Goal: Feedback & Contribution: Contribute content

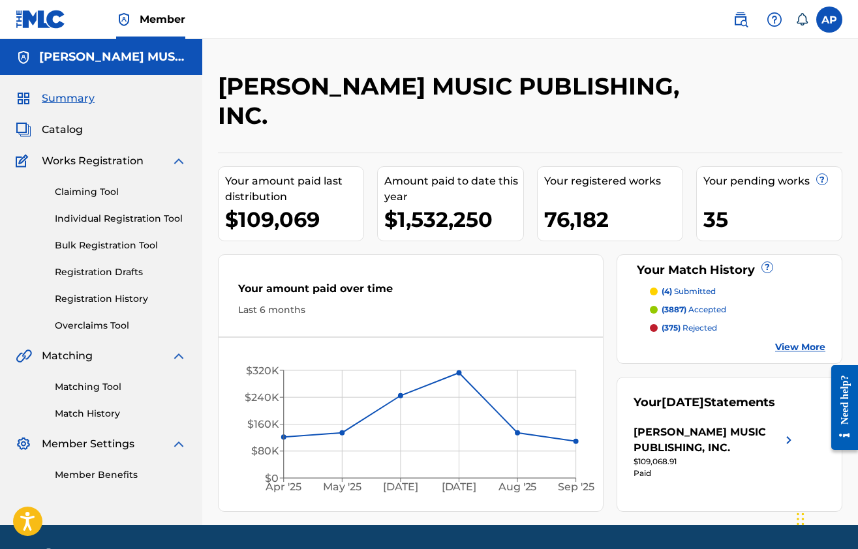
click at [61, 128] on span "Catalog" at bounding box center [62, 130] width 41 height 16
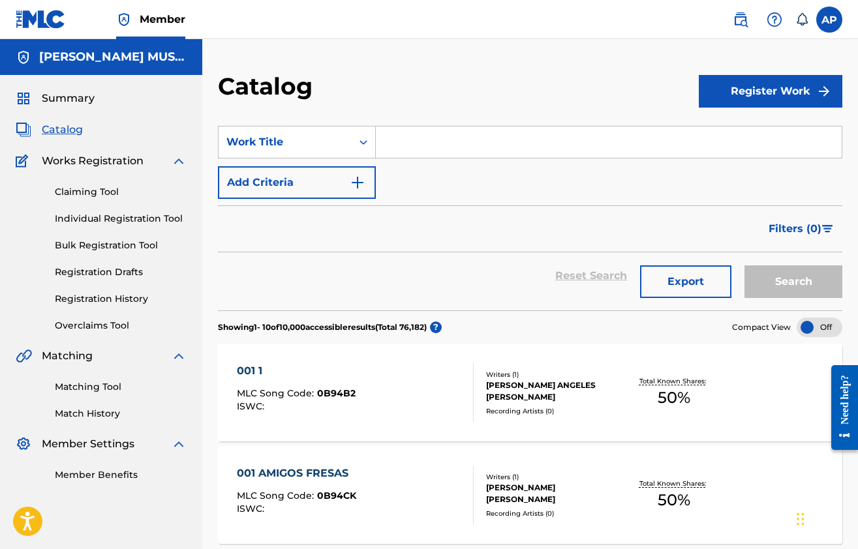
click at [412, 145] on input "Search Form" at bounding box center [609, 142] width 466 height 31
click at [327, 149] on div "Work Title" at bounding box center [284, 142] width 117 height 16
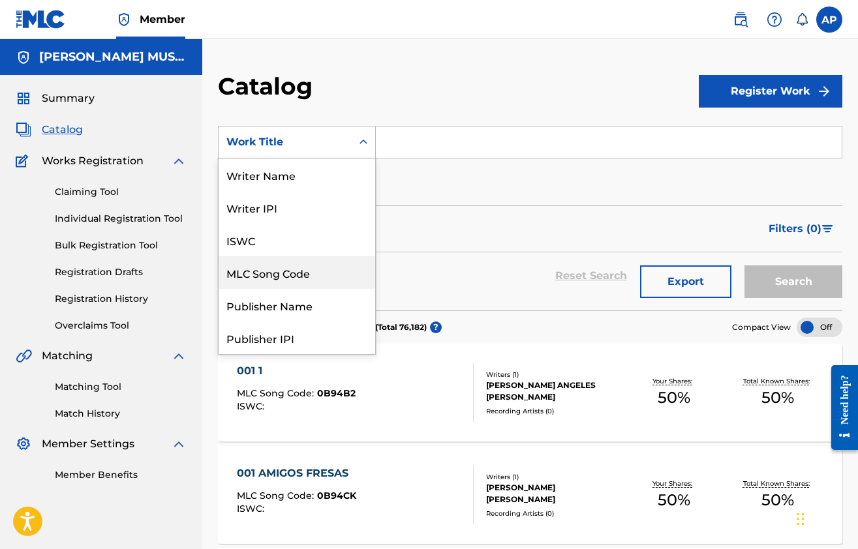
click at [292, 279] on div "MLC Song Code" at bounding box center [297, 272] width 157 height 33
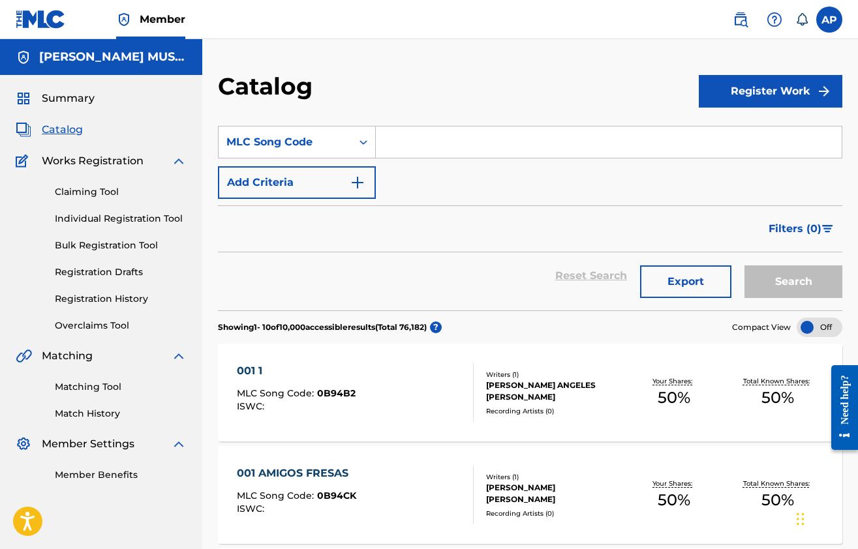
click at [411, 153] on input "Search Form" at bounding box center [609, 142] width 466 height 31
paste input "X7043Y"
type input "X7043Y"
click at [744, 265] on button "Search" at bounding box center [793, 281] width 98 height 33
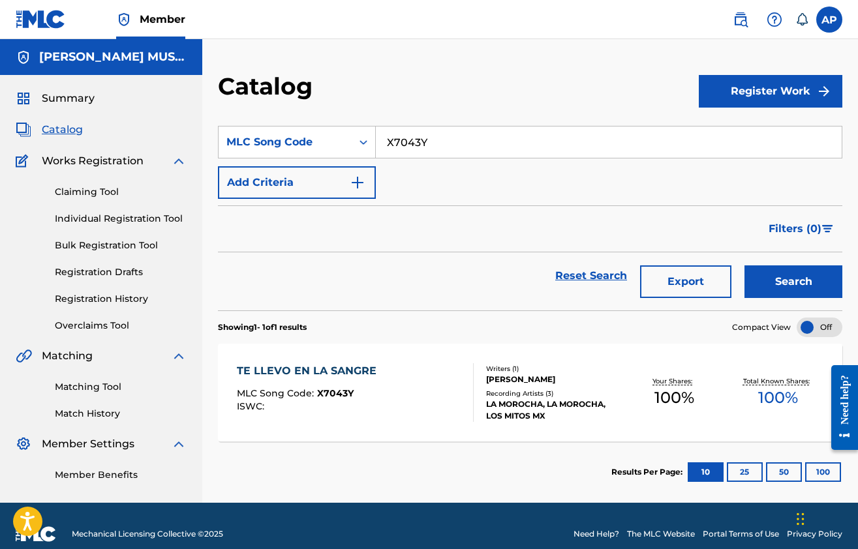
click at [361, 371] on div "TE LLEVO EN LA SANGRE" at bounding box center [310, 371] width 146 height 16
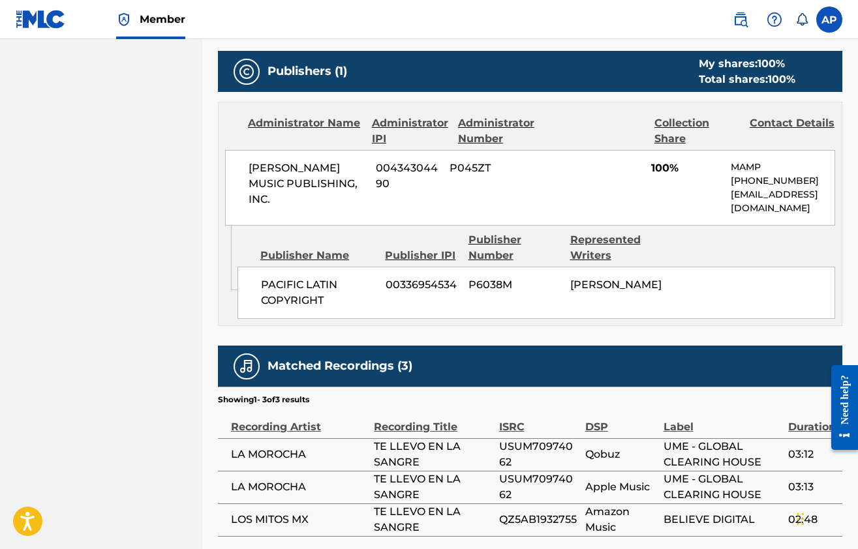
scroll to position [556, 0]
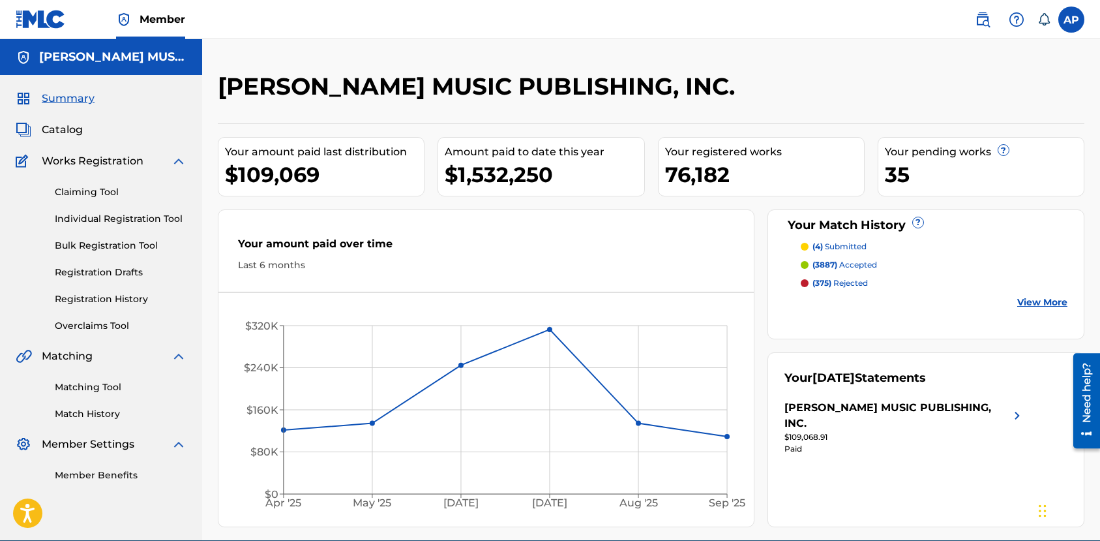
click at [97, 184] on div "Claiming Tool Individual Registration Tool Bulk Registration Tool Registration …" at bounding box center [101, 251] width 171 height 164
click at [97, 185] on link "Claiming Tool" at bounding box center [121, 192] width 132 height 14
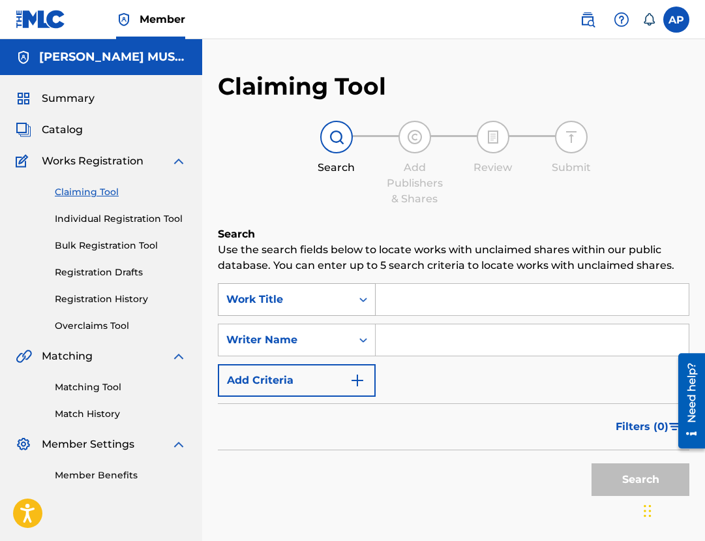
click at [316, 294] on div "Work Title" at bounding box center [284, 300] width 117 height 16
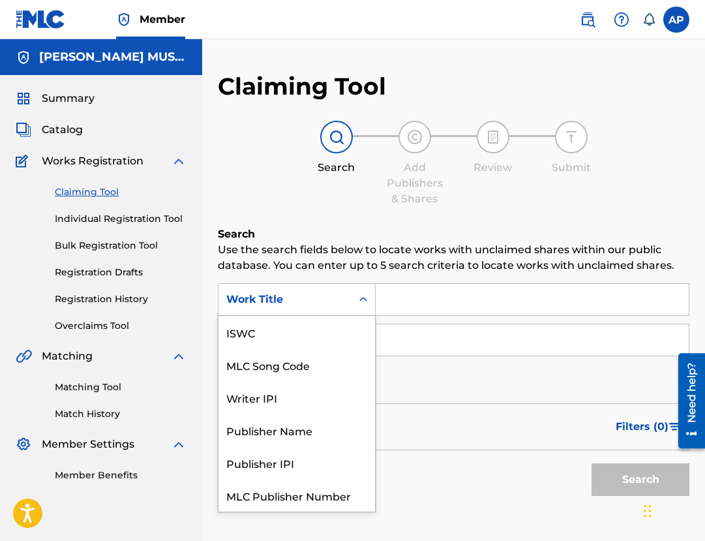
scroll to position [33, 0]
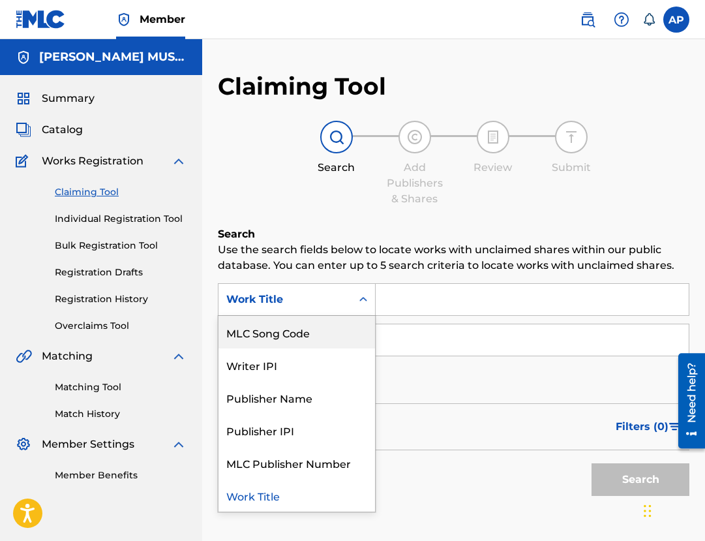
click at [330, 324] on div "MLC Song Code" at bounding box center [297, 332] width 157 height 33
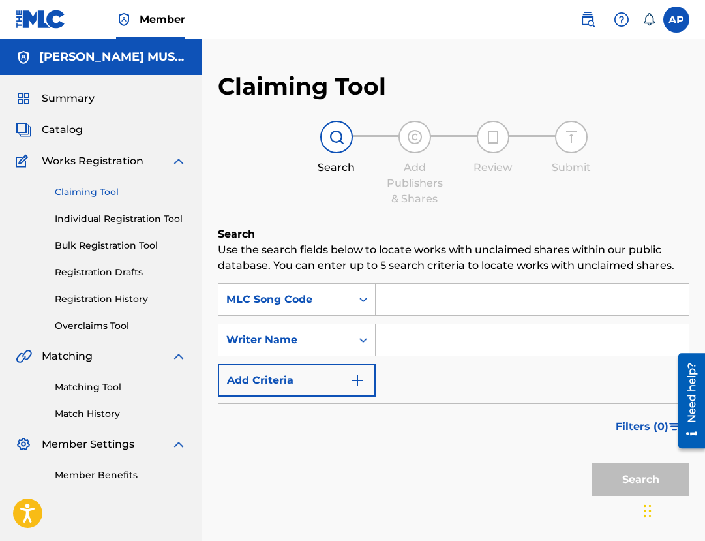
click at [430, 298] on input "Search Form" at bounding box center [532, 299] width 313 height 31
paste input "VB7546"
type input "VB7546"
click at [592, 463] on button "Search" at bounding box center [641, 479] width 98 height 33
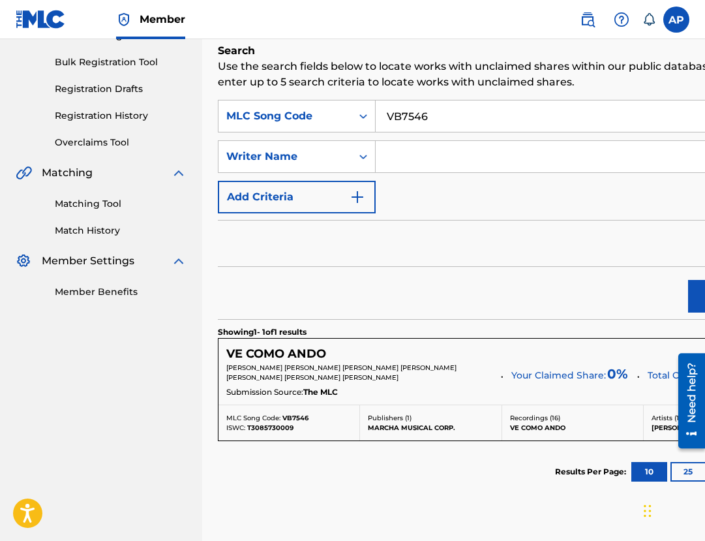
scroll to position [184, 0]
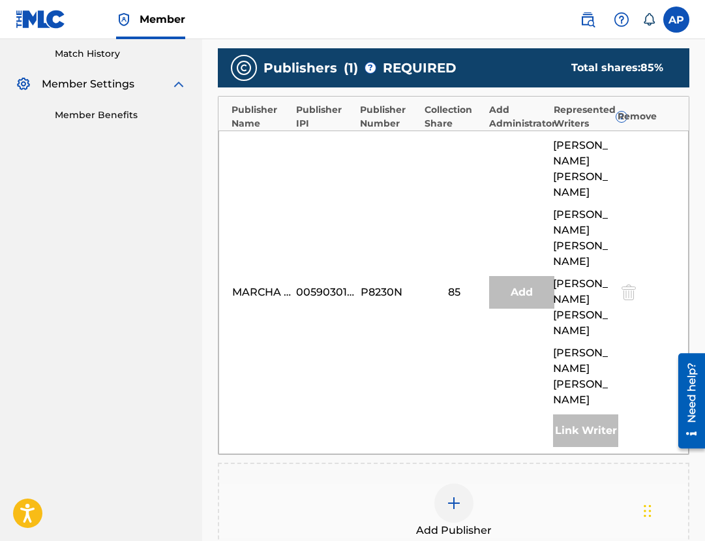
scroll to position [589, 0]
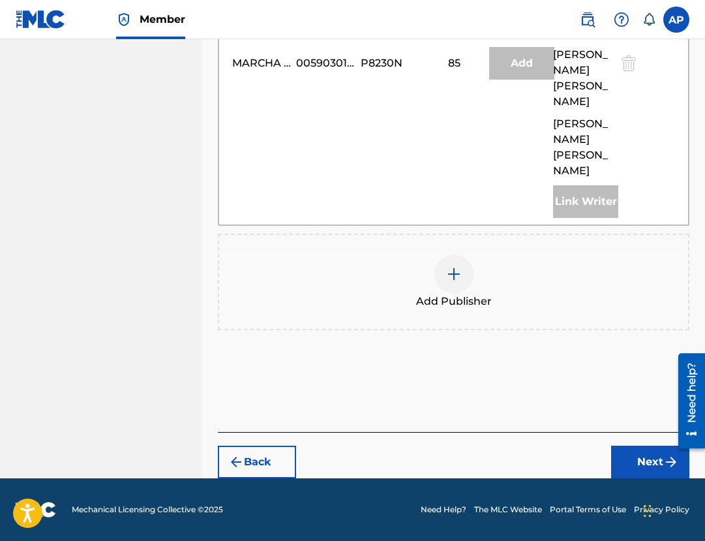
click at [457, 294] on span "Add Publisher" at bounding box center [454, 302] width 76 height 16
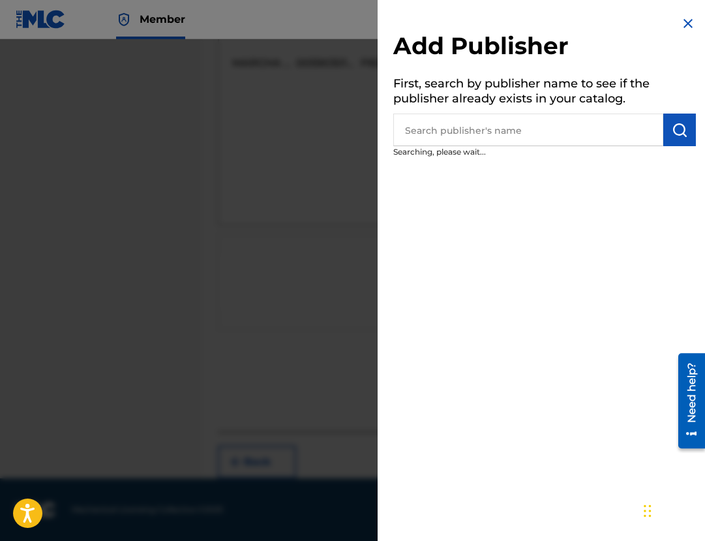
click at [446, 121] on input "text" at bounding box center [528, 130] width 270 height 33
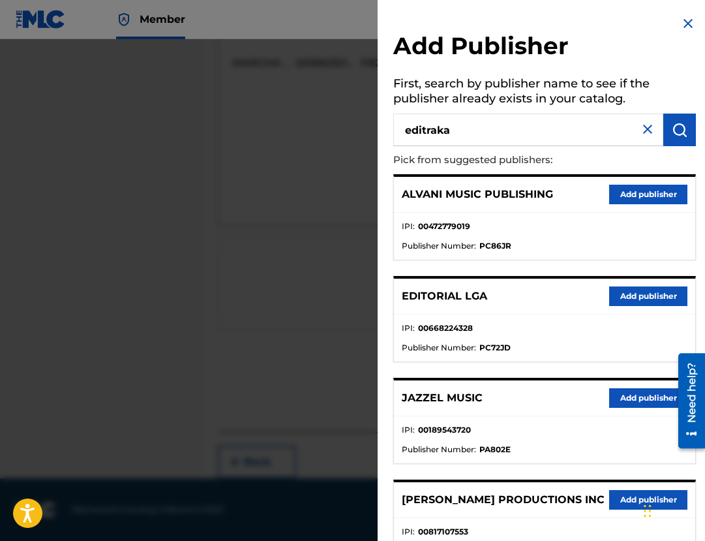
type input "editraka"
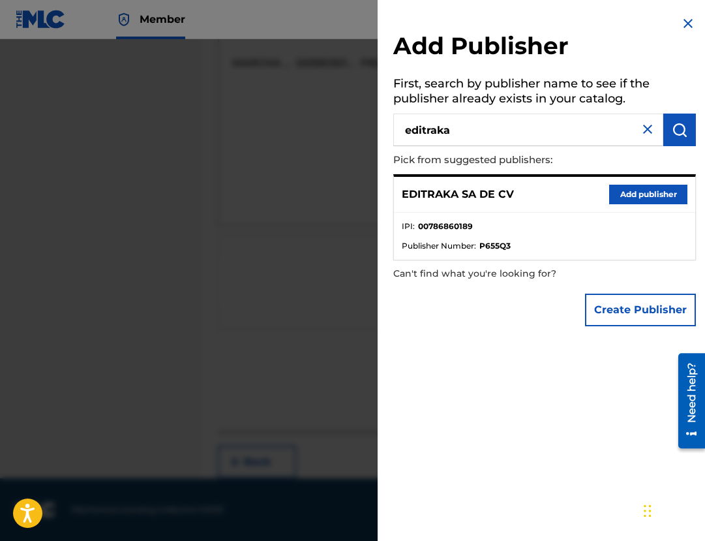
click at [613, 187] on button "Add publisher" at bounding box center [648, 195] width 78 height 20
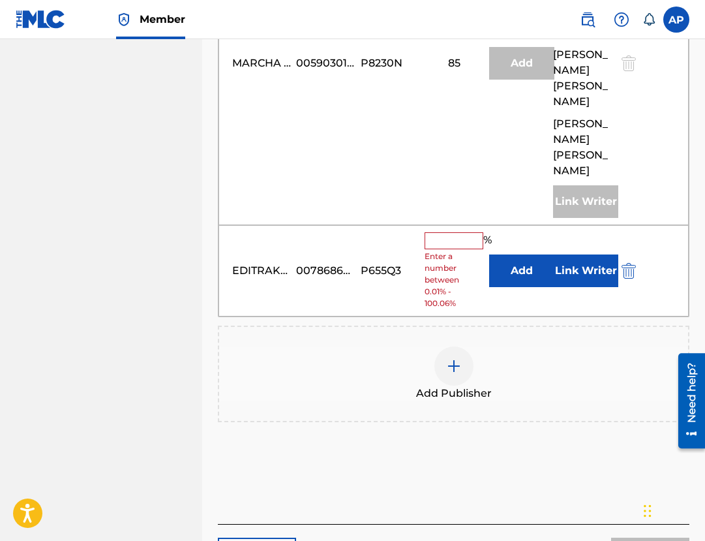
click at [507, 265] on button "Add" at bounding box center [521, 270] width 65 height 33
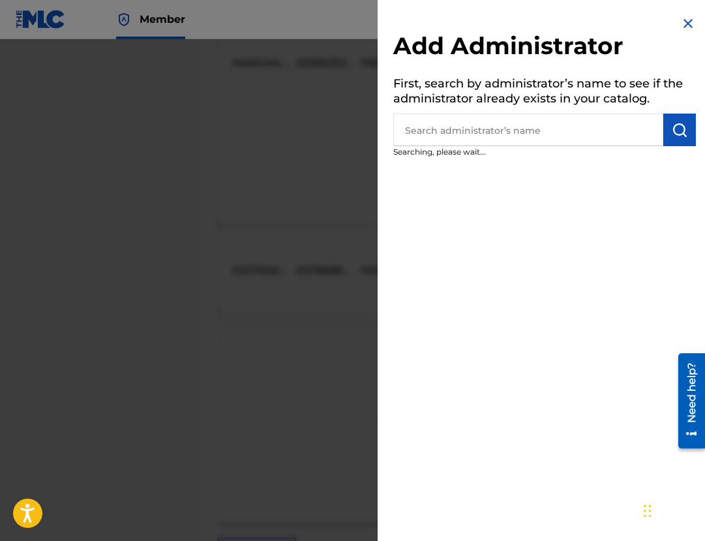
click at [487, 137] on input "text" at bounding box center [528, 130] width 270 height 33
type input "max"
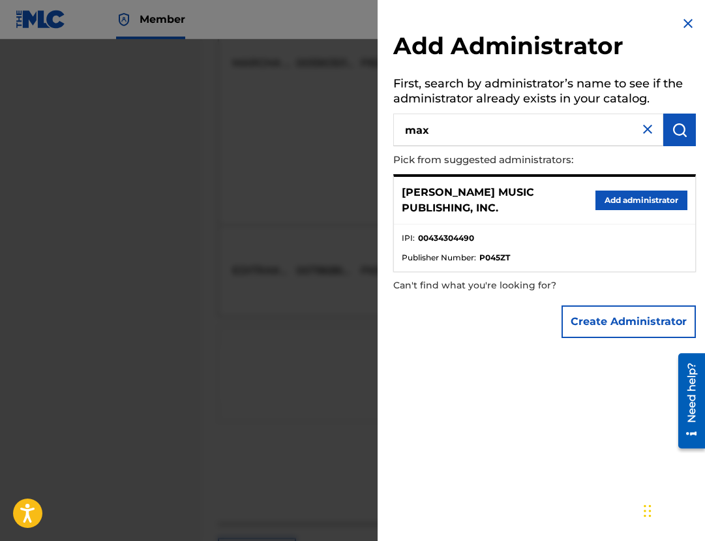
click at [626, 198] on button "Add administrator" at bounding box center [642, 200] width 92 height 20
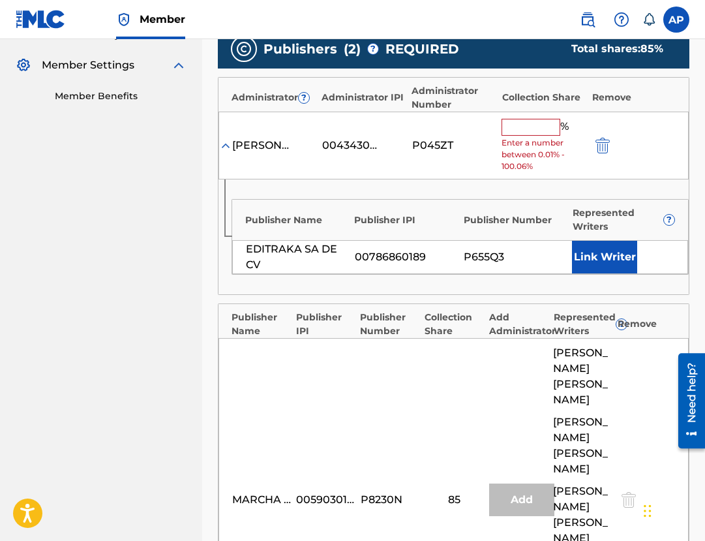
scroll to position [376, 0]
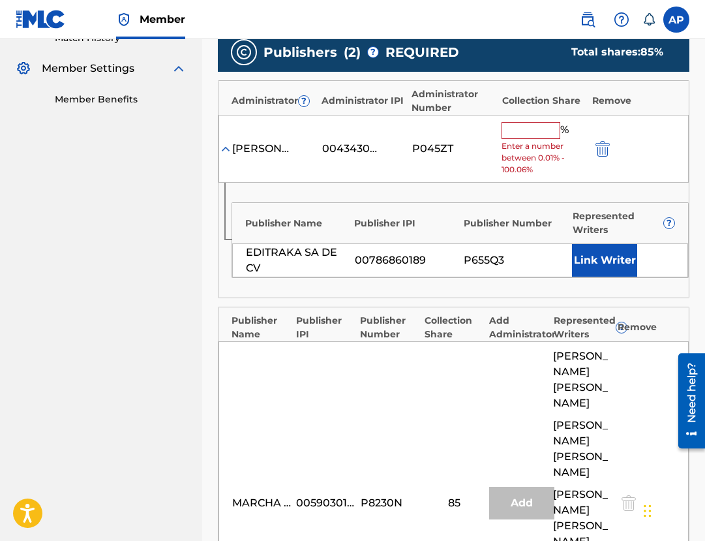
click at [508, 129] on input "text" at bounding box center [531, 130] width 59 height 17
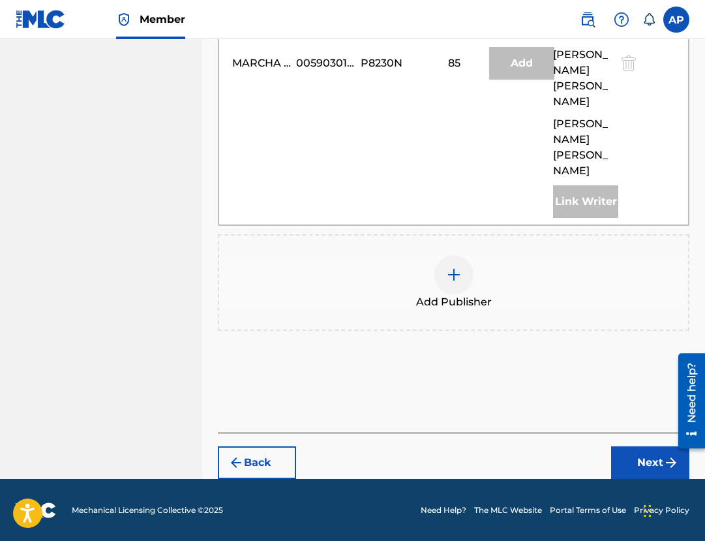
type input "15"
click at [628, 453] on button "Next" at bounding box center [650, 462] width 78 height 33
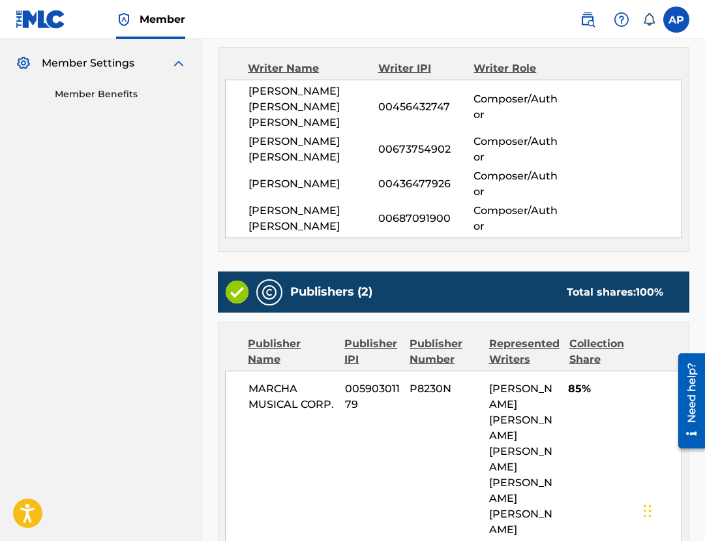
scroll to position [832, 0]
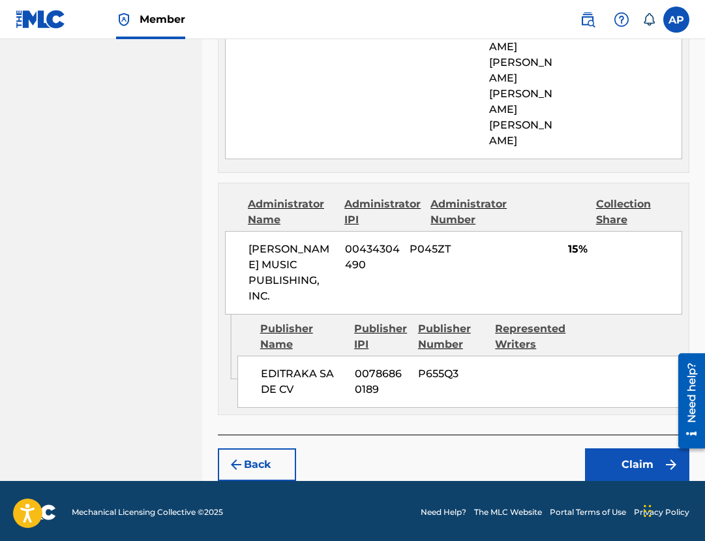
click at [610, 461] on button "Claim" at bounding box center [637, 464] width 104 height 33
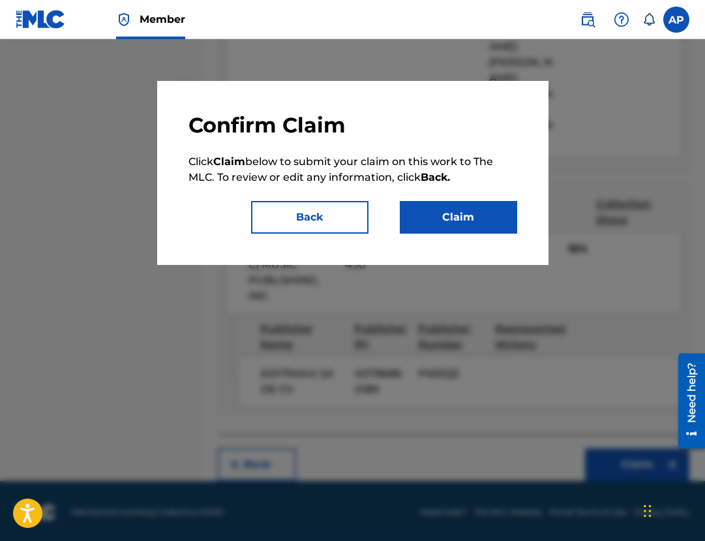
click at [427, 224] on button "Claim" at bounding box center [458, 217] width 117 height 33
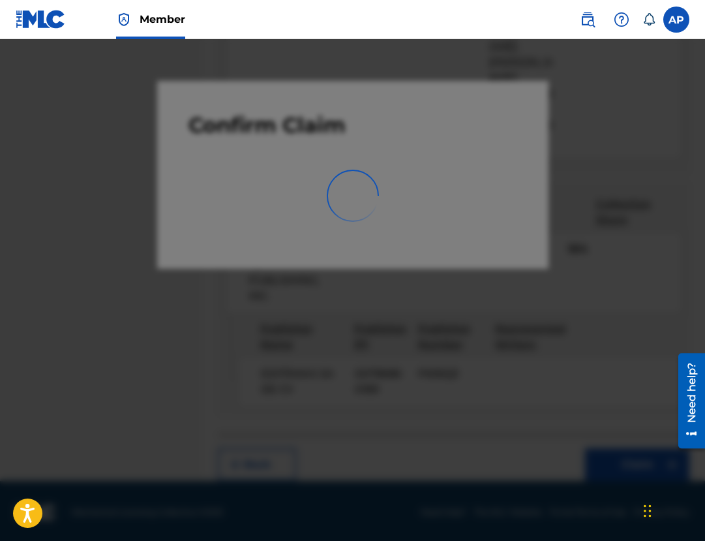
scroll to position [20, 0]
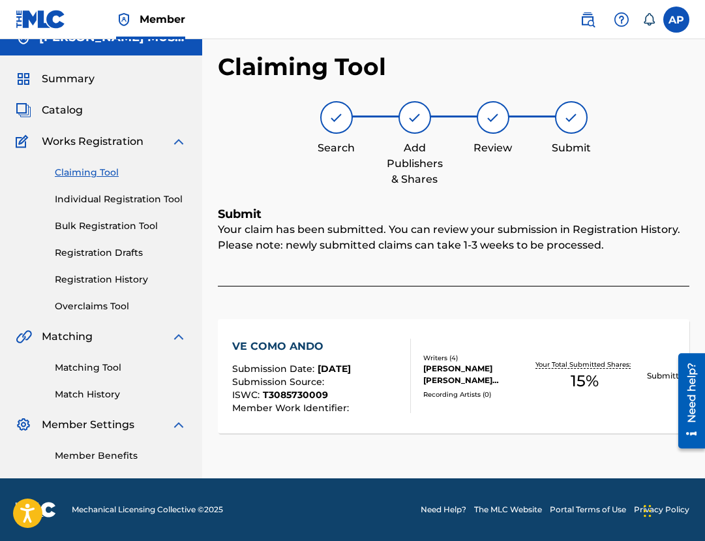
click at [102, 172] on link "Claiming Tool" at bounding box center [121, 173] width 132 height 14
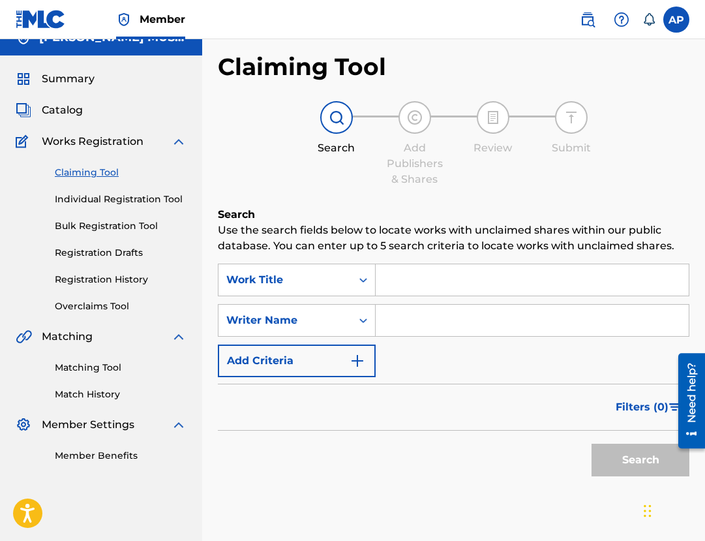
scroll to position [0, 0]
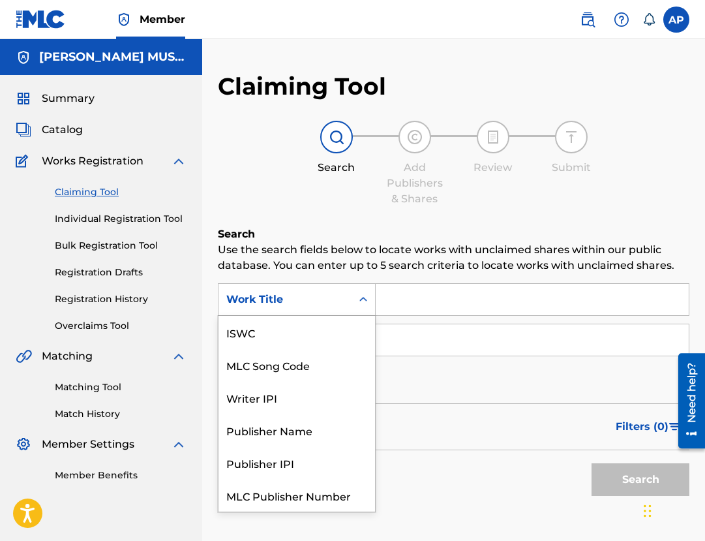
click at [350, 305] on div "Work Title" at bounding box center [285, 299] width 133 height 25
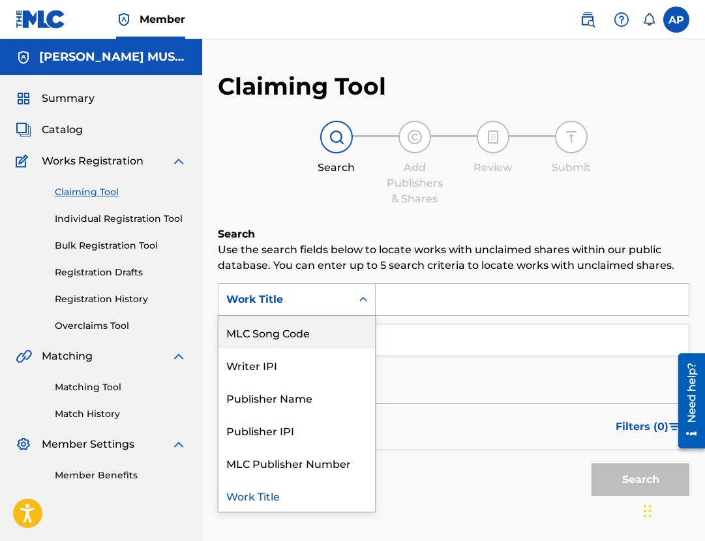
click at [333, 341] on div "MLC Song Code" at bounding box center [297, 332] width 157 height 33
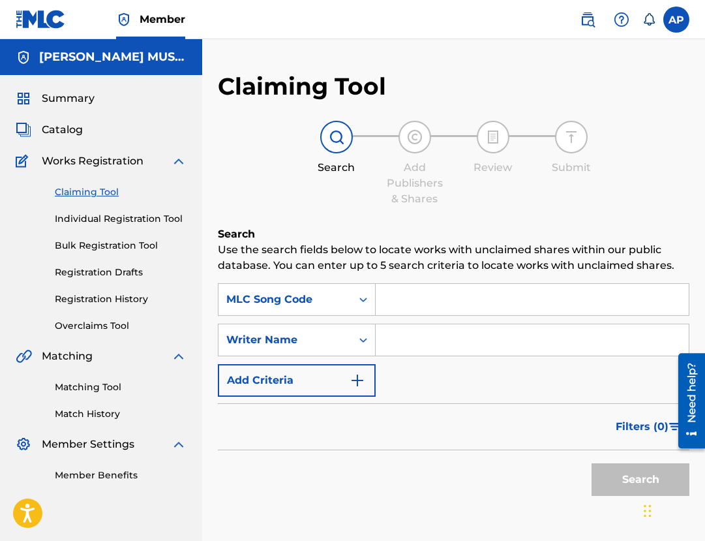
click at [417, 329] on input "Search Form" at bounding box center [532, 339] width 313 height 31
click at [412, 308] on input "Search Form" at bounding box center [532, 299] width 313 height 31
paste input "VB477L"
type input "VB477L"
click at [592, 463] on button "Search" at bounding box center [641, 479] width 98 height 33
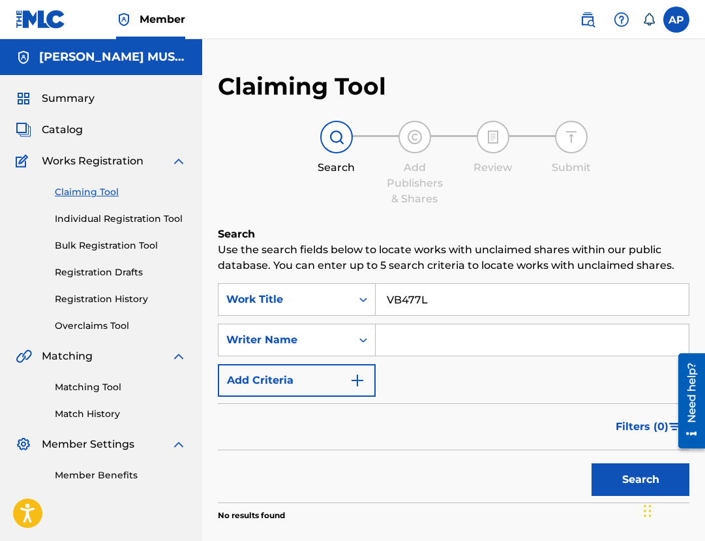
scroll to position [108, 0]
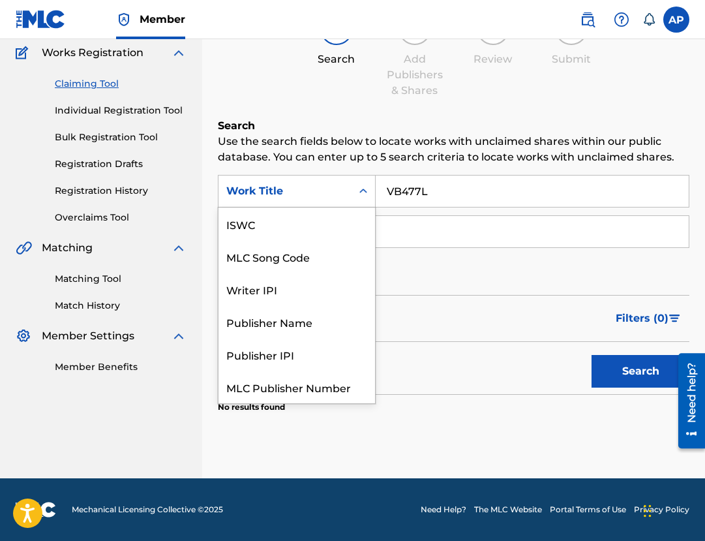
click at [329, 200] on div "Work Title" at bounding box center [285, 191] width 133 height 25
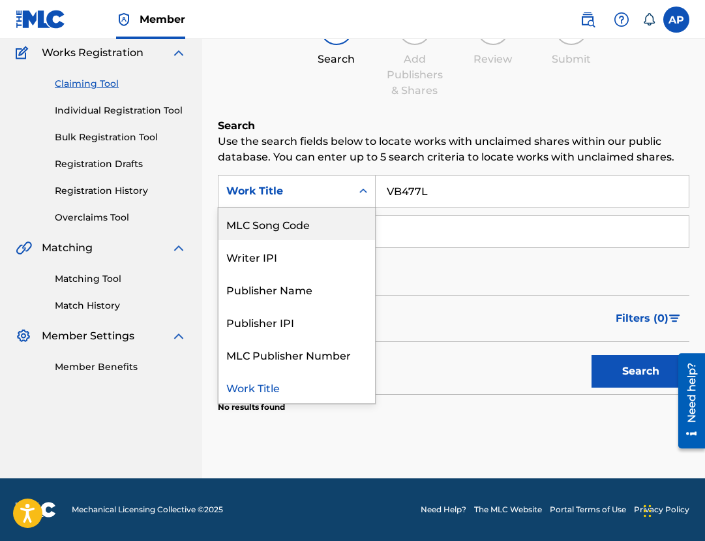
click at [324, 231] on div "MLC Song Code" at bounding box center [297, 223] width 157 height 33
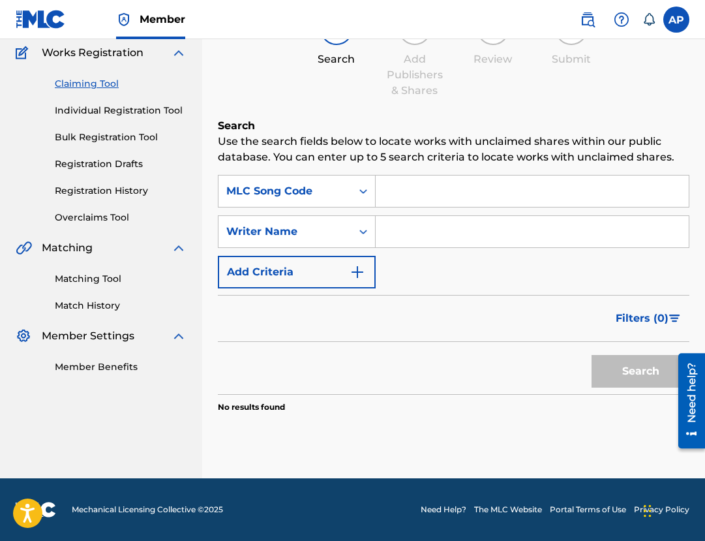
click at [411, 205] on input "Search Form" at bounding box center [532, 190] width 313 height 31
paste input "VB477L"
click at [592, 355] on button "Search" at bounding box center [641, 371] width 98 height 33
click at [438, 190] on input "VB477L" at bounding box center [532, 190] width 313 height 31
click at [592, 355] on button "Search" at bounding box center [641, 371] width 98 height 33
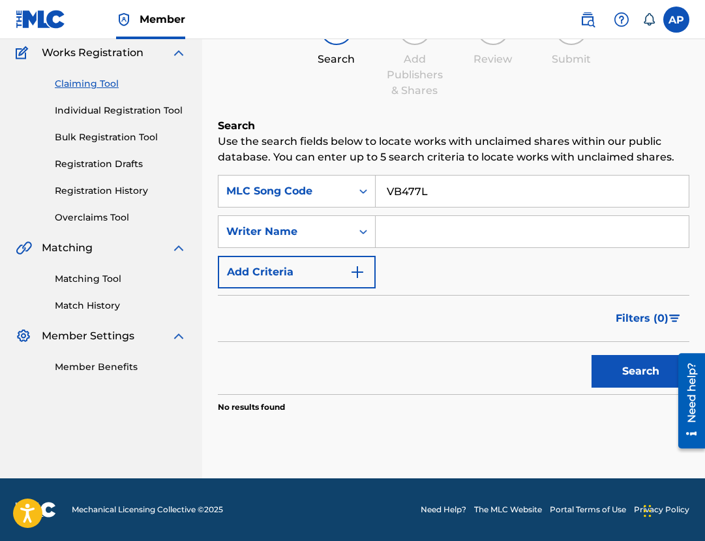
click at [592, 355] on button "Search" at bounding box center [641, 371] width 98 height 33
click at [387, 193] on input "VB477L" at bounding box center [532, 190] width 313 height 31
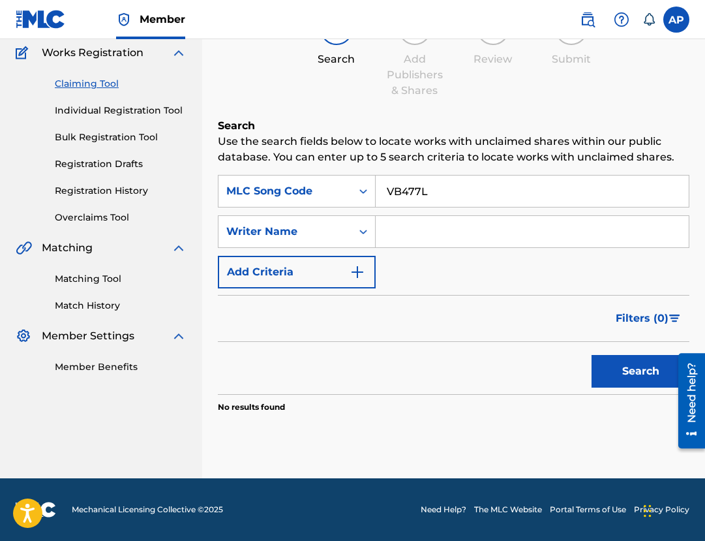
paste input "YP5NBM"
type input "YP5NBM"
click at [592, 355] on button "Search" at bounding box center [641, 371] width 98 height 33
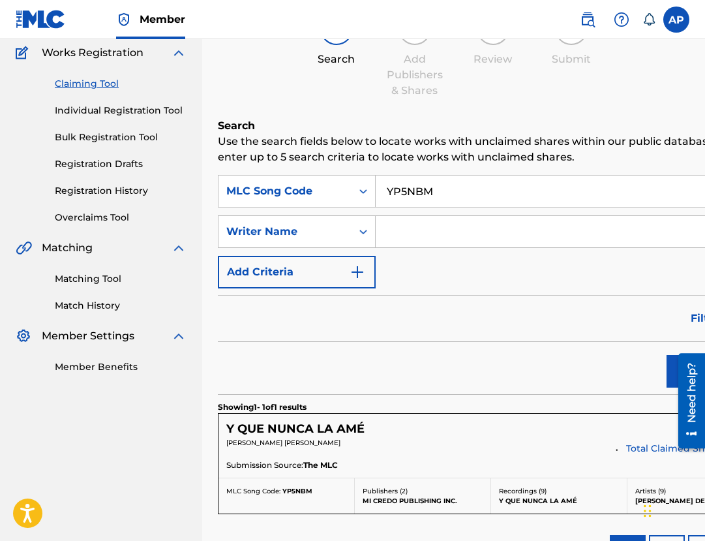
scroll to position [271, 0]
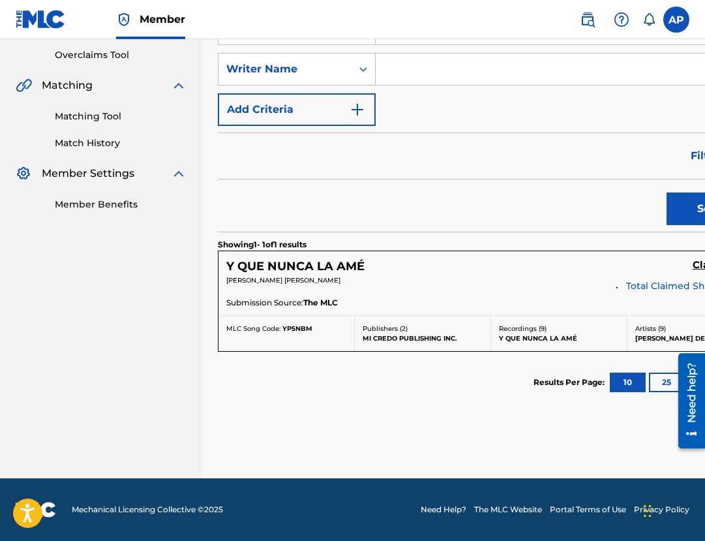
click at [656, 259] on div "Y QUE NUNCA LA AMÉ Claim View" at bounding box center [491, 266] width 530 height 15
click at [693, 265] on h5 "Claim" at bounding box center [708, 265] width 30 height 12
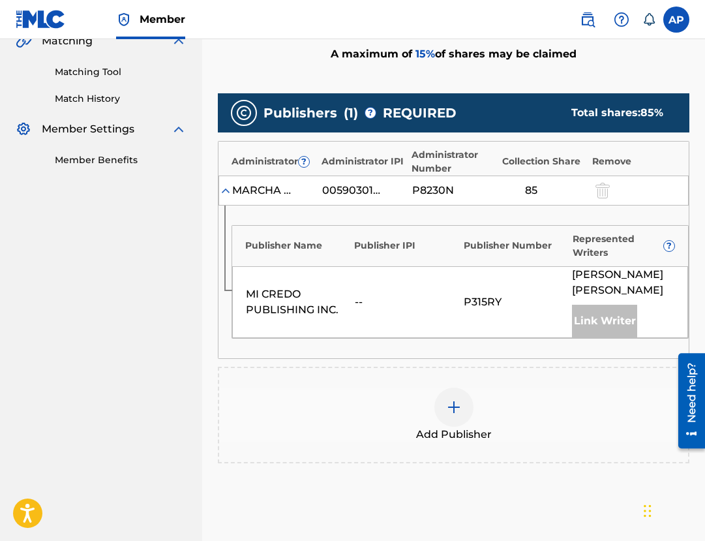
scroll to position [316, 0]
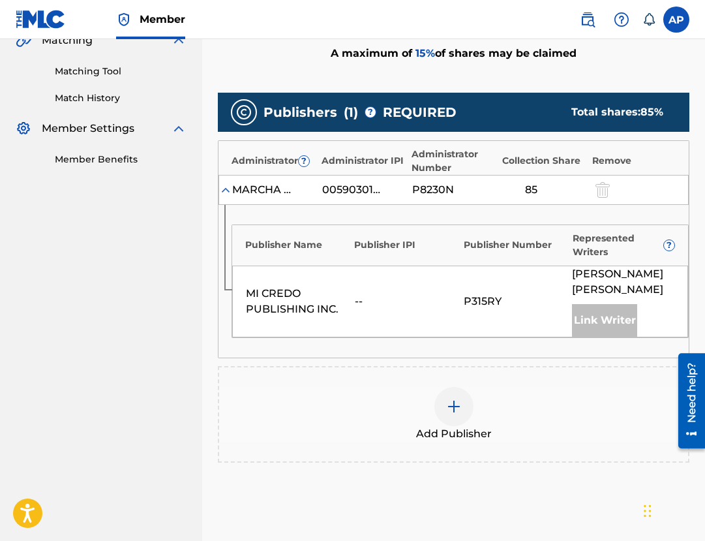
click at [453, 417] on div at bounding box center [453, 406] width 39 height 39
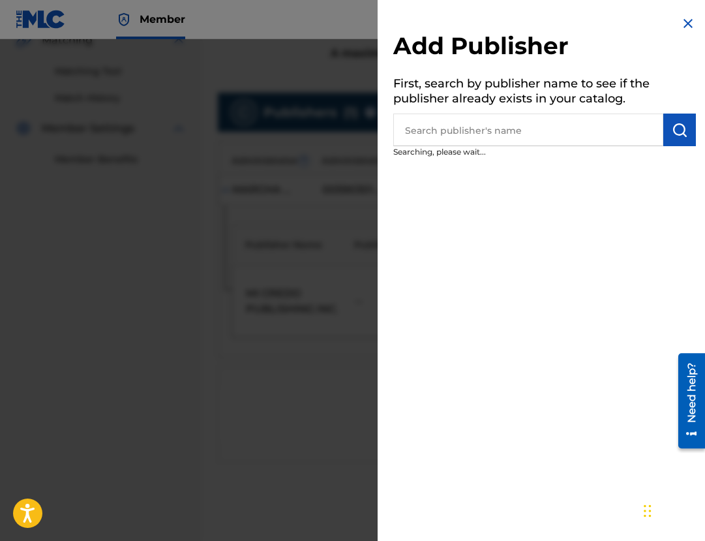
click at [459, 136] on input "text" at bounding box center [528, 130] width 270 height 33
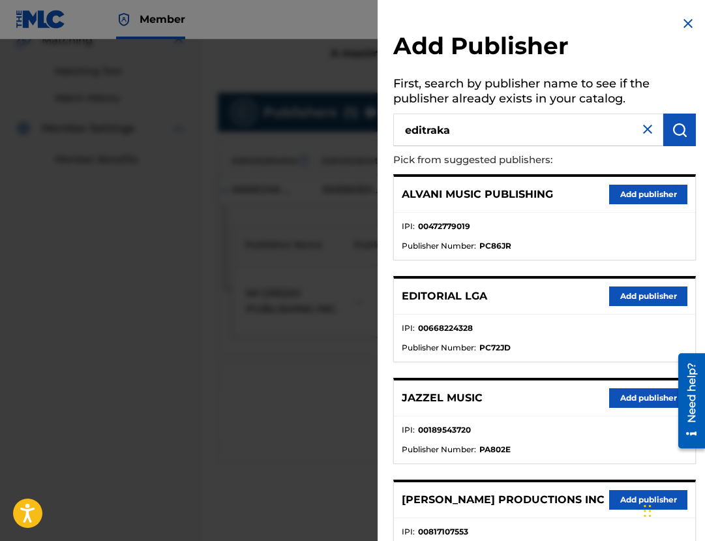
type input "editraka"
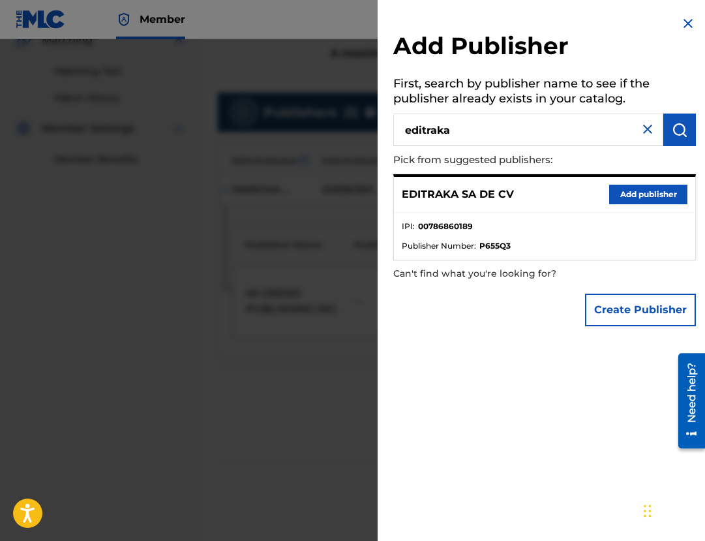
click at [624, 194] on button "Add publisher" at bounding box center [648, 195] width 78 height 20
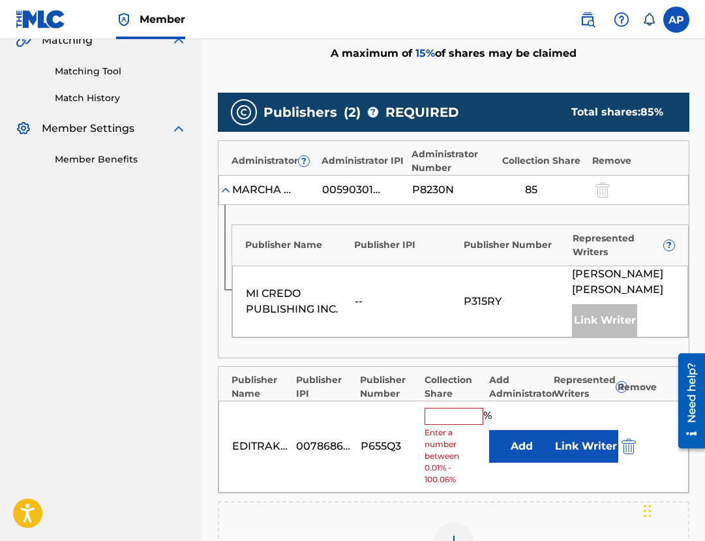
click at [525, 438] on button "Add" at bounding box center [521, 446] width 65 height 33
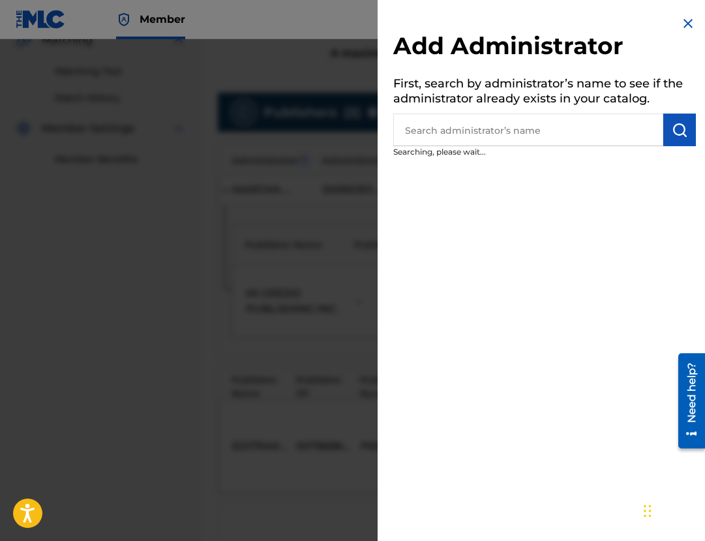
click at [478, 144] on input "text" at bounding box center [528, 130] width 270 height 33
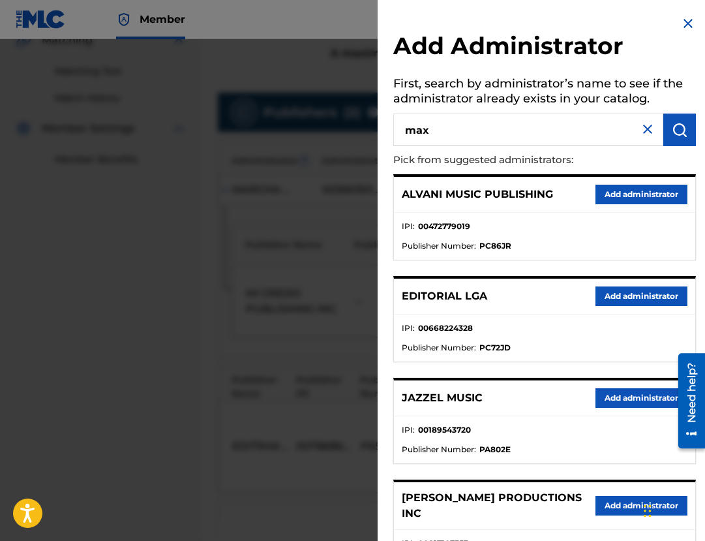
type input "max"
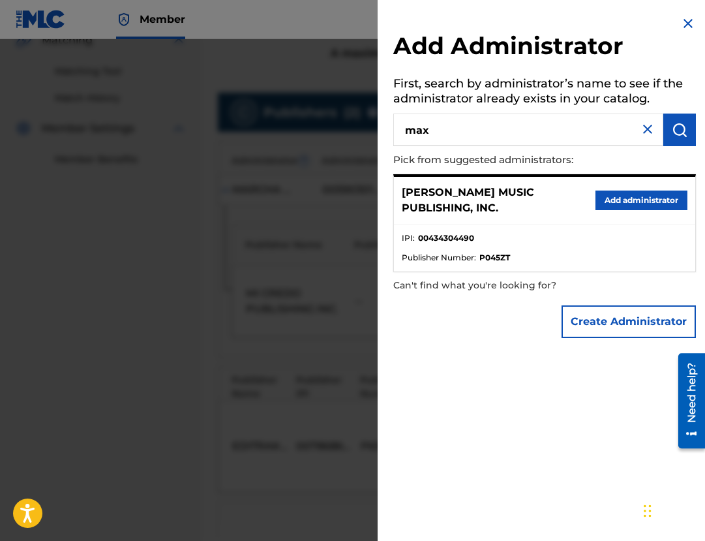
click at [600, 200] on button "Add administrator" at bounding box center [642, 200] width 92 height 20
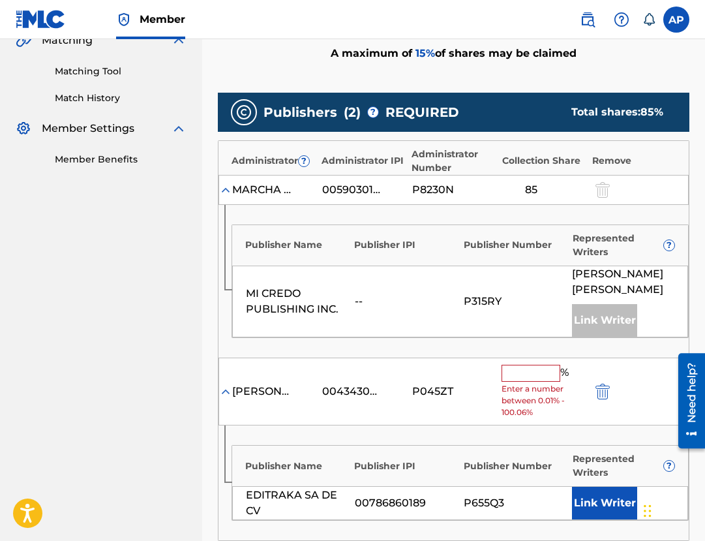
click at [538, 371] on input "text" at bounding box center [531, 373] width 59 height 17
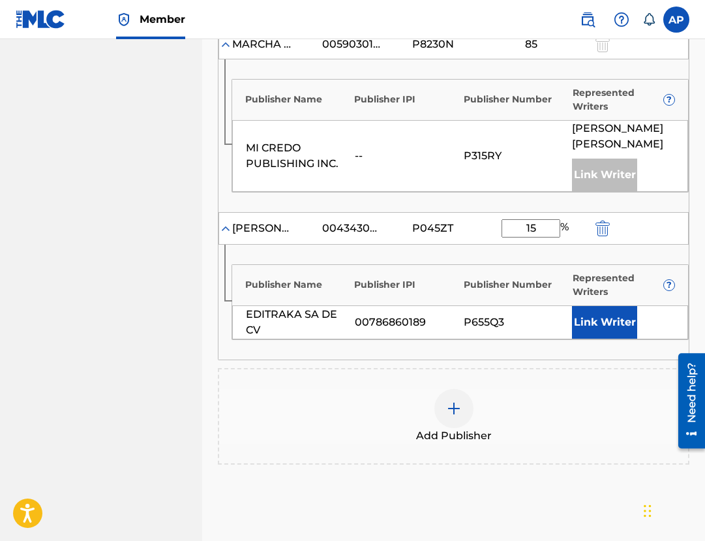
type input "15"
click at [560, 377] on div "Add Publisher" at bounding box center [454, 416] width 472 height 97
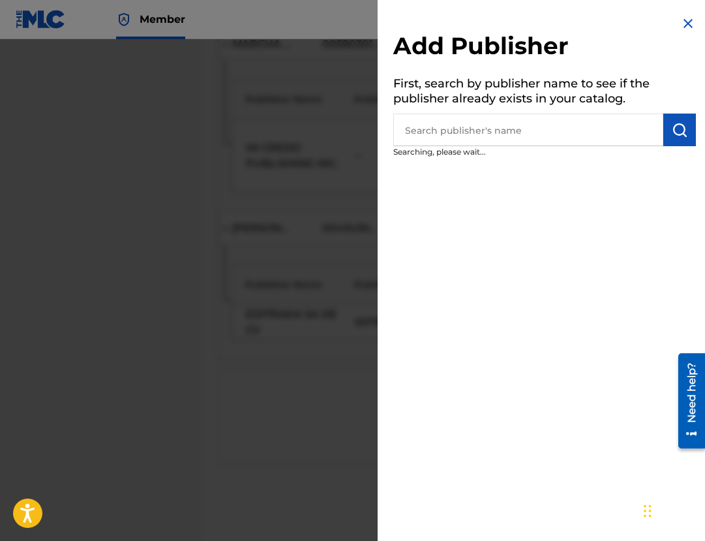
scroll to position [596, 0]
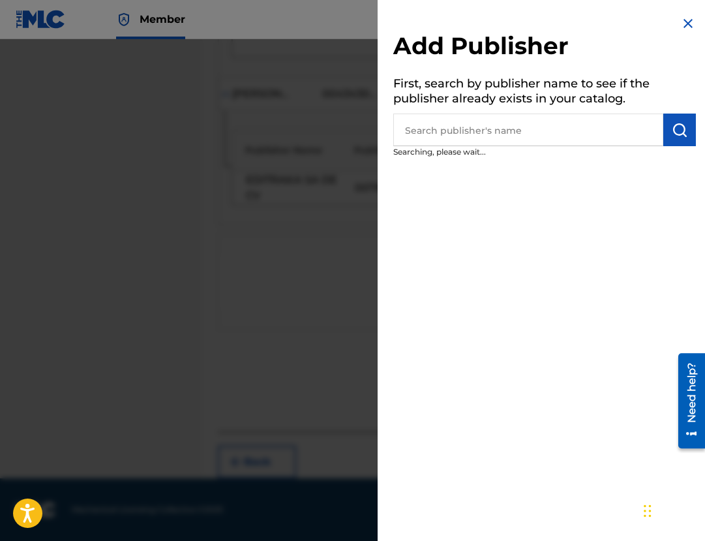
click at [680, 26] on img at bounding box center [688, 24] width 16 height 16
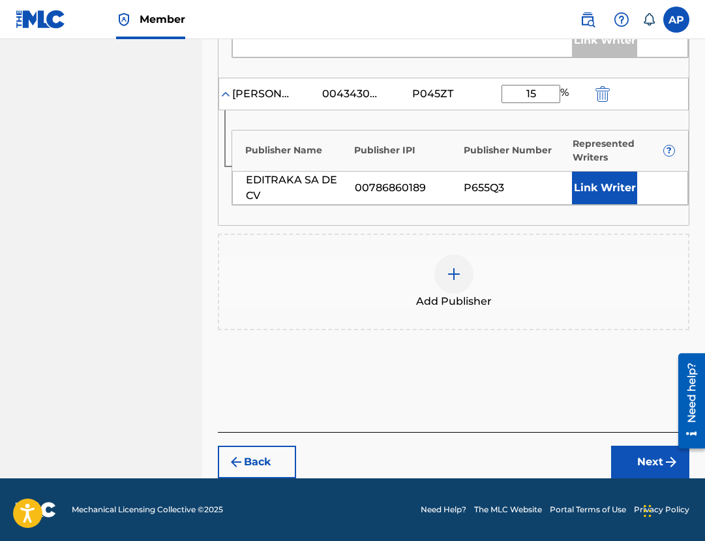
click at [626, 450] on button "Next" at bounding box center [650, 462] width 78 height 33
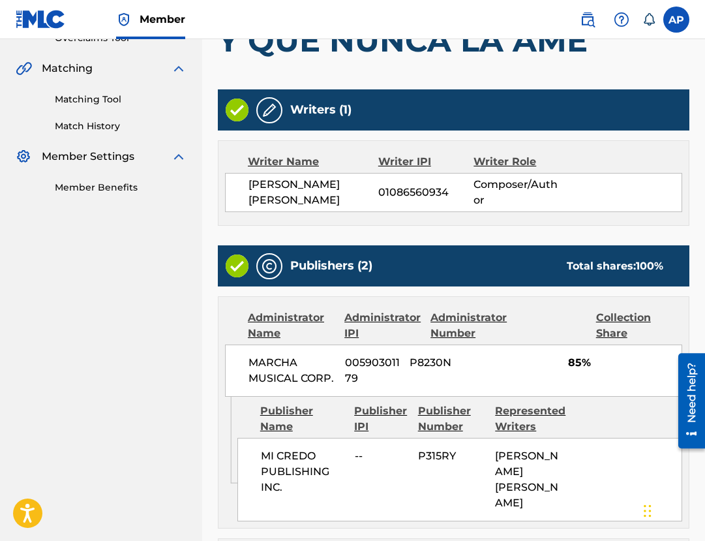
scroll to position [643, 0]
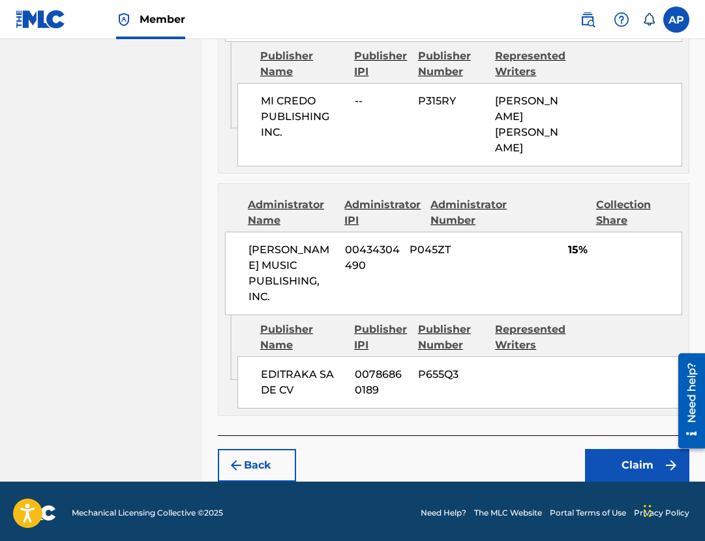
click at [625, 455] on button "Claim" at bounding box center [637, 465] width 104 height 33
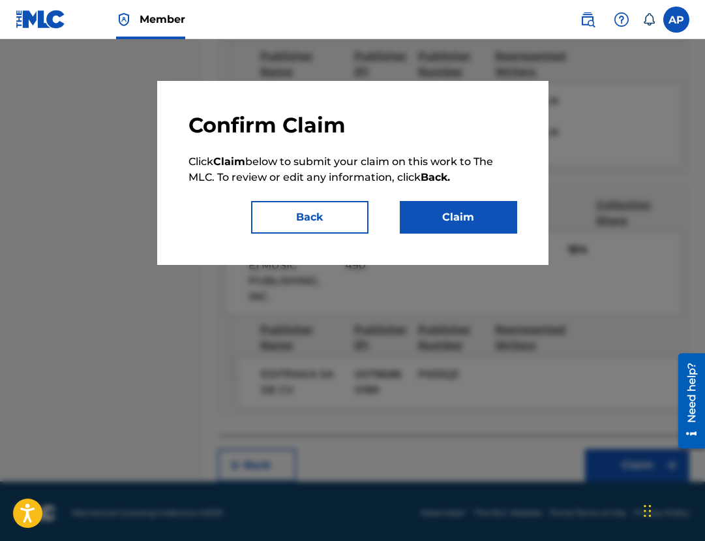
click at [441, 226] on button "Claim" at bounding box center [458, 217] width 117 height 33
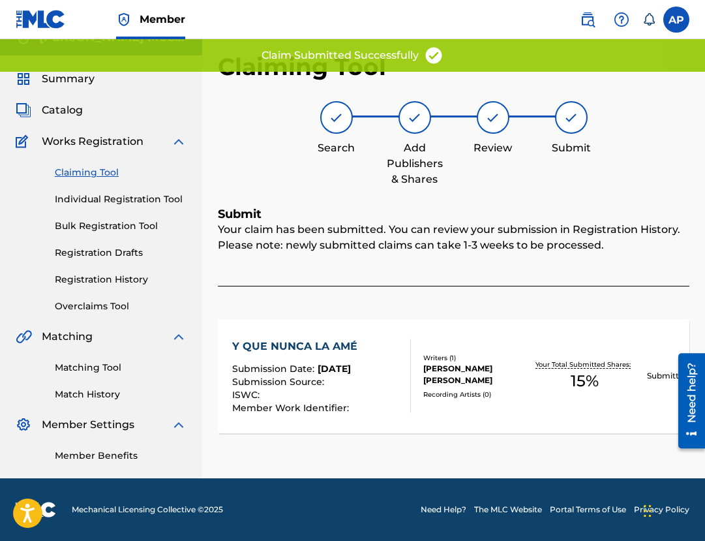
scroll to position [20, 0]
click at [110, 166] on link "Claiming Tool" at bounding box center [121, 173] width 132 height 14
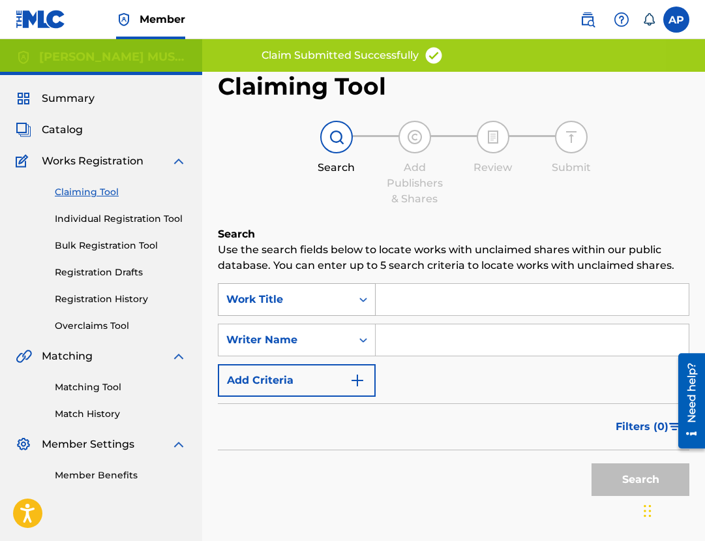
click at [335, 299] on div "Work Title" at bounding box center [284, 300] width 117 height 16
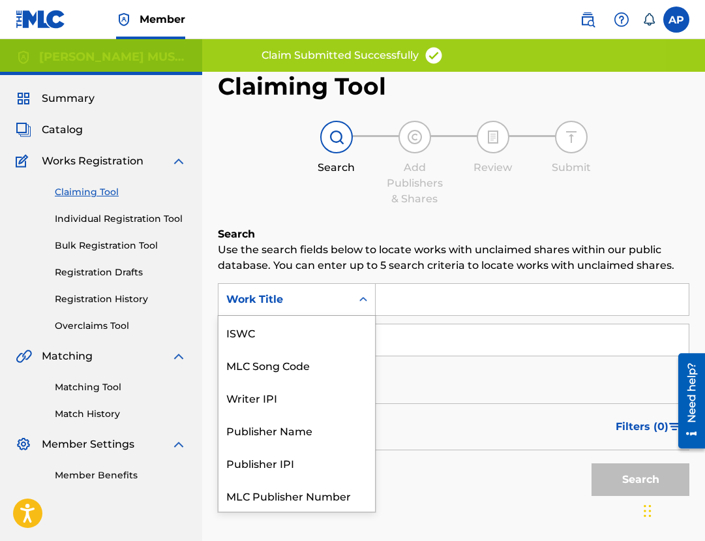
scroll to position [33, 0]
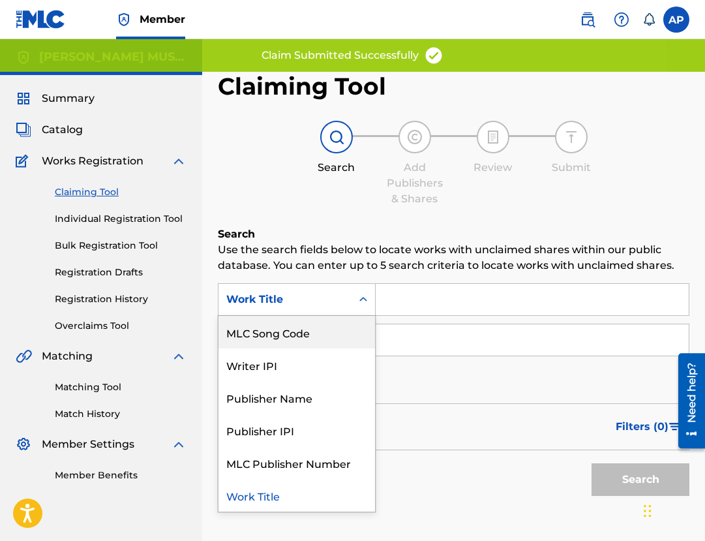
click at [311, 338] on div "MLC Song Code" at bounding box center [297, 332] width 157 height 33
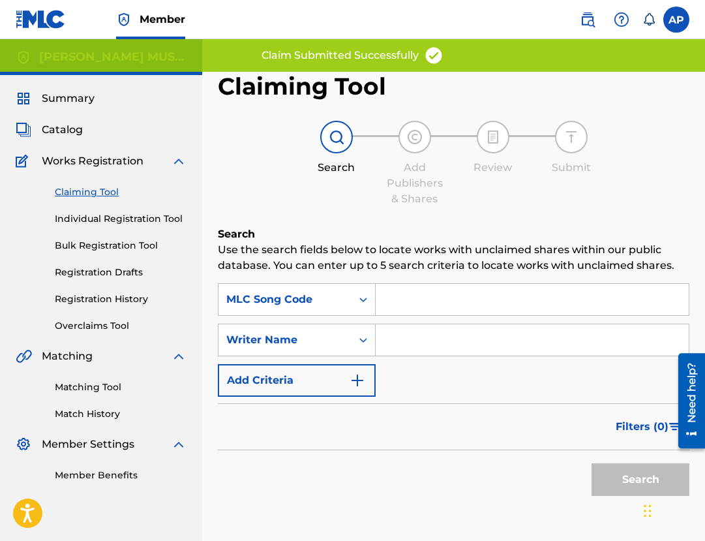
click at [393, 320] on div "SearchWithCriteria9bde8c2d-2c82-4d9c-ad12-a3b5caecbc83 MLC Song Code SearchWith…" at bounding box center [454, 340] width 472 height 114
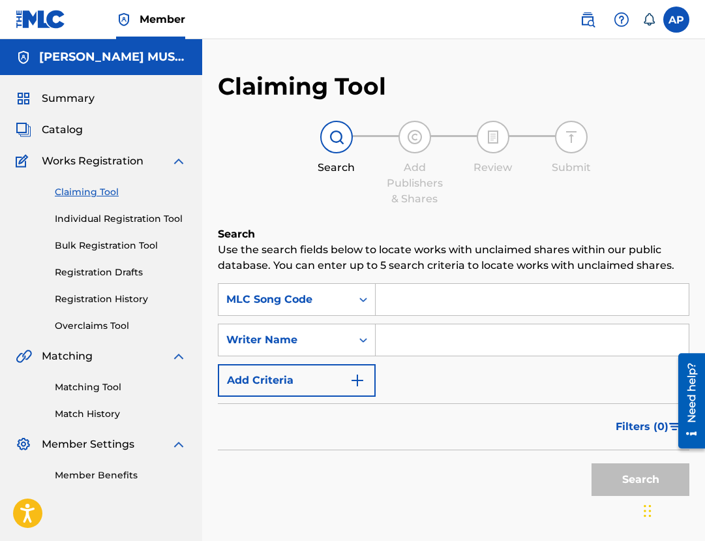
click at [393, 311] on input "Search Form" at bounding box center [532, 299] width 313 height 31
paste input "YD77RB"
type input "YD77RB"
click at [592, 463] on button "Search" at bounding box center [641, 479] width 98 height 33
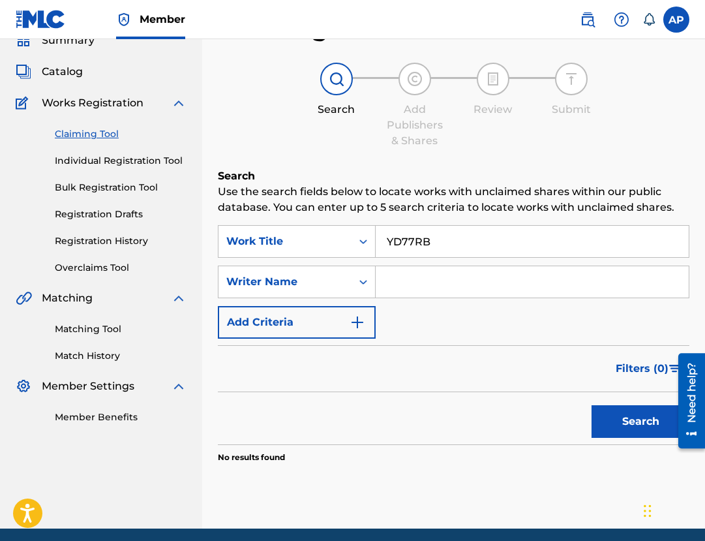
scroll to position [64, 0]
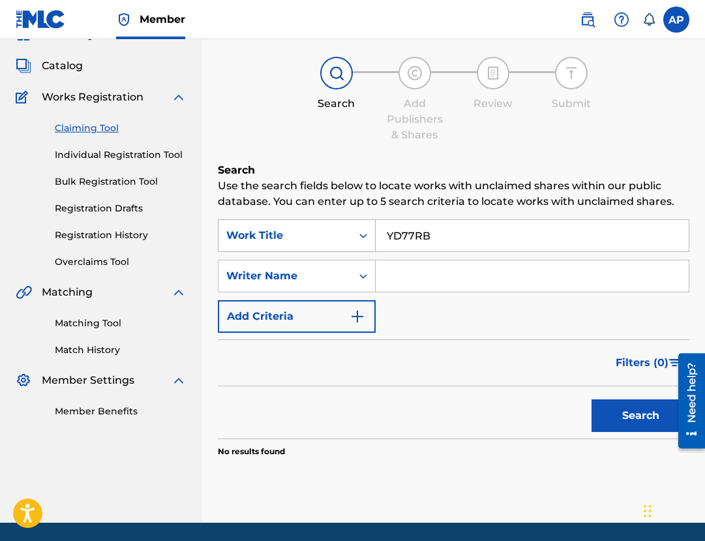
click at [374, 230] on div "Search Form" at bounding box center [363, 235] width 23 height 23
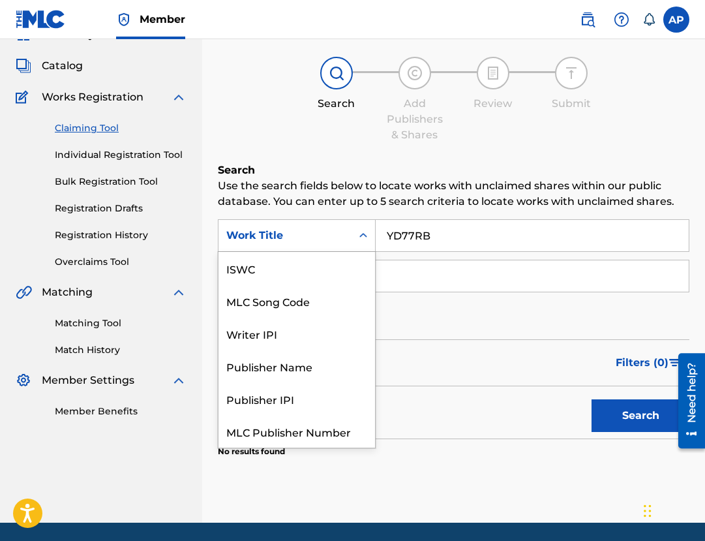
scroll to position [33, 0]
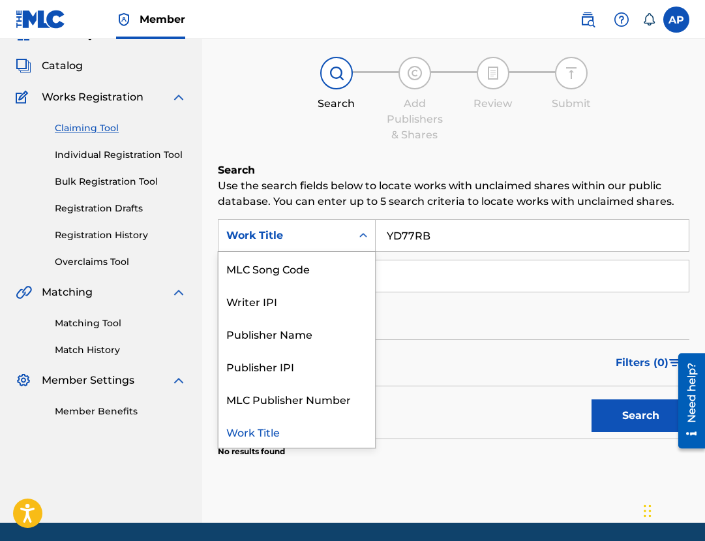
click at [402, 234] on input "YD77RB" at bounding box center [532, 235] width 313 height 31
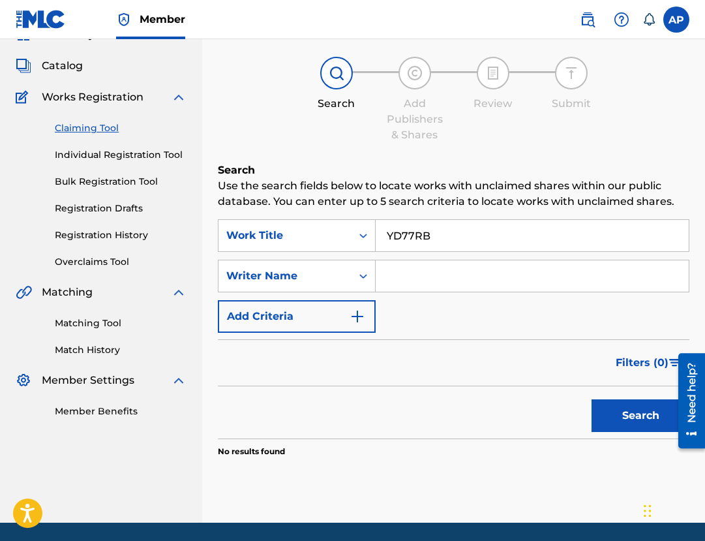
click at [402, 234] on input "YD77RB" at bounding box center [532, 235] width 313 height 31
paste input "RTY"
click at [402, 234] on input "YD7RTY" at bounding box center [532, 235] width 313 height 31
type input "YD7RTY"
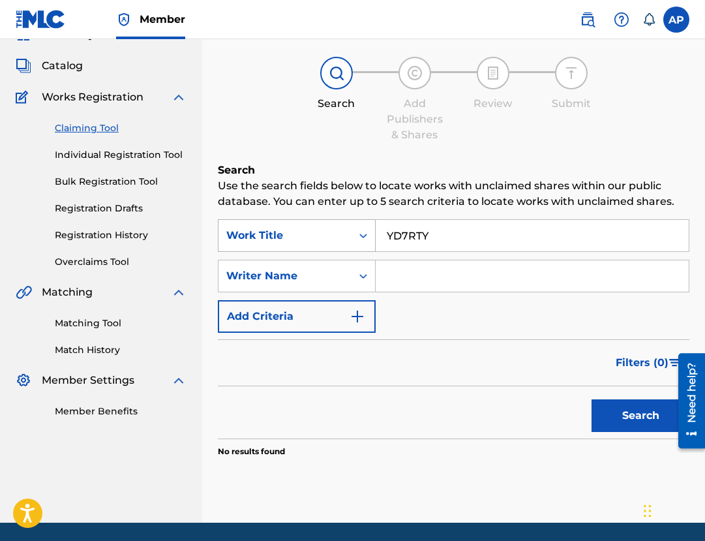
click at [367, 243] on div "Search Form" at bounding box center [363, 235] width 23 height 23
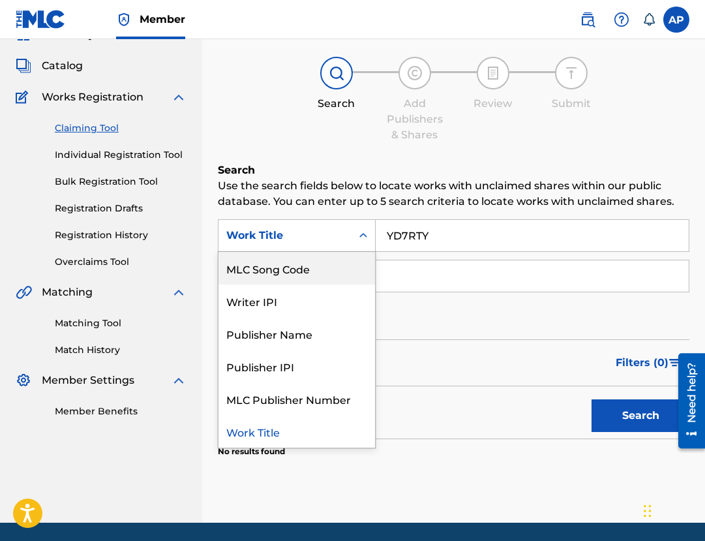
click at [323, 275] on div "MLC Song Code" at bounding box center [297, 268] width 157 height 33
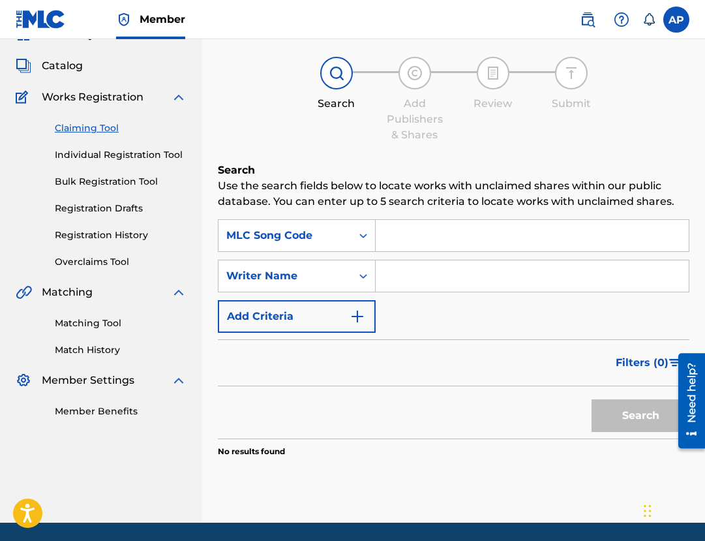
click at [388, 249] on input "Search Form" at bounding box center [532, 235] width 313 height 31
paste input "YD7RTY"
type input "YD7RTY"
click at [592, 399] on button "Search" at bounding box center [641, 415] width 98 height 33
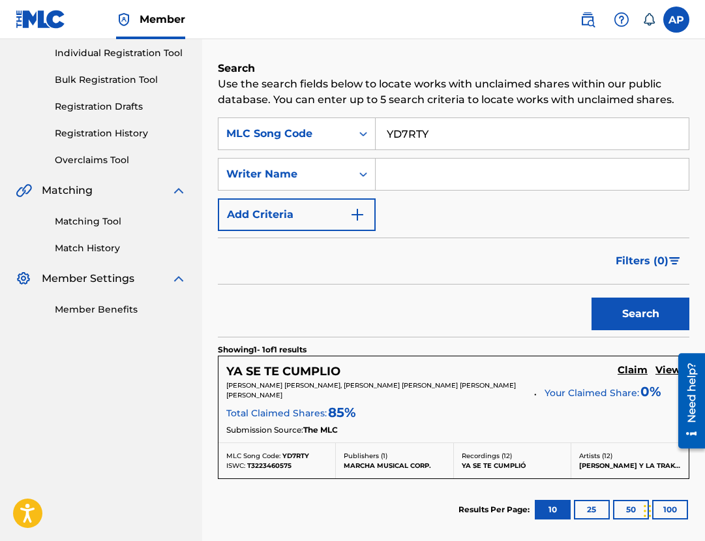
scroll to position [166, 0]
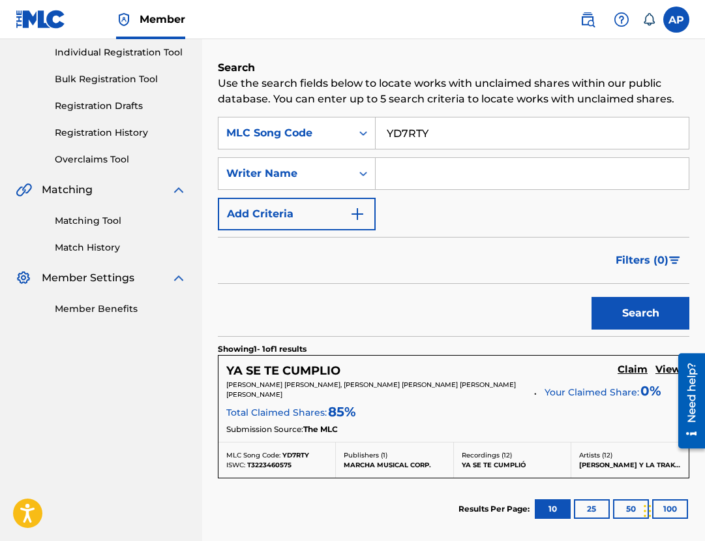
click at [620, 374] on h5 "Claim" at bounding box center [633, 369] width 30 height 12
click at [622, 372] on h5 "Claim" at bounding box center [633, 369] width 30 height 12
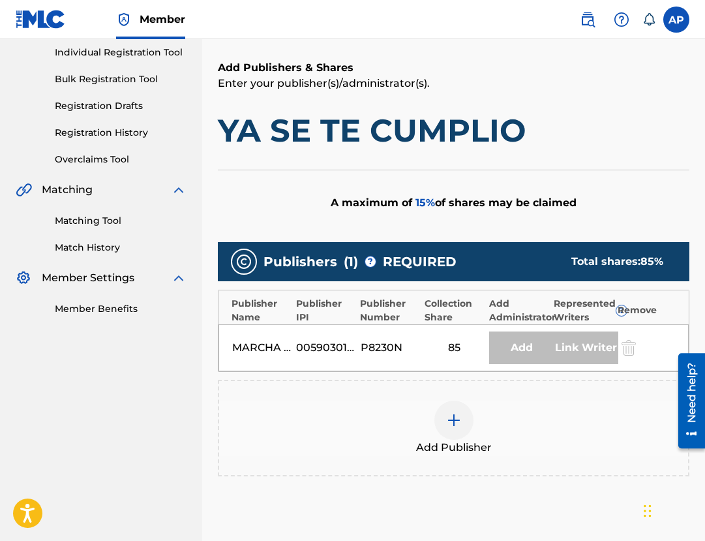
click at [456, 414] on img at bounding box center [454, 420] width 16 height 16
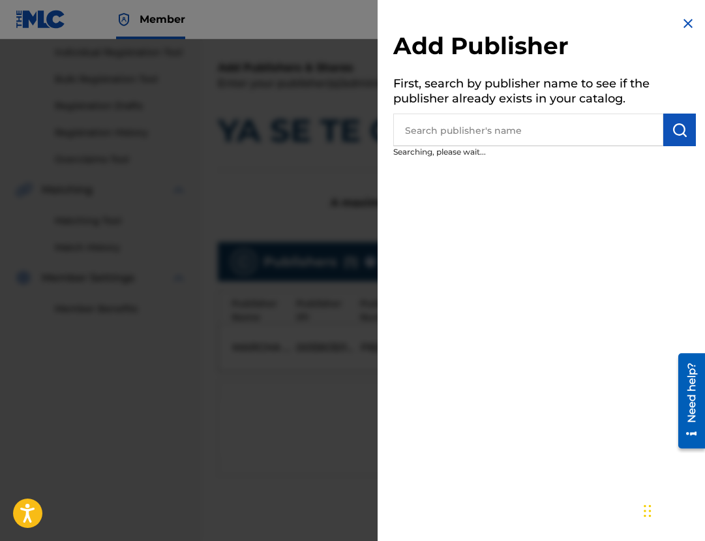
click at [478, 129] on input "text" at bounding box center [528, 130] width 270 height 33
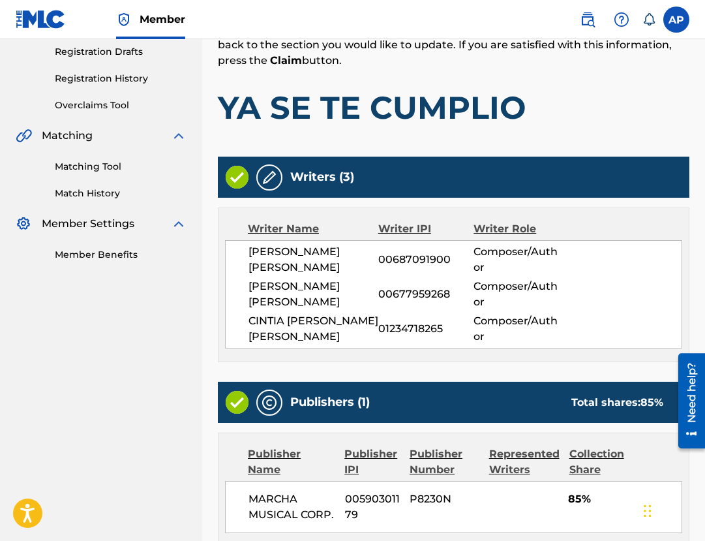
scroll to position [354, 0]
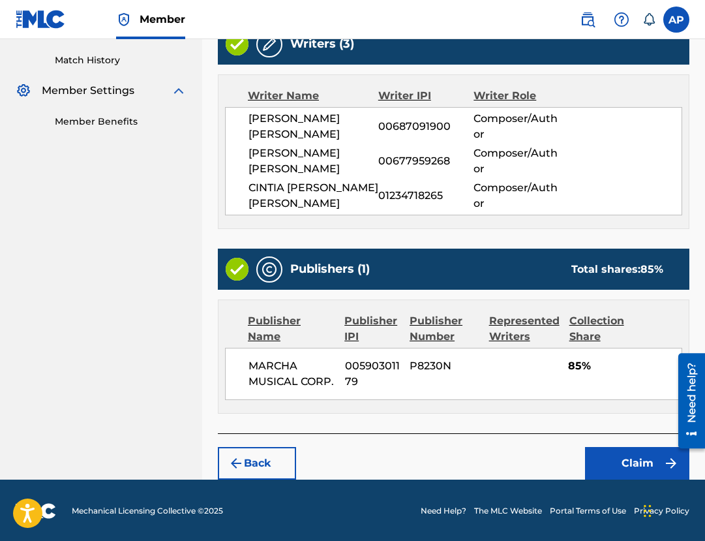
click at [622, 451] on button "Claim" at bounding box center [637, 463] width 104 height 33
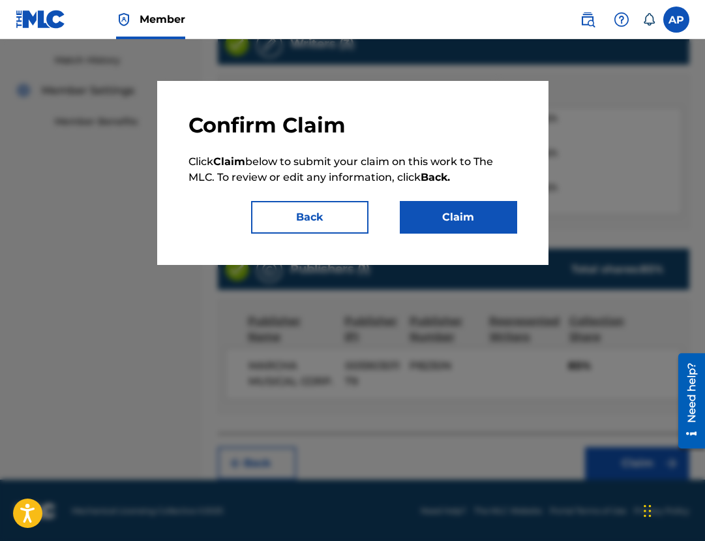
click at [425, 220] on button "Claim" at bounding box center [458, 217] width 117 height 33
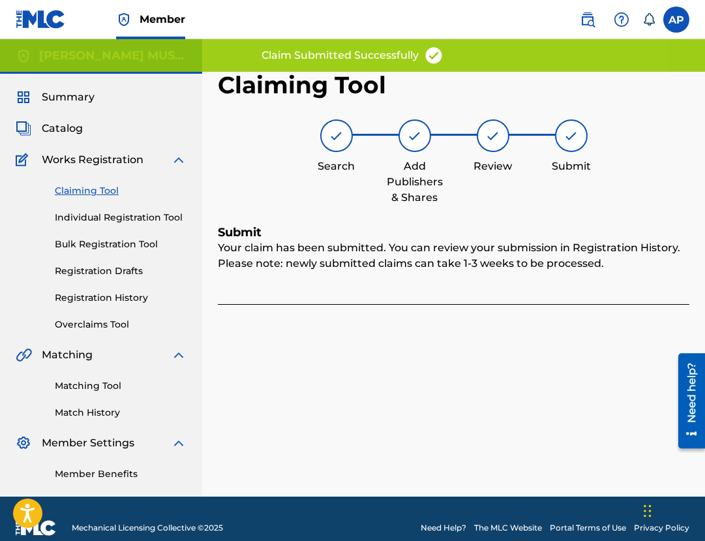
scroll to position [20, 0]
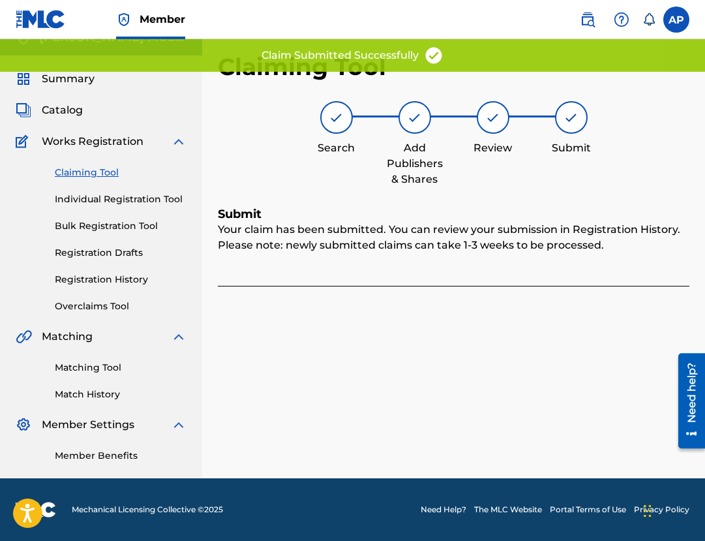
click at [104, 174] on link "Claiming Tool" at bounding box center [121, 173] width 132 height 14
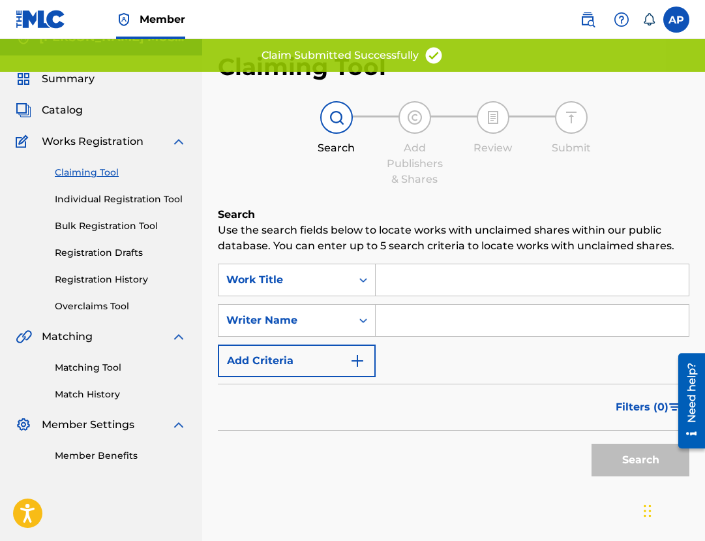
scroll to position [0, 0]
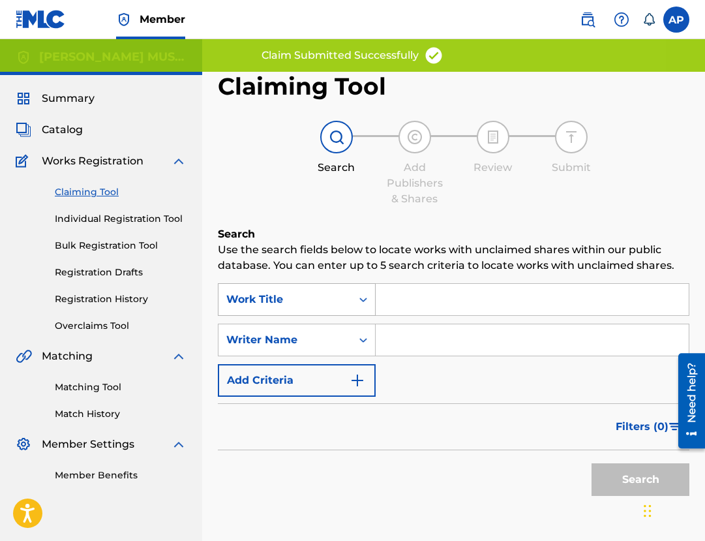
click at [359, 305] on icon "Search Form" at bounding box center [363, 299] width 13 height 13
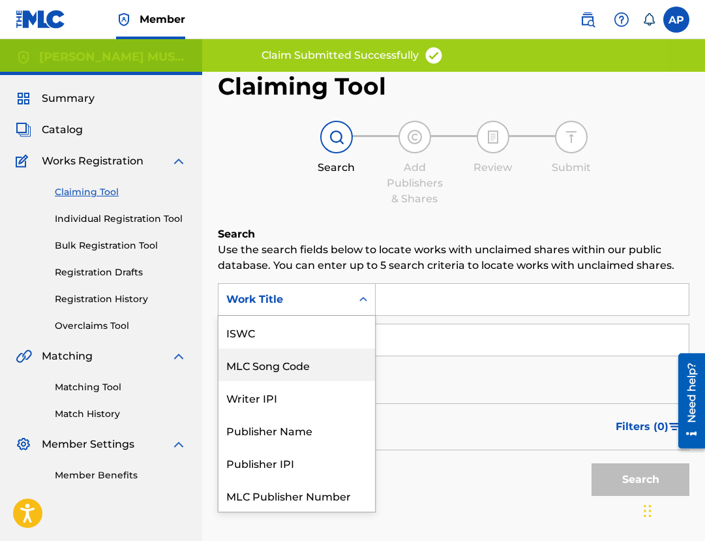
scroll to position [33, 0]
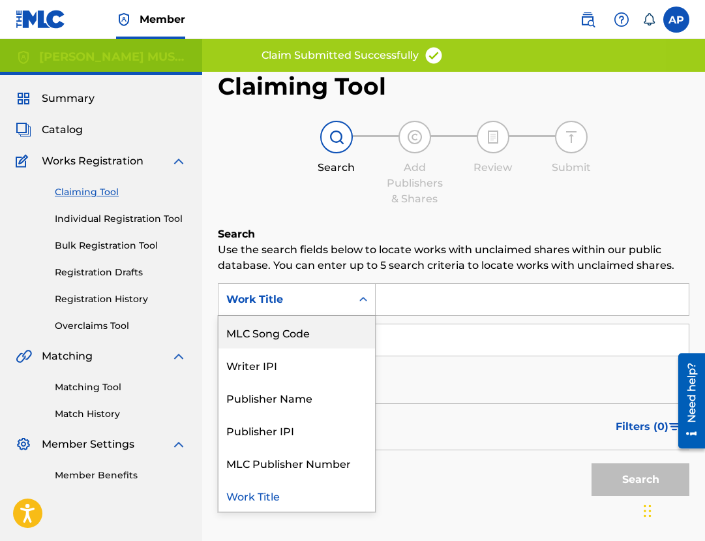
click at [334, 342] on div "MLC Song Code" at bounding box center [297, 332] width 157 height 33
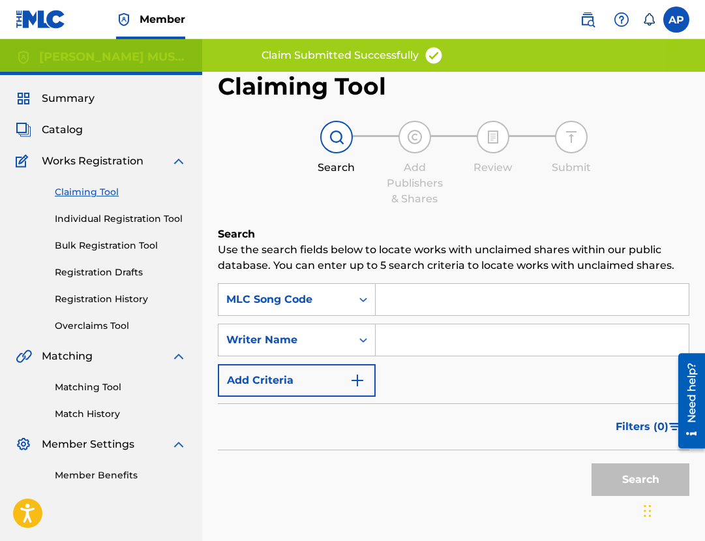
click at [385, 308] on input "Search Form" at bounding box center [532, 299] width 313 height 31
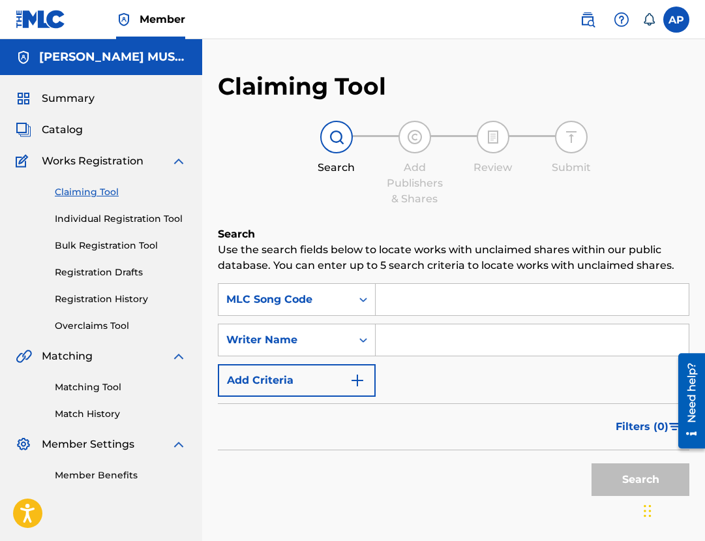
paste input "YD7RTY"
type input "YD7RTY"
click at [592, 463] on button "Search" at bounding box center [641, 479] width 98 height 33
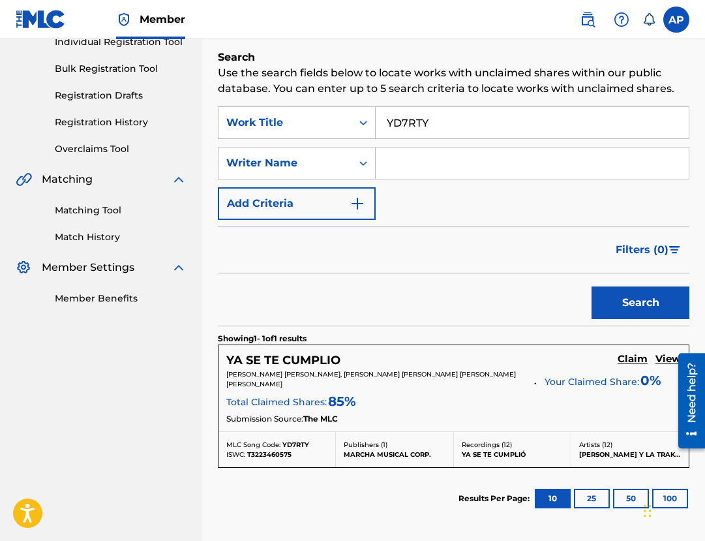
scroll to position [179, 0]
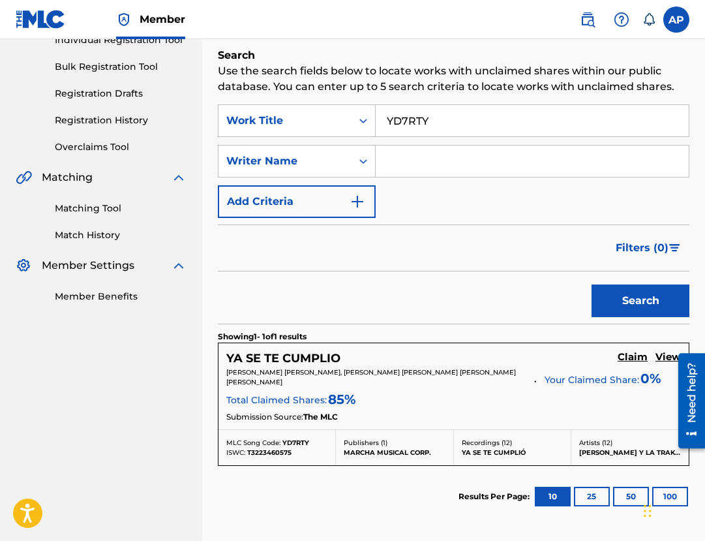
click at [622, 356] on h5 "Claim" at bounding box center [633, 357] width 30 height 12
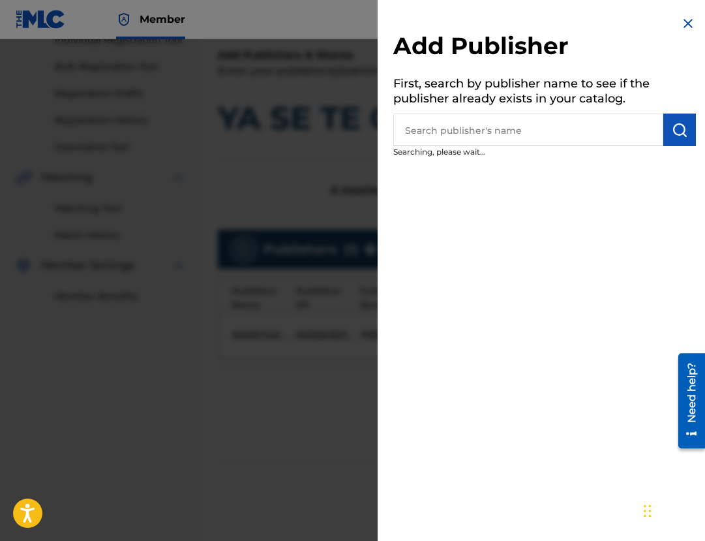
click at [457, 132] on input "text" at bounding box center [528, 130] width 270 height 33
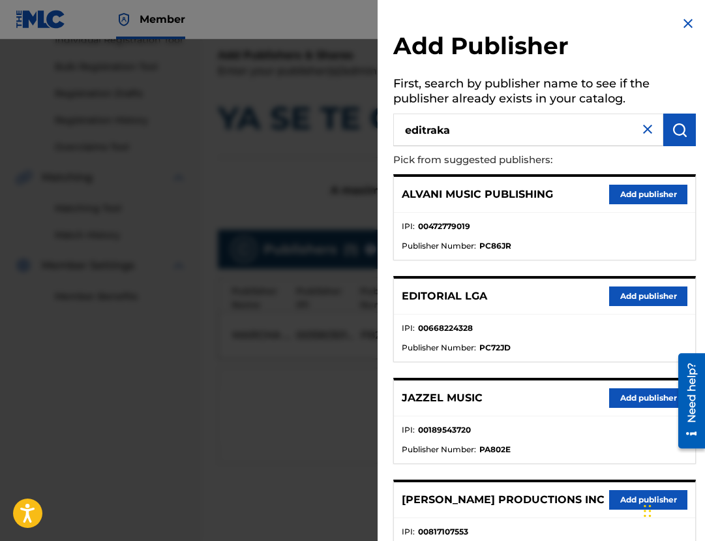
type input "editraka"
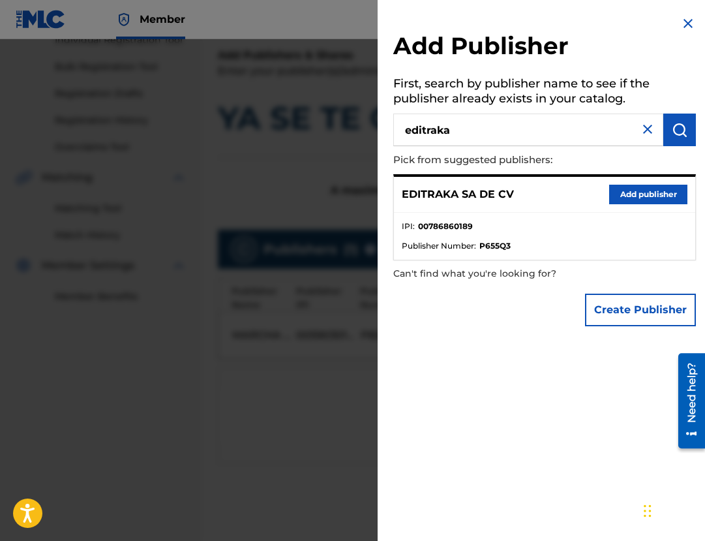
click at [637, 195] on button "Add publisher" at bounding box center [648, 195] width 78 height 20
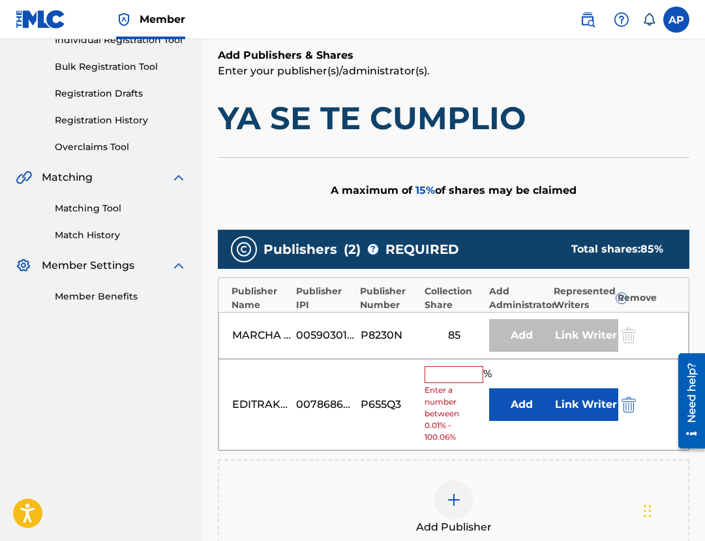
click at [506, 392] on button "Add" at bounding box center [521, 404] width 65 height 33
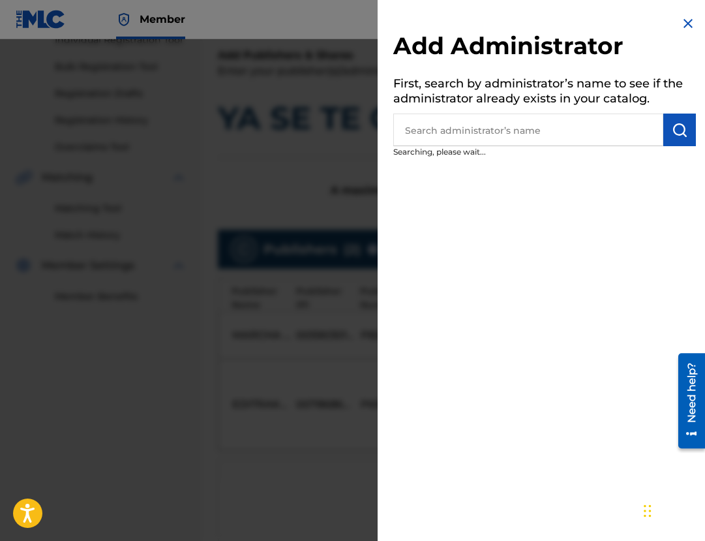
click at [459, 132] on input "text" at bounding box center [528, 130] width 270 height 33
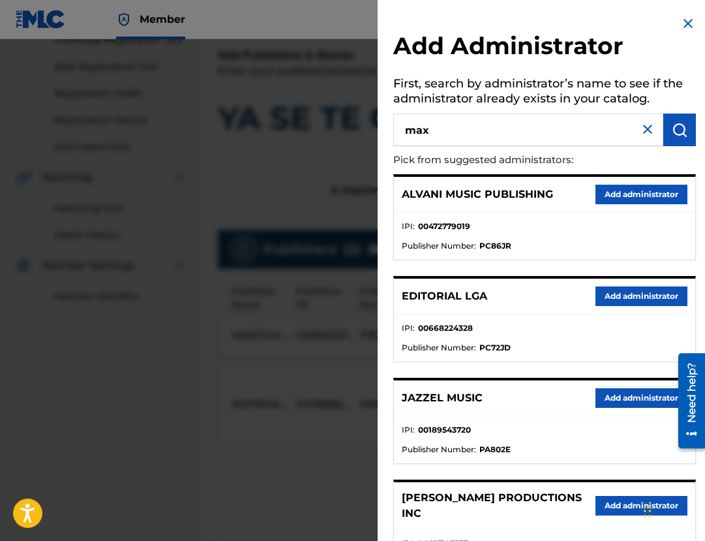
type input "max"
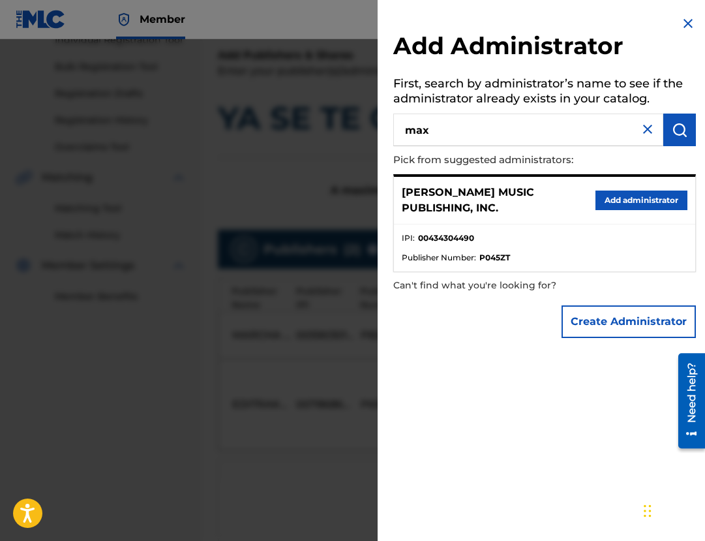
click at [633, 209] on button "Add administrator" at bounding box center [642, 200] width 92 height 20
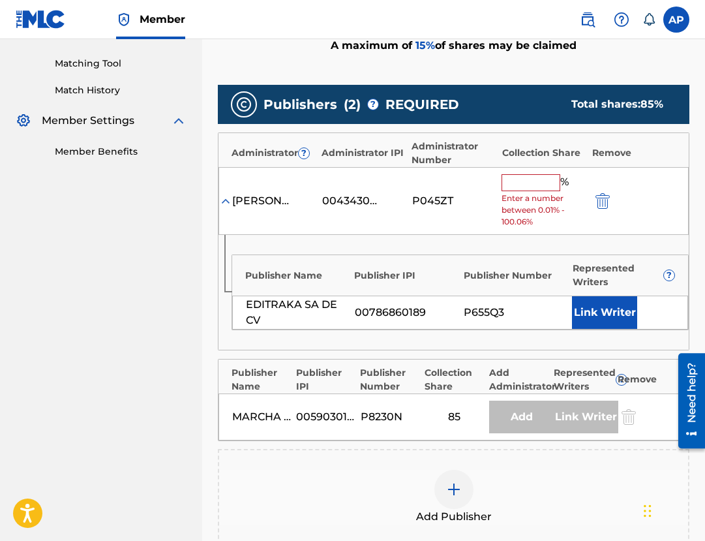
scroll to position [325, 0]
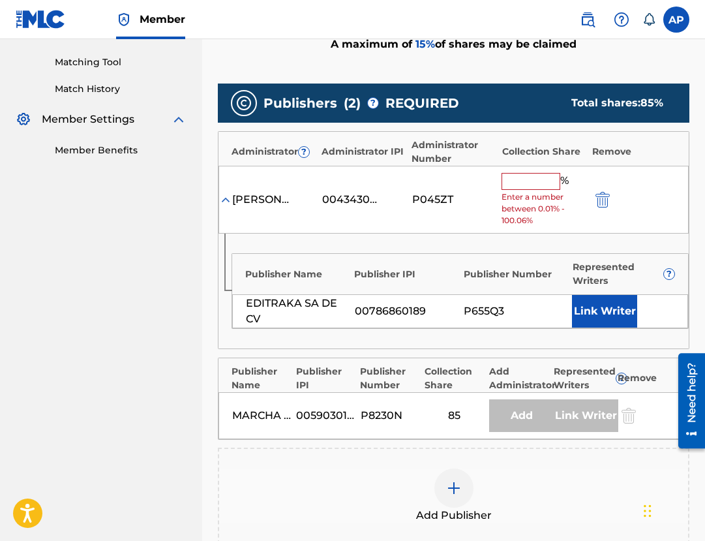
click at [539, 187] on input "text" at bounding box center [531, 181] width 59 height 17
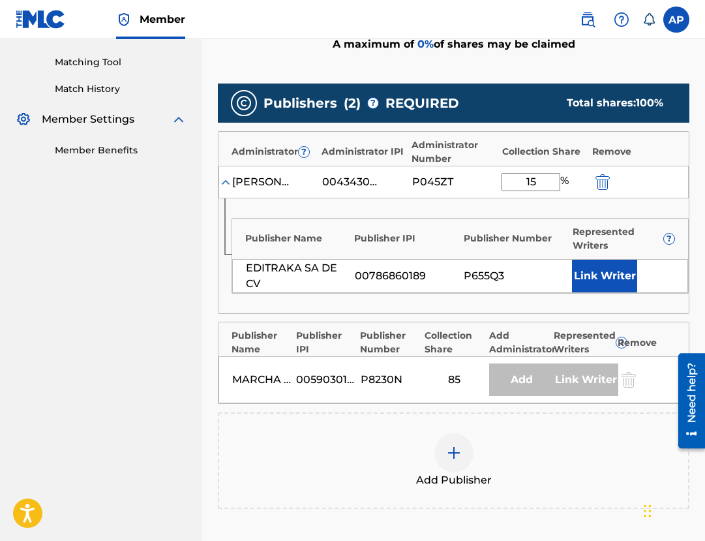
type input "15"
click at [648, 157] on div "Remove" at bounding box center [633, 152] width 83 height 14
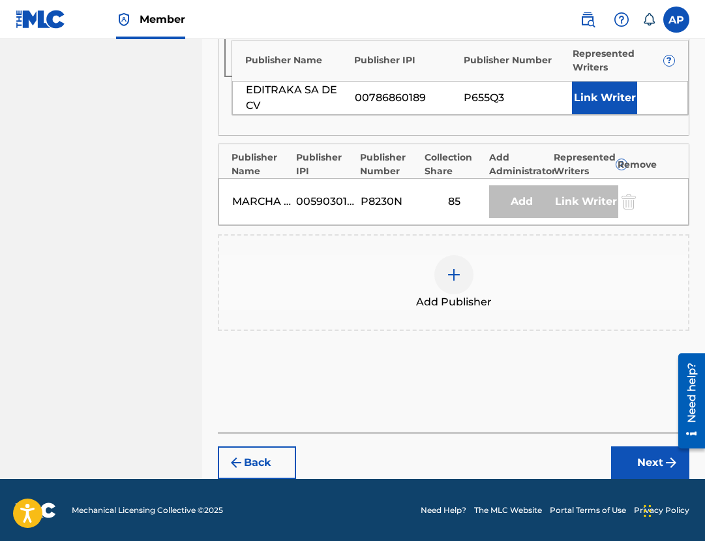
click at [636, 457] on button "Next" at bounding box center [650, 462] width 78 height 33
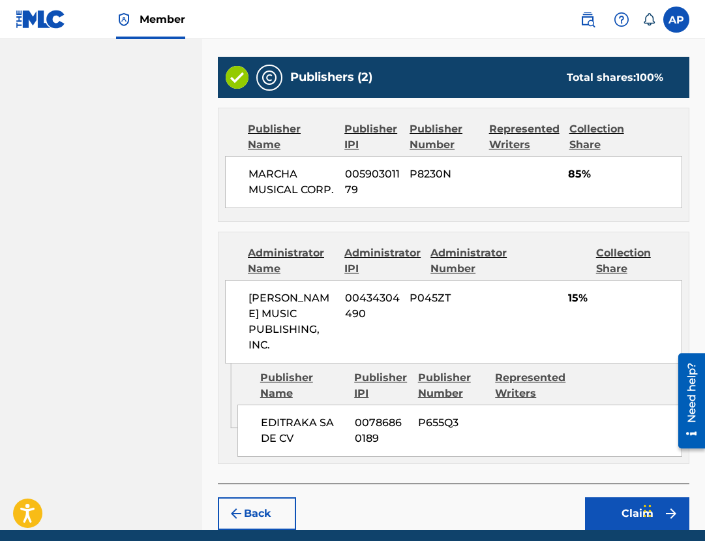
scroll to position [610, 0]
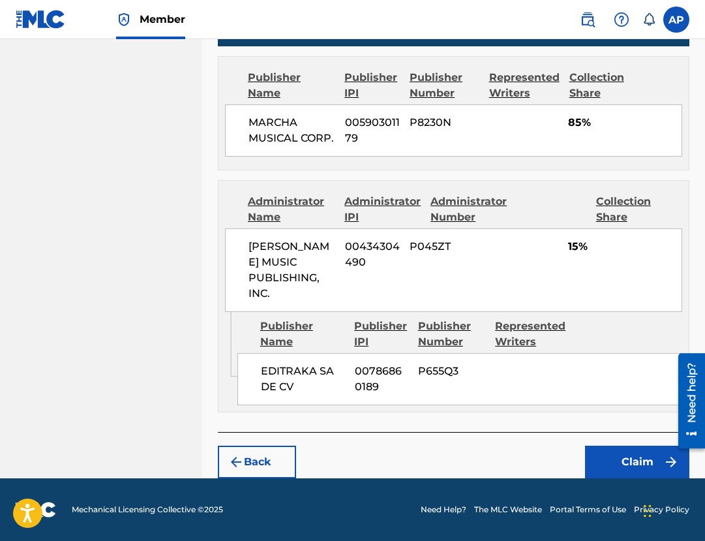
click at [640, 459] on button "Claim" at bounding box center [637, 462] width 104 height 33
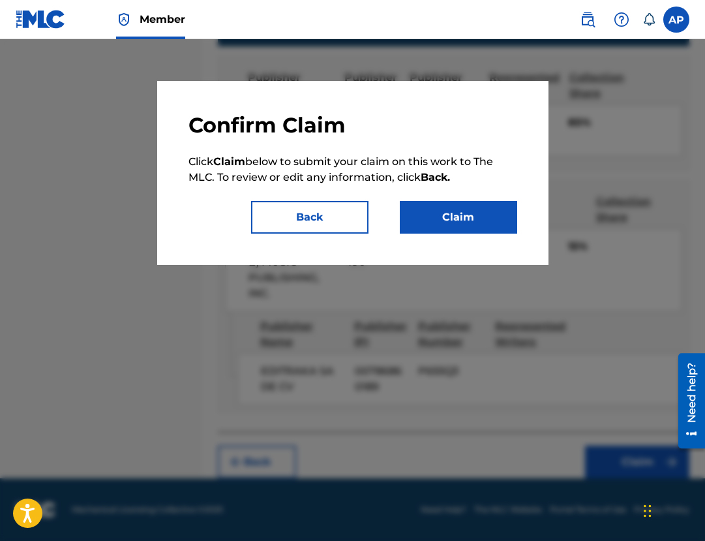
click at [467, 219] on button "Claim" at bounding box center [458, 217] width 117 height 33
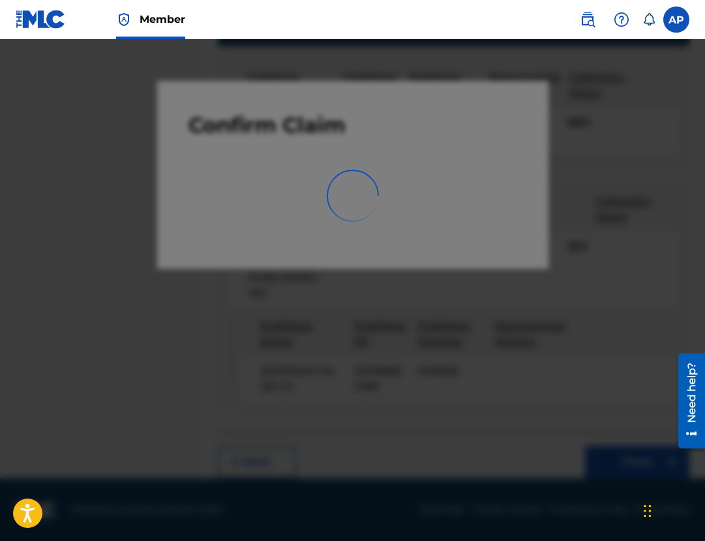
scroll to position [20, 0]
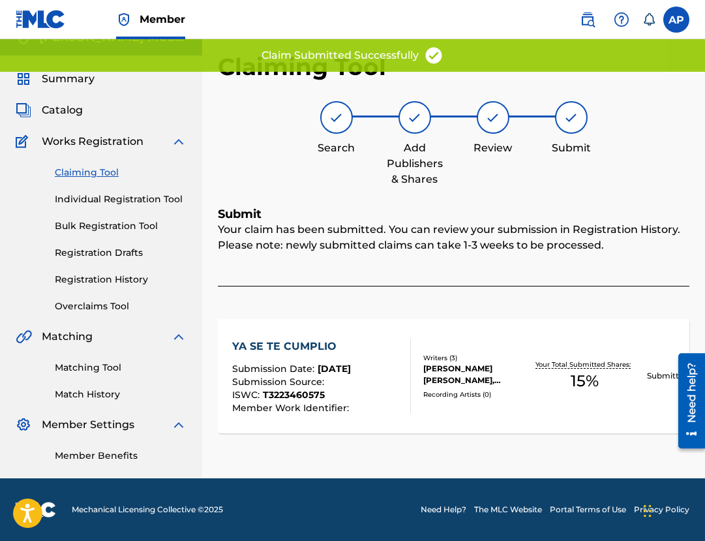
click at [71, 175] on link "Claiming Tool" at bounding box center [121, 173] width 132 height 14
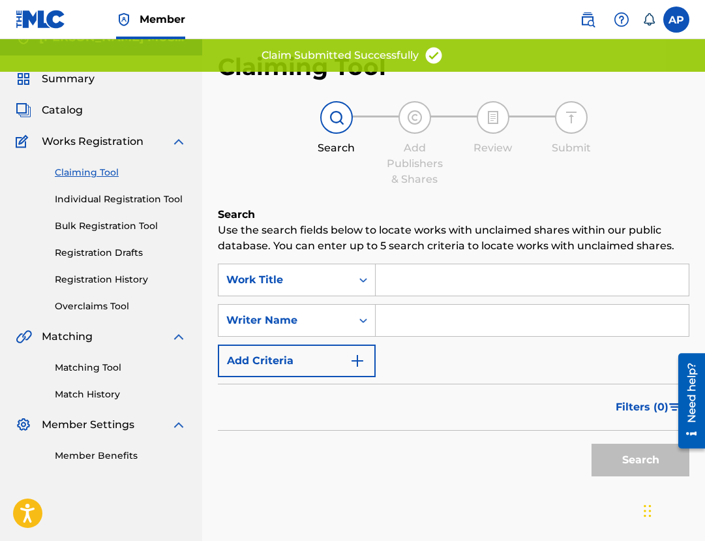
scroll to position [0, 0]
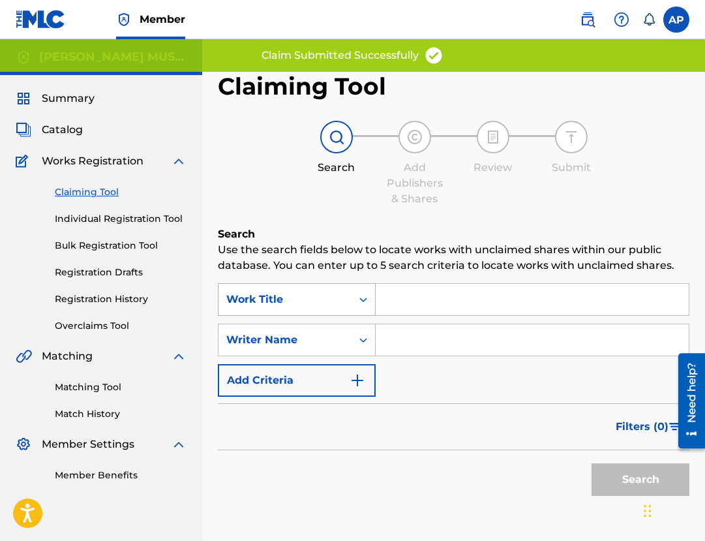
click at [346, 286] on div "Work Title" at bounding box center [297, 299] width 158 height 33
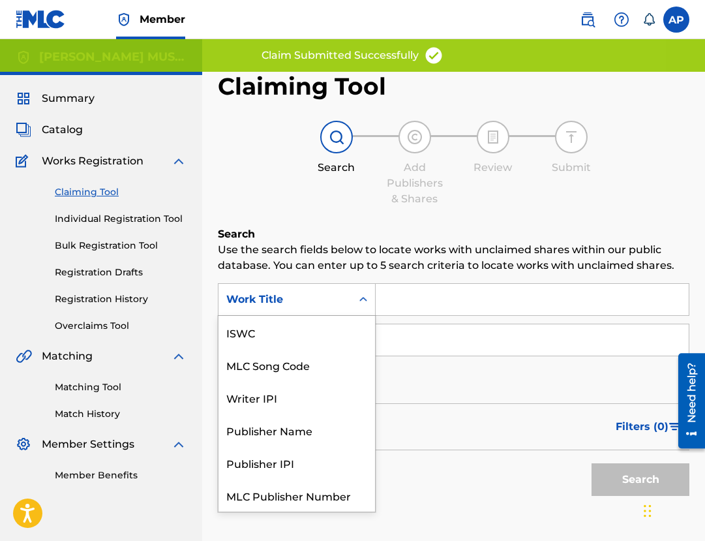
scroll to position [33, 0]
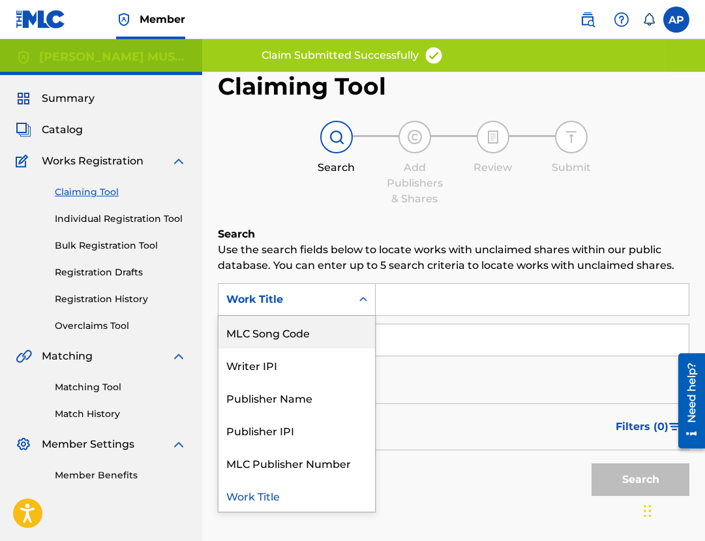
click at [353, 330] on div "MLC Song Code" at bounding box center [297, 332] width 157 height 33
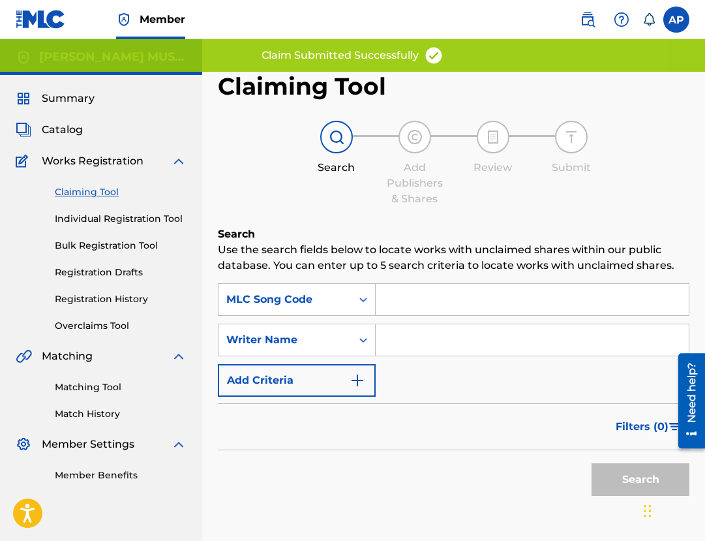
click at [404, 317] on div "SearchWithCriteriade3f9ba9-6875-4e3d-b25a-9558951f741b MLC Song Code SearchWith…" at bounding box center [454, 340] width 472 height 114
click at [404, 307] on input "Search Form" at bounding box center [532, 299] width 313 height 31
paste input "YV7S4Q"
type input "YV7S4Q"
click at [592, 463] on button "Search" at bounding box center [641, 479] width 98 height 33
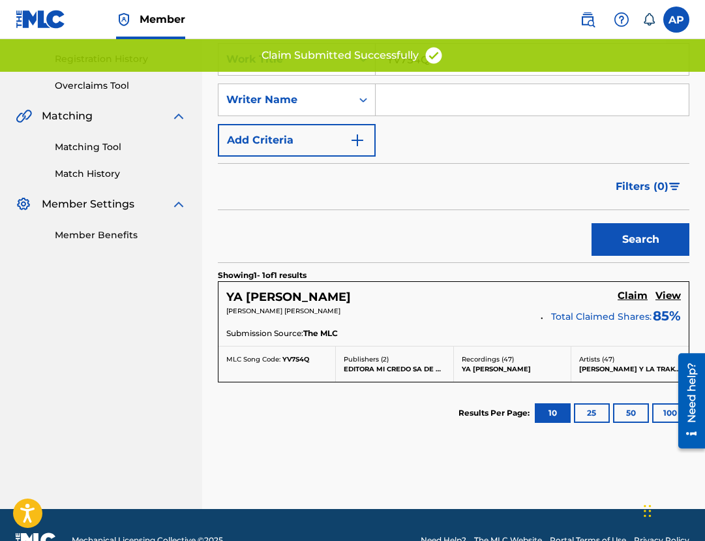
scroll to position [242, 0]
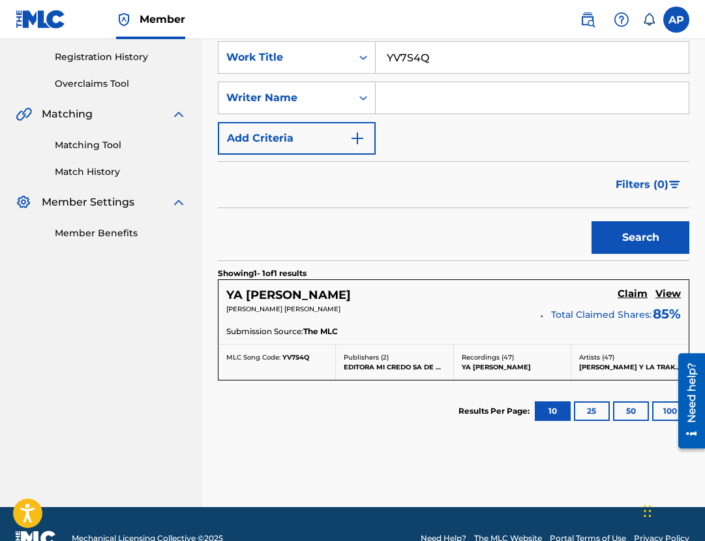
click at [644, 296] on h5 "Claim" at bounding box center [633, 294] width 30 height 12
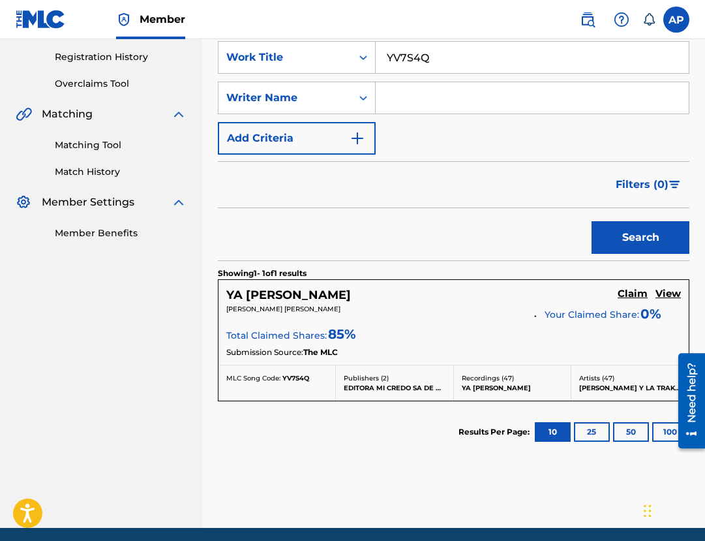
click at [641, 294] on h5 "Claim" at bounding box center [633, 294] width 30 height 12
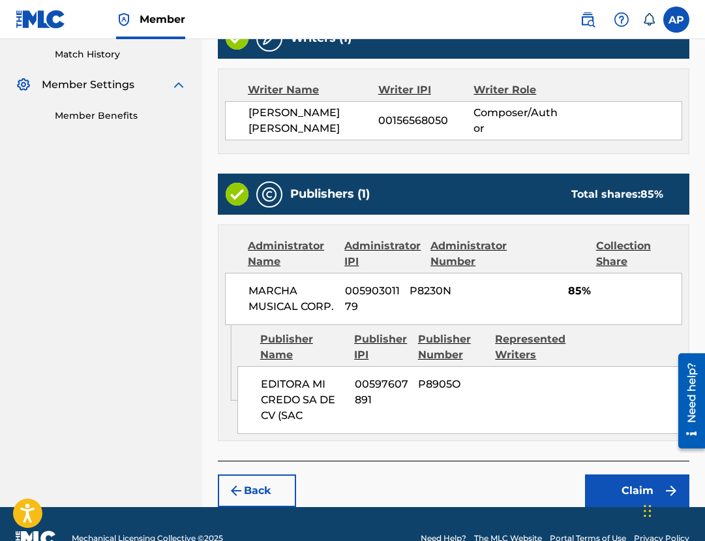
scroll to position [350, 0]
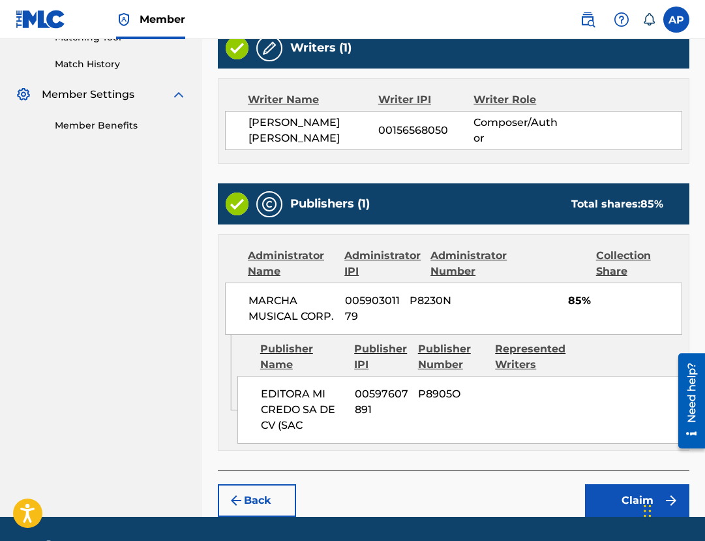
click at [277, 495] on button "Back" at bounding box center [257, 500] width 78 height 33
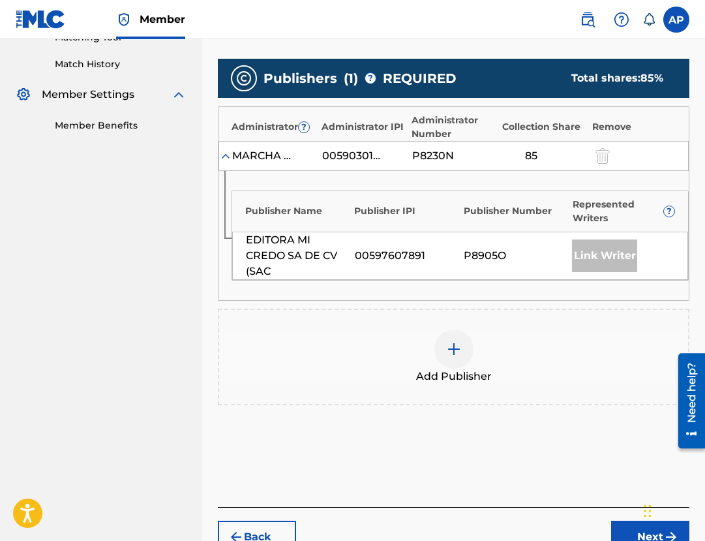
click at [440, 344] on div at bounding box center [453, 348] width 39 height 39
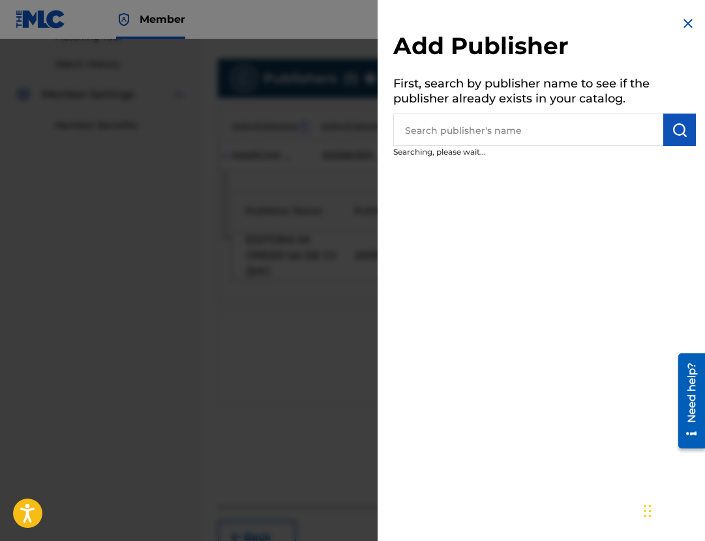
click at [427, 137] on input "text" at bounding box center [528, 130] width 270 height 33
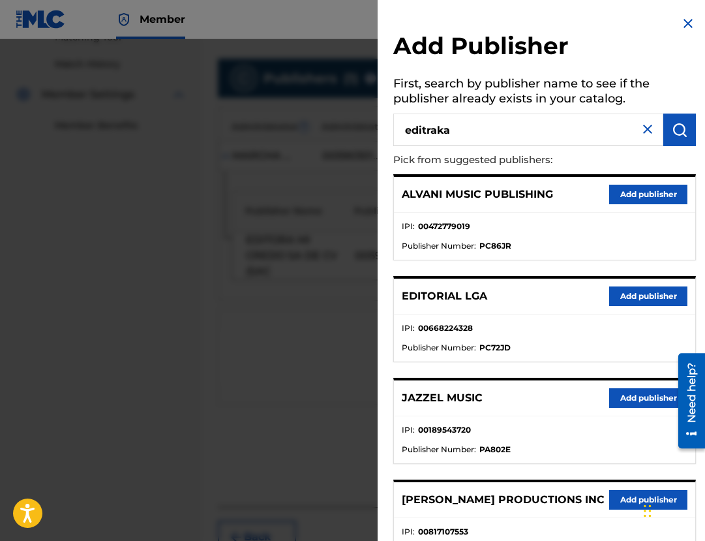
type input "editraka"
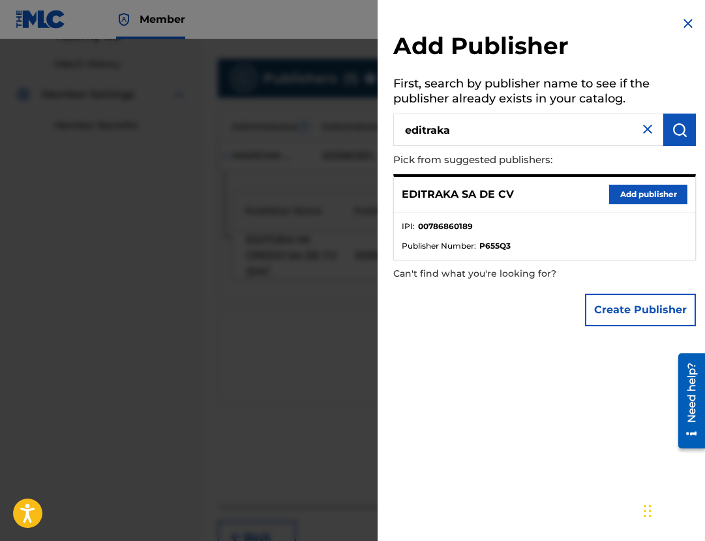
click at [618, 193] on button "Add publisher" at bounding box center [648, 195] width 78 height 20
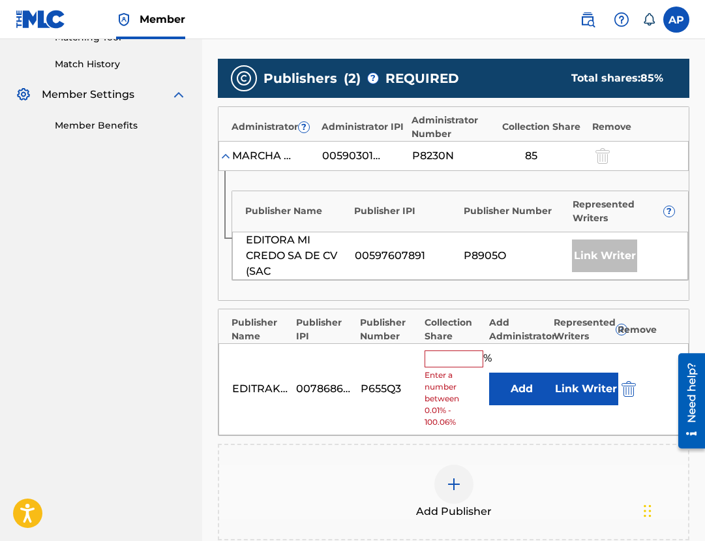
click at [522, 387] on button "Add" at bounding box center [521, 388] width 65 height 33
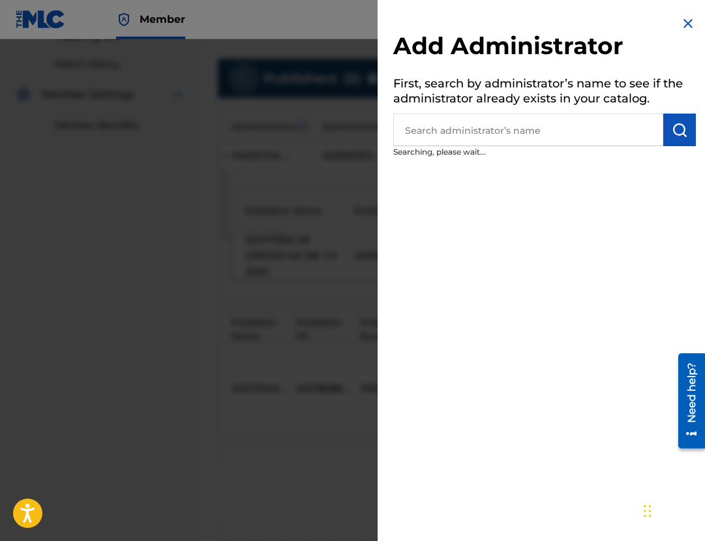
click at [474, 122] on input "text" at bounding box center [528, 130] width 270 height 33
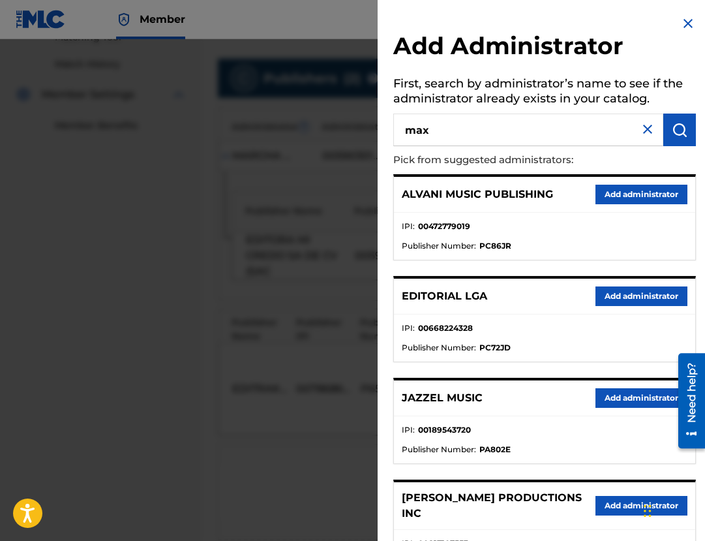
type input "max"
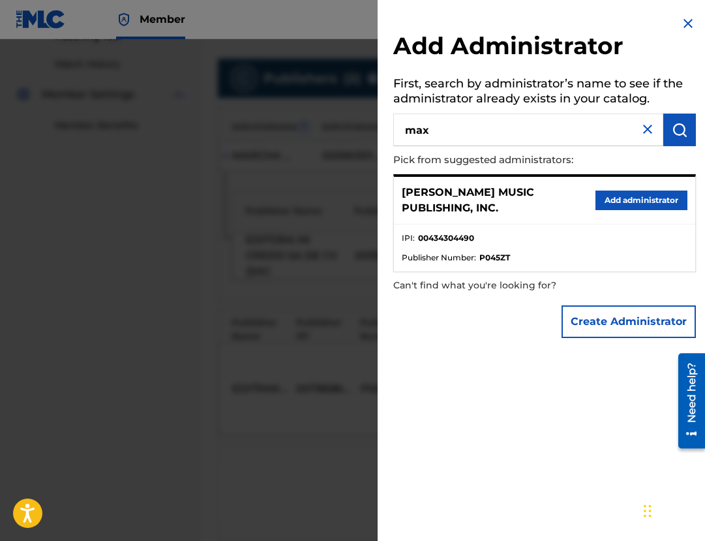
click at [643, 199] on button "Add administrator" at bounding box center [642, 200] width 92 height 20
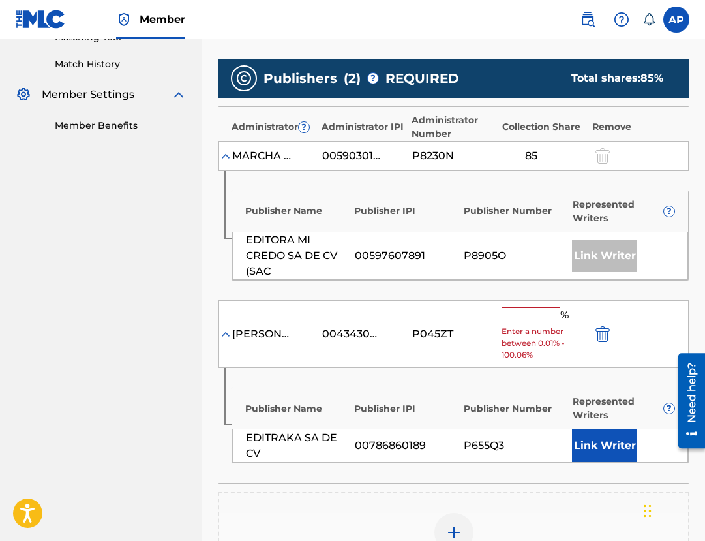
click at [516, 325] on div "% Enter a number between 0.01% - 100.06%" at bounding box center [543, 334] width 83 height 54
click at [516, 322] on input "text" at bounding box center [531, 315] width 59 height 17
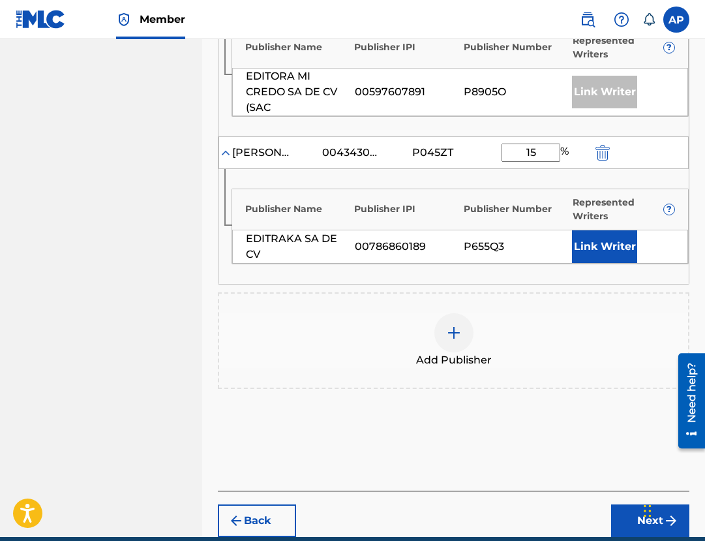
scroll to position [572, 0]
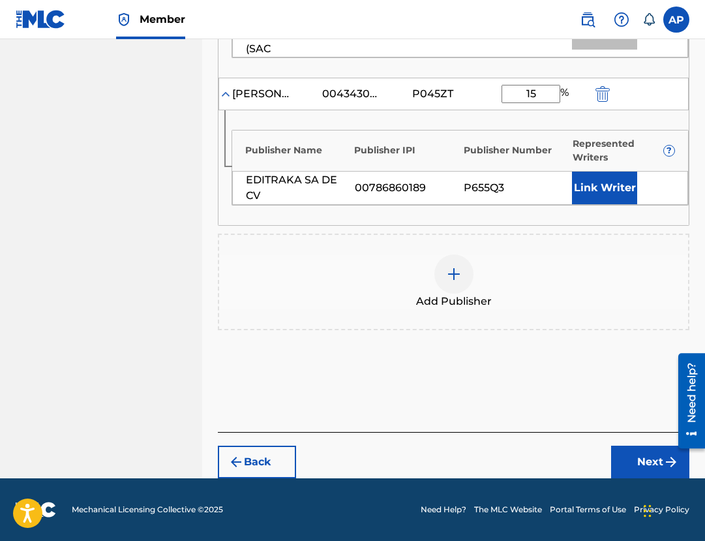
type input "15"
click at [635, 442] on div "Back Next" at bounding box center [454, 455] width 472 height 46
click at [635, 451] on button "Next" at bounding box center [650, 462] width 78 height 33
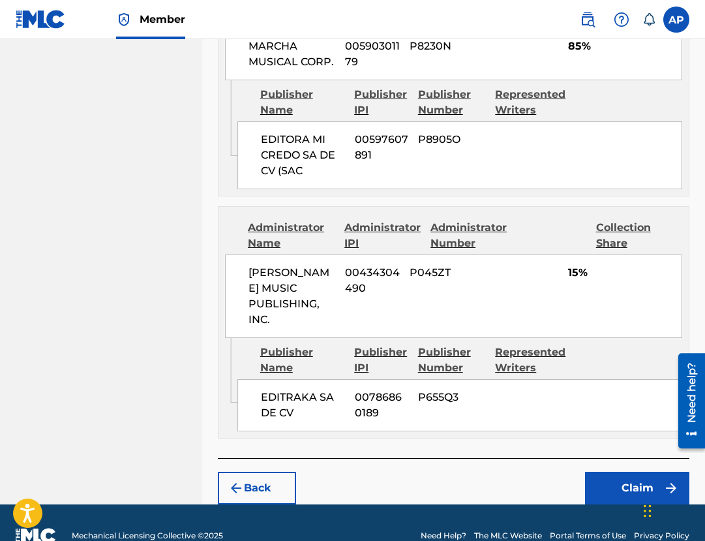
scroll to position [643, 0]
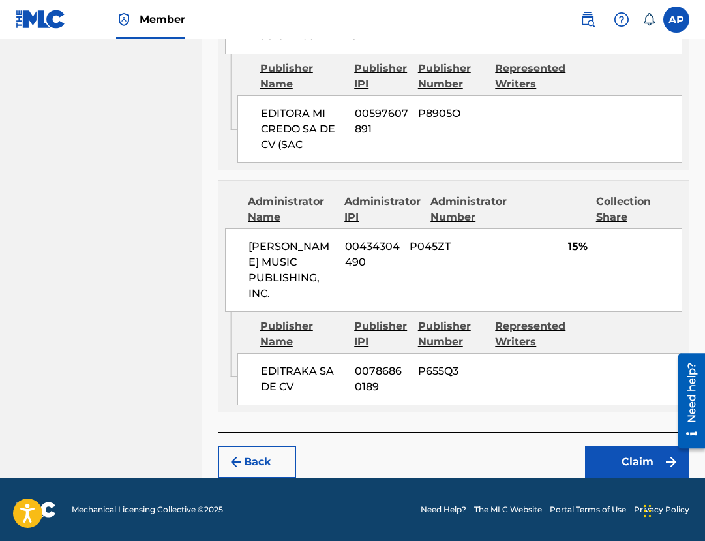
click at [636, 474] on button "Claim" at bounding box center [637, 462] width 104 height 33
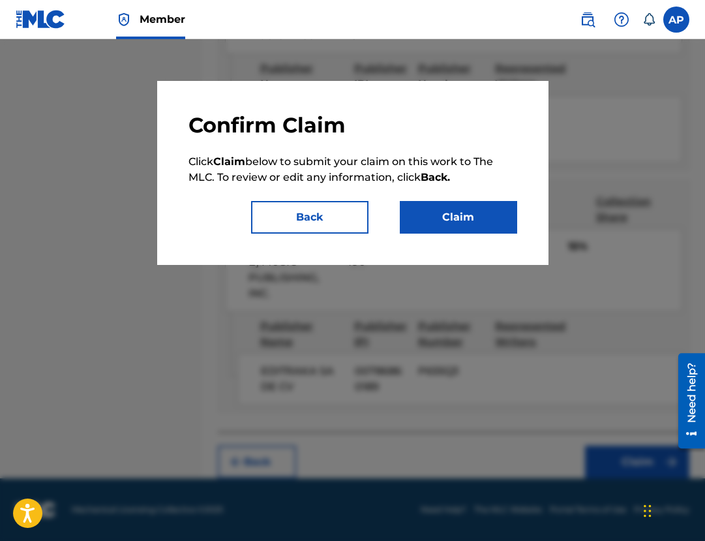
click at [436, 209] on button "Claim" at bounding box center [458, 217] width 117 height 33
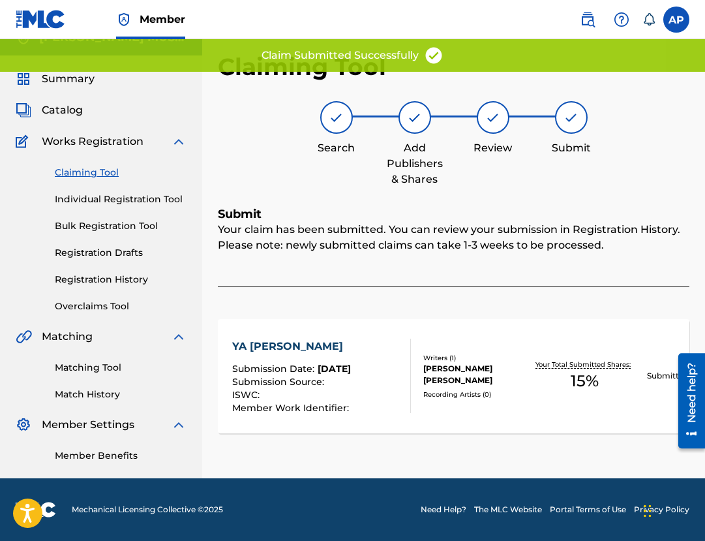
scroll to position [20, 0]
click at [86, 175] on link "Claiming Tool" at bounding box center [121, 173] width 132 height 14
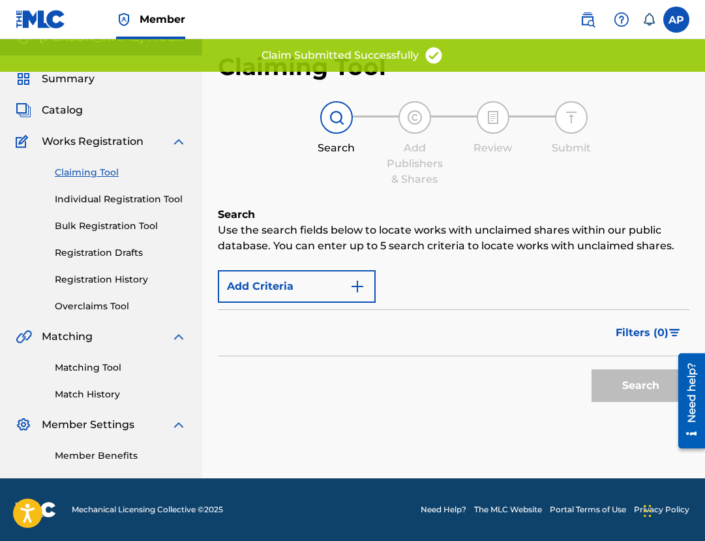
scroll to position [0, 0]
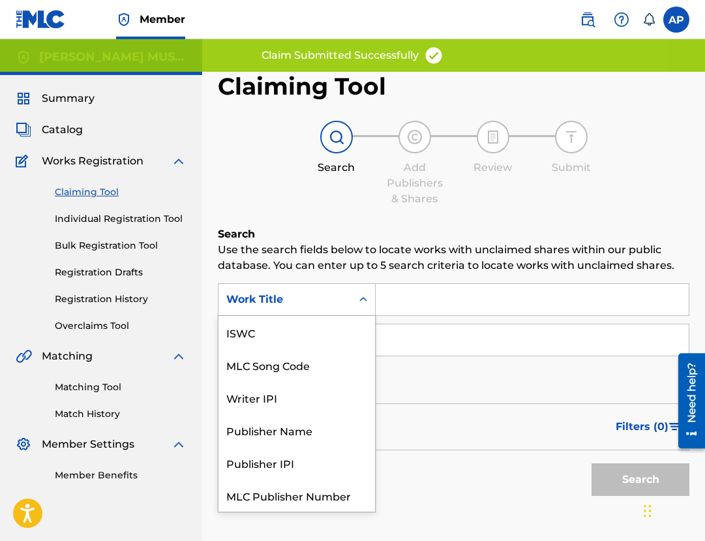
click at [350, 310] on div "Work Title" at bounding box center [285, 299] width 133 height 25
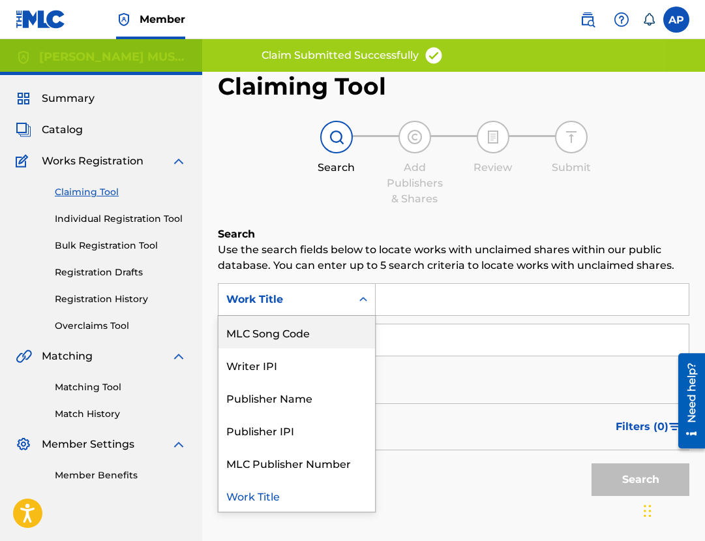
click at [339, 334] on div "MLC Song Code" at bounding box center [297, 332] width 157 height 33
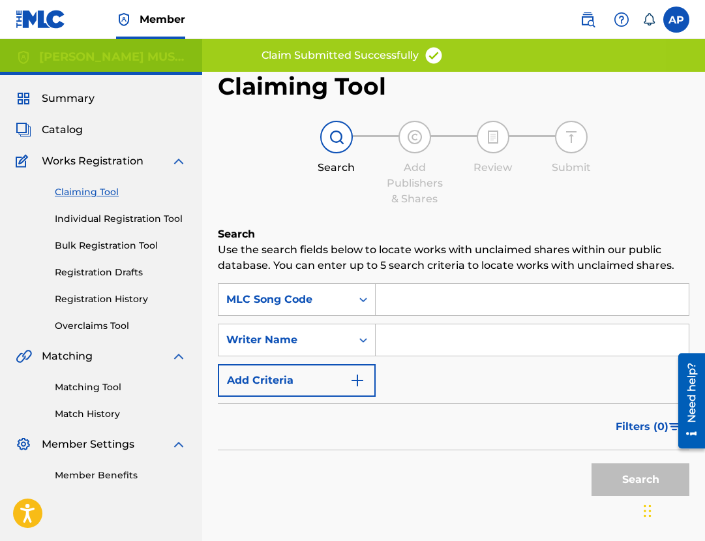
click at [418, 310] on input "Search Form" at bounding box center [532, 299] width 313 height 31
paste input "YV7T1C"
type input "YV7T1C"
click at [592, 463] on button "Search" at bounding box center [641, 479] width 98 height 33
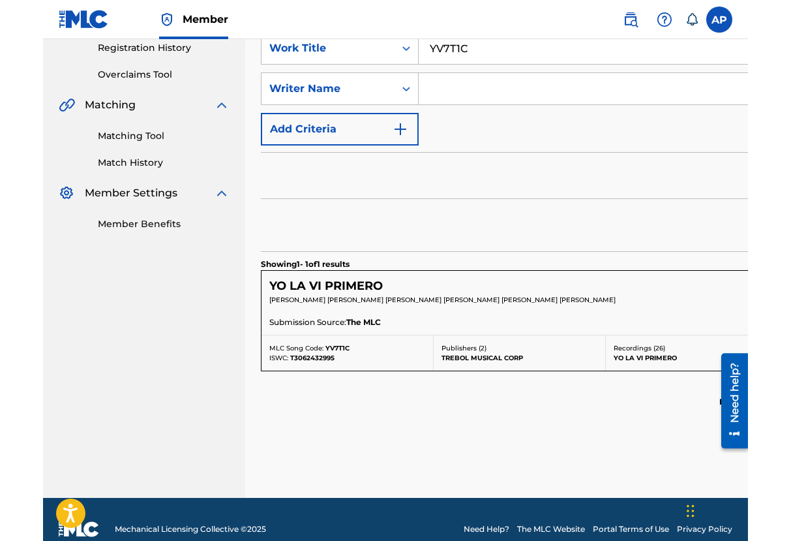
scroll to position [254, 0]
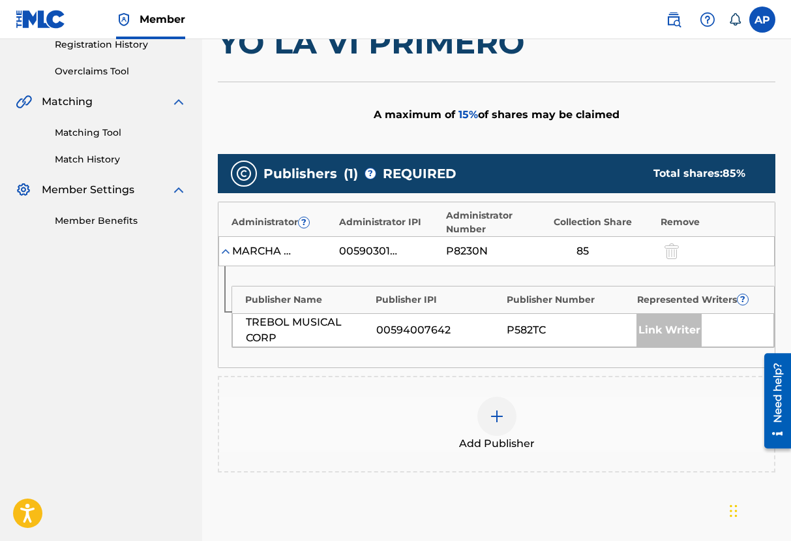
click at [511, 400] on div "Add Publisher" at bounding box center [496, 424] width 555 height 55
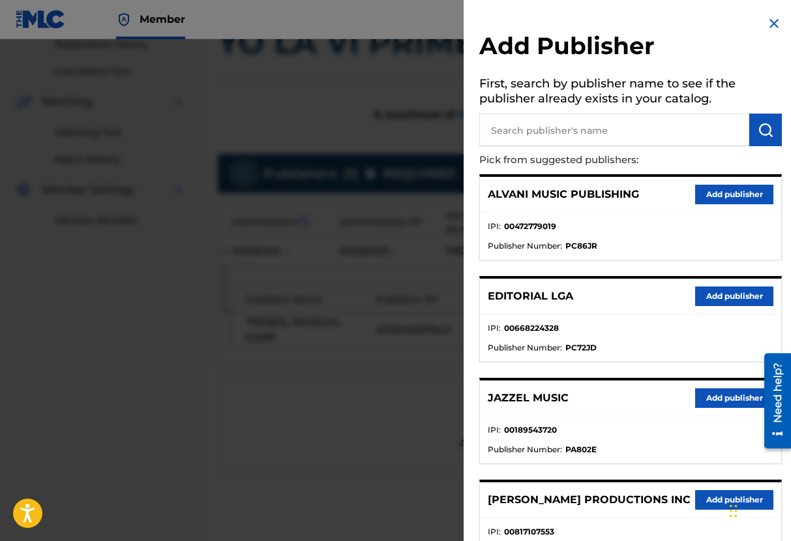
click at [521, 121] on input "text" at bounding box center [614, 130] width 270 height 33
type input "editraka"
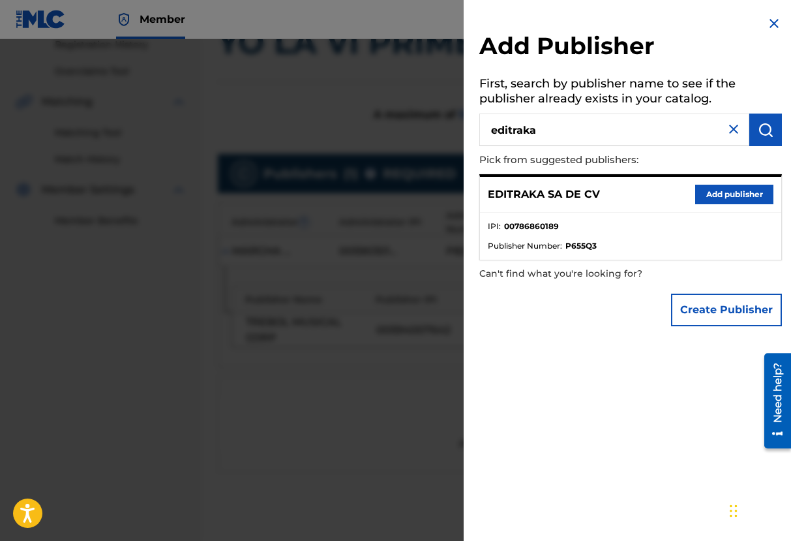
click at [710, 193] on button "Add publisher" at bounding box center [734, 195] width 78 height 20
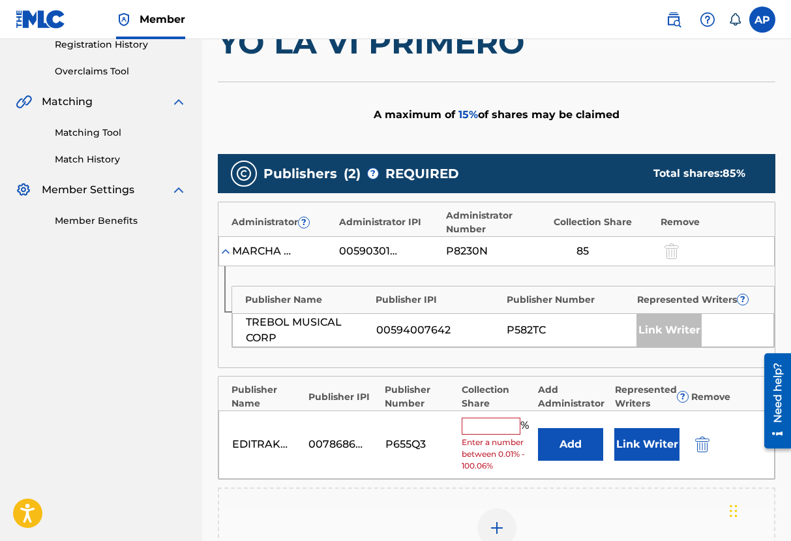
click at [569, 427] on div "EDITRAKA SA DE CV 00786860189 P655Q3 % Enter a number between 0.01% - 100.06% A…" at bounding box center [497, 444] width 556 height 68
click at [568, 429] on button "Add" at bounding box center [570, 444] width 65 height 33
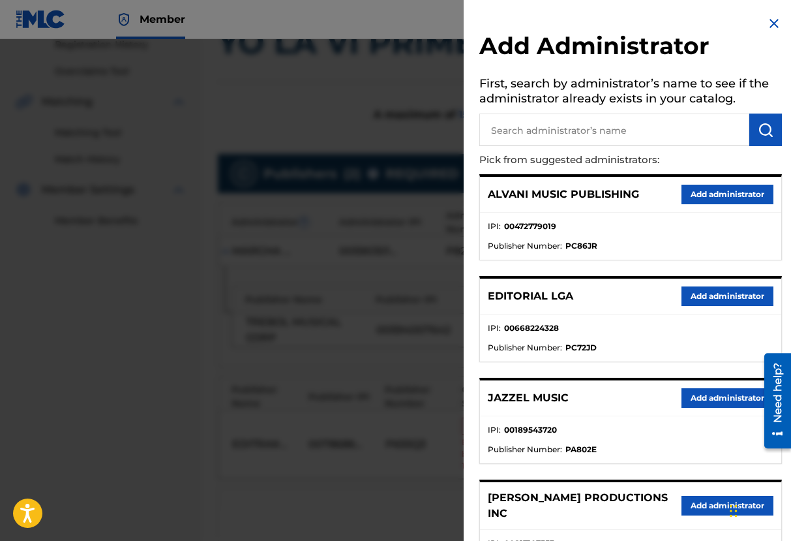
click at [567, 130] on input "text" at bounding box center [614, 130] width 270 height 33
type input "maximo"
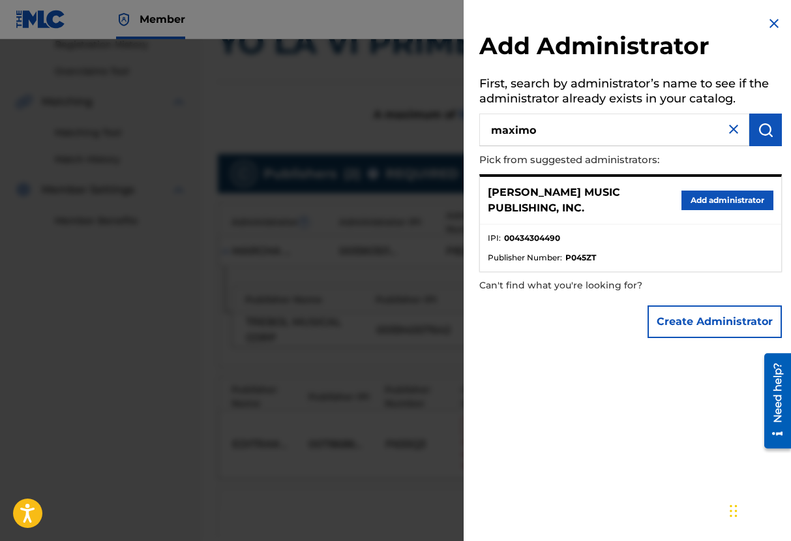
click at [706, 209] on button "Add administrator" at bounding box center [728, 200] width 92 height 20
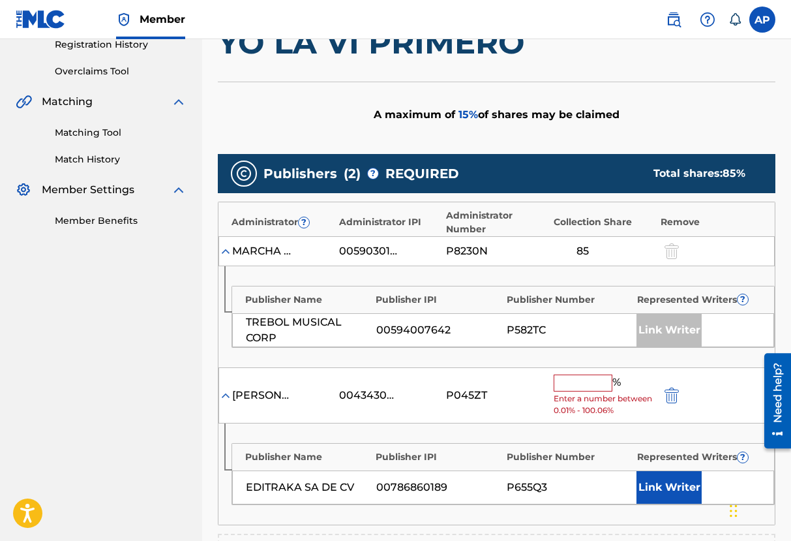
click at [563, 389] on input "text" at bounding box center [583, 382] width 59 height 17
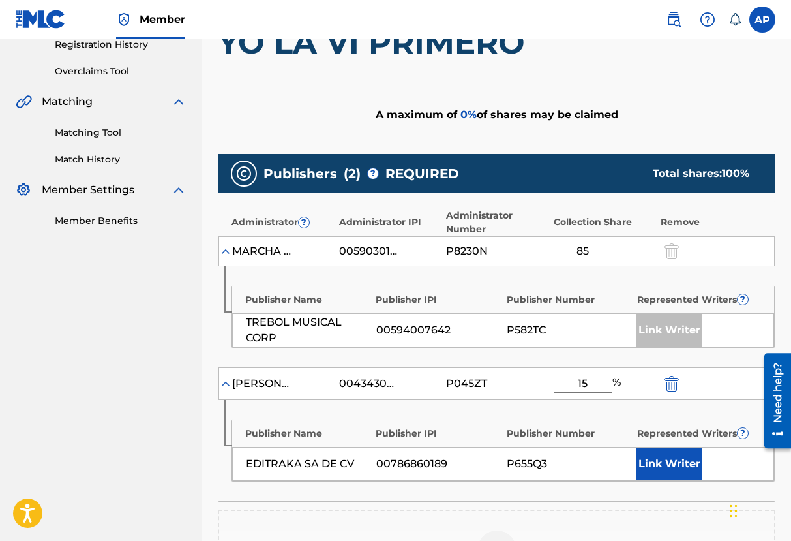
type input "15"
click at [566, 134] on div "A maximum of 0 % of shares may be claimed" at bounding box center [497, 115] width 558 height 66
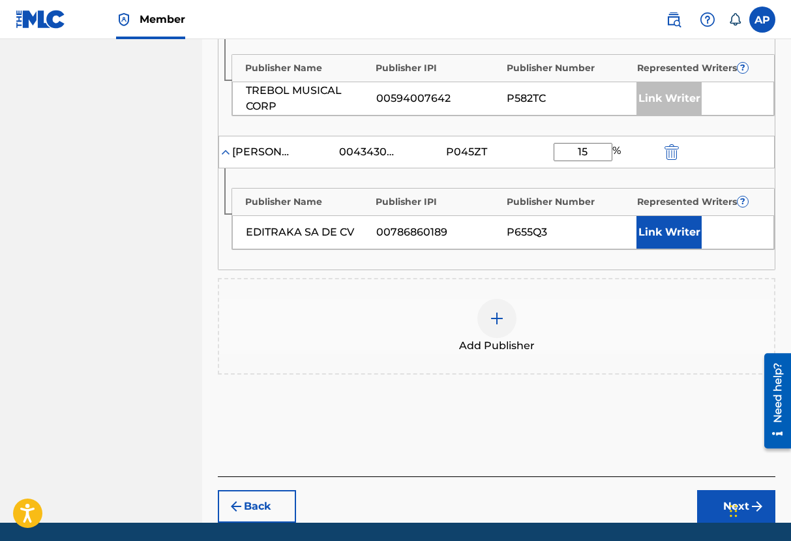
click at [722, 504] on button "Next" at bounding box center [736, 506] width 78 height 33
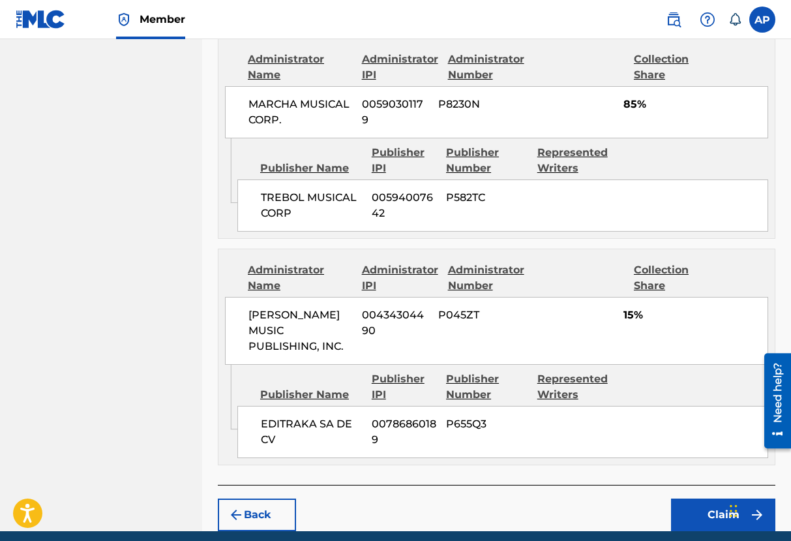
scroll to position [649, 0]
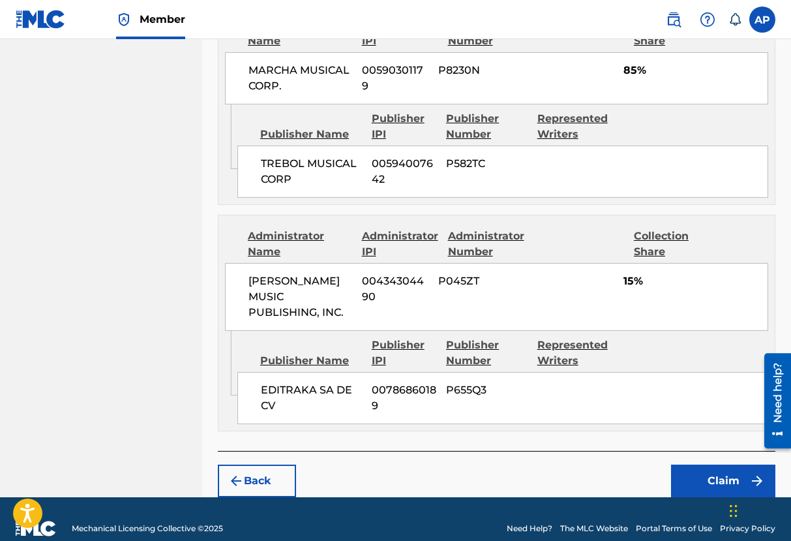
click at [702, 464] on button "Claim" at bounding box center [723, 480] width 104 height 33
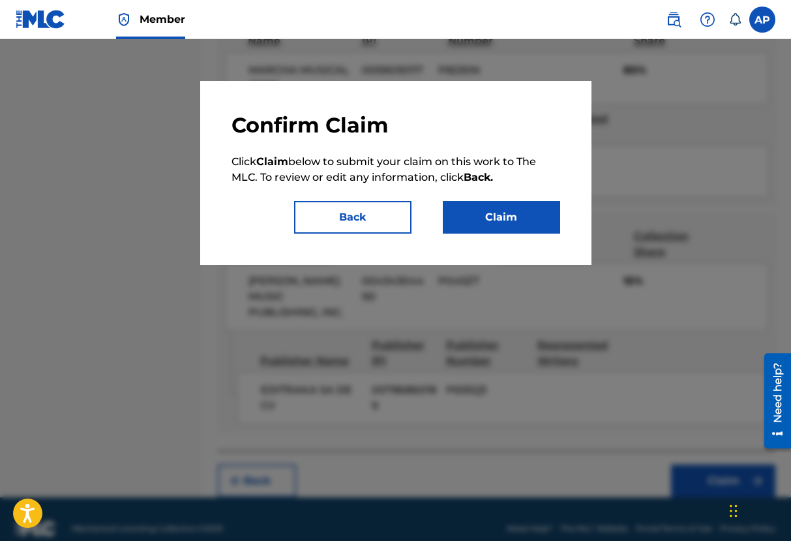
click at [524, 219] on button "Claim" at bounding box center [501, 217] width 117 height 33
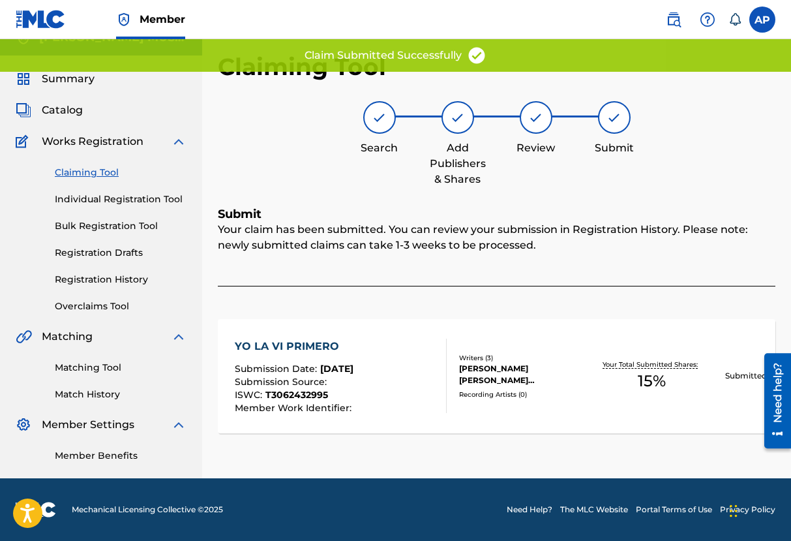
scroll to position [20, 0]
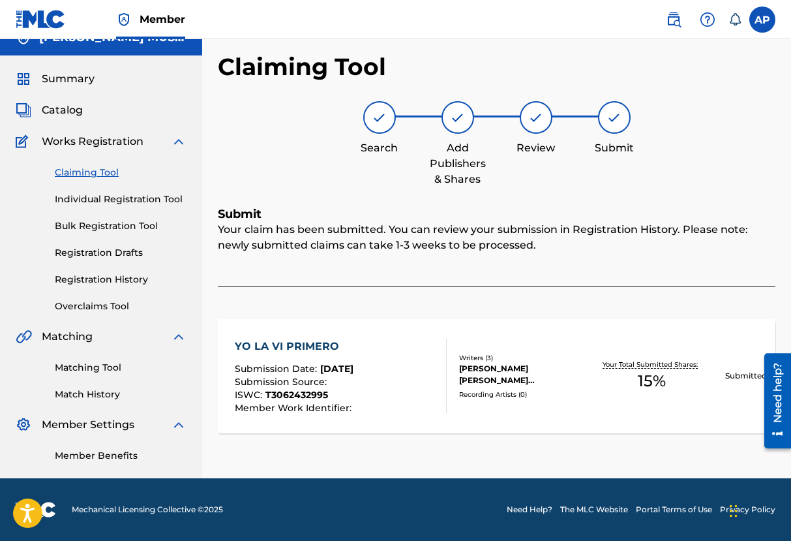
click at [96, 171] on link "Claiming Tool" at bounding box center [121, 173] width 132 height 14
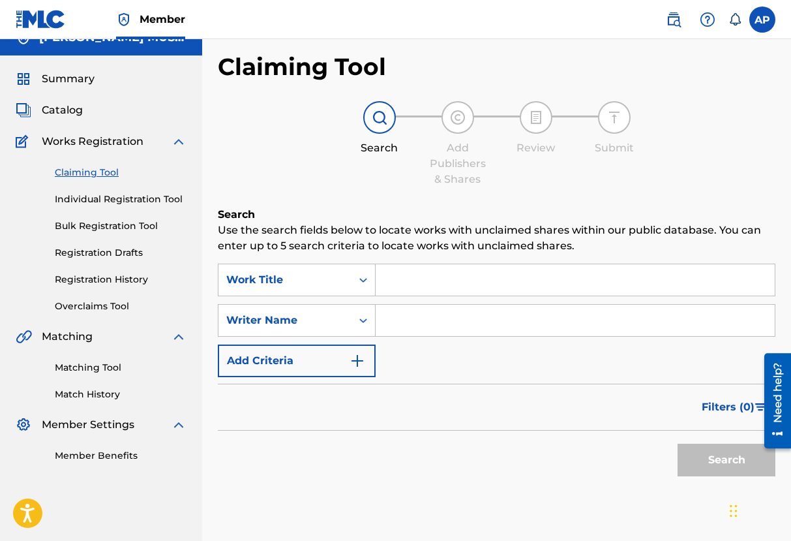
scroll to position [0, 0]
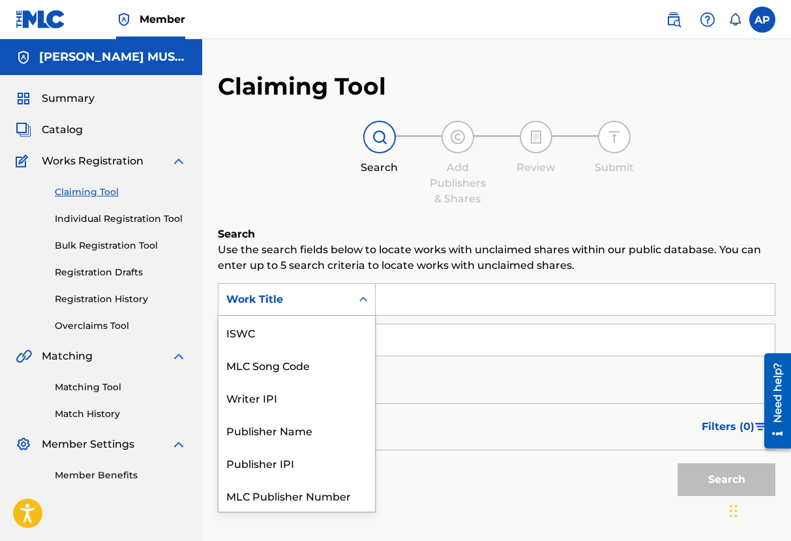
click at [348, 302] on div "Work Title" at bounding box center [285, 299] width 133 height 25
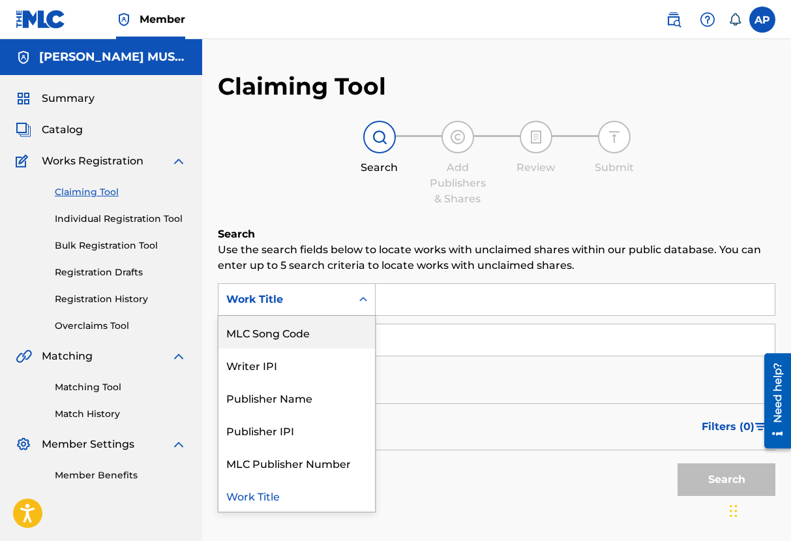
click at [336, 339] on div "MLC Song Code" at bounding box center [297, 332] width 157 height 33
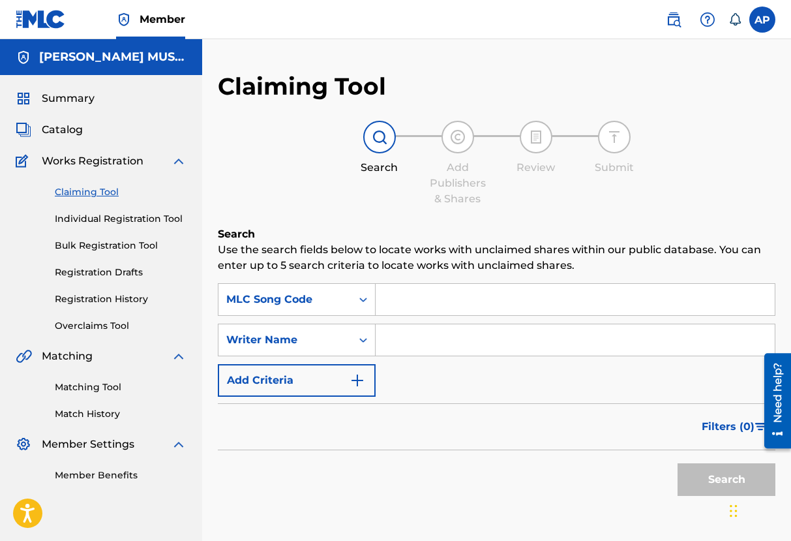
click at [406, 308] on input "Search Form" at bounding box center [575, 299] width 399 height 31
paste input "CB87MN"
type input "CB87MN"
click at [678, 463] on button "Search" at bounding box center [727, 479] width 98 height 33
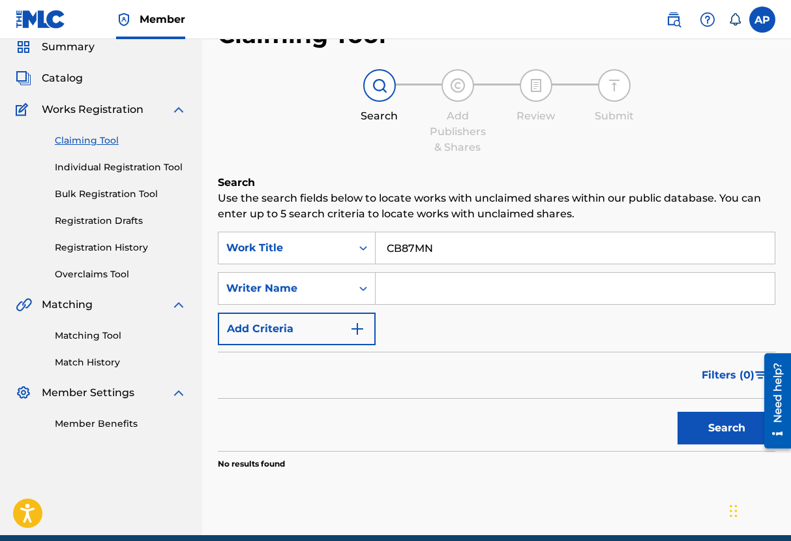
scroll to position [47, 0]
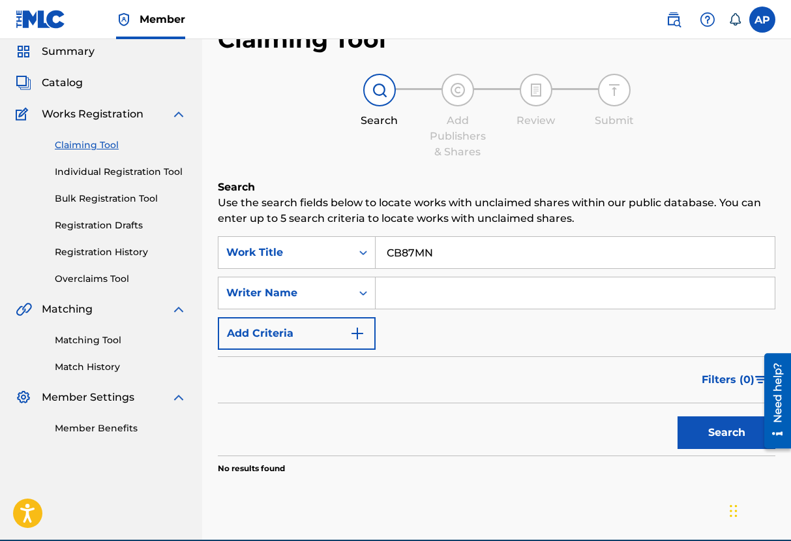
click at [70, 50] on span "Summary" at bounding box center [68, 52] width 53 height 16
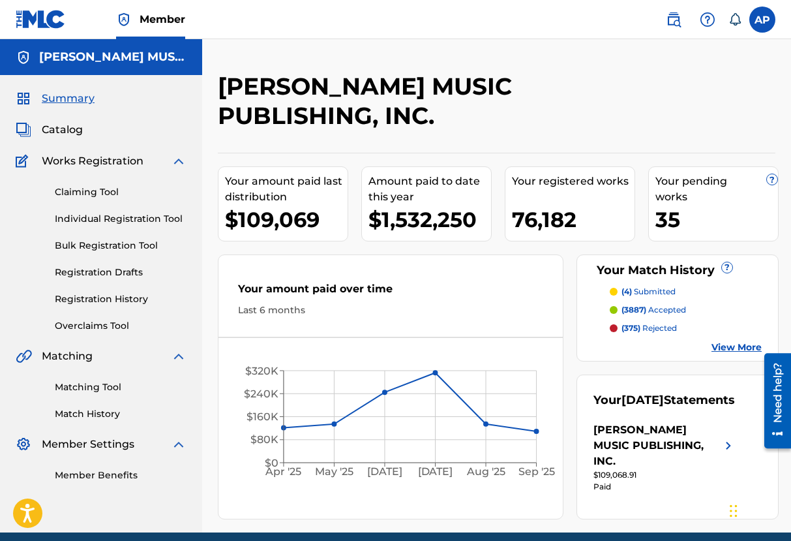
click at [36, 11] on img at bounding box center [41, 19] width 50 height 19
click at [82, 189] on link "Claiming Tool" at bounding box center [121, 192] width 132 height 14
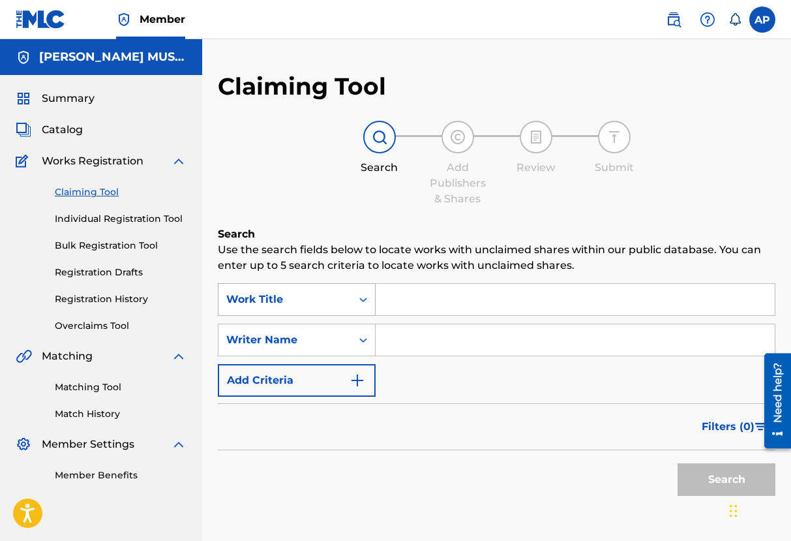
click at [283, 301] on div "Work Title" at bounding box center [284, 300] width 117 height 16
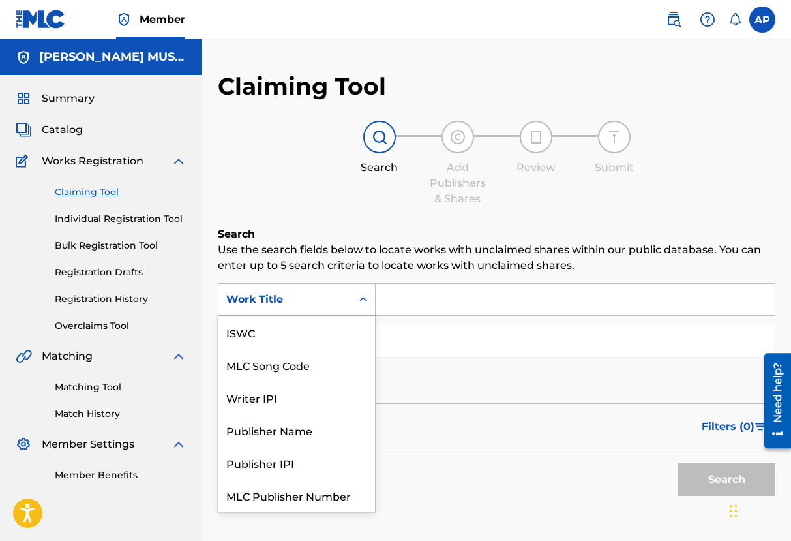
scroll to position [33, 0]
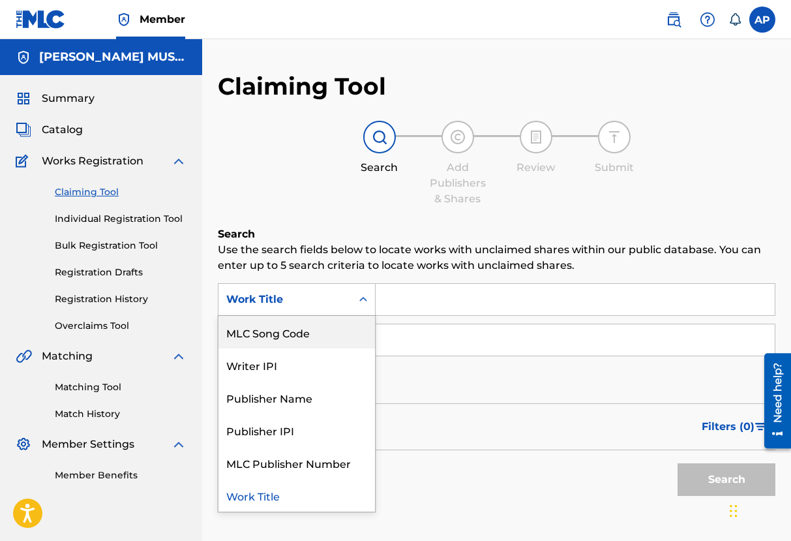
click at [311, 338] on div "MLC Song Code" at bounding box center [297, 332] width 157 height 33
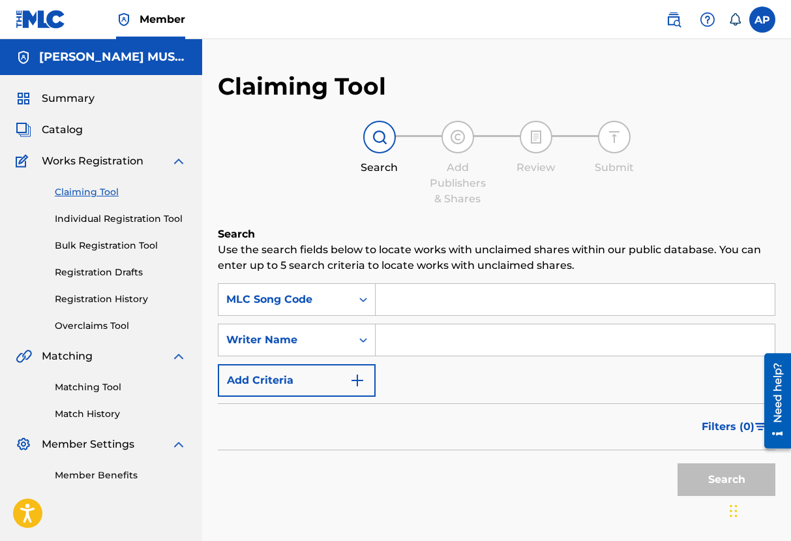
click at [391, 316] on div "SearchWithCriteria94b8fbbe-e5c4-42f8-917f-8f57b94223cf MLC Song Code SearchWith…" at bounding box center [497, 340] width 558 height 114
click at [392, 304] on input "Search Form" at bounding box center [575, 299] width 399 height 31
paste input "QM28G6"
type input "QM28G6"
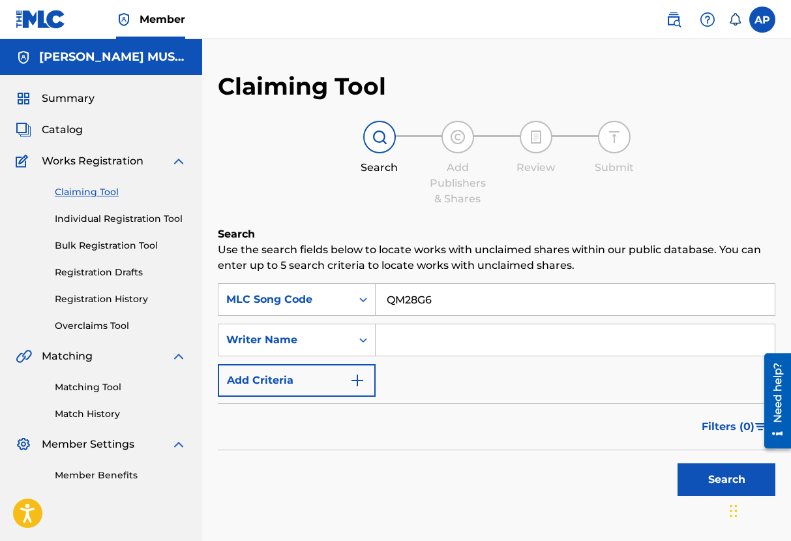
click at [678, 463] on button "Search" at bounding box center [727, 479] width 98 height 33
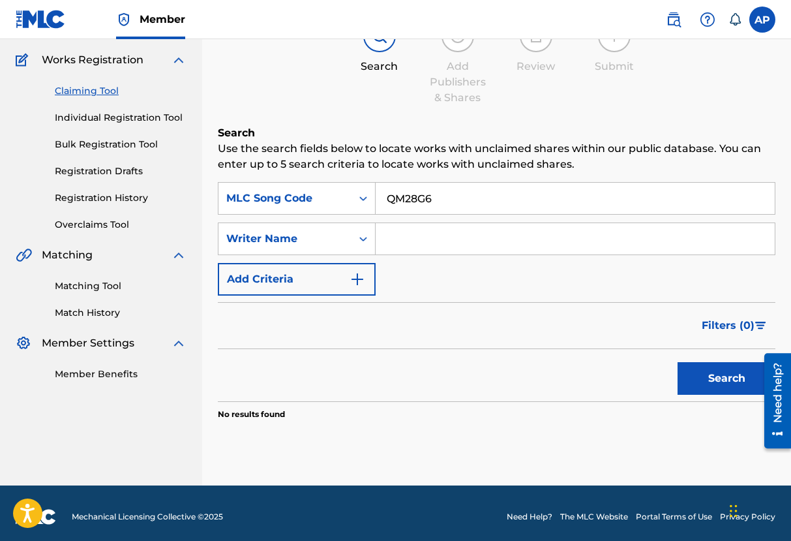
scroll to position [103, 0]
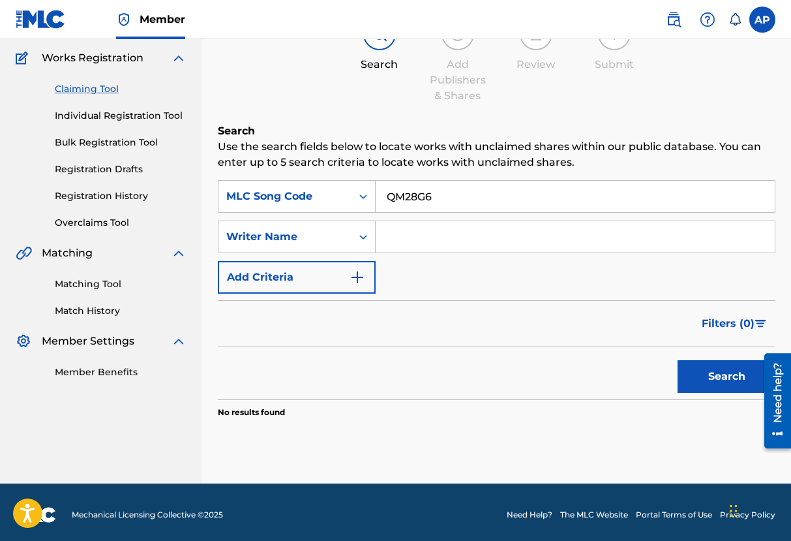
click at [444, 207] on input "QM28G6" at bounding box center [575, 196] width 399 height 31
click at [678, 360] on button "Search" at bounding box center [727, 376] width 98 height 33
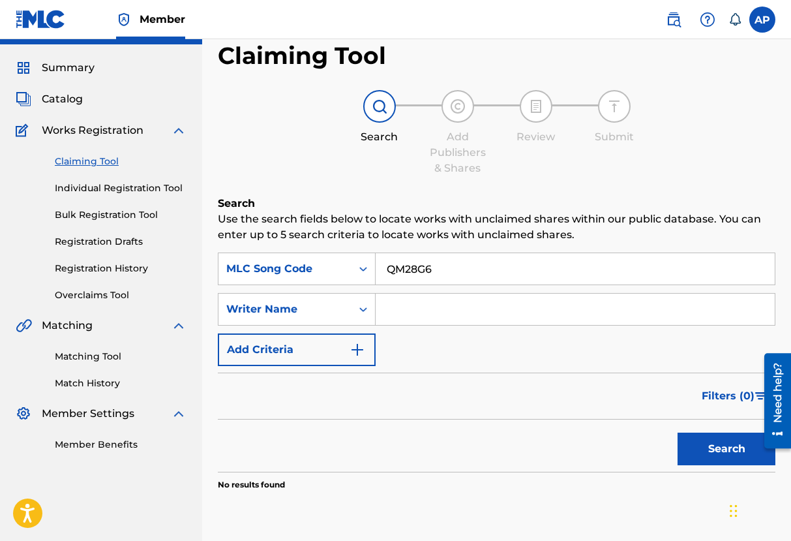
scroll to position [32, 0]
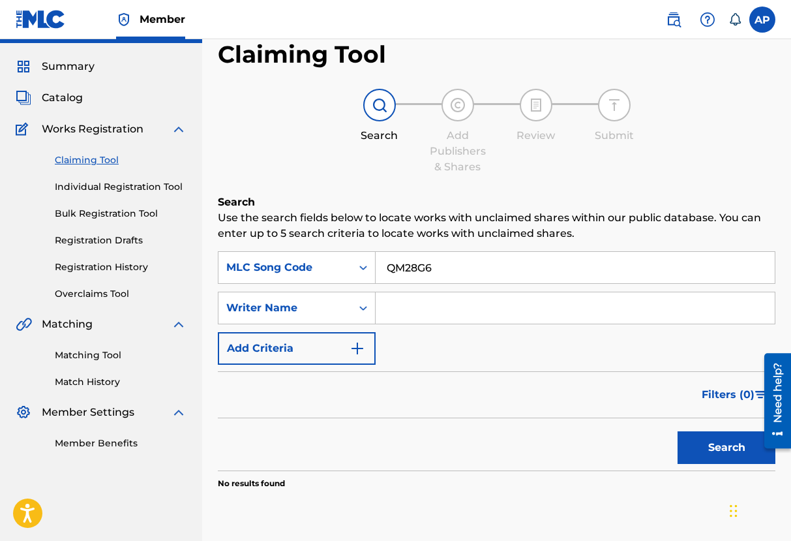
click at [89, 98] on div "Catalog" at bounding box center [101, 98] width 171 height 16
click at [66, 98] on span "Catalog" at bounding box center [62, 98] width 41 height 16
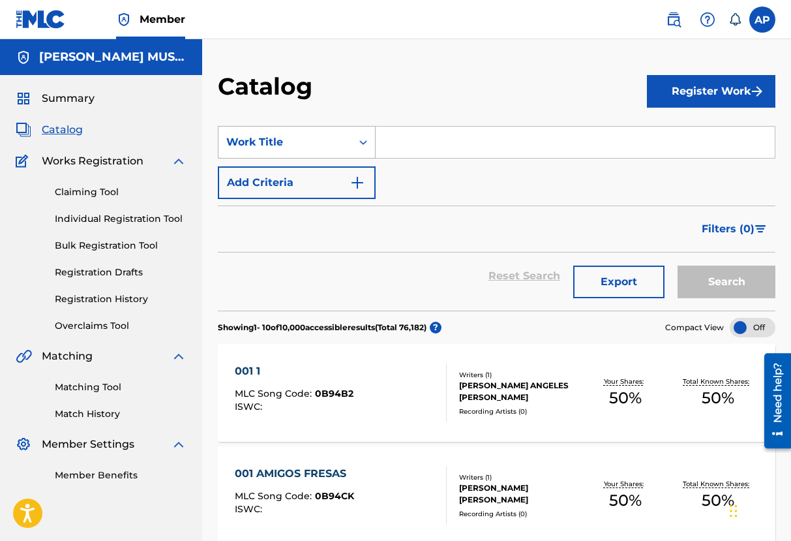
click at [314, 133] on div "Work Title" at bounding box center [285, 142] width 133 height 25
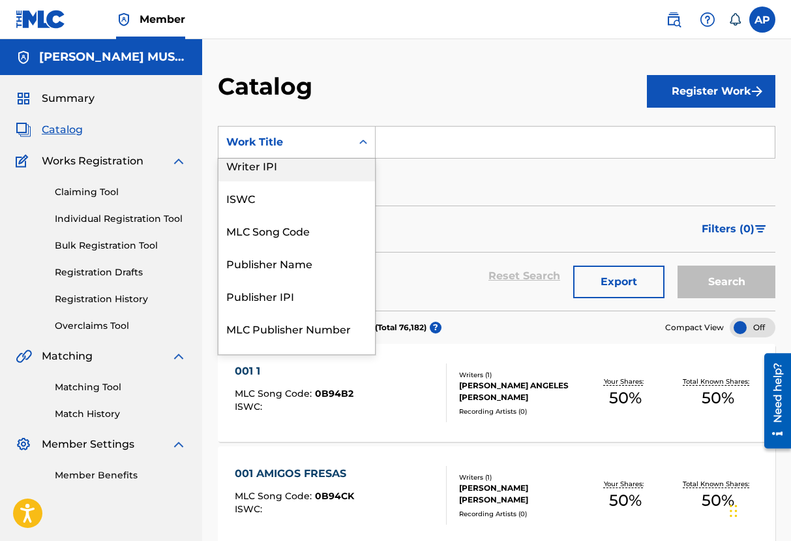
scroll to position [18, 0]
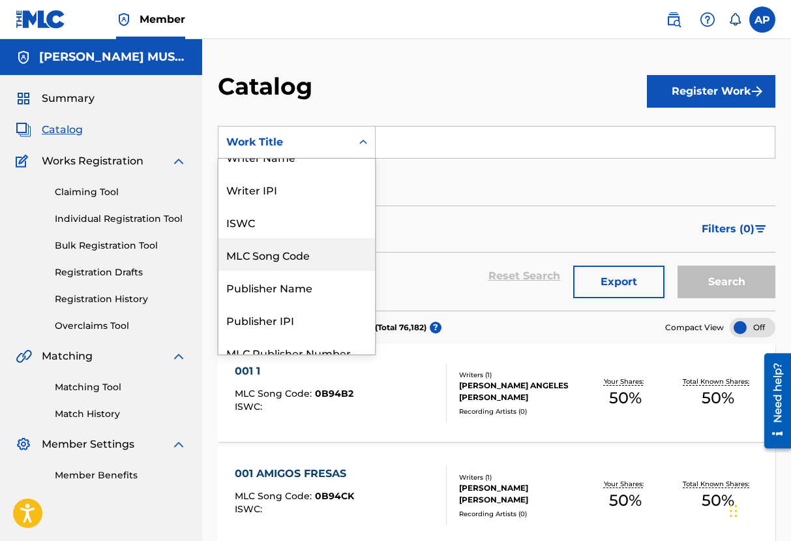
click at [293, 244] on div "MLC Song Code" at bounding box center [297, 254] width 157 height 33
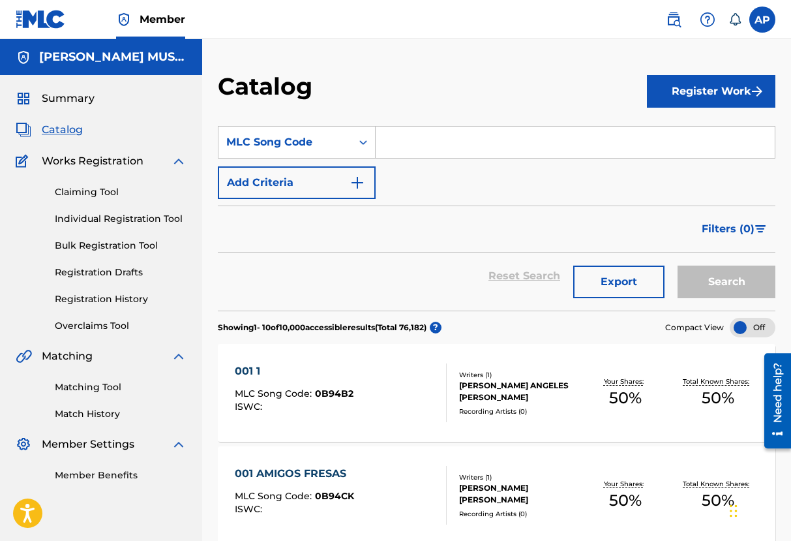
click at [404, 157] on input "Search Form" at bounding box center [575, 142] width 399 height 31
paste input "QM28G6"
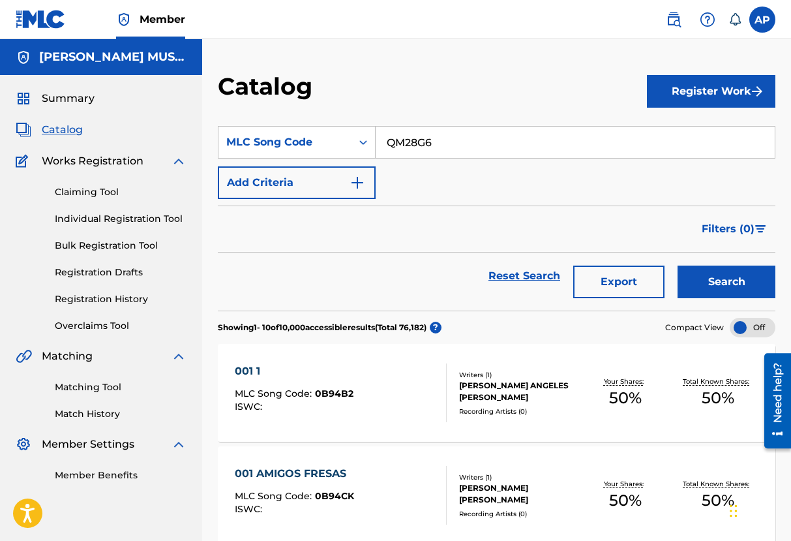
type input "QM28G6"
click at [678, 265] on button "Search" at bounding box center [727, 281] width 98 height 33
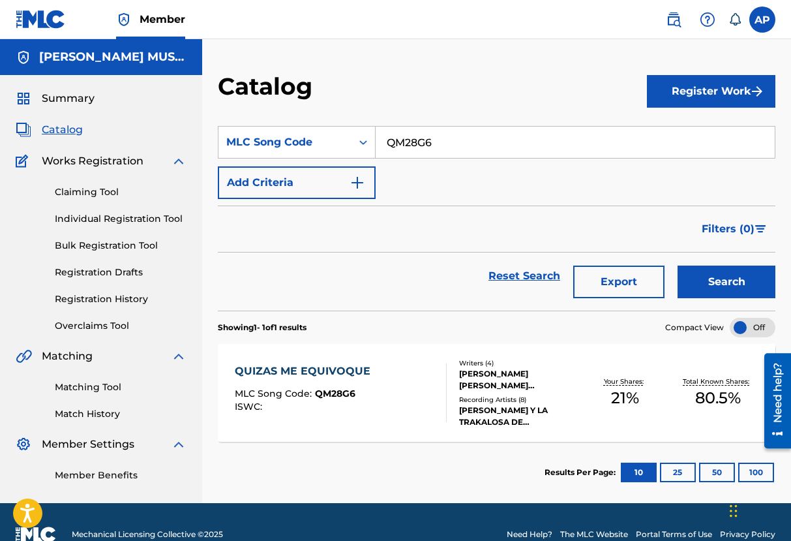
click at [311, 368] on div "QUIZAS ME EQUIVOQUE" at bounding box center [306, 371] width 142 height 16
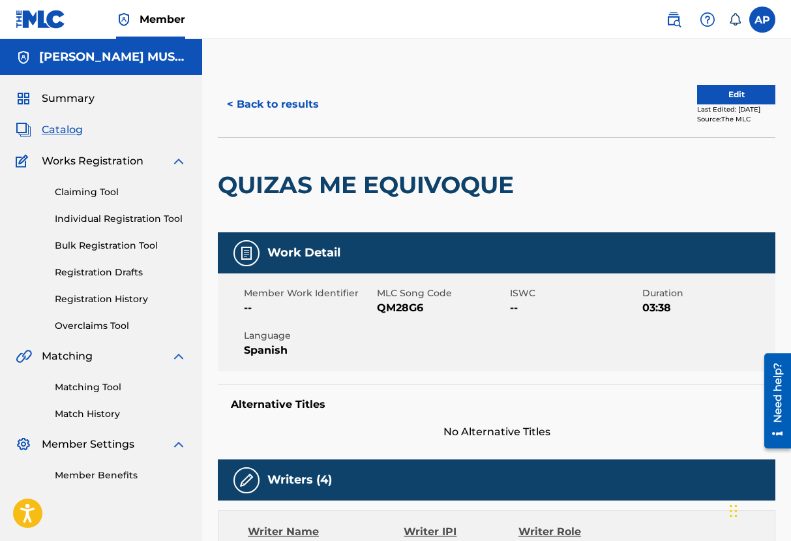
click at [706, 100] on button "Edit" at bounding box center [736, 95] width 78 height 20
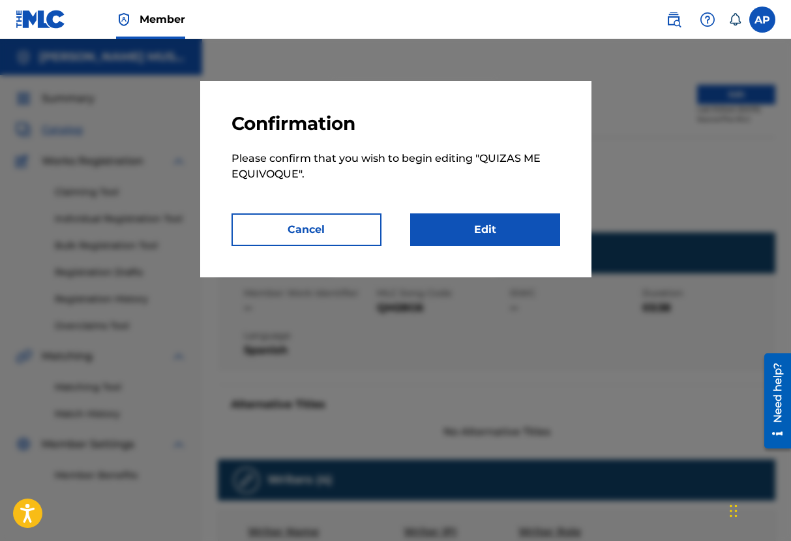
click at [476, 226] on link "Edit" at bounding box center [485, 229] width 150 height 33
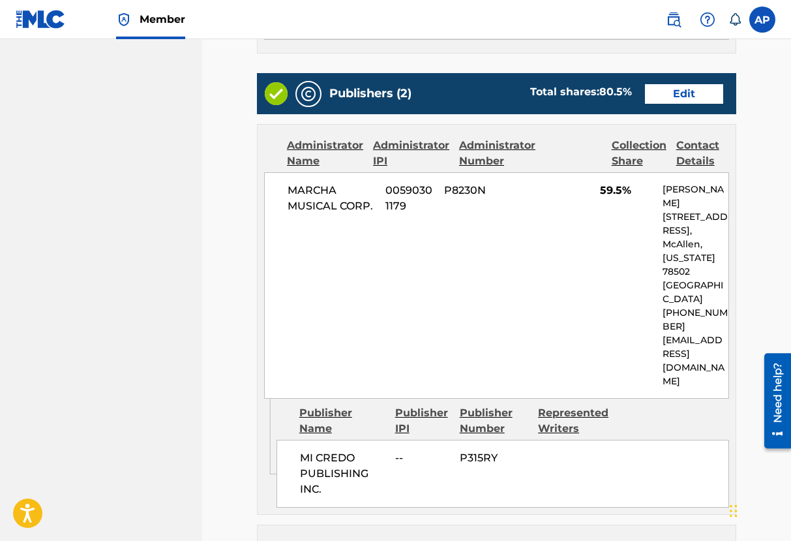
scroll to position [618, 0]
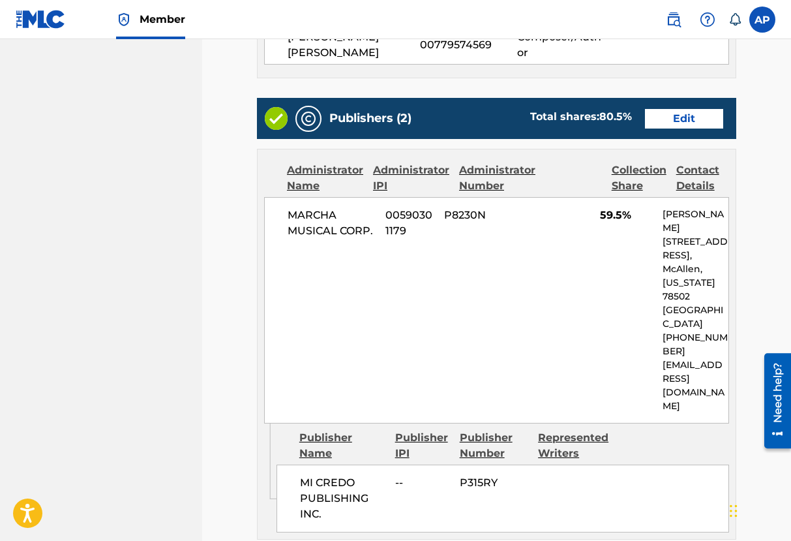
click at [688, 129] on div "Publishers (2) Total shares: 80.5 % Edit" at bounding box center [496, 118] width 479 height 41
click at [678, 117] on link "Edit" at bounding box center [684, 119] width 78 height 20
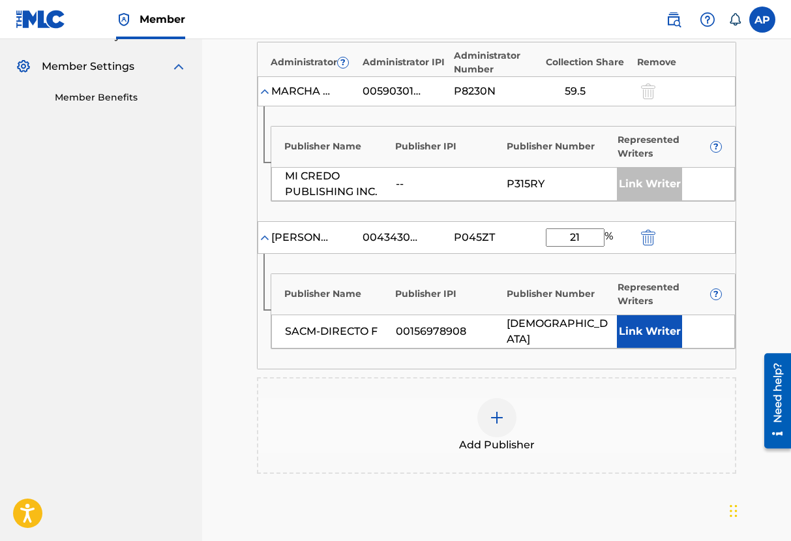
scroll to position [380, 0]
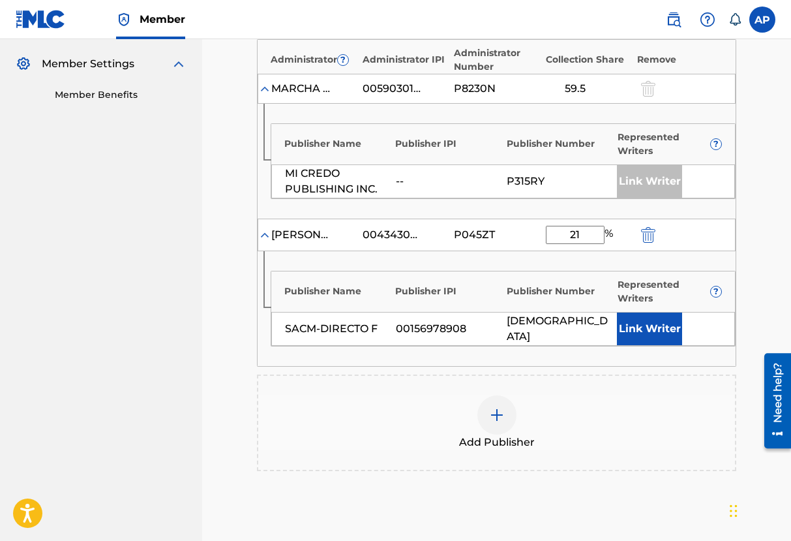
click at [648, 234] on img "submit" at bounding box center [648, 235] width 14 height 16
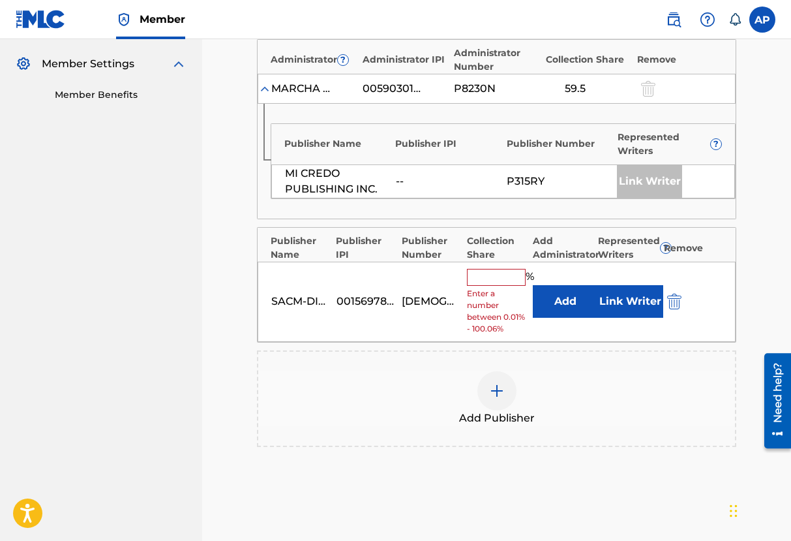
click at [676, 309] on div "SACM-DIRECTO F 00156978908 PA24SM % Enter a number between 0.01% - 100.06% Add …" at bounding box center [497, 302] width 478 height 80
click at [670, 303] on img "submit" at bounding box center [674, 302] width 14 height 16
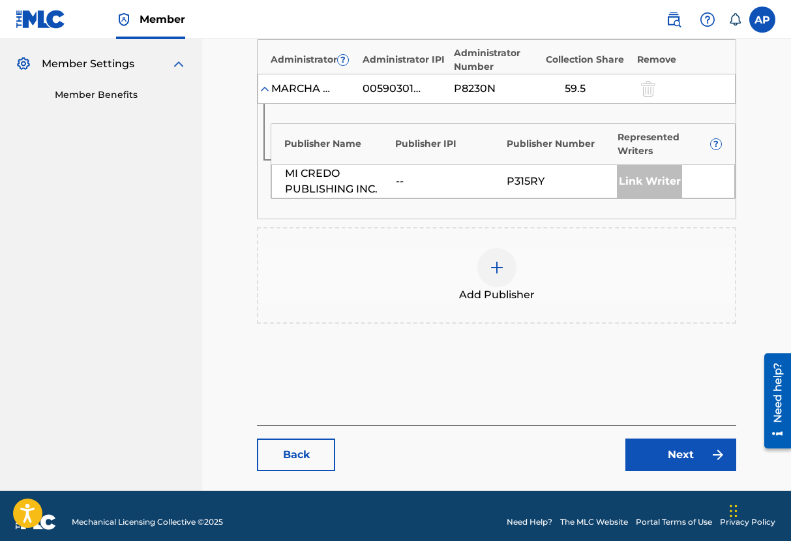
click at [490, 262] on img at bounding box center [497, 268] width 16 height 16
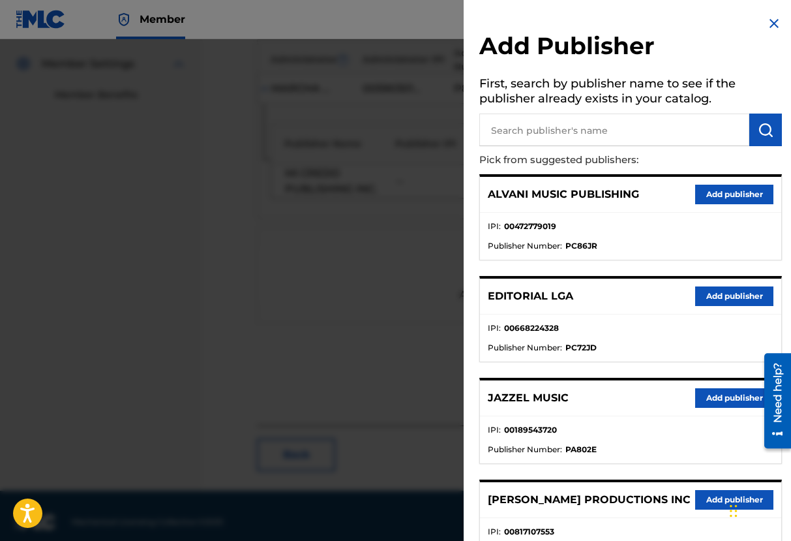
click at [501, 135] on input "text" at bounding box center [614, 130] width 270 height 33
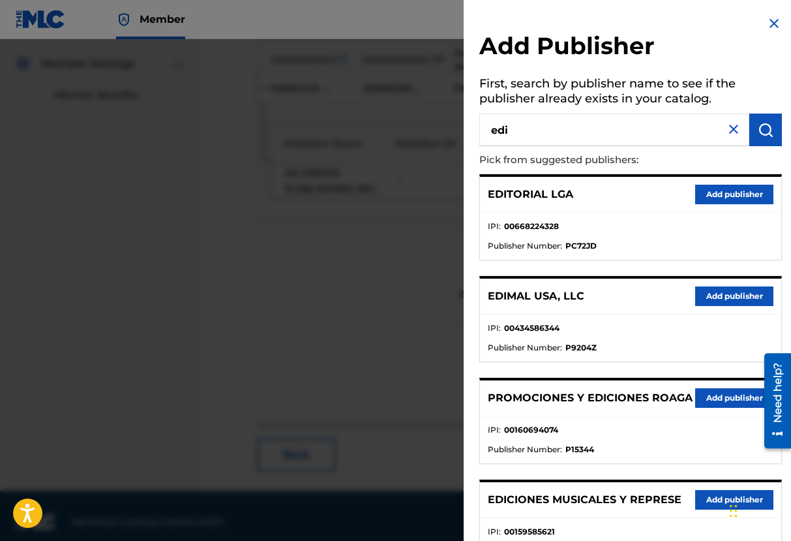
click at [560, 129] on input "edi" at bounding box center [614, 130] width 270 height 33
type input "editraka"
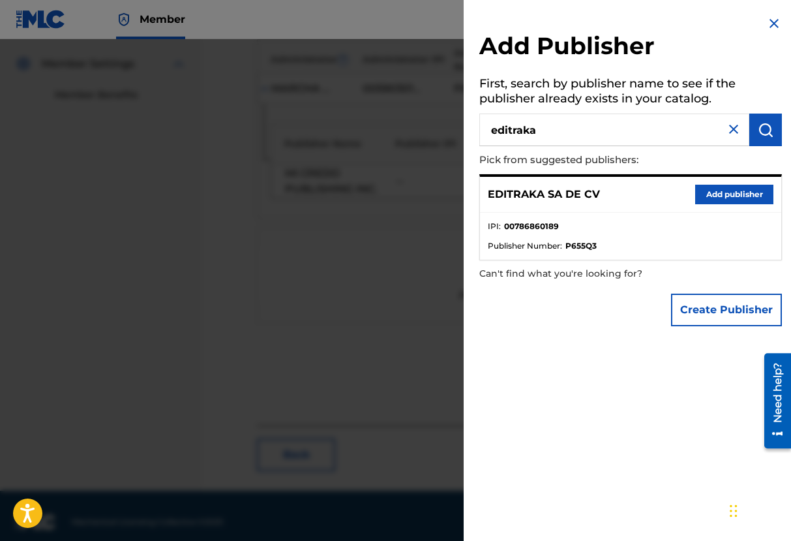
click at [727, 198] on button "Add publisher" at bounding box center [734, 195] width 78 height 20
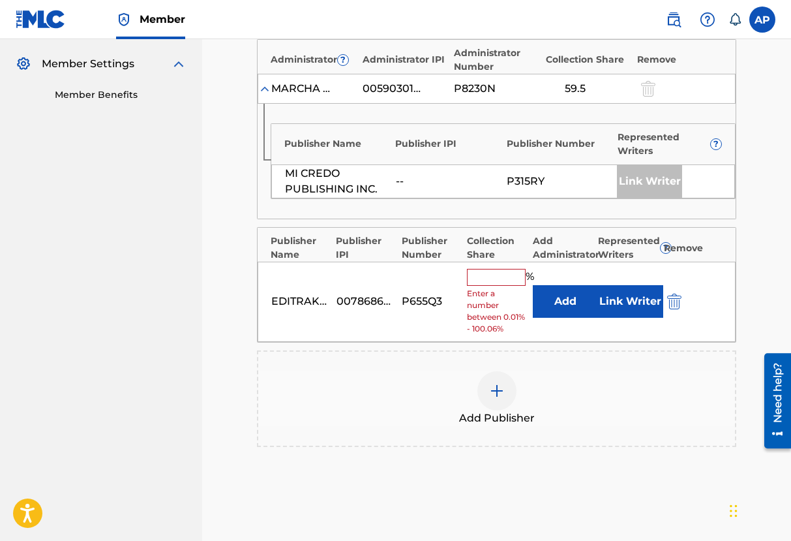
click at [568, 292] on button "Add" at bounding box center [565, 301] width 65 height 33
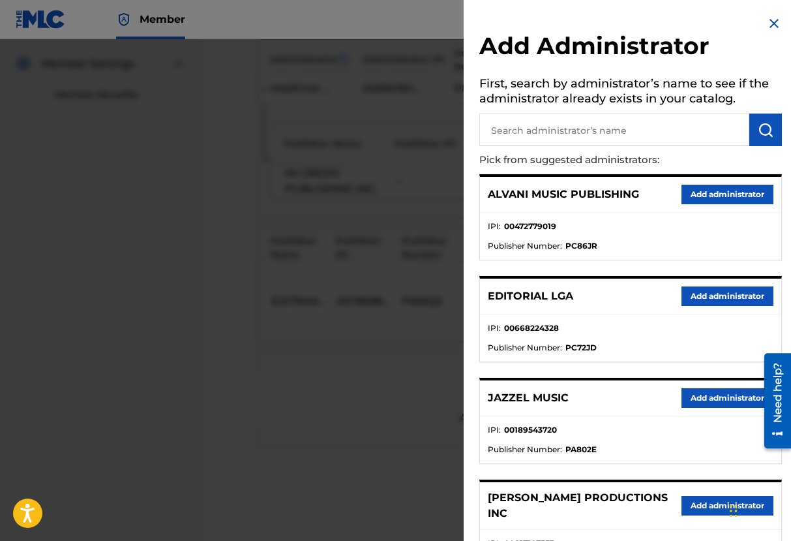
click at [559, 142] on input "text" at bounding box center [614, 130] width 270 height 33
click at [682, 134] on input "maximo" at bounding box center [614, 130] width 270 height 33
type input "maximo"
click at [758, 122] on img "submit" at bounding box center [766, 130] width 16 height 16
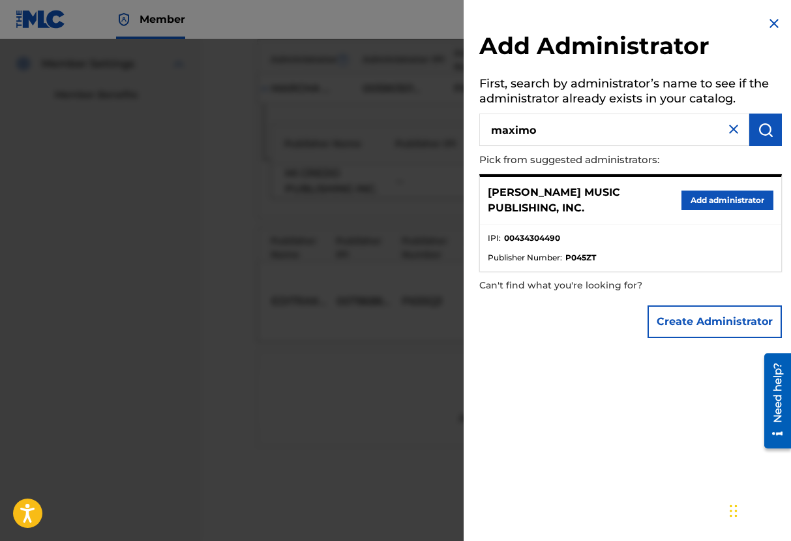
click at [716, 194] on button "Add administrator" at bounding box center [728, 200] width 92 height 20
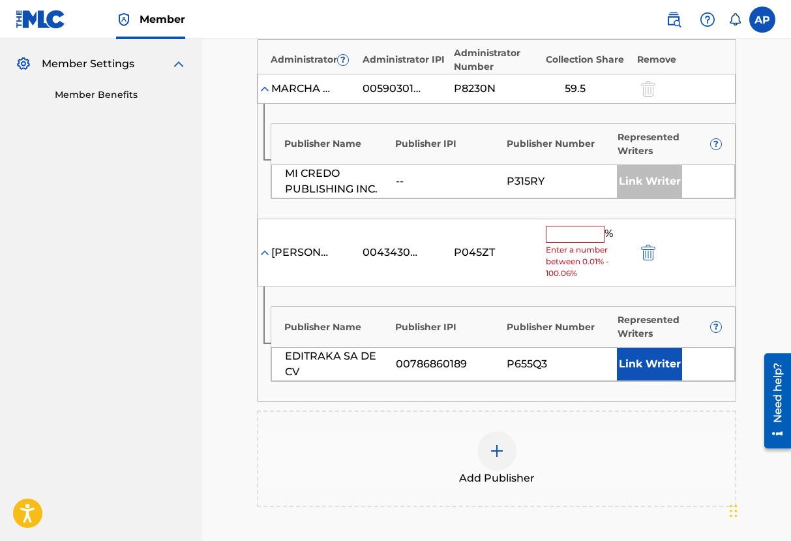
click at [573, 242] on div "% Enter a number between 0.01% - 100.06%" at bounding box center [588, 253] width 85 height 54
click at [571, 240] on input "text" at bounding box center [575, 234] width 59 height 17
type input "`"
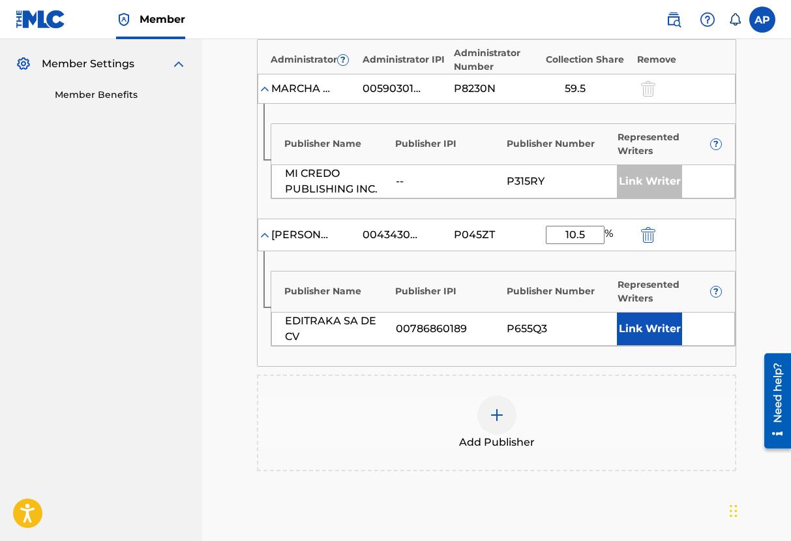
type input "10.5"
click at [769, 254] on main "Catalog Enter Work Details Add Writers Add Publishers & Shares Add Recording Re…" at bounding box center [497, 164] width 558 height 947
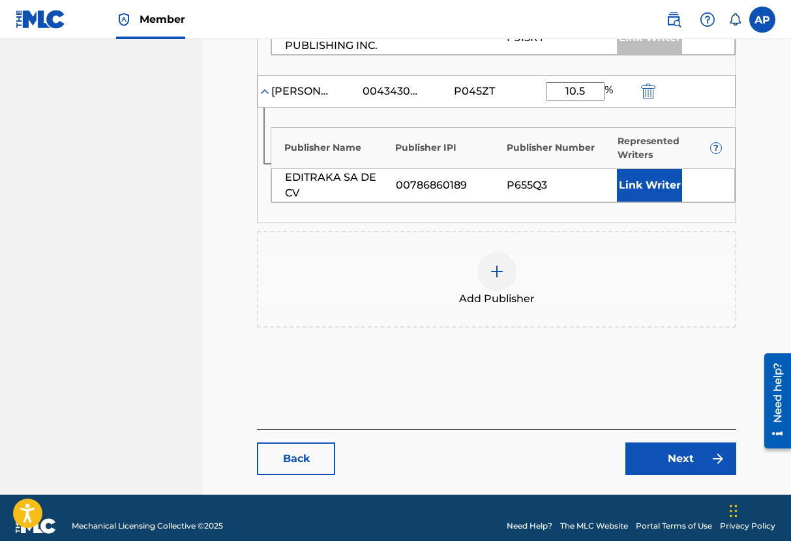
scroll to position [540, 0]
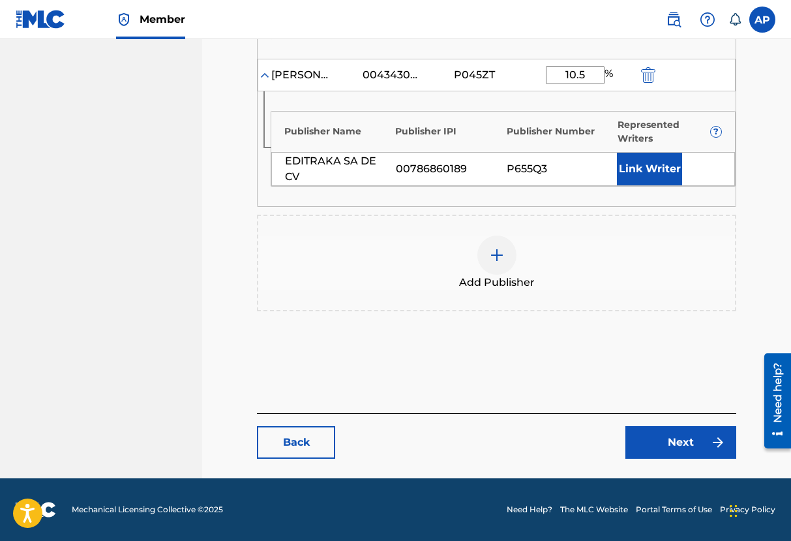
click at [685, 423] on div "Back Next" at bounding box center [496, 436] width 479 height 46
click at [682, 433] on link "Next" at bounding box center [681, 442] width 111 height 33
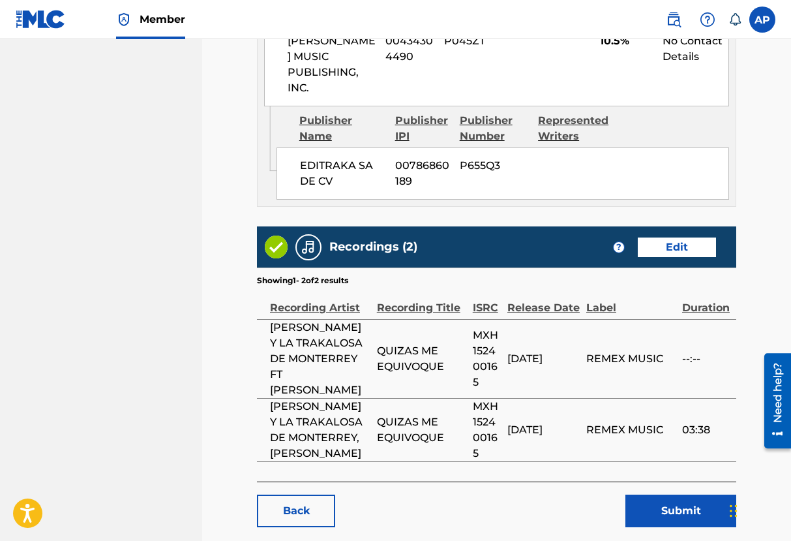
scroll to position [1200, 0]
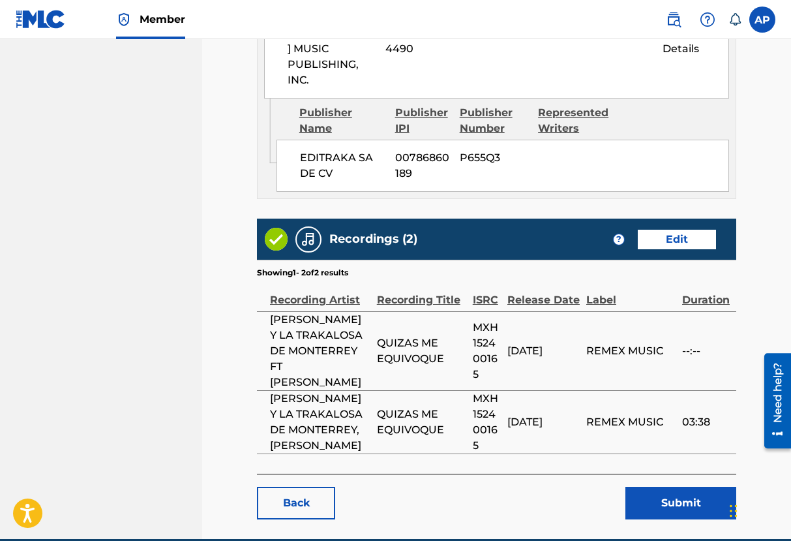
click at [669, 487] on button "Submit" at bounding box center [681, 503] width 111 height 33
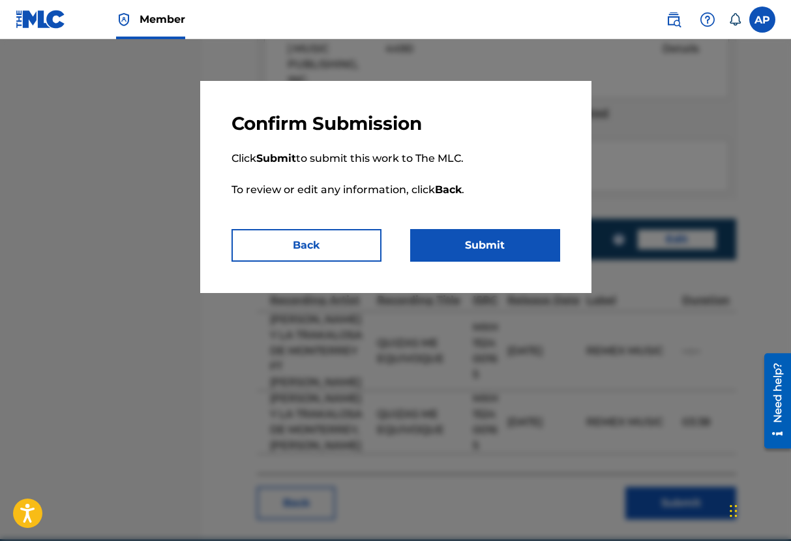
click at [447, 254] on button "Submit" at bounding box center [485, 245] width 150 height 33
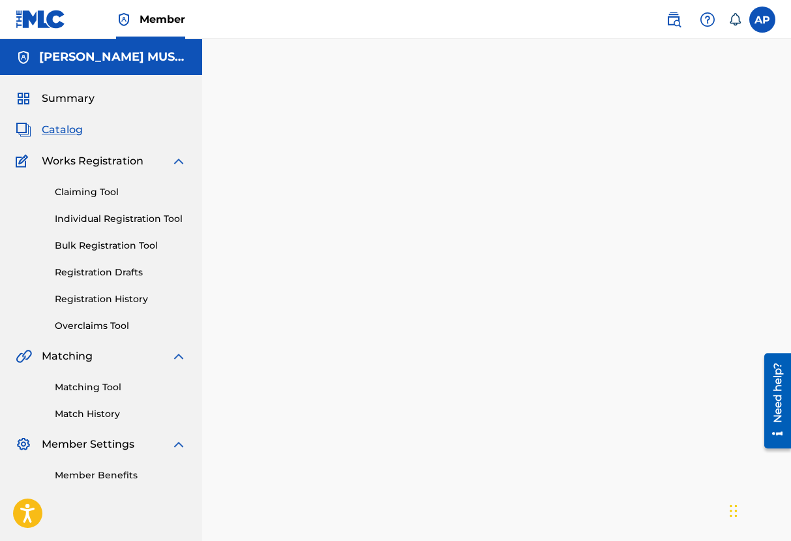
click at [67, 144] on div "Summary Catalog Works Registration Claiming Tool Individual Registration Tool B…" at bounding box center [101, 286] width 202 height 423
click at [67, 127] on span "Catalog" at bounding box center [62, 130] width 41 height 16
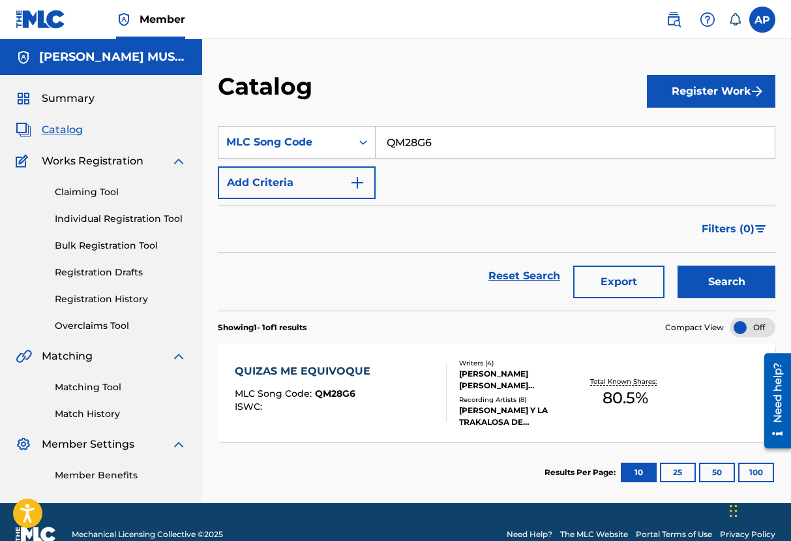
click at [393, 140] on input "QM28G6" at bounding box center [575, 142] width 399 height 31
paste input "SVCJ7R"
type input "SVCJ7R"
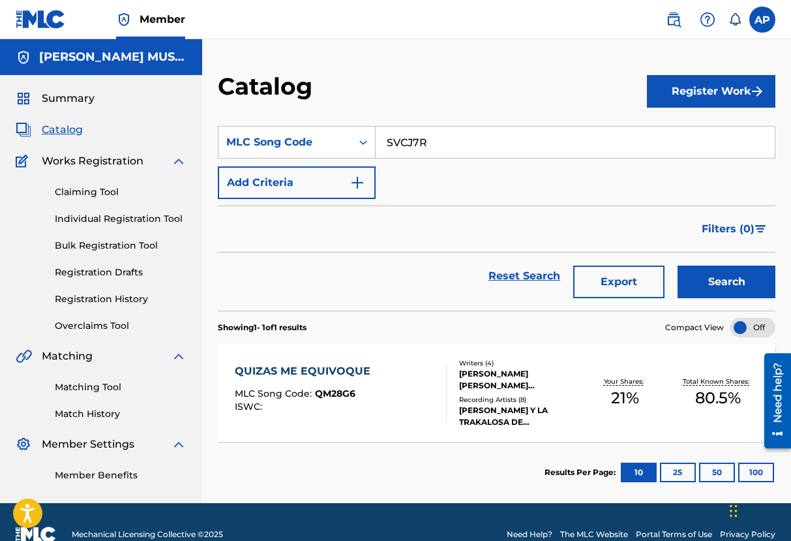
click at [678, 265] on button "Search" at bounding box center [727, 281] width 98 height 33
click at [339, 365] on div "SUPISTE HACERME MAL" at bounding box center [305, 371] width 140 height 16
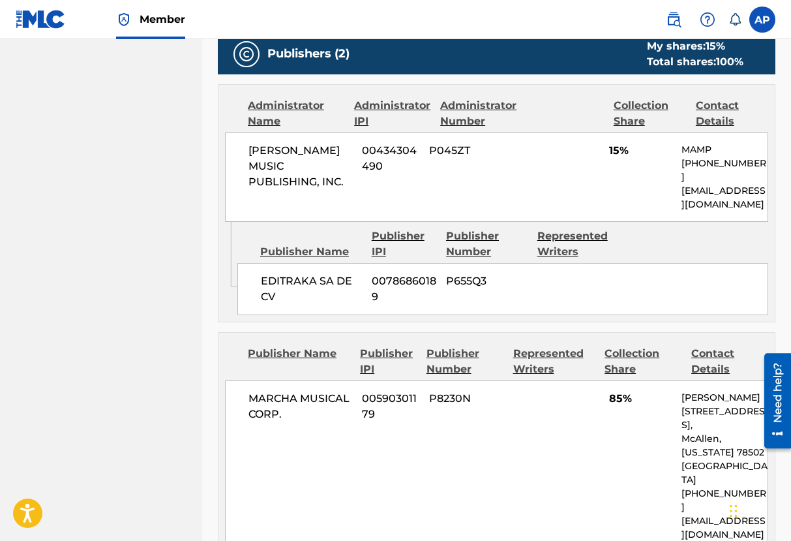
scroll to position [659, 0]
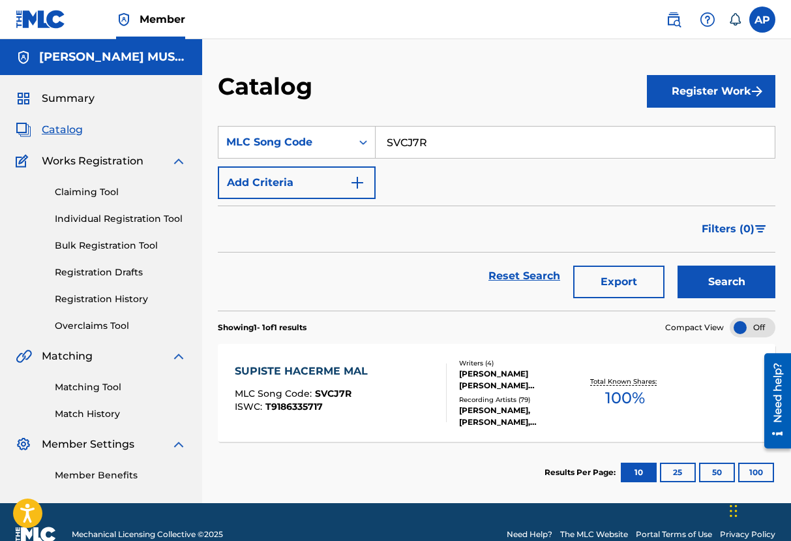
click at [388, 134] on input "SVCJ7R" at bounding box center [575, 142] width 399 height 31
click at [387, 134] on input "SVCJ7R" at bounding box center [575, 142] width 399 height 31
paste input "VB477L"
click at [678, 265] on button "Search" at bounding box center [727, 281] width 98 height 33
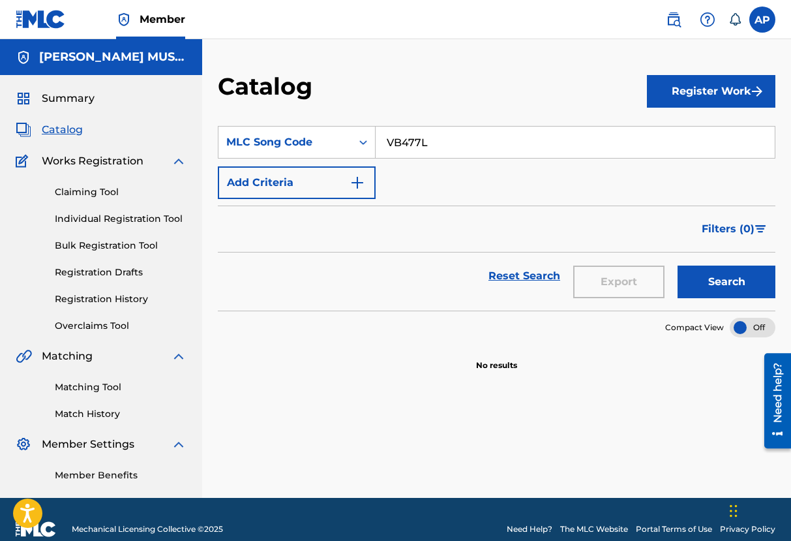
click at [425, 136] on input "VB477L" at bounding box center [575, 142] width 399 height 31
paste input "YD77RB"
type input "YD77RB"
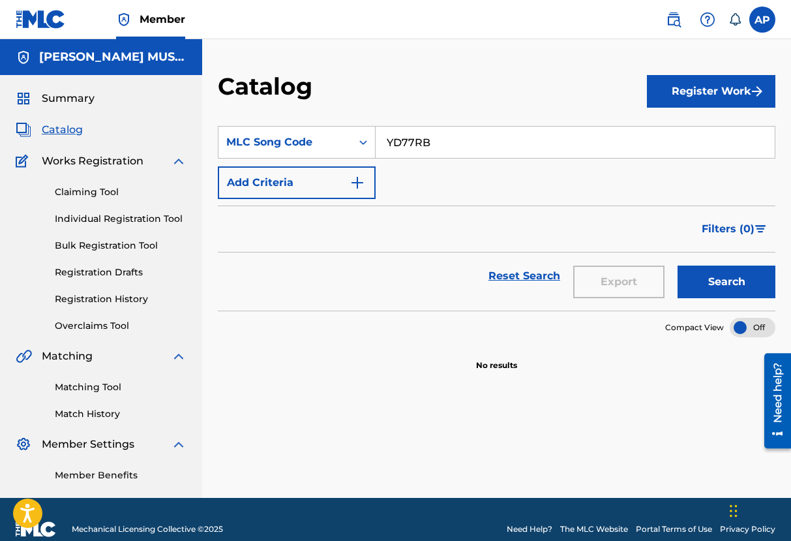
click at [678, 265] on button "Search" at bounding box center [727, 281] width 98 height 33
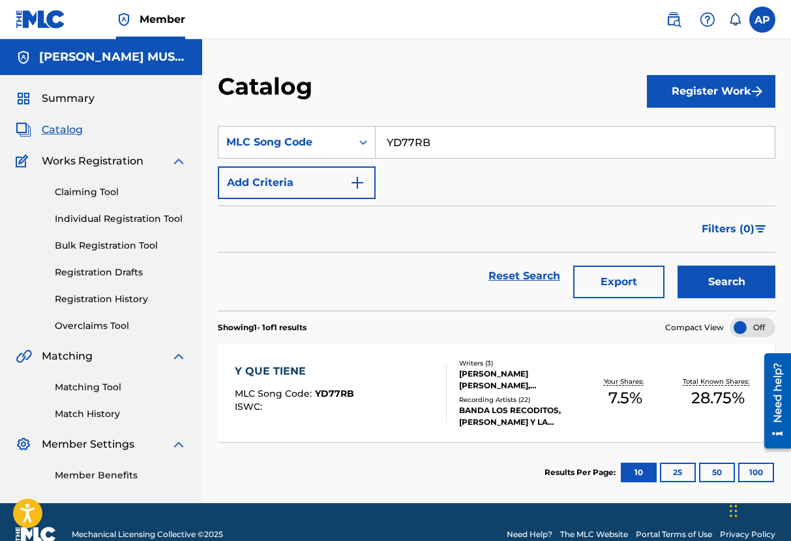
scroll to position [10, 0]
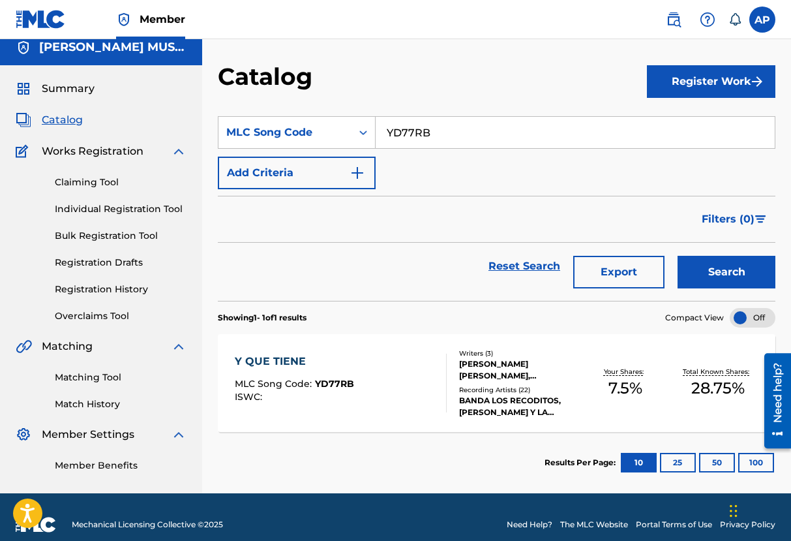
click at [250, 364] on div "Y QUE TIENE" at bounding box center [294, 362] width 119 height 16
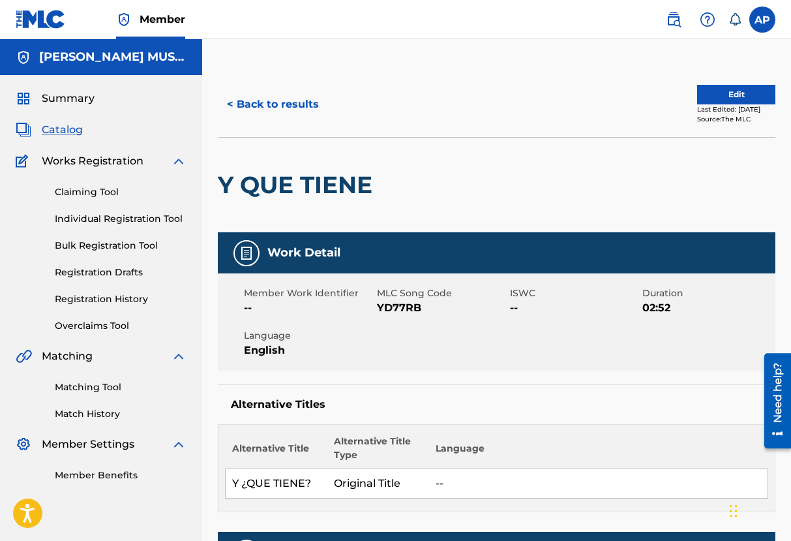
click at [730, 102] on button "Edit" at bounding box center [736, 95] width 78 height 20
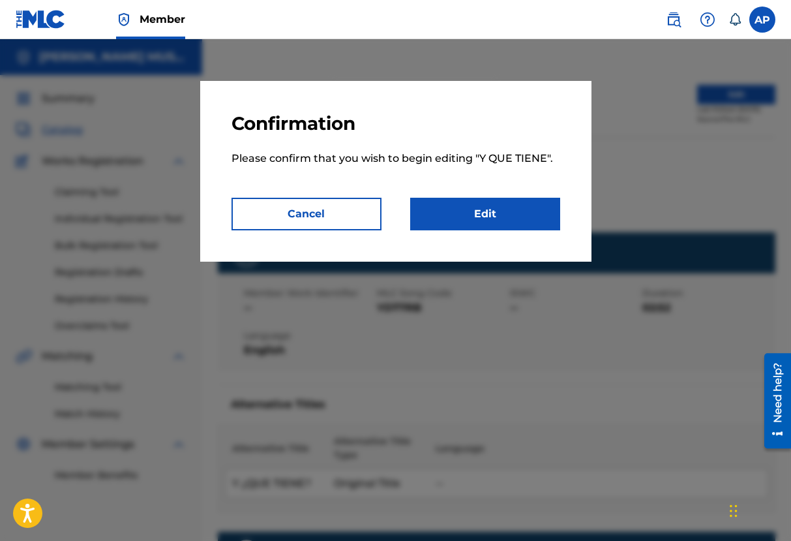
click at [449, 220] on link "Edit" at bounding box center [485, 214] width 150 height 33
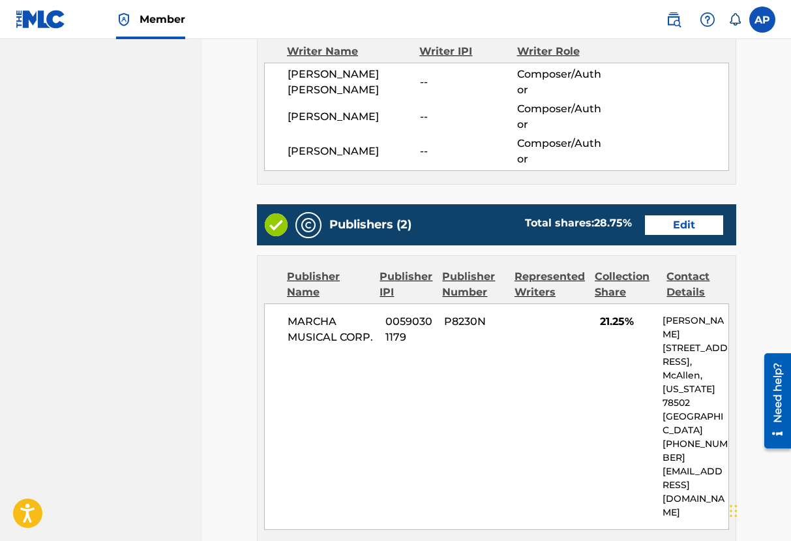
scroll to position [443, 0]
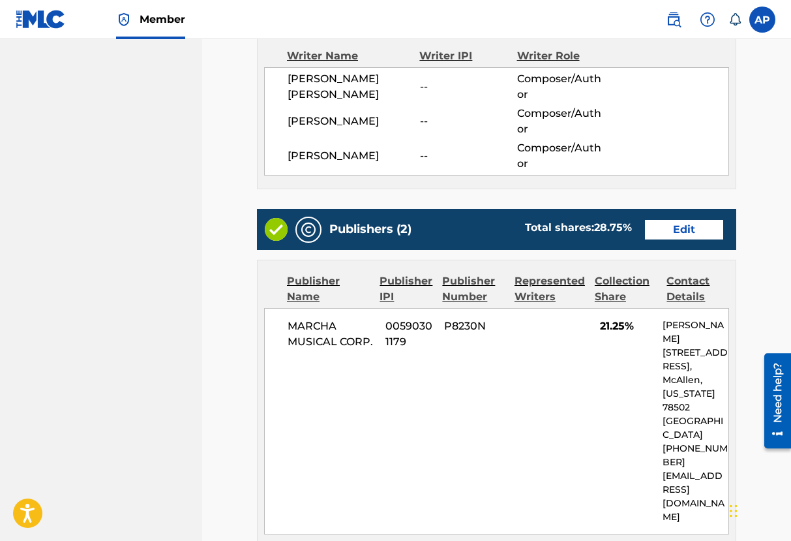
click at [680, 249] on div "Publishers (2) Total shares: 28.75 % Edit" at bounding box center [496, 229] width 479 height 41
click at [678, 235] on link "Edit" at bounding box center [684, 230] width 78 height 20
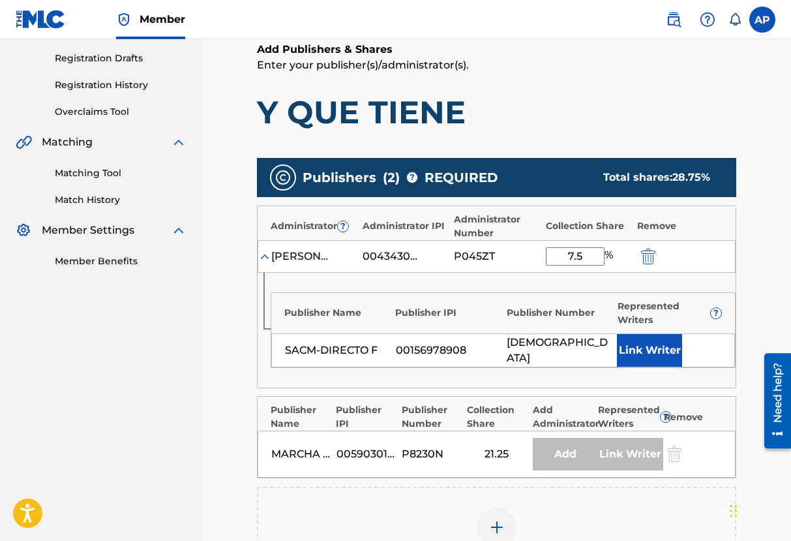
scroll to position [215, 0]
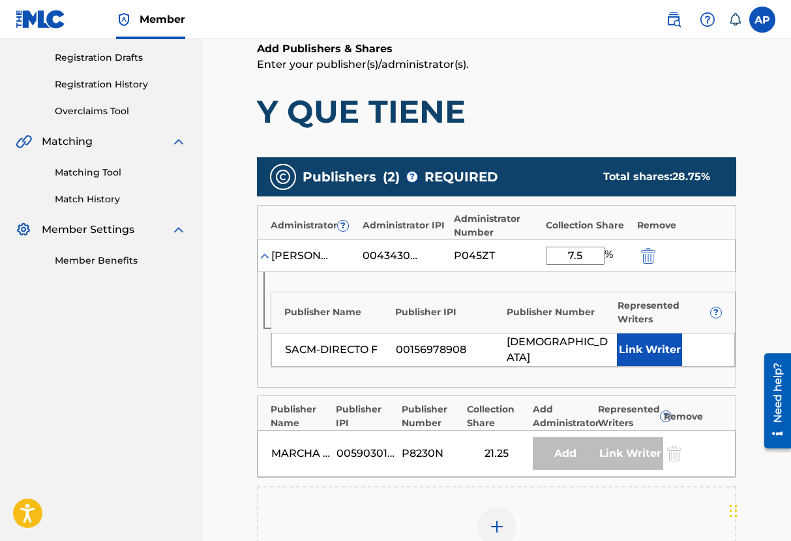
click at [650, 257] on img "submit" at bounding box center [648, 256] width 14 height 16
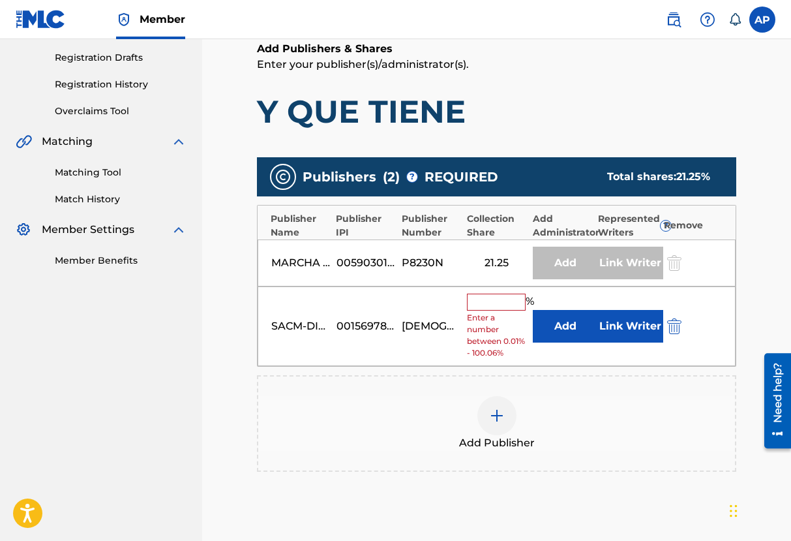
click at [671, 325] on img "submit" at bounding box center [674, 326] width 14 height 16
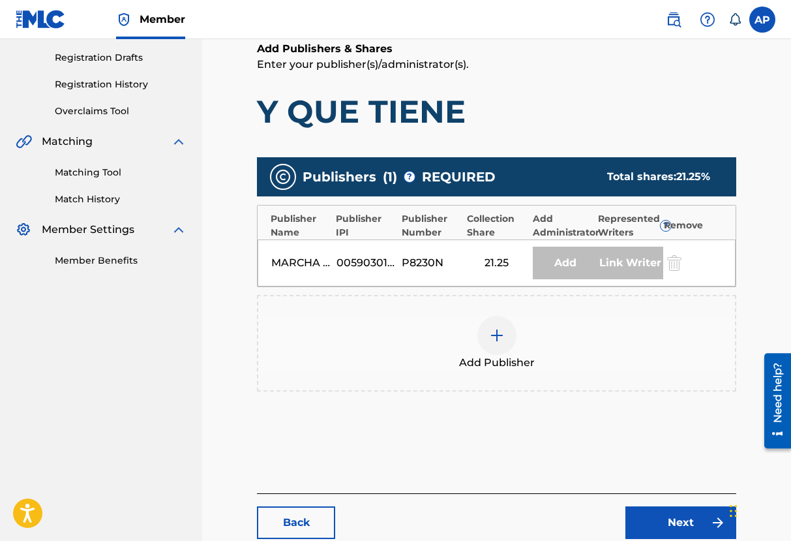
click at [482, 324] on div at bounding box center [497, 335] width 39 height 39
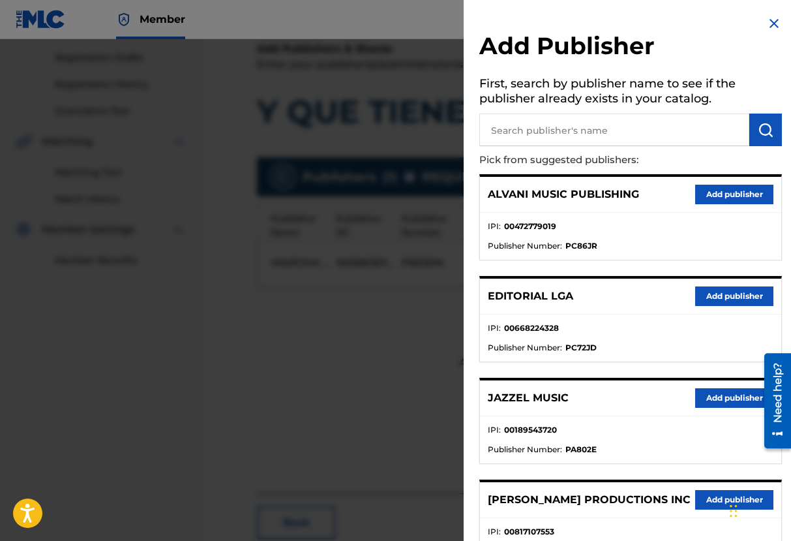
click at [541, 128] on input "text" at bounding box center [614, 130] width 270 height 33
type input "editraka"
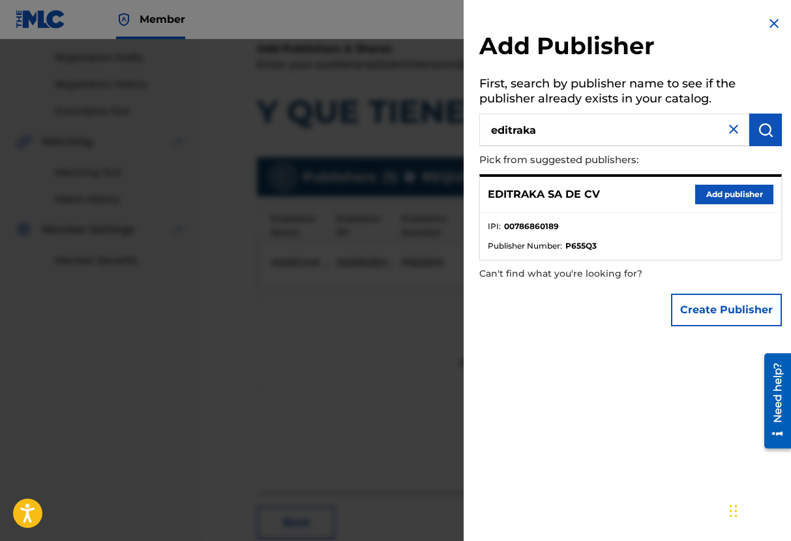
click at [710, 200] on button "Add publisher" at bounding box center [734, 195] width 78 height 20
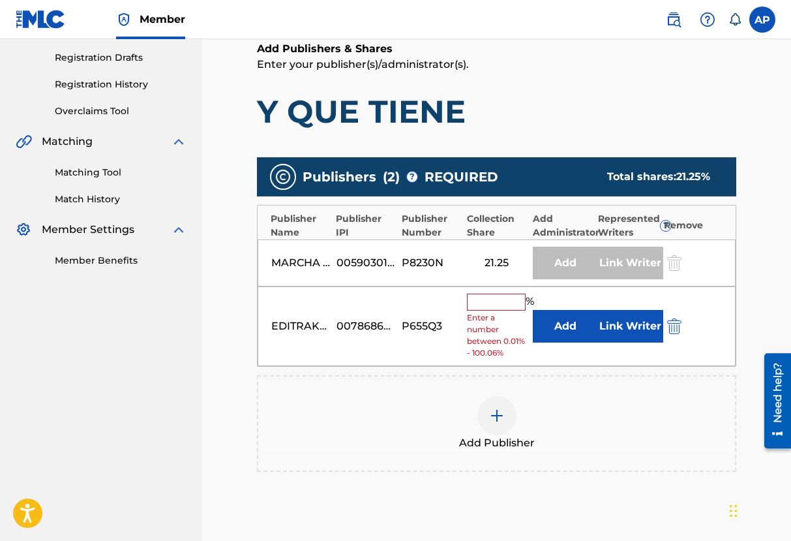
click at [553, 329] on button "Add" at bounding box center [565, 326] width 65 height 33
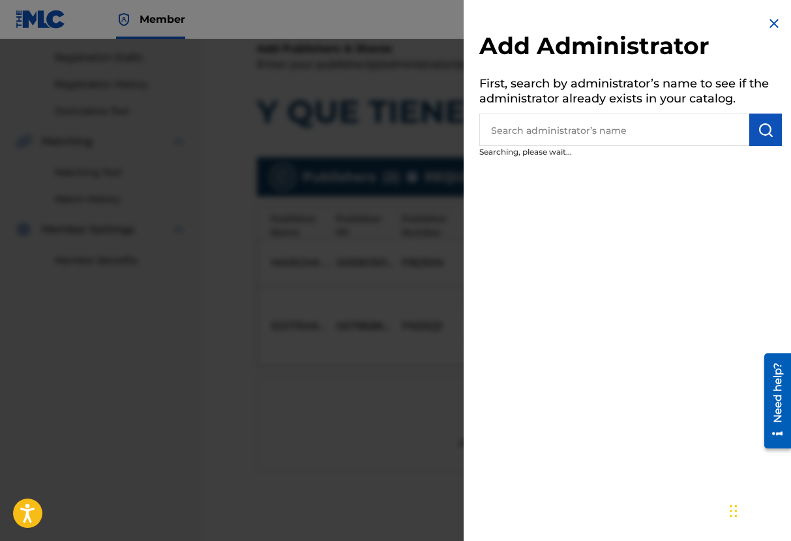
click at [514, 137] on input "text" at bounding box center [614, 130] width 270 height 33
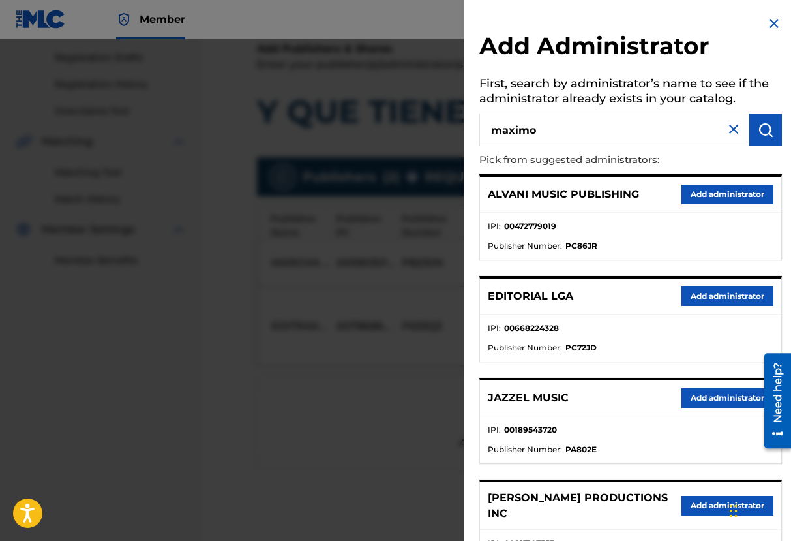
type input "maximo"
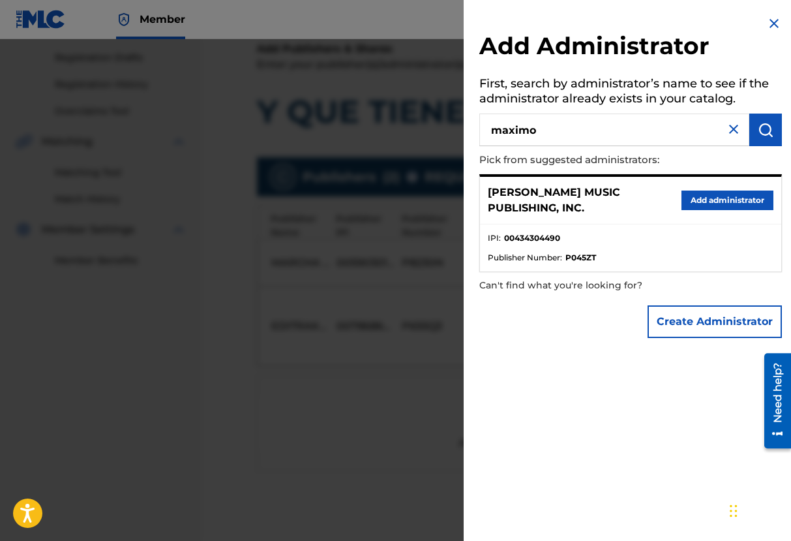
click at [688, 192] on button "Add administrator" at bounding box center [728, 200] width 92 height 20
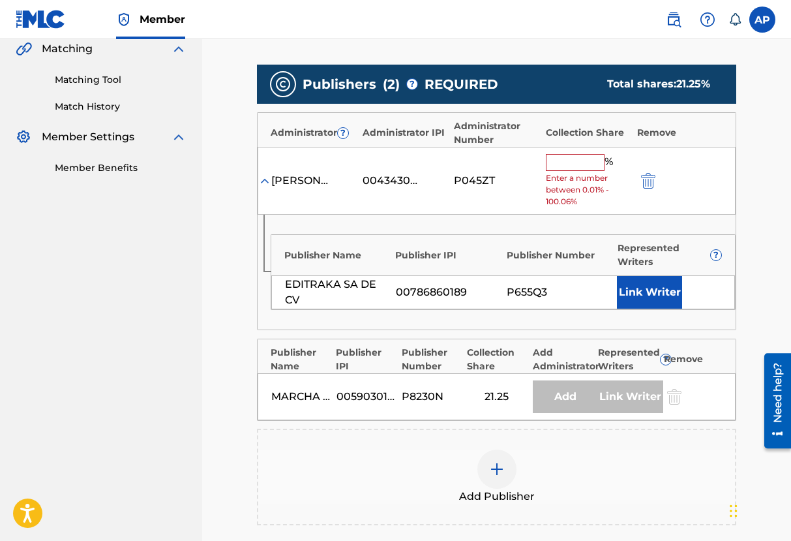
scroll to position [311, 0]
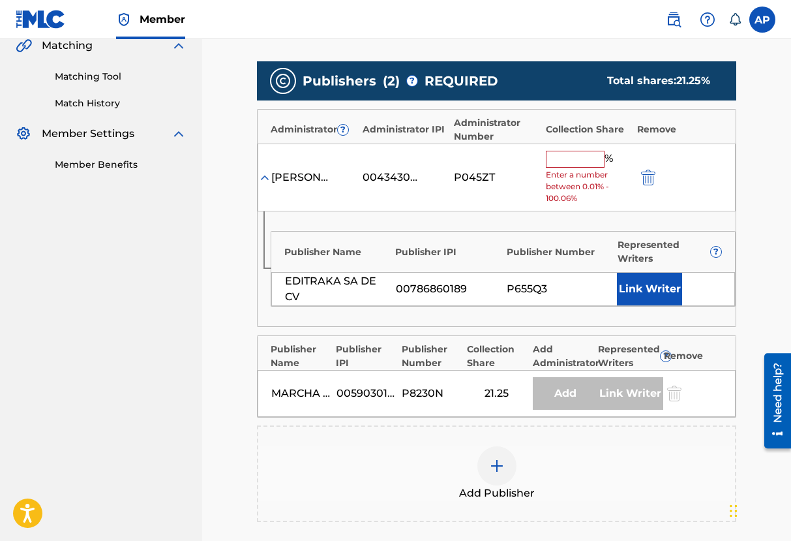
click at [566, 174] on span "Enter a number between 0.01% - 100.06%" at bounding box center [588, 186] width 85 height 35
click at [560, 160] on input "text" at bounding box center [575, 159] width 59 height 17
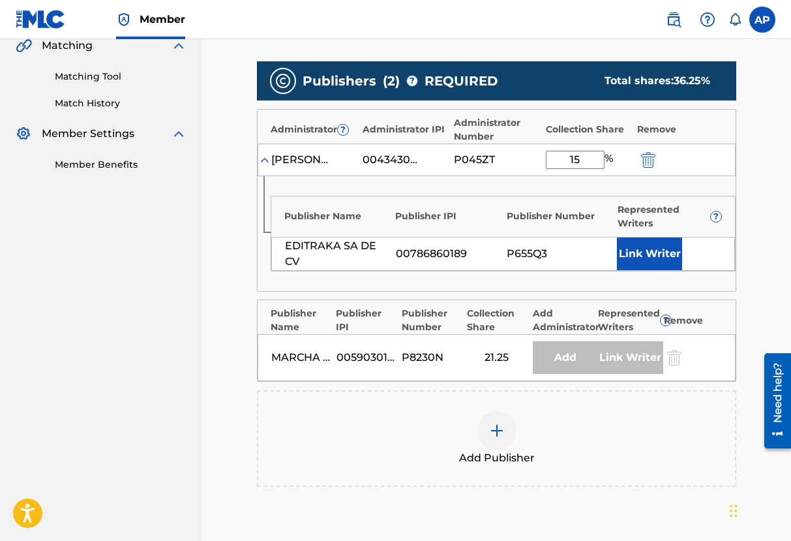
type input "1"
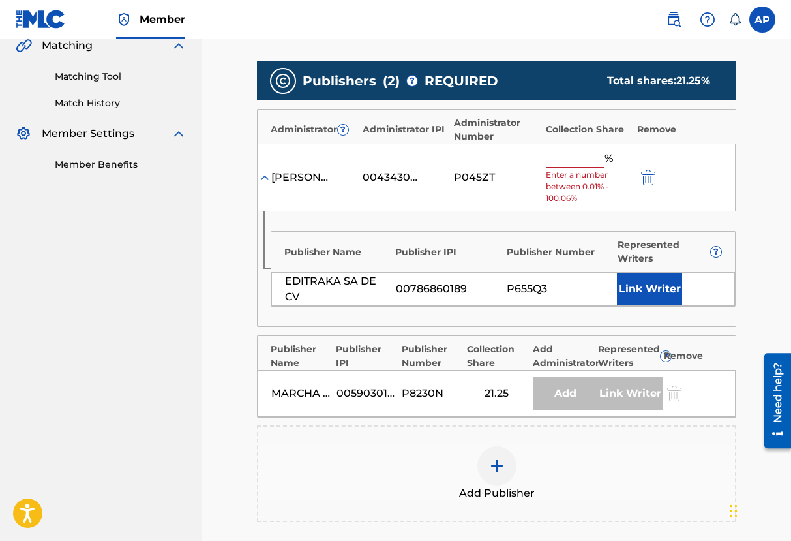
type input "2"
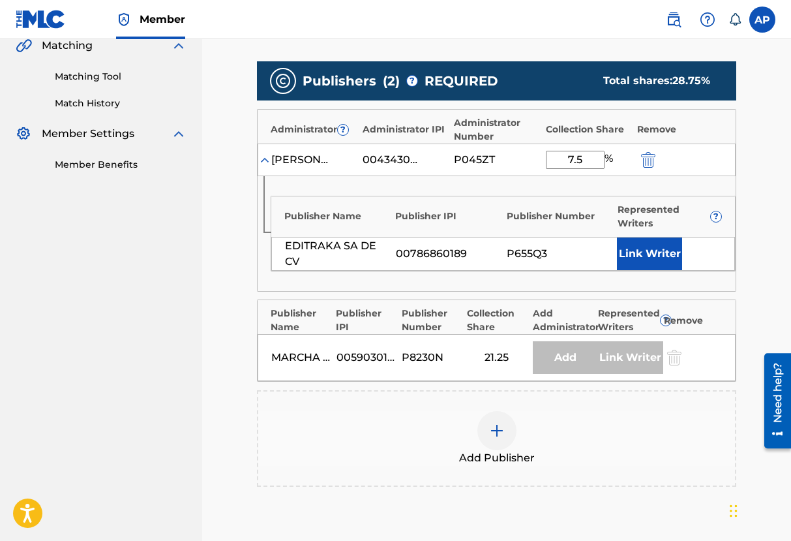
type input "7.5"
click at [772, 238] on main "Catalog Enter Work Details Add Writers Add Publishers & Shares Add Recording Re…" at bounding box center [497, 207] width 558 height 892
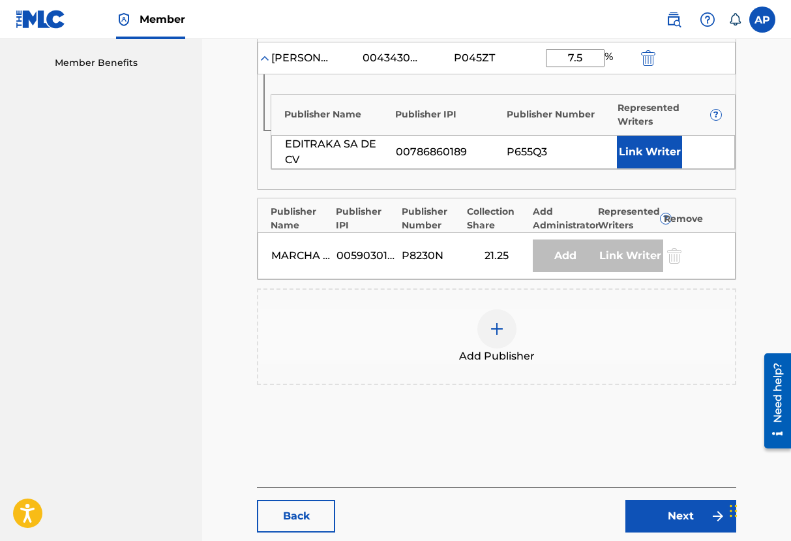
scroll to position [485, 0]
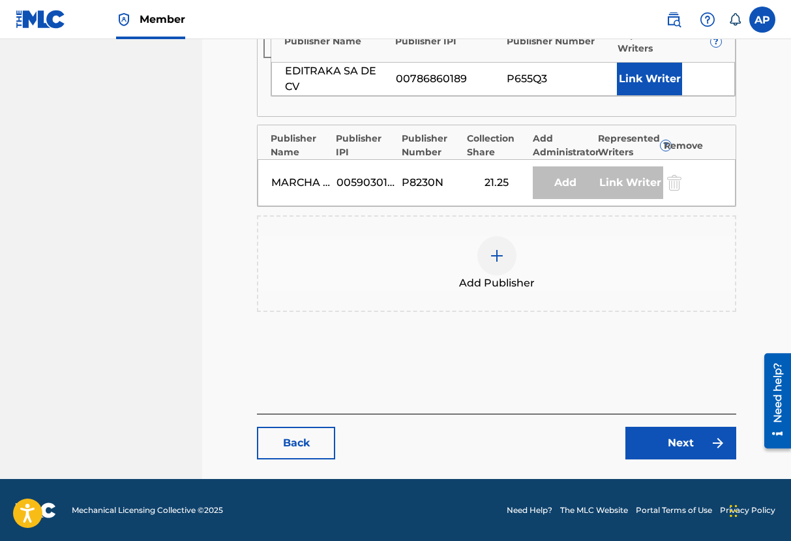
click at [661, 446] on link "Next" at bounding box center [681, 443] width 111 height 33
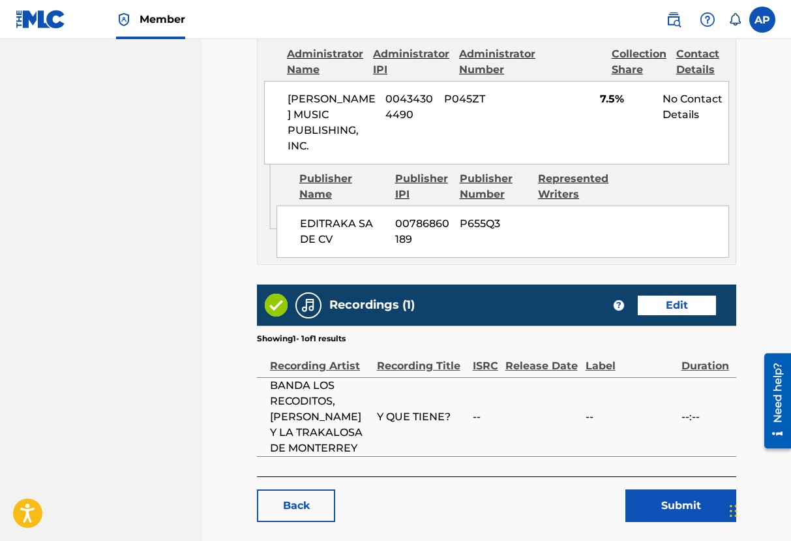
scroll to position [1059, 0]
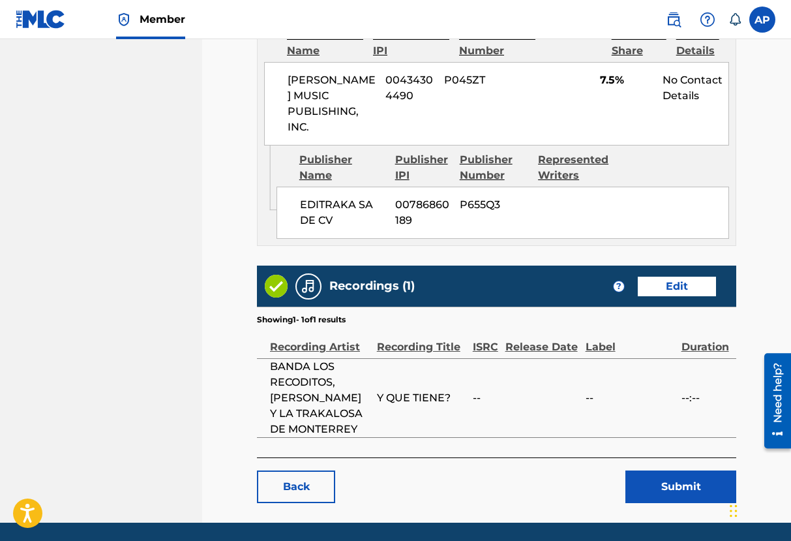
click at [664, 457] on div "Back Submit" at bounding box center [496, 480] width 479 height 46
click at [663, 470] on button "Submit" at bounding box center [681, 486] width 111 height 33
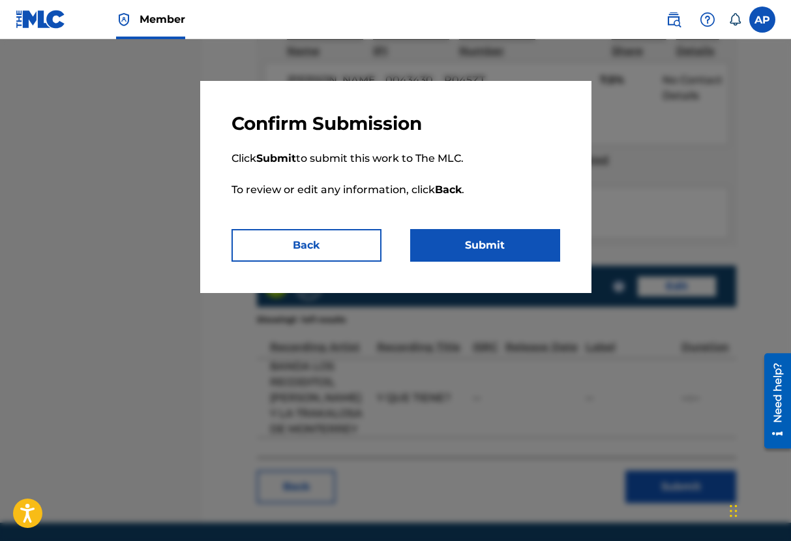
click at [466, 252] on button "Submit" at bounding box center [485, 245] width 150 height 33
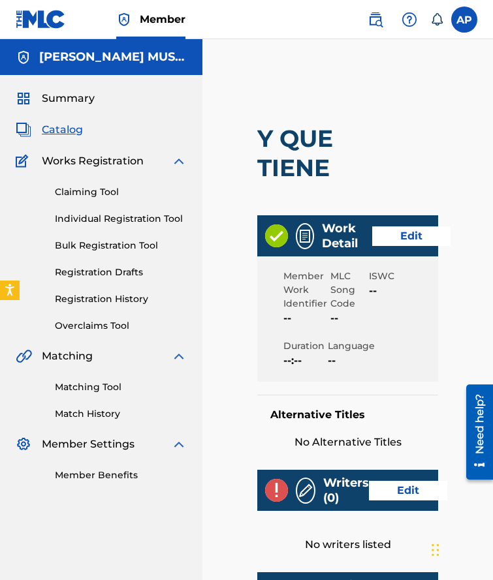
click at [77, 187] on link "Claiming Tool" at bounding box center [121, 192] width 132 height 14
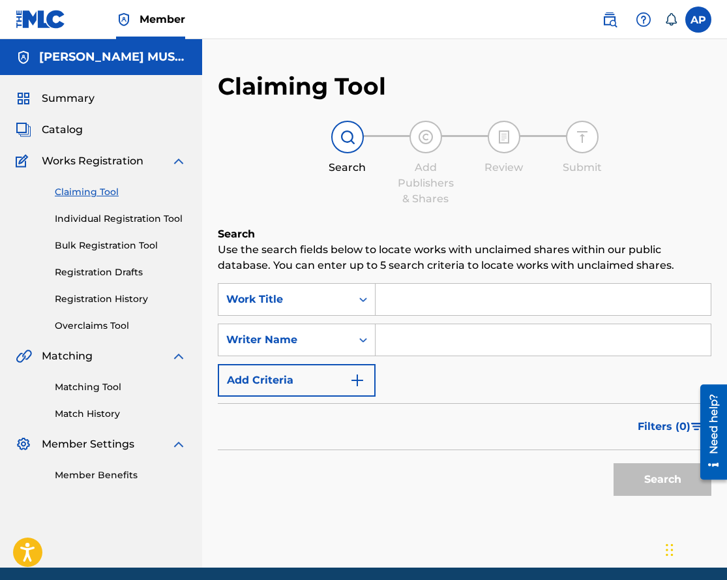
click at [79, 130] on span "Catalog" at bounding box center [62, 130] width 41 height 16
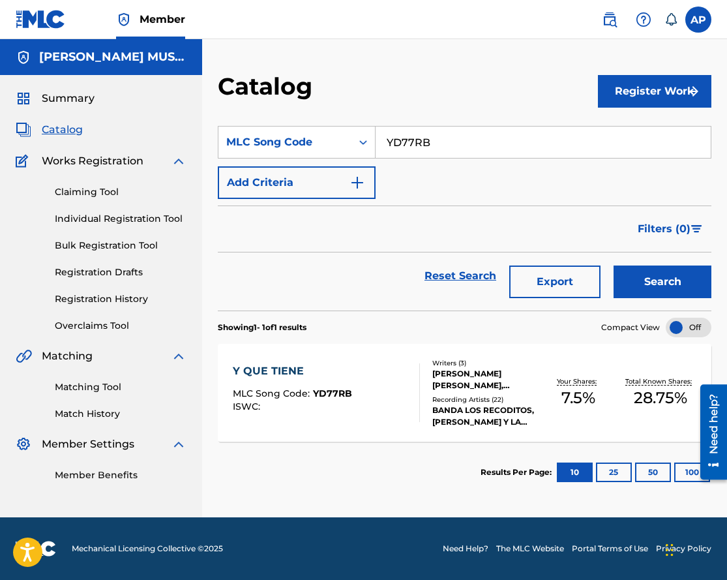
click at [420, 150] on input "YD77RB" at bounding box center [543, 142] width 335 height 31
paste input "PN04QH"
type input "PN04QH"
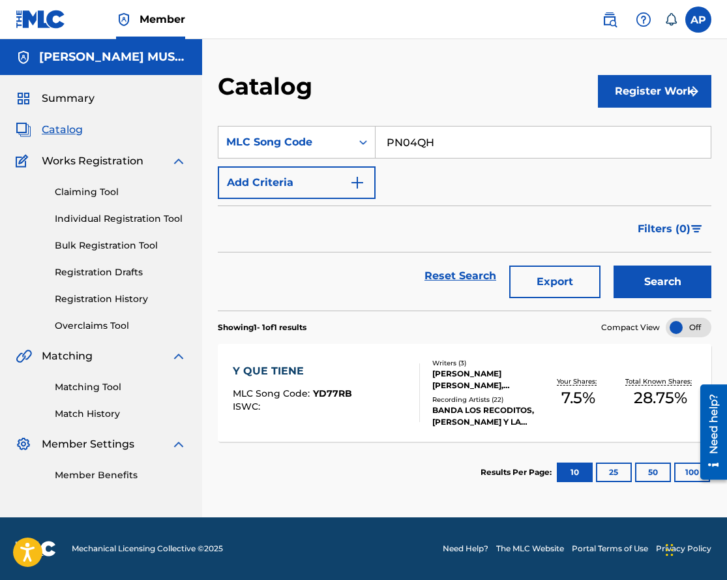
click at [614, 265] on button "Search" at bounding box center [663, 281] width 98 height 33
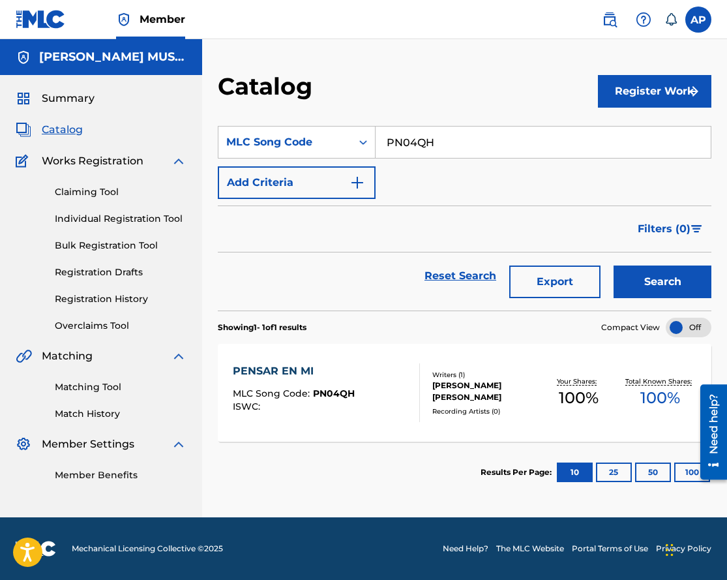
click at [288, 366] on div "PENSAR EN MI" at bounding box center [294, 371] width 122 height 16
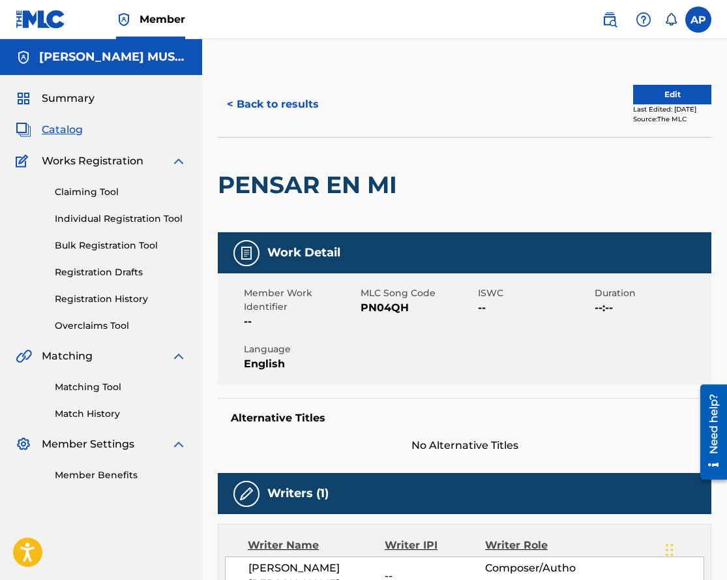
click at [663, 95] on button "Edit" at bounding box center [672, 95] width 78 height 20
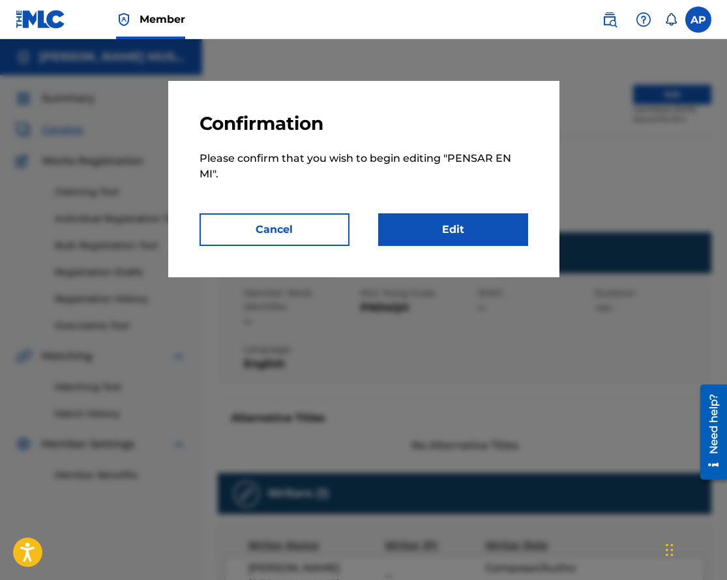
click at [423, 216] on link "Edit" at bounding box center [453, 229] width 150 height 33
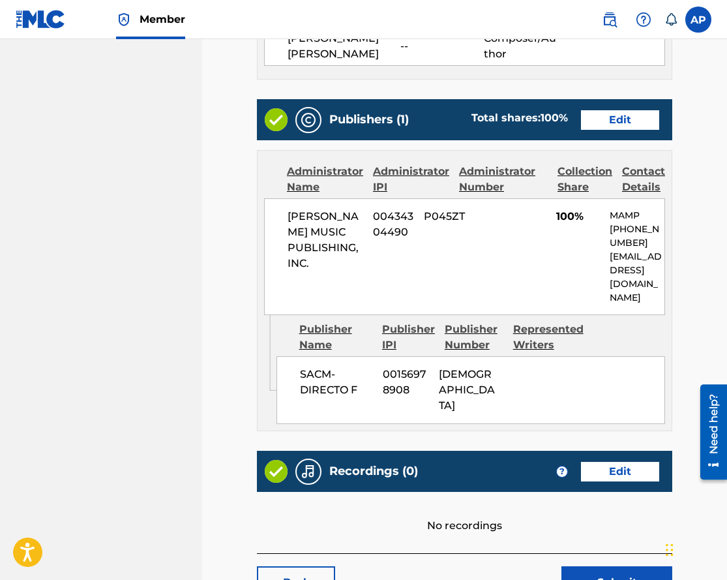
scroll to position [518, 0]
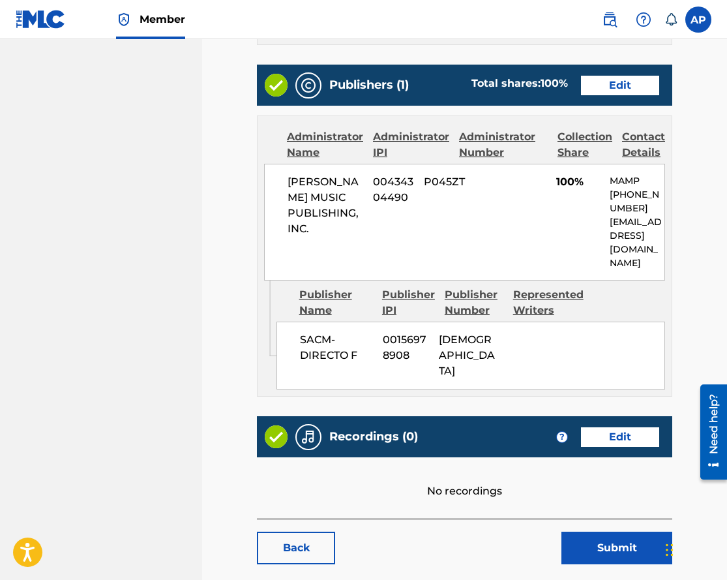
click at [629, 92] on link "Edit" at bounding box center [620, 86] width 78 height 20
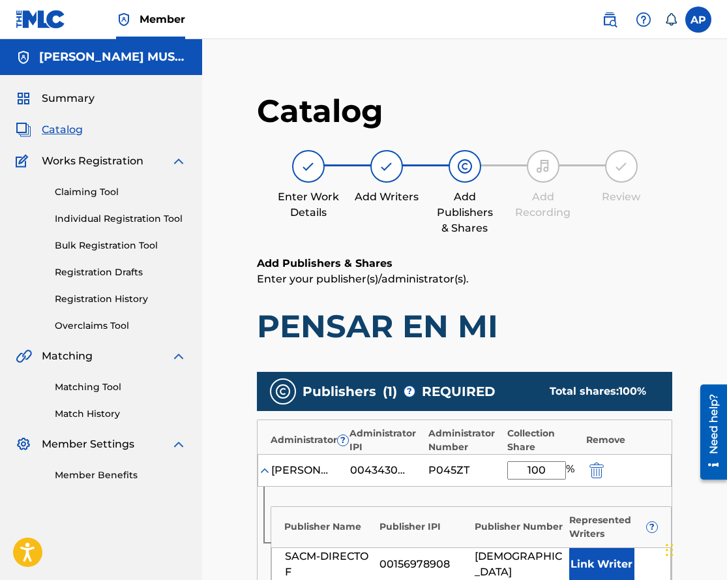
scroll to position [356, 0]
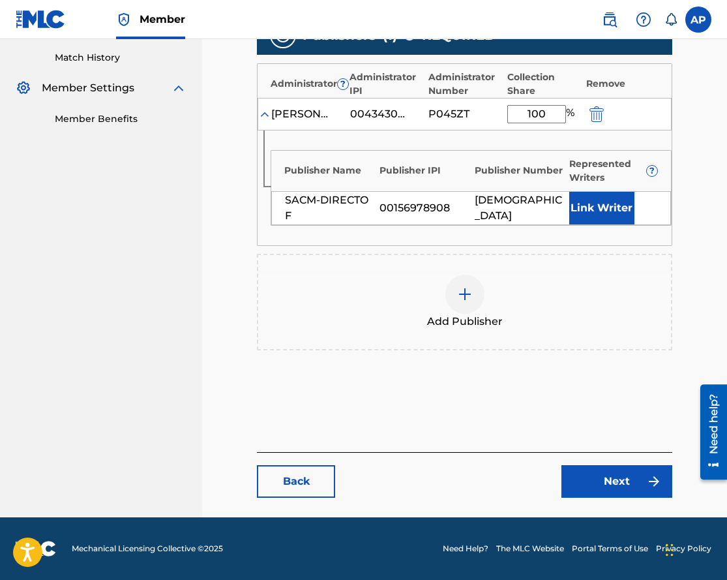
click at [590, 204] on button "Link Writer" at bounding box center [601, 208] width 65 height 33
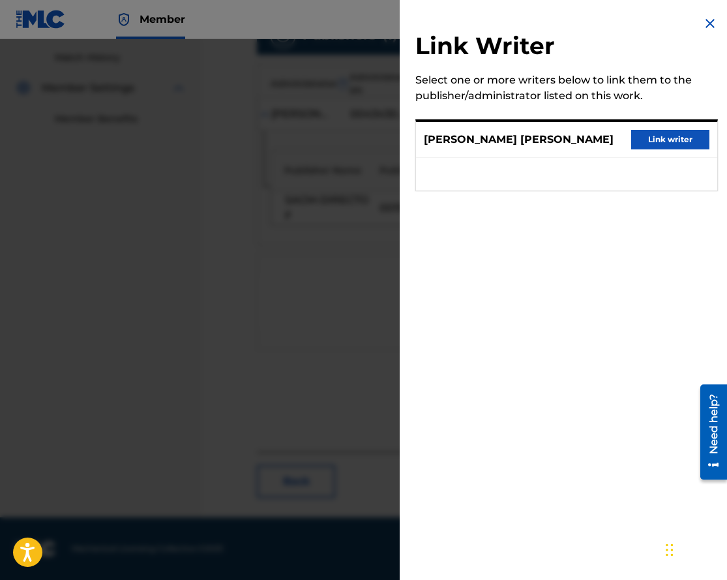
click at [716, 14] on div "Link Writer Select one or more writers below to link them to the publisher/admi…" at bounding box center [567, 111] width 334 height 222
click at [712, 16] on img at bounding box center [711, 24] width 16 height 16
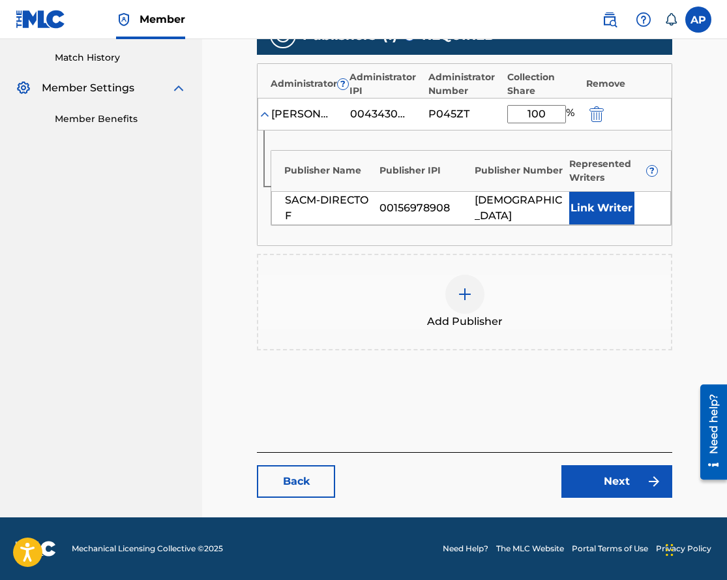
drag, startPoint x: 604, startPoint y: 131, endPoint x: 603, endPoint y: 115, distance: 16.4
click at [604, 135] on div "Publisher Name Publisher IPI Publisher Number Represented Writers ? SACM-DIRECT…" at bounding box center [465, 187] width 414 height 115
click at [601, 112] on img "submit" at bounding box center [597, 114] width 14 height 16
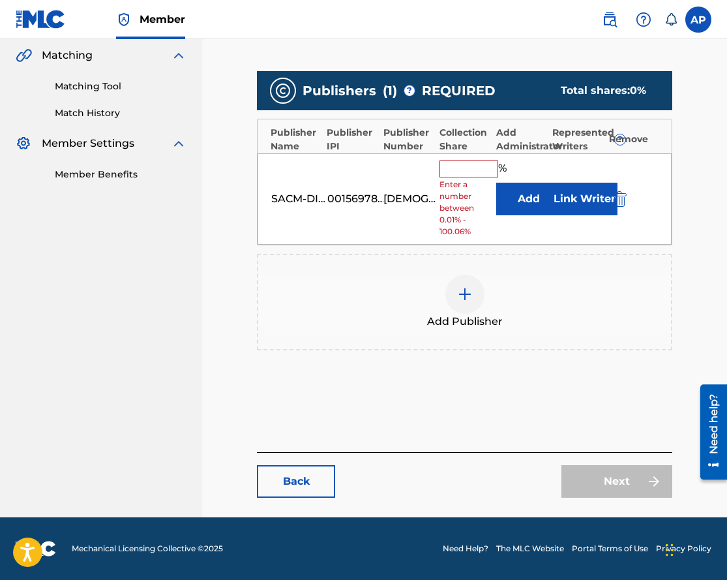
scroll to position [300, 0]
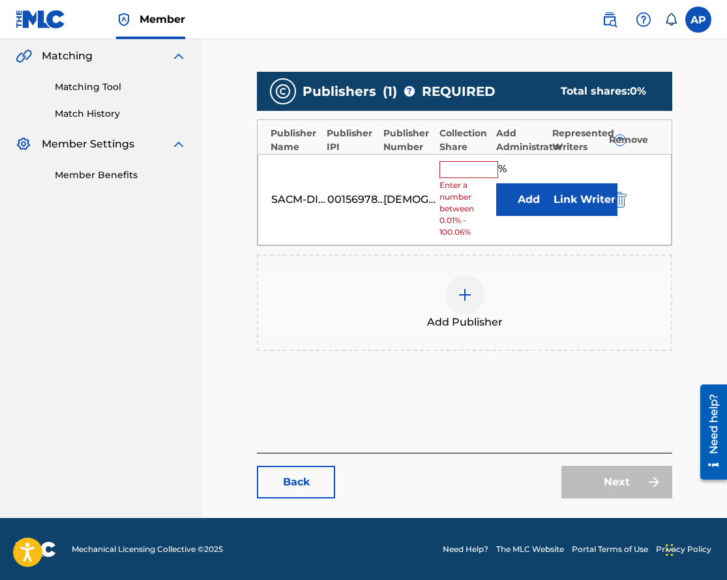
click at [623, 196] on img "submit" at bounding box center [620, 200] width 14 height 16
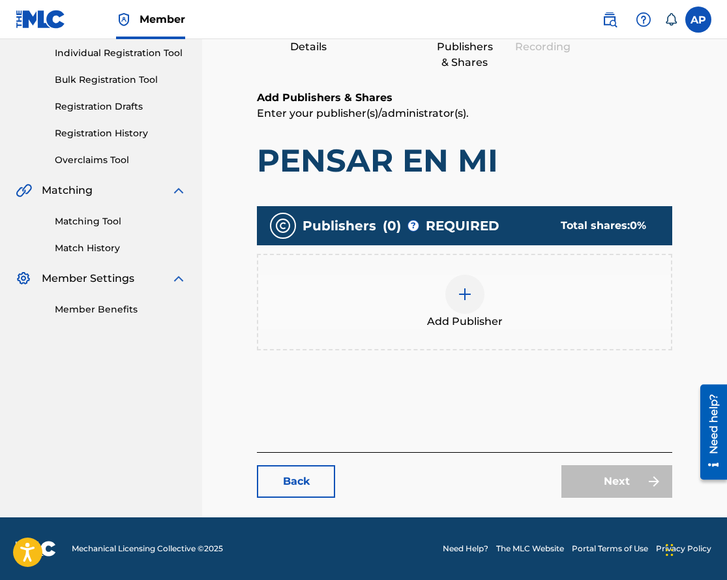
scroll to position [165, 0]
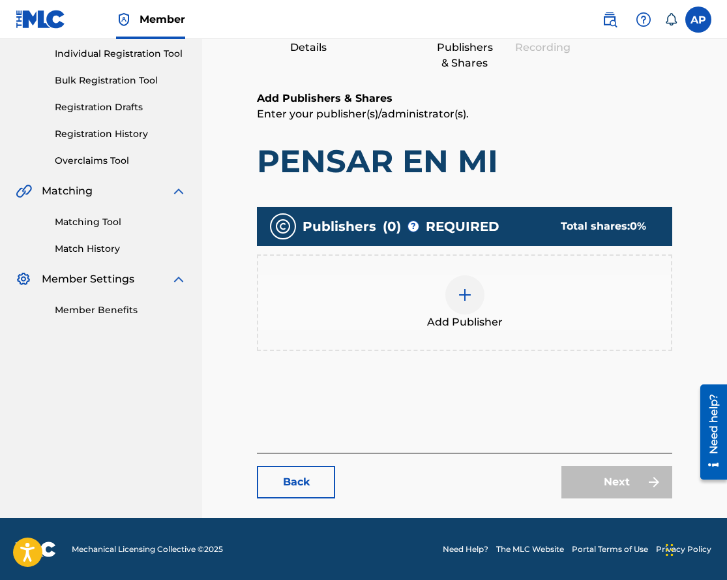
click at [470, 283] on div at bounding box center [465, 294] width 39 height 39
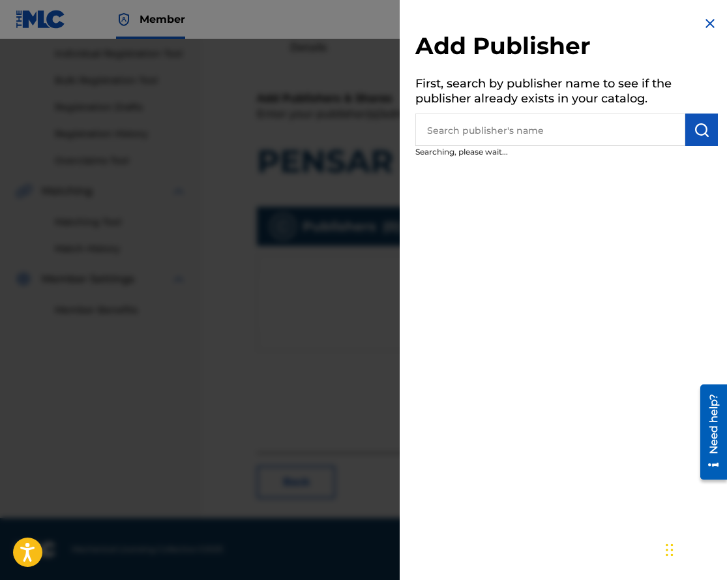
click at [489, 138] on input "text" at bounding box center [551, 130] width 270 height 33
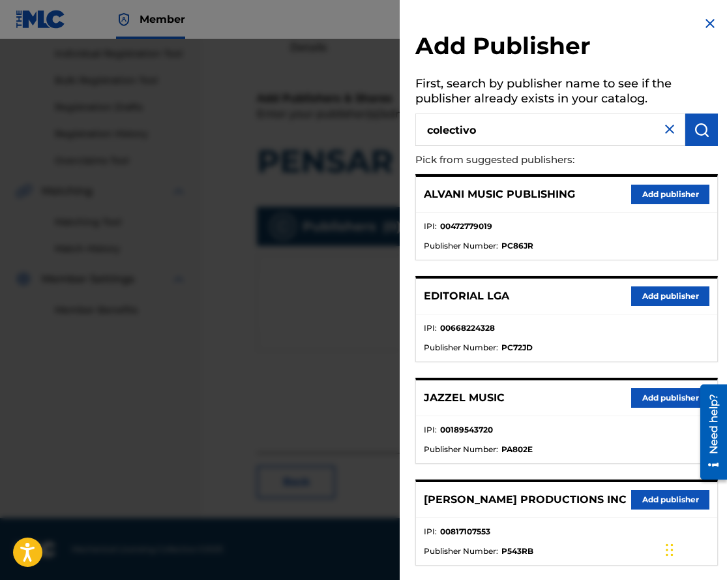
type input "colectivo"
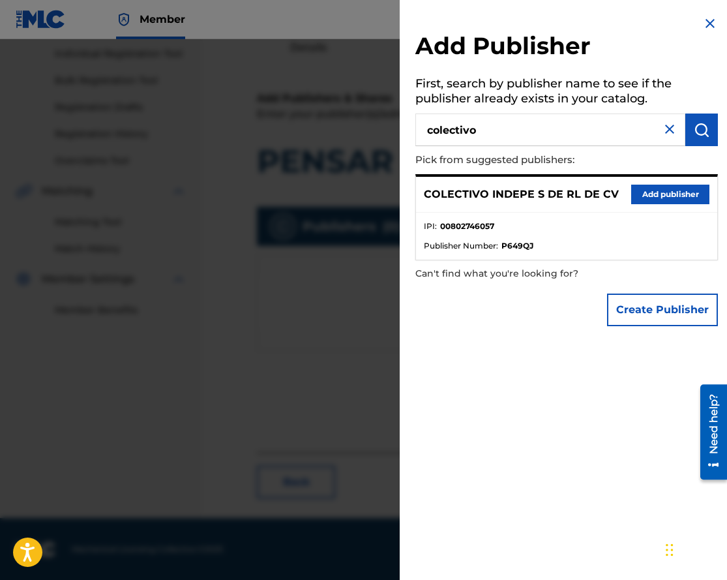
click at [658, 192] on button "Add publisher" at bounding box center [670, 195] width 78 height 20
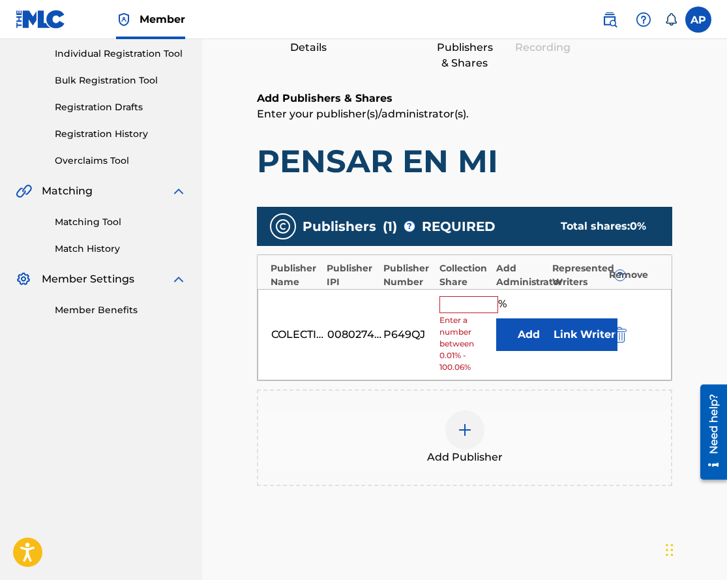
click at [510, 324] on button "Add" at bounding box center [528, 334] width 65 height 33
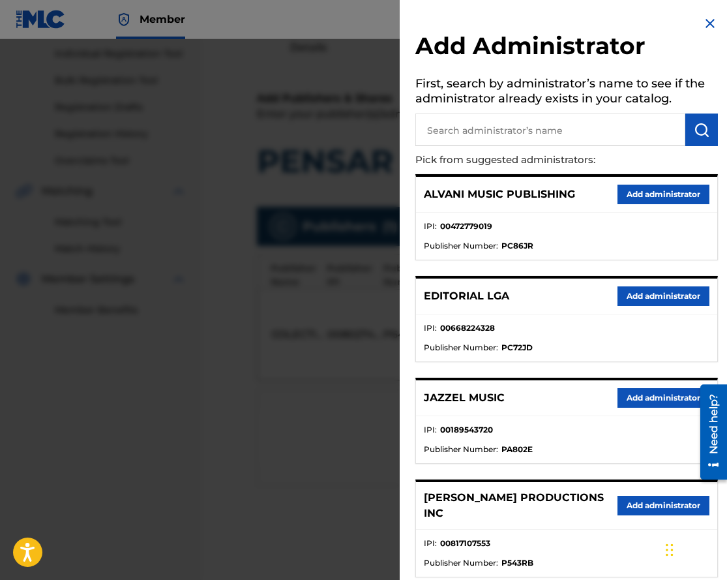
click at [481, 134] on input "text" at bounding box center [551, 130] width 270 height 33
type input "max"
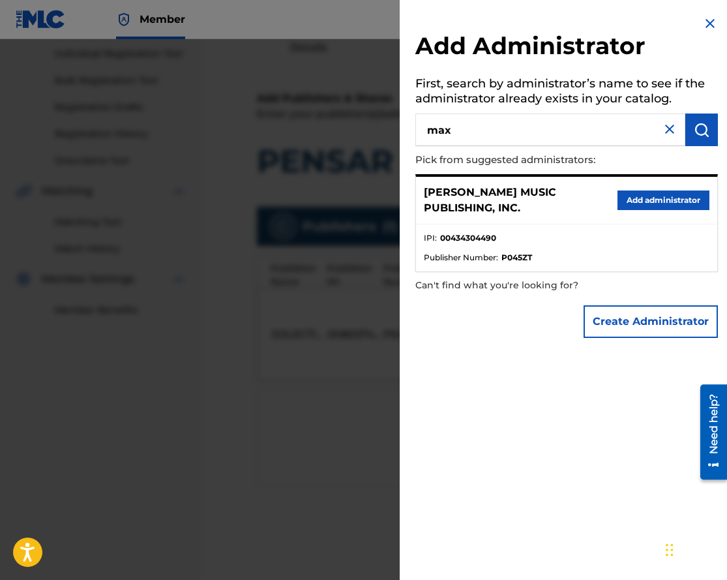
click at [625, 192] on button "Add administrator" at bounding box center [664, 200] width 92 height 20
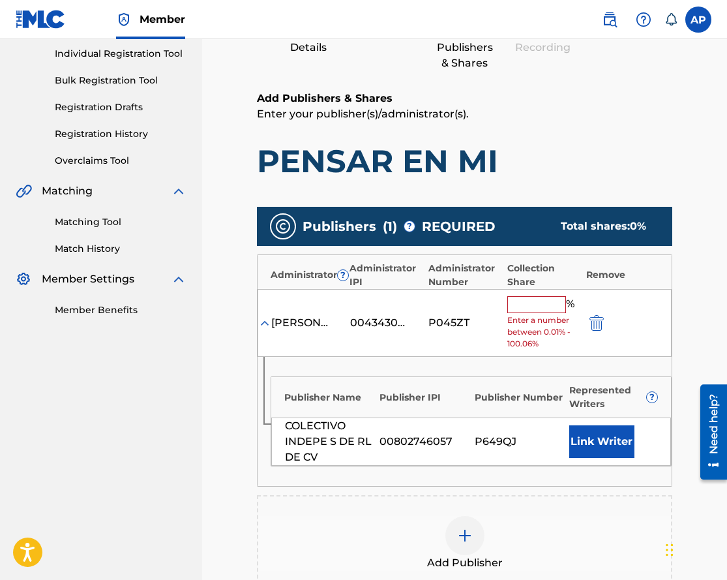
click at [542, 318] on span "Enter a number between 0.01% - 100.06%" at bounding box center [544, 331] width 72 height 35
click at [539, 311] on input "text" at bounding box center [537, 304] width 59 height 17
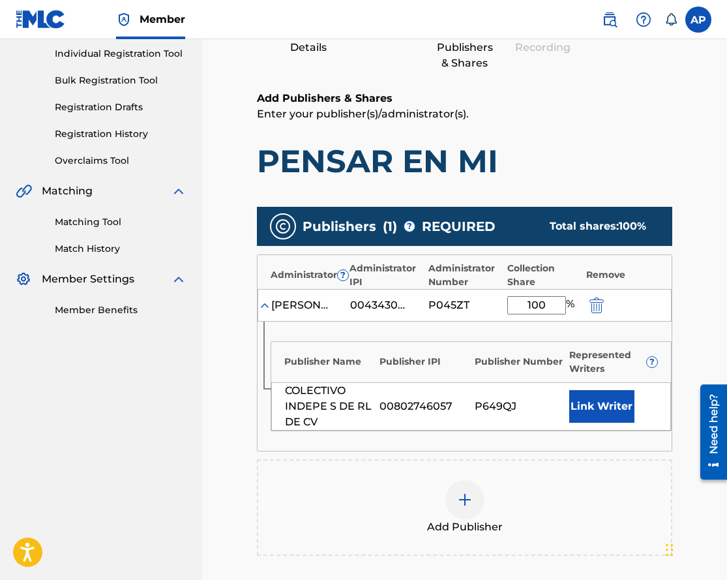
type input "100"
click at [661, 187] on div "Add Publishers & Shares Enter your publisher(s)/administrator(s). PENSAR EN MI …" at bounding box center [465, 374] width 416 height 567
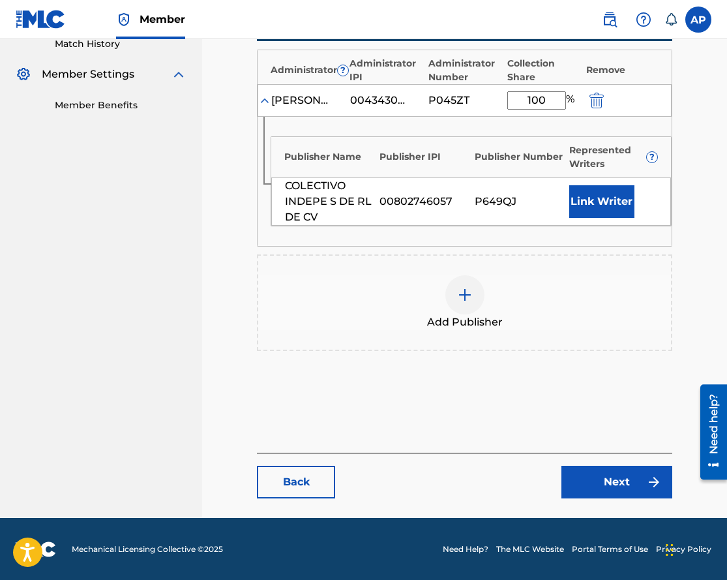
scroll to position [371, 0]
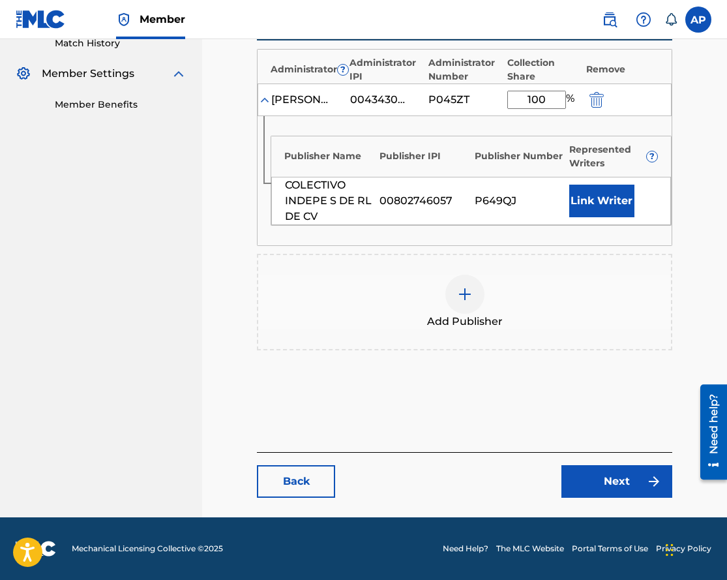
click at [636, 477] on link "Next" at bounding box center [617, 481] width 111 height 33
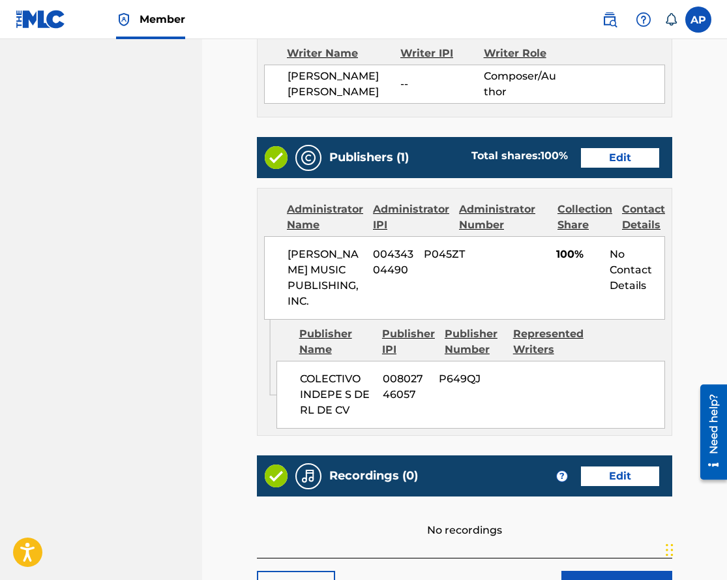
scroll to position [565, 0]
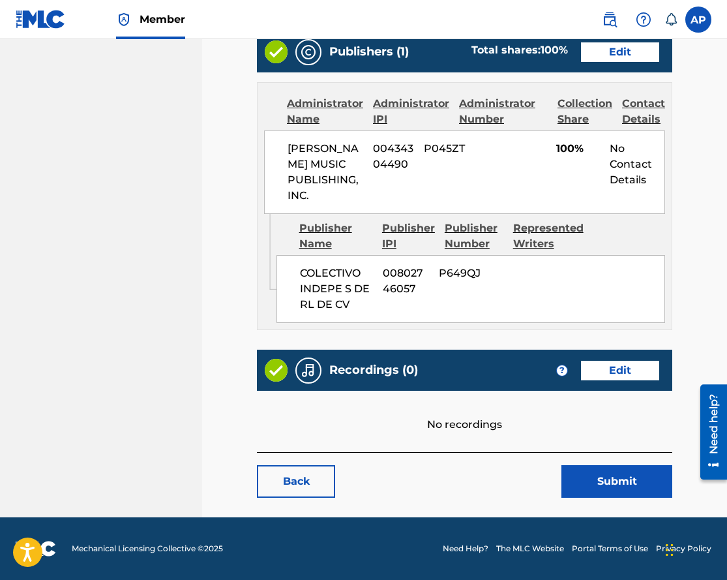
click at [586, 500] on main "< Back PENSAR EN MI Work Detail Edit Member Work Identifier -- MLC Song Code PN…" at bounding box center [465, 19] width 494 height 997
click at [586, 489] on button "Submit" at bounding box center [617, 481] width 111 height 33
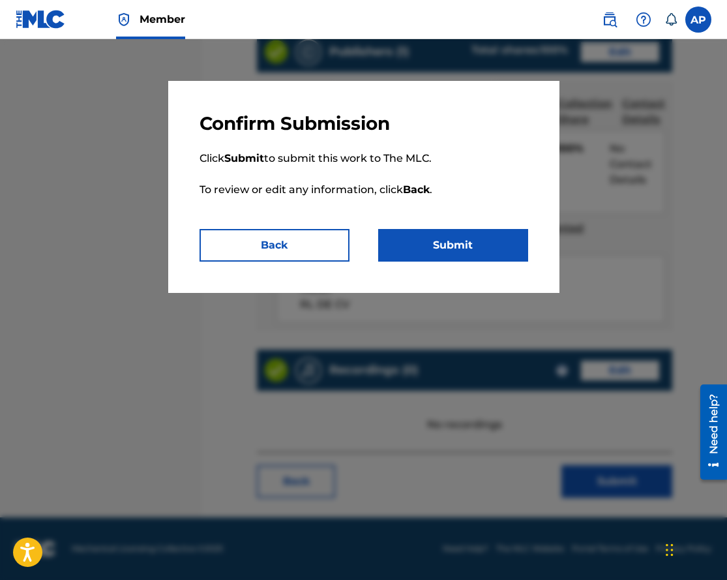
click at [451, 259] on button "Submit" at bounding box center [453, 245] width 150 height 33
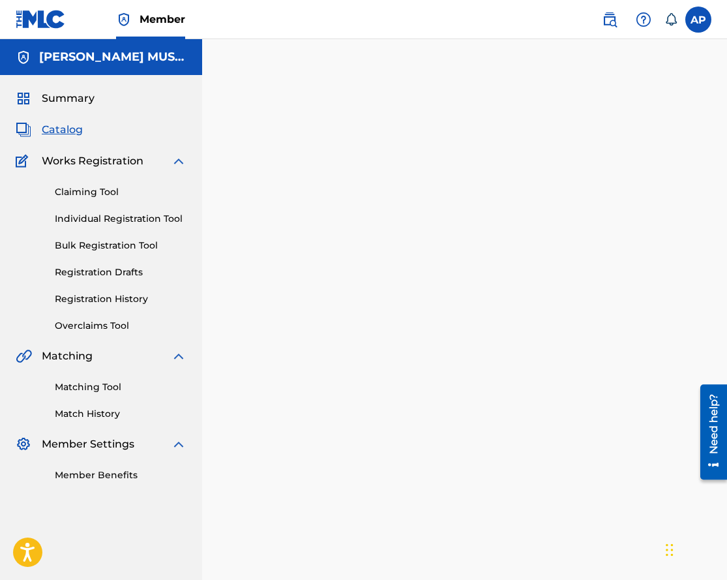
click at [57, 132] on span "Catalog" at bounding box center [62, 130] width 41 height 16
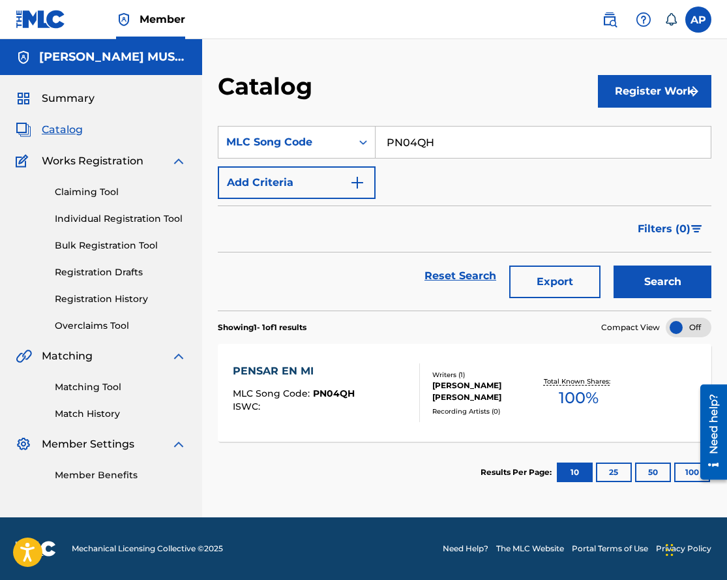
click at [419, 144] on input "PN04QH" at bounding box center [543, 142] width 335 height 31
paste input "XIN"
type input "PN0XIN"
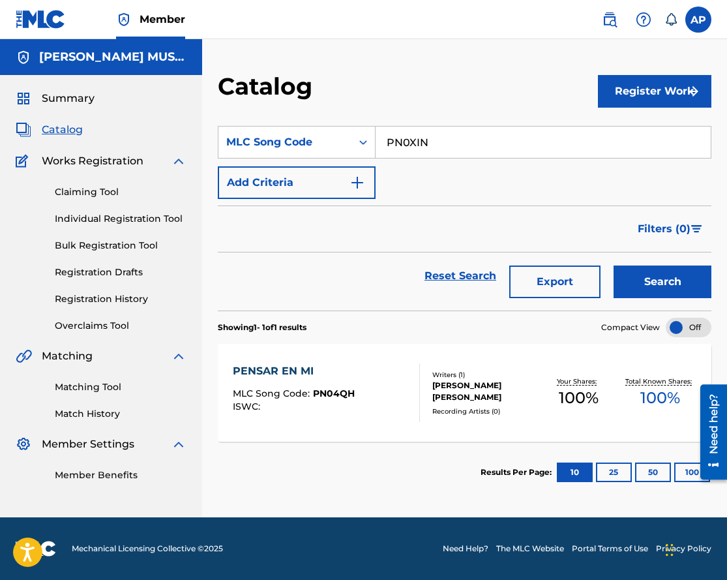
click at [614, 265] on button "Search" at bounding box center [663, 281] width 98 height 33
click at [310, 371] on div "PERDIDO EN ESTE ESPACIO" at bounding box center [313, 371] width 160 height 16
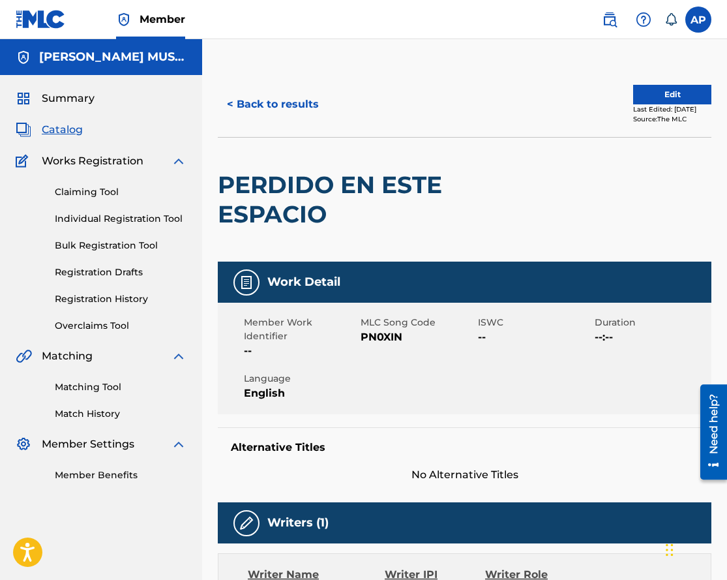
click at [652, 94] on button "Edit" at bounding box center [672, 95] width 78 height 20
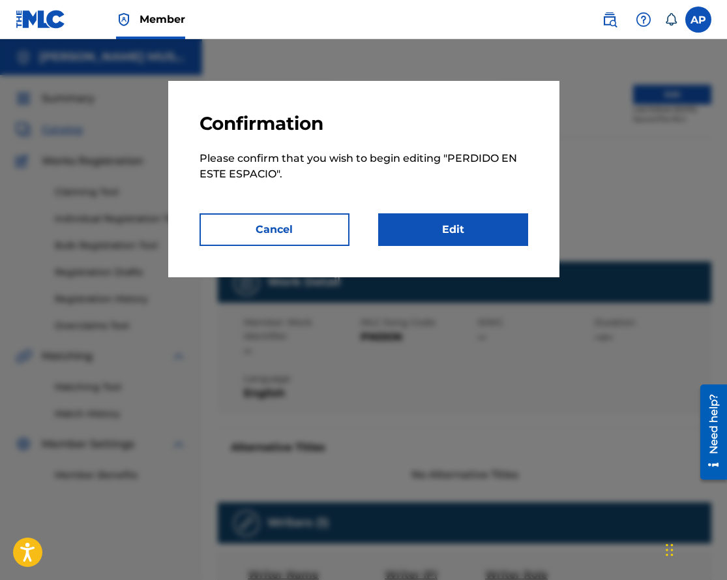
click at [499, 211] on p "Please confirm that you wish to begin editing " PERDIDO EN ESTE ESPACIO "." at bounding box center [364, 174] width 329 height 78
click at [491, 219] on link "Edit" at bounding box center [453, 229] width 150 height 33
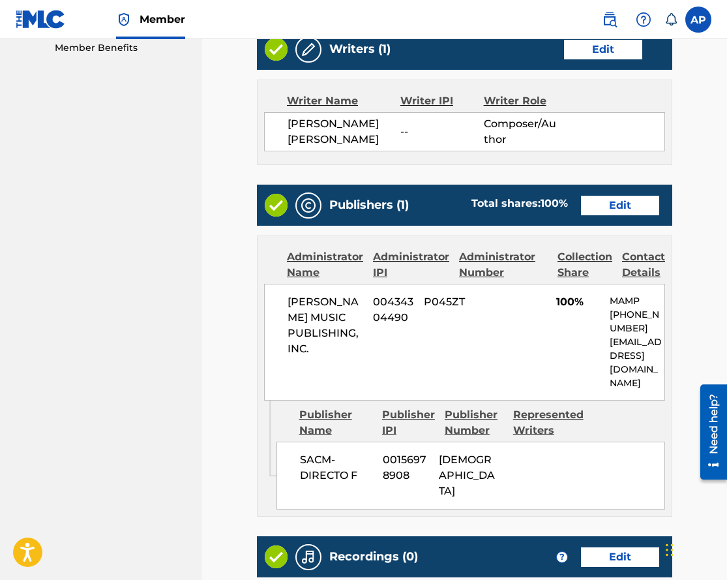
scroll to position [456, 0]
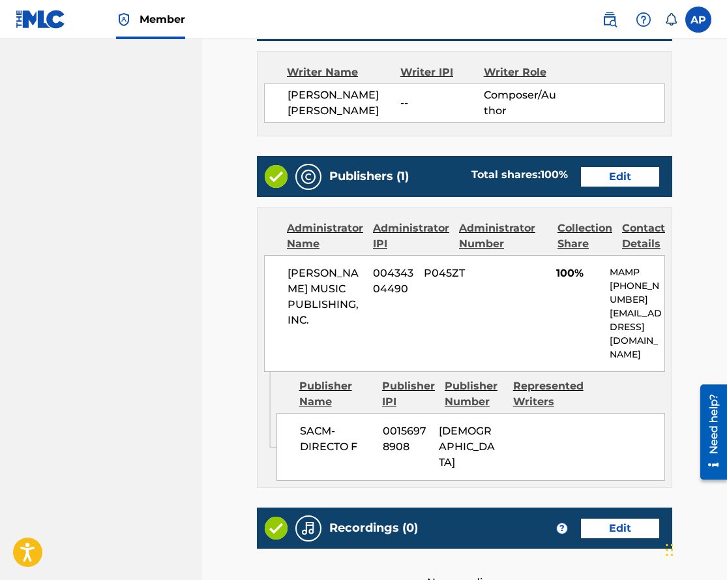
click at [598, 174] on link "Edit" at bounding box center [620, 177] width 78 height 20
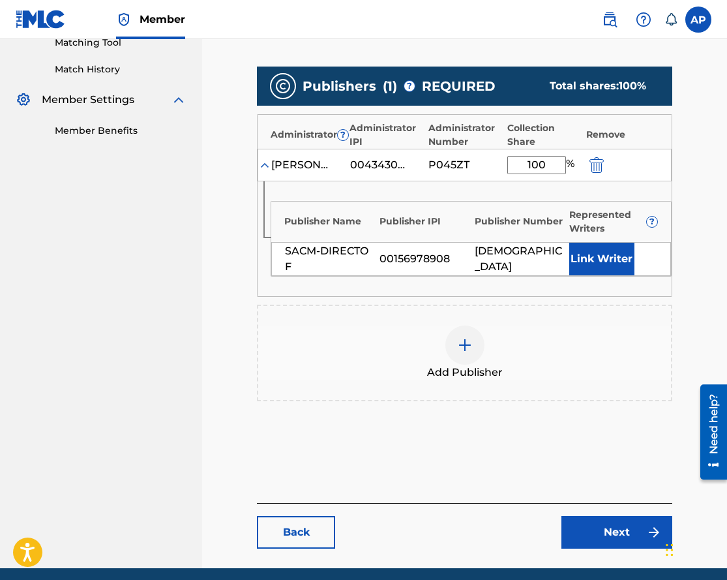
scroll to position [395, 0]
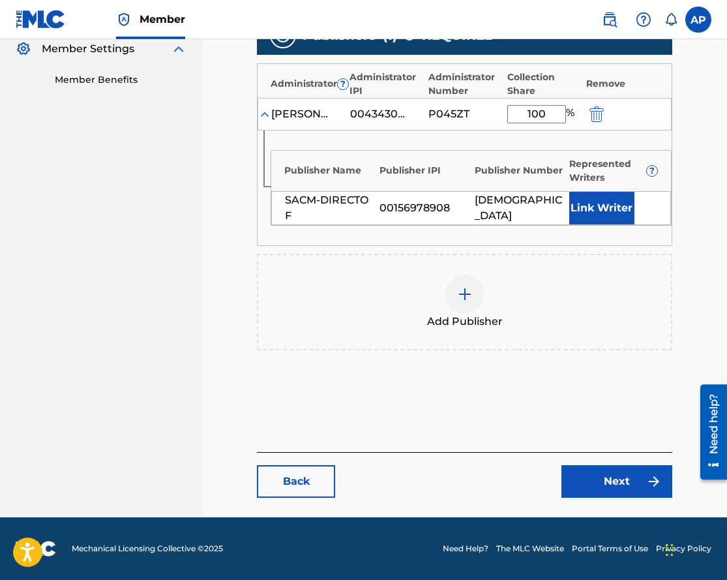
click at [603, 111] on img "submit" at bounding box center [597, 114] width 14 height 16
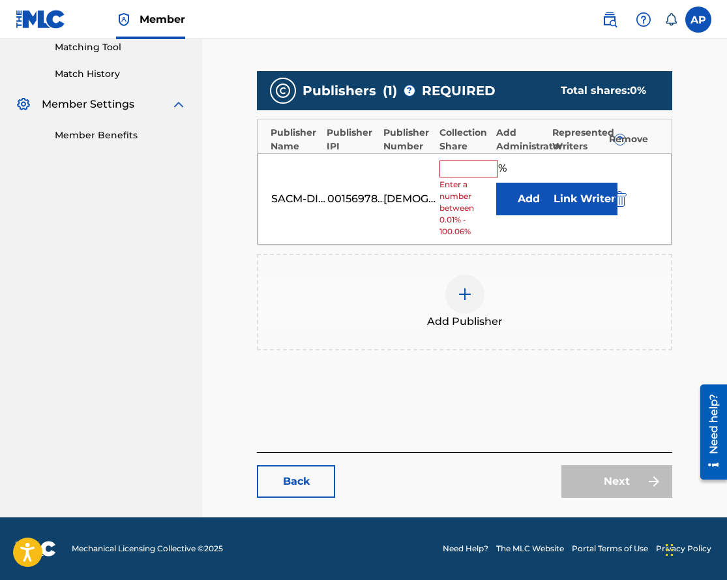
scroll to position [339, 0]
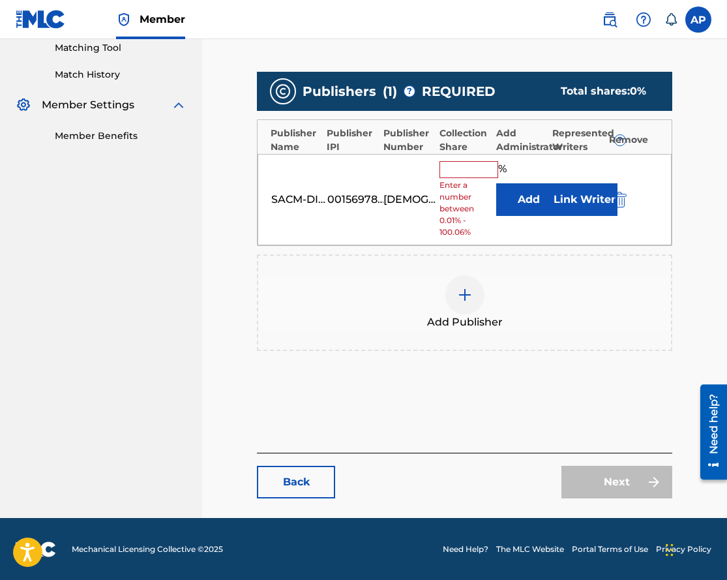
click at [619, 194] on img "submit" at bounding box center [620, 200] width 14 height 16
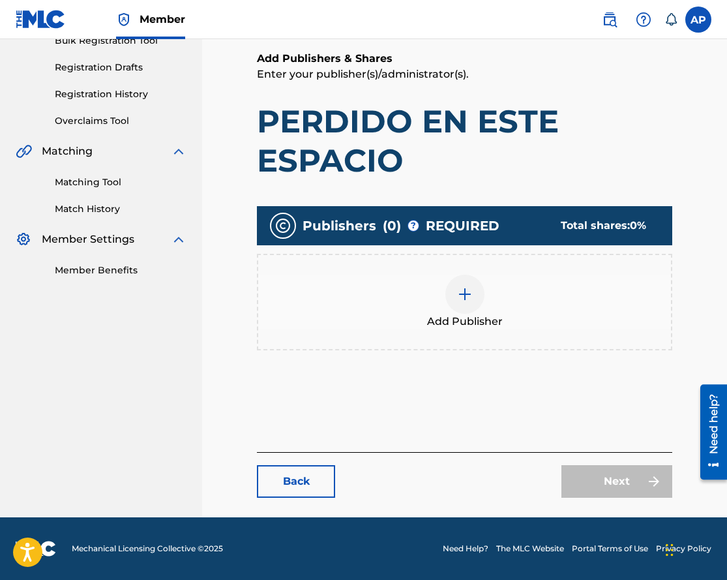
scroll to position [204, 0]
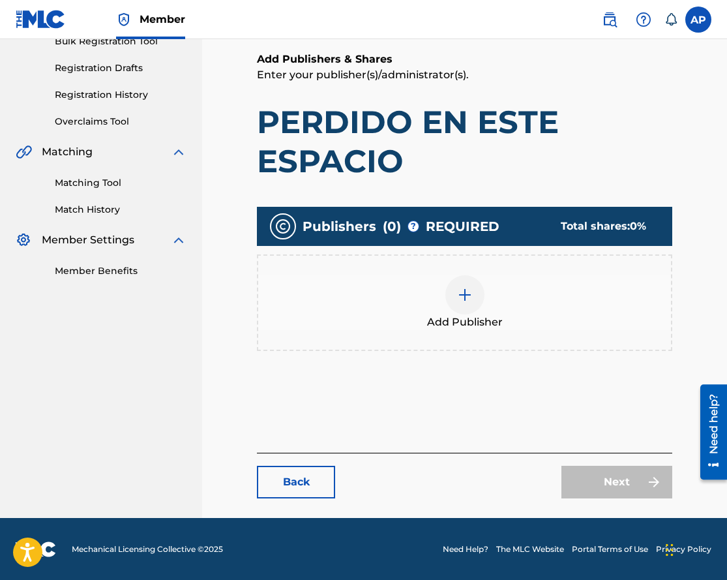
click at [463, 290] on img at bounding box center [465, 295] width 16 height 16
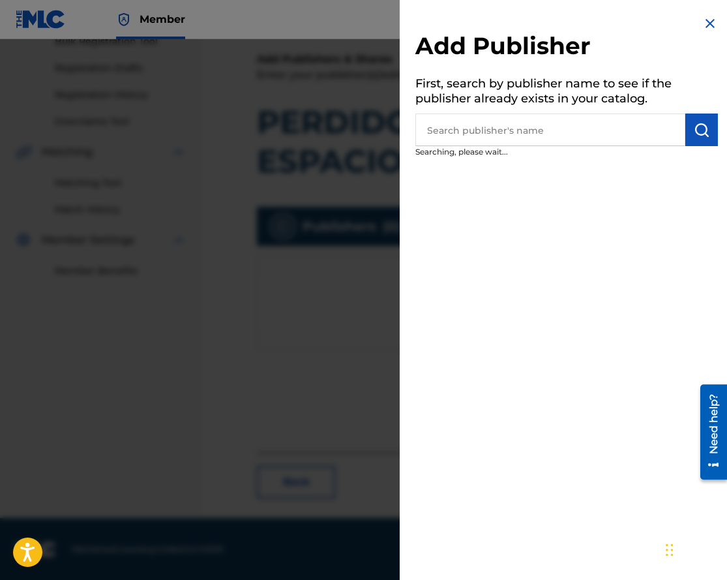
click at [434, 132] on input "text" at bounding box center [551, 130] width 270 height 33
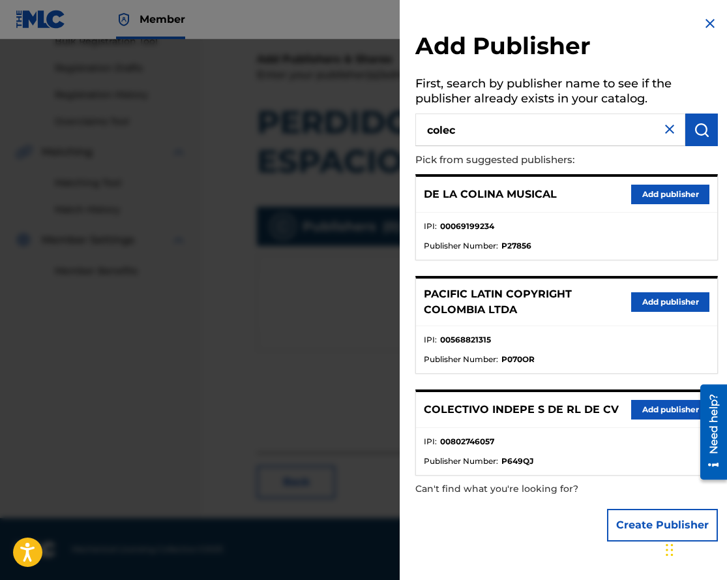
type input "colec"
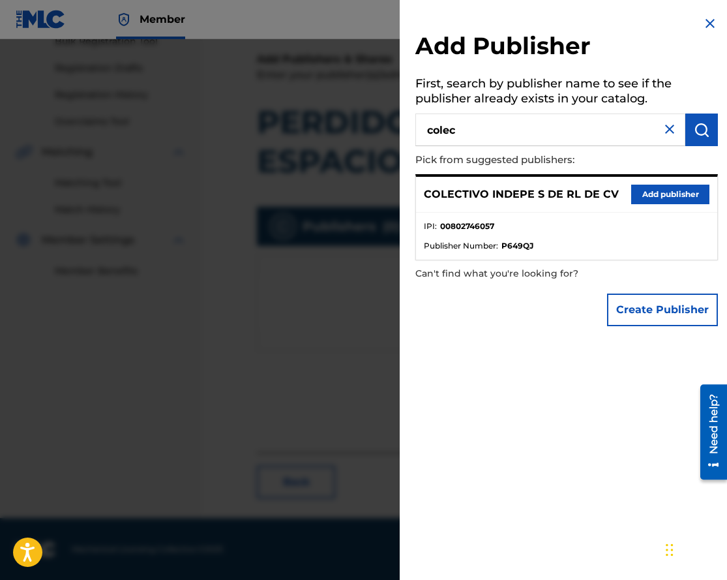
click at [647, 187] on button "Add publisher" at bounding box center [670, 195] width 78 height 20
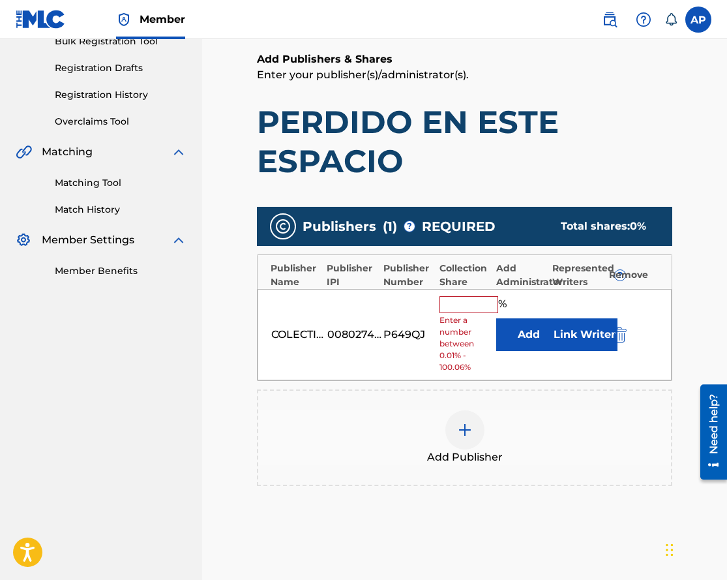
click at [530, 326] on button "Add" at bounding box center [528, 334] width 65 height 33
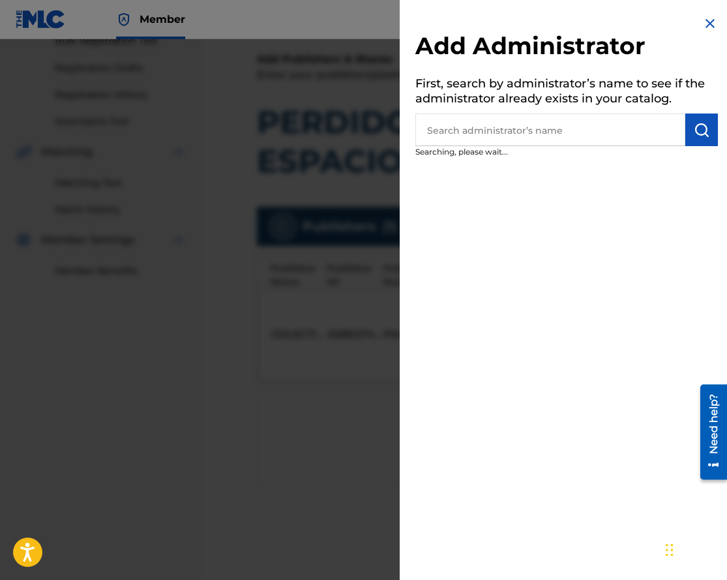
click at [446, 136] on input "text" at bounding box center [551, 130] width 270 height 33
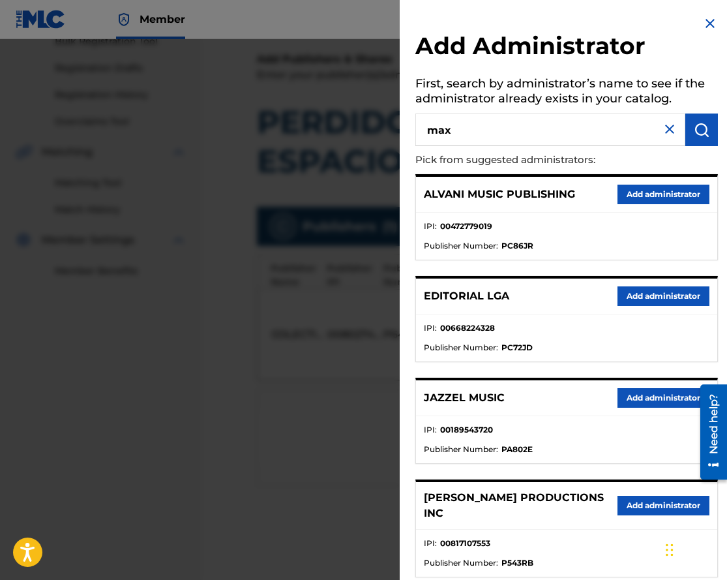
type input "max"
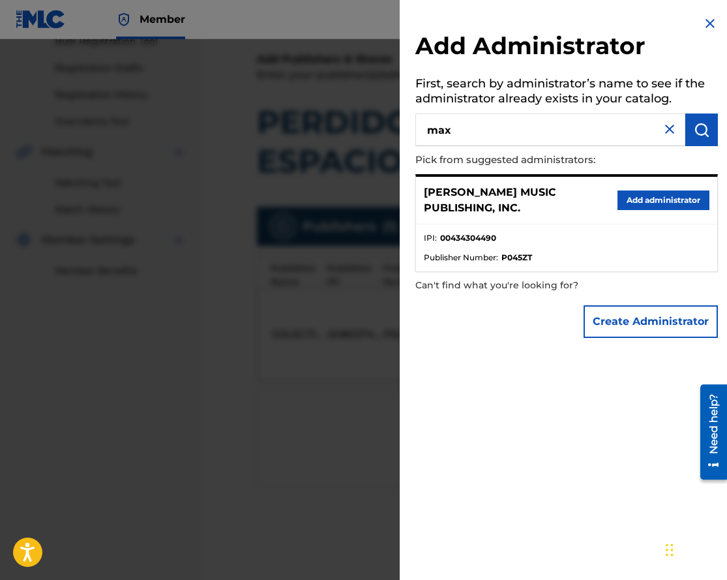
click at [678, 202] on button "Add administrator" at bounding box center [664, 200] width 92 height 20
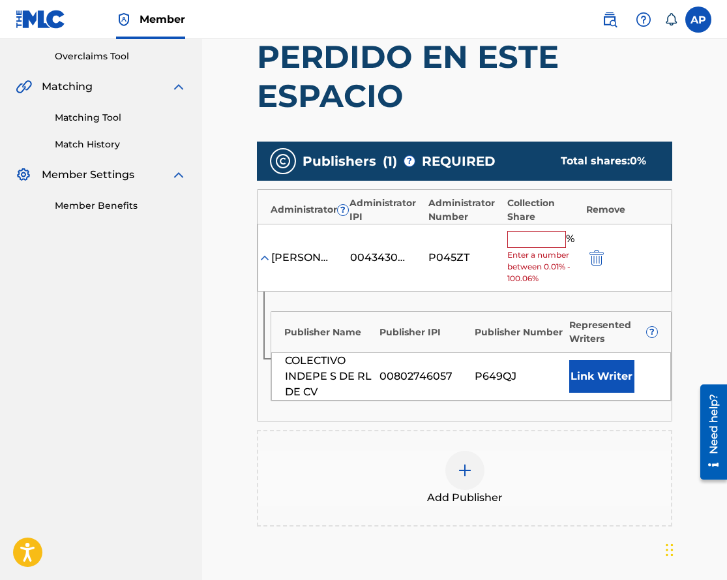
scroll to position [271, 0]
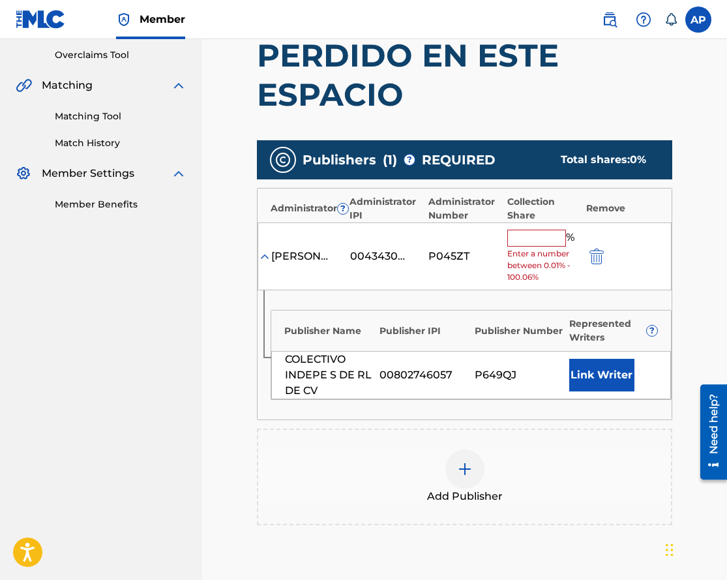
click at [542, 241] on input "text" at bounding box center [537, 238] width 59 height 17
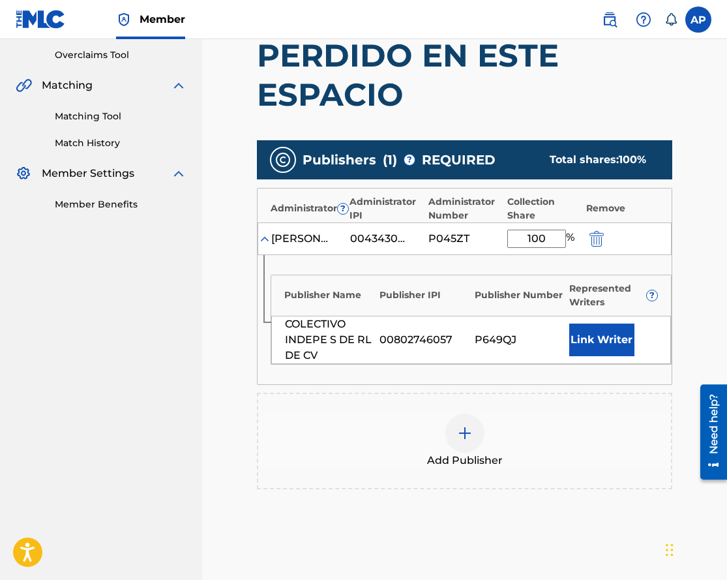
type input "100"
click at [682, 128] on main "Catalog Enter Work Details Add Writers Add Publishers & Shares Add Recording Re…" at bounding box center [465, 228] width 494 height 855
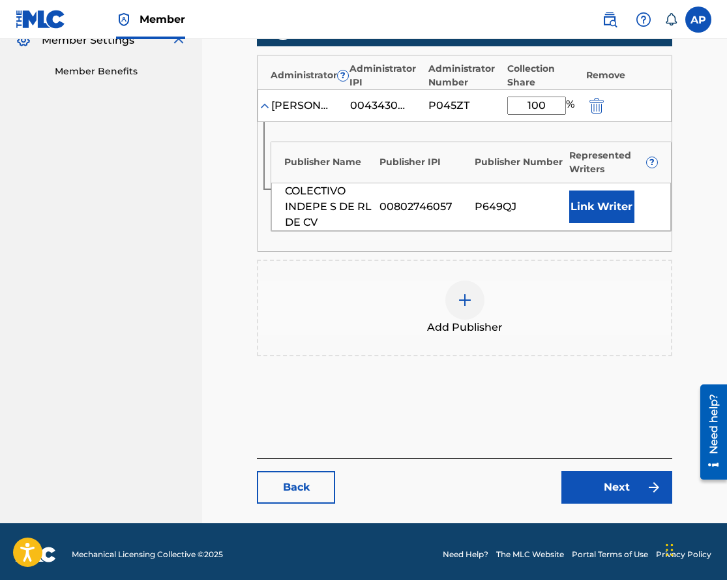
scroll to position [406, 0]
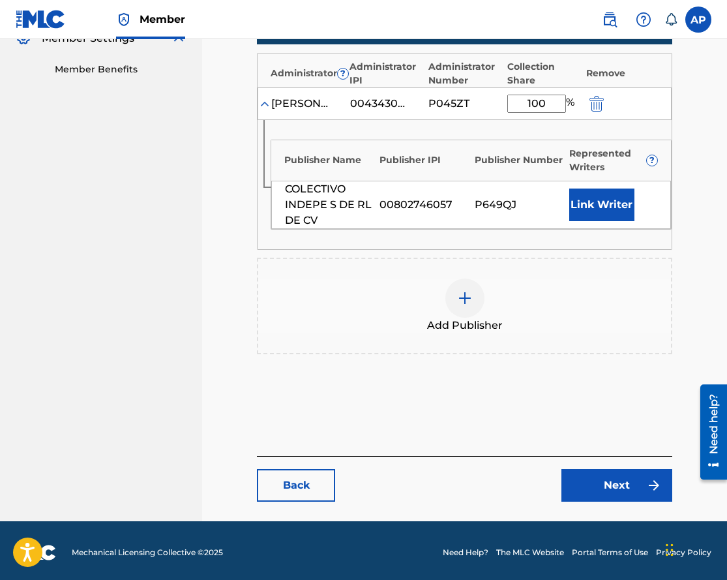
click at [611, 478] on link "Next" at bounding box center [617, 485] width 111 height 33
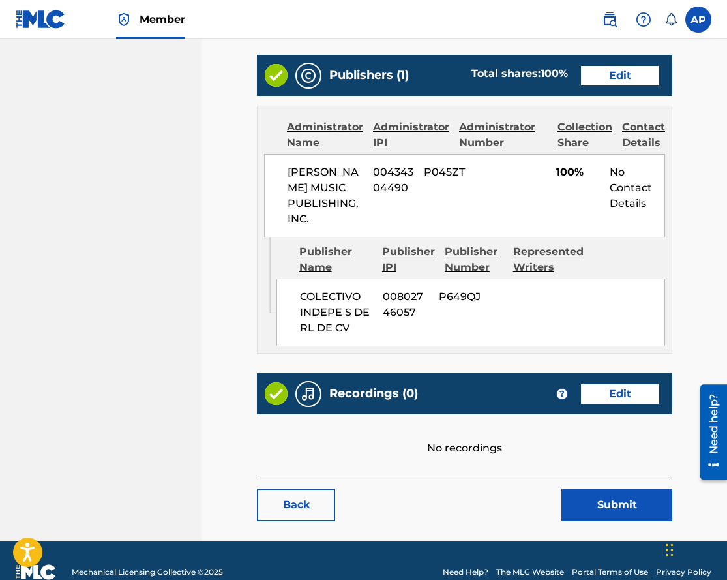
scroll to position [588, 0]
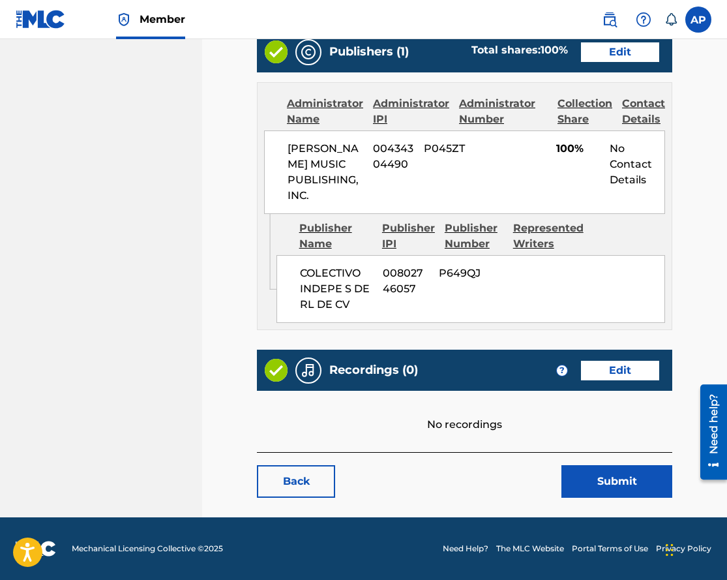
click at [607, 376] on link "Edit" at bounding box center [620, 371] width 78 height 20
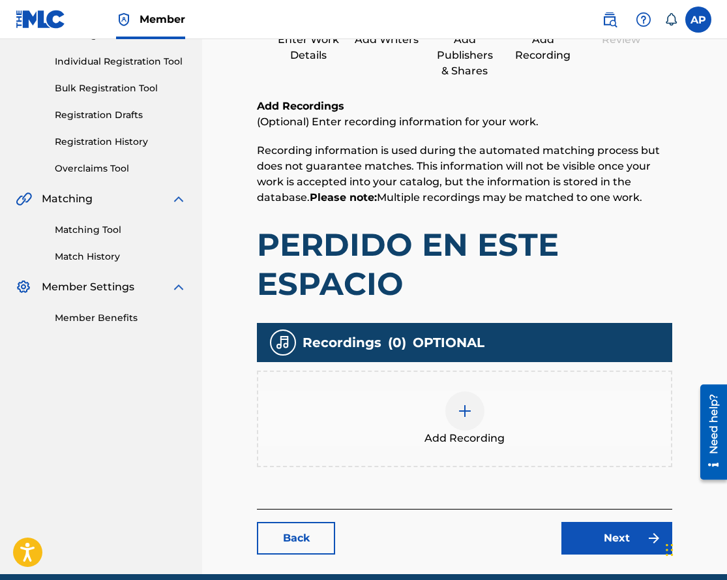
scroll to position [213, 0]
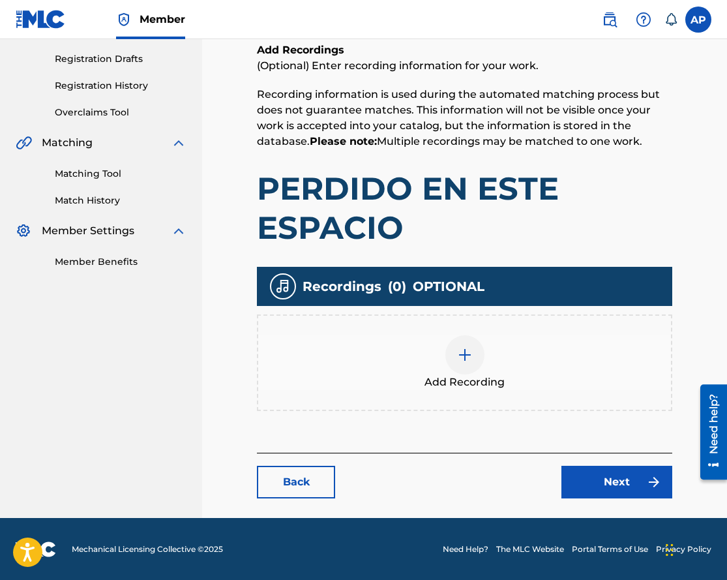
click at [455, 348] on div at bounding box center [465, 354] width 39 height 39
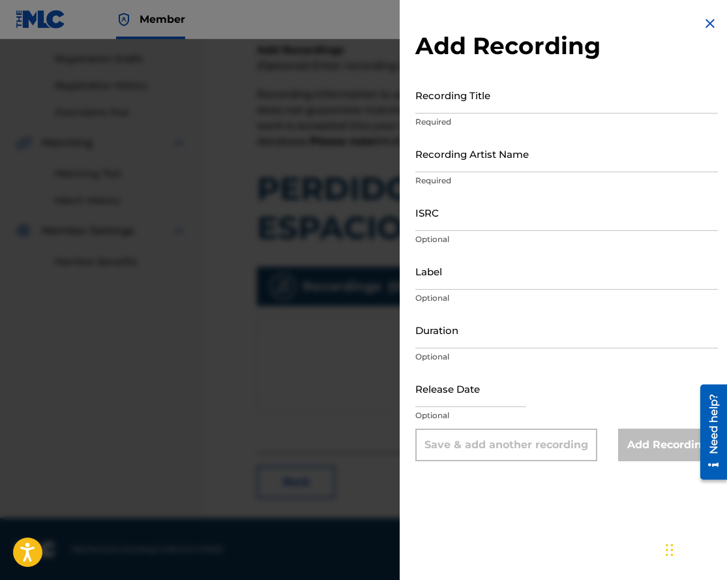
click at [442, 108] on input "Recording Title" at bounding box center [567, 94] width 303 height 37
paste input "PERDIDO EN ESTE ESPACIO"
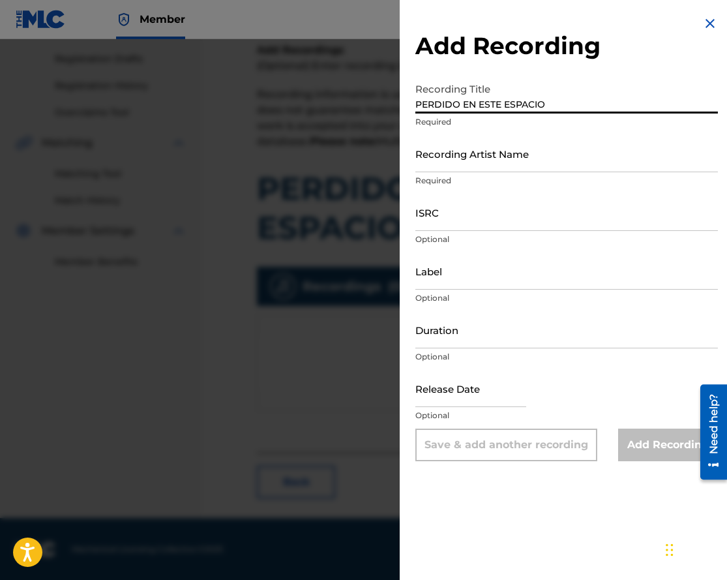
type input "PERDIDO EN ESTE ESPACIO"
click at [449, 158] on input "Recording Artist Name" at bounding box center [567, 153] width 303 height 37
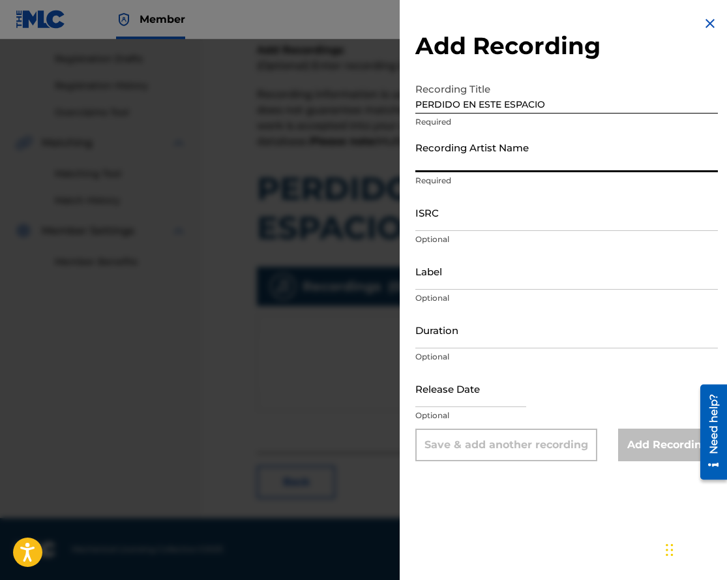
paste input "ANDY ARANDA"
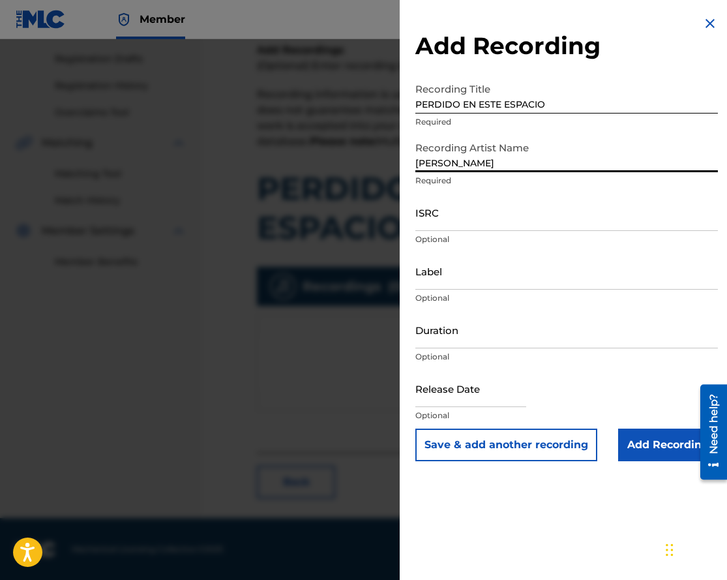
type input "ANDY ARANDA"
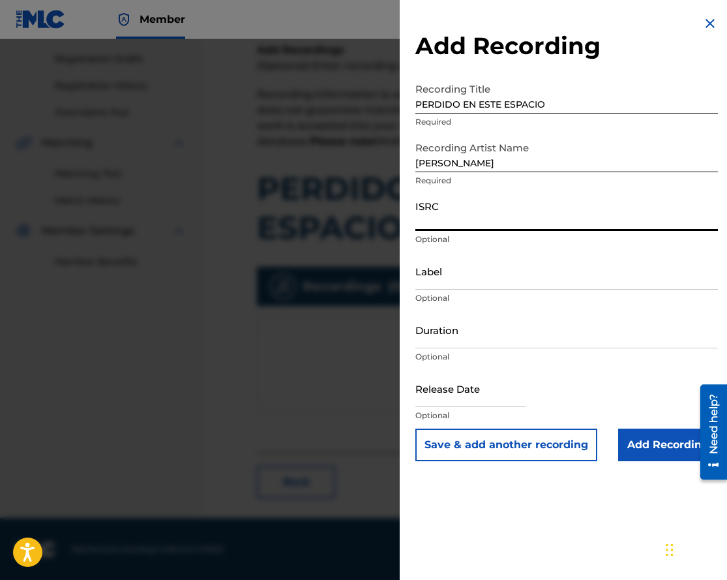
click at [445, 204] on input "ISRC" at bounding box center [567, 212] width 303 height 37
click at [474, 162] on input "ANDY ARANDA" at bounding box center [567, 153] width 303 height 37
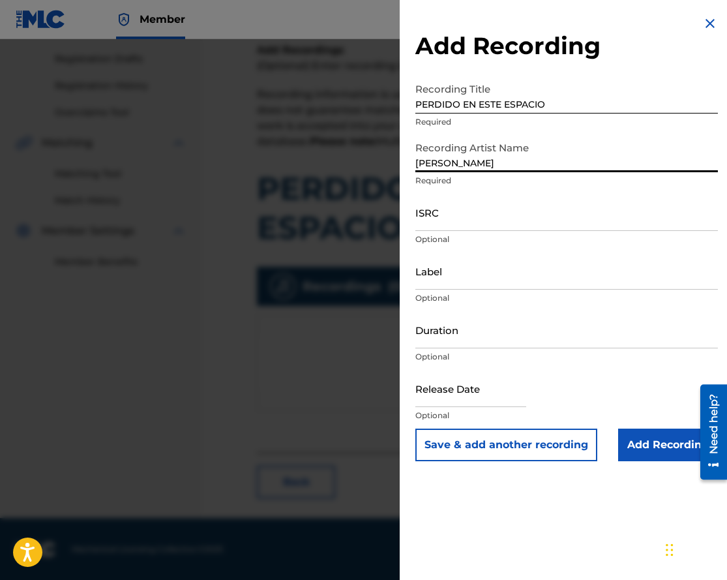
click at [474, 162] on input "ANDY ARANDA" at bounding box center [567, 153] width 303 height 37
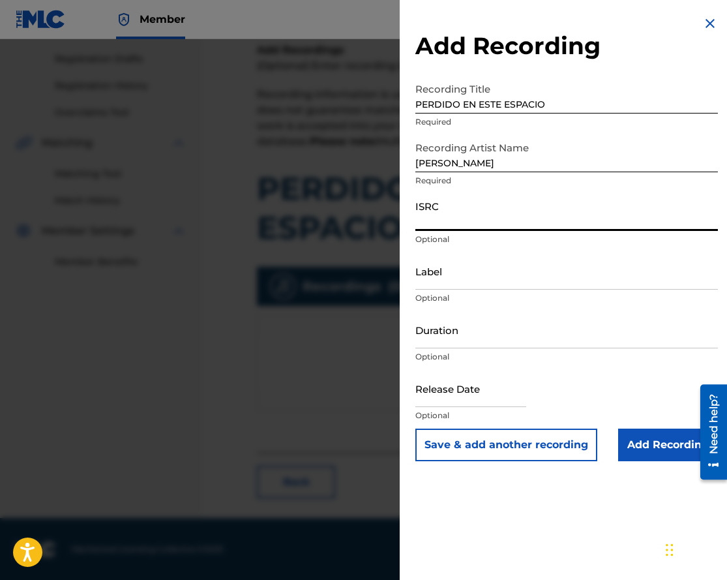
click at [451, 202] on input "ISRC" at bounding box center [567, 212] width 303 height 37
paste input "BK4DA2412596"
type input "BK4DA2412596"
click at [621, 443] on input "Add Recording" at bounding box center [668, 445] width 100 height 33
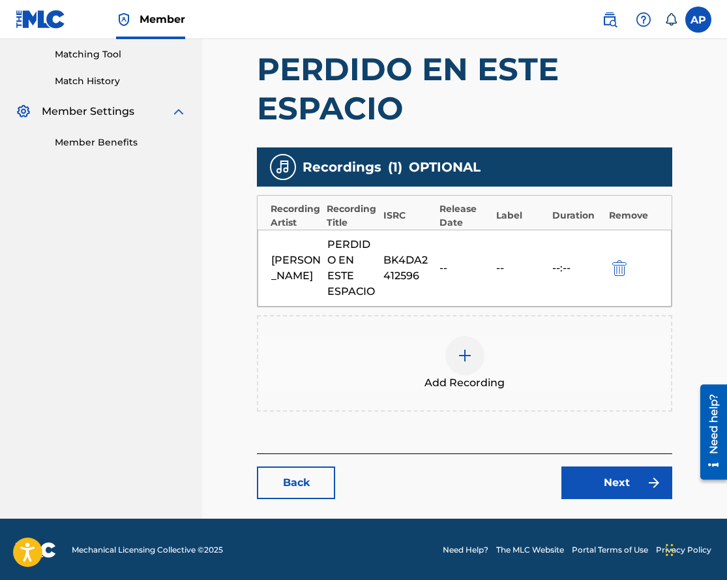
scroll to position [334, 0]
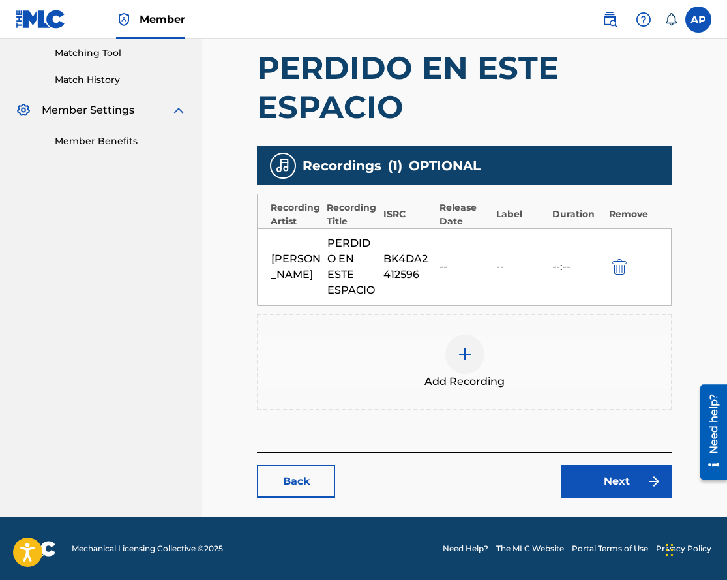
click at [614, 476] on link "Next" at bounding box center [617, 481] width 111 height 33
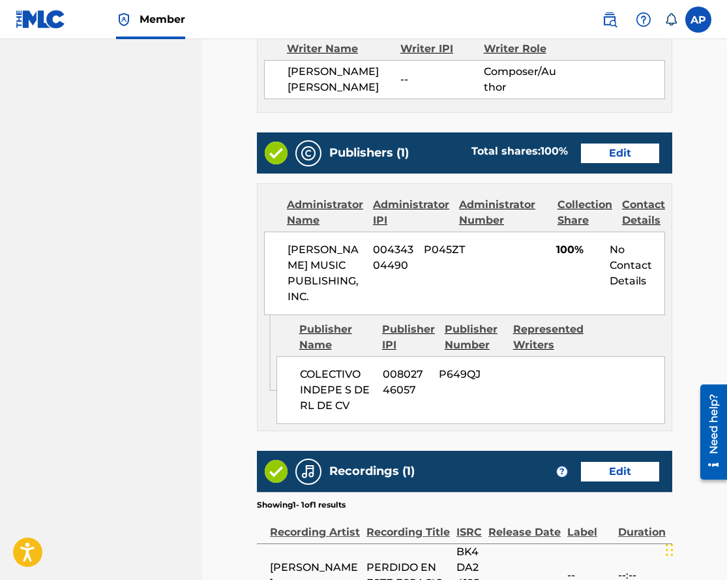
scroll to position [667, 0]
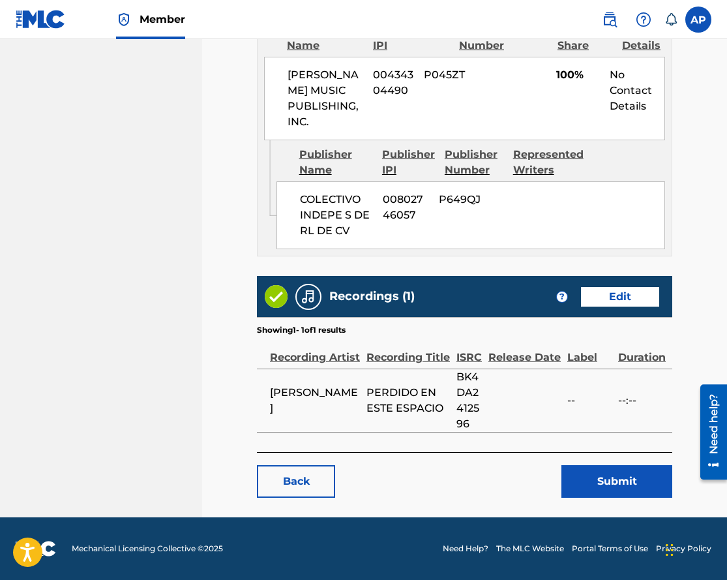
click at [569, 485] on button "Submit" at bounding box center [617, 481] width 111 height 33
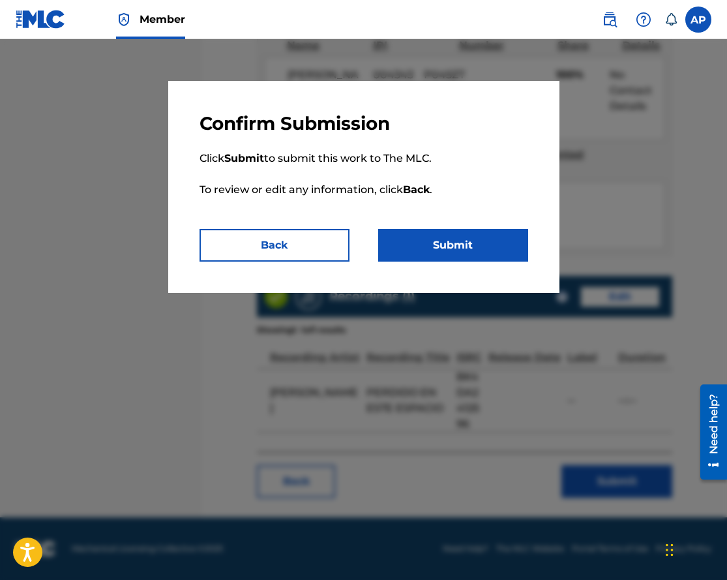
click at [440, 234] on button "Submit" at bounding box center [453, 245] width 150 height 33
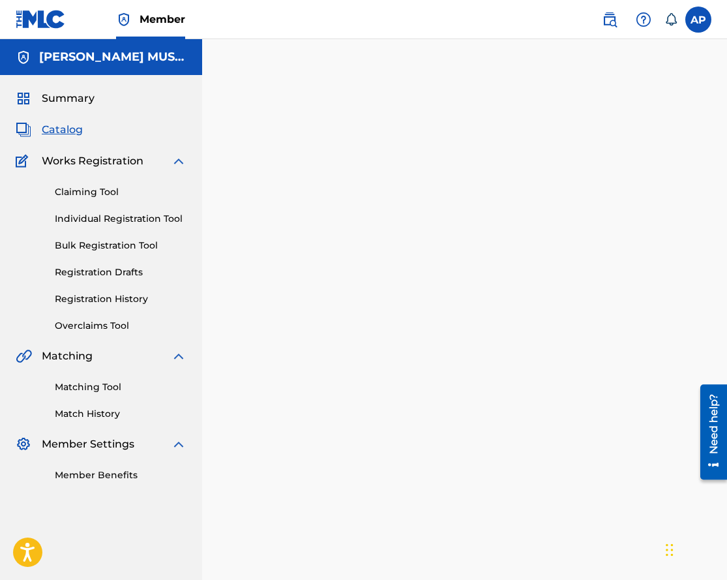
click at [42, 133] on span "Catalog" at bounding box center [62, 130] width 41 height 16
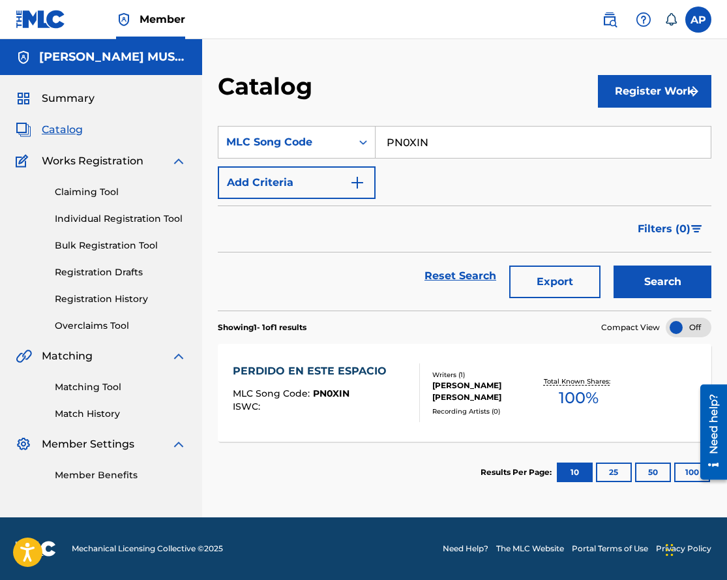
click at [397, 163] on div "SearchWithCriteriaba94f901-cb05-4899-adac-100dcda8f765 MLC Song Code PN0XIN Add…" at bounding box center [465, 162] width 494 height 73
click at [401, 140] on input "PN0XIN" at bounding box center [543, 142] width 335 height 31
paste input "FB"
type input "PN0XFB"
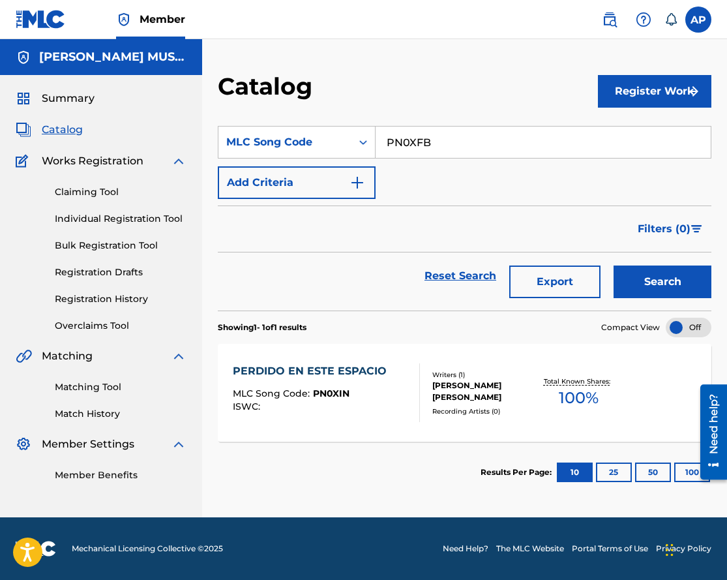
click at [614, 265] on button "Search" at bounding box center [663, 281] width 98 height 33
click at [265, 373] on div "PRIORIDAD" at bounding box center [292, 371] width 119 height 16
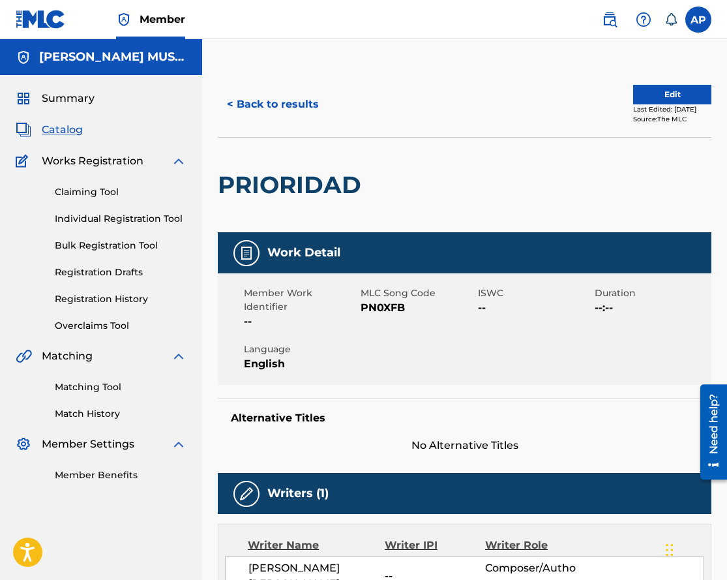
click at [664, 104] on button "Edit" at bounding box center [672, 95] width 78 height 20
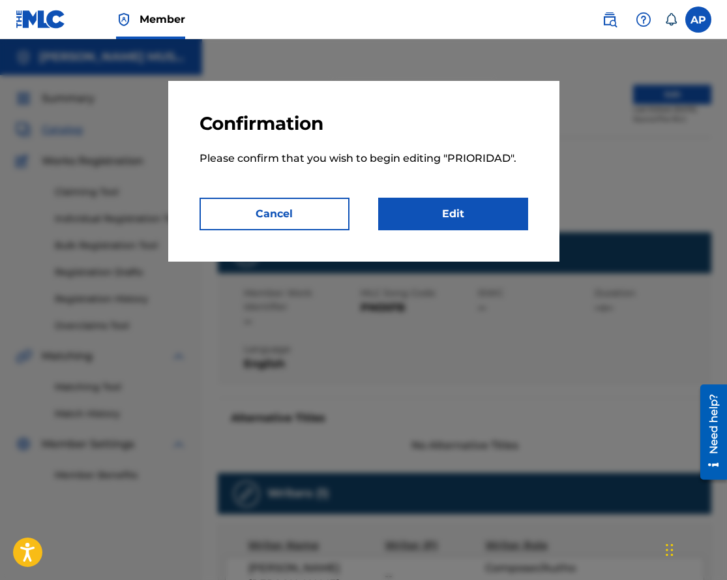
click at [468, 196] on p "Please confirm that you wish to begin editing " PRIORIDAD "." at bounding box center [364, 166] width 329 height 63
click at [466, 201] on link "Edit" at bounding box center [453, 214] width 150 height 33
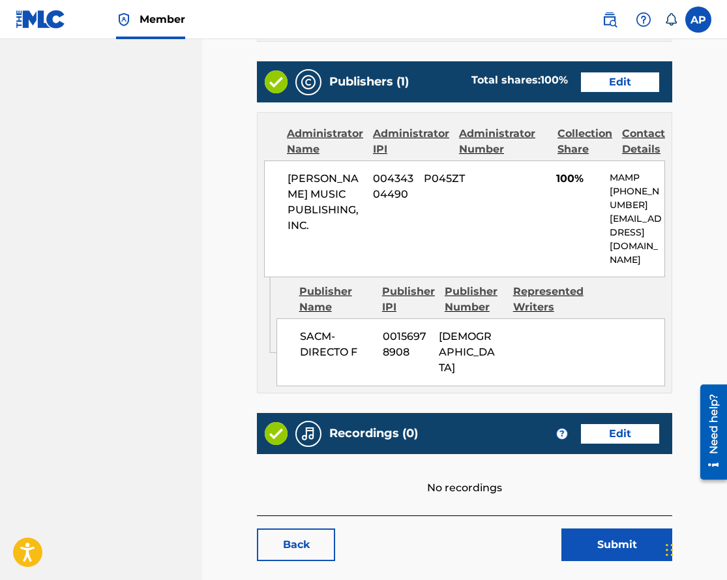
scroll to position [501, 0]
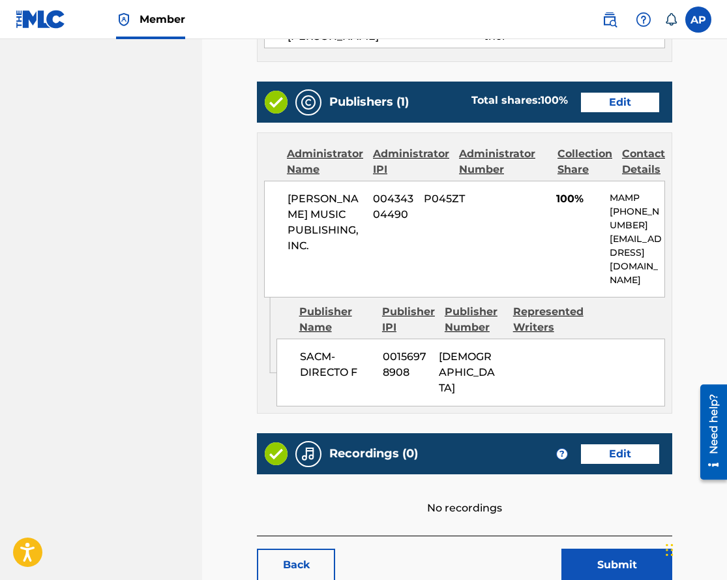
click at [627, 91] on div "Publishers (1) Total shares: 100 % Edit" at bounding box center [465, 102] width 416 height 41
click at [632, 101] on link "Edit" at bounding box center [620, 103] width 78 height 20
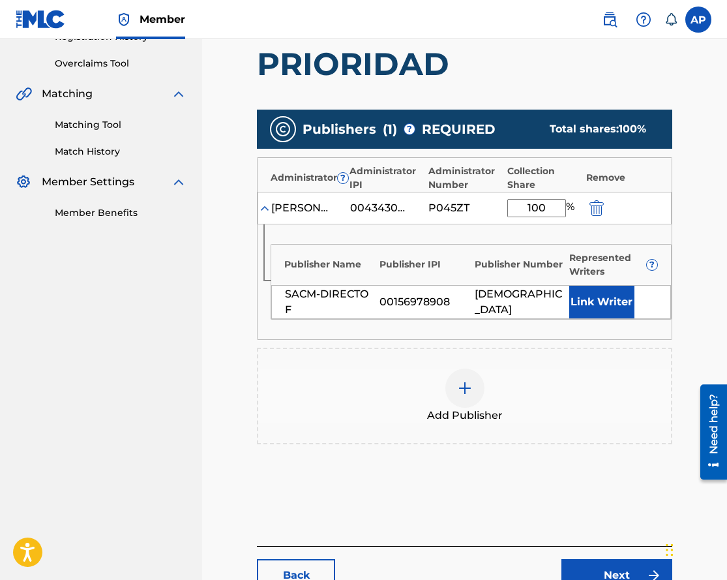
scroll to position [356, 0]
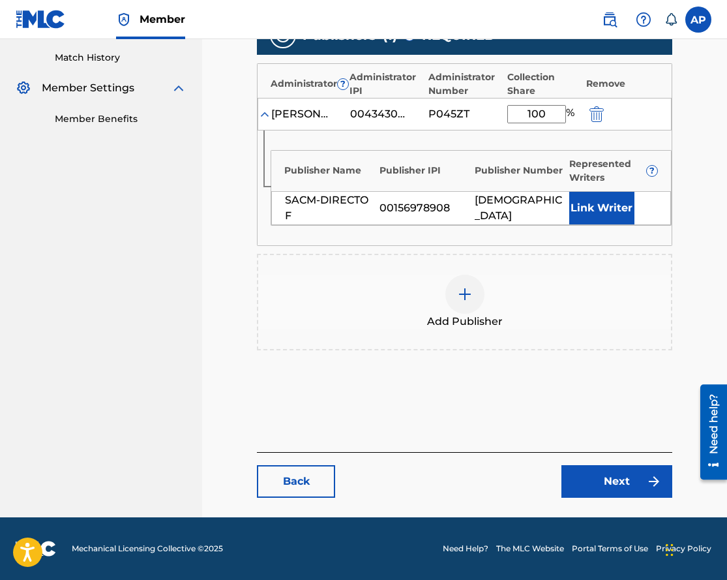
click at [596, 107] on img "submit" at bounding box center [597, 114] width 14 height 16
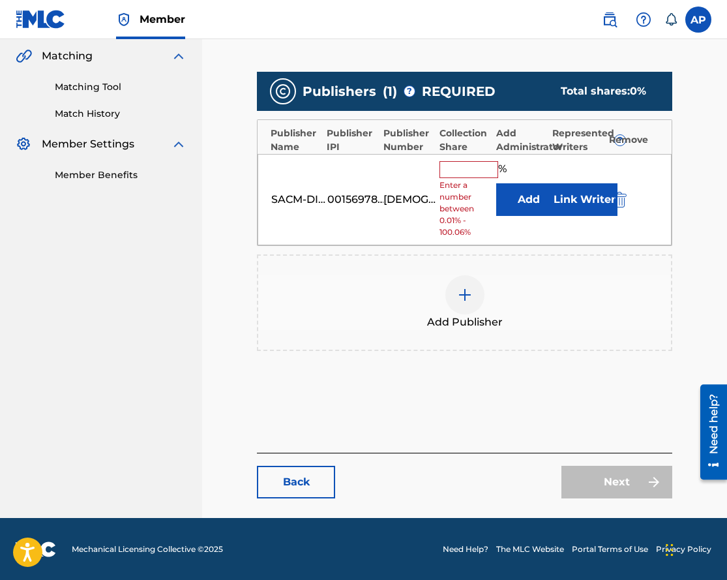
click at [622, 197] on img "submit" at bounding box center [620, 200] width 14 height 16
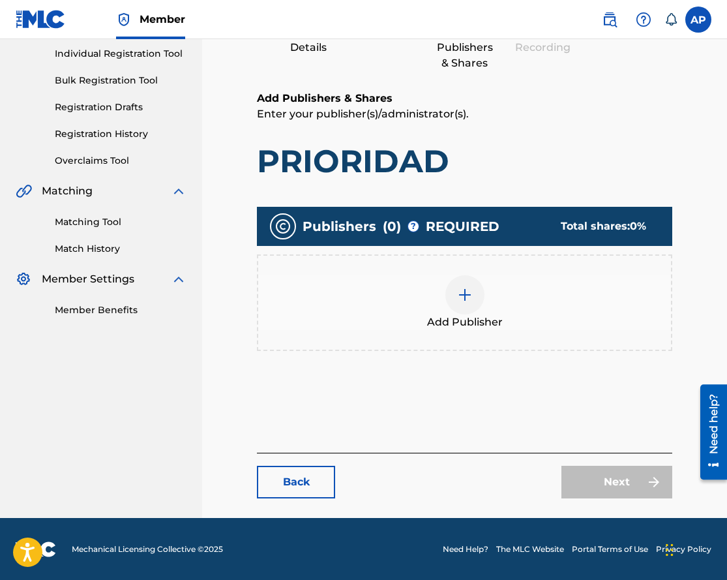
click at [476, 282] on div at bounding box center [465, 294] width 39 height 39
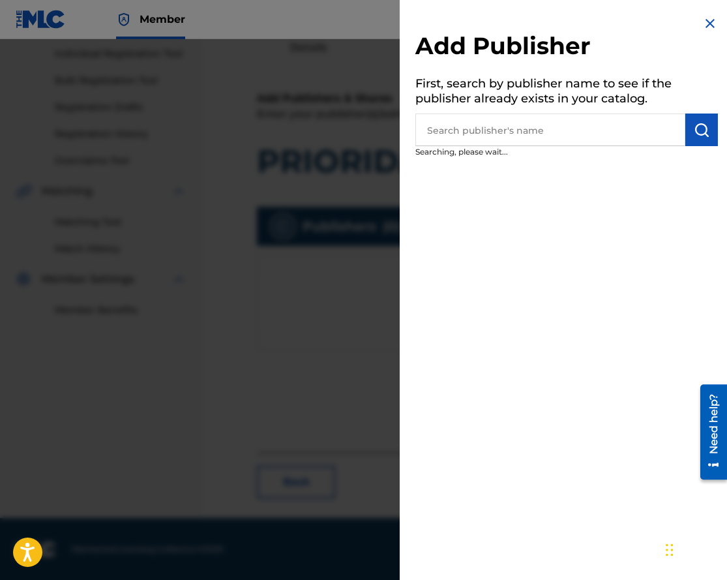
click at [469, 129] on input "text" at bounding box center [551, 130] width 270 height 33
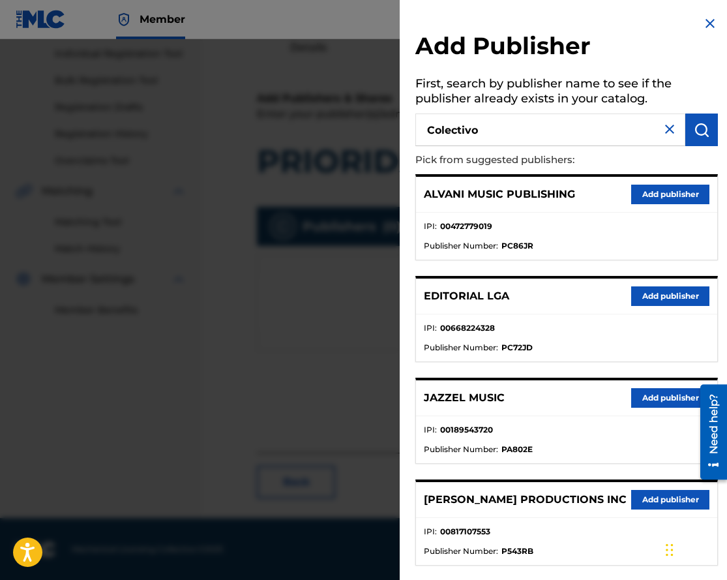
type input "Colectivo"
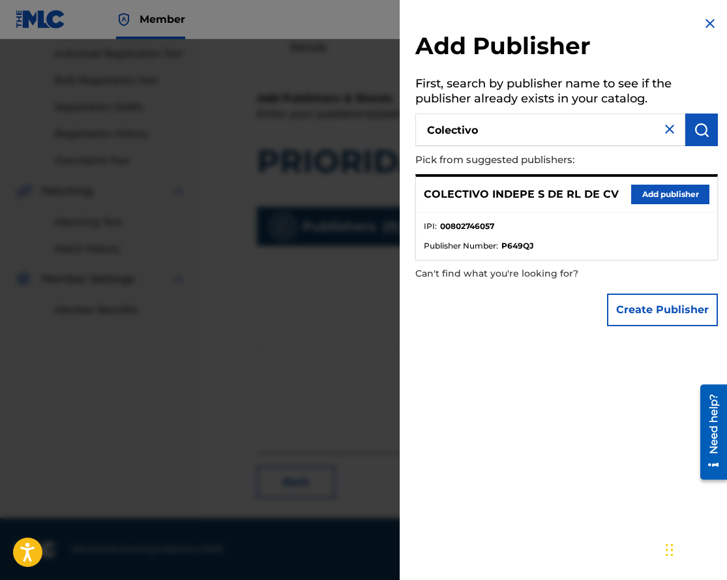
click at [646, 197] on button "Add publisher" at bounding box center [670, 195] width 78 height 20
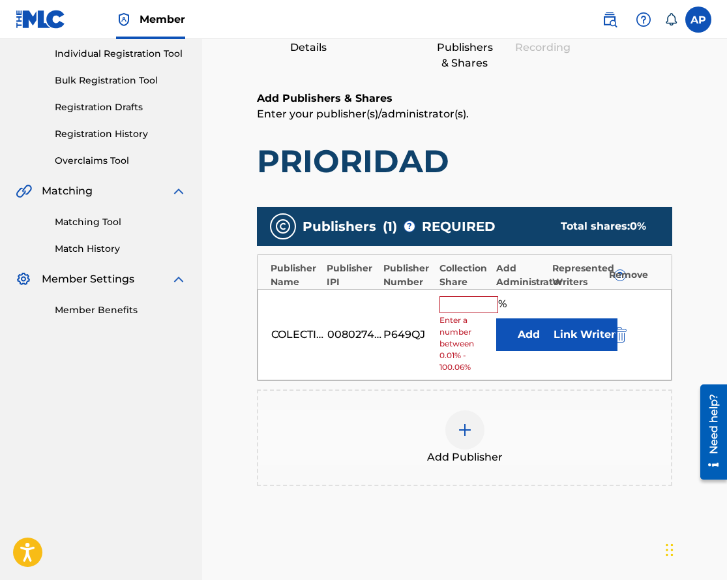
click at [521, 326] on button "Add" at bounding box center [528, 334] width 65 height 33
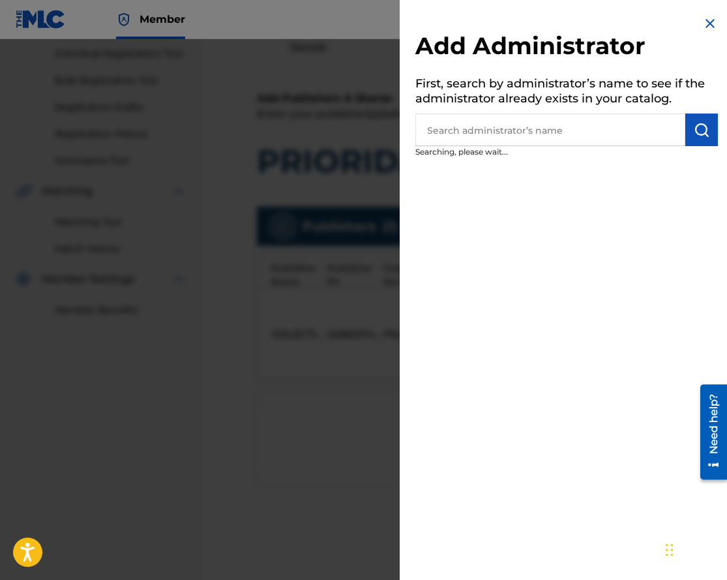
click at [515, 129] on input "text" at bounding box center [551, 130] width 270 height 33
type input "max"
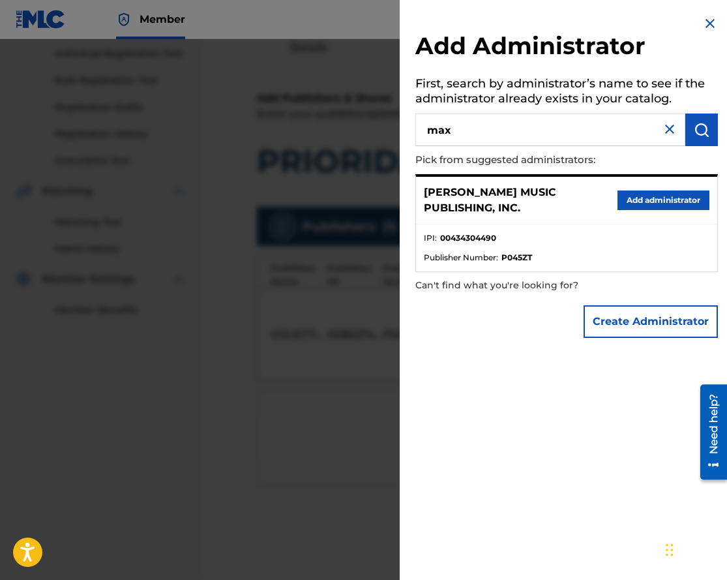
click at [626, 194] on button "Add administrator" at bounding box center [664, 200] width 92 height 20
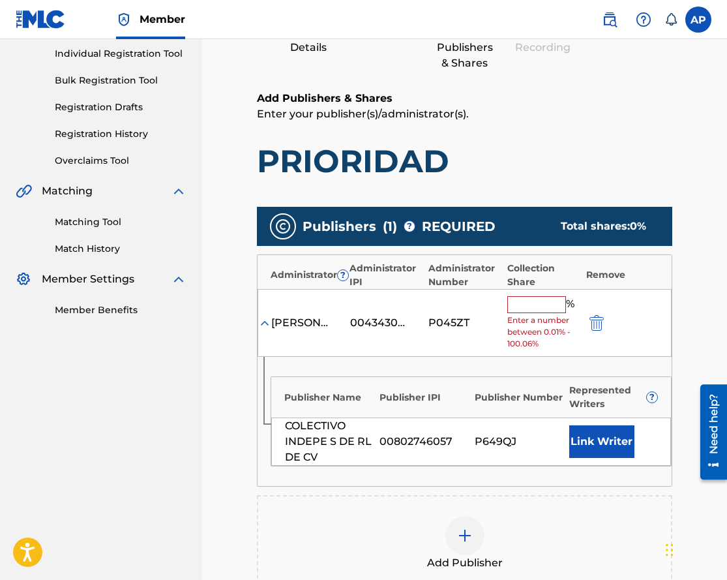
click at [518, 320] on span "Enter a number between 0.01% - 100.06%" at bounding box center [544, 331] width 72 height 35
click at [518, 309] on input "text" at bounding box center [537, 304] width 59 height 17
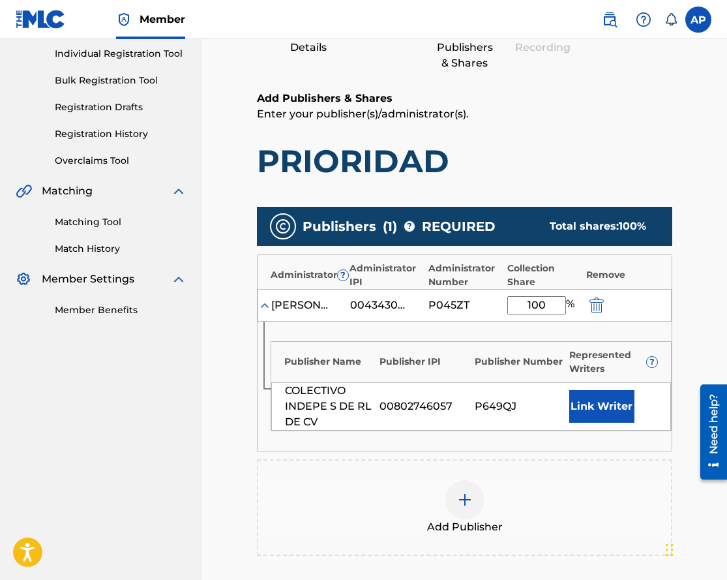
type input "100"
click at [335, 303] on div "[PERSON_NAME] MUSIC PUBLISHING, INC." at bounding box center [307, 305] width 72 height 16
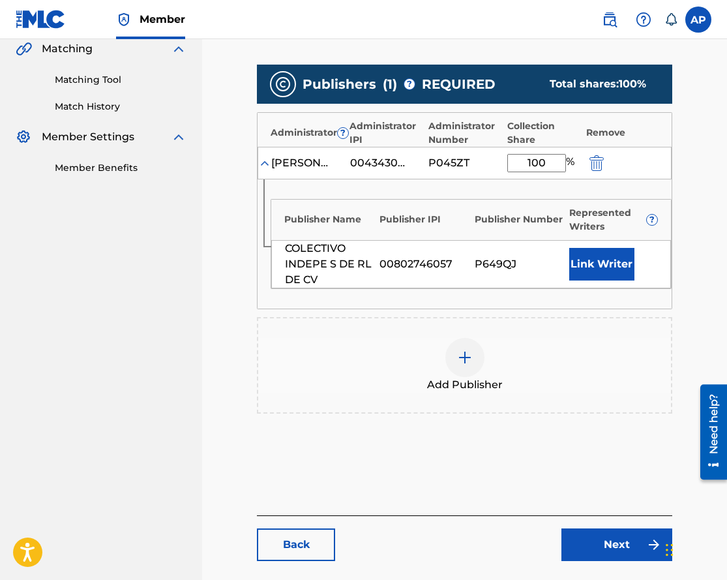
scroll to position [312, 0]
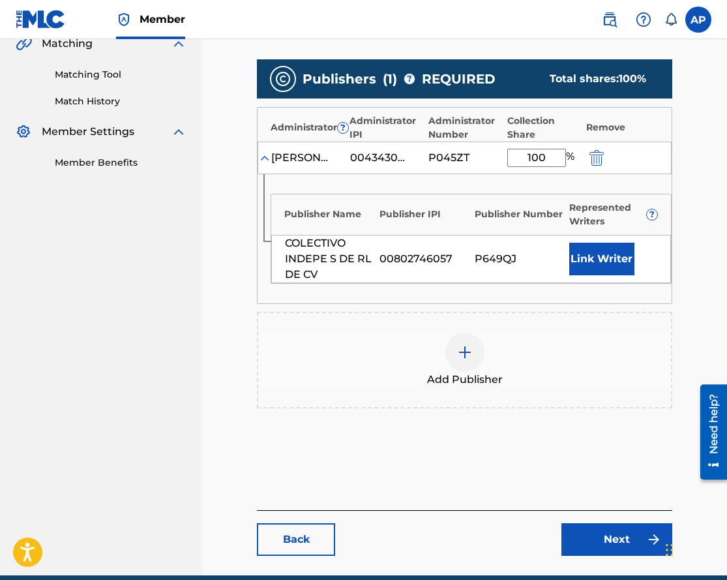
click at [596, 521] on div "Back Next" at bounding box center [465, 533] width 416 height 46
click at [598, 530] on link "Next" at bounding box center [617, 539] width 111 height 33
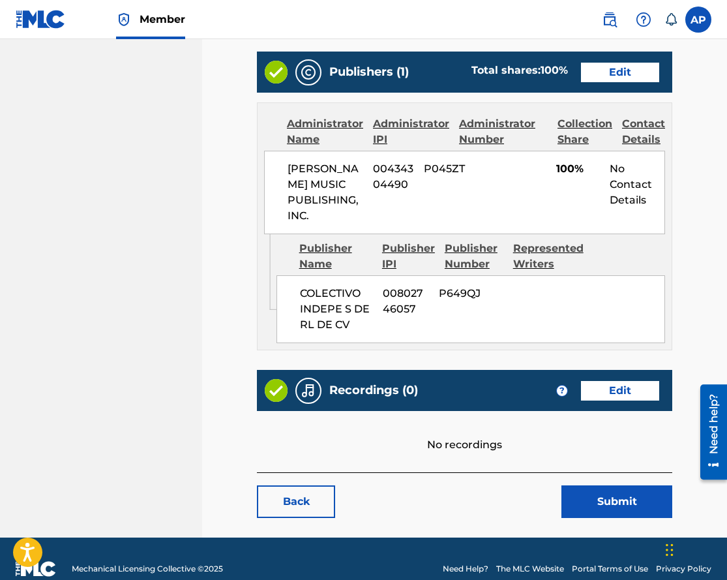
scroll to position [534, 0]
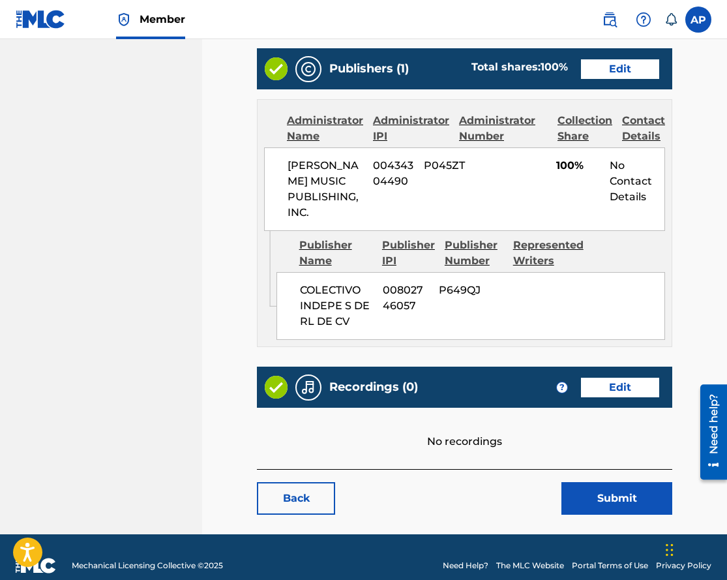
click at [594, 397] on link "Edit" at bounding box center [620, 388] width 78 height 20
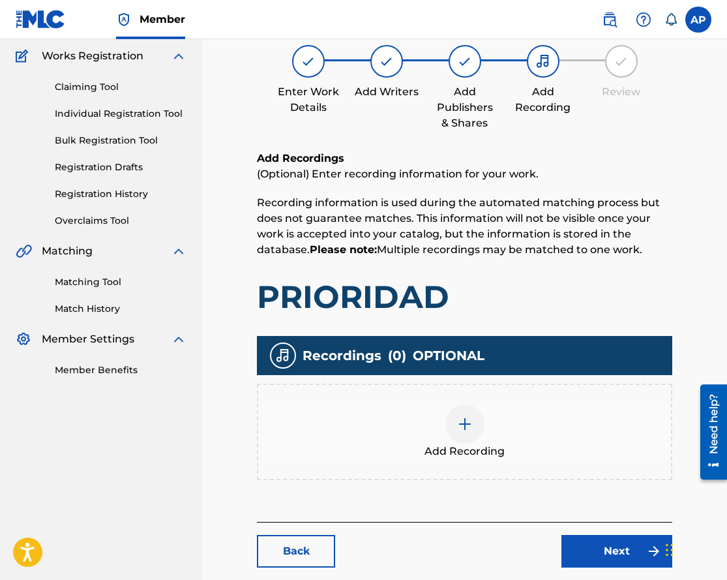
scroll to position [174, 0]
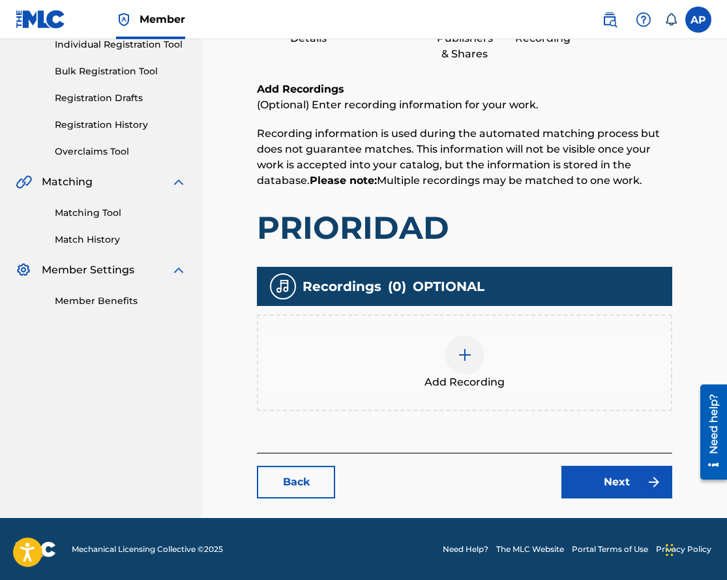
click at [464, 349] on img at bounding box center [465, 355] width 16 height 16
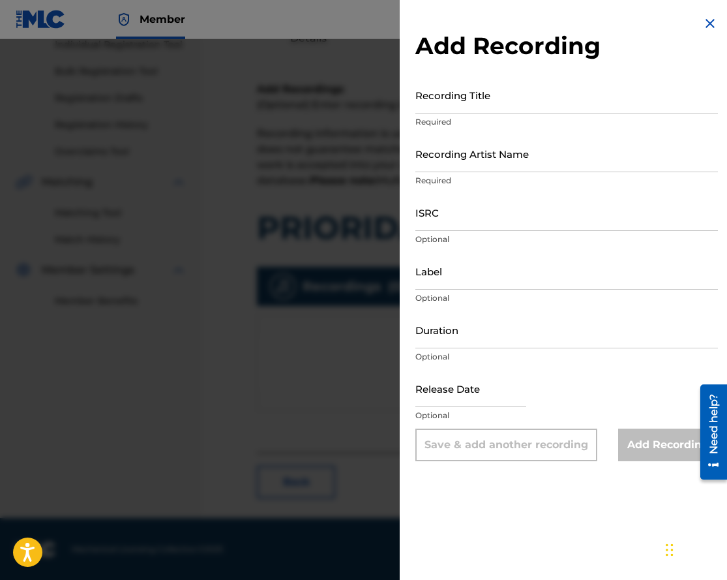
click at [441, 115] on div "Recording Title Required" at bounding box center [567, 105] width 303 height 59
click at [438, 106] on input "Recording Title" at bounding box center [567, 94] width 303 height 37
paste input "ANDY ARANDA"
type input "ANDY ARANDA"
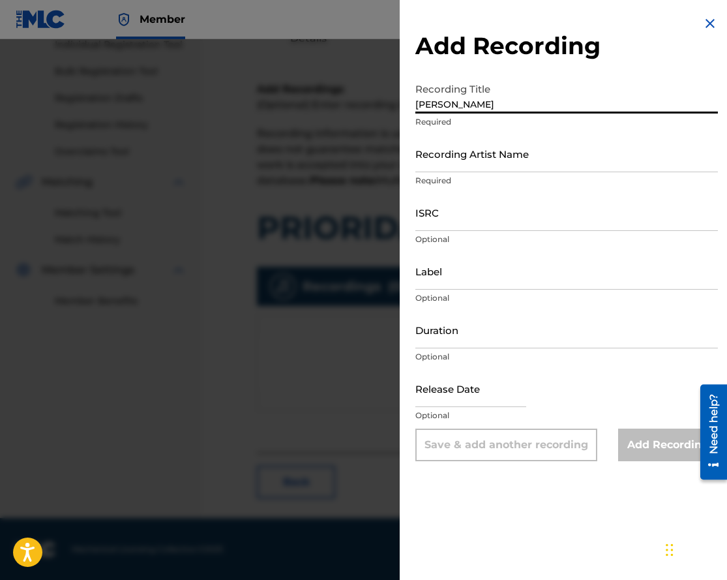
click at [454, 111] on input "ANDY ARANDA" at bounding box center [567, 94] width 303 height 37
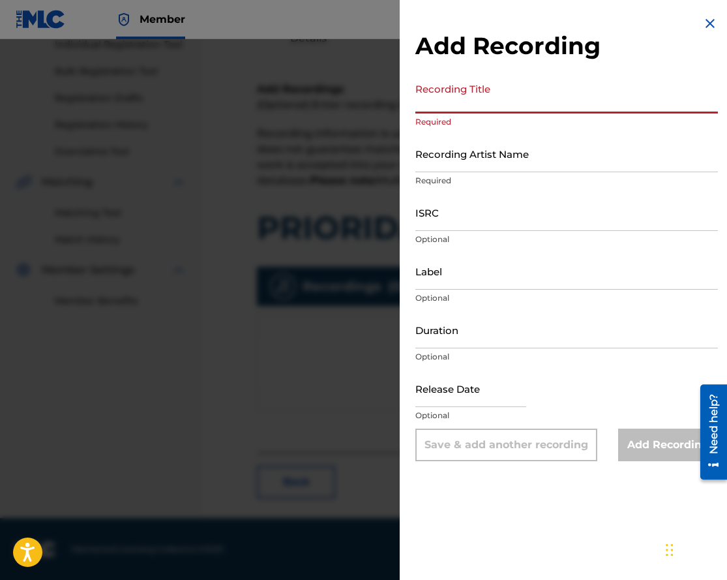
click at [451, 149] on input "Recording Artist Name" at bounding box center [567, 153] width 303 height 37
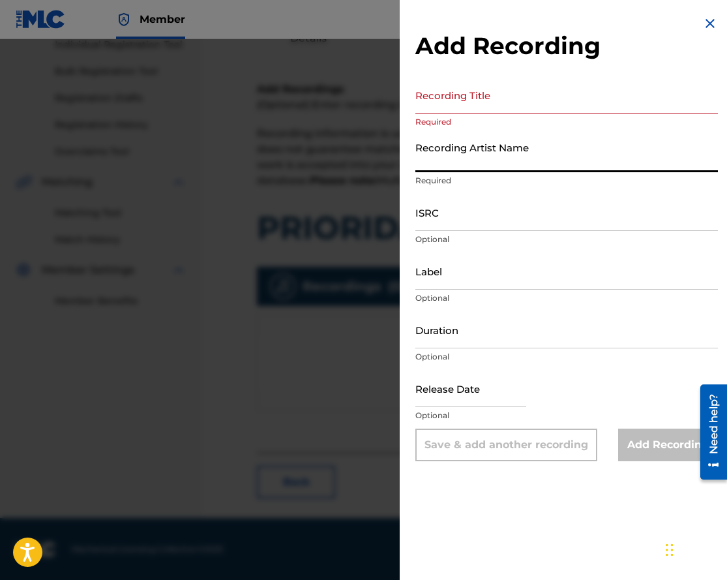
paste input "ANDY ARANDA"
type input "ANDY ARANDA"
click at [462, 104] on input "Recording Title" at bounding box center [567, 94] width 303 height 37
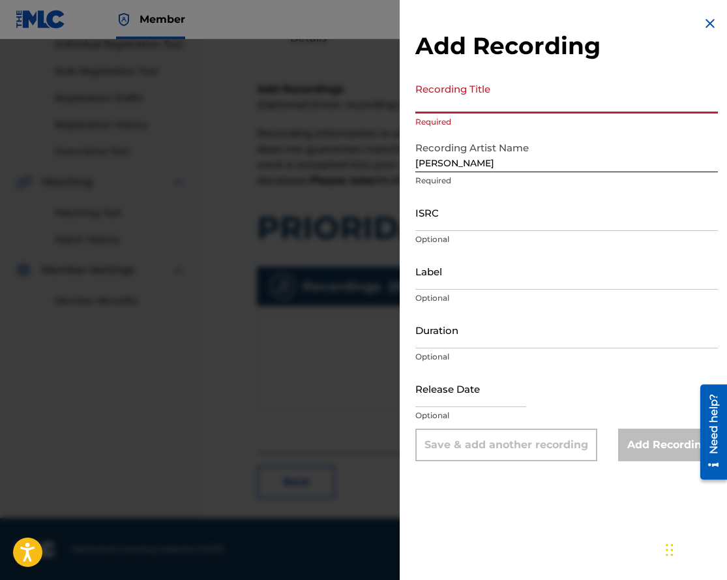
paste input "PRIORIDAD"
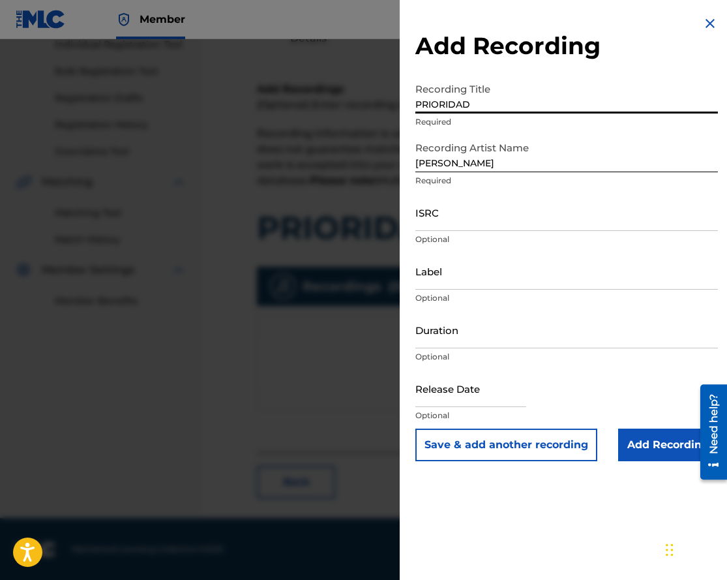
type input "PRIORIDAD"
click at [642, 449] on input "Add Recording" at bounding box center [668, 445] width 100 height 33
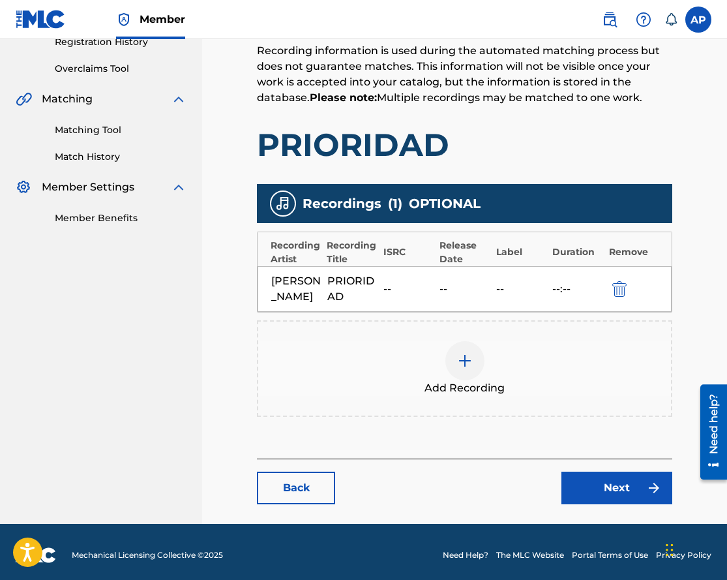
scroll to position [258, 0]
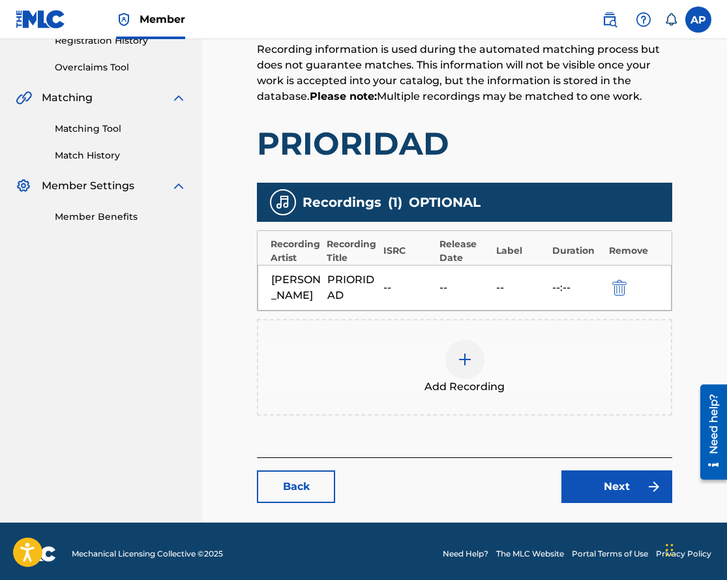
click at [599, 480] on link "Next" at bounding box center [617, 486] width 111 height 33
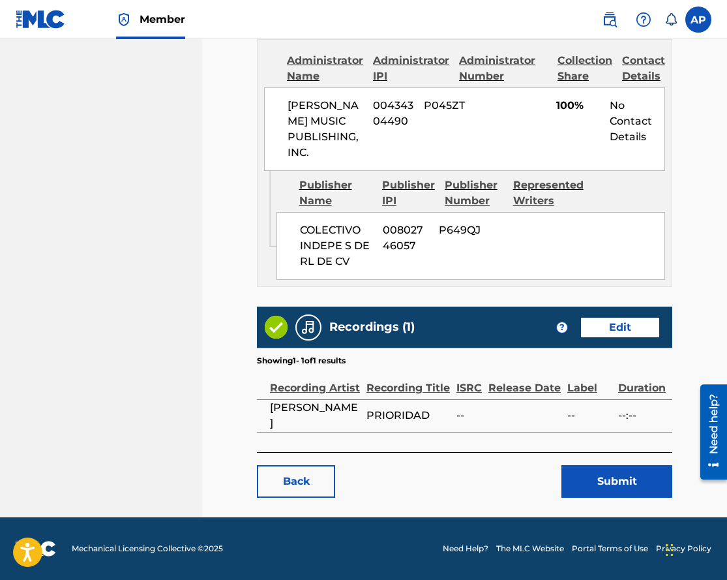
scroll to position [599, 0]
click at [601, 490] on button "Submit" at bounding box center [617, 481] width 111 height 33
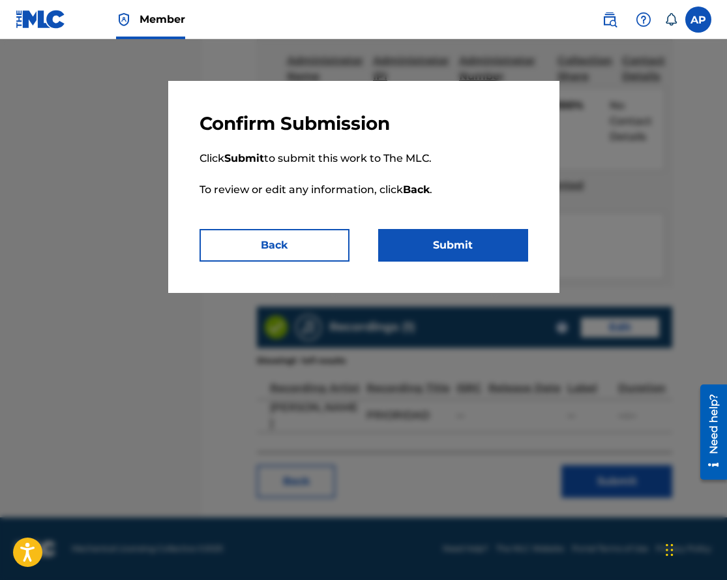
click at [489, 257] on button "Submit" at bounding box center [453, 245] width 150 height 33
click at [166, 286] on div at bounding box center [363, 329] width 727 height 580
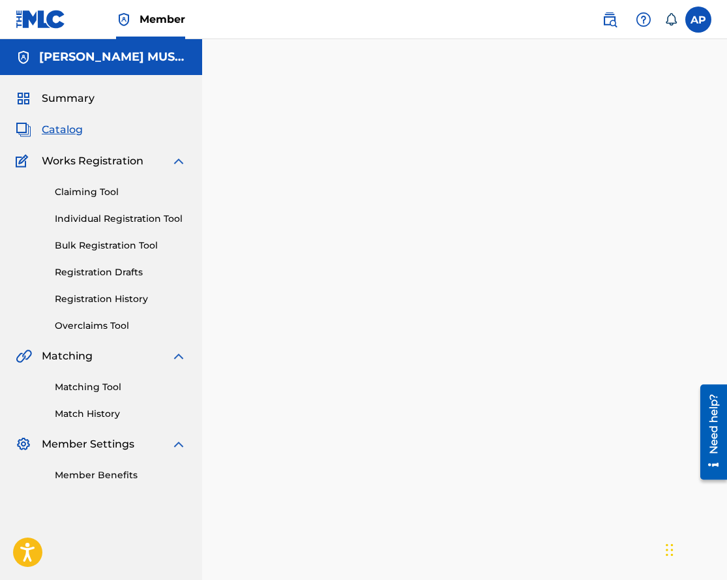
click at [70, 126] on span "Catalog" at bounding box center [62, 130] width 41 height 16
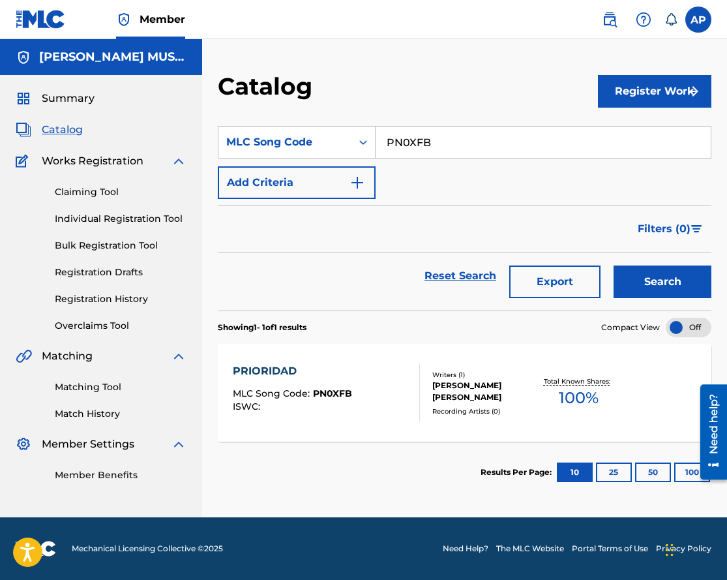
click at [432, 147] on input "PN0XFB" at bounding box center [543, 142] width 335 height 31
paste input "AY4MAY"
type input "AY4MAY"
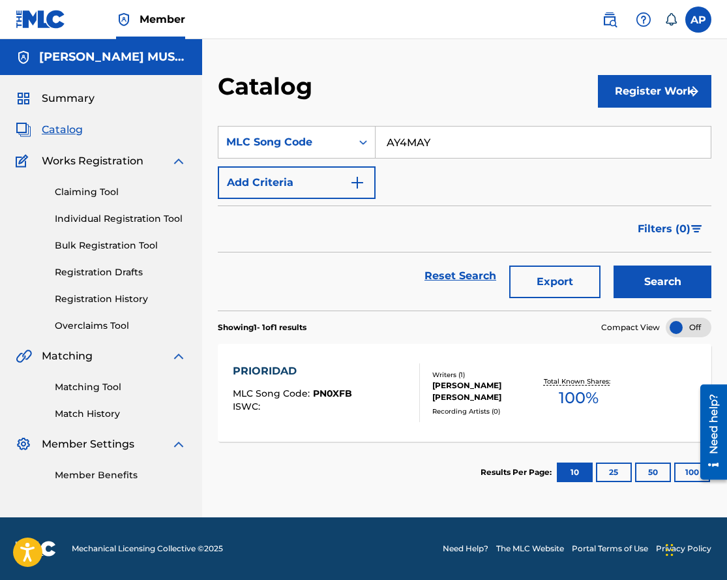
click at [614, 265] on button "Search" at bounding box center [663, 281] width 98 height 33
click at [279, 374] on div "AUSENCIA" at bounding box center [292, 371] width 119 height 16
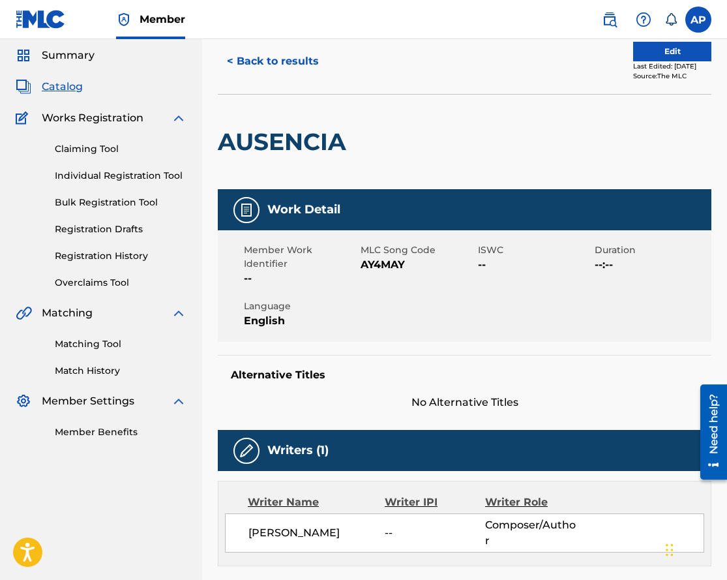
scroll to position [31, 0]
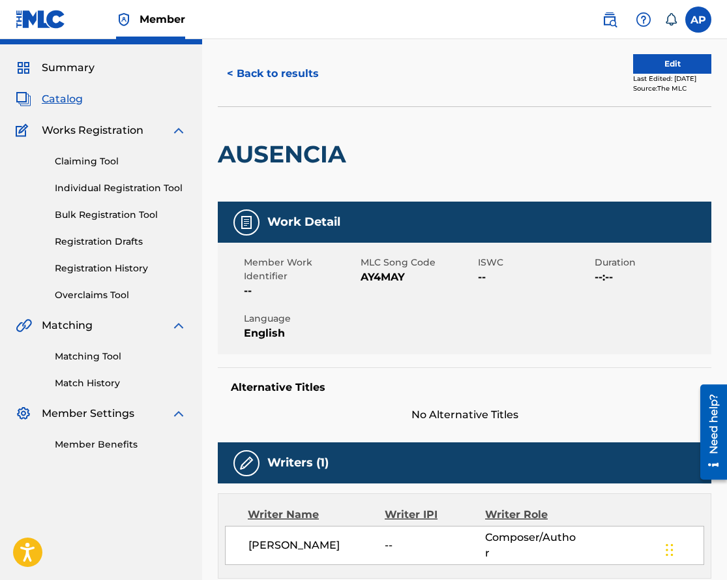
click at [654, 72] on button "Edit" at bounding box center [672, 64] width 78 height 20
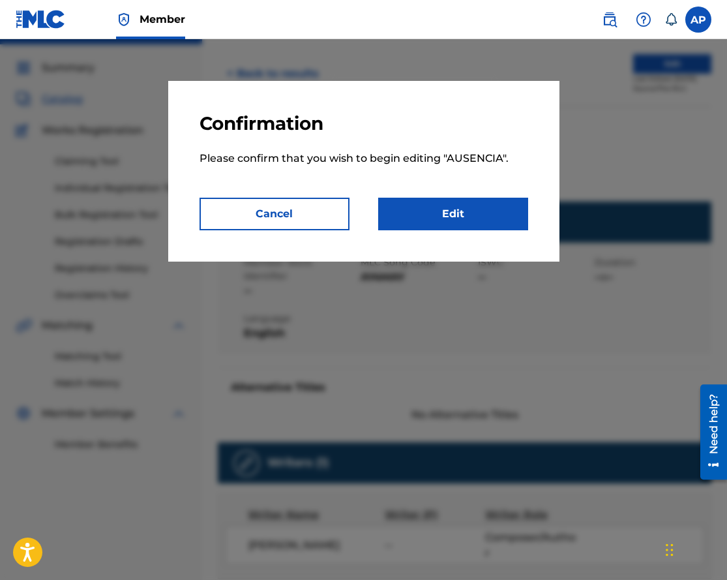
click at [483, 207] on link "Edit" at bounding box center [453, 214] width 150 height 33
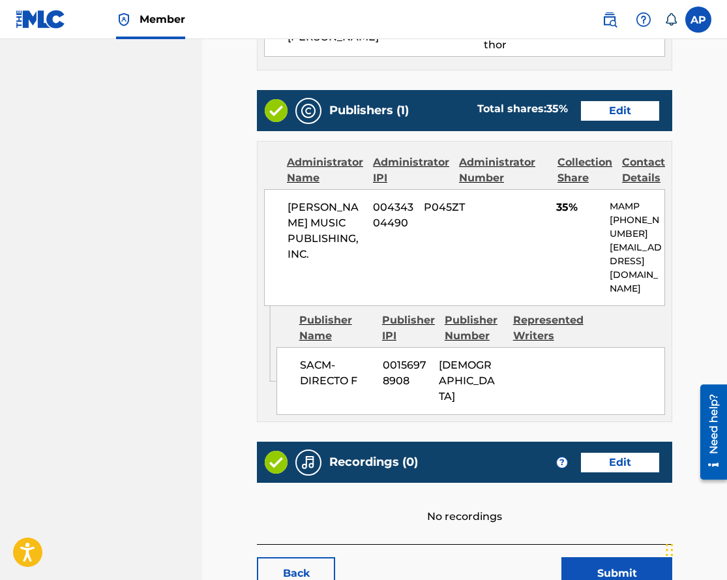
scroll to position [528, 0]
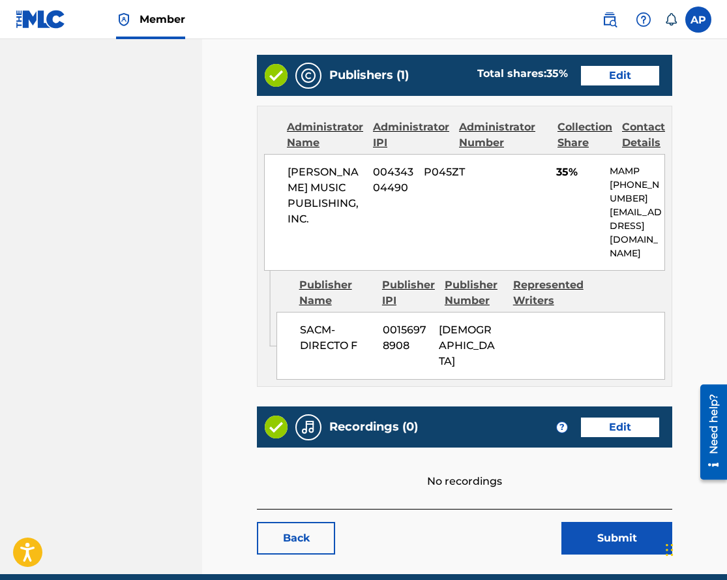
click at [588, 73] on link "Edit" at bounding box center [620, 76] width 78 height 20
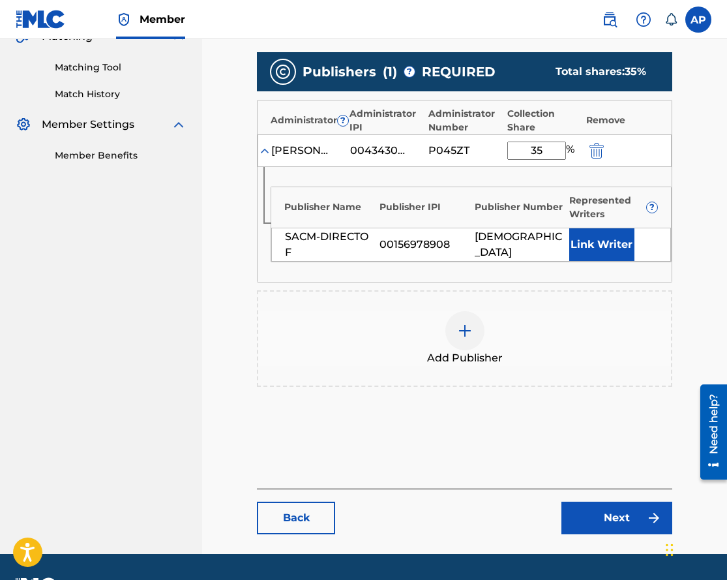
scroll to position [318, 0]
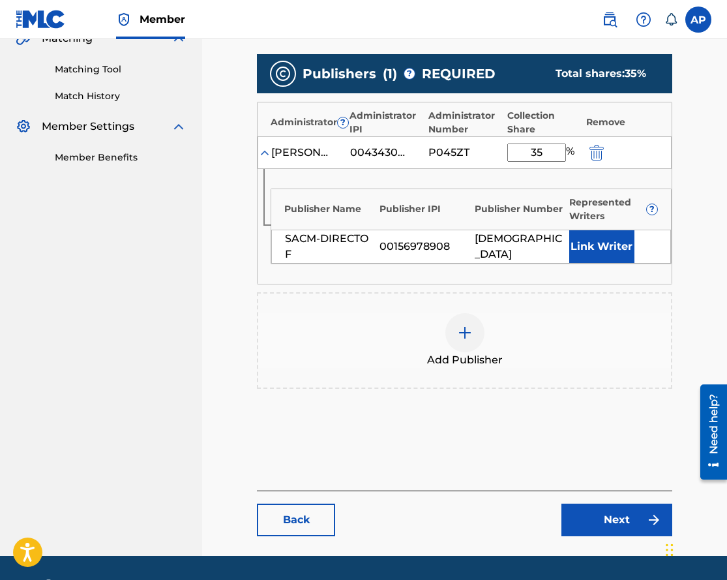
click at [596, 145] on img "submit" at bounding box center [597, 153] width 14 height 16
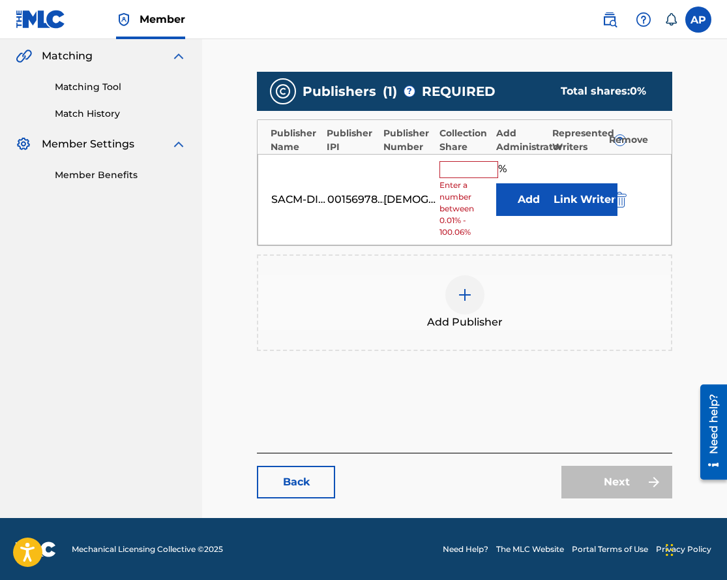
click at [624, 194] on img "submit" at bounding box center [620, 200] width 14 height 16
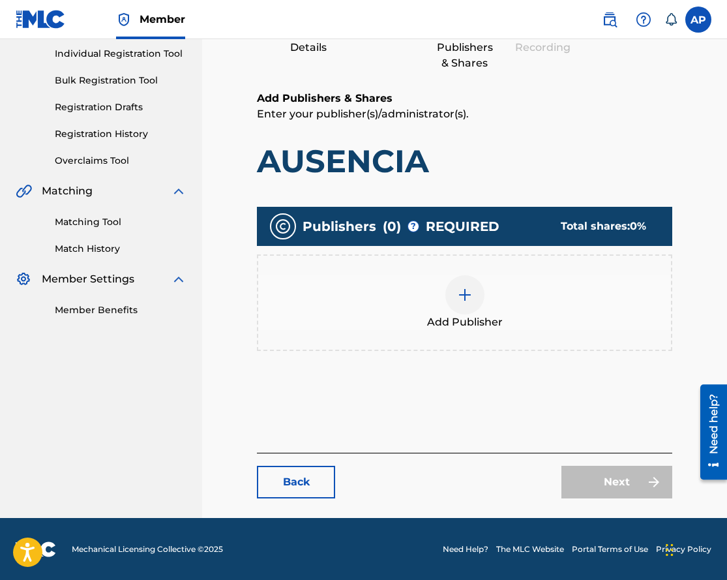
click at [468, 297] on img at bounding box center [465, 295] width 16 height 16
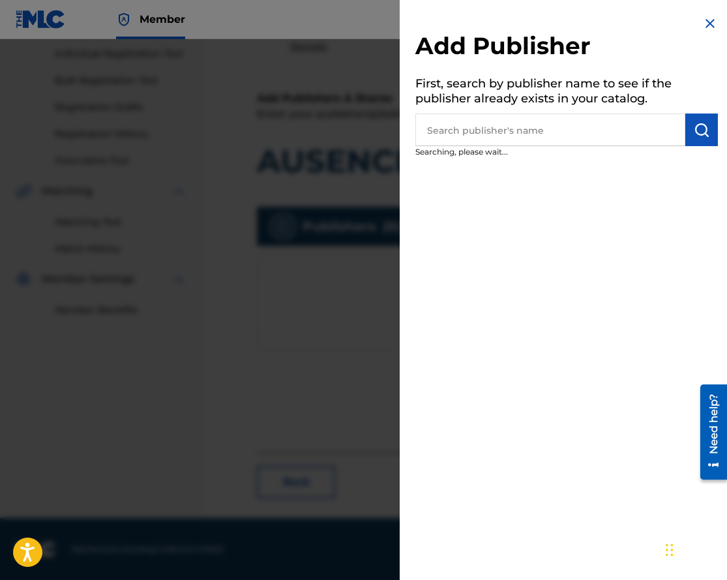
click at [457, 140] on input "text" at bounding box center [551, 130] width 270 height 33
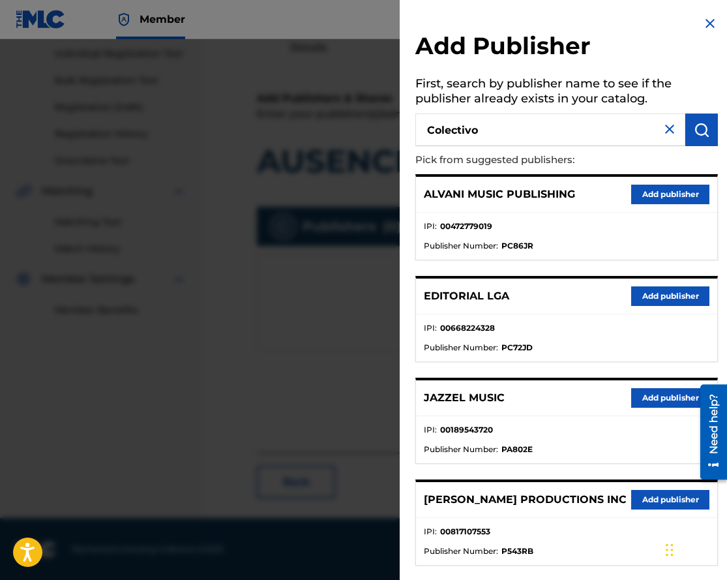
type input "Colectivo"
click at [697, 124] on img "submit" at bounding box center [702, 130] width 16 height 16
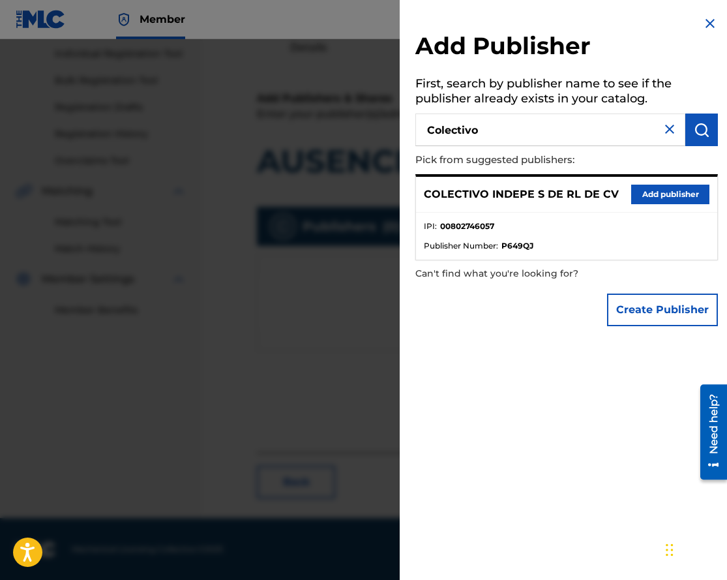
click at [664, 189] on button "Add publisher" at bounding box center [670, 195] width 78 height 20
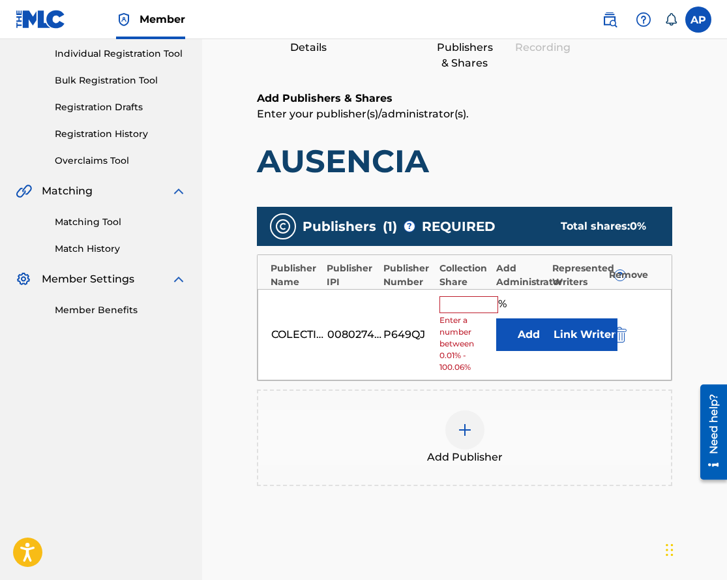
scroll to position [164, 0]
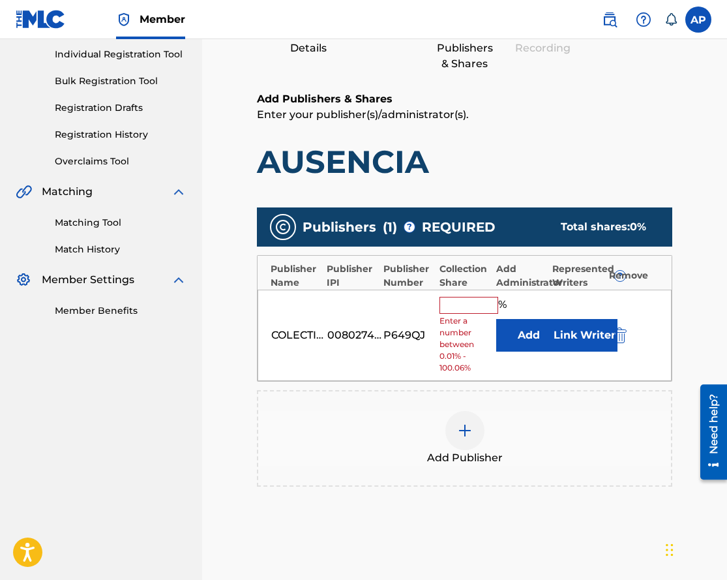
click at [506, 333] on button "Add" at bounding box center [528, 335] width 65 height 33
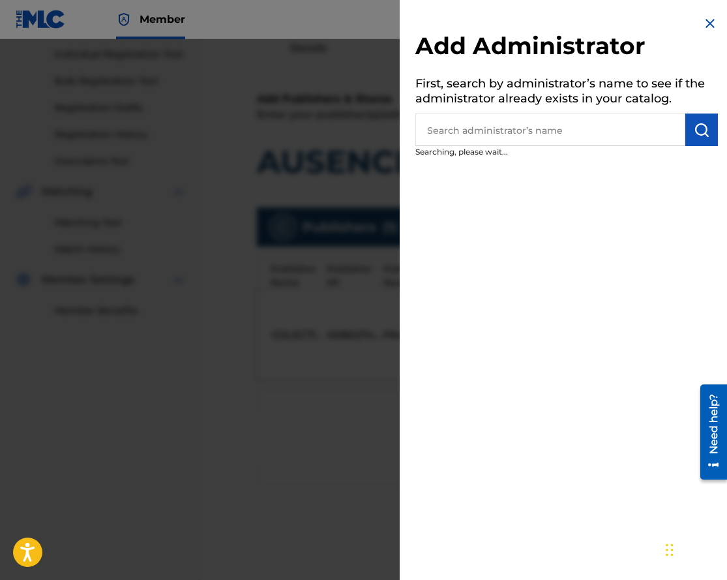
click at [483, 142] on input "text" at bounding box center [551, 130] width 270 height 33
type input "m"
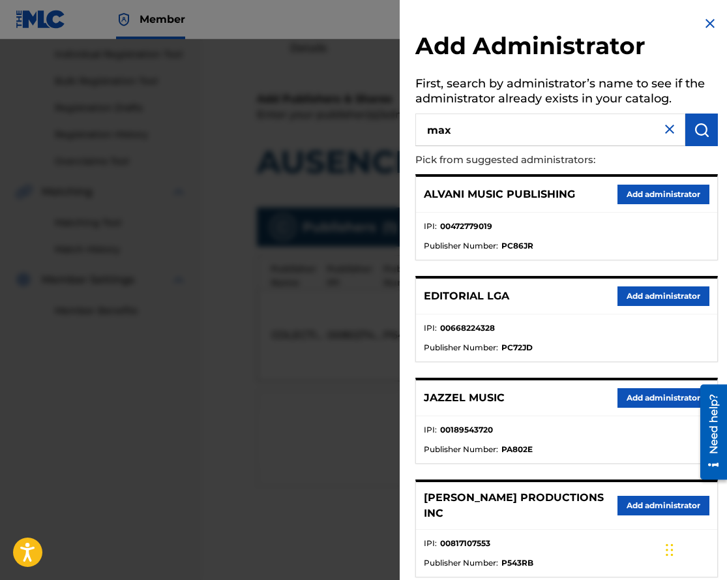
type input "max"
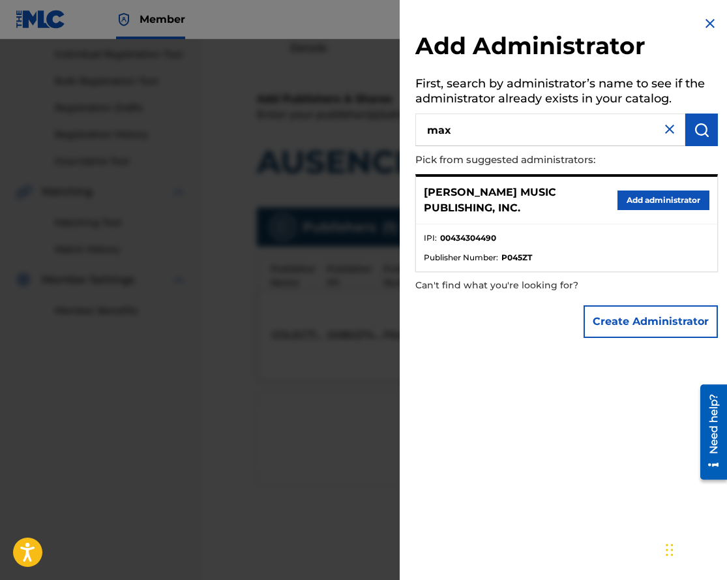
click at [628, 211] on div "[PERSON_NAME] MUSIC PUBLISHING, INC. Add administrator" at bounding box center [566, 201] width 301 height 48
click at [628, 205] on button "Add administrator" at bounding box center [664, 200] width 92 height 20
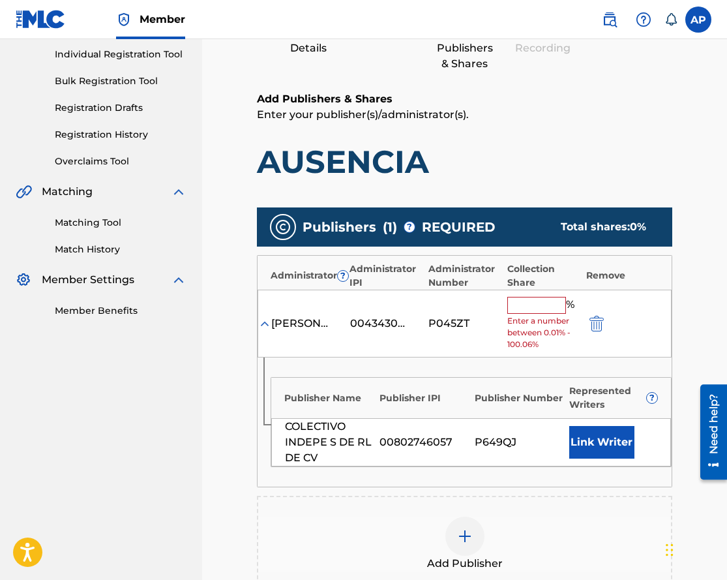
click at [542, 301] on input "text" at bounding box center [537, 305] width 59 height 17
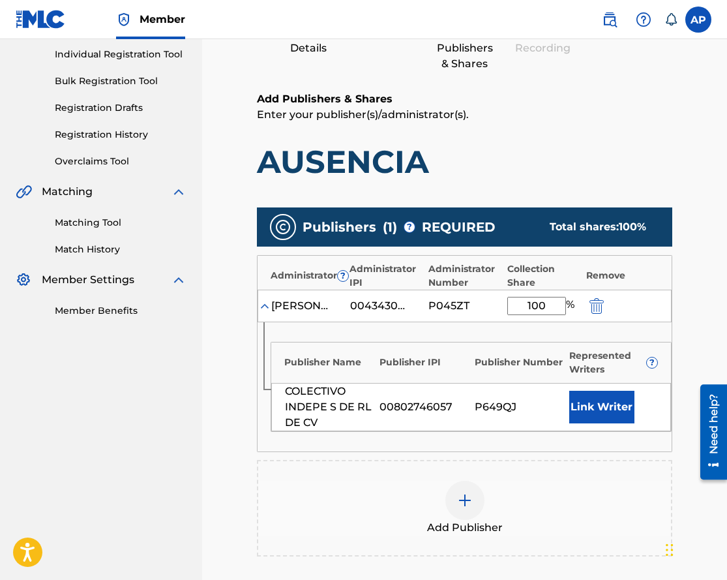
type input "100"
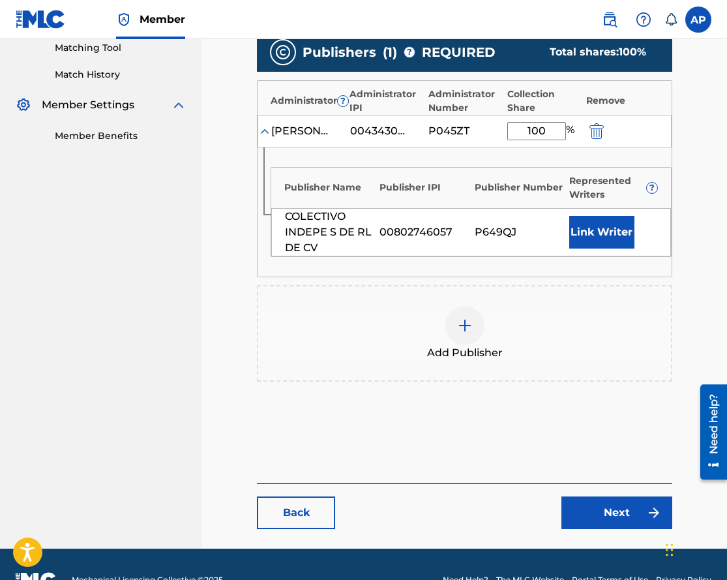
scroll to position [362, 0]
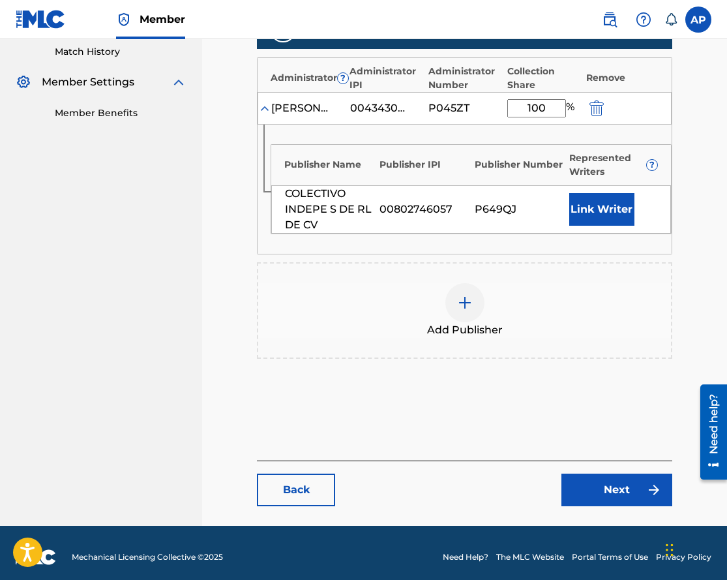
click at [609, 483] on link "Next" at bounding box center [617, 490] width 111 height 33
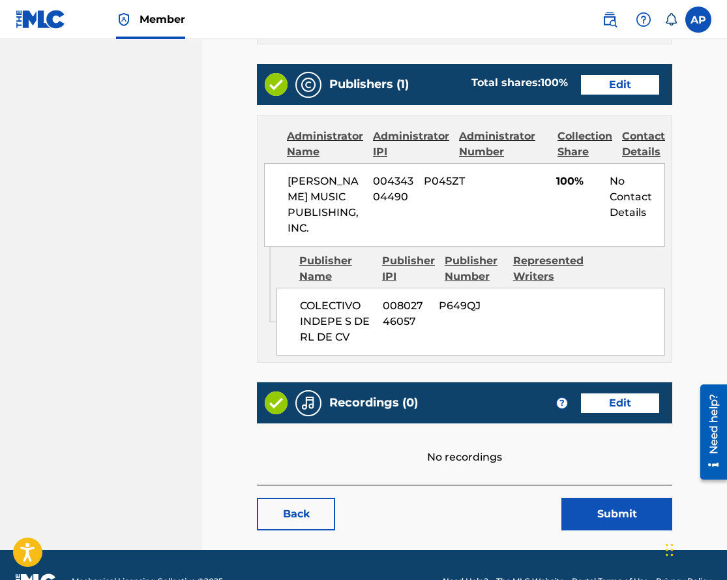
scroll to position [565, 0]
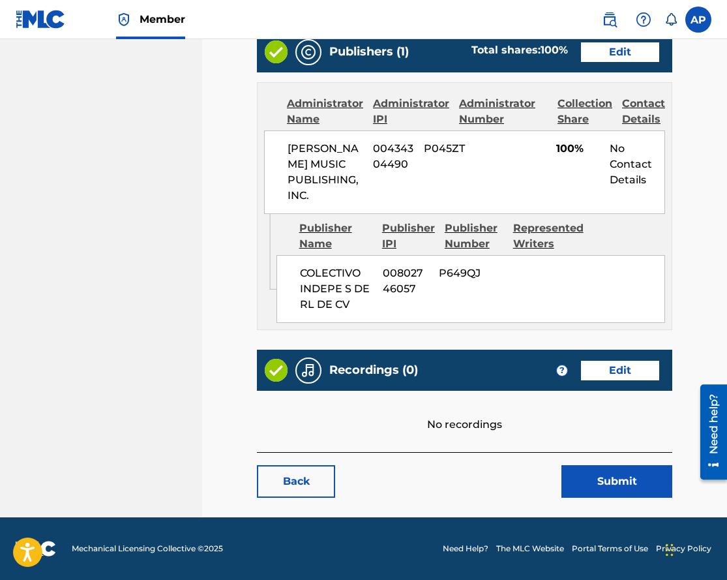
click at [595, 476] on button "Submit" at bounding box center [617, 481] width 111 height 33
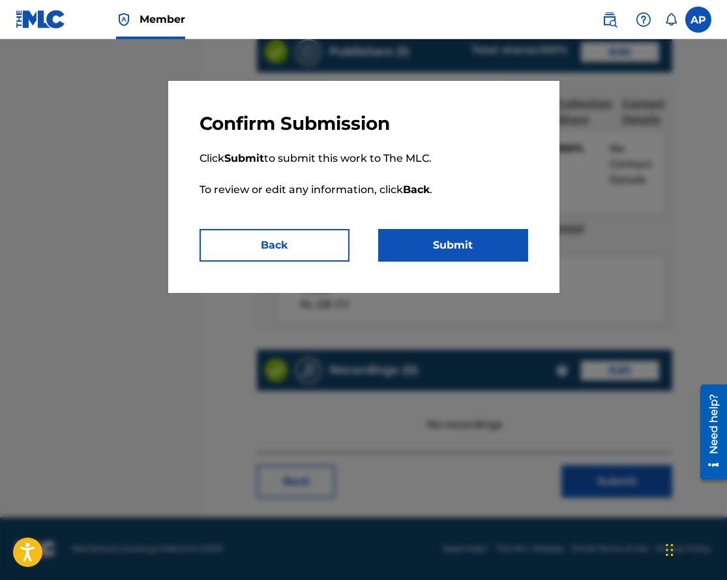
click at [429, 245] on button "Submit" at bounding box center [453, 245] width 150 height 33
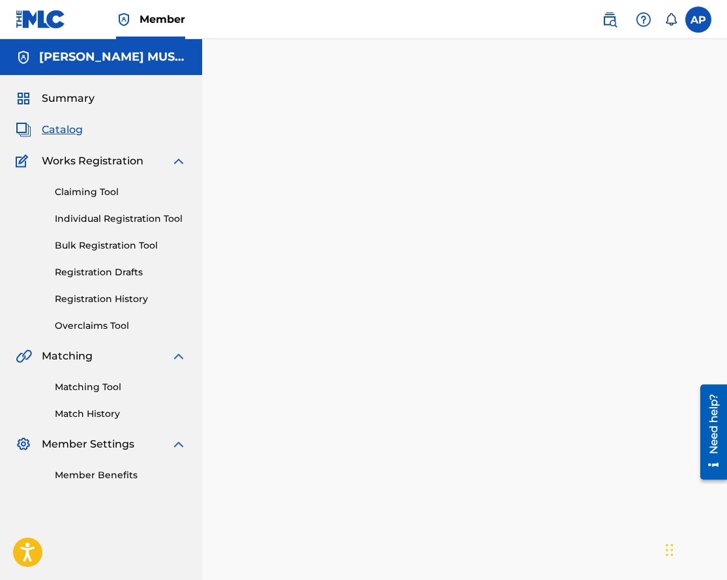
click at [82, 191] on link "Claiming Tool" at bounding box center [121, 192] width 132 height 14
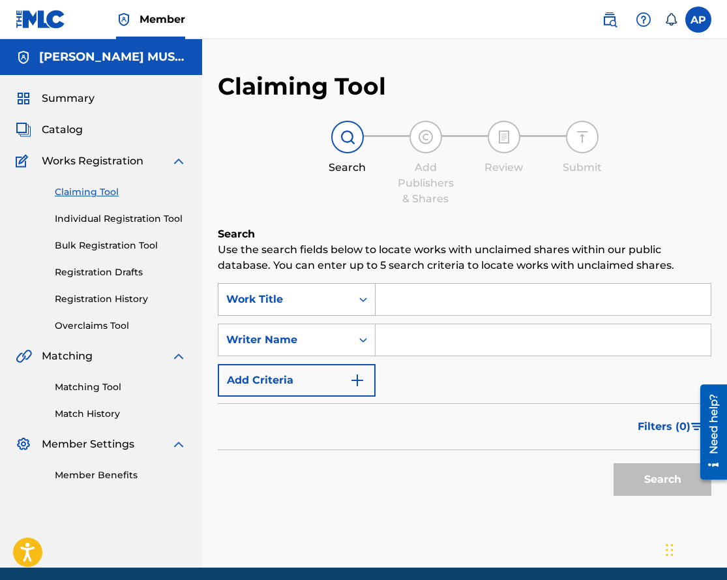
click at [337, 294] on div "Work Title" at bounding box center [284, 300] width 117 height 16
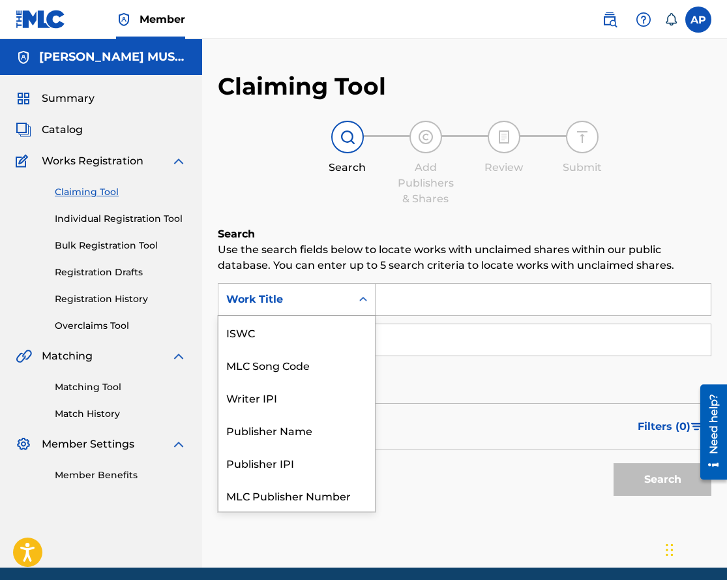
scroll to position [33, 0]
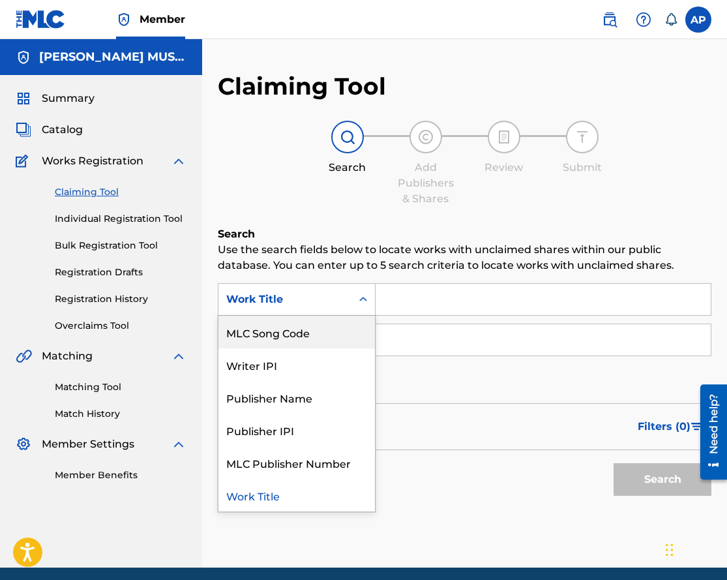
click at [324, 331] on div "MLC Song Code" at bounding box center [297, 332] width 157 height 33
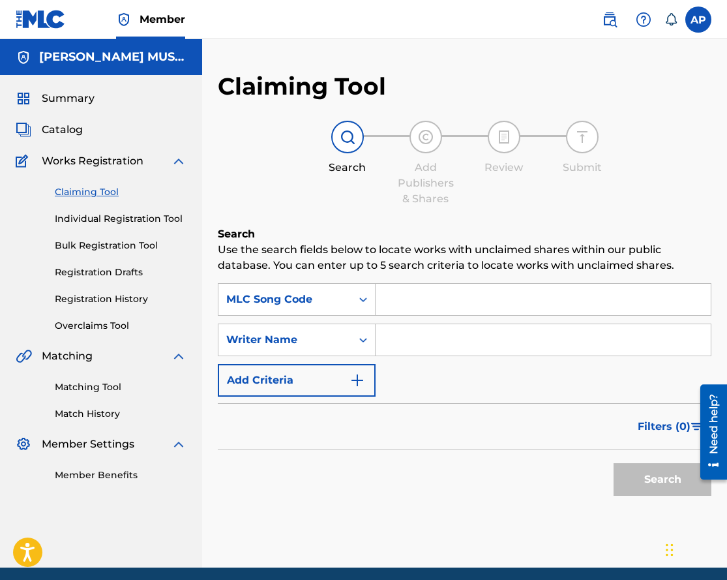
click at [423, 311] on input "Search Form" at bounding box center [543, 299] width 335 height 31
paste input "CK52PO"
type input "CK52PO"
click at [614, 463] on button "Search" at bounding box center [663, 479] width 98 height 33
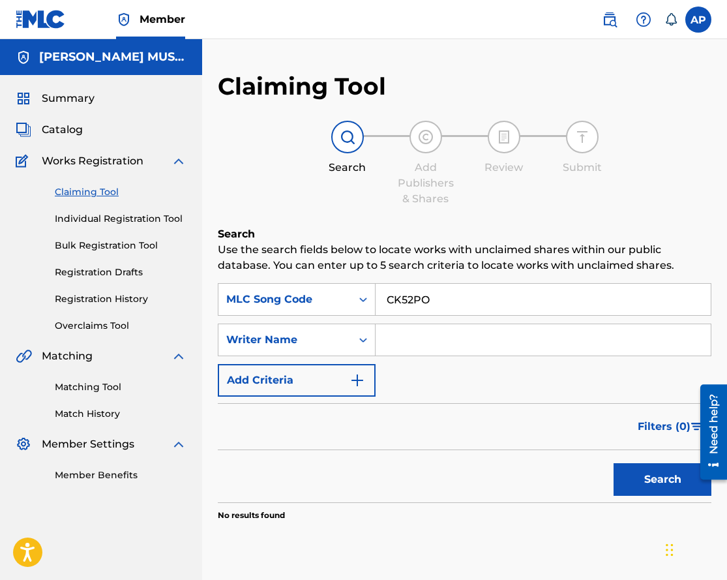
scroll to position [69, 0]
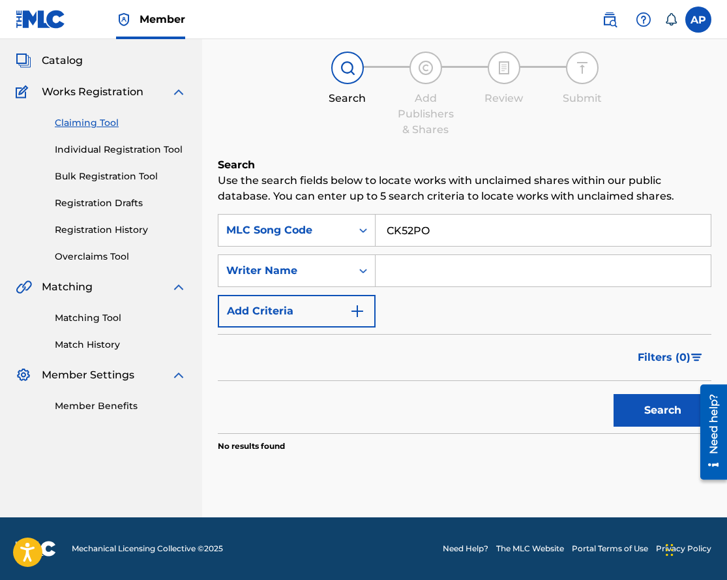
click at [69, 59] on span "Catalog" at bounding box center [62, 61] width 41 height 16
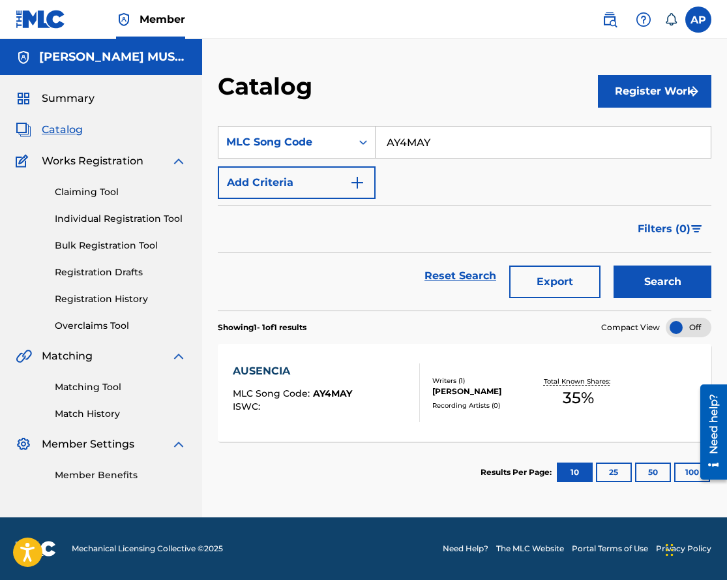
click at [405, 134] on input "AY4MAY" at bounding box center [543, 142] width 335 height 31
paste input "CK52PO"
type input "CK52PO"
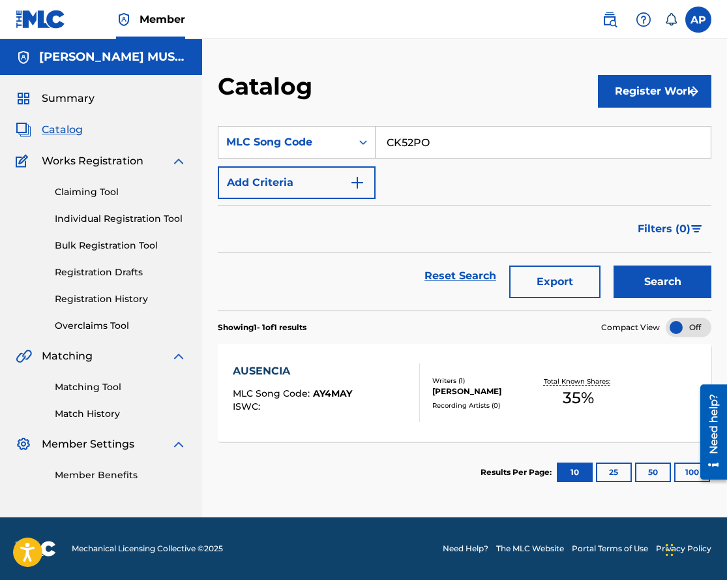
click at [614, 265] on button "Search" at bounding box center [663, 281] width 98 height 33
click at [276, 363] on div "CAYMAN" at bounding box center [292, 371] width 118 height 16
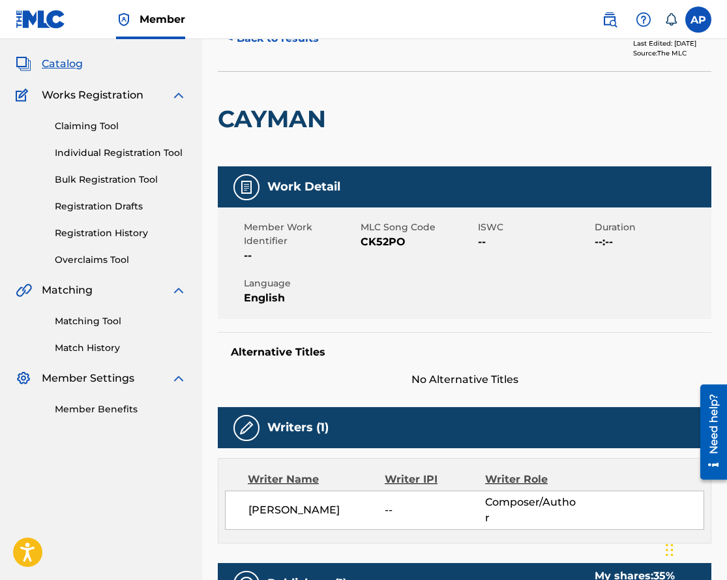
scroll to position [38, 0]
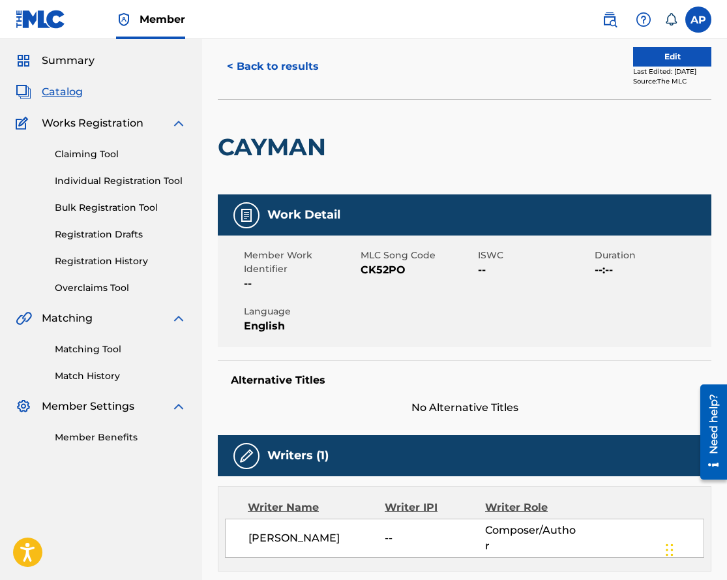
click at [677, 48] on button "Edit" at bounding box center [672, 57] width 78 height 20
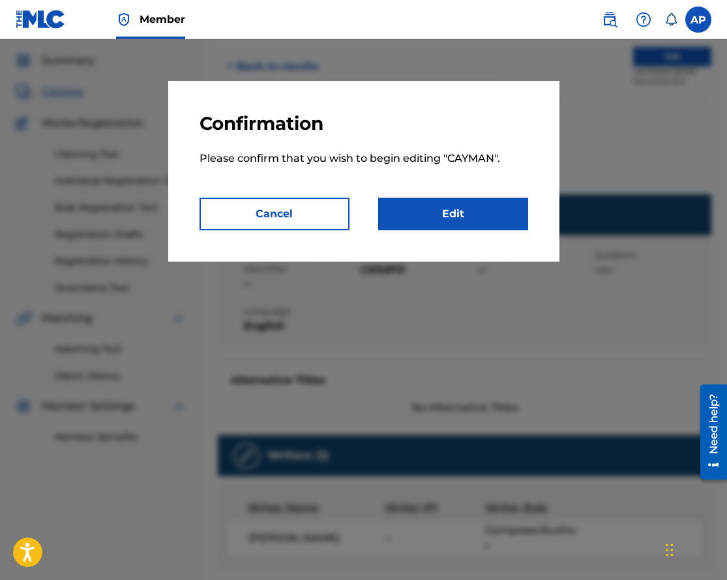
click at [422, 228] on link "Edit" at bounding box center [453, 214] width 150 height 33
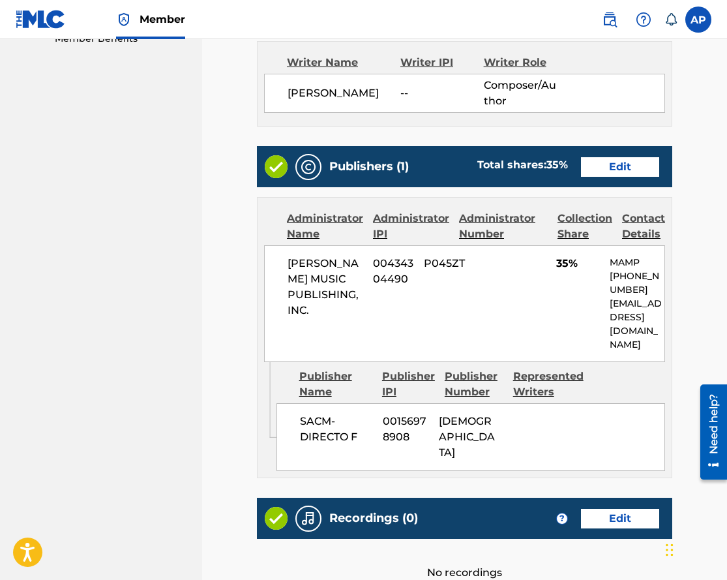
scroll to position [438, 0]
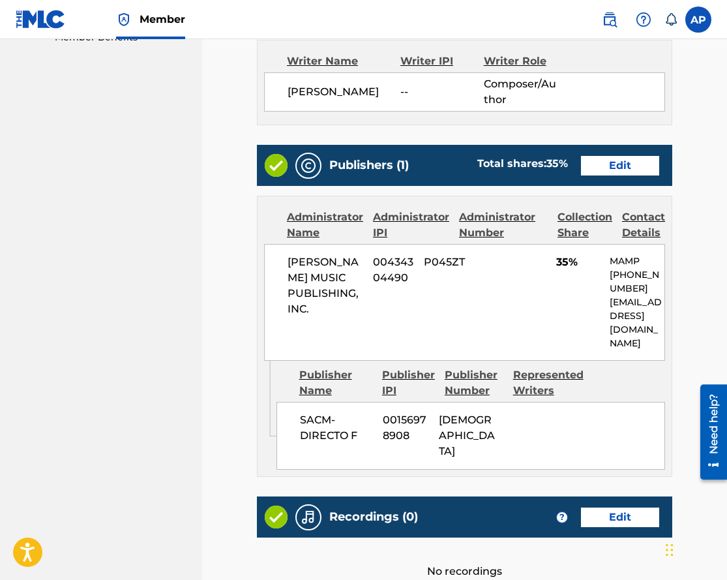
click at [624, 164] on link "Edit" at bounding box center [620, 166] width 78 height 20
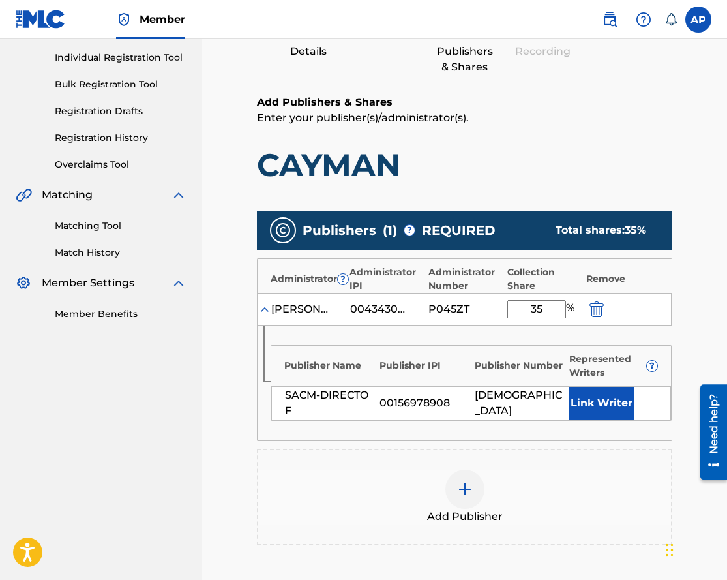
scroll to position [280, 0]
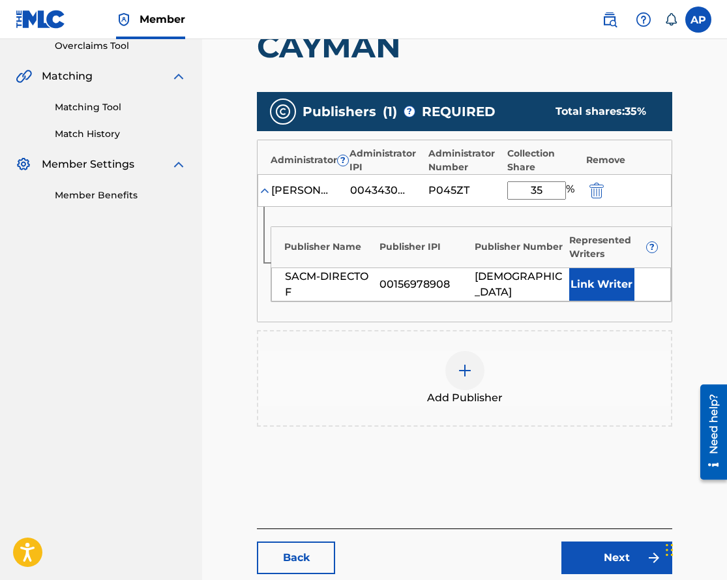
click at [595, 200] on div "[PERSON_NAME] MUSIC PUBLISHING, INC. 00434304490 P045ZT 35 %" at bounding box center [465, 190] width 414 height 33
click at [596, 196] on img "submit" at bounding box center [597, 191] width 14 height 16
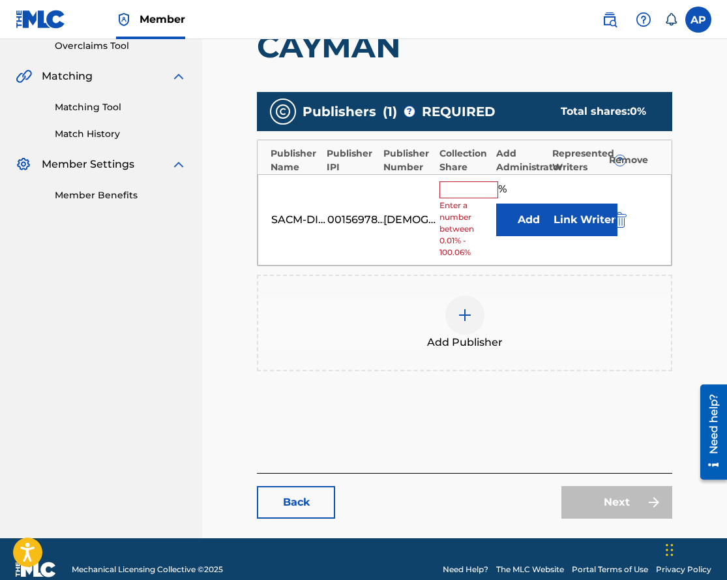
click at [620, 216] on img "submit" at bounding box center [620, 220] width 14 height 16
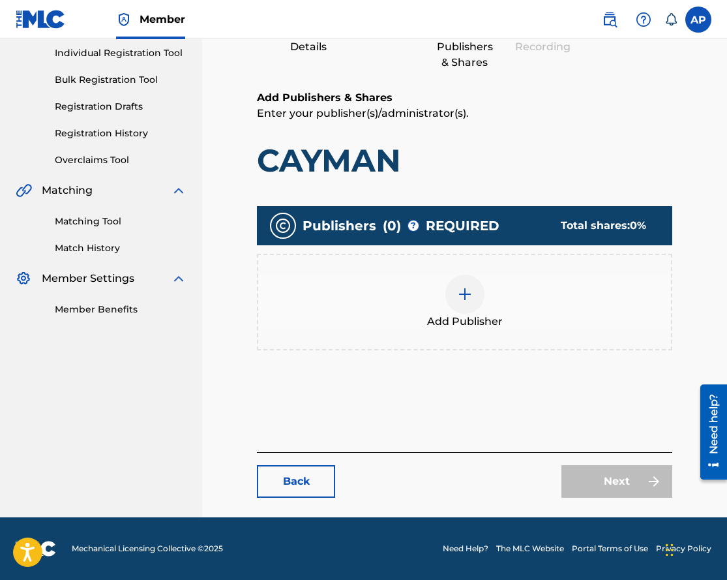
scroll to position [165, 0]
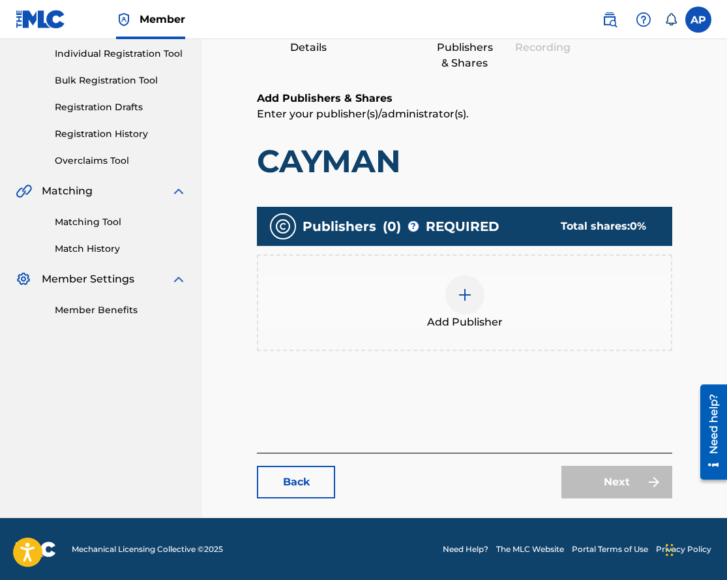
click at [470, 299] on img at bounding box center [465, 295] width 16 height 16
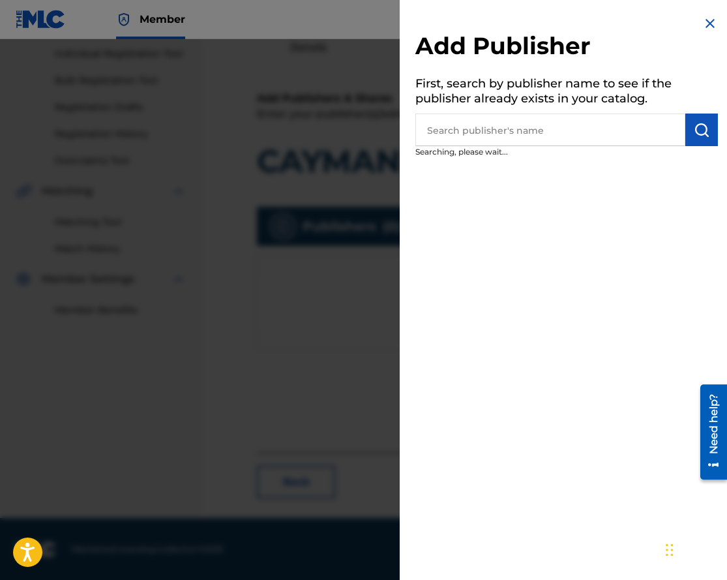
click at [485, 145] on div "Add Publisher First, search by publisher name to see if the publisher already e…" at bounding box center [567, 90] width 334 height 180
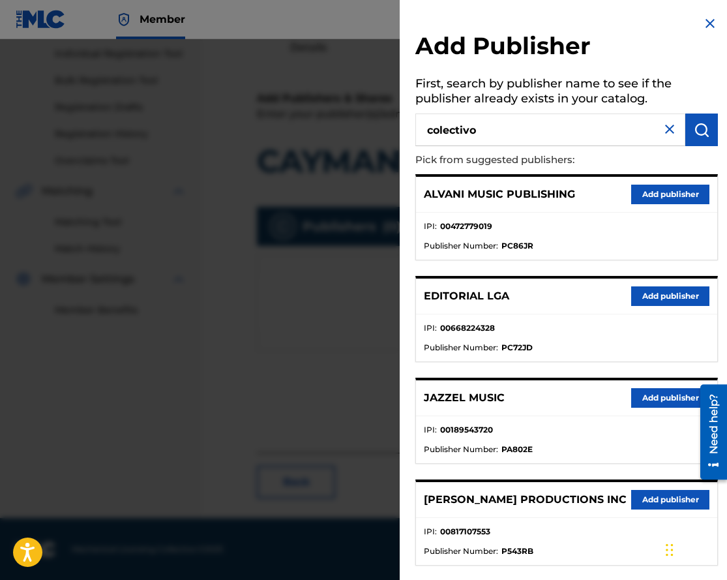
type input "colectivo"
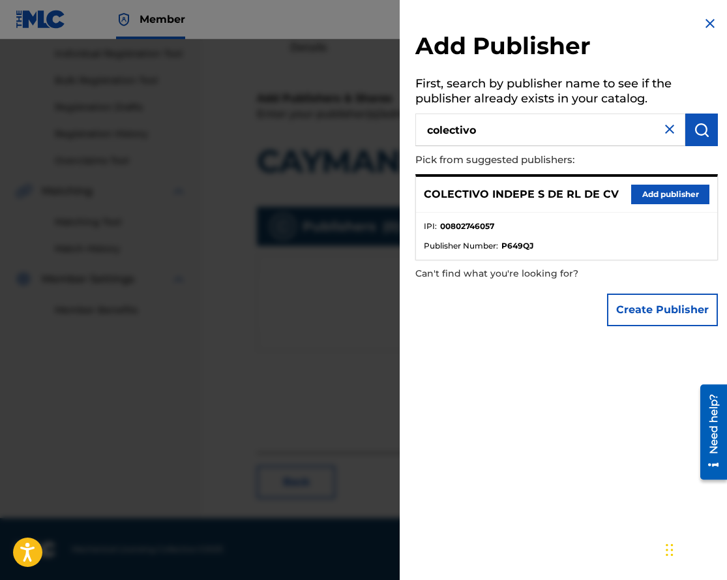
click at [645, 192] on button "Add publisher" at bounding box center [670, 195] width 78 height 20
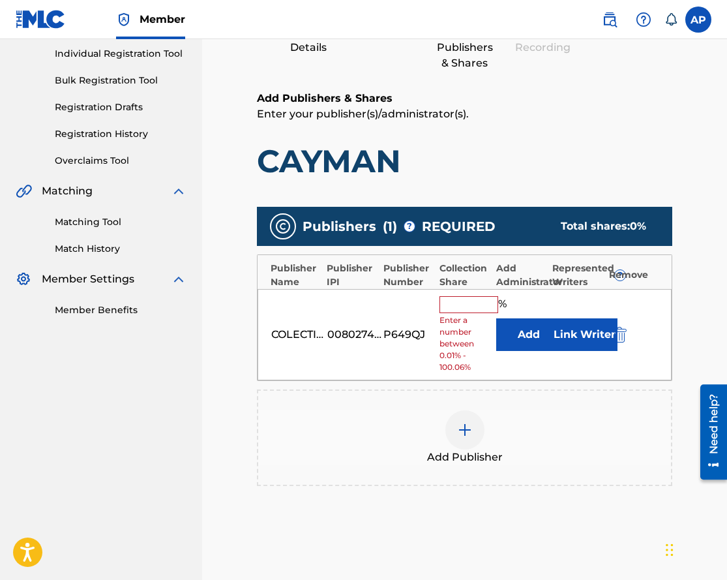
click at [531, 334] on button "Add" at bounding box center [528, 334] width 65 height 33
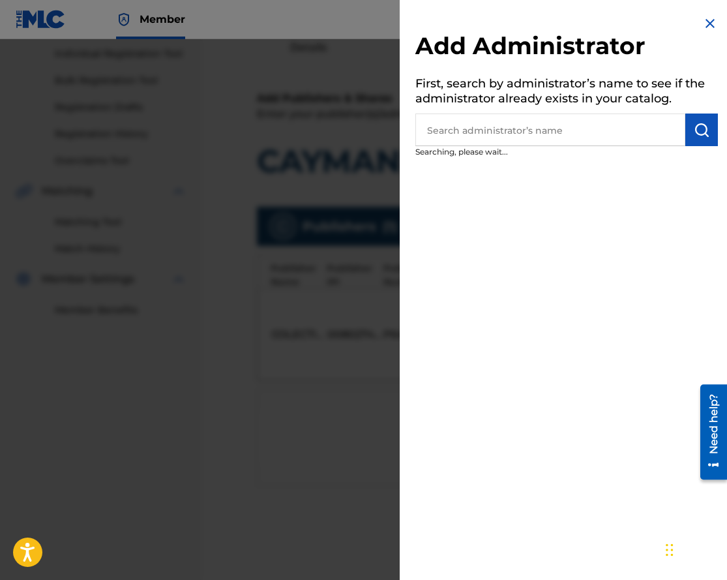
click at [479, 124] on input "text" at bounding box center [551, 130] width 270 height 33
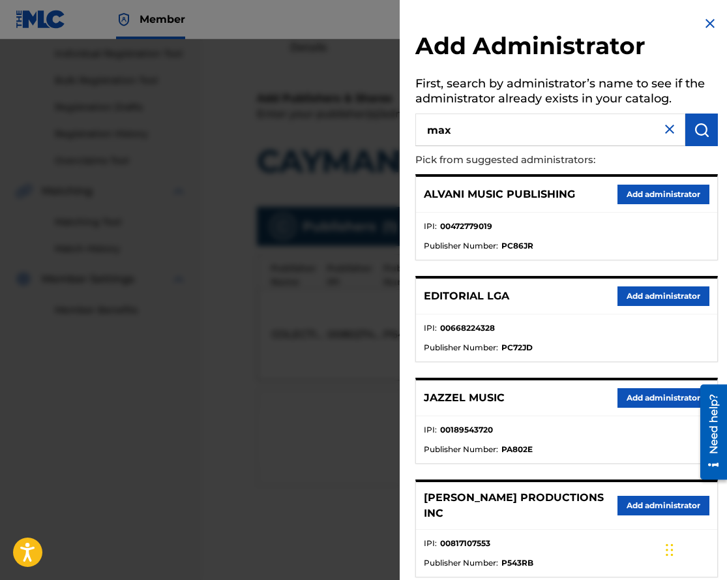
type input "max"
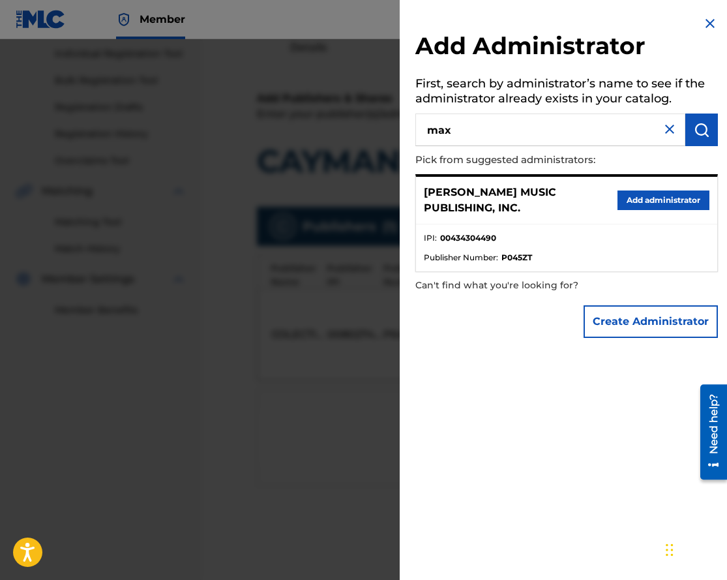
click at [654, 190] on button "Add administrator" at bounding box center [664, 200] width 92 height 20
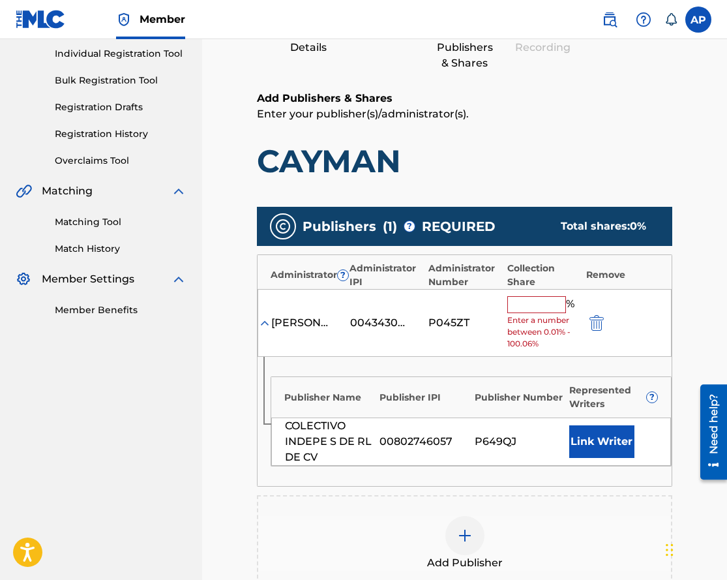
click at [527, 299] on input "text" at bounding box center [537, 304] width 59 height 17
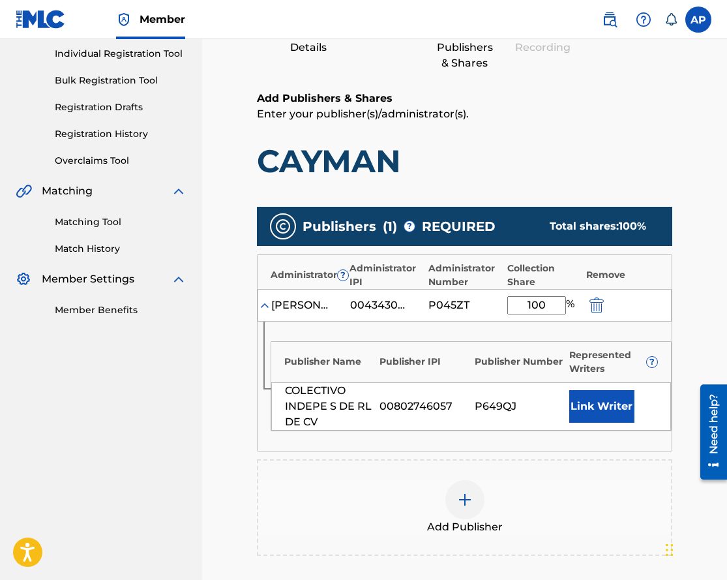
type input "100"
click at [629, 140] on div "Add Publishers & Shares Enter your publisher(s)/administrator(s). CAYMAN" at bounding box center [465, 136] width 416 height 90
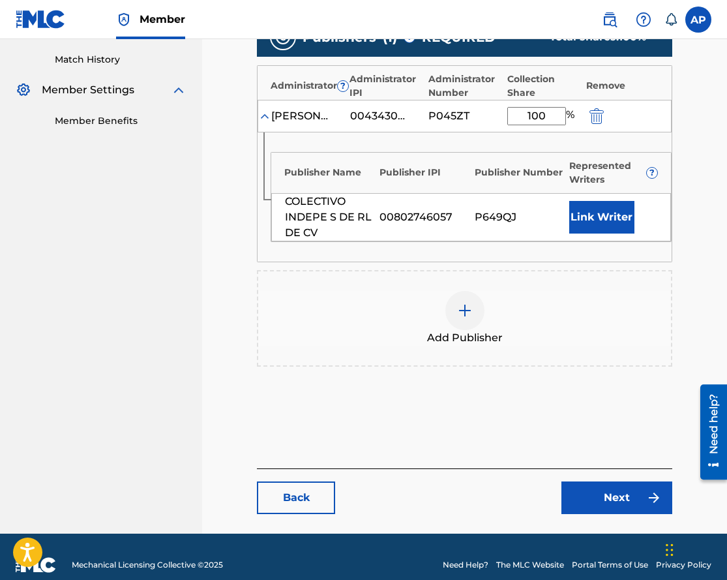
scroll to position [357, 0]
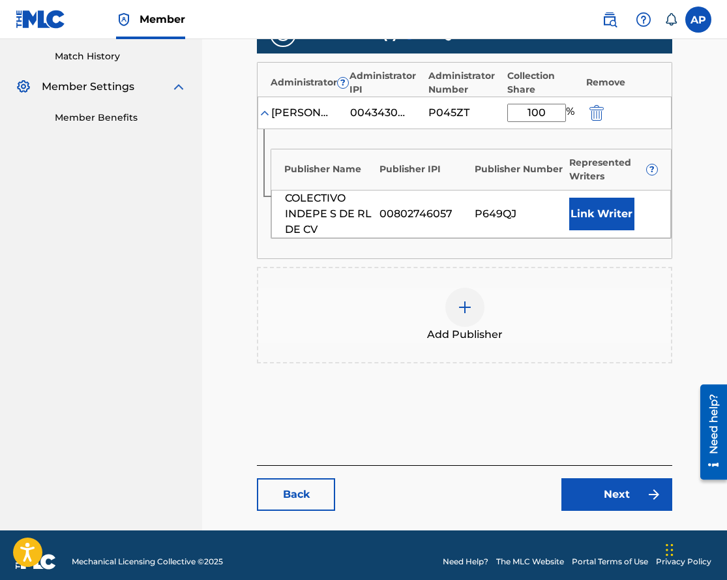
click at [577, 487] on link "Next" at bounding box center [617, 494] width 111 height 33
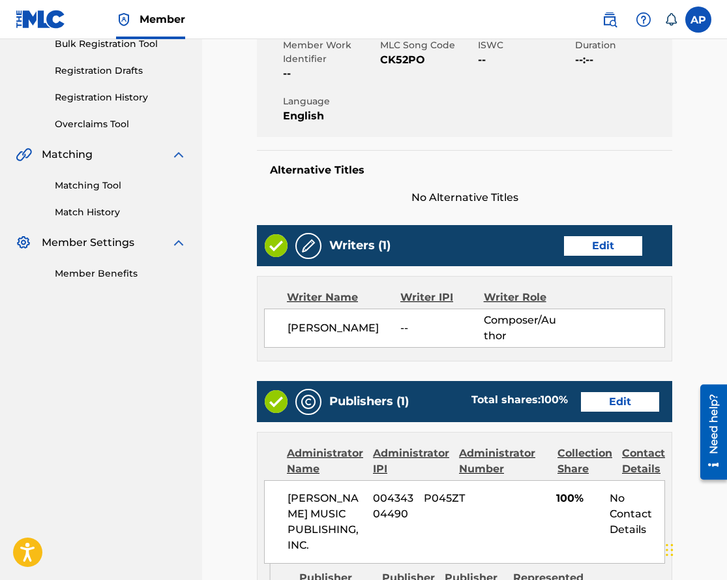
scroll to position [565, 0]
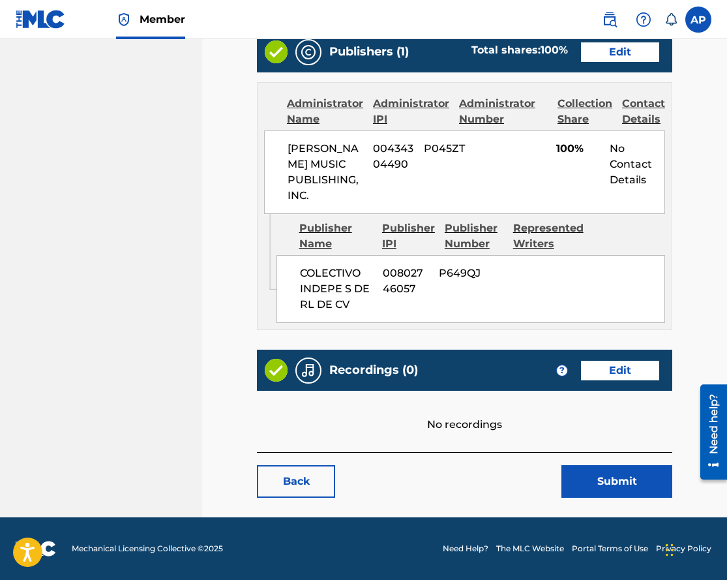
click at [605, 483] on button "Submit" at bounding box center [617, 481] width 111 height 33
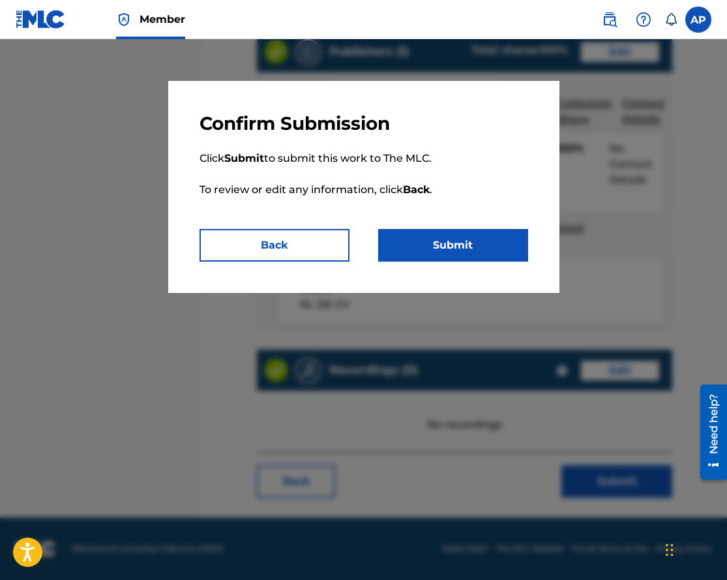
click at [485, 235] on button "Submit" at bounding box center [453, 245] width 150 height 33
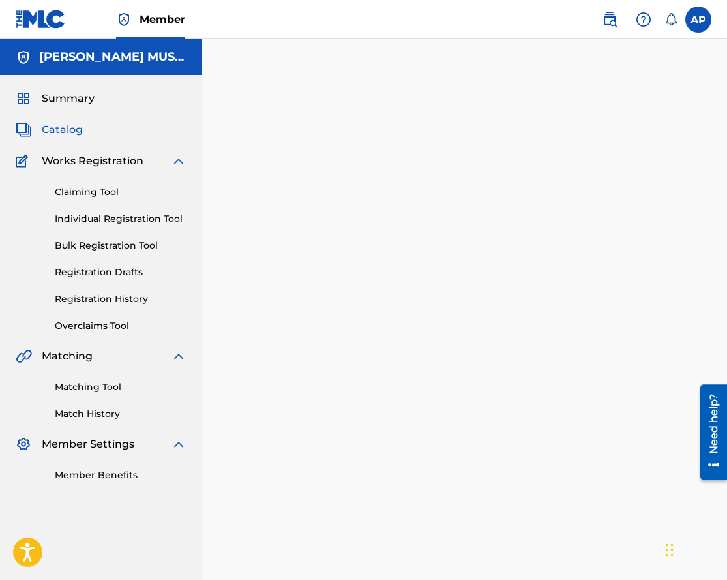
click at [70, 130] on span "Catalog" at bounding box center [62, 130] width 41 height 16
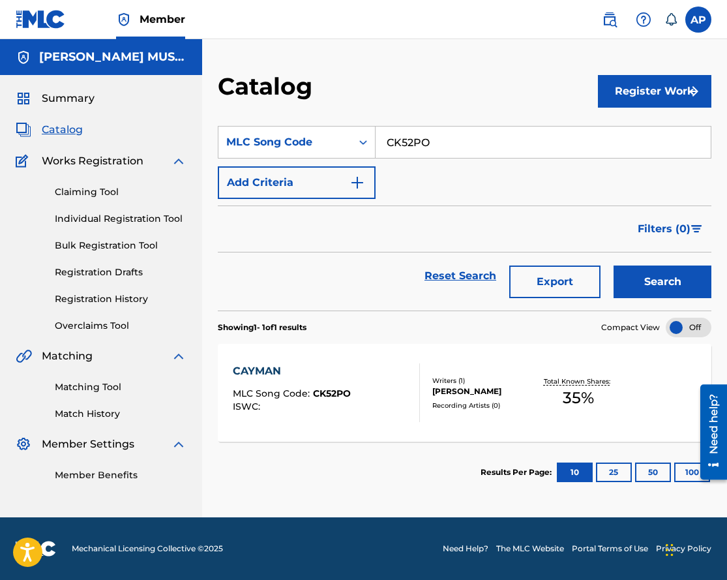
click at [400, 149] on input "CK52PO" at bounding box center [543, 142] width 335 height 31
paste input "RW"
type input "CK52RW"
click at [614, 265] on button "Search" at bounding box center [663, 281] width 98 height 33
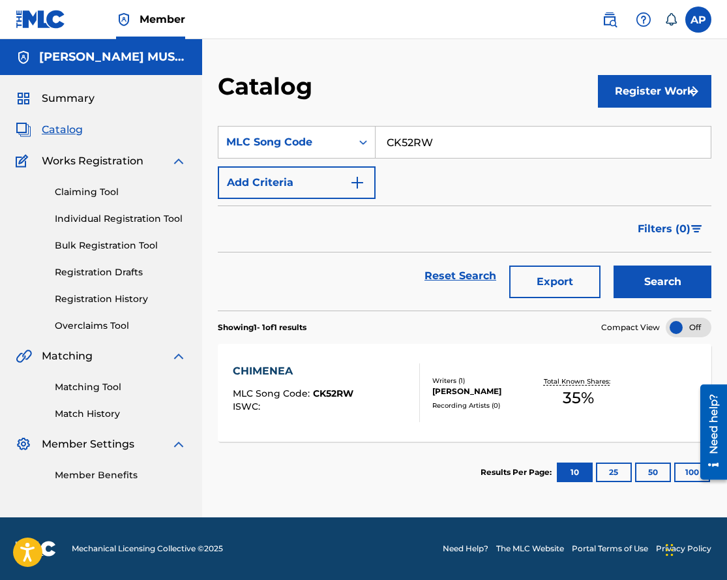
click at [278, 371] on div "CHIMENEA" at bounding box center [293, 371] width 121 height 16
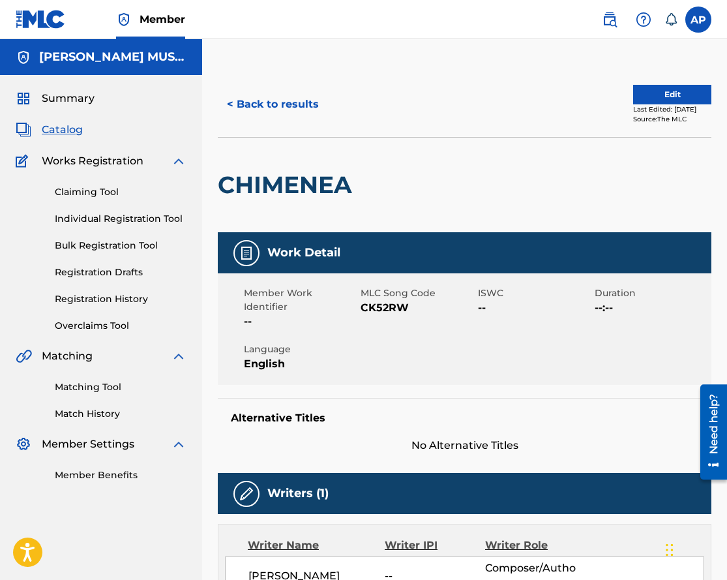
click at [693, 91] on button "Edit" at bounding box center [672, 95] width 78 height 20
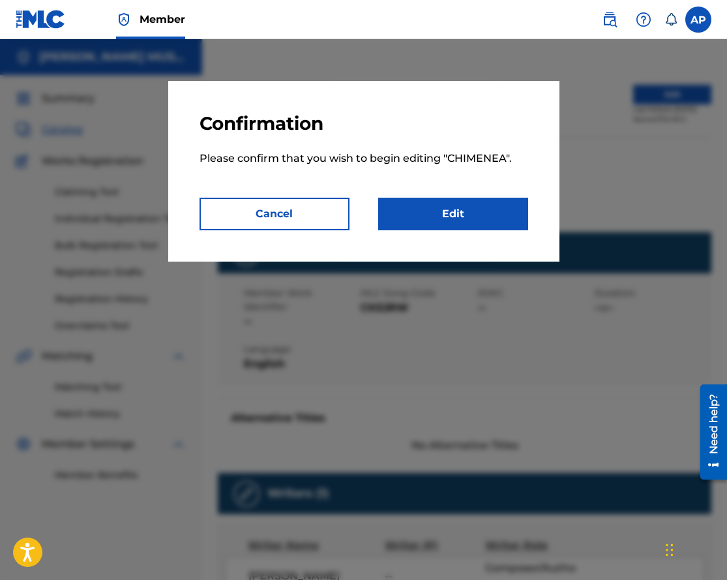
click at [465, 194] on p "Please confirm that you wish to begin editing " CHIMENEA "." at bounding box center [364, 166] width 329 height 63
click at [463, 210] on link "Edit" at bounding box center [453, 214] width 150 height 33
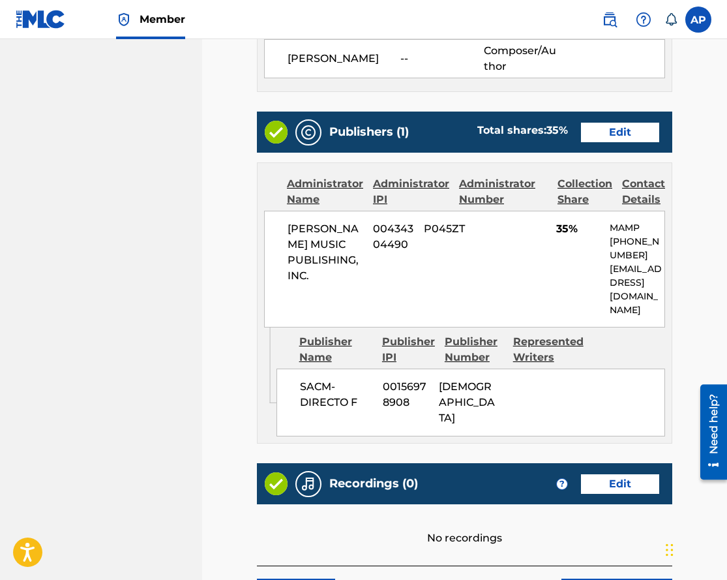
scroll to position [515, 0]
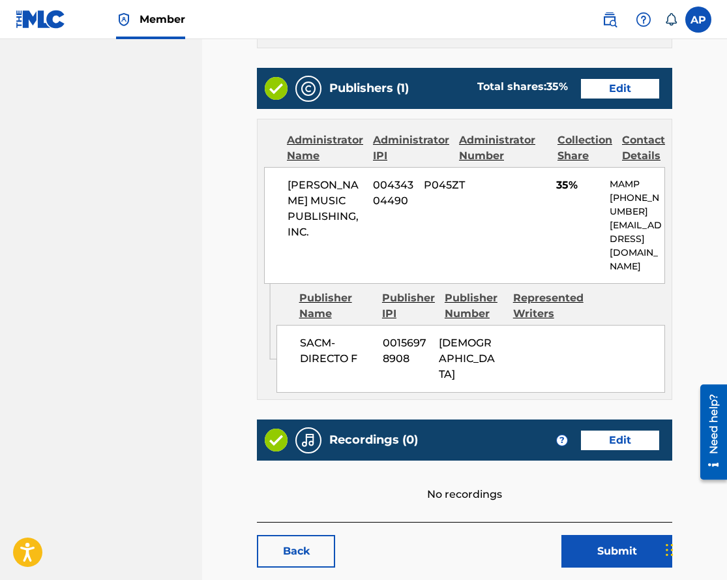
click at [608, 91] on link "Edit" at bounding box center [620, 89] width 78 height 20
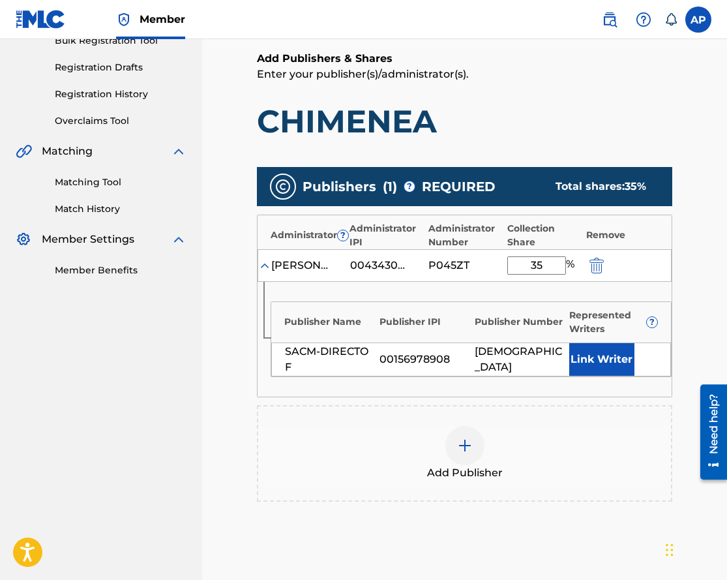
scroll to position [213, 0]
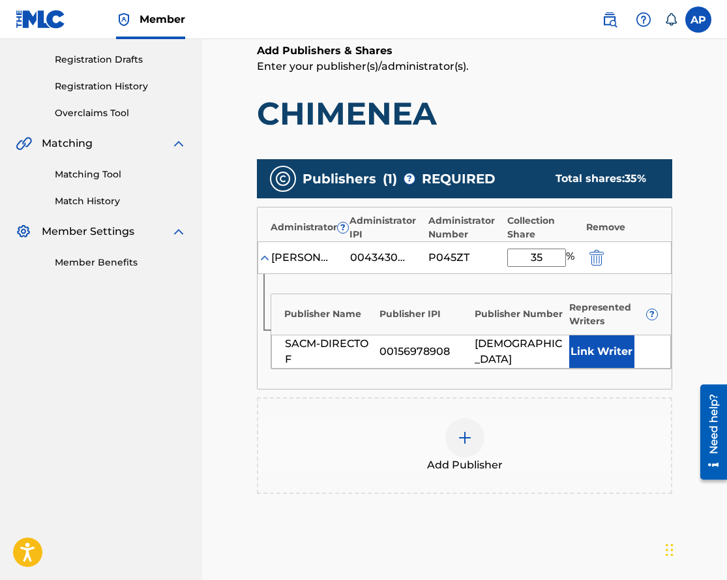
click at [595, 253] on img "submit" at bounding box center [597, 258] width 14 height 16
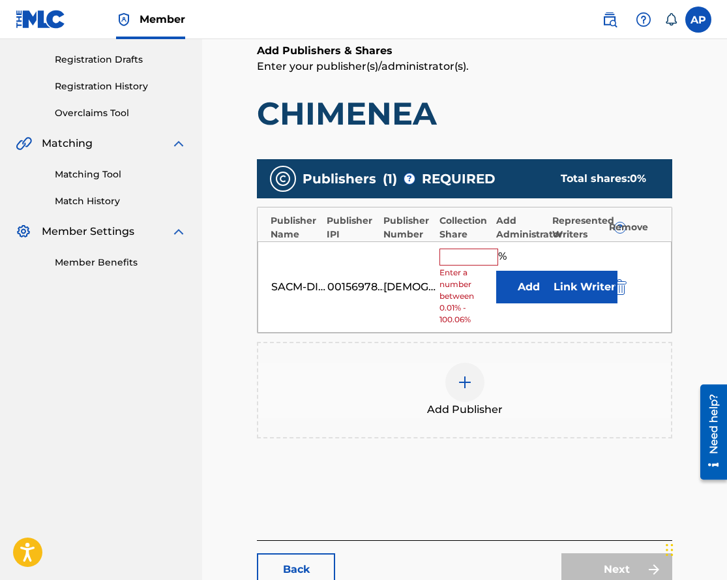
click at [622, 284] on img "submit" at bounding box center [620, 287] width 14 height 16
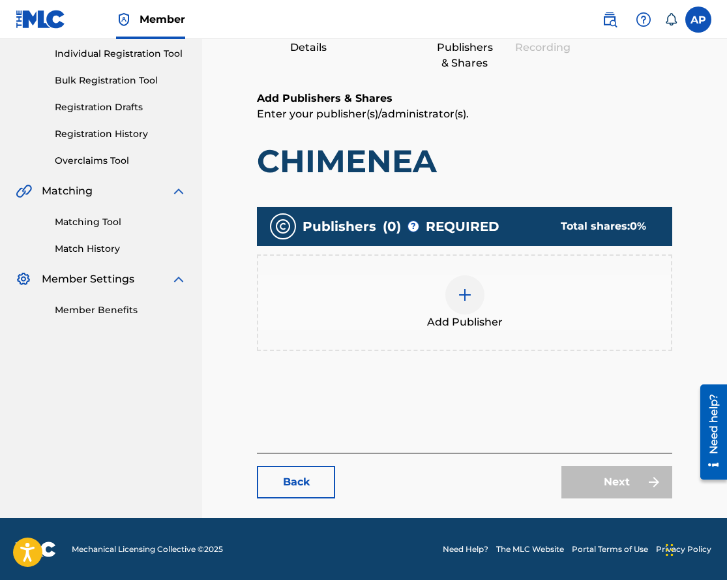
click at [456, 292] on div at bounding box center [465, 294] width 39 height 39
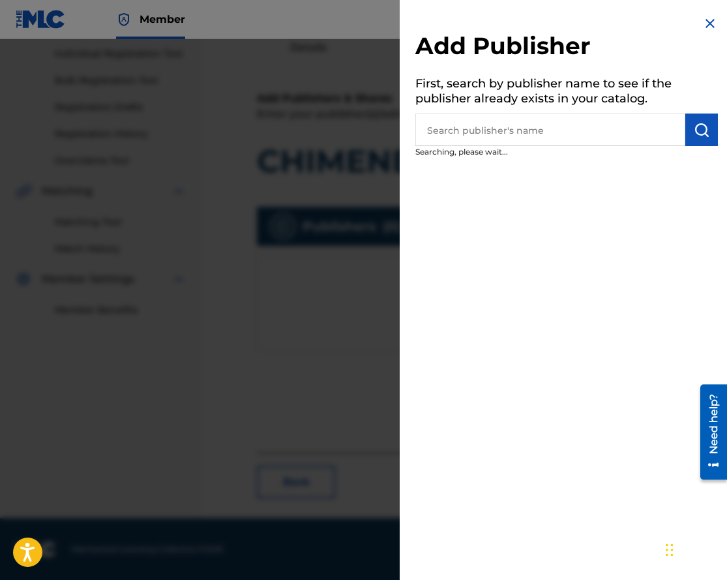
click at [434, 115] on input "text" at bounding box center [551, 130] width 270 height 33
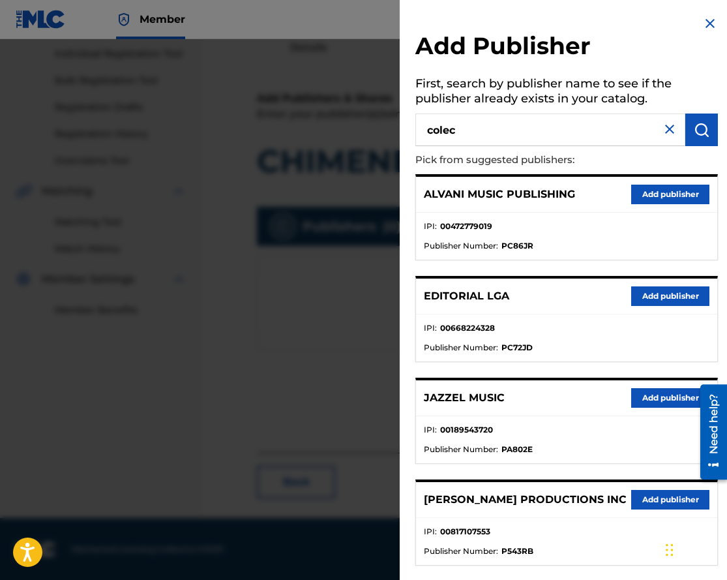
type input "colec"
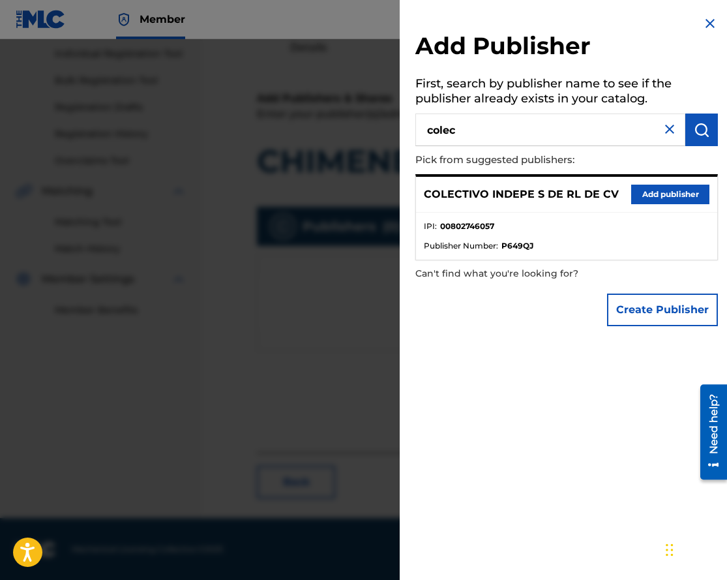
click at [639, 202] on button "Add publisher" at bounding box center [670, 195] width 78 height 20
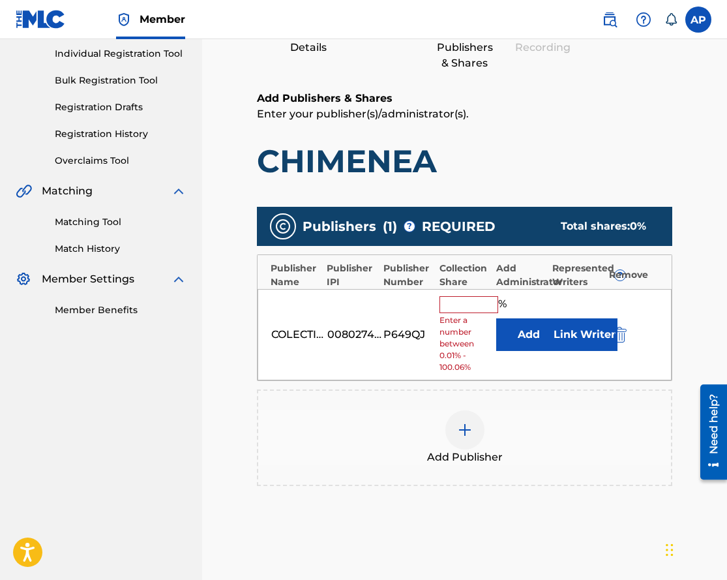
click at [531, 328] on button "Add" at bounding box center [528, 334] width 65 height 33
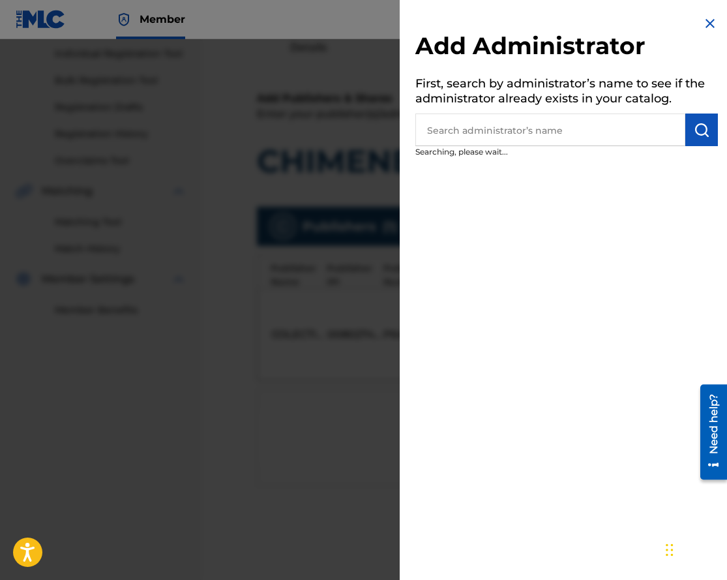
click at [534, 135] on input "text" at bounding box center [551, 130] width 270 height 33
type input "max"
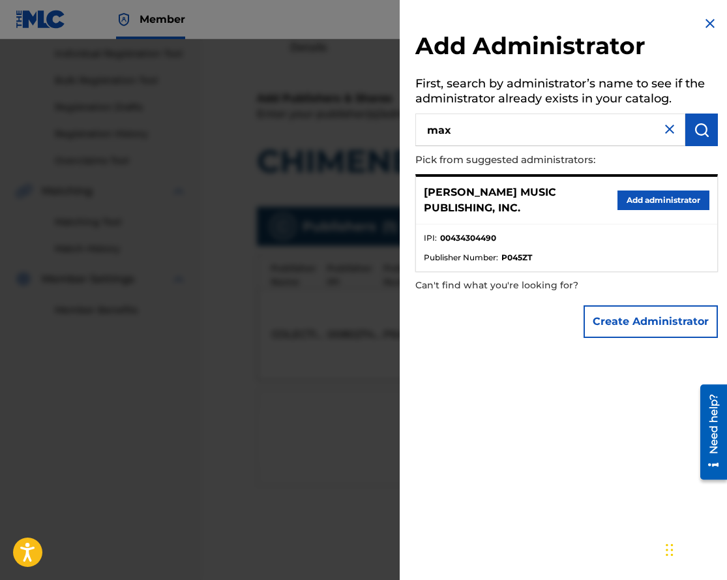
click at [628, 196] on button "Add administrator" at bounding box center [664, 200] width 92 height 20
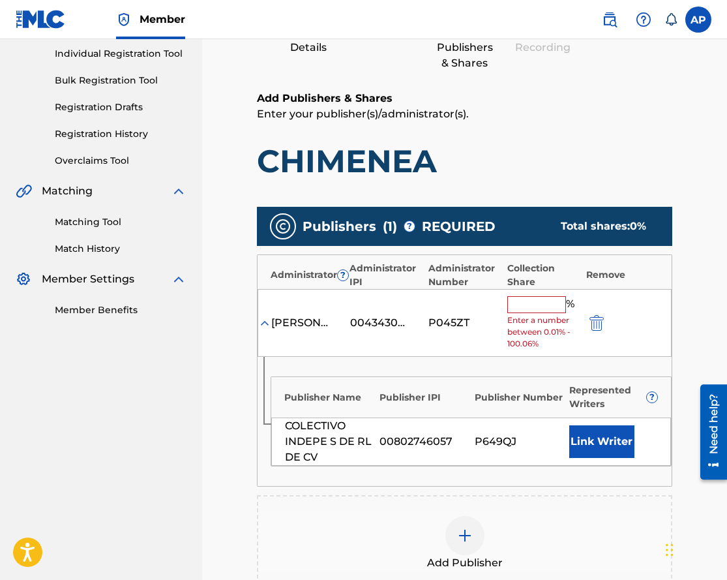
click at [543, 300] on input "text" at bounding box center [537, 304] width 59 height 17
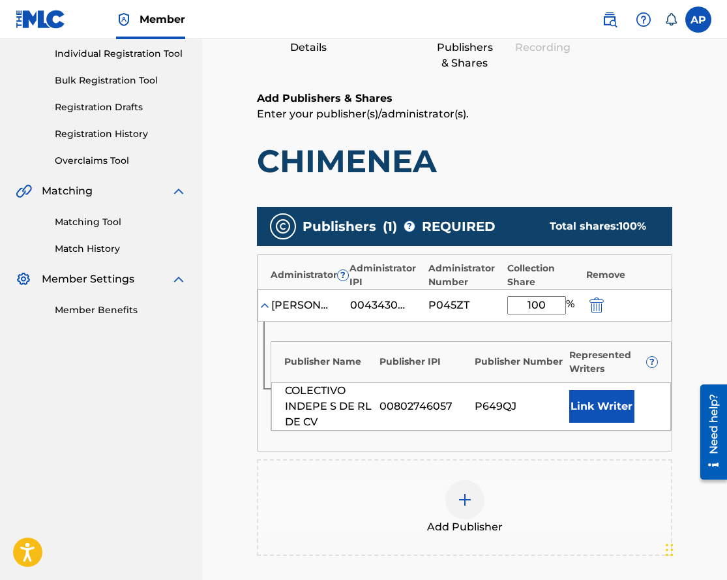
type input "100"
click at [701, 140] on main "Catalog Enter Work Details Add Writers Add Publishers & Shares Add Recording Re…" at bounding box center [465, 315] width 494 height 816
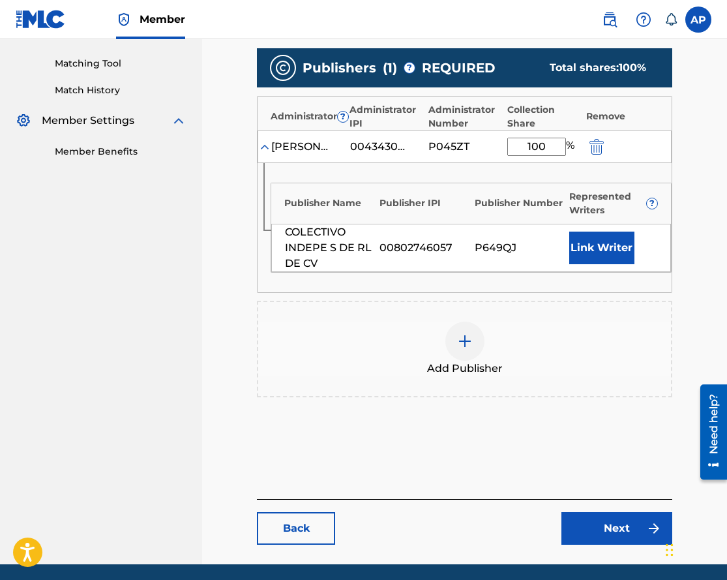
scroll to position [331, 0]
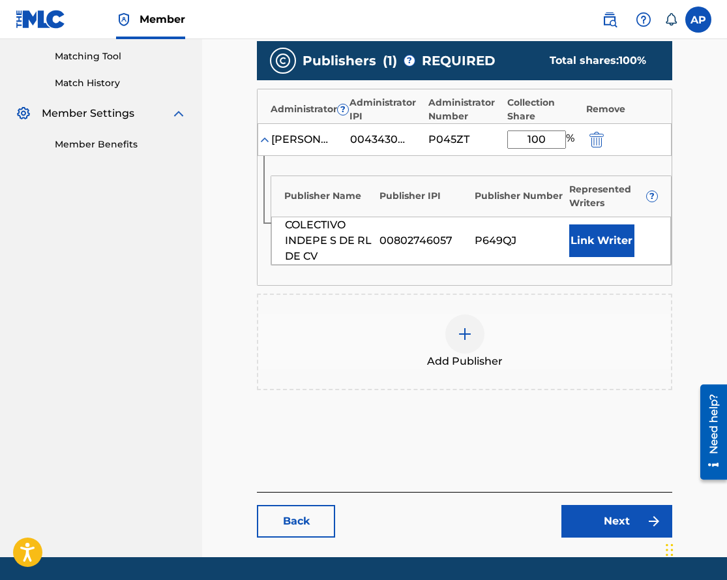
click at [597, 515] on link "Next" at bounding box center [617, 521] width 111 height 33
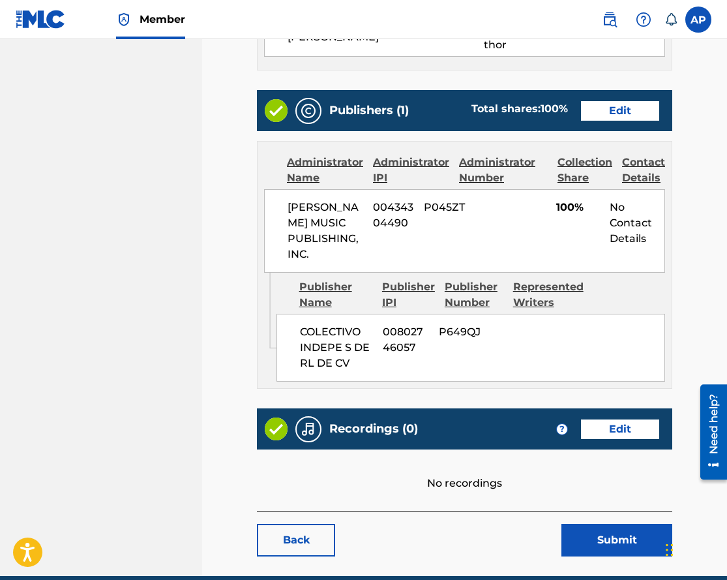
scroll to position [565, 0]
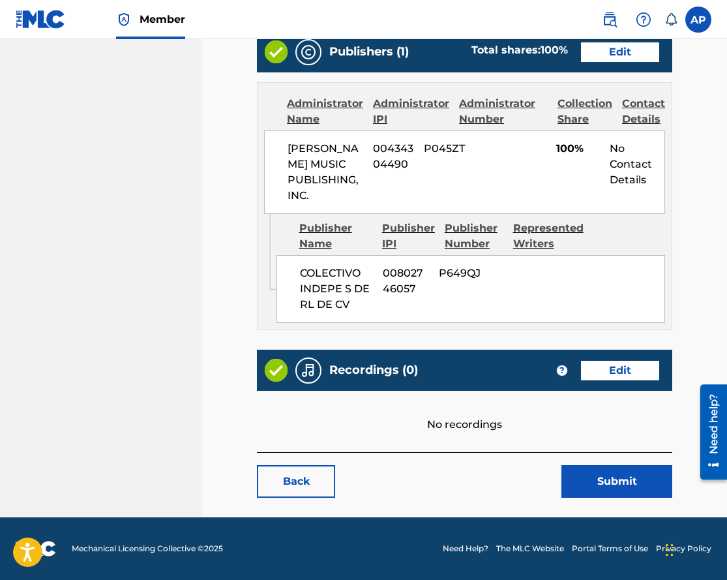
click at [609, 486] on button "Submit" at bounding box center [617, 481] width 111 height 33
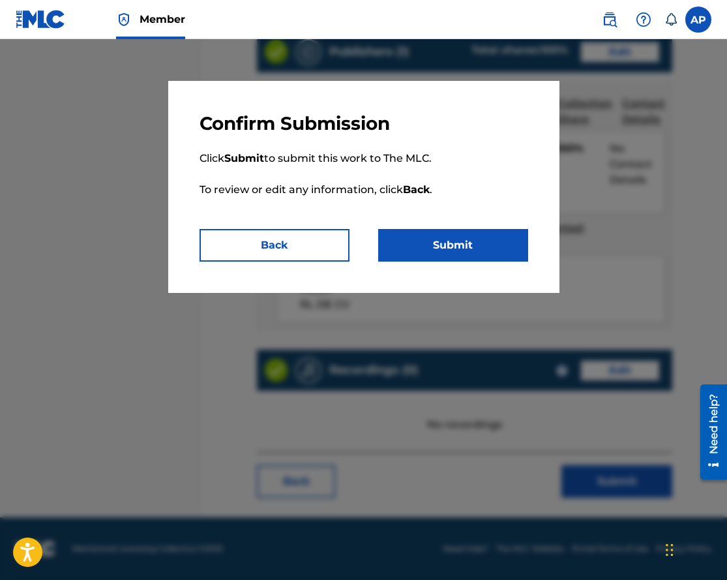
click at [427, 256] on button "Submit" at bounding box center [453, 245] width 150 height 33
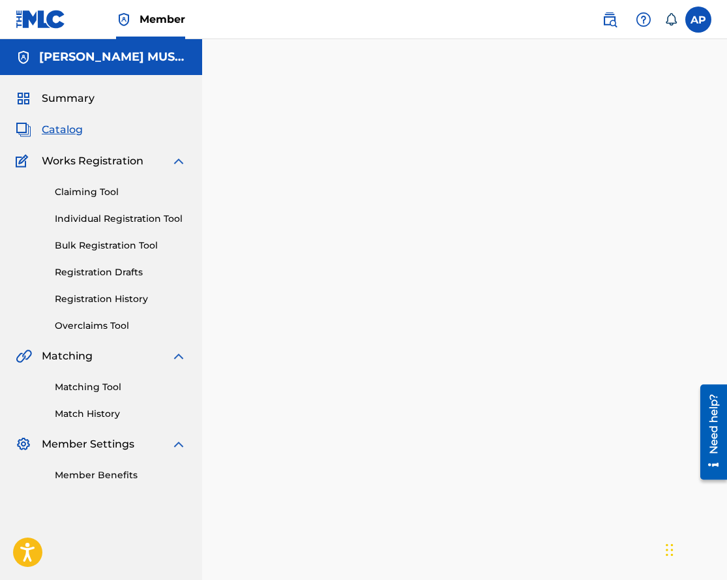
click at [90, 185] on link "Claiming Tool" at bounding box center [121, 192] width 132 height 14
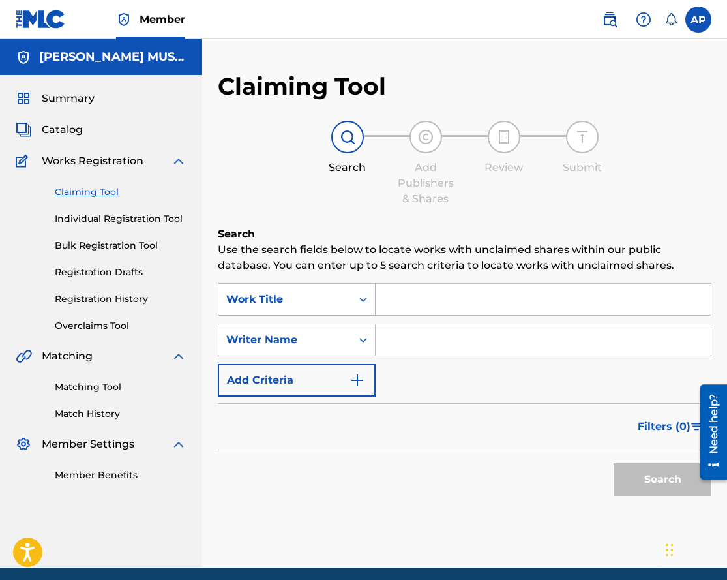
click at [316, 293] on div "Work Title" at bounding box center [284, 300] width 117 height 16
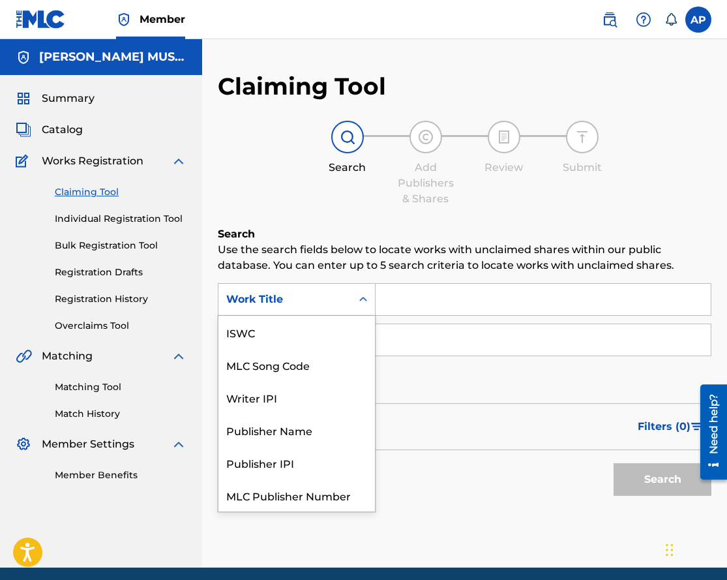
scroll to position [33, 0]
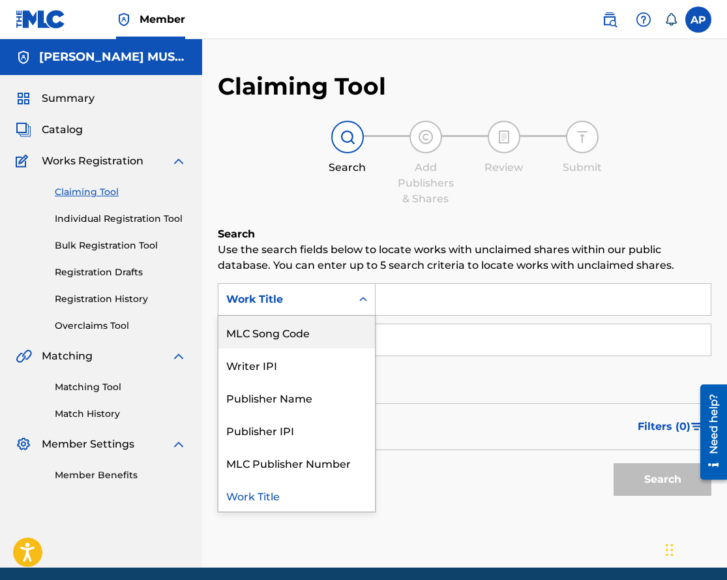
click at [318, 333] on div "MLC Song Code" at bounding box center [297, 332] width 157 height 33
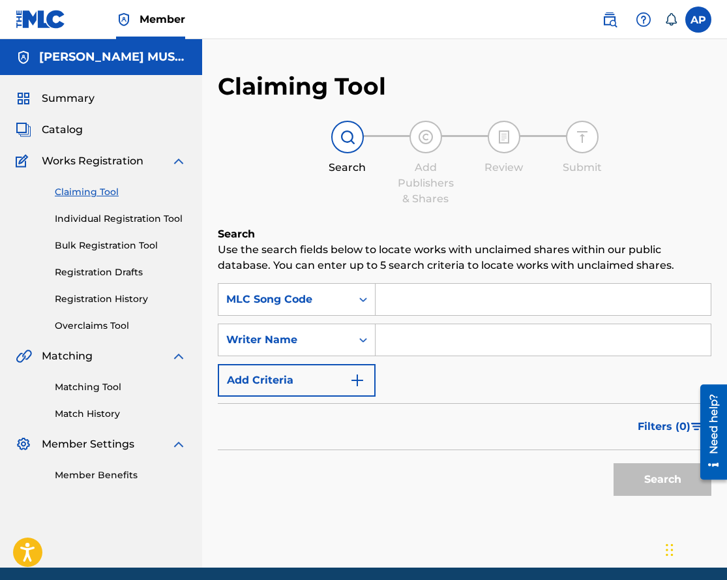
click at [88, 127] on div "Catalog" at bounding box center [101, 130] width 171 height 16
click at [78, 131] on span "Catalog" at bounding box center [62, 130] width 41 height 16
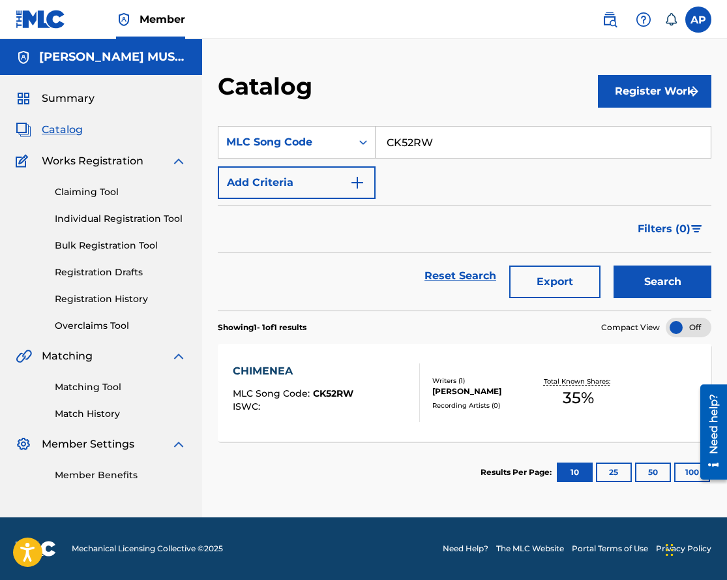
click at [403, 142] on input "CK52RW" at bounding box center [543, 142] width 335 height 31
paste input "L0OXT"
type input "CL0OXT"
click at [614, 265] on button "Search" at bounding box center [663, 281] width 98 height 33
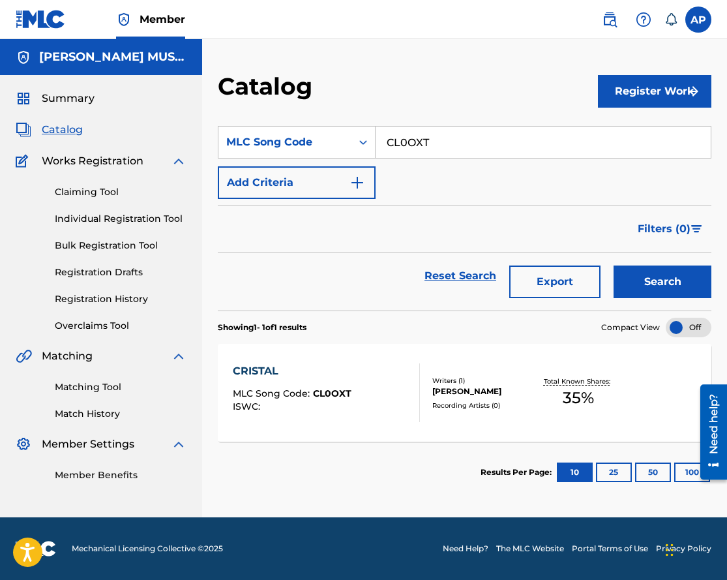
click at [257, 367] on div "CRISTAL" at bounding box center [292, 371] width 119 height 16
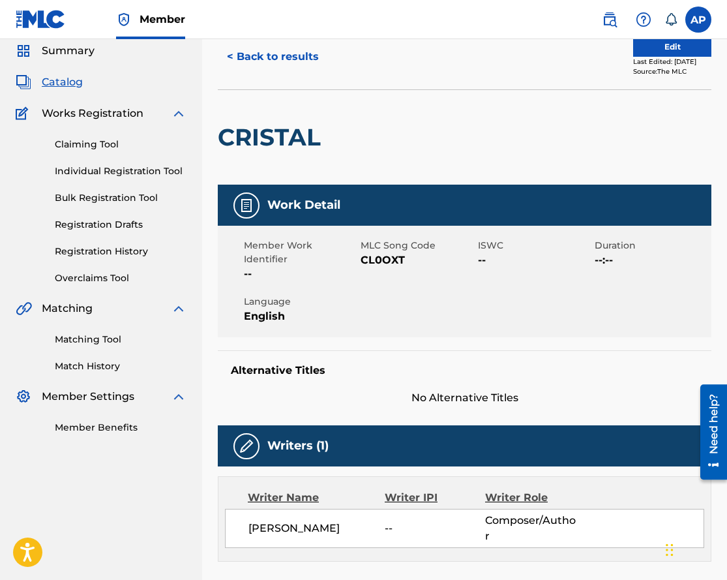
scroll to position [44, 0]
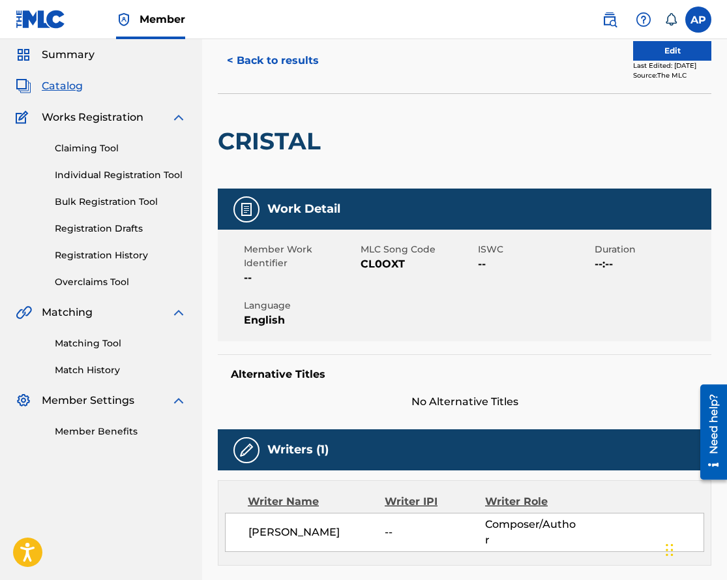
click at [646, 54] on button "Edit" at bounding box center [672, 51] width 78 height 20
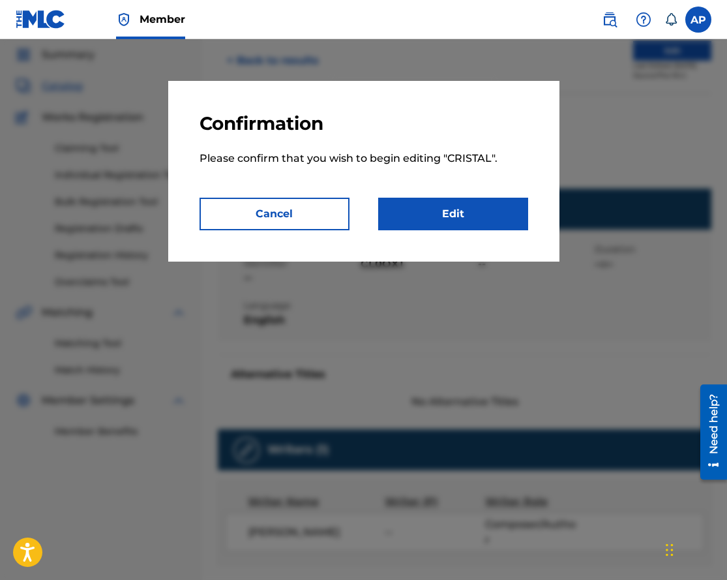
click at [402, 217] on link "Edit" at bounding box center [453, 214] width 150 height 33
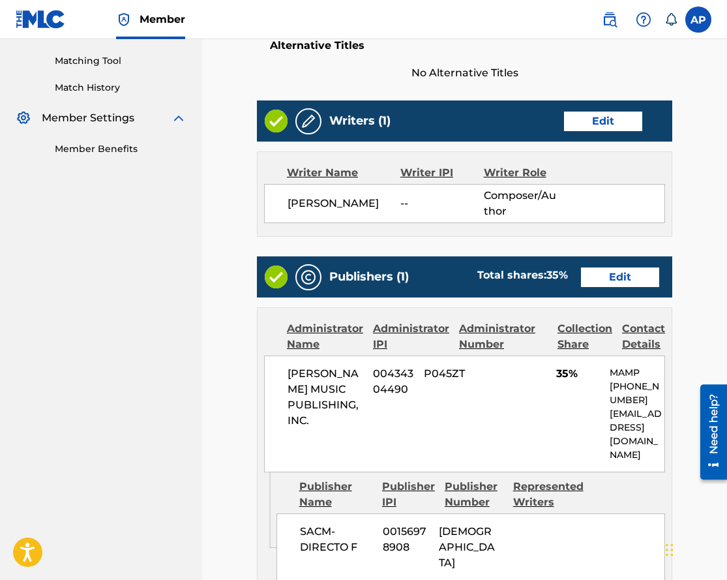
scroll to position [511, 0]
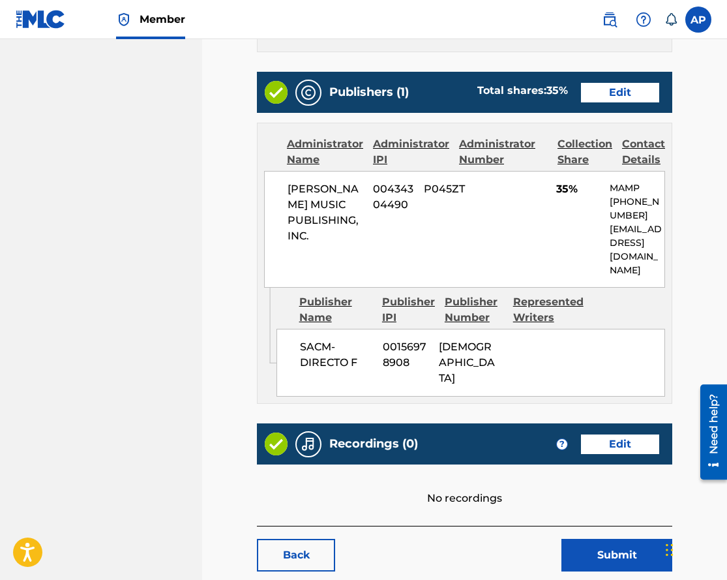
click at [614, 91] on link "Edit" at bounding box center [620, 93] width 78 height 20
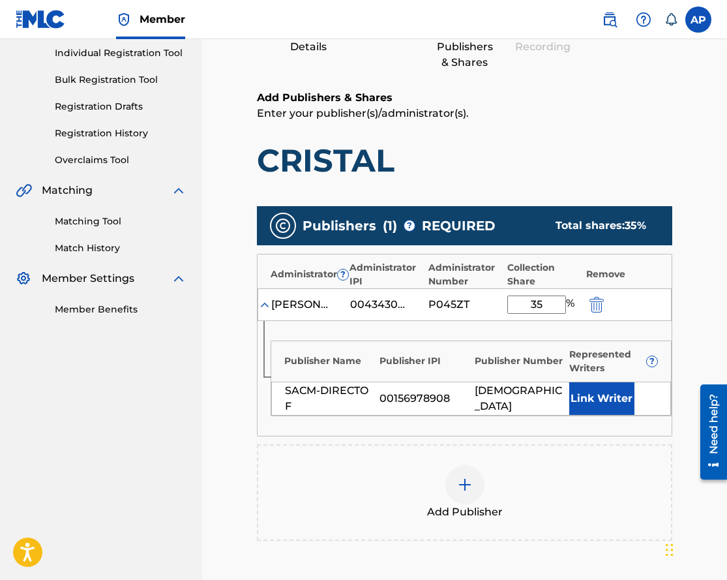
scroll to position [230, 0]
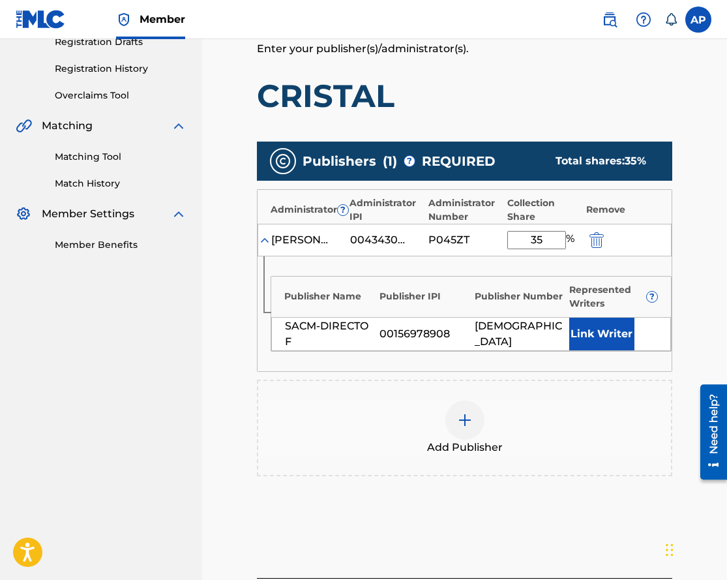
click at [601, 239] on img "submit" at bounding box center [597, 240] width 14 height 16
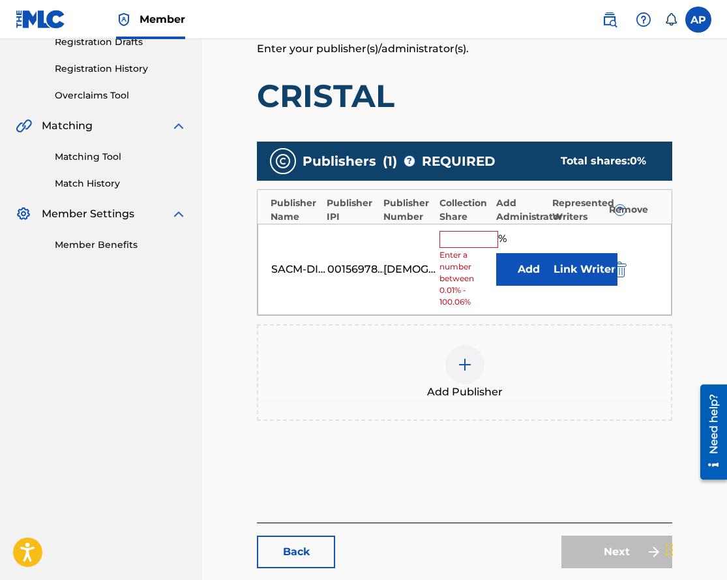
click at [629, 267] on div at bounding box center [638, 269] width 59 height 15
click at [621, 267] on img "submit" at bounding box center [620, 270] width 14 height 16
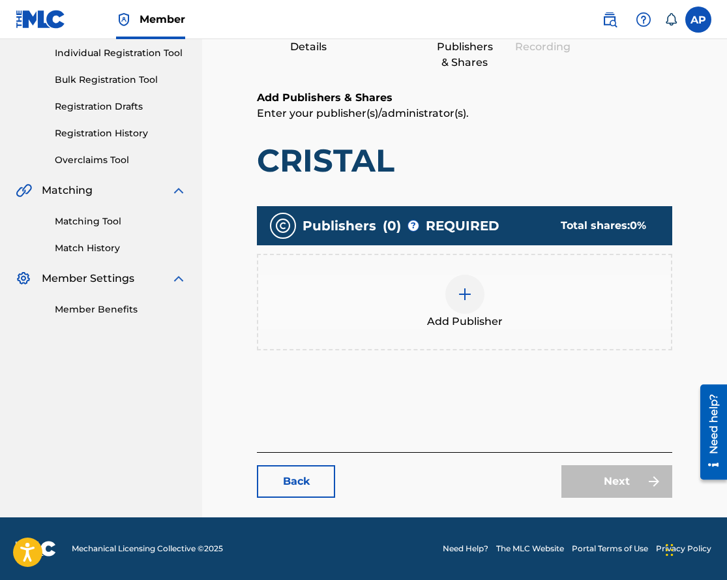
scroll to position [165, 0]
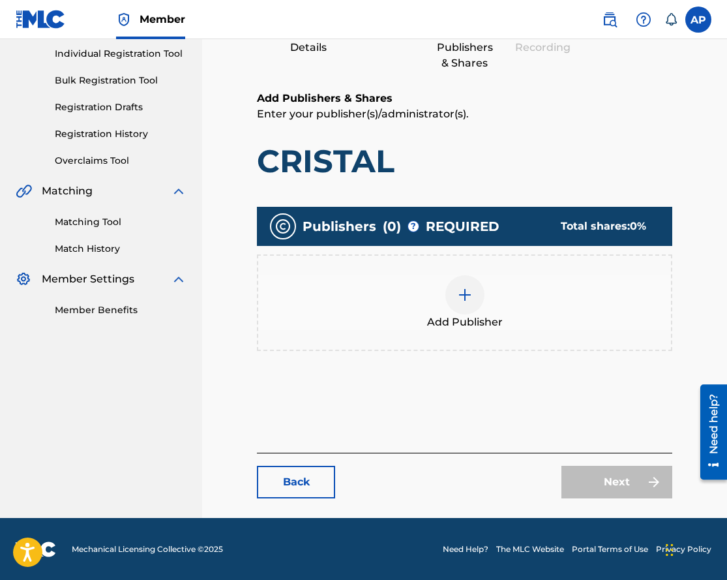
click at [466, 295] on img at bounding box center [465, 295] width 16 height 16
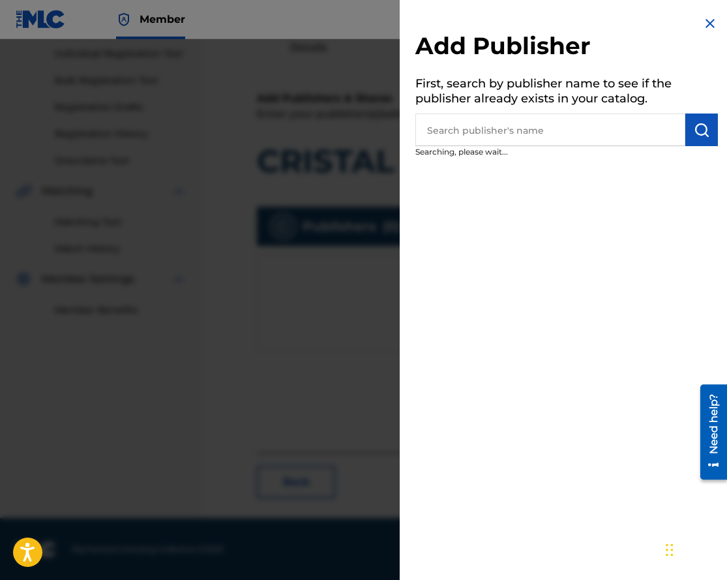
click at [449, 123] on input "text" at bounding box center [551, 130] width 270 height 33
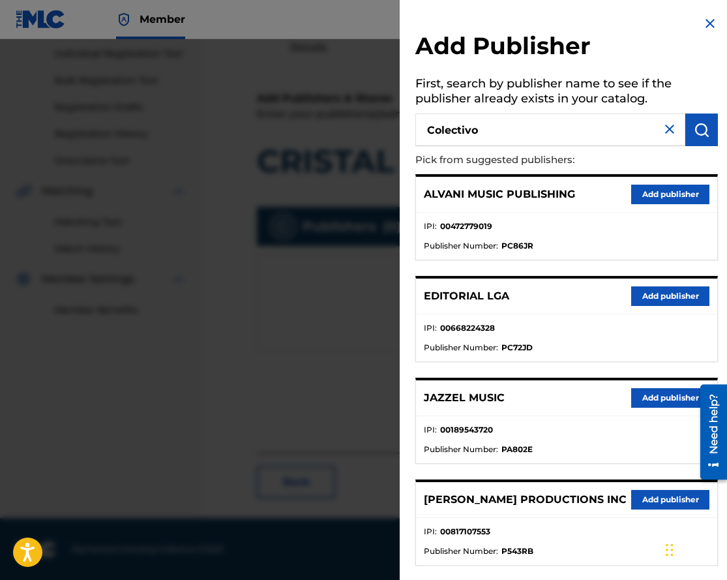
type input "Colectivo"
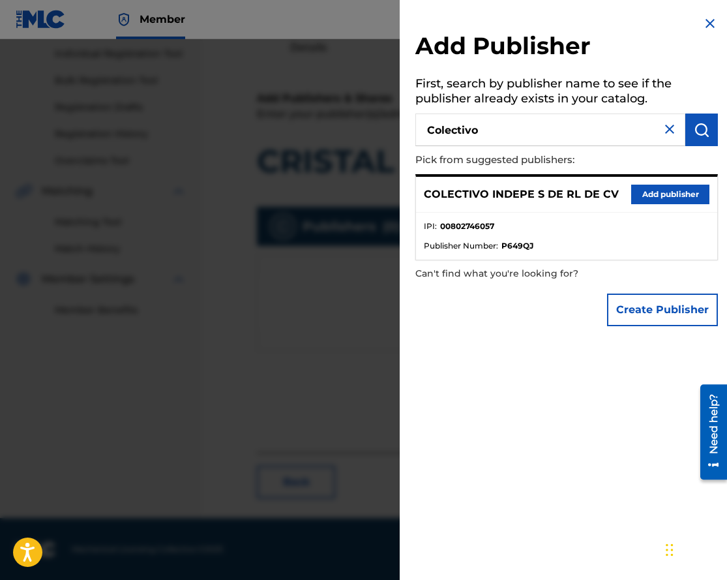
click at [634, 190] on button "Add publisher" at bounding box center [670, 195] width 78 height 20
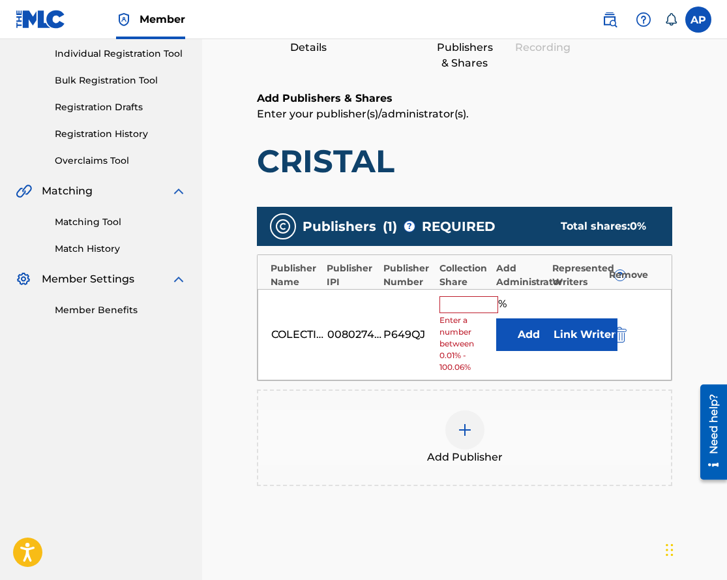
click at [519, 347] on button "Add" at bounding box center [528, 334] width 65 height 33
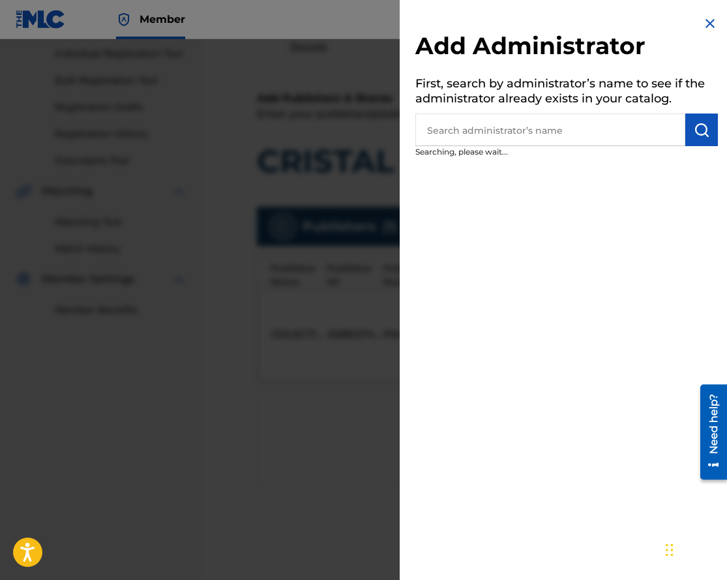
click at [503, 138] on input "text" at bounding box center [551, 130] width 270 height 33
type input ","
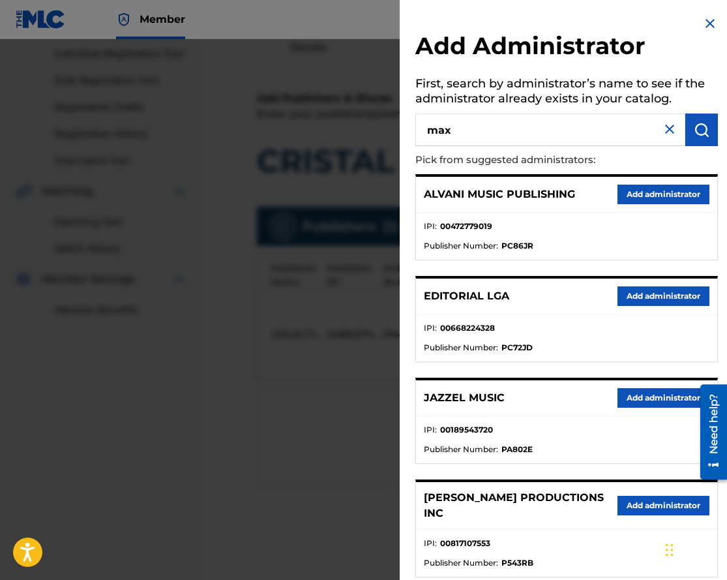
type input "max"
click at [708, 137] on button "submit" at bounding box center [702, 130] width 33 height 33
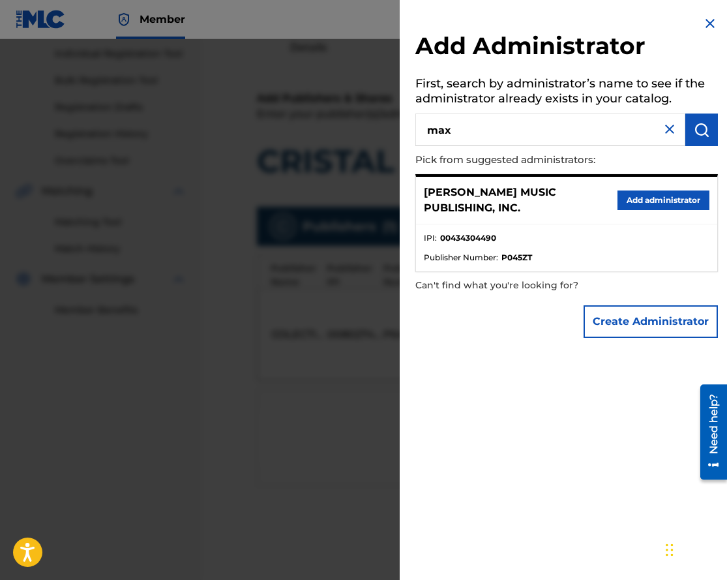
click at [618, 201] on button "Add administrator" at bounding box center [664, 200] width 92 height 20
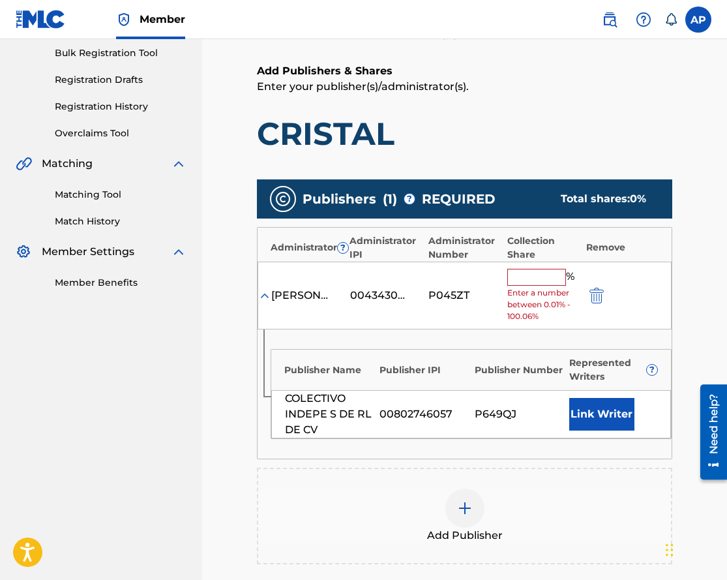
scroll to position [193, 0]
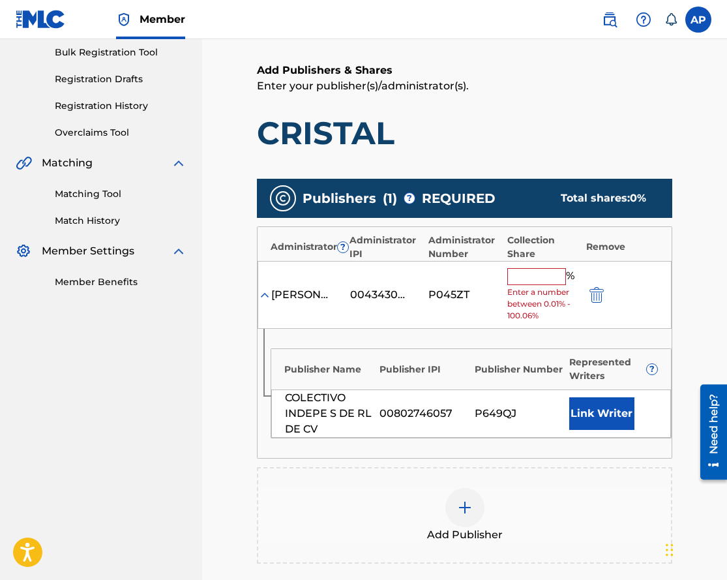
click at [518, 270] on input "text" at bounding box center [537, 276] width 59 height 17
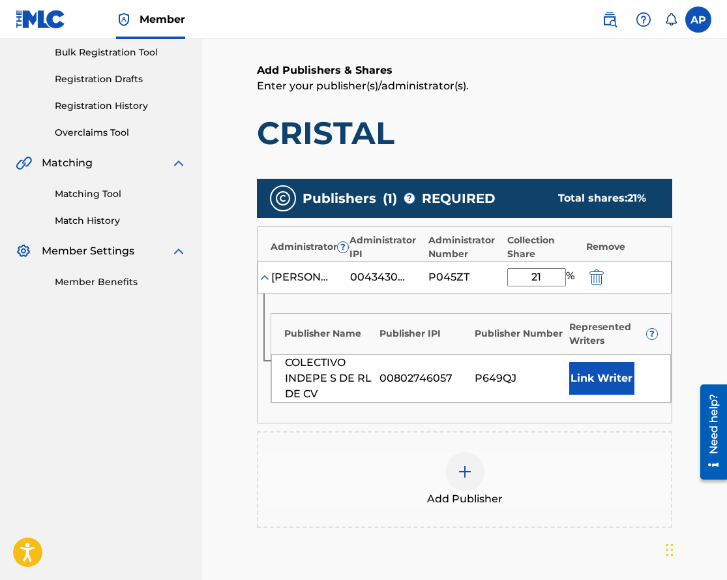
type input "2"
type input "100"
click at [129, 330] on nav "MAXIMO AGUIRRE MUSIC PUBLISHING, INC. Summary Catalog Works Registration Claimi…" at bounding box center [101, 270] width 202 height 849
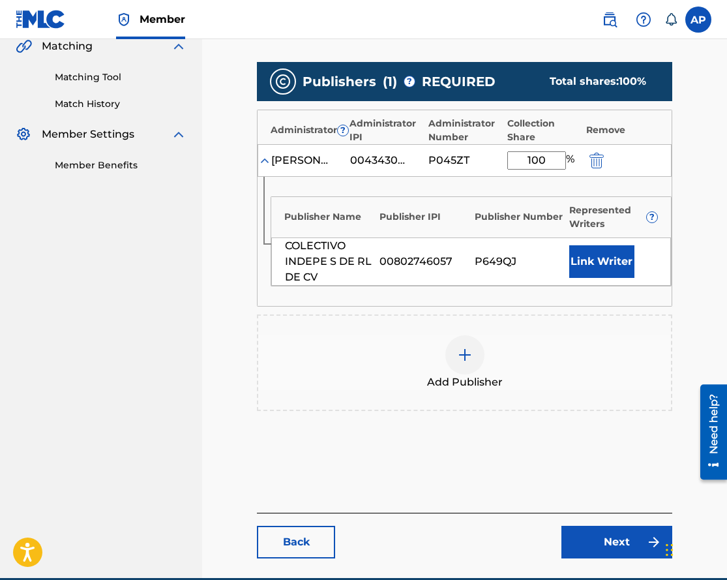
scroll to position [309, 0]
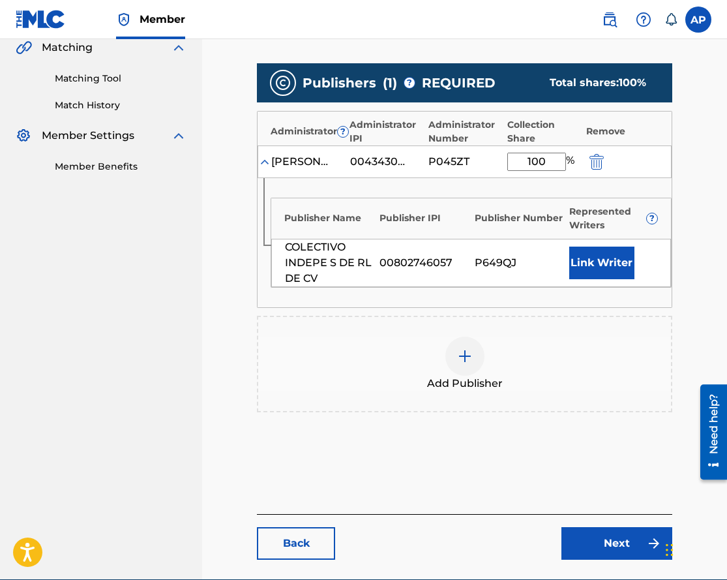
click at [625, 530] on link "Next" at bounding box center [617, 543] width 111 height 33
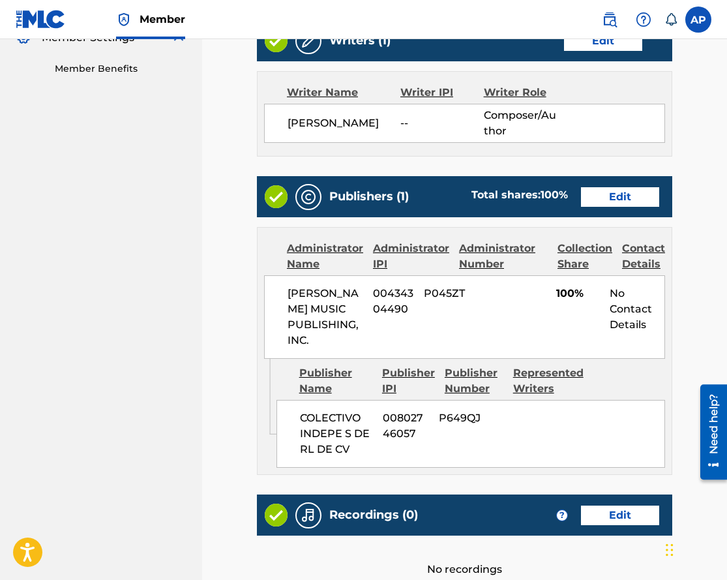
scroll to position [493, 0]
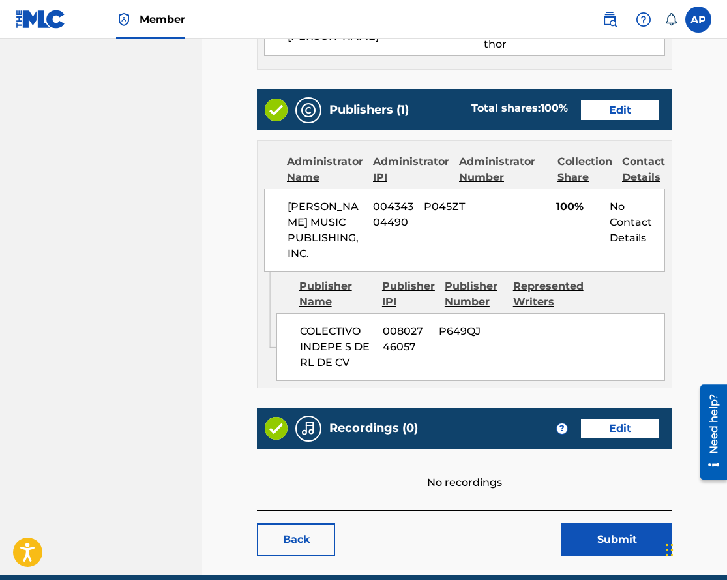
click at [600, 438] on link "Edit" at bounding box center [620, 429] width 78 height 20
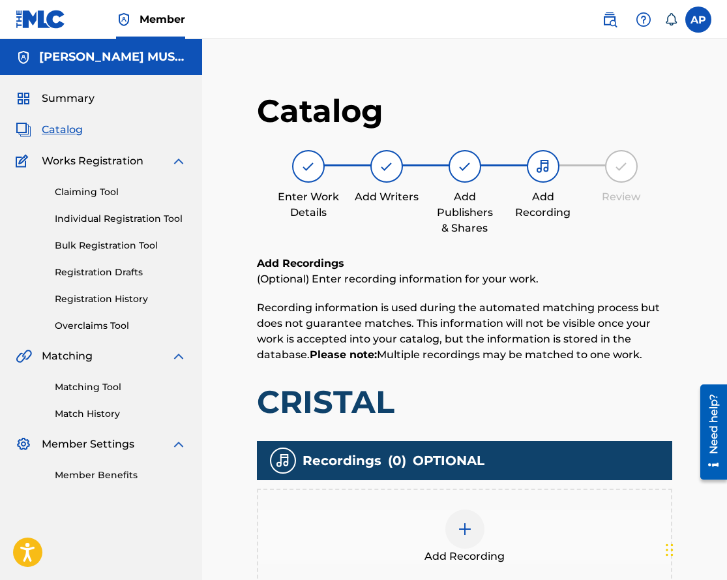
scroll to position [174, 0]
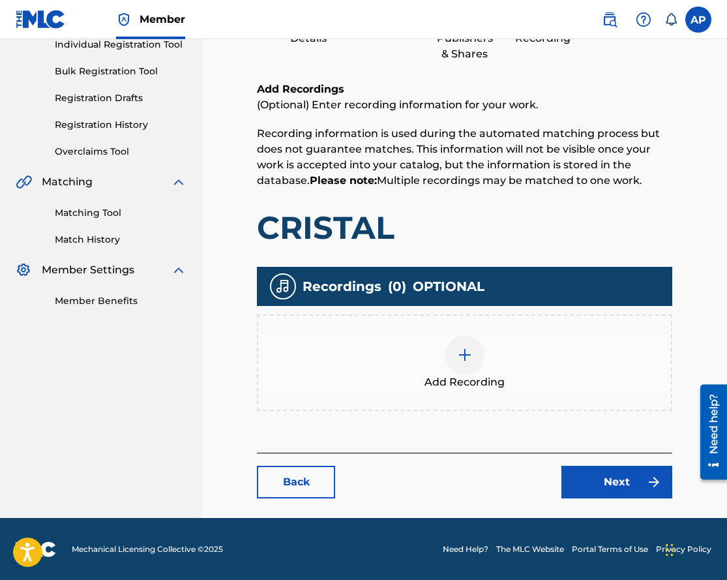
click at [457, 342] on div at bounding box center [465, 354] width 39 height 39
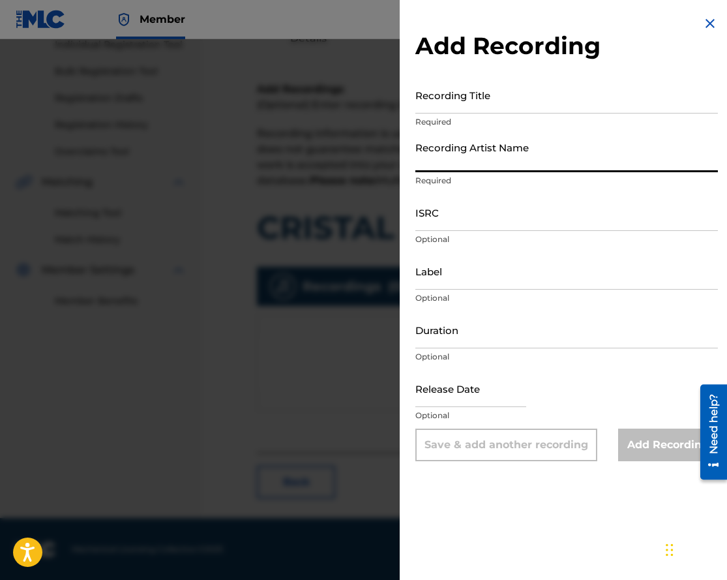
click at [461, 151] on input "Recording Artist Name" at bounding box center [567, 153] width 303 height 37
paste input "[PERSON_NAME]"
type input "[PERSON_NAME]"
click at [460, 93] on input "Recording Title" at bounding box center [567, 94] width 303 height 37
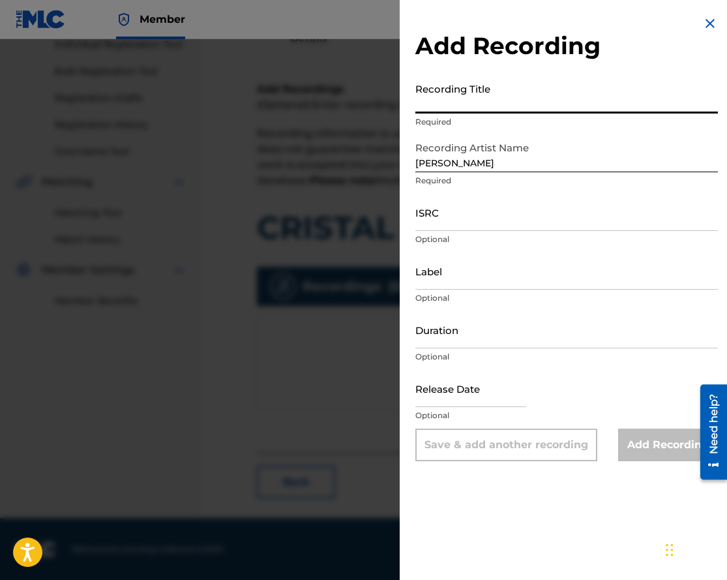
paste input "CRISTAL"
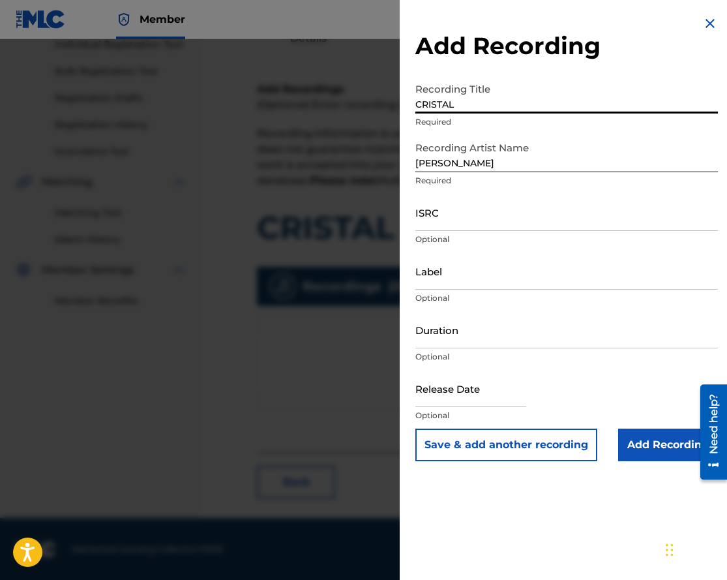
type input "CRISTAL"
click at [638, 429] on input "Add Recording" at bounding box center [668, 445] width 100 height 33
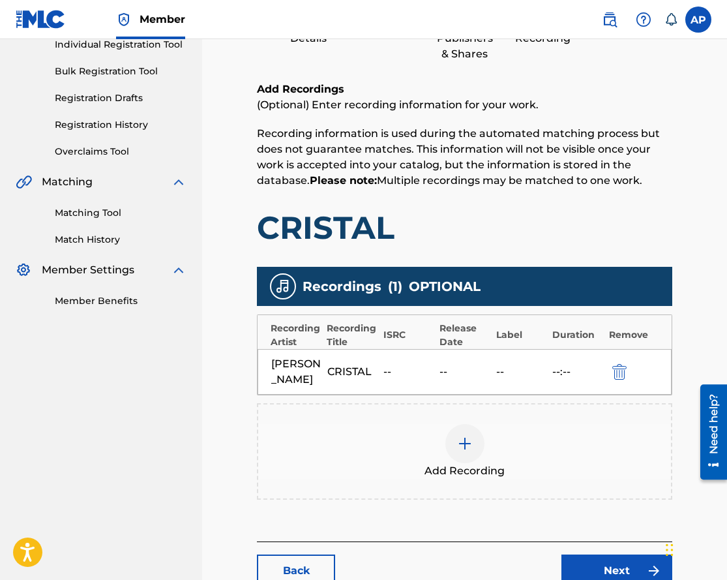
scroll to position [237, 0]
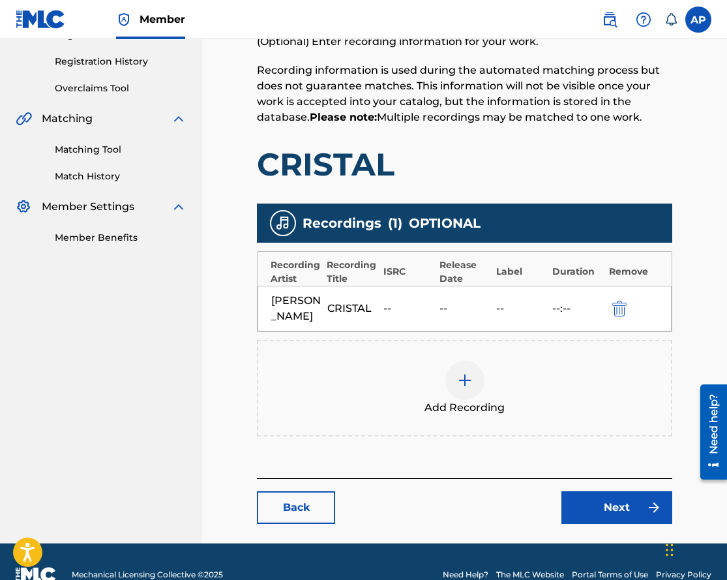
click at [635, 508] on link "Next" at bounding box center [617, 507] width 111 height 33
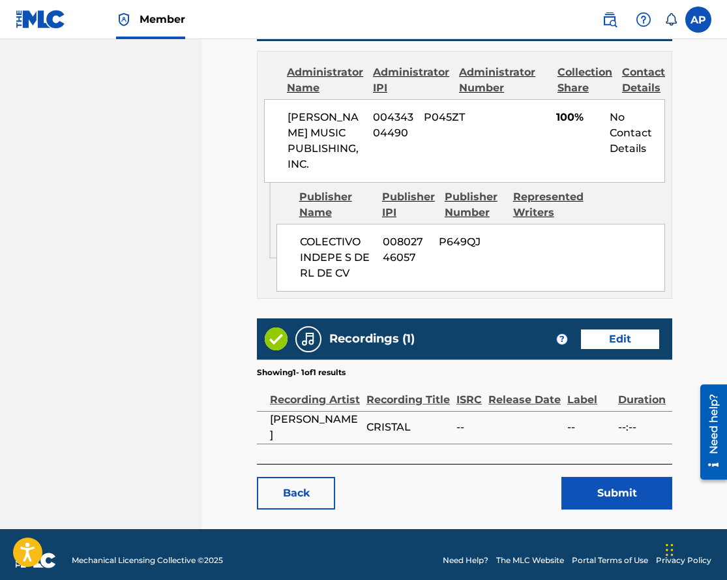
scroll to position [590, 0]
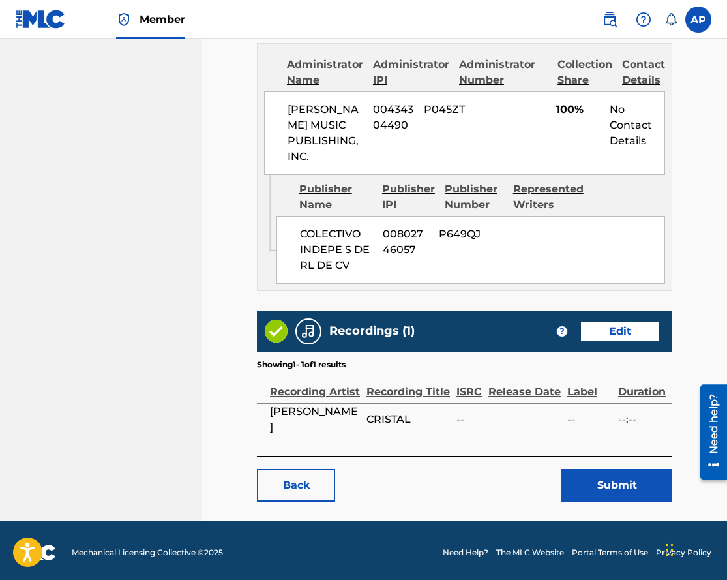
click at [608, 491] on button "Submit" at bounding box center [617, 485] width 111 height 33
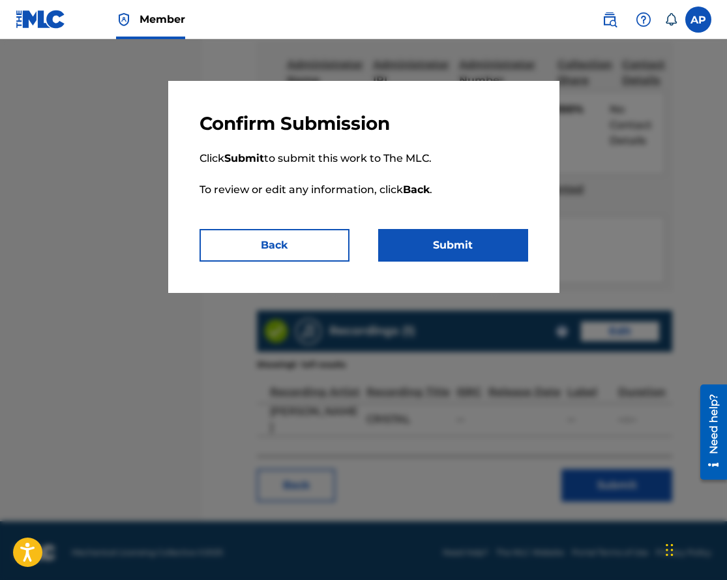
click at [421, 259] on button "Submit" at bounding box center [453, 245] width 150 height 33
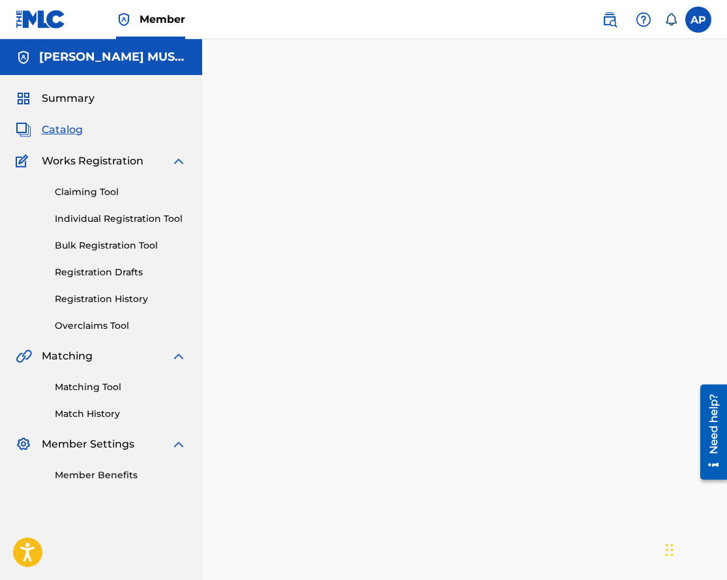
click at [61, 123] on span "Catalog" at bounding box center [62, 130] width 41 height 16
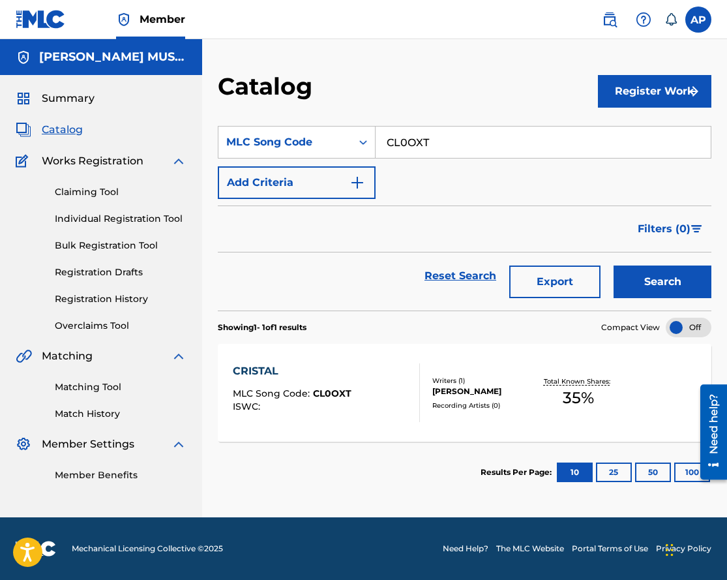
click at [401, 147] on input "CL0OXT" at bounding box center [543, 142] width 335 height 31
paste input "DQ7IMG"
type input "DQ7IMG"
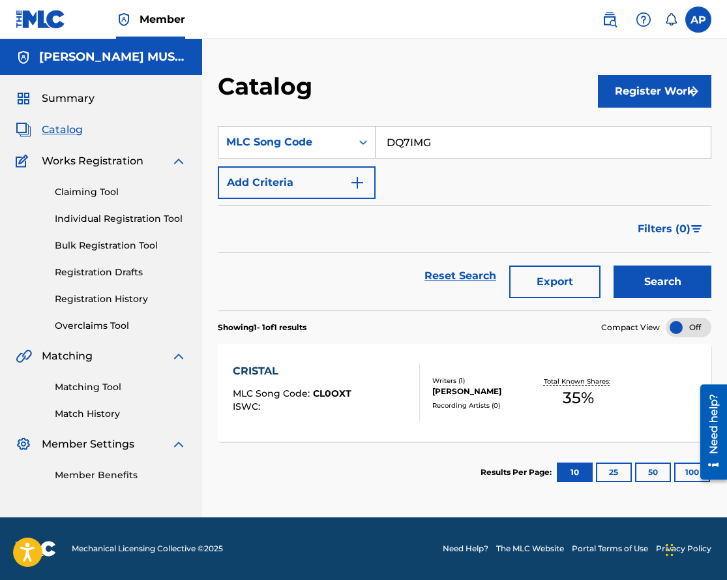
click at [614, 265] on button "Search" at bounding box center [663, 281] width 98 height 33
click at [419, 142] on input "DQ7IMG" at bounding box center [543, 142] width 335 height 31
click at [614, 265] on button "Search" at bounding box center [663, 281] width 98 height 33
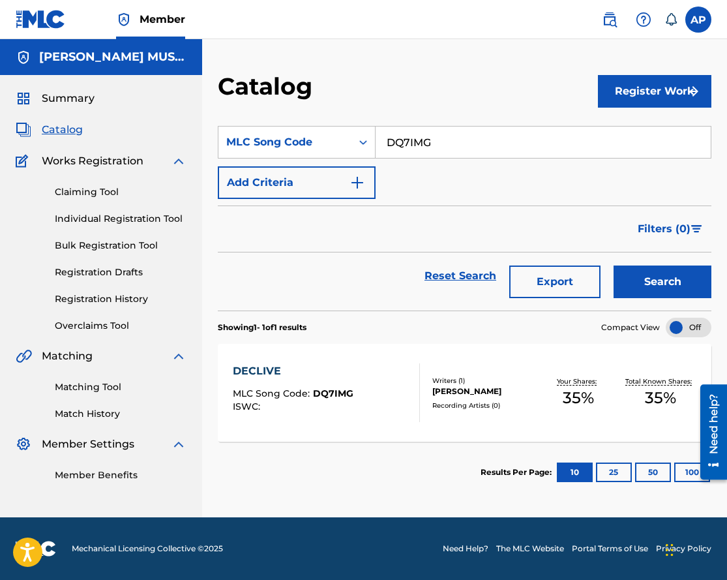
click at [266, 371] on div "DECLIVE" at bounding box center [293, 371] width 121 height 16
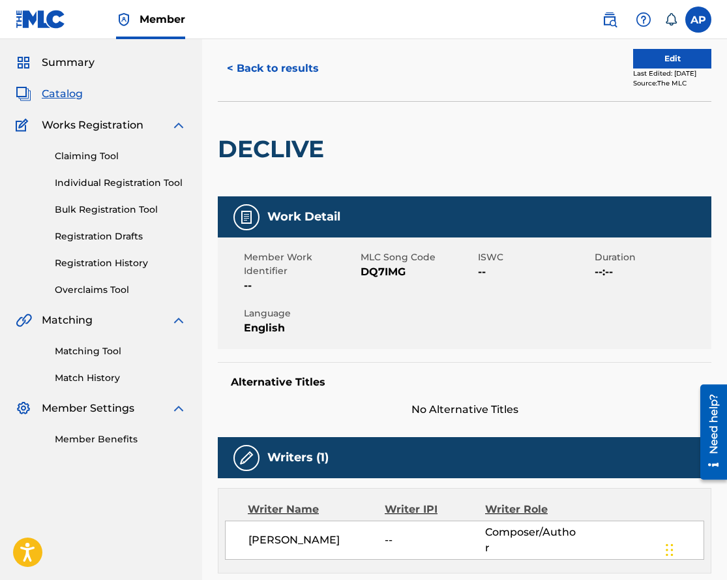
scroll to position [37, 0]
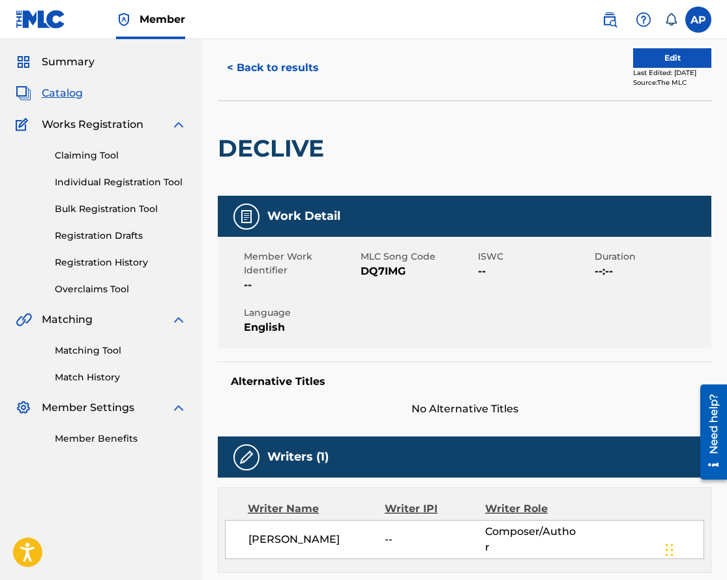
click at [671, 61] on button "Edit" at bounding box center [672, 58] width 78 height 20
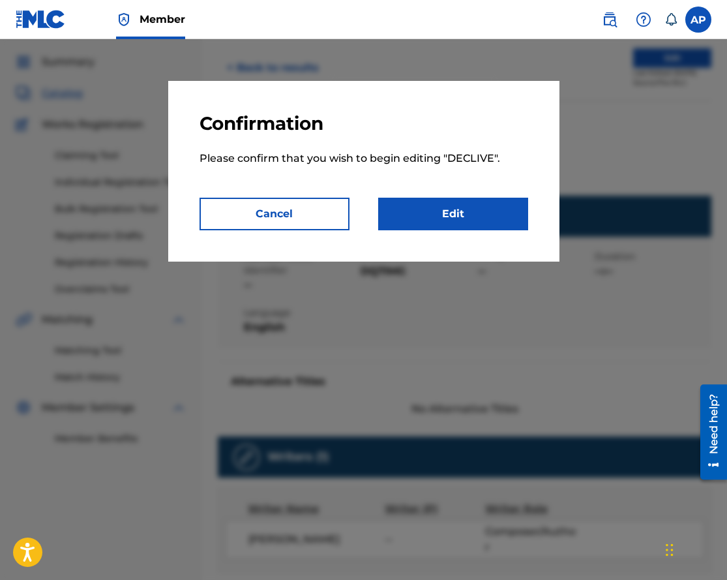
click at [406, 202] on link "Edit" at bounding box center [453, 214] width 150 height 33
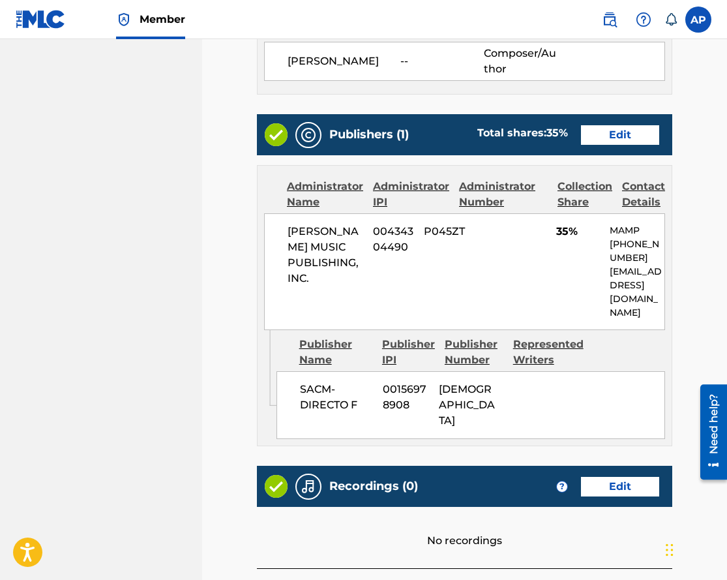
scroll to position [479, 0]
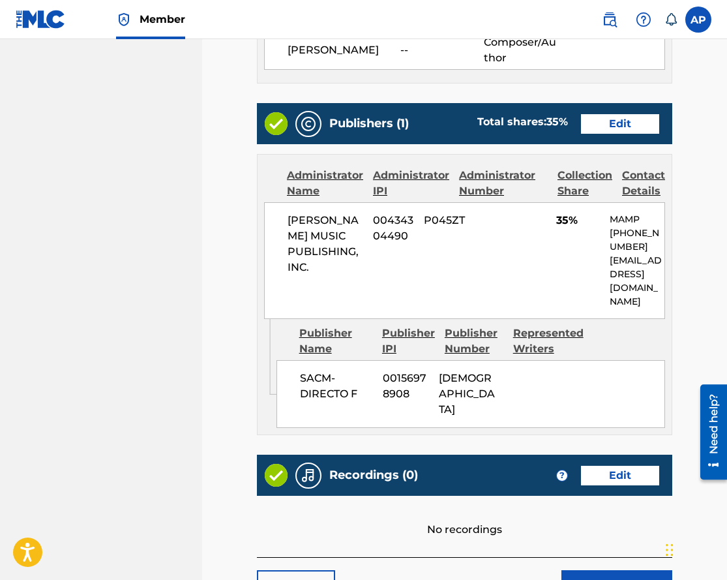
click at [602, 120] on link "Edit" at bounding box center [620, 124] width 78 height 20
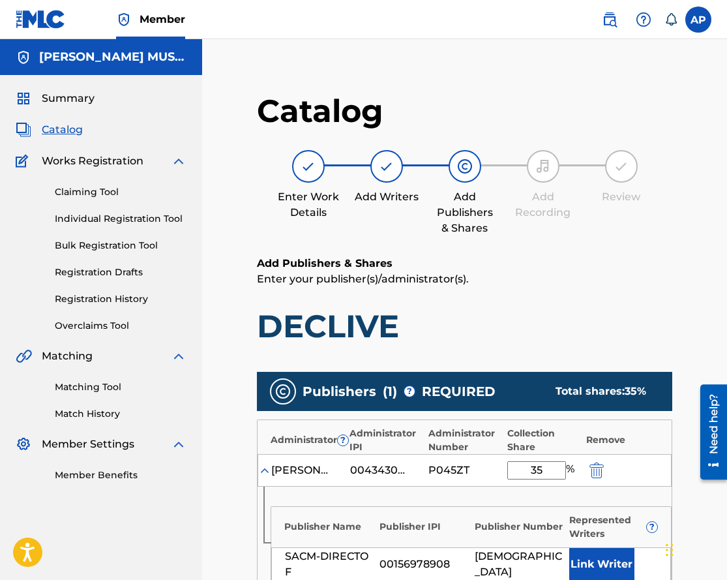
scroll to position [59, 0]
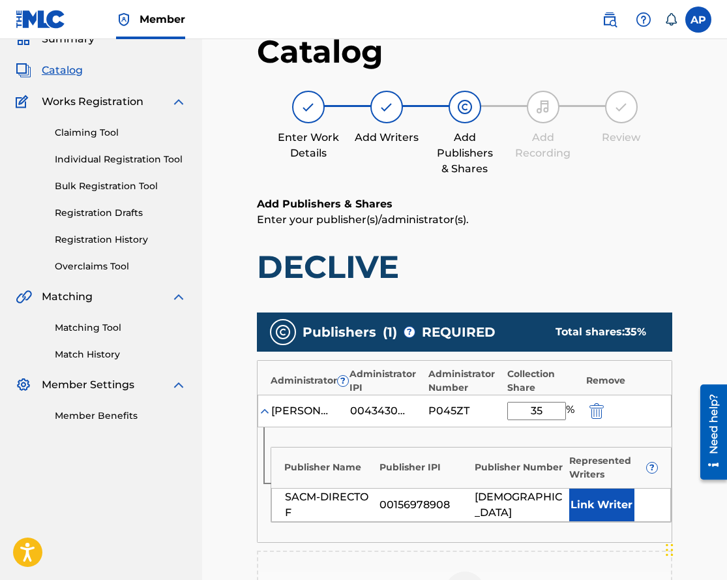
click at [594, 415] on img "submit" at bounding box center [597, 411] width 14 height 16
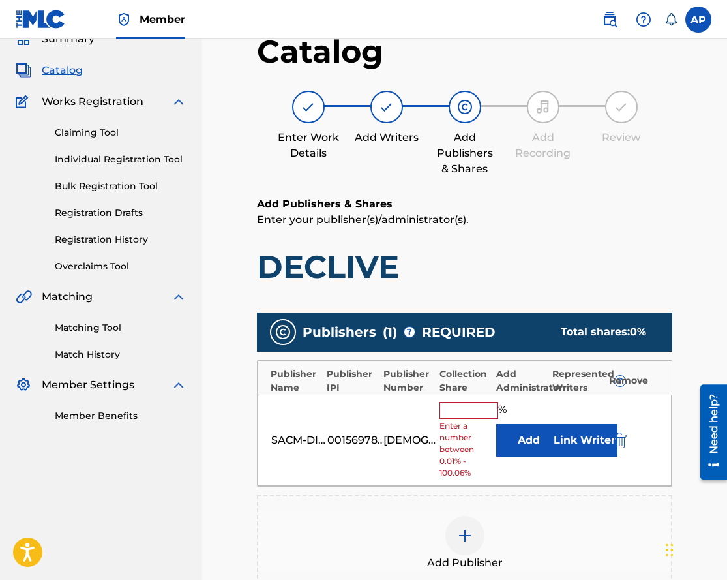
click at [619, 429] on div "SACM-DIRECTO F 00156978908 PA24SM % Enter a number between 0.01% - 100.06% Add …" at bounding box center [465, 441] width 414 height 92
click at [619, 435] on img "submit" at bounding box center [620, 440] width 14 height 16
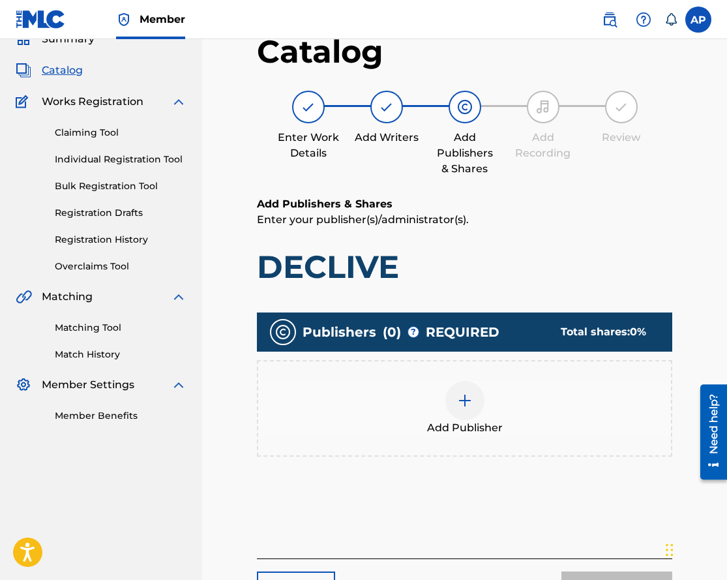
click at [467, 397] on img at bounding box center [465, 401] width 16 height 16
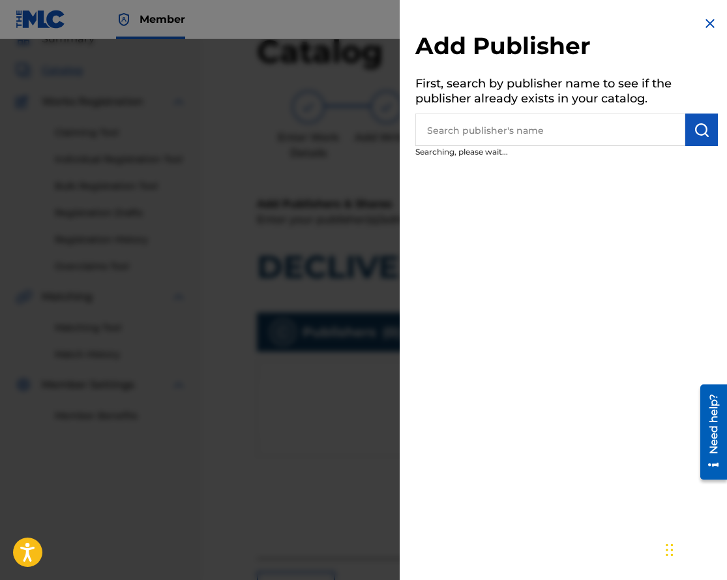
click at [443, 120] on input "text" at bounding box center [551, 130] width 270 height 33
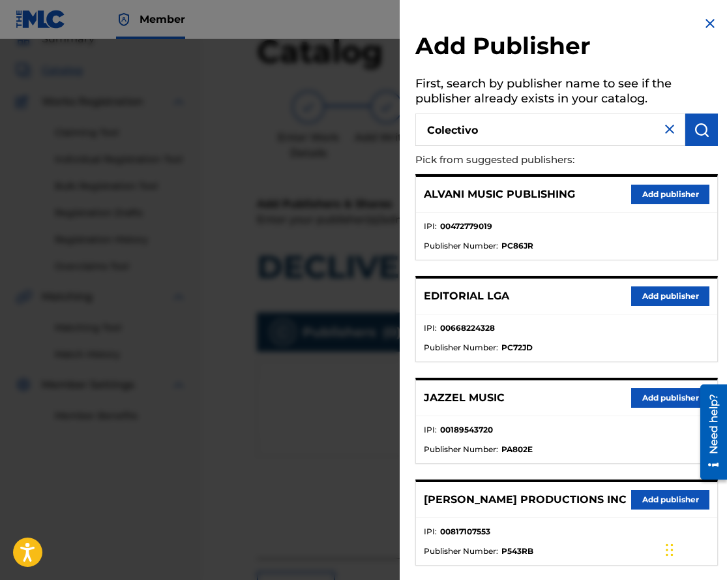
type input "Colectivo"
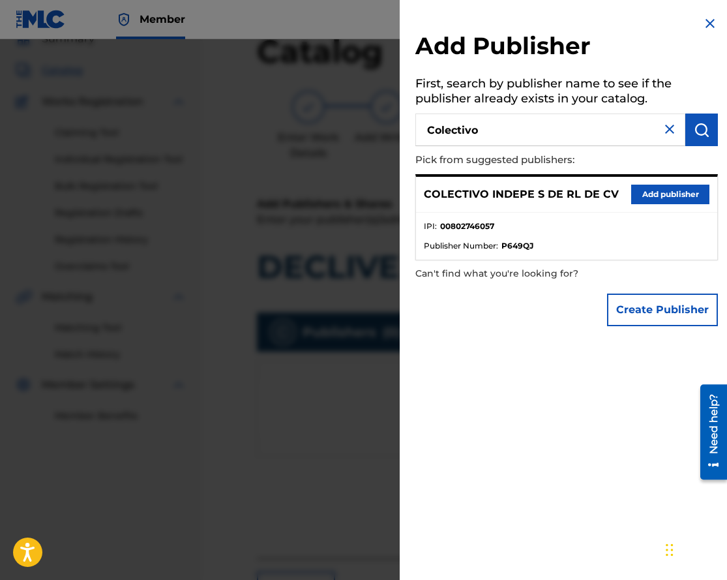
click at [637, 202] on button "Add publisher" at bounding box center [670, 195] width 78 height 20
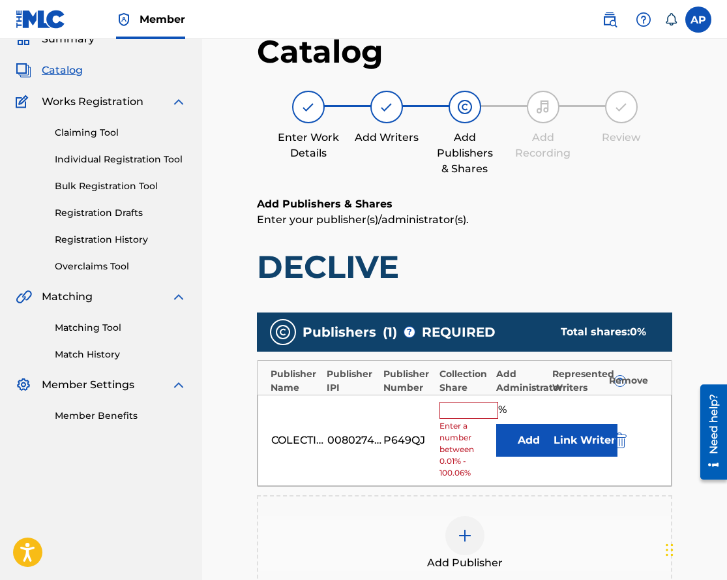
click at [537, 436] on button "Add" at bounding box center [528, 440] width 65 height 33
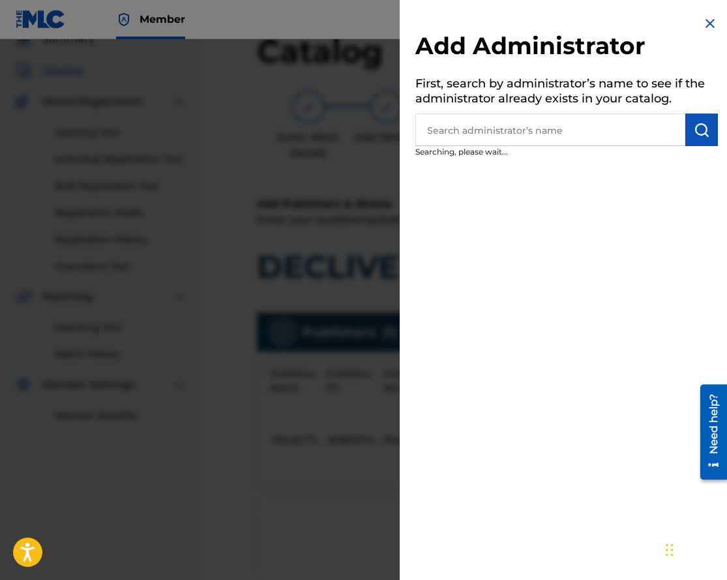
click at [553, 144] on input "text" at bounding box center [551, 130] width 270 height 33
type input "max"
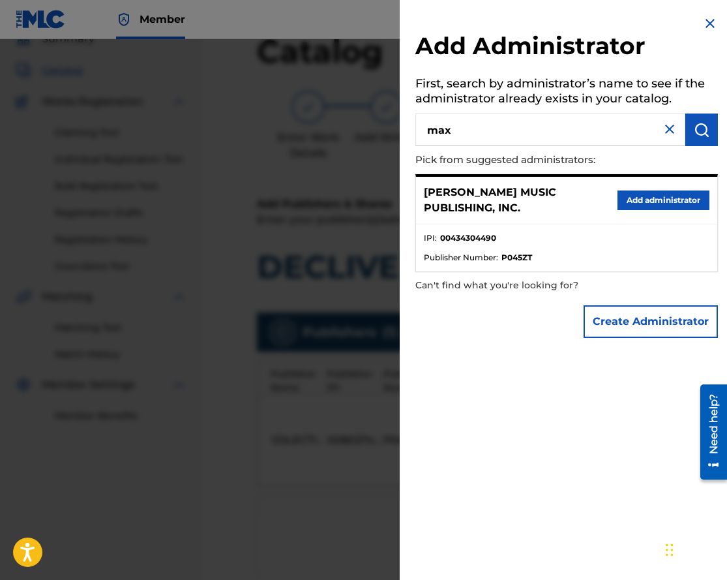
click at [637, 189] on div "[PERSON_NAME] MUSIC PUBLISHING, INC. Add administrator" at bounding box center [566, 201] width 301 height 48
click at [638, 191] on button "Add administrator" at bounding box center [664, 200] width 92 height 20
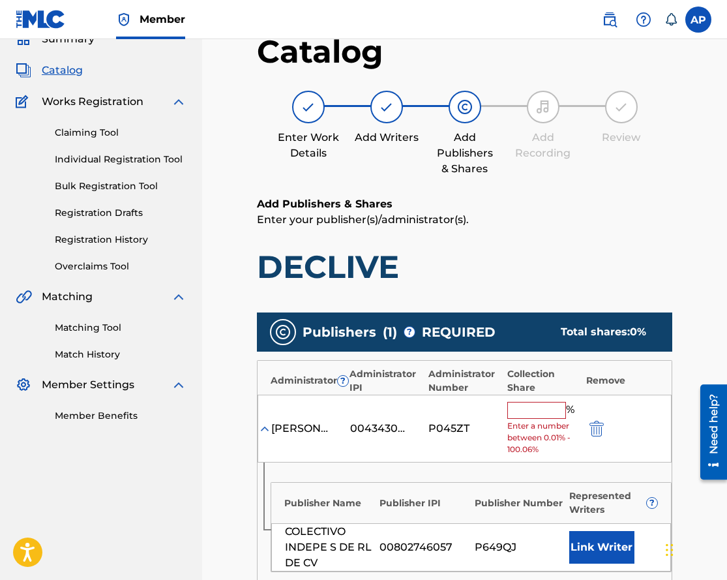
click at [539, 408] on input "text" at bounding box center [537, 410] width 59 height 17
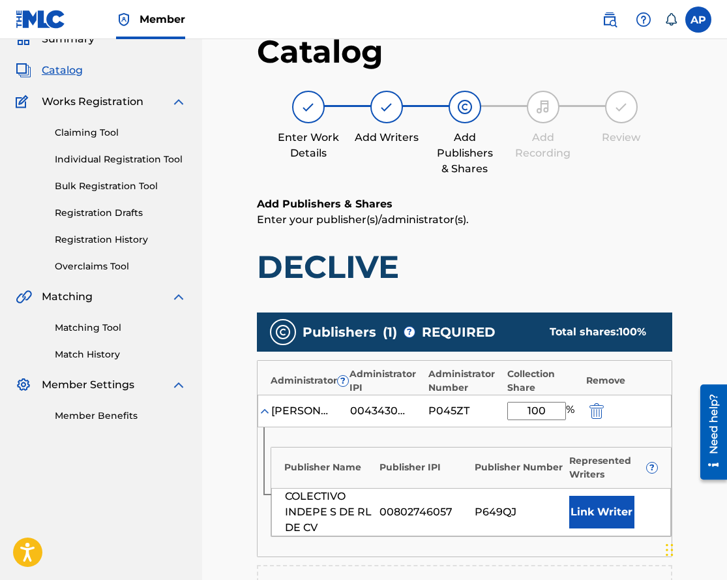
type input "100"
click at [629, 283] on h1 "DECLIVE" at bounding box center [465, 266] width 416 height 39
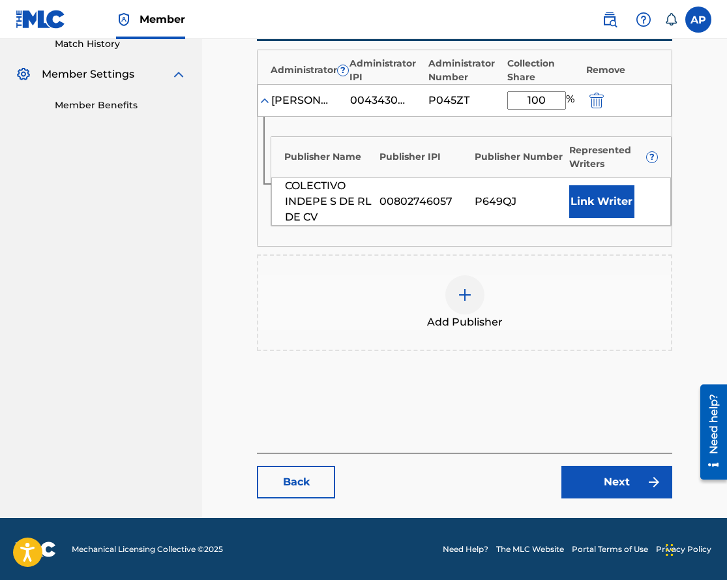
scroll to position [371, 0]
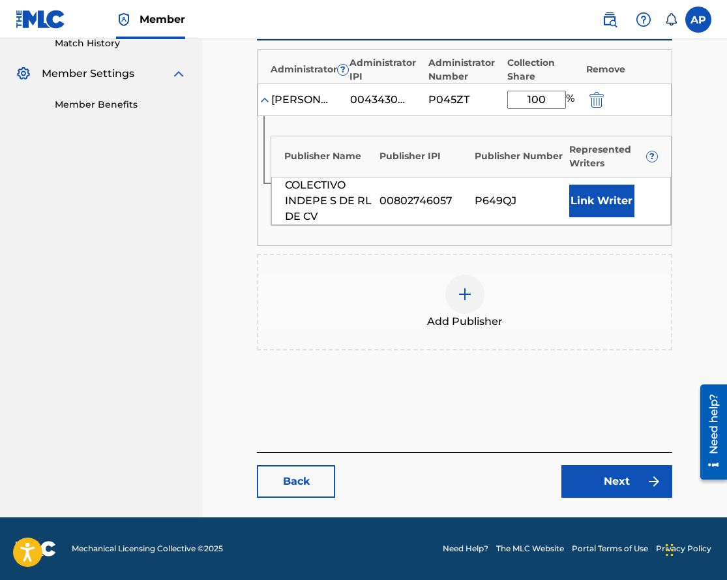
click at [611, 476] on link "Next" at bounding box center [617, 481] width 111 height 33
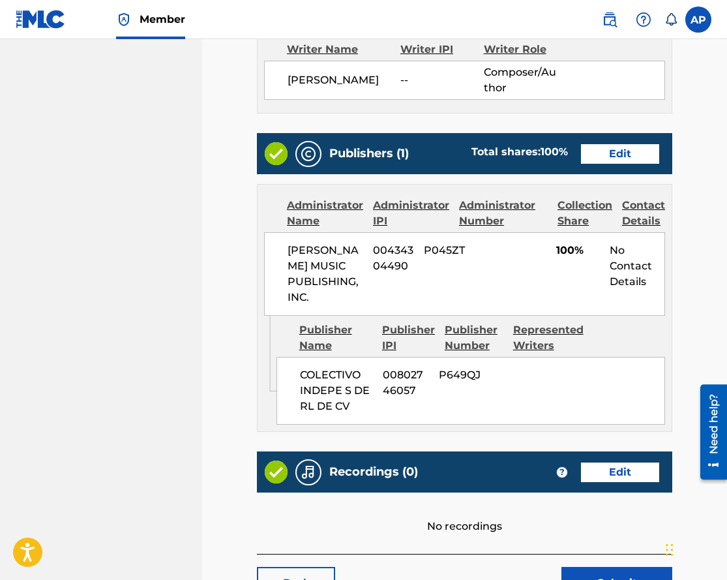
scroll to position [451, 0]
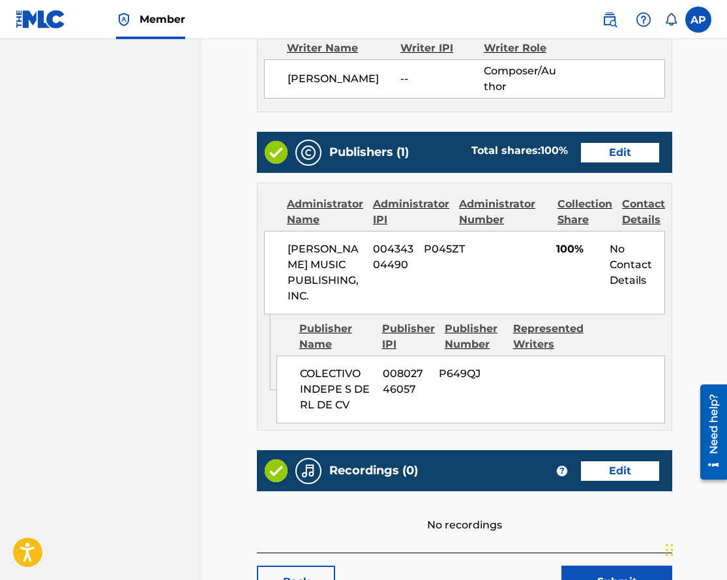
click at [614, 155] on link "Edit" at bounding box center [620, 153] width 78 height 20
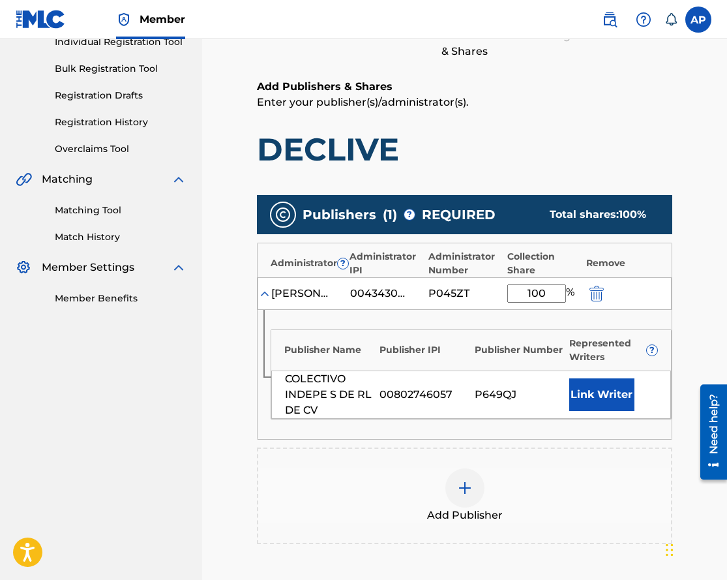
scroll to position [251, 0]
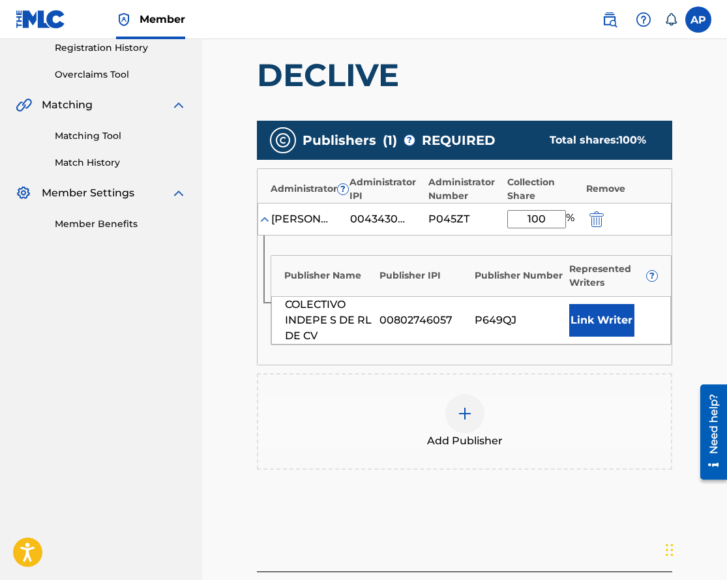
click at [595, 222] on img "submit" at bounding box center [597, 219] width 14 height 16
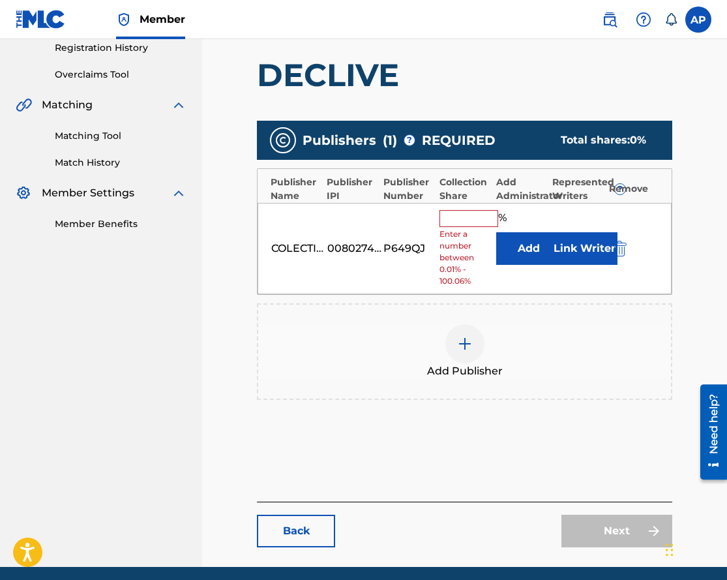
click at [621, 248] on img "submit" at bounding box center [620, 249] width 14 height 16
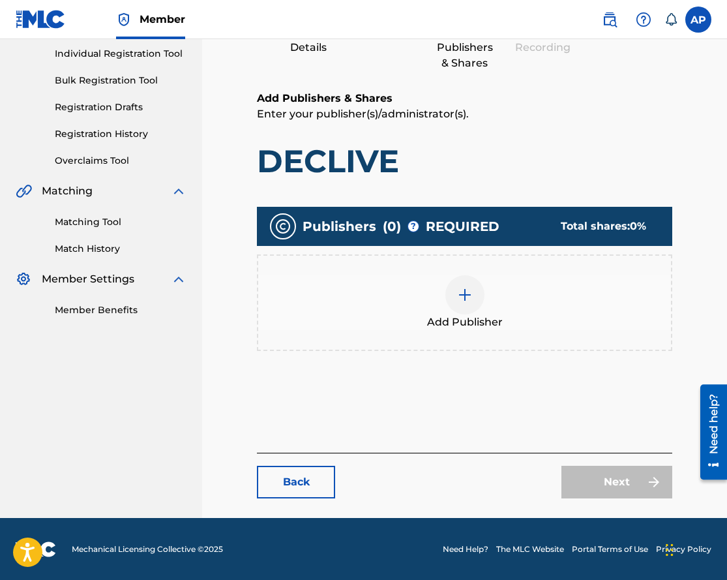
click at [469, 277] on div at bounding box center [465, 294] width 39 height 39
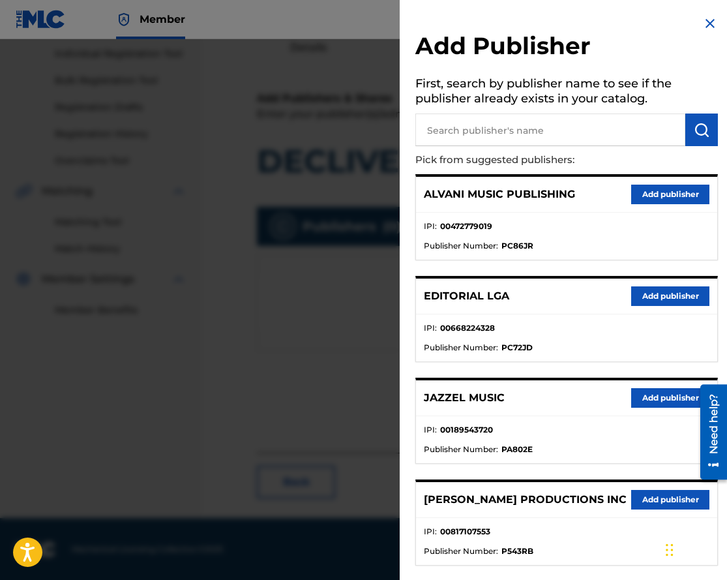
click at [442, 139] on input "text" at bounding box center [551, 130] width 270 height 33
type input "colectivo"
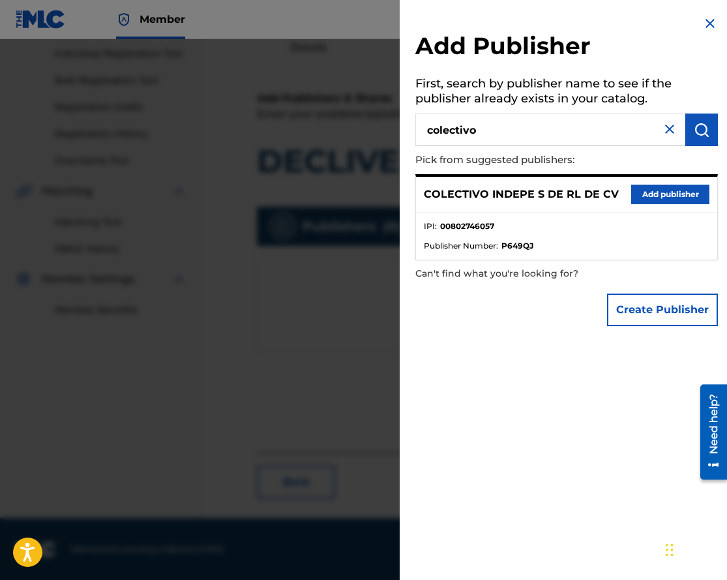
click at [647, 192] on button "Add publisher" at bounding box center [670, 195] width 78 height 20
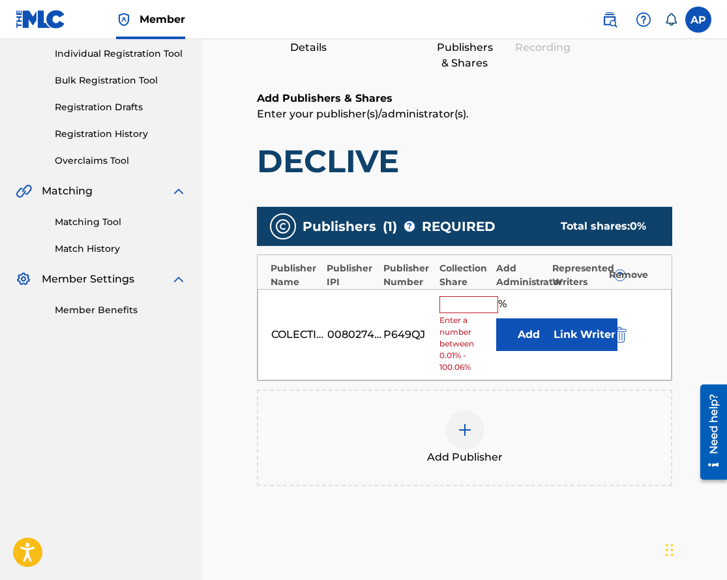
click at [514, 327] on button "Add" at bounding box center [528, 334] width 65 height 33
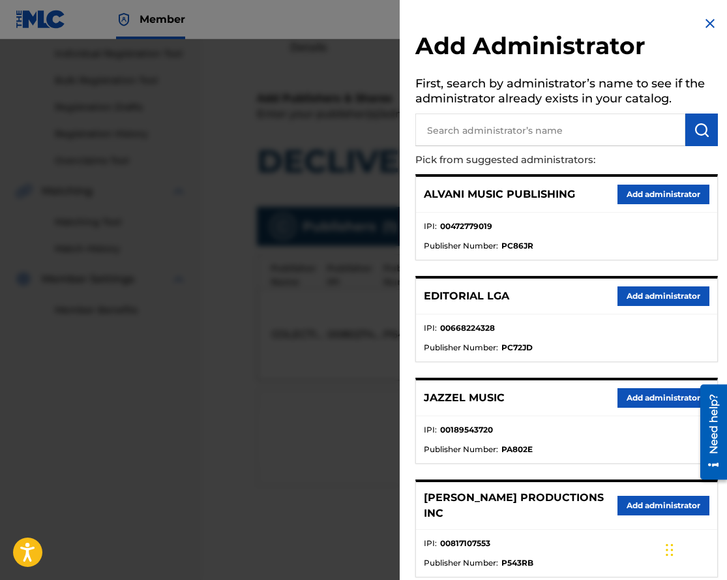
click at [470, 147] on p "Pick from suggested administrators:" at bounding box center [530, 160] width 228 height 28
click at [470, 136] on input "text" at bounding box center [551, 130] width 270 height 33
type input "max"
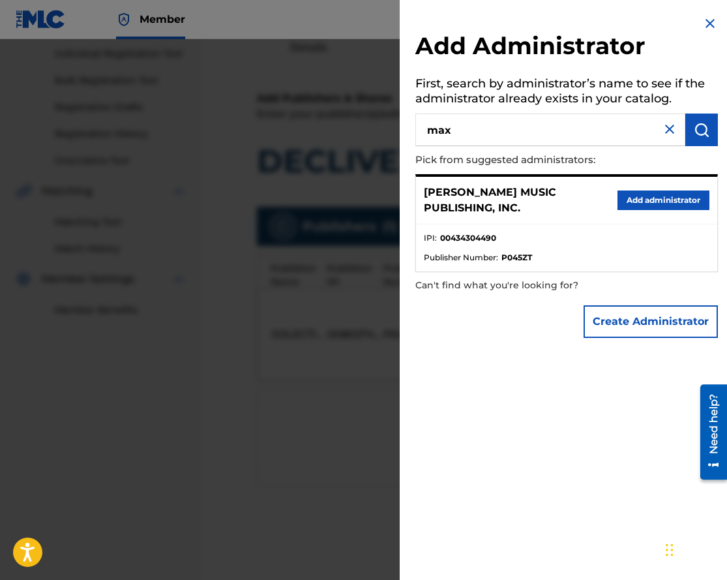
click at [637, 194] on button "Add administrator" at bounding box center [664, 200] width 92 height 20
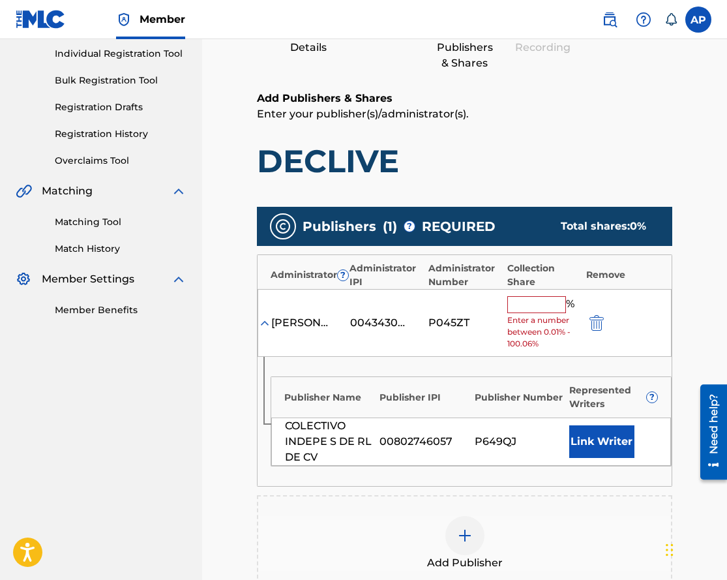
click at [522, 308] on input "text" at bounding box center [537, 304] width 59 height 17
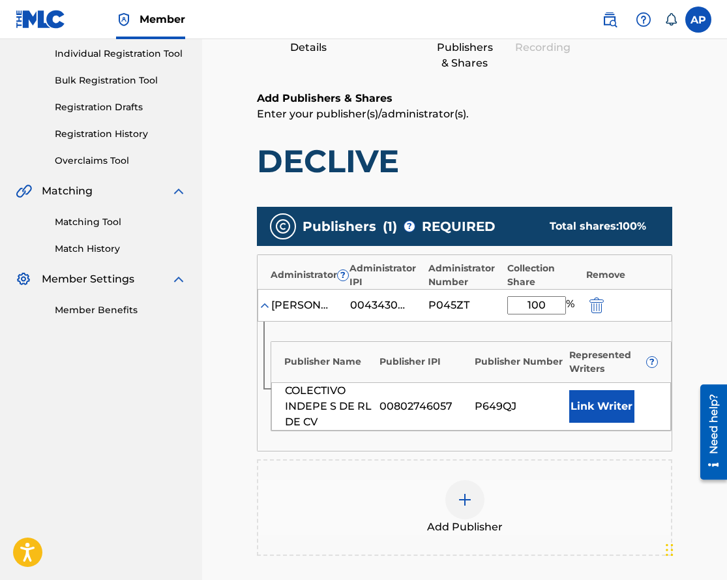
type input "100"
click at [703, 263] on main "Catalog Enter Work Details Add Writers Add Publishers & Shares Add Recording Re…" at bounding box center [465, 315] width 494 height 816
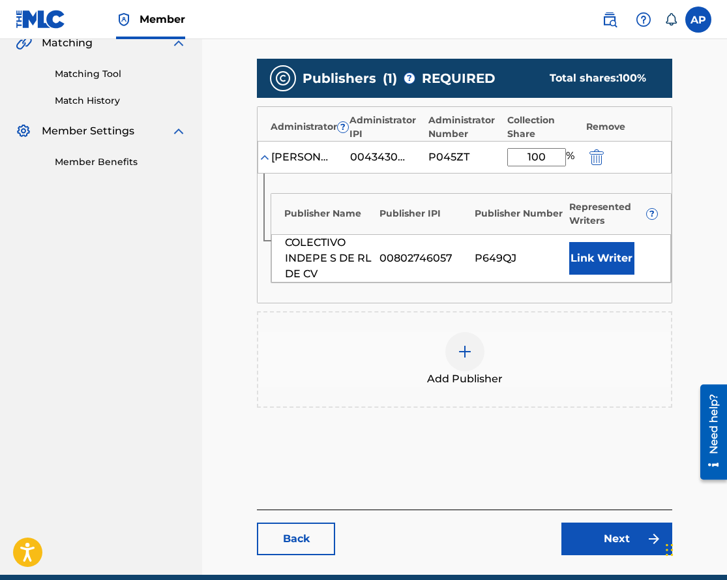
scroll to position [319, 0]
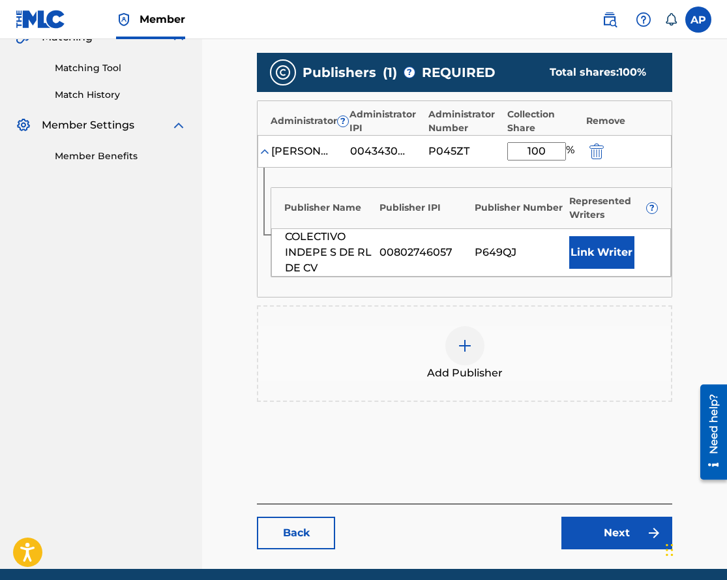
click at [610, 526] on link "Next" at bounding box center [617, 533] width 111 height 33
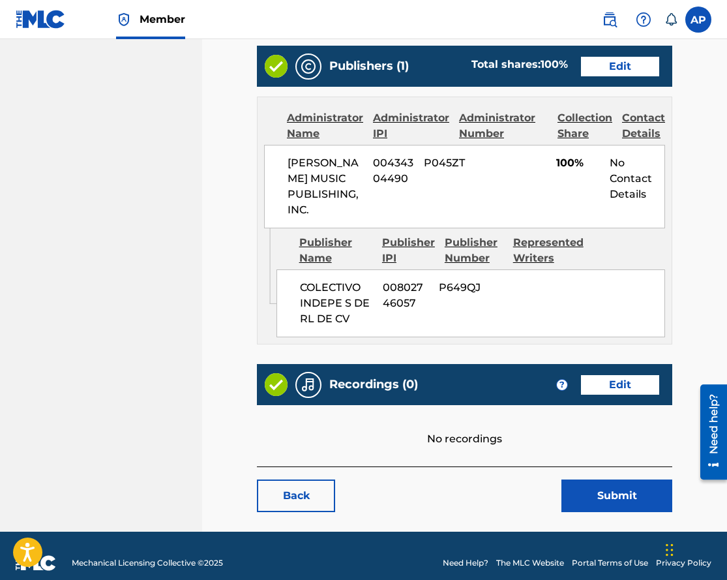
scroll to position [564, 0]
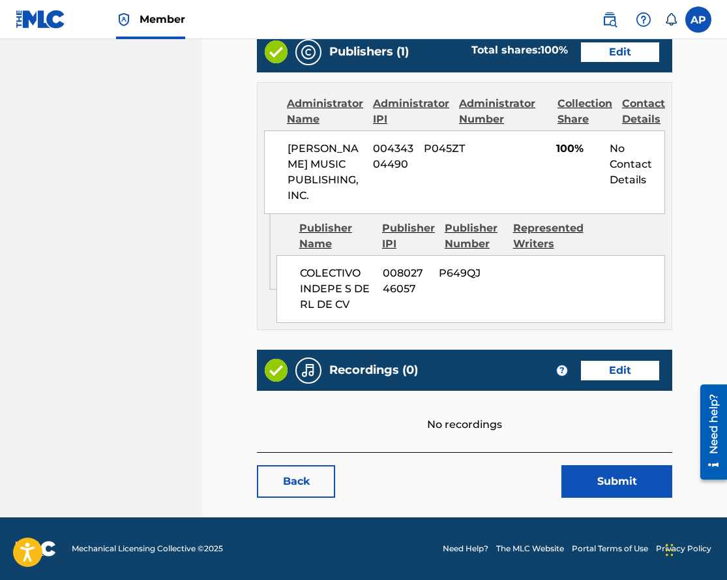
click at [614, 472] on button "Submit" at bounding box center [617, 481] width 111 height 33
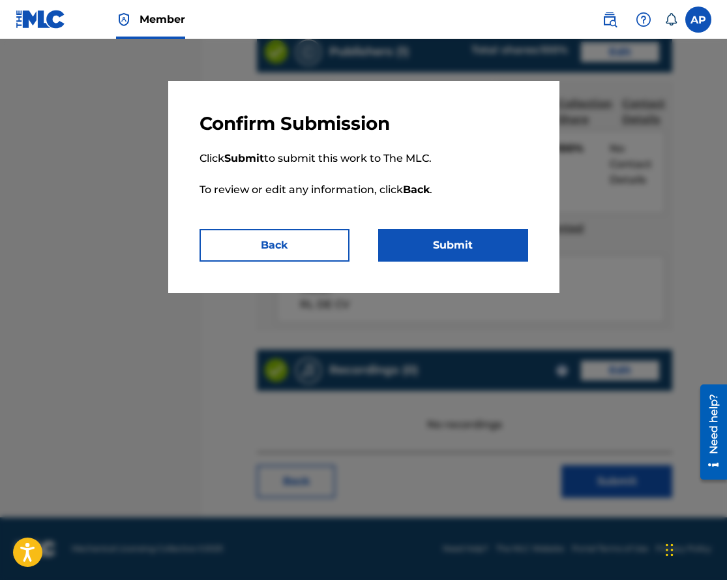
click at [459, 252] on button "Submit" at bounding box center [453, 245] width 150 height 33
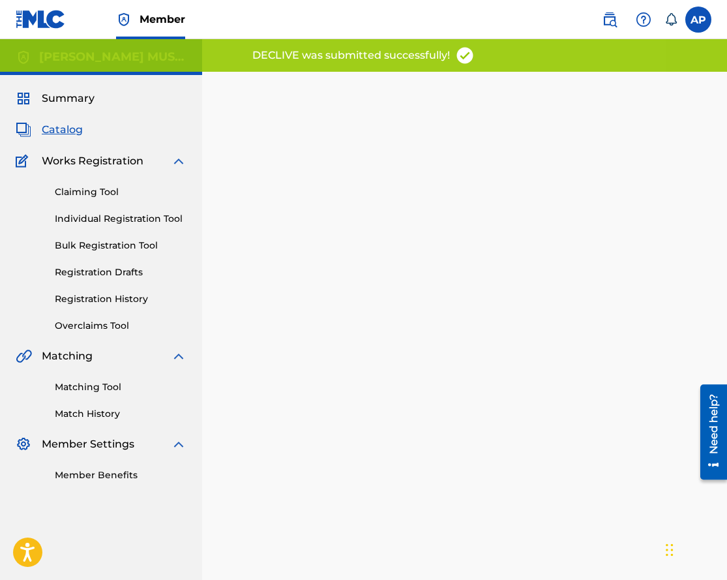
click at [51, 114] on div "Summary Catalog Works Registration Claiming Tool Individual Registration Tool B…" at bounding box center [101, 286] width 202 height 423
click at [55, 129] on span "Catalog" at bounding box center [62, 130] width 41 height 16
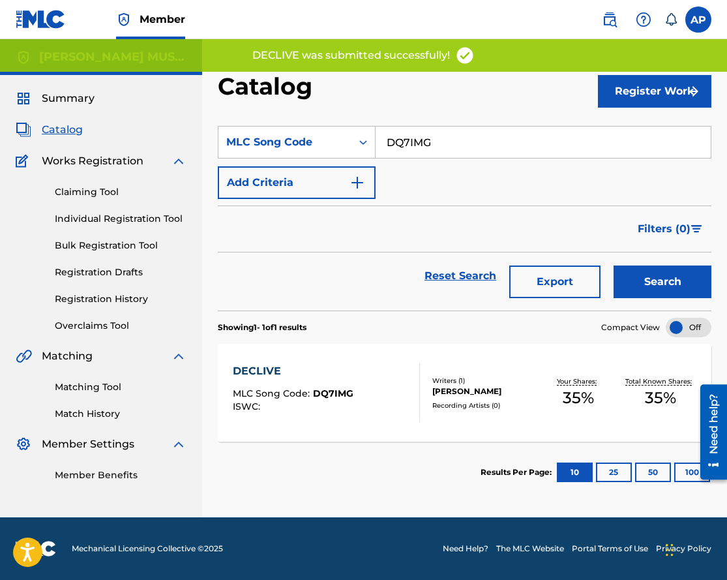
click at [401, 143] on input "DQ7IMG" at bounding box center [543, 142] width 335 height 31
paste input "UI"
type input "DQ7IUI"
click at [614, 265] on button "Search" at bounding box center [663, 281] width 98 height 33
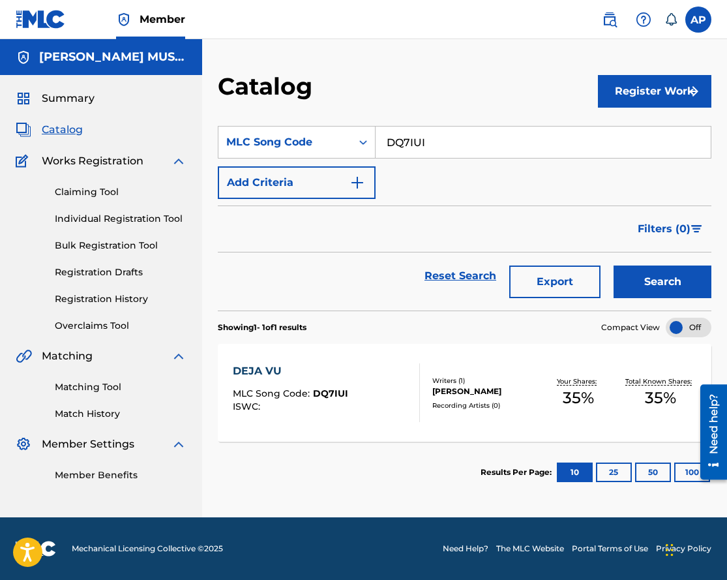
click at [264, 363] on div "DEJA VU" at bounding box center [290, 371] width 115 height 16
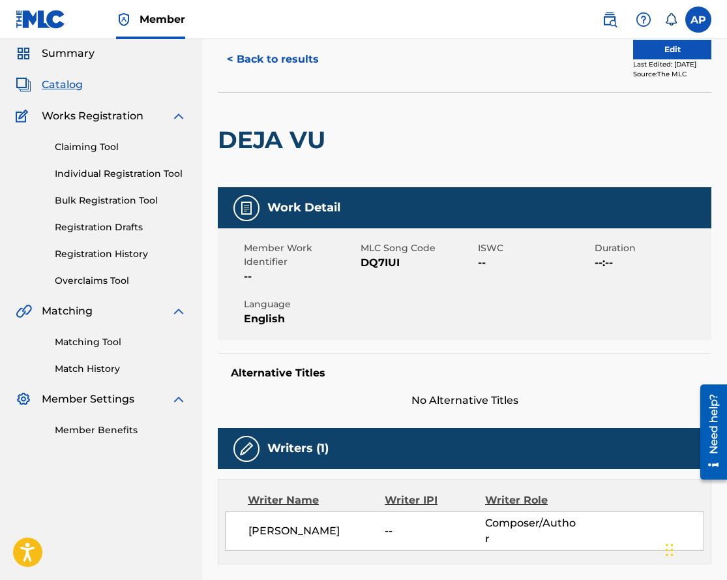
scroll to position [1, 0]
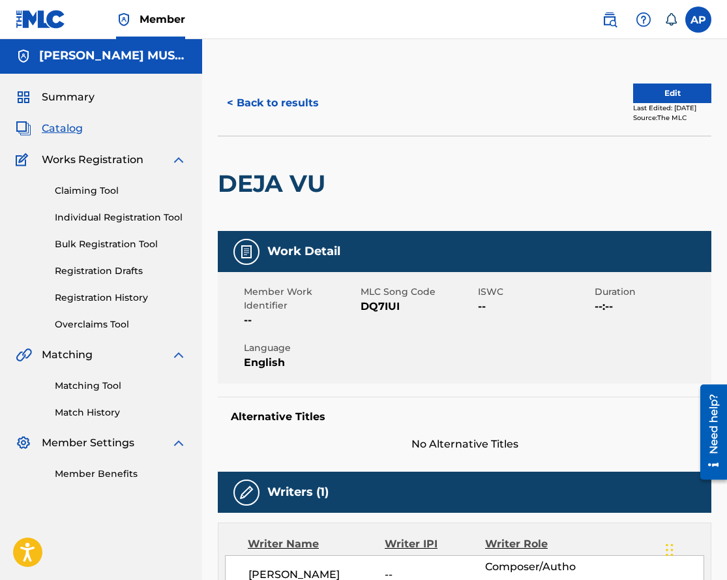
click at [652, 97] on button "Edit" at bounding box center [672, 93] width 78 height 20
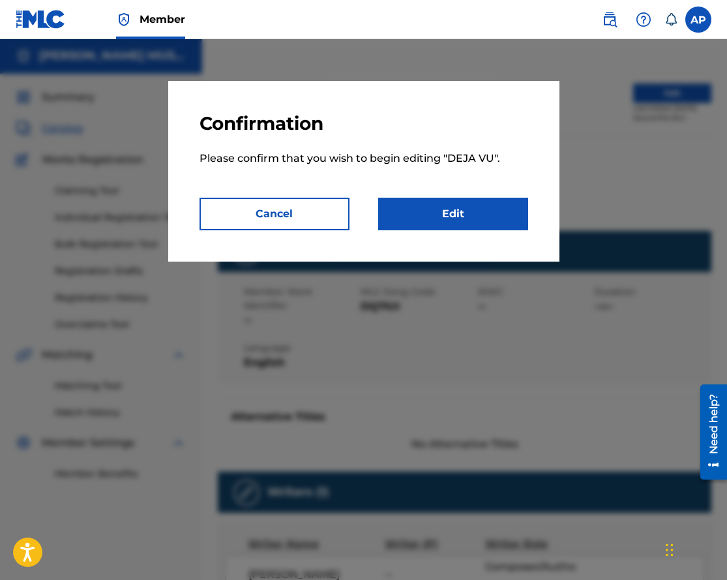
click at [453, 222] on link "Edit" at bounding box center [453, 214] width 150 height 33
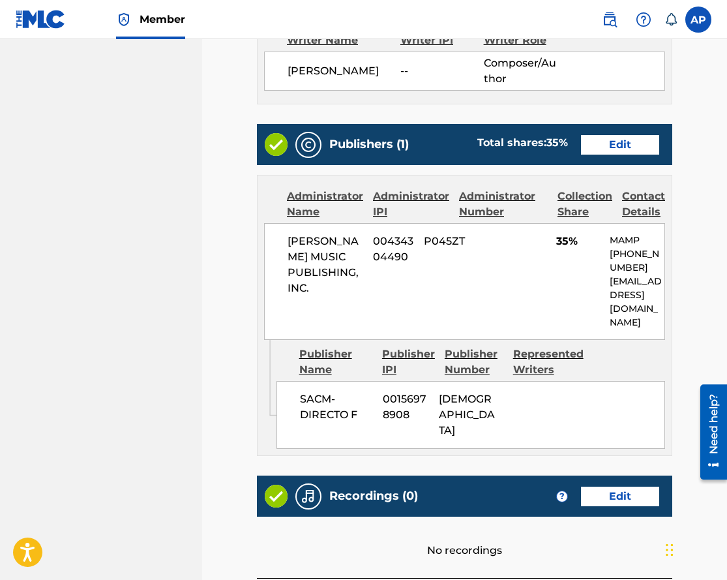
scroll to position [459, 0]
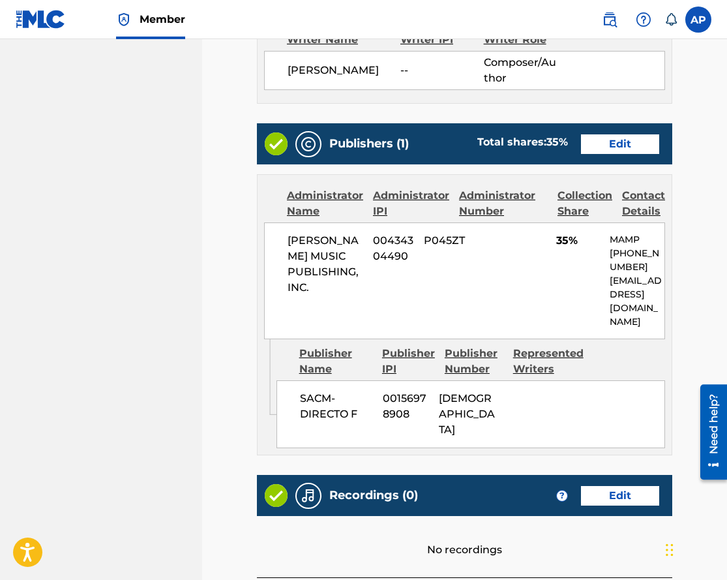
click at [617, 144] on link "Edit" at bounding box center [620, 144] width 78 height 20
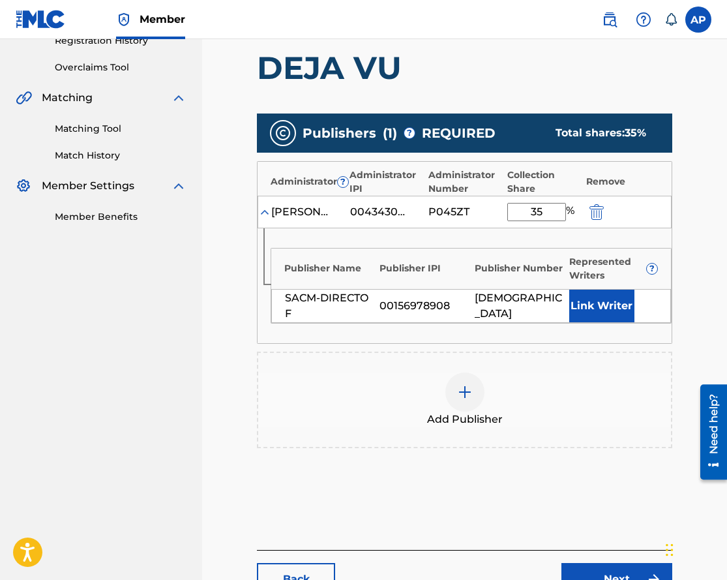
scroll to position [260, 0]
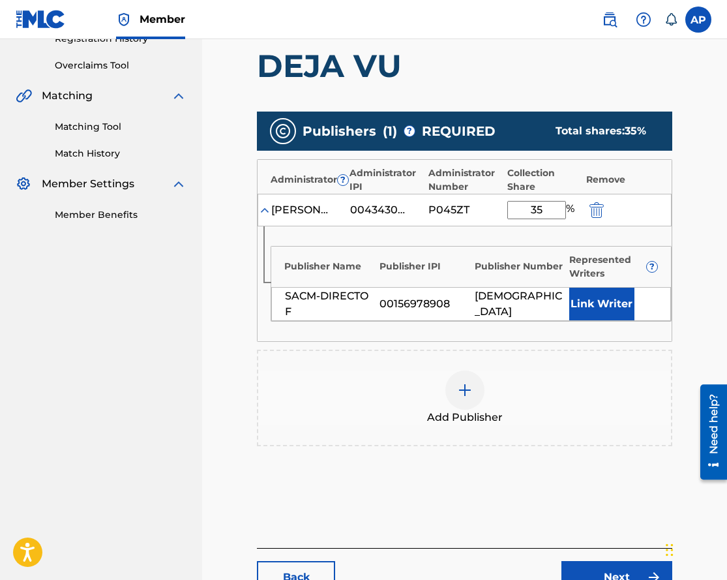
click at [604, 214] on img "submit" at bounding box center [597, 210] width 14 height 16
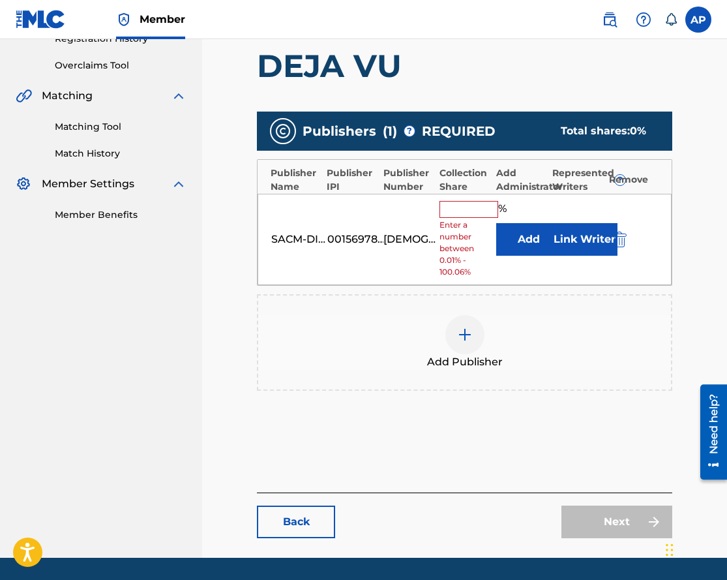
click at [619, 234] on img "submit" at bounding box center [620, 240] width 14 height 16
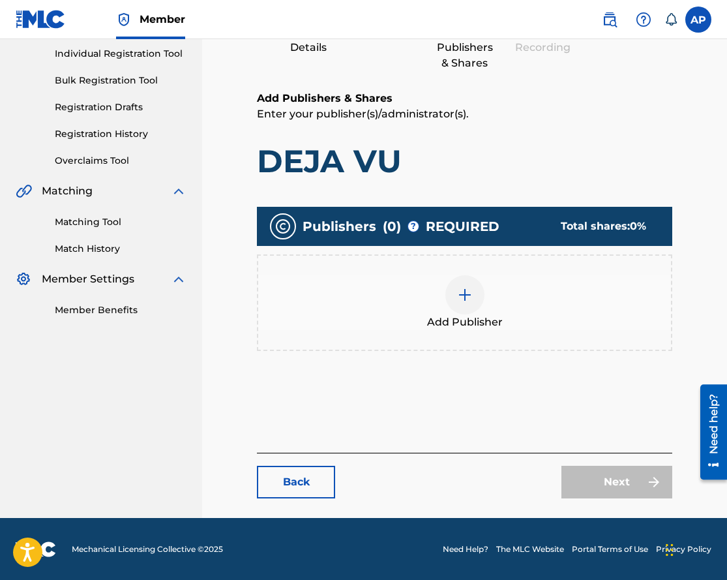
click at [463, 295] on img at bounding box center [465, 295] width 16 height 16
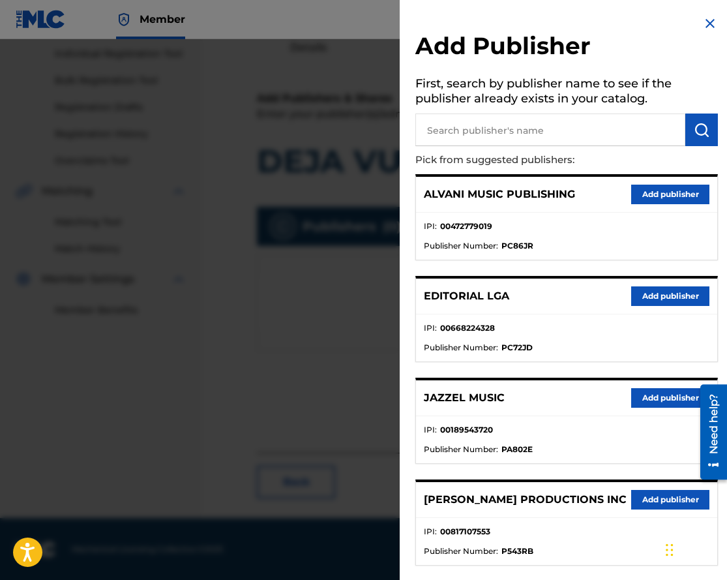
click at [465, 131] on input "text" at bounding box center [551, 130] width 270 height 33
type input "colectivo"
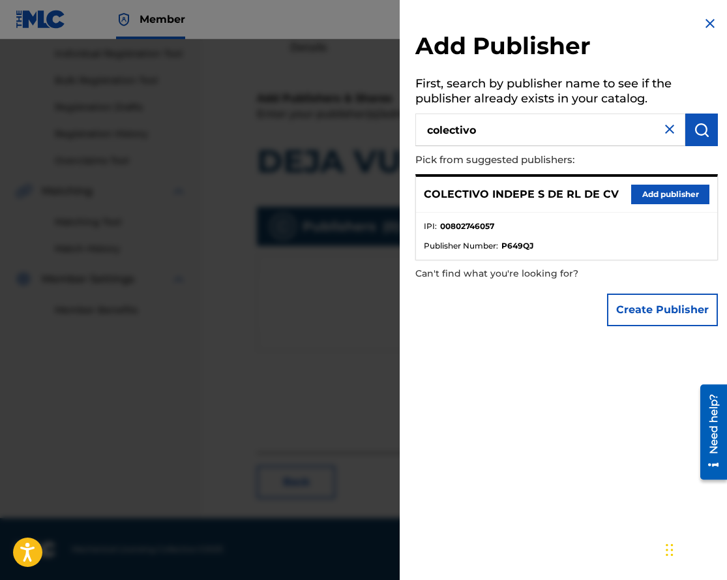
click at [637, 193] on button "Add publisher" at bounding box center [670, 195] width 78 height 20
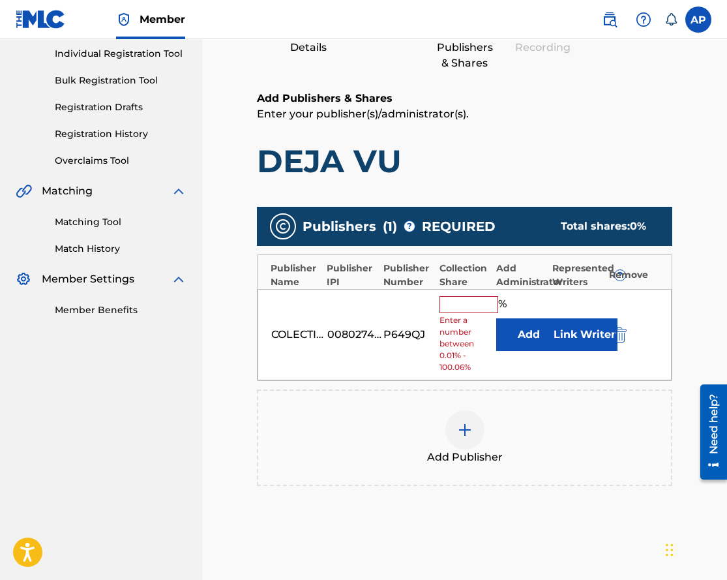
click at [517, 333] on button "Add" at bounding box center [528, 334] width 65 height 33
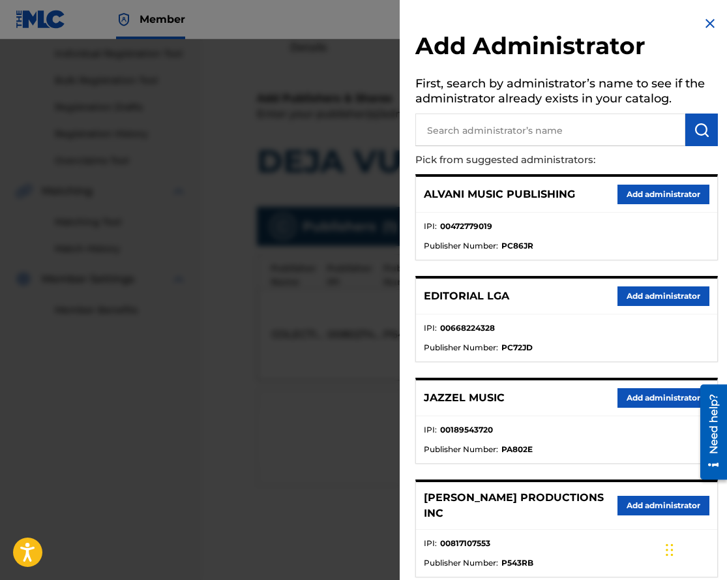
click at [481, 137] on input "text" at bounding box center [551, 130] width 270 height 33
type input "max"
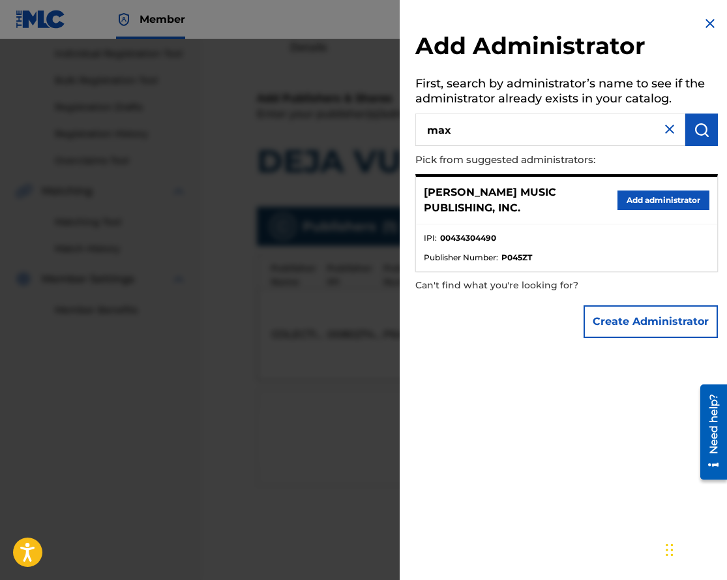
click at [659, 196] on button "Add administrator" at bounding box center [664, 200] width 92 height 20
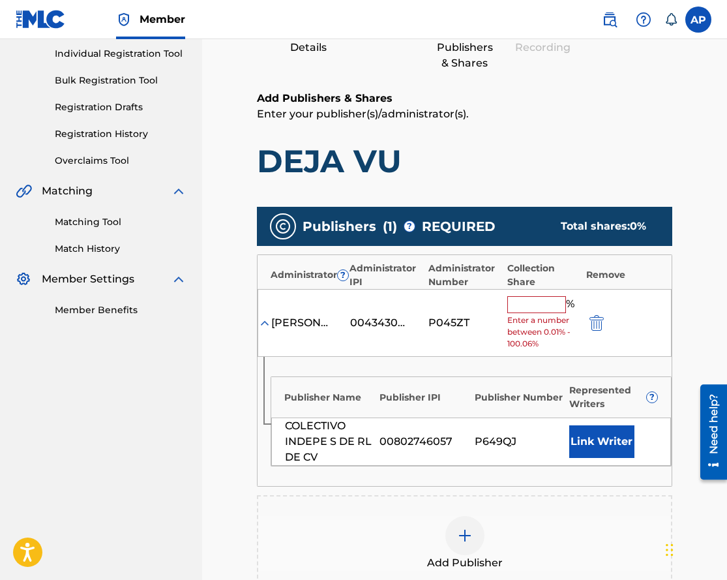
click at [549, 300] on input "text" at bounding box center [537, 304] width 59 height 17
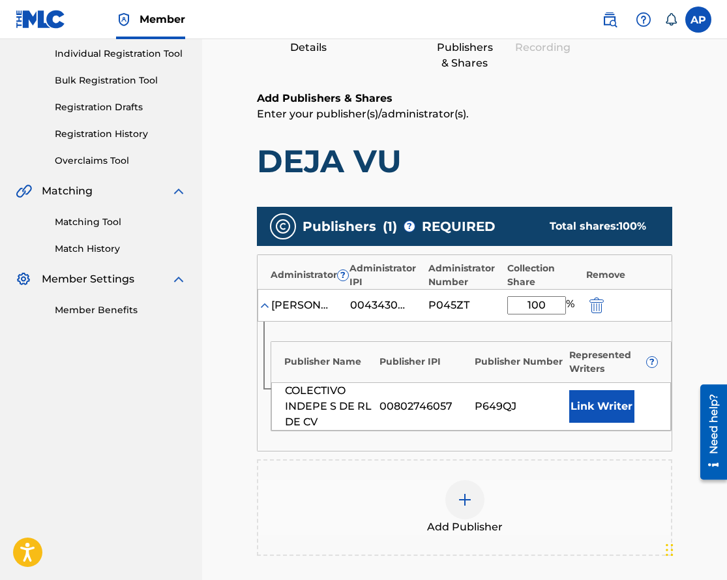
type input "100"
click at [668, 164] on h1 "DEJA VU" at bounding box center [465, 161] width 416 height 39
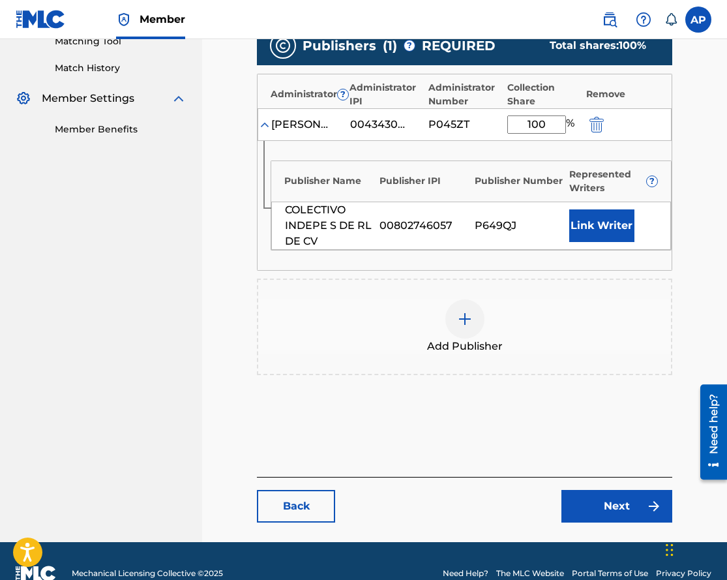
click at [618, 494] on link "Next" at bounding box center [617, 506] width 111 height 33
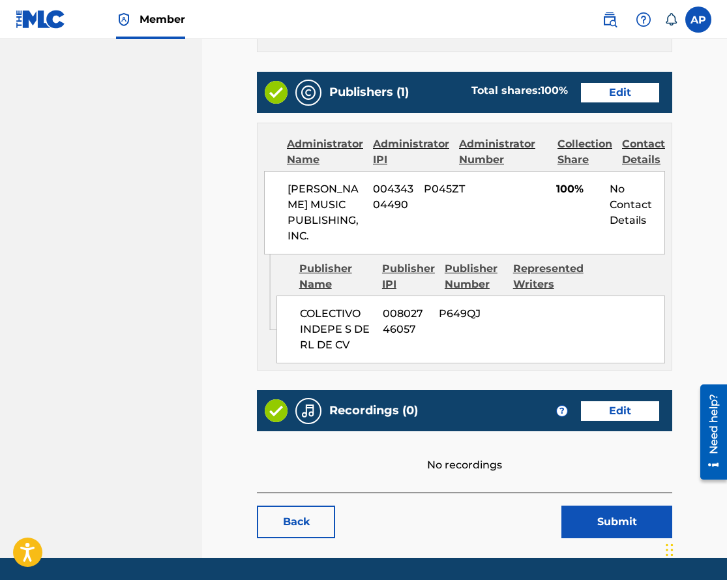
scroll to position [565, 0]
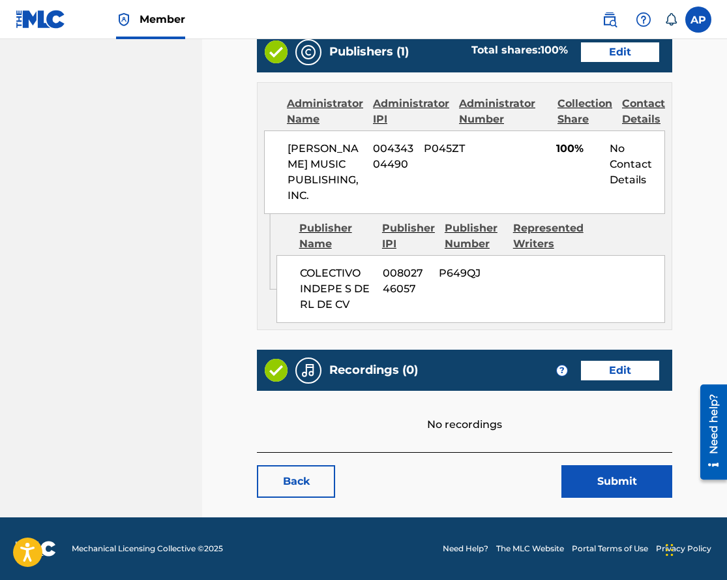
click at [599, 484] on button "Submit" at bounding box center [617, 481] width 111 height 33
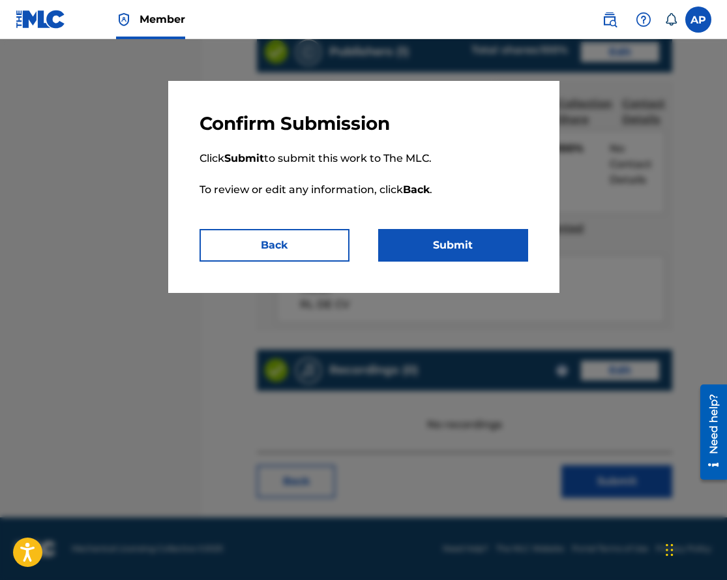
click at [434, 249] on button "Submit" at bounding box center [453, 245] width 150 height 33
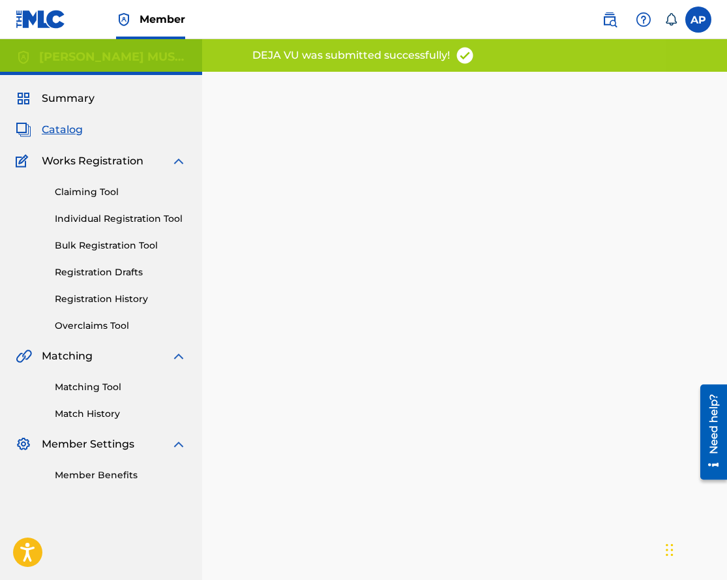
click at [71, 135] on span "Catalog" at bounding box center [62, 130] width 41 height 16
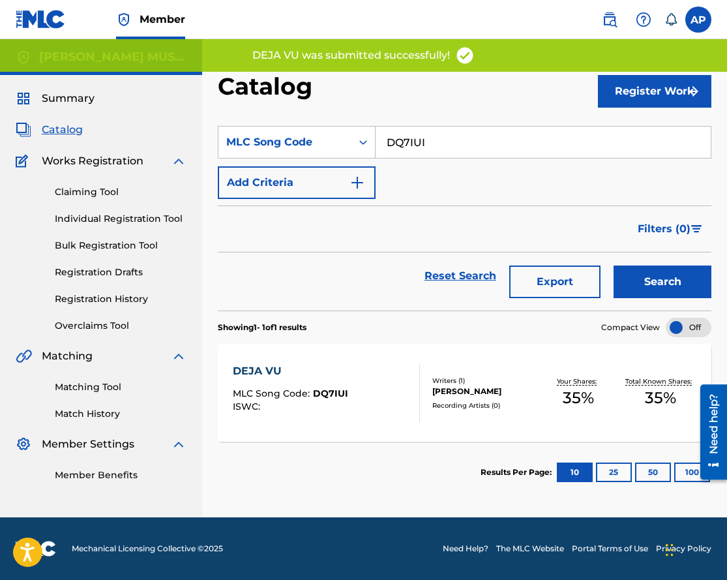
click at [393, 145] on input "DQ7IUI" at bounding box center [543, 142] width 335 height 31
paste input "RP"
type input "DQ7IRP"
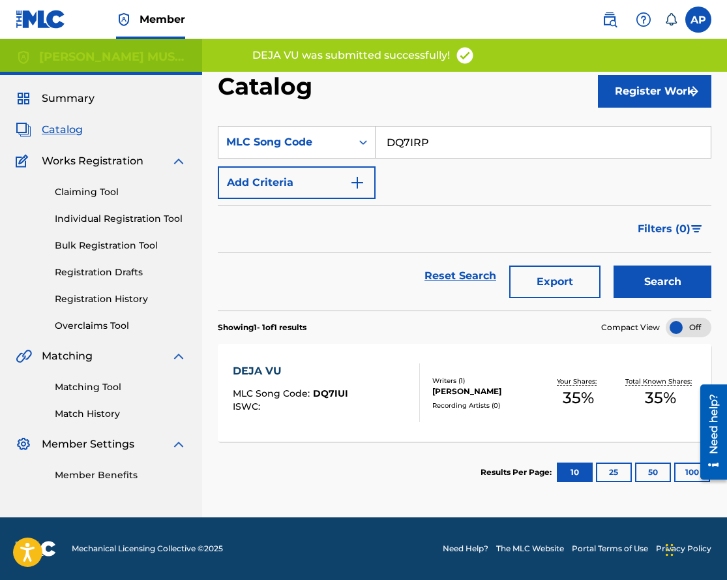
click at [614, 265] on button "Search" at bounding box center [663, 281] width 98 height 33
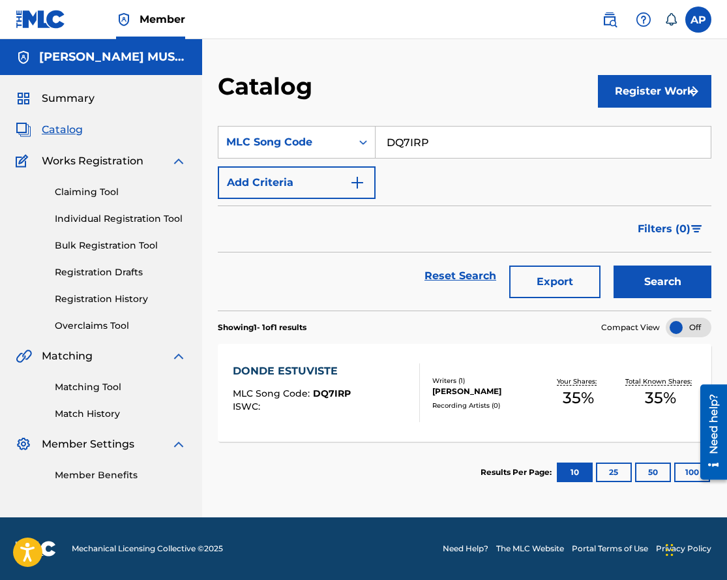
click at [289, 365] on div "DONDE ESTUVISTE" at bounding box center [292, 371] width 118 height 16
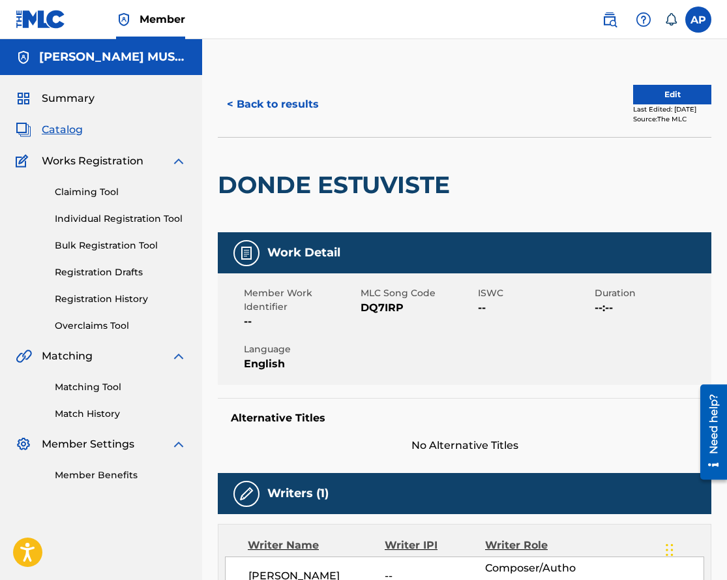
click at [651, 89] on button "Edit" at bounding box center [672, 95] width 78 height 20
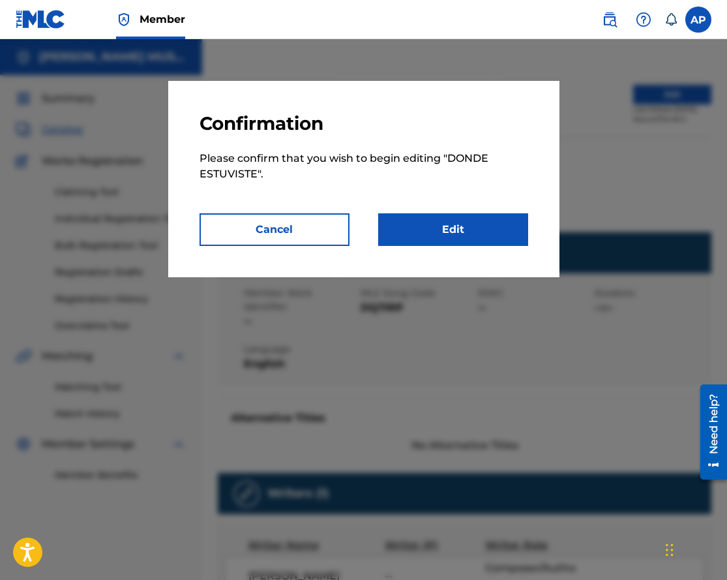
click at [421, 226] on link "Edit" at bounding box center [453, 229] width 150 height 33
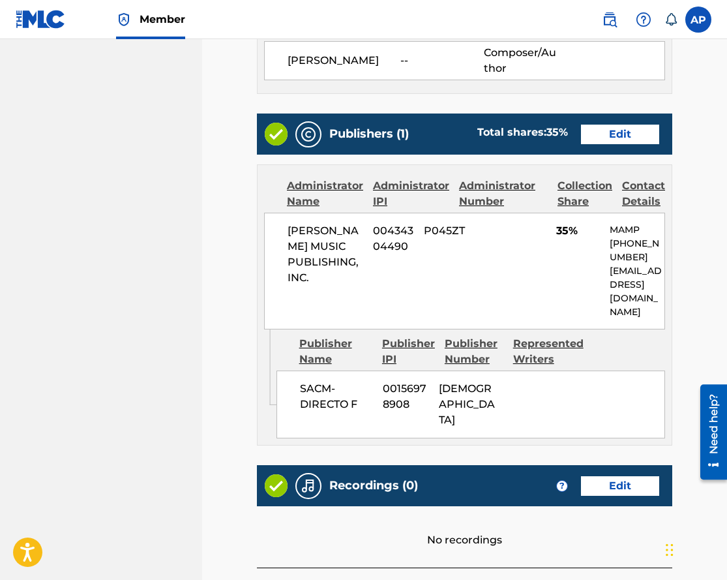
scroll to position [464, 0]
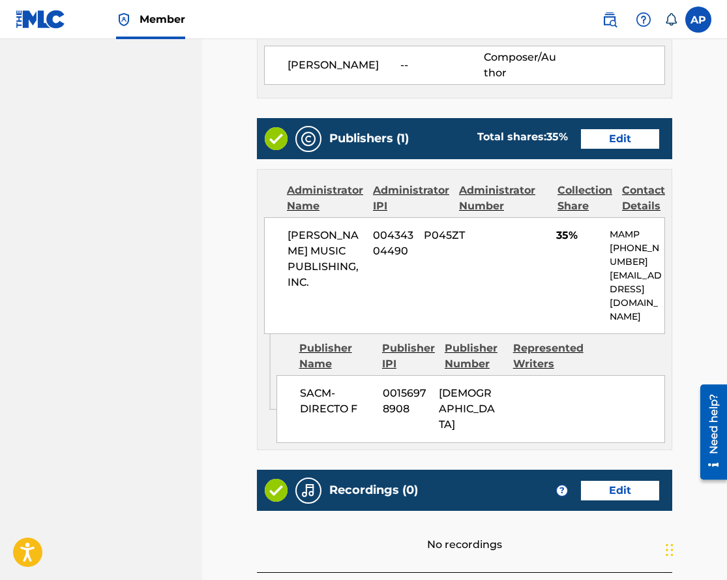
click at [608, 138] on link "Edit" at bounding box center [620, 139] width 78 height 20
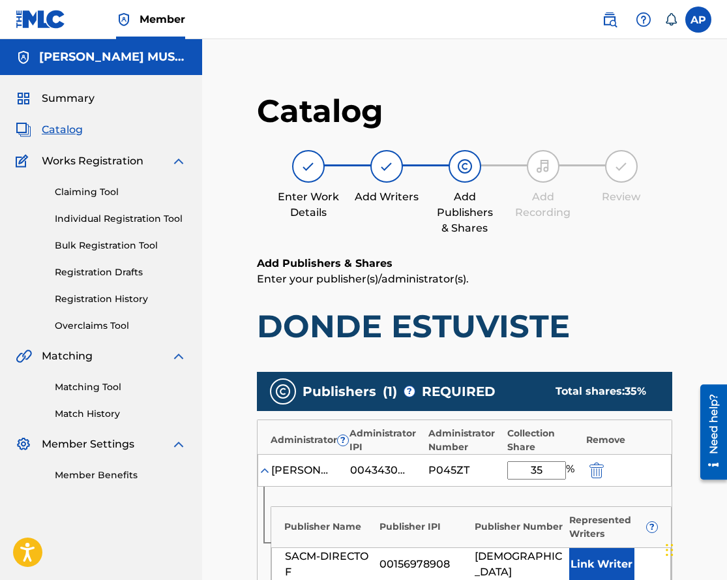
scroll to position [82, 0]
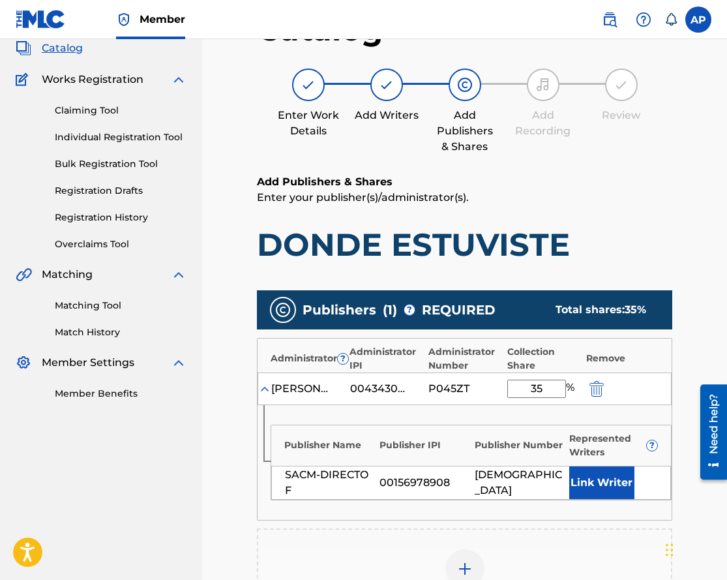
click at [598, 378] on div "[PERSON_NAME] MUSIC PUBLISHING, INC. 00434304490 P045ZT 35 %" at bounding box center [465, 388] width 414 height 33
click at [598, 383] on img "submit" at bounding box center [597, 389] width 14 height 16
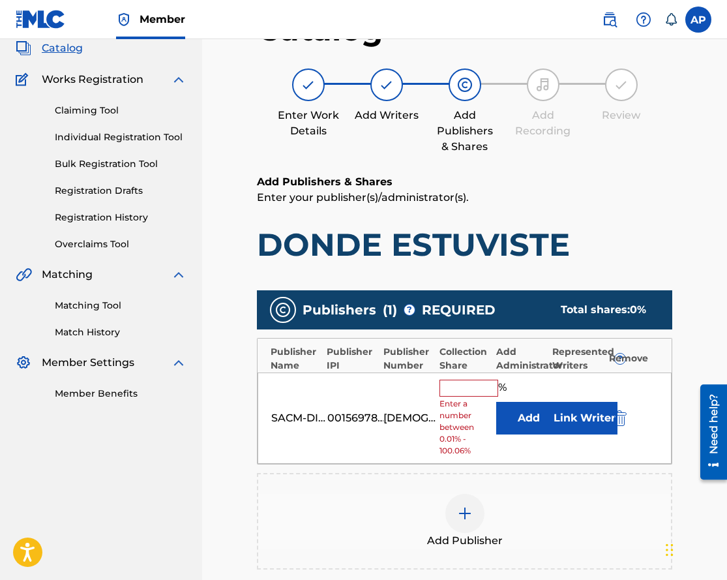
click at [618, 412] on img "submit" at bounding box center [620, 418] width 14 height 16
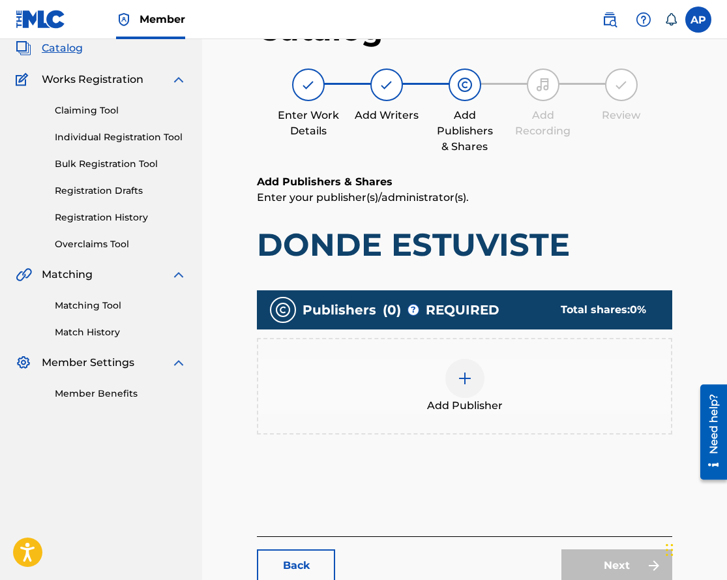
click at [474, 393] on div at bounding box center [465, 378] width 39 height 39
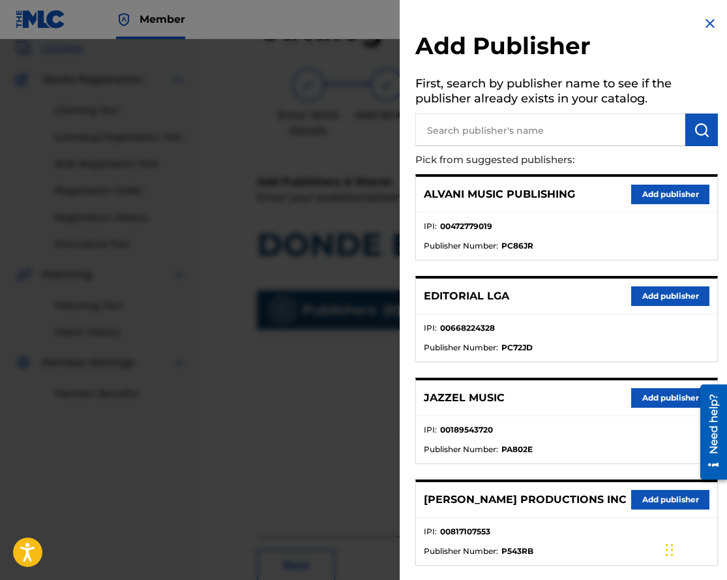
click at [457, 139] on input "text" at bounding box center [551, 130] width 270 height 33
type input "colectivo"
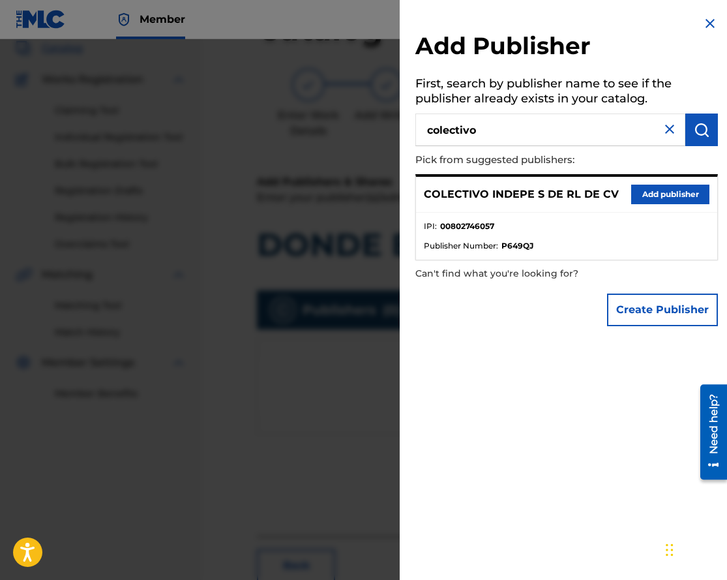
click at [652, 193] on button "Add publisher" at bounding box center [670, 195] width 78 height 20
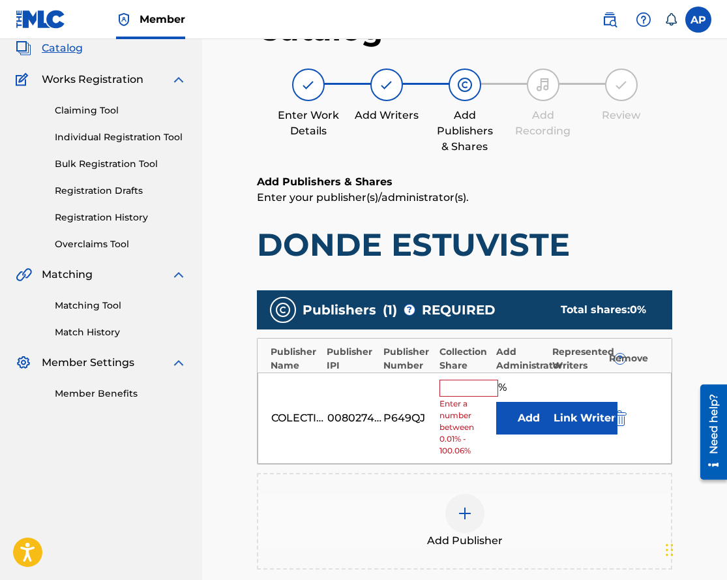
click at [514, 417] on button "Add" at bounding box center [528, 418] width 65 height 33
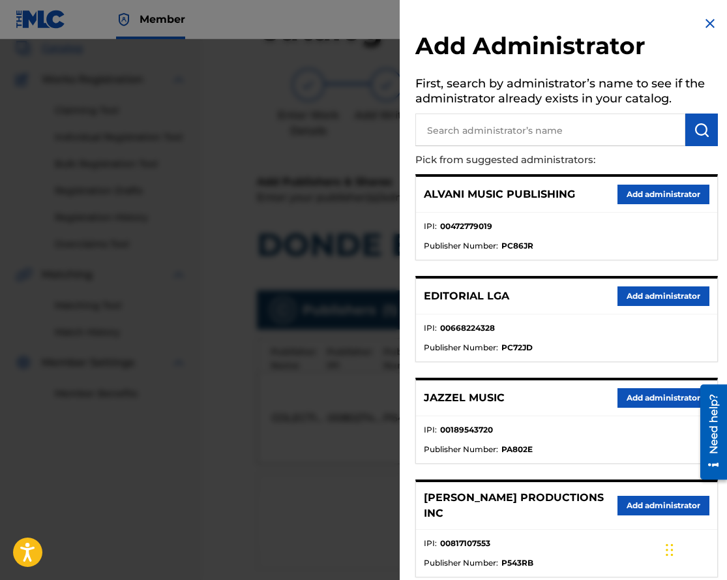
click at [472, 138] on input "text" at bounding box center [551, 130] width 270 height 33
type input "maximo"
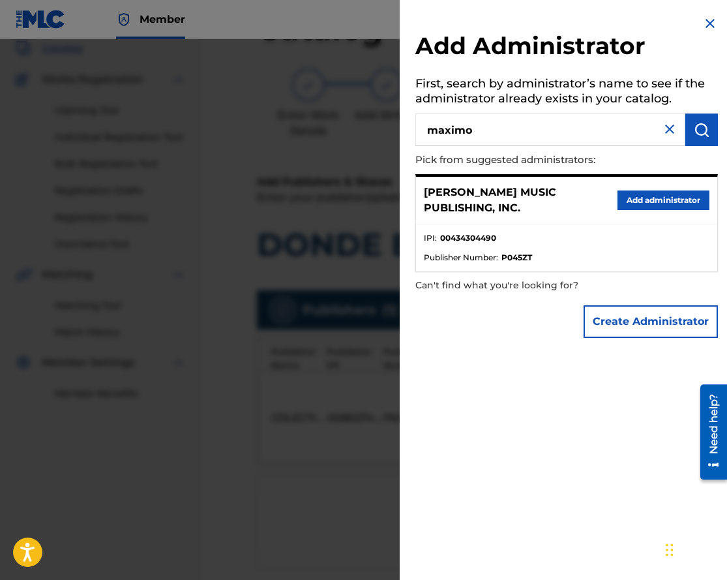
click at [625, 198] on button "Add administrator" at bounding box center [664, 200] width 92 height 20
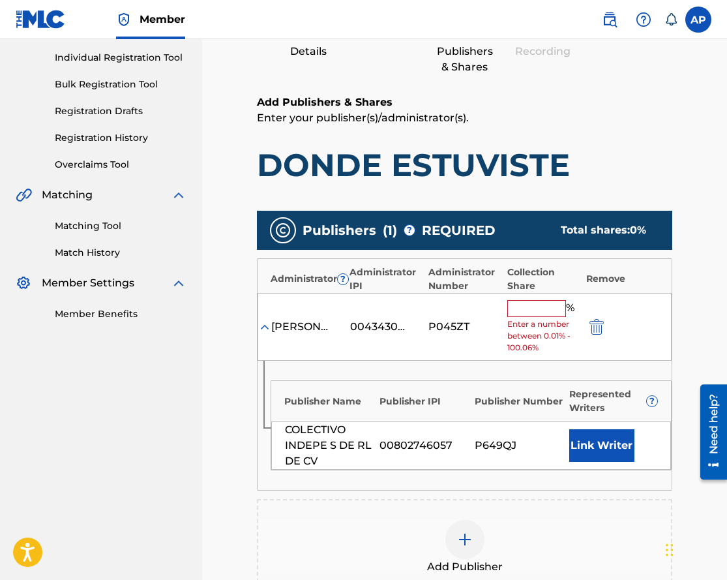
scroll to position [162, 0]
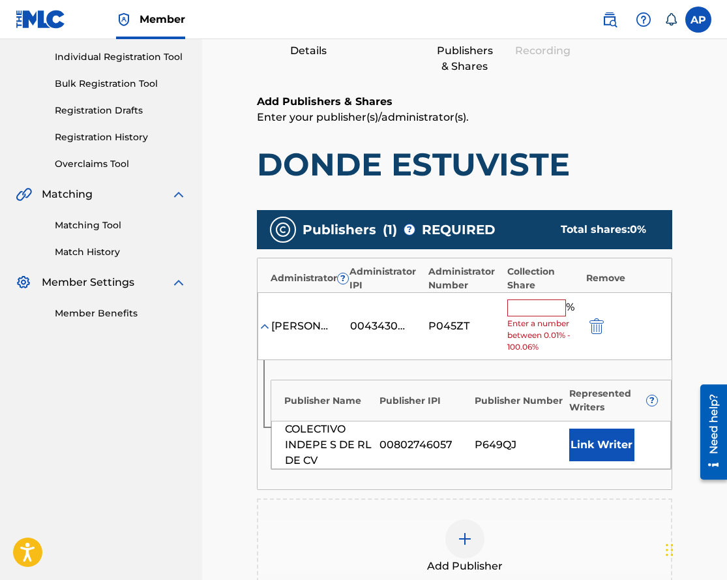
click at [514, 309] on input "text" at bounding box center [537, 307] width 59 height 17
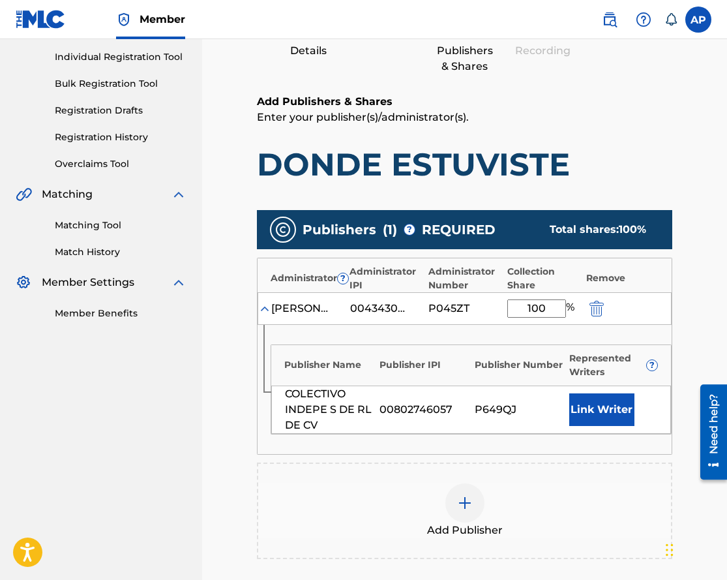
type input "100"
click at [478, 365] on div "Publisher Number" at bounding box center [519, 365] width 89 height 14
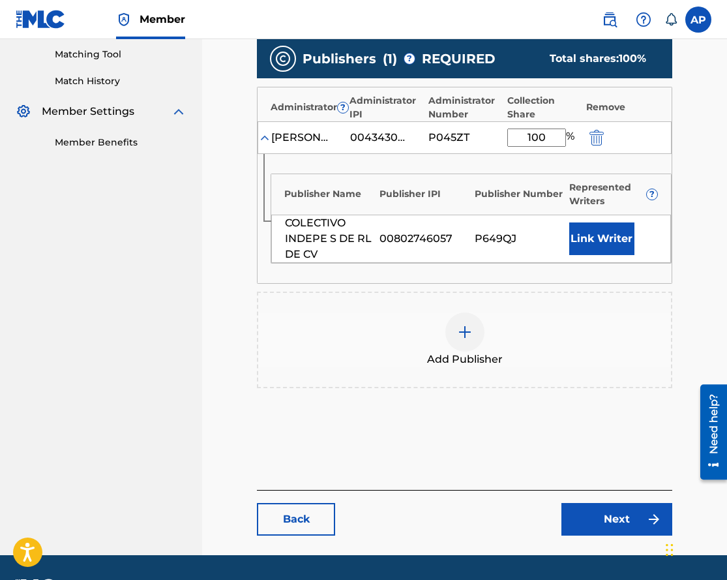
scroll to position [342, 0]
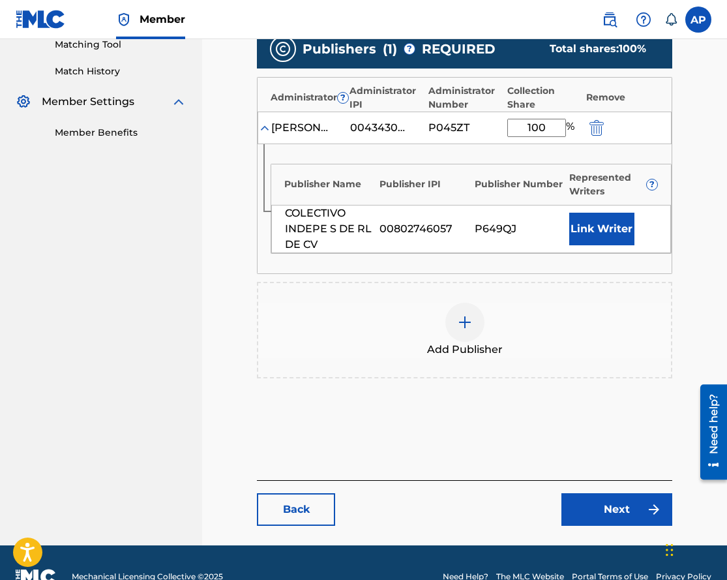
click at [615, 514] on link "Next" at bounding box center [617, 509] width 111 height 33
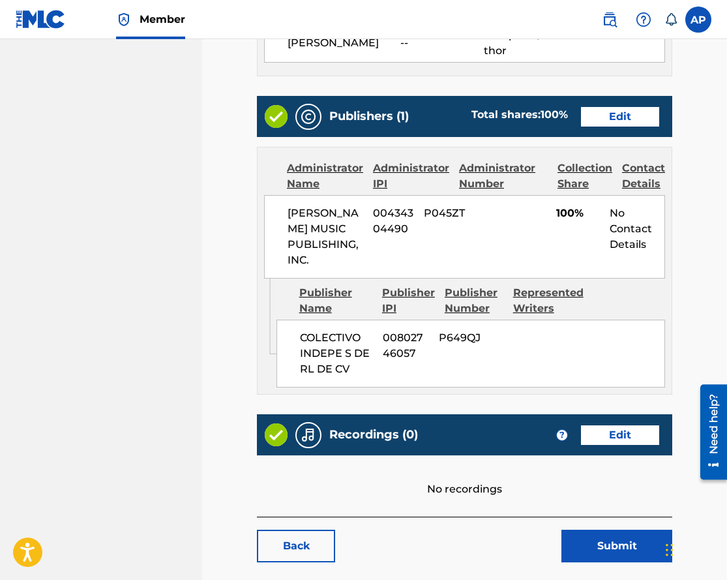
scroll to position [490, 0]
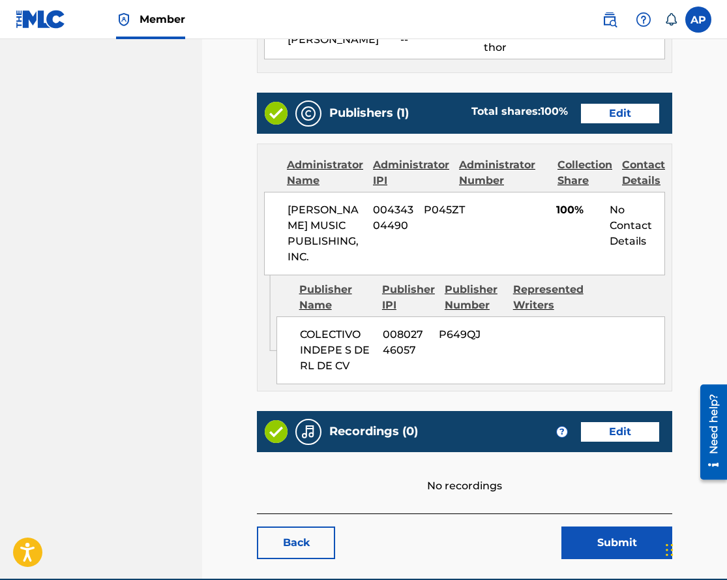
click at [610, 442] on link "Edit" at bounding box center [620, 432] width 78 height 20
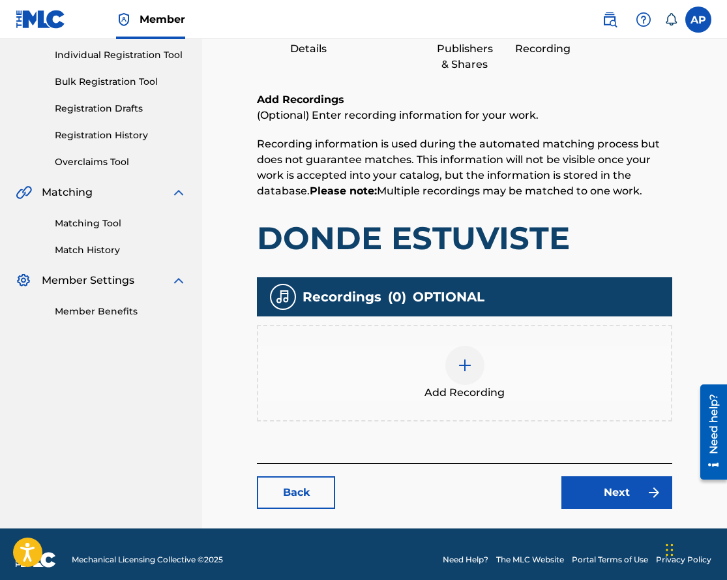
scroll to position [174, 0]
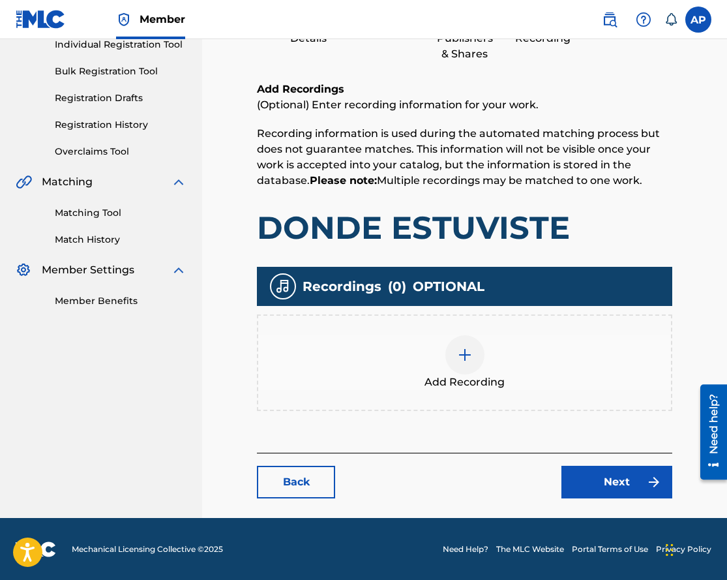
click at [469, 363] on div at bounding box center [465, 354] width 39 height 39
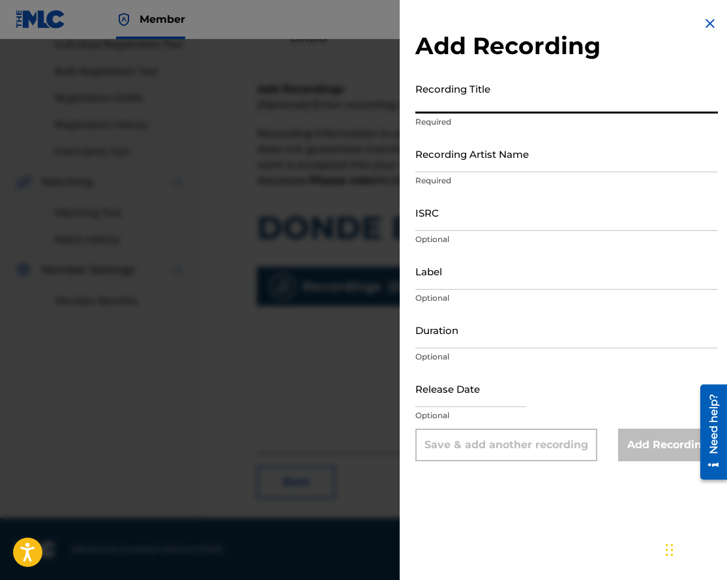
click at [449, 113] on input "Recording Title" at bounding box center [567, 94] width 303 height 37
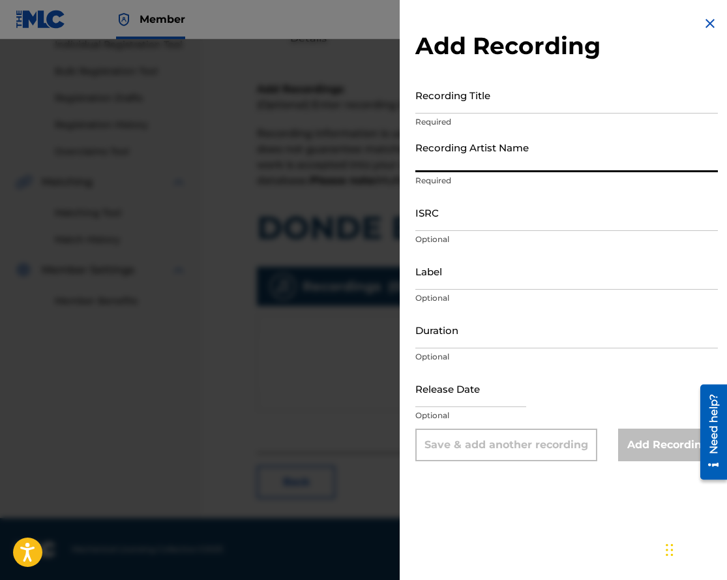
click at [446, 153] on input "Recording Artist Name" at bounding box center [567, 153] width 303 height 37
paste input "[PERSON_NAME]"
type input "[PERSON_NAME]"
click at [435, 110] on input "Recording Title" at bounding box center [567, 94] width 303 height 37
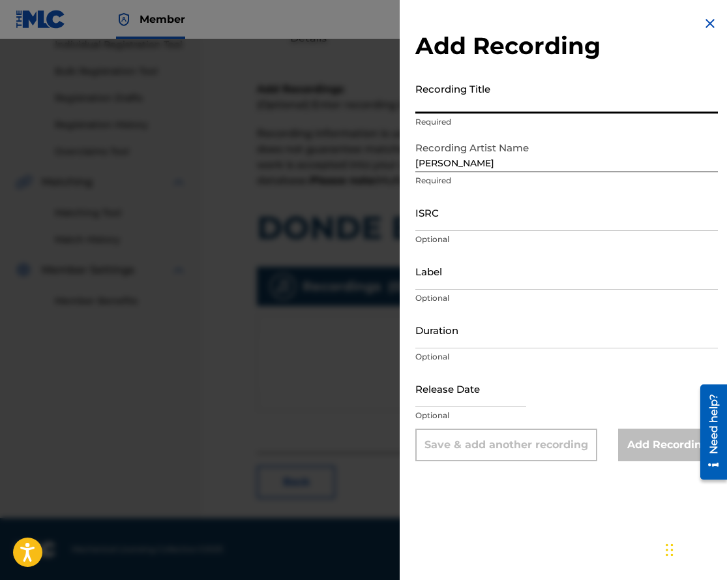
click at [458, 96] on input "Recording Title" at bounding box center [567, 94] width 303 height 37
paste input "DONDE ESTUVISTE"
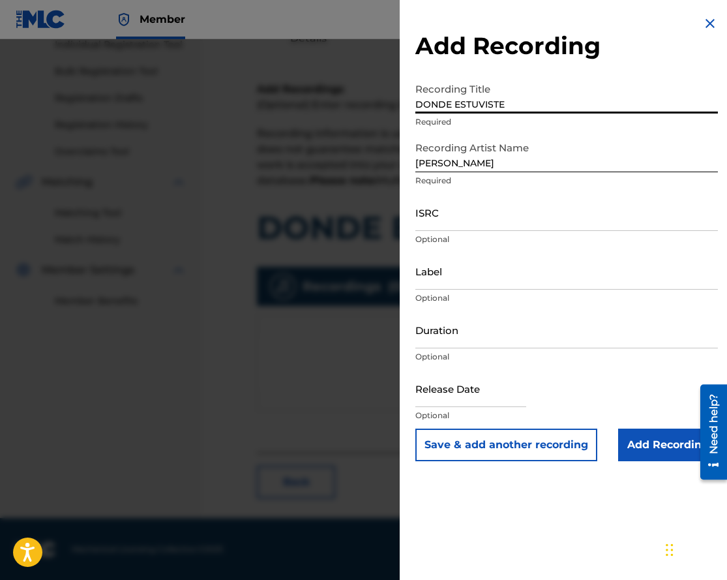
type input "DONDE ESTUVISTE"
click at [635, 444] on input "Add Recording" at bounding box center [668, 445] width 100 height 33
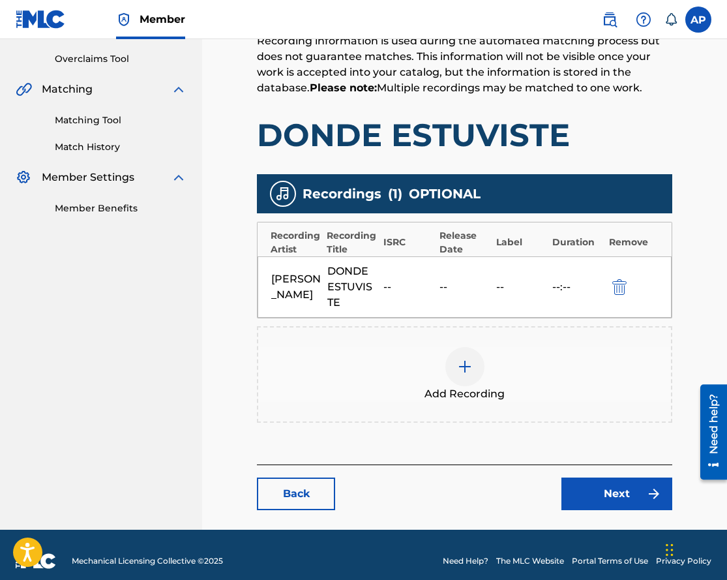
scroll to position [267, 0]
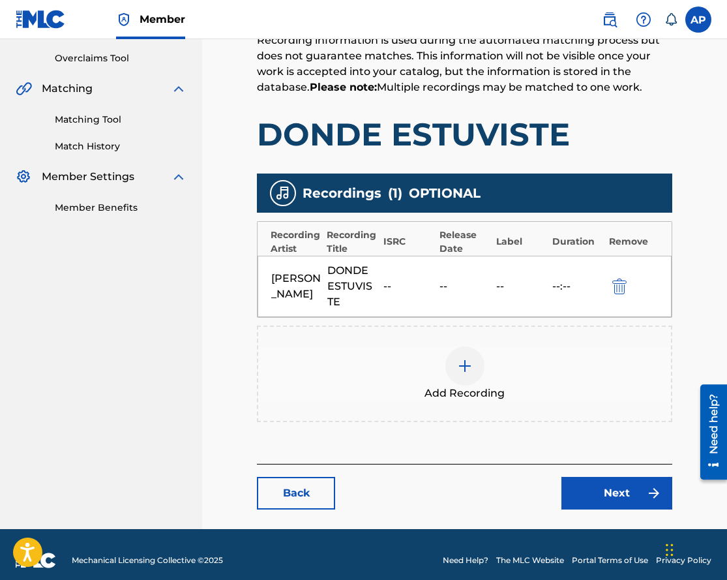
click at [631, 511] on main "Catalog Enter Work Details Add Writers Add Publishers & Shares Add Recording Re…" at bounding box center [465, 166] width 494 height 725
click at [628, 501] on link "Next" at bounding box center [617, 493] width 111 height 33
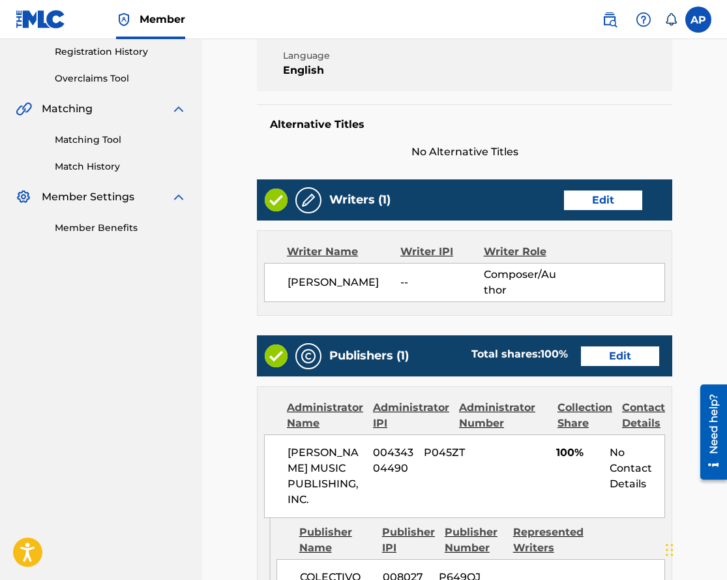
scroll to position [607, 0]
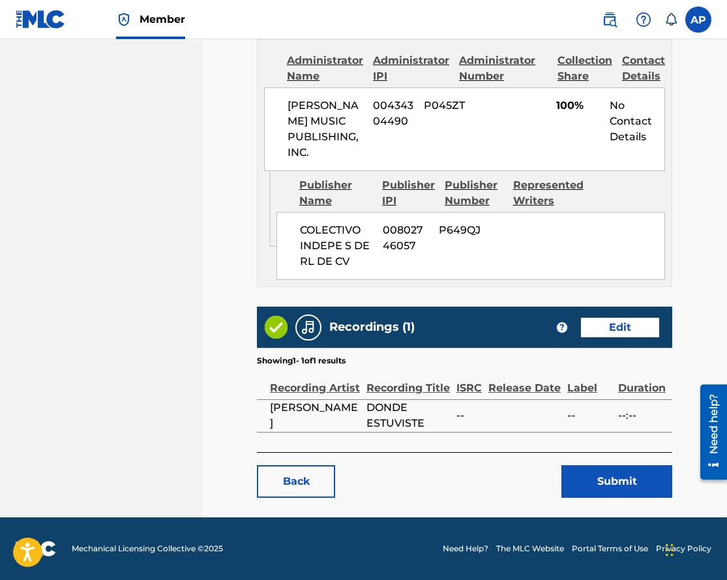
click at [618, 474] on button "Submit" at bounding box center [617, 481] width 111 height 33
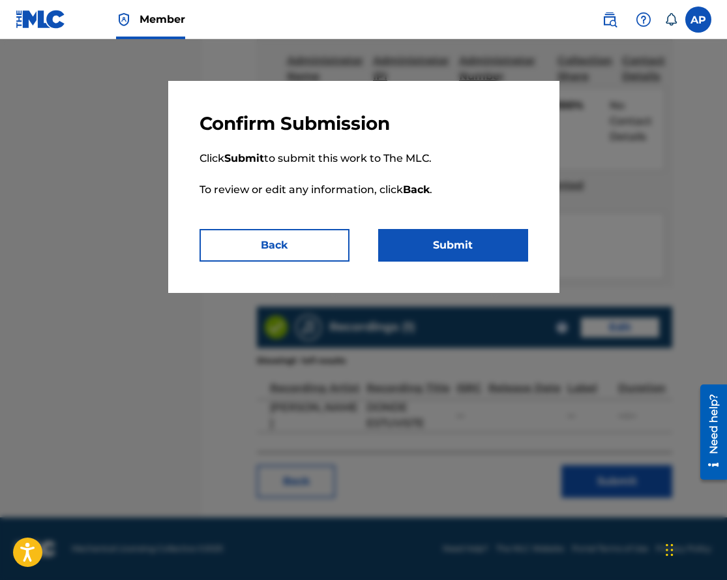
click at [431, 250] on button "Submit" at bounding box center [453, 245] width 150 height 33
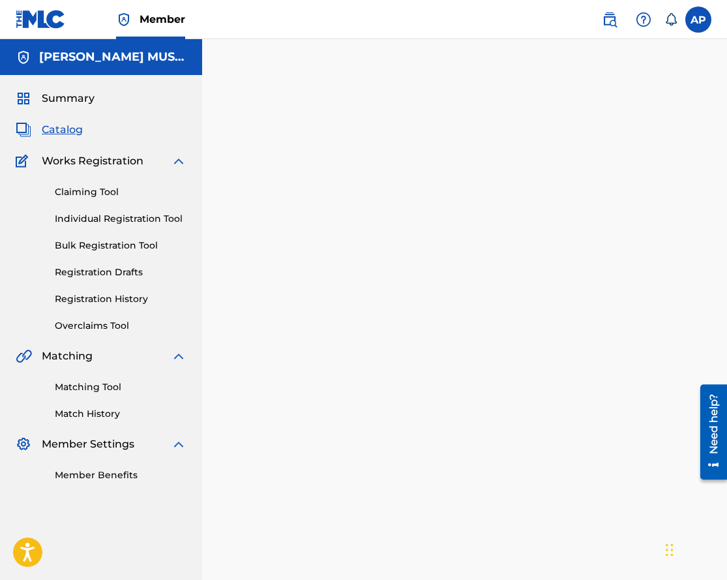
click at [68, 130] on span "Catalog" at bounding box center [62, 130] width 41 height 16
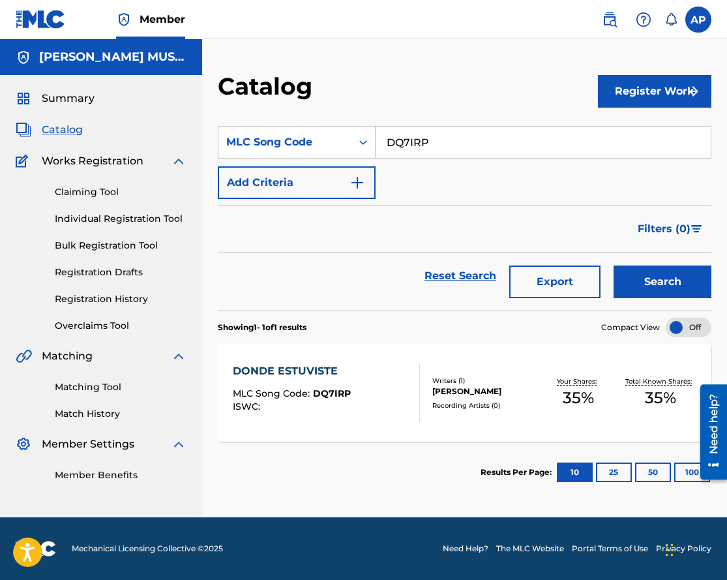
click at [380, 134] on input "DQ7IRP" at bounding box center [543, 142] width 335 height 31
paste input "ES0HKB"
type input "ES0HKB"
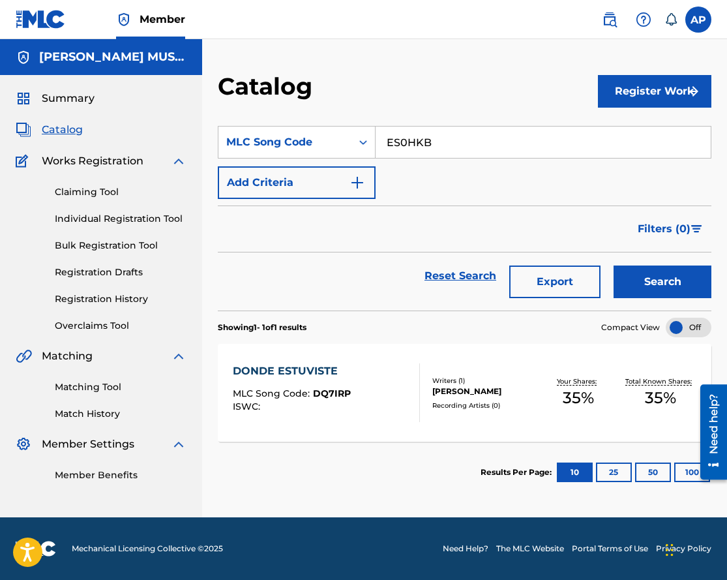
click at [614, 265] on button "Search" at bounding box center [663, 281] width 98 height 33
click at [290, 369] on div "ESPERANDO X TI" at bounding box center [292, 371] width 119 height 16
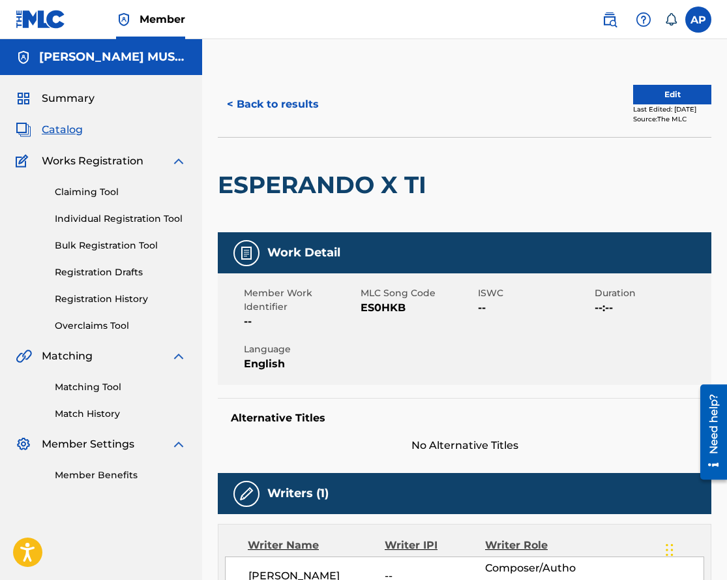
click at [643, 87] on button "Edit" at bounding box center [672, 95] width 78 height 20
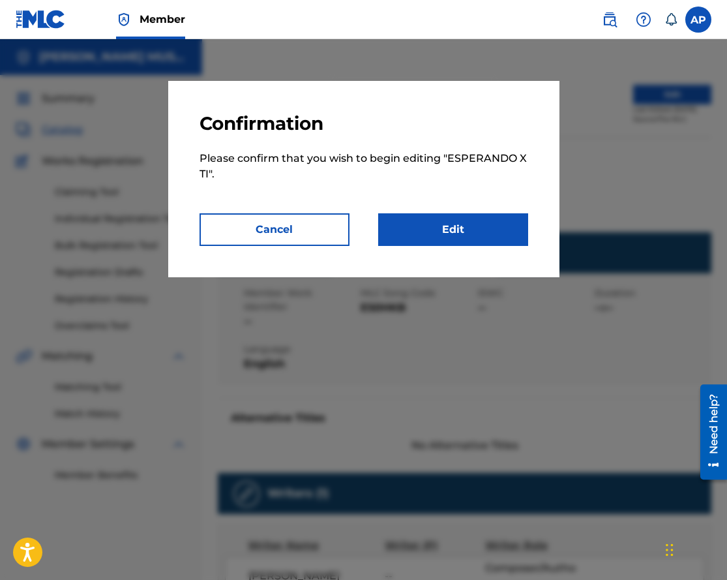
click at [442, 234] on link "Edit" at bounding box center [453, 229] width 150 height 33
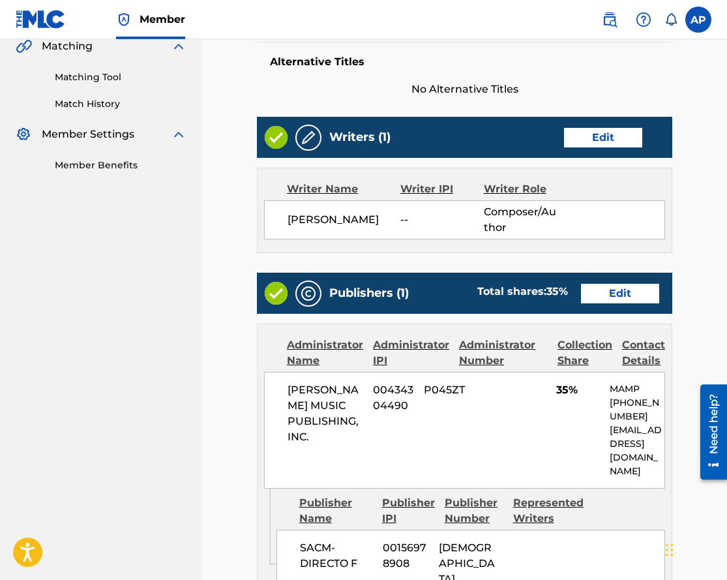
scroll to position [340, 0]
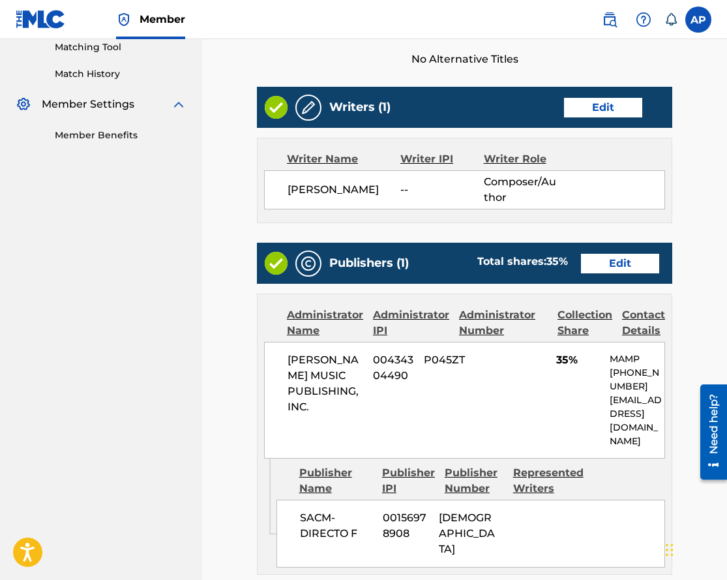
click at [609, 258] on link "Edit" at bounding box center [620, 264] width 78 height 20
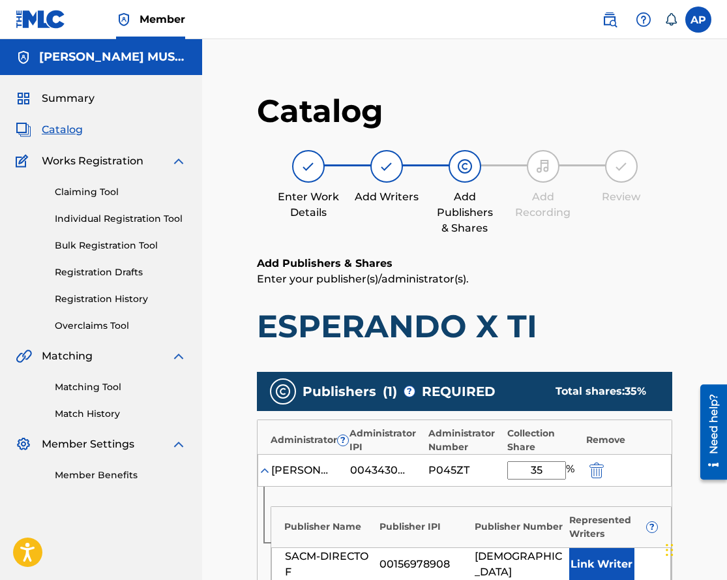
scroll to position [20, 0]
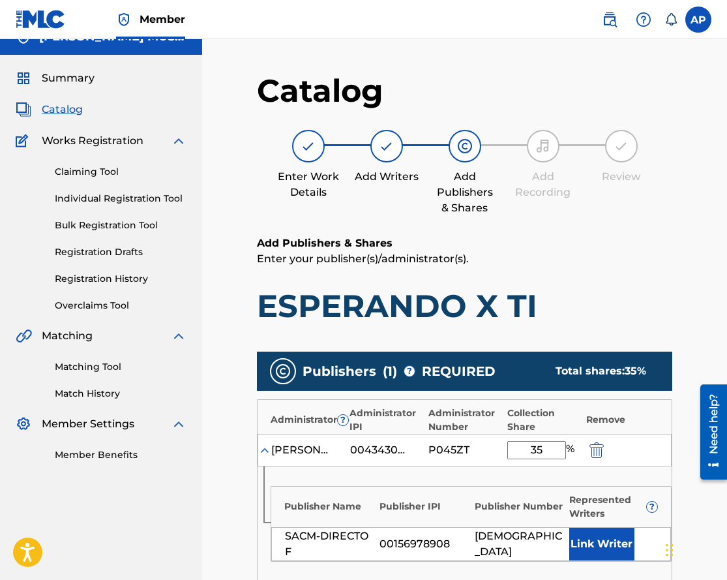
click at [596, 453] on img "submit" at bounding box center [597, 450] width 14 height 16
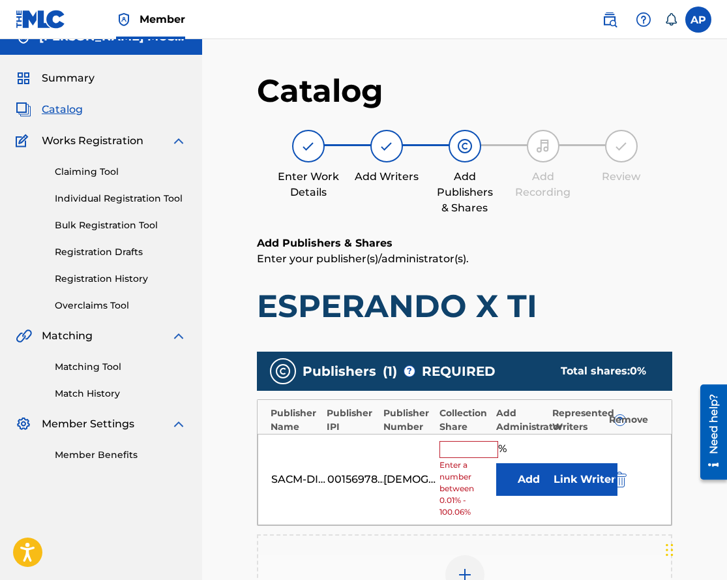
click at [618, 474] on img "submit" at bounding box center [620, 480] width 14 height 16
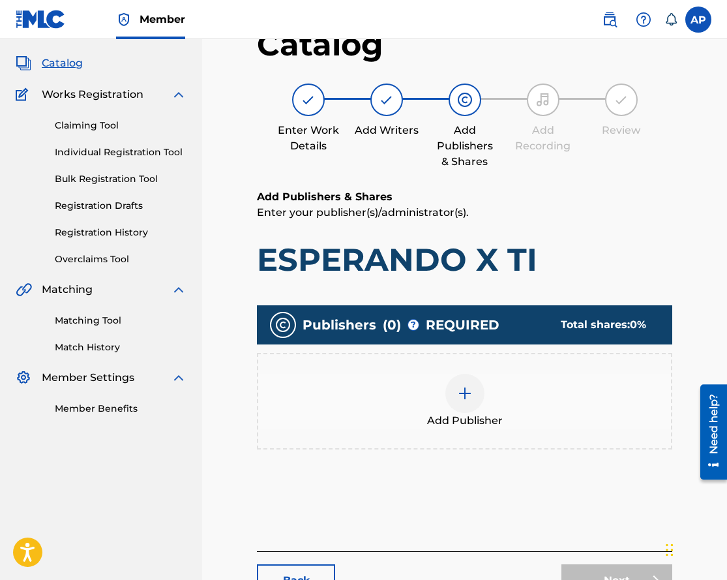
scroll to position [67, 0]
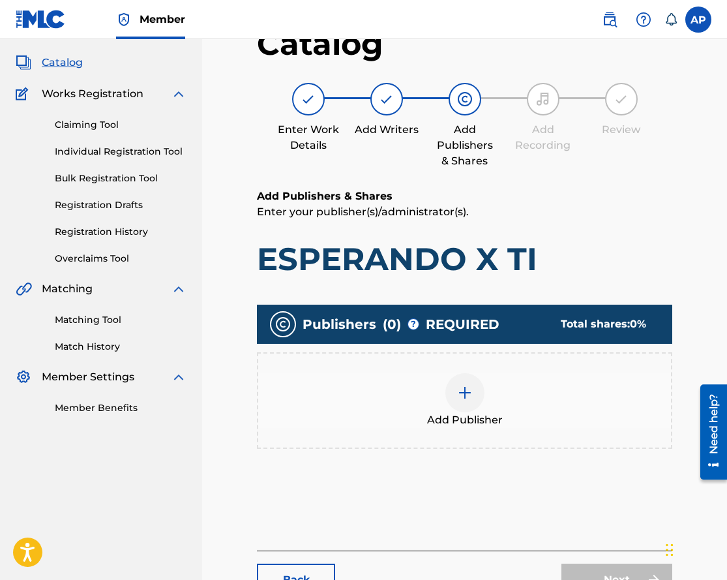
click at [460, 399] on img at bounding box center [465, 393] width 16 height 16
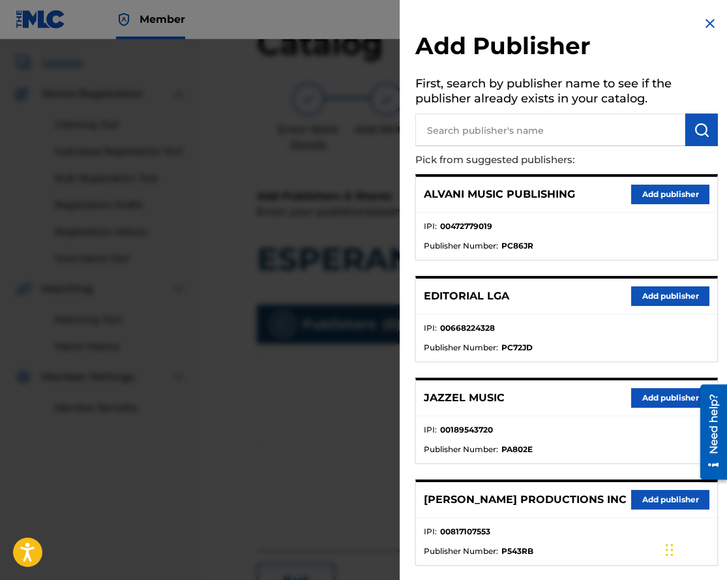
click at [447, 133] on input "text" at bounding box center [551, 130] width 270 height 33
type input "colectivo"
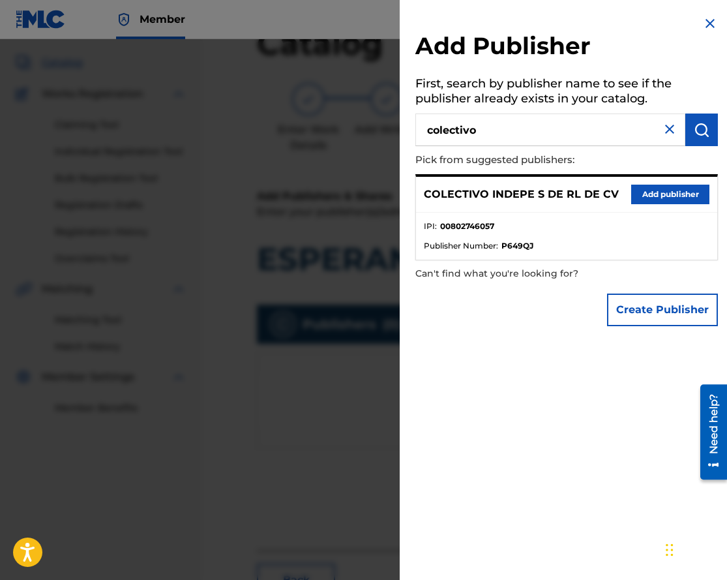
click at [663, 185] on button "Add publisher" at bounding box center [670, 195] width 78 height 20
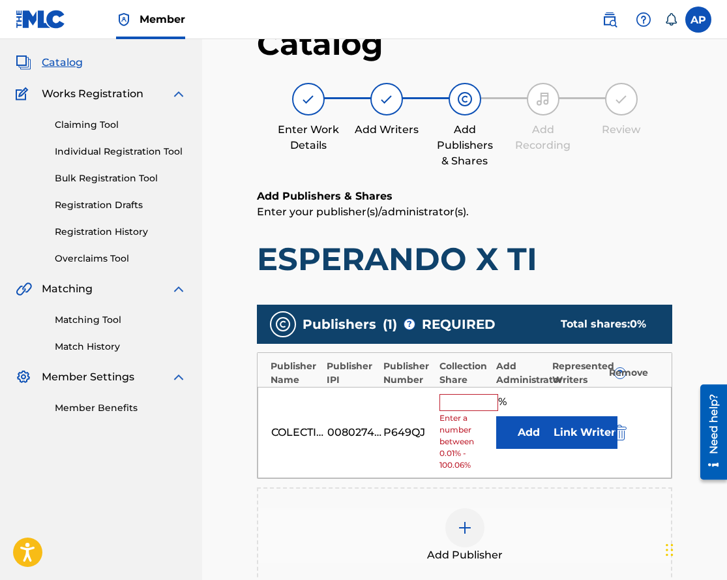
click at [508, 413] on div "COLECTIVO INDEPE S DE RL DE CV 00802746057 P649QJ % Enter a number between 0.01…" at bounding box center [465, 433] width 414 height 92
click at [508, 419] on button "Add" at bounding box center [528, 432] width 65 height 33
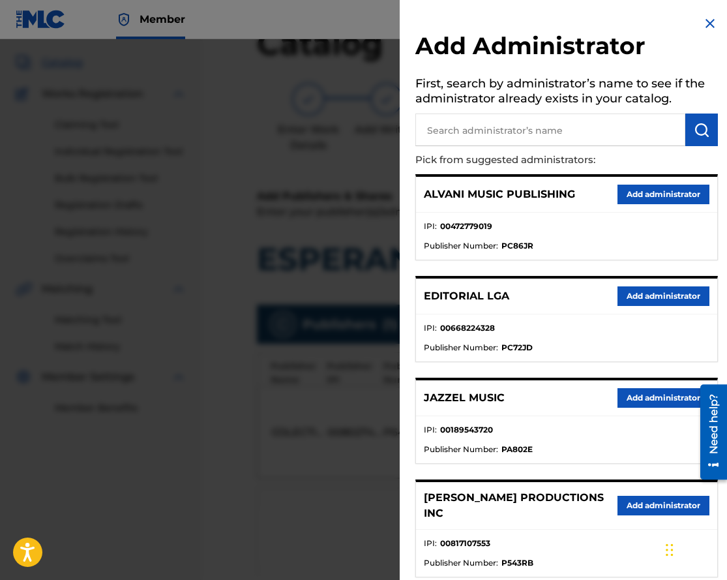
click at [457, 140] on input "text" at bounding box center [551, 130] width 270 height 33
type input "max"
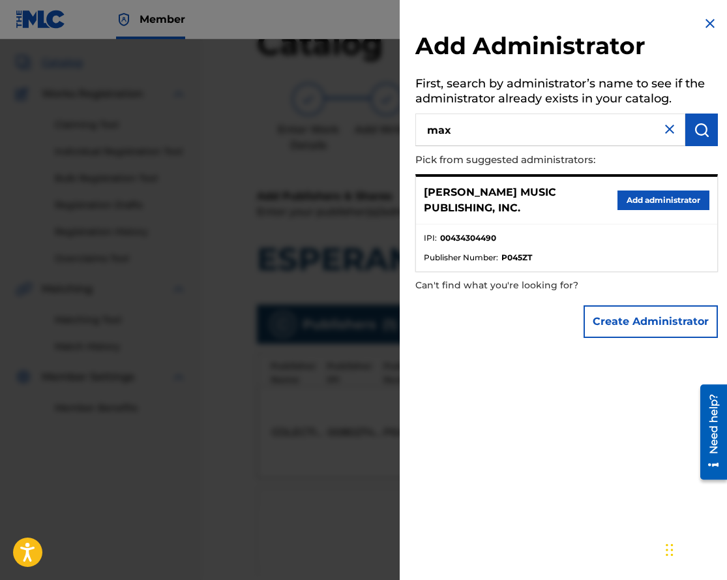
click at [635, 192] on button "Add administrator" at bounding box center [664, 200] width 92 height 20
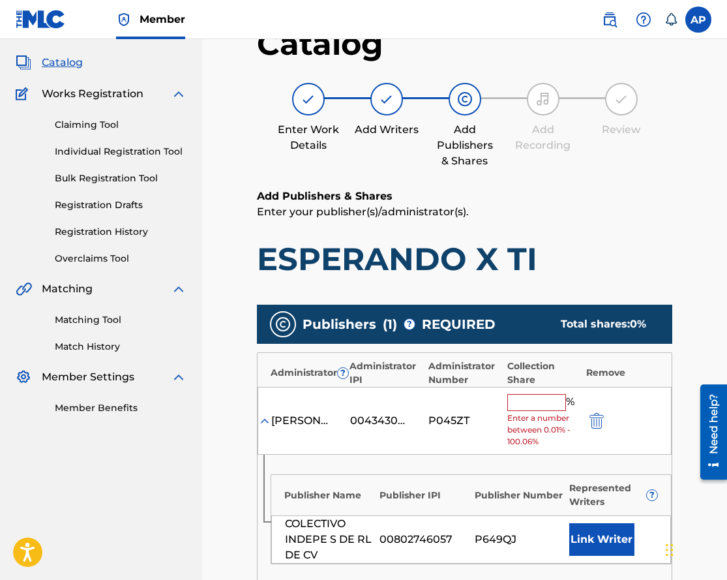
scroll to position [132, 0]
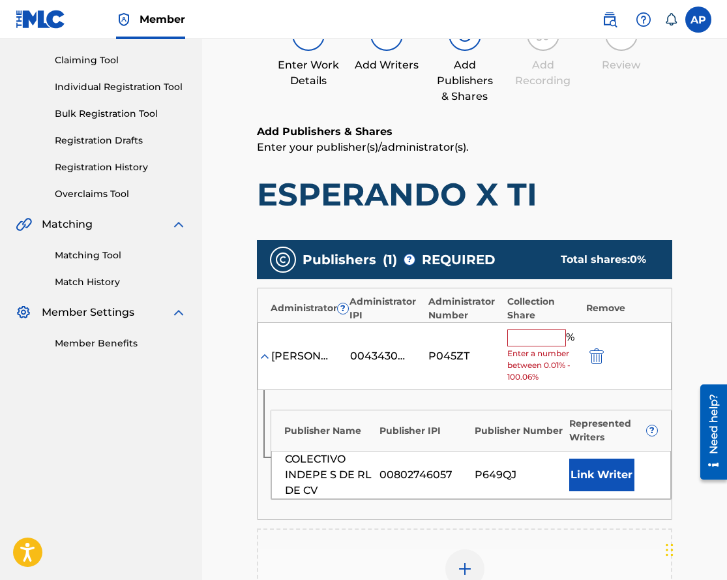
click at [522, 340] on input "text" at bounding box center [537, 337] width 59 height 17
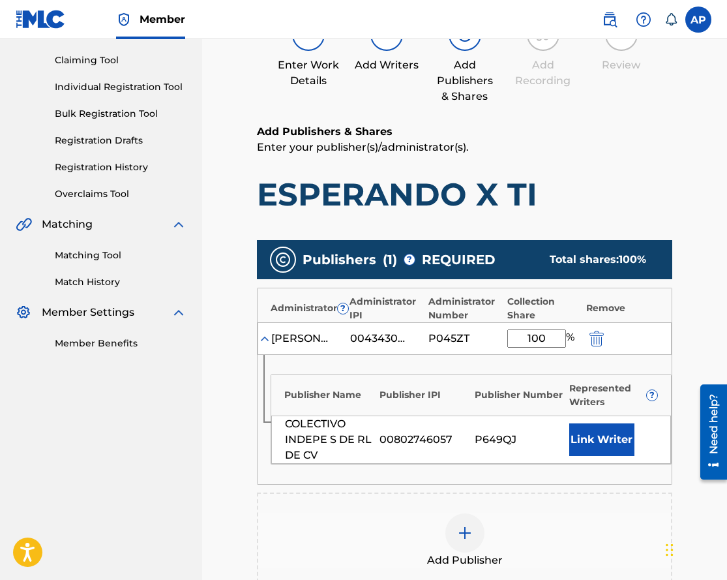
type input "100"
click at [620, 127] on h6 "Add Publishers & Shares" at bounding box center [465, 132] width 416 height 16
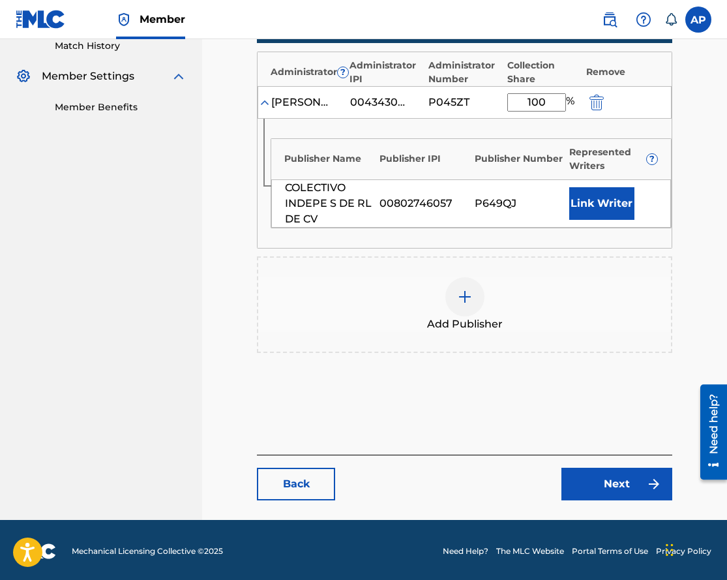
scroll to position [369, 0]
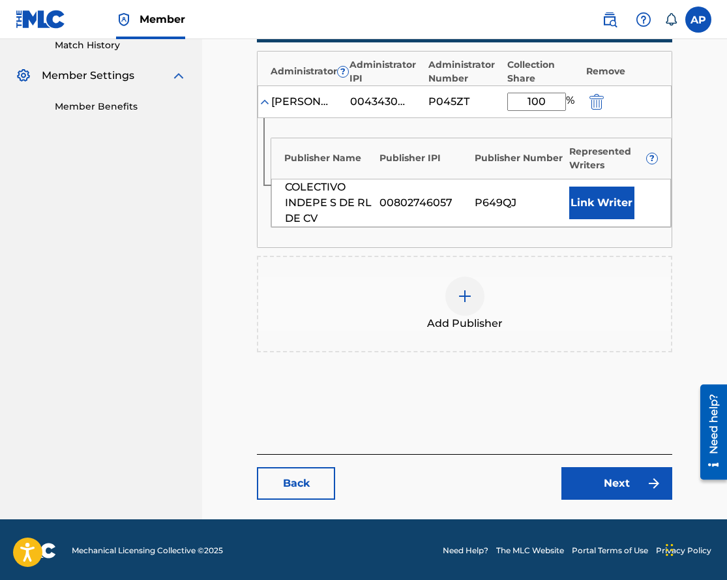
click at [605, 488] on link "Next" at bounding box center [617, 483] width 111 height 33
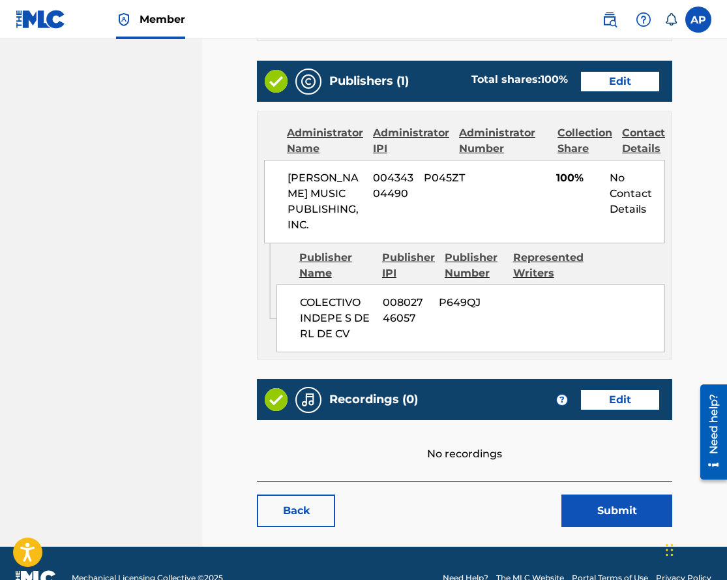
scroll to position [523, 0]
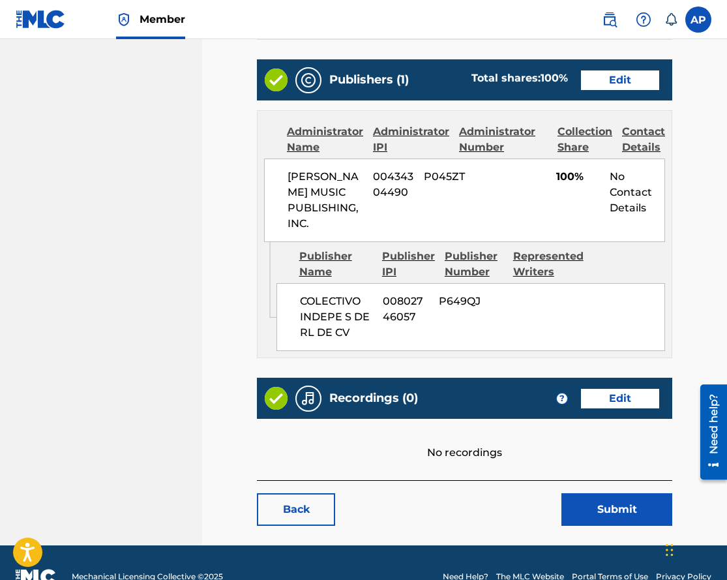
click at [596, 521] on button "Submit" at bounding box center [617, 509] width 111 height 33
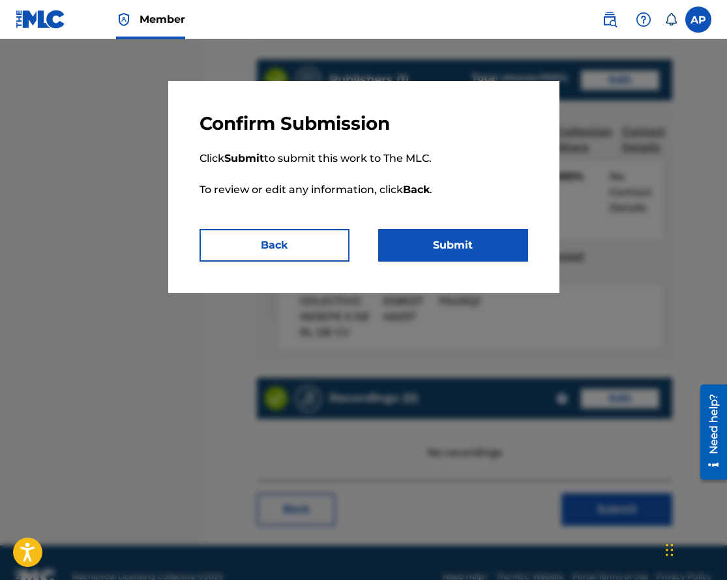
click at [442, 237] on button "Submit" at bounding box center [453, 245] width 150 height 33
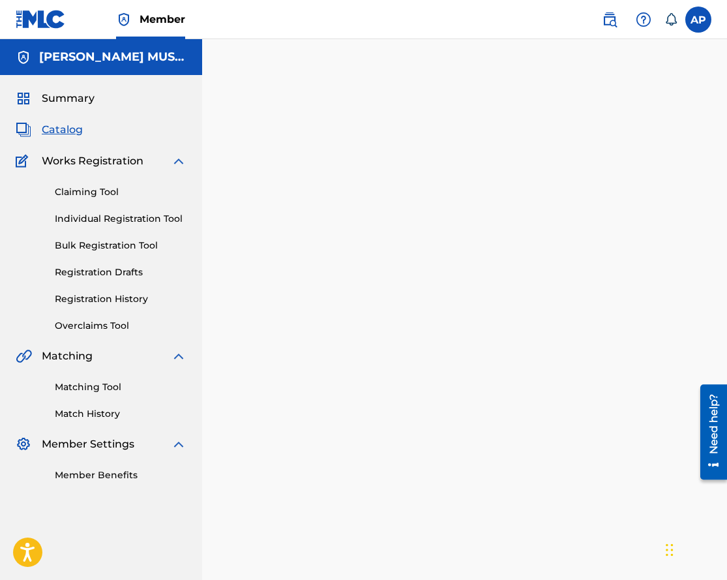
click at [45, 129] on span "Catalog" at bounding box center [62, 130] width 41 height 16
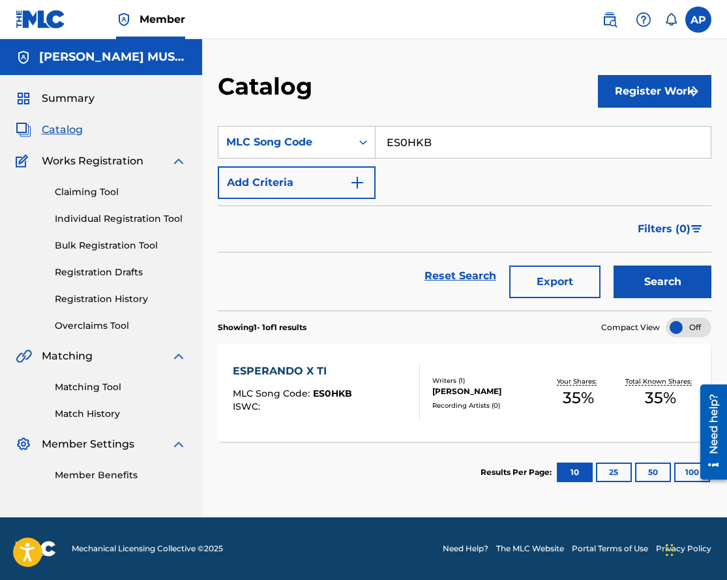
click at [394, 155] on input "ES0HKB" at bounding box center [543, 142] width 335 height 31
paste input "GB521S"
type input "GB521S"
click at [614, 265] on button "Search" at bounding box center [663, 281] width 98 height 33
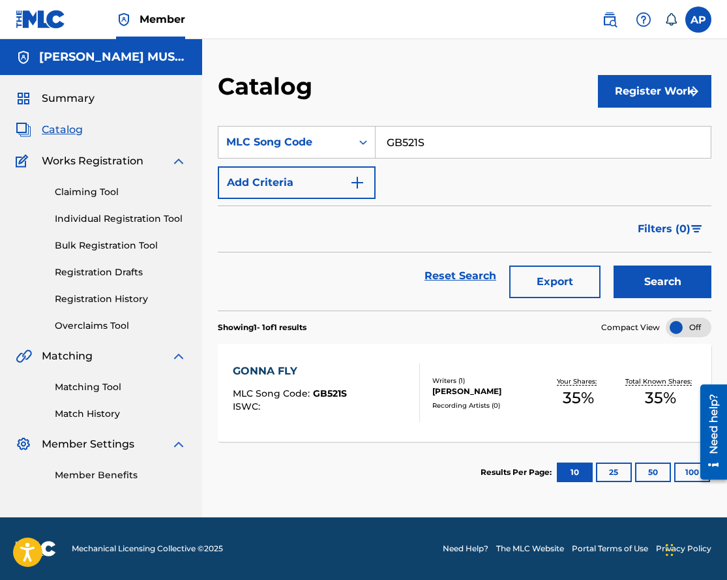
click at [279, 371] on div "GONNA FLY" at bounding box center [290, 371] width 114 height 16
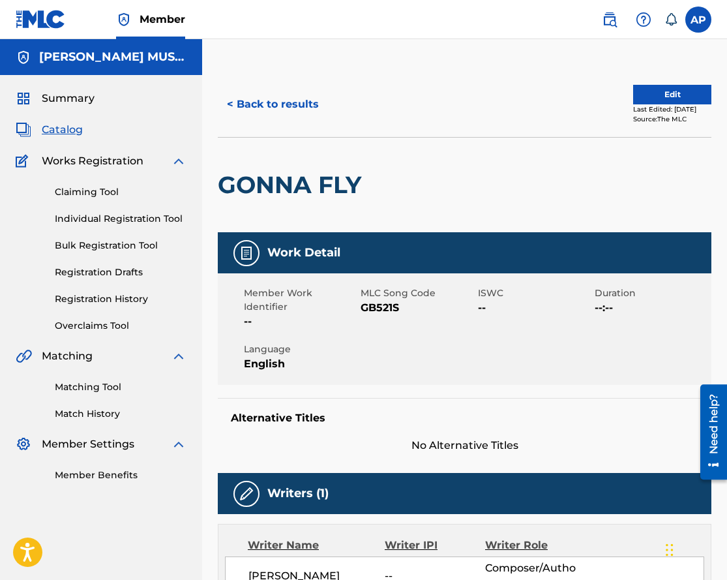
scroll to position [31, 0]
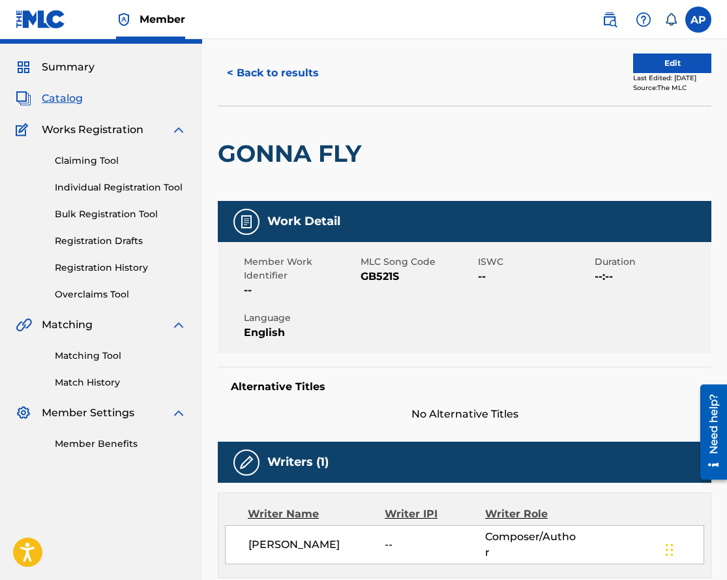
click at [687, 52] on div "< Back to results Edit Last Edited: May 09, 2025 Source: The MLC" at bounding box center [465, 72] width 494 height 65
click at [683, 62] on button "Edit" at bounding box center [672, 63] width 78 height 20
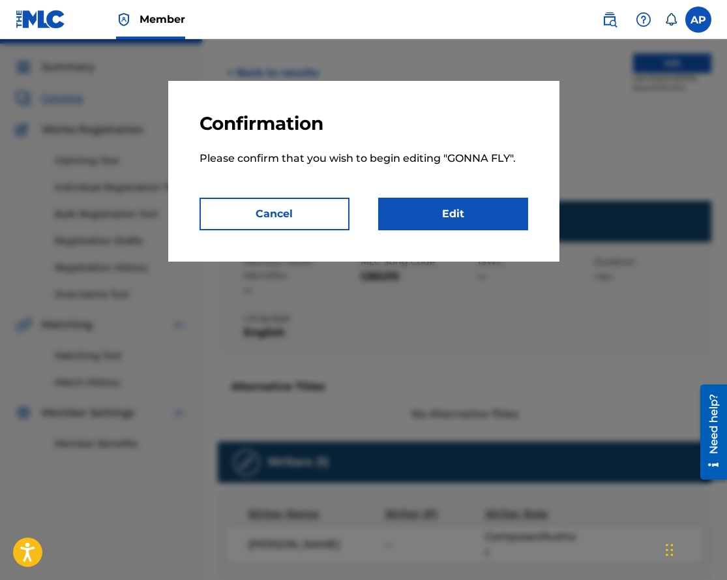
click at [451, 211] on link "Edit" at bounding box center [453, 214] width 150 height 33
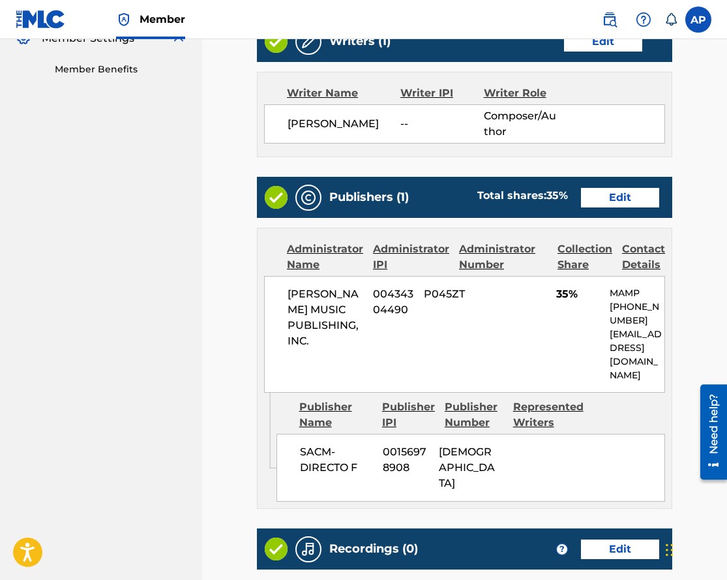
scroll to position [406, 0]
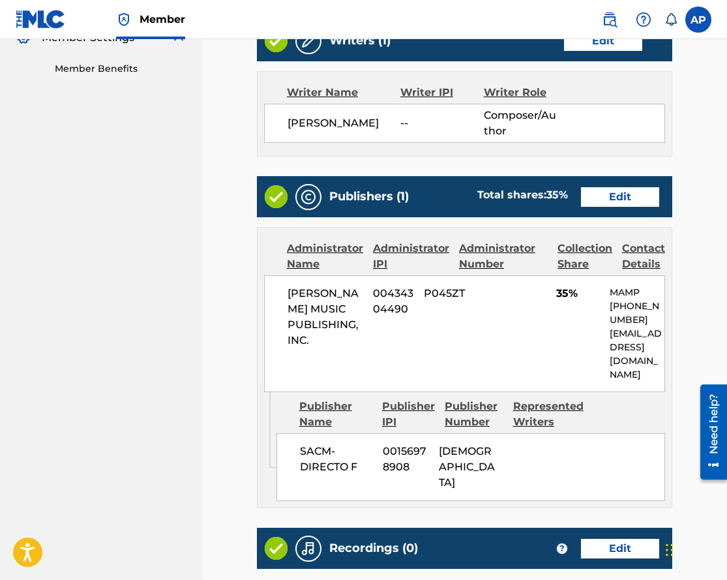
click at [626, 187] on link "Edit" at bounding box center [620, 197] width 78 height 20
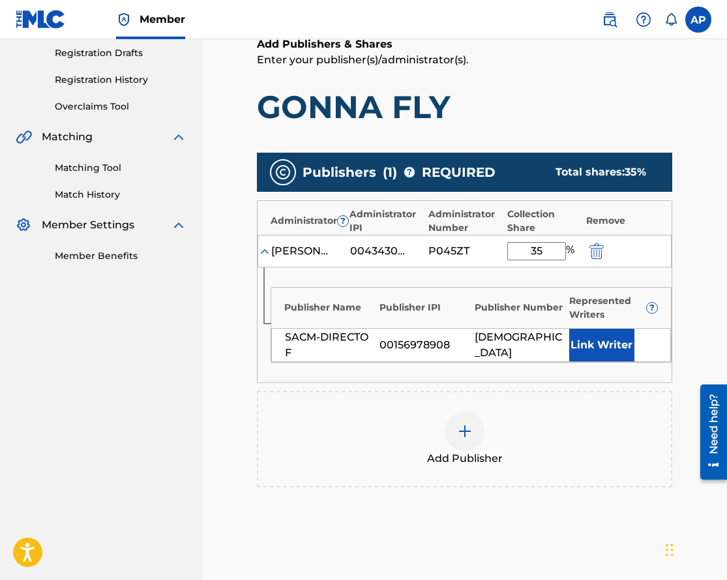
scroll to position [220, 0]
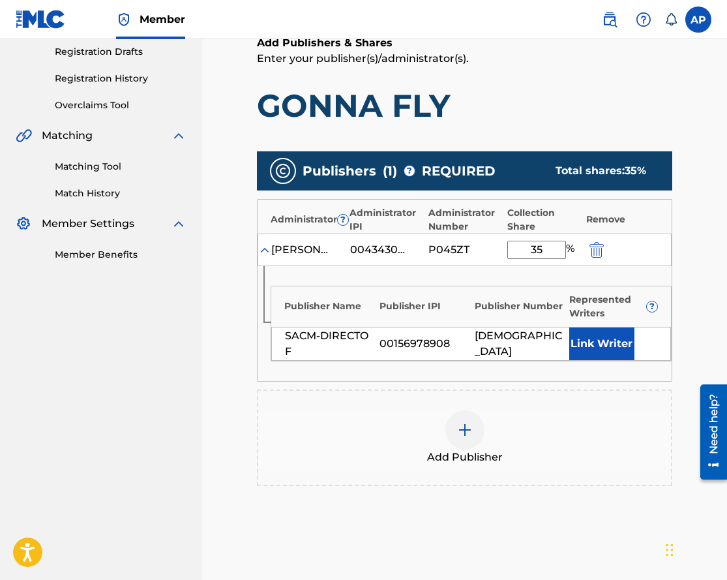
click at [604, 250] on button "submit" at bounding box center [596, 249] width 20 height 15
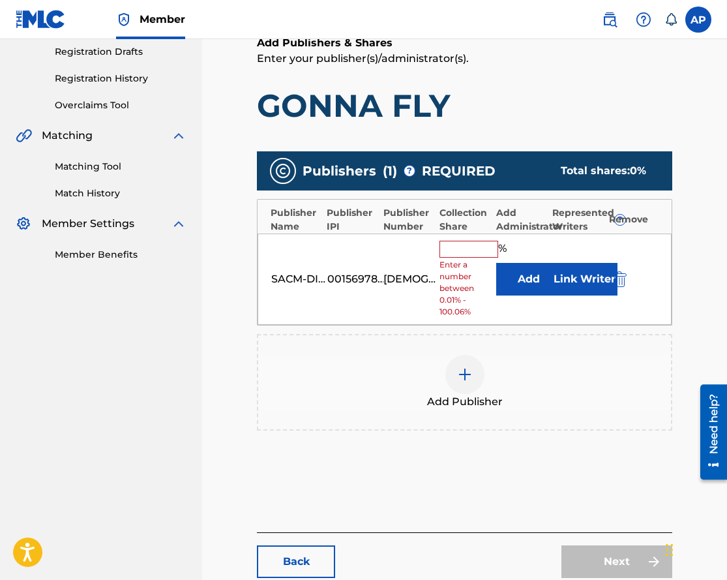
click at [621, 271] on img "submit" at bounding box center [620, 279] width 14 height 16
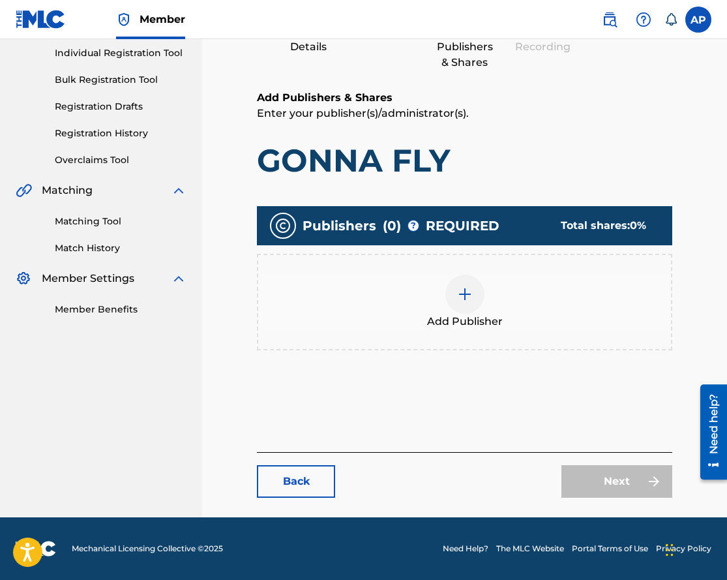
scroll to position [165, 0]
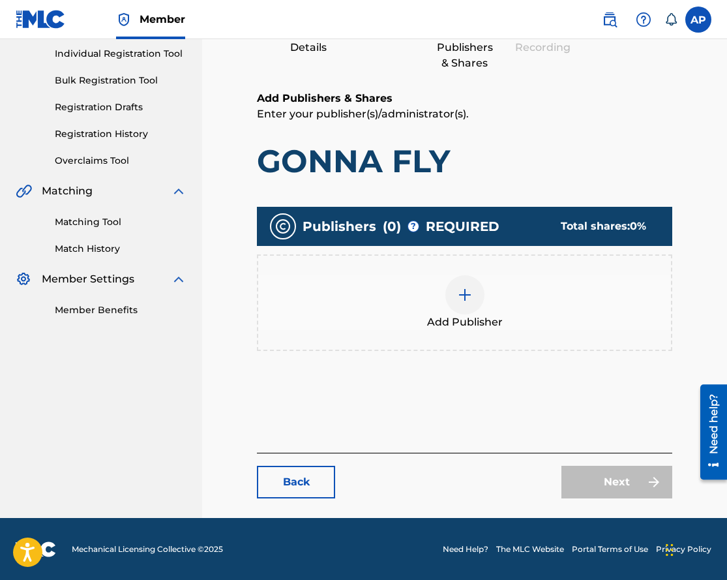
click at [466, 302] on div at bounding box center [465, 294] width 39 height 39
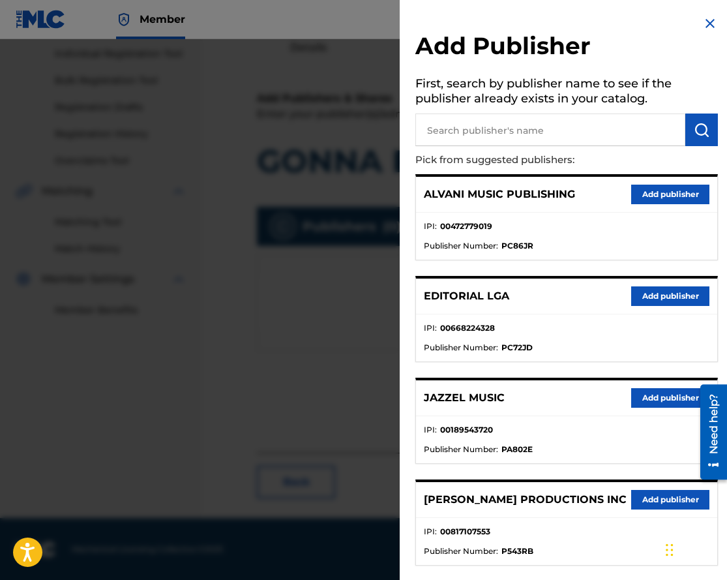
drag, startPoint x: 489, startPoint y: 153, endPoint x: 488, endPoint y: 143, distance: 10.5
click at [489, 153] on p "Pick from suggested publishers:" at bounding box center [530, 160] width 228 height 28
click at [487, 138] on input "text" at bounding box center [551, 130] width 270 height 33
type input "colectivo"
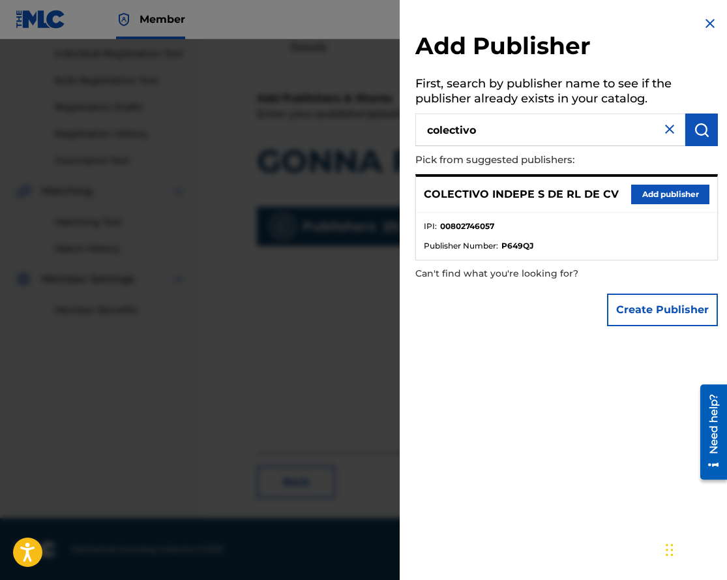
click at [652, 192] on button "Add publisher" at bounding box center [670, 195] width 78 height 20
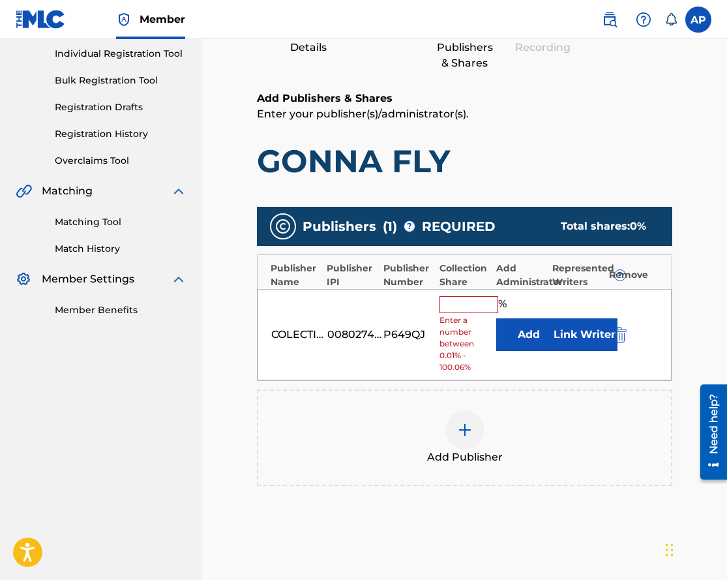
click at [528, 331] on button "Add" at bounding box center [528, 334] width 65 height 33
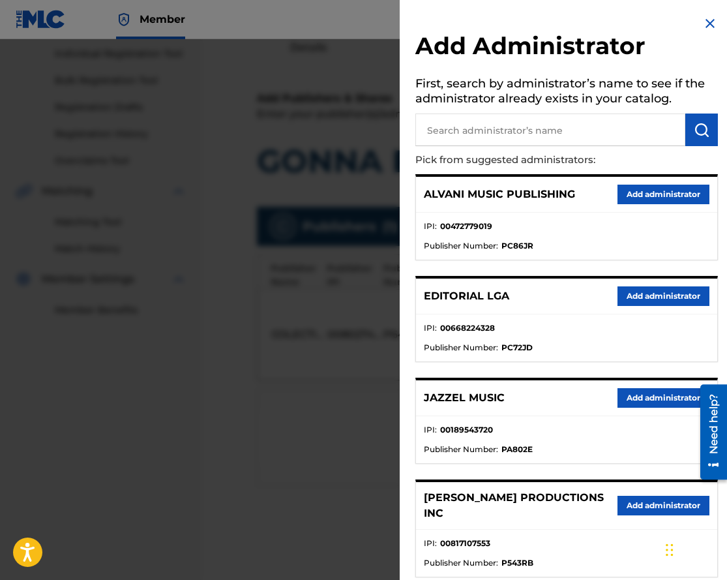
click at [513, 144] on input "text" at bounding box center [551, 130] width 270 height 33
type input "max"
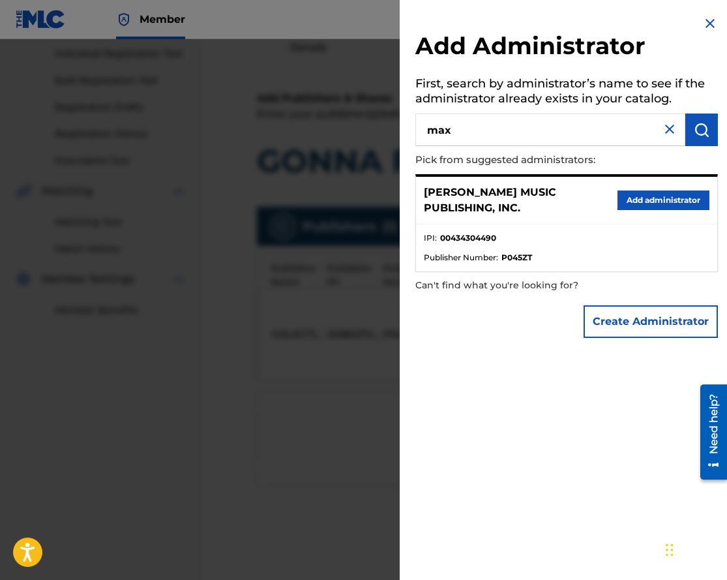
click at [620, 196] on button "Add administrator" at bounding box center [664, 200] width 92 height 20
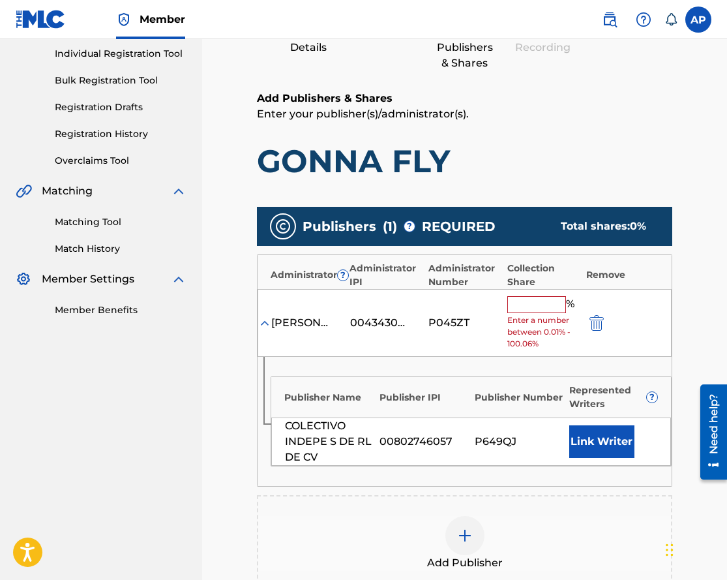
click at [519, 301] on input "text" at bounding box center [537, 304] width 59 height 17
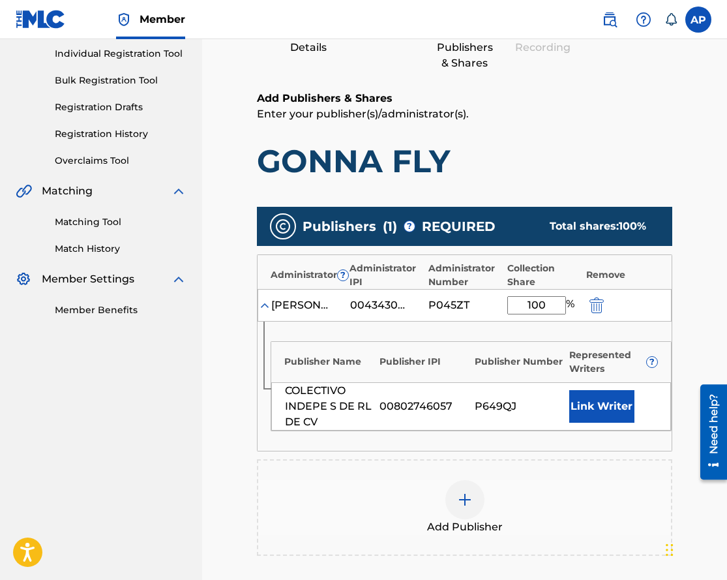
type input "100"
click at [690, 316] on main "Catalog Enter Work Details Add Writers Add Publishers & Shares Add Recording Re…" at bounding box center [465, 315] width 494 height 816
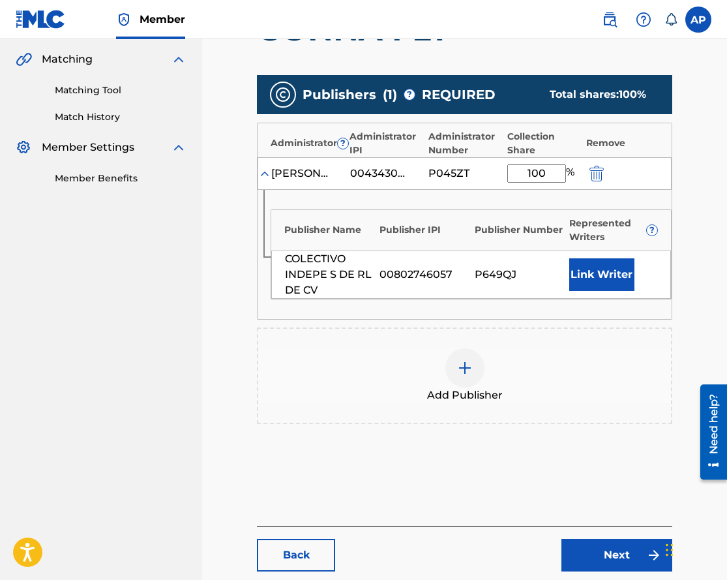
scroll to position [339, 0]
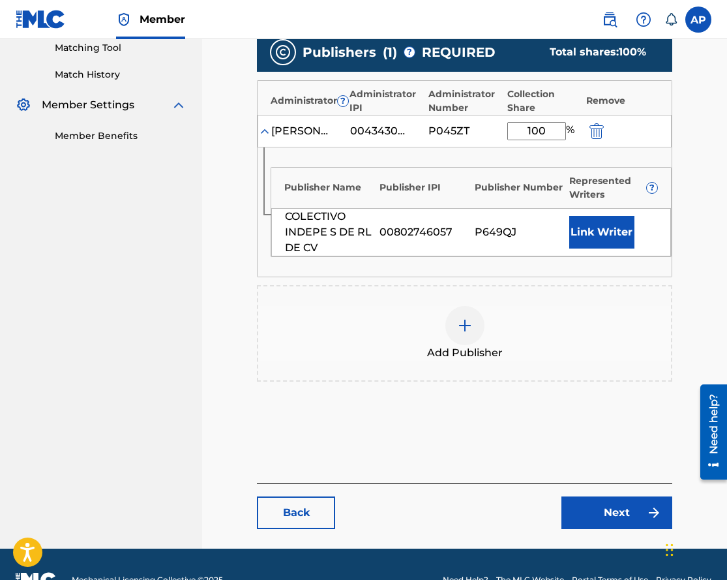
click at [602, 511] on link "Next" at bounding box center [617, 512] width 111 height 33
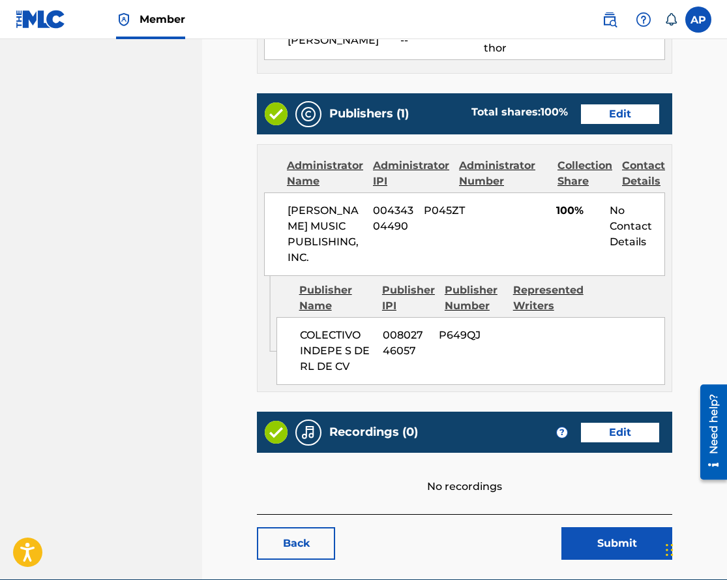
scroll to position [565, 0]
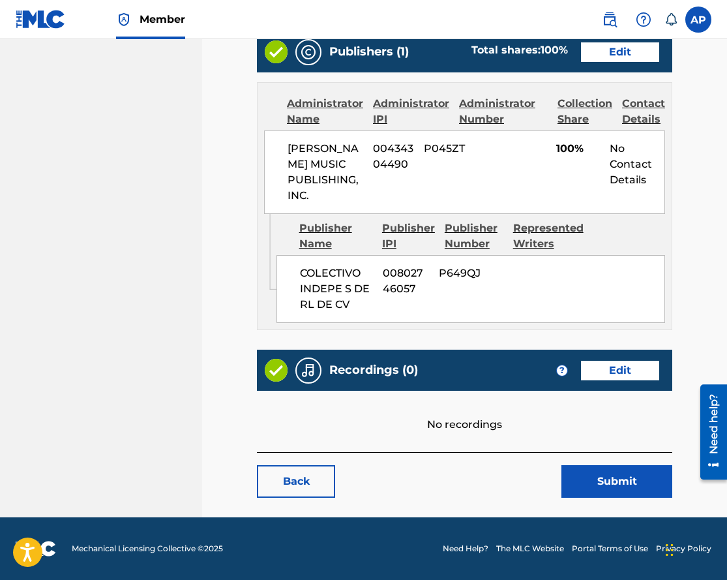
click at [607, 481] on button "Submit" at bounding box center [617, 481] width 111 height 33
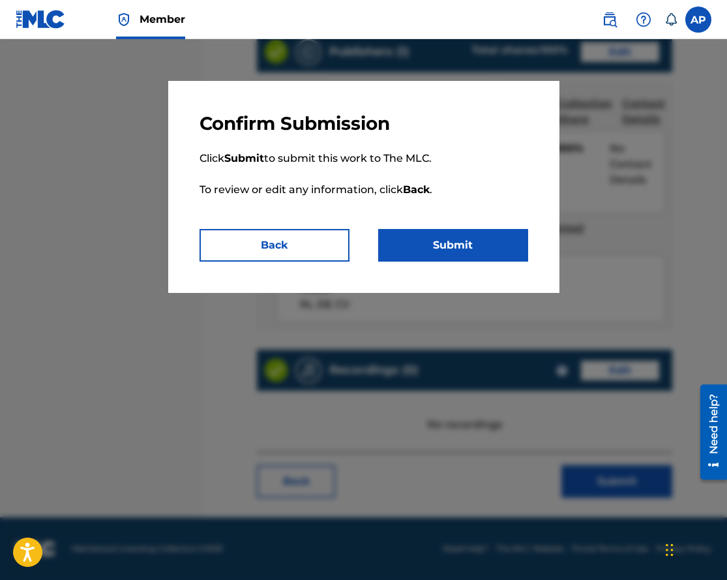
click at [469, 243] on button "Submit" at bounding box center [453, 245] width 150 height 33
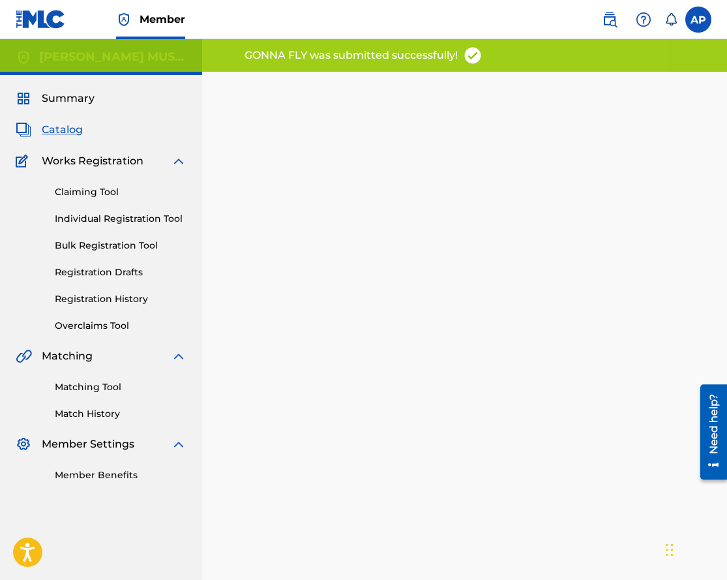
click at [53, 122] on span "Catalog" at bounding box center [62, 130] width 41 height 16
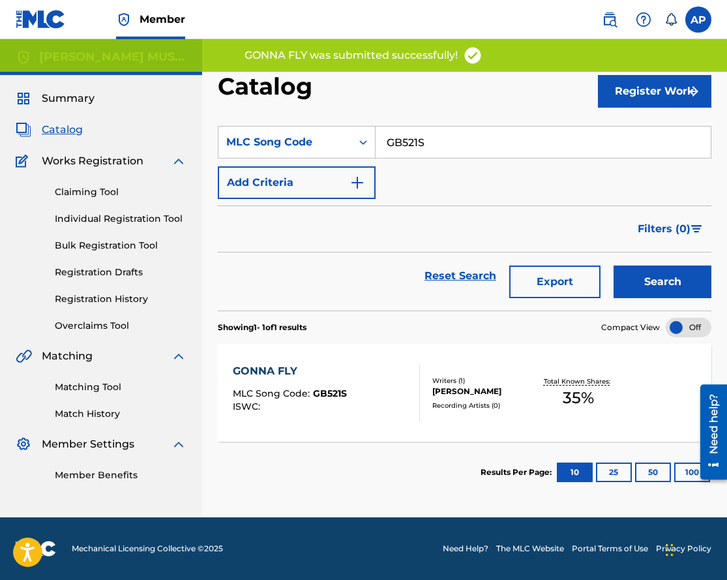
click at [396, 140] on input "GB521S" at bounding box center [543, 142] width 335 height 31
paste input "97Z"
type input "GB597Z"
click at [614, 265] on button "Search" at bounding box center [663, 281] width 98 height 33
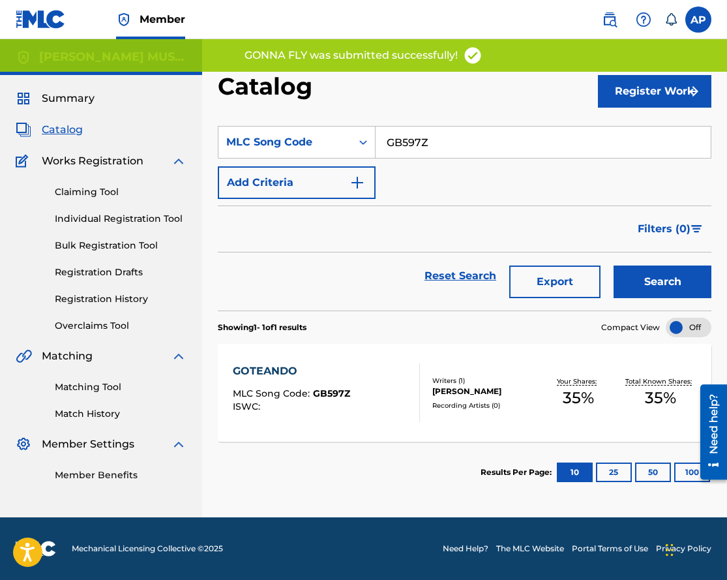
click at [269, 369] on div "GOTEANDO" at bounding box center [291, 371] width 117 height 16
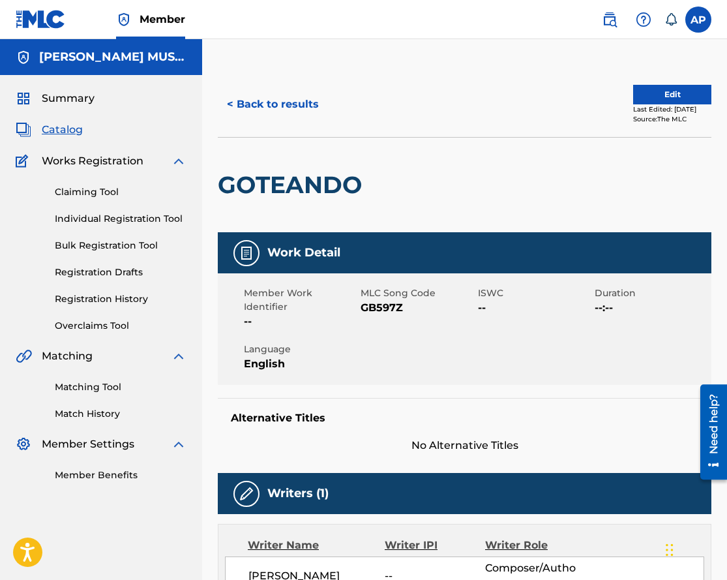
click at [637, 93] on button "Edit" at bounding box center [672, 95] width 78 height 20
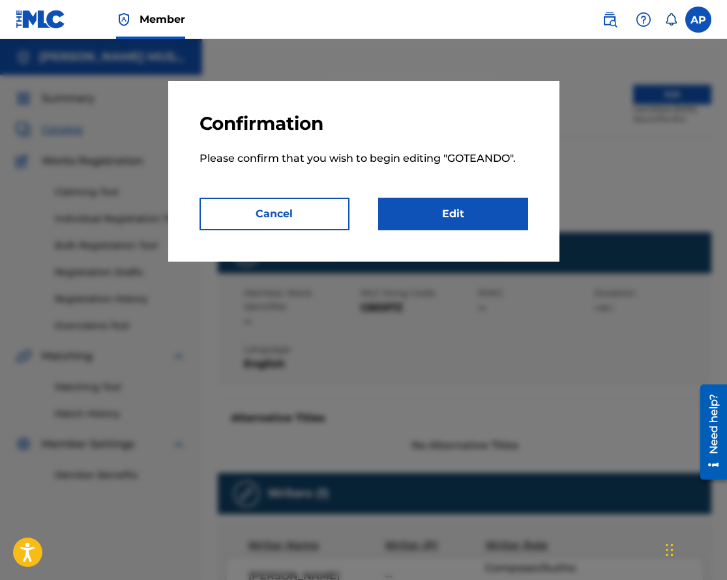
click at [449, 203] on link "Edit" at bounding box center [453, 214] width 150 height 33
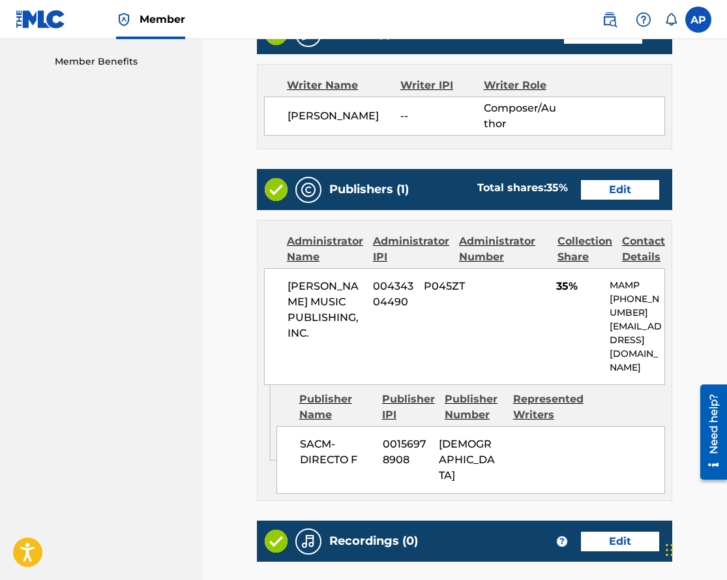
scroll to position [429, 0]
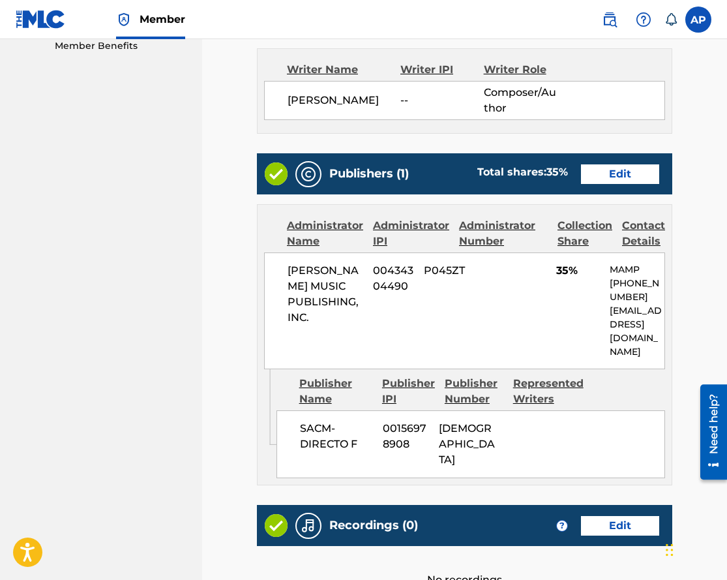
click at [637, 174] on link "Edit" at bounding box center [620, 174] width 78 height 20
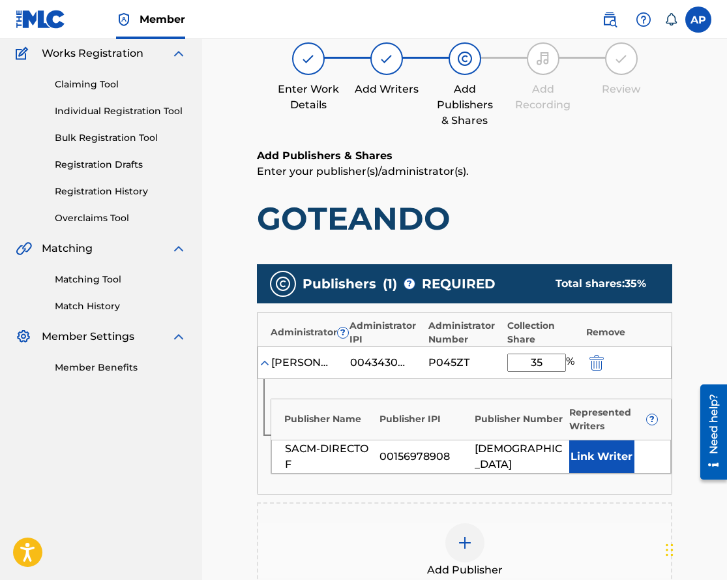
scroll to position [138, 0]
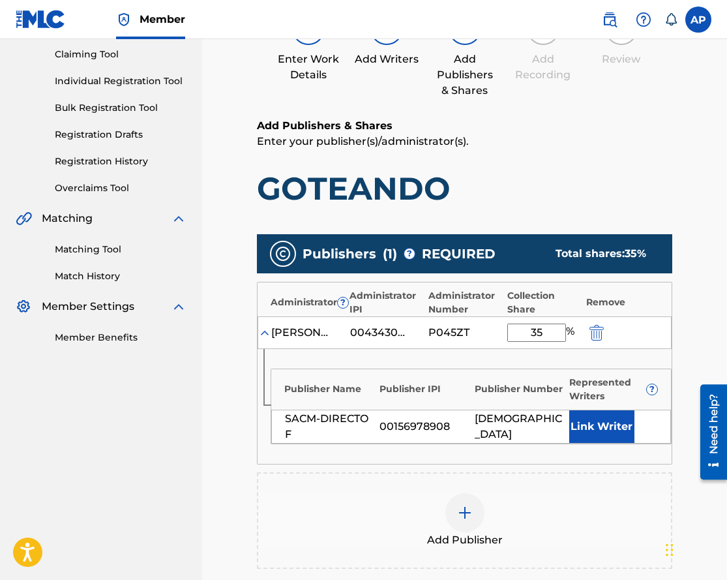
click at [590, 336] on img "submit" at bounding box center [597, 333] width 14 height 16
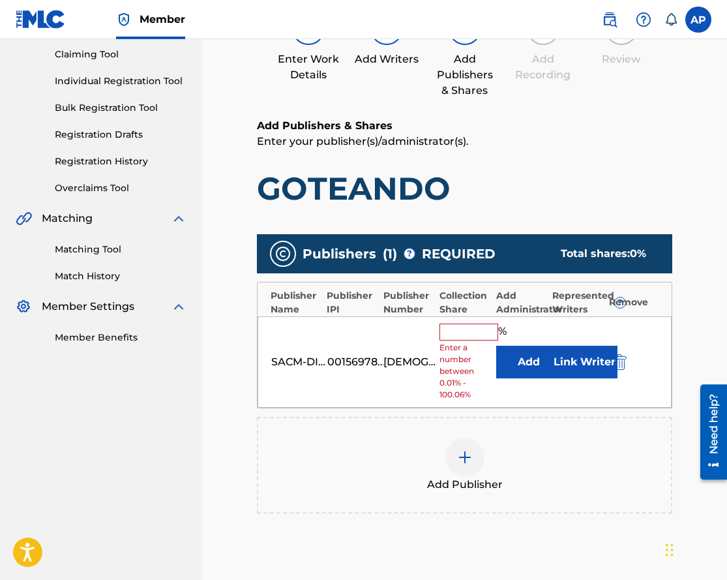
click at [618, 357] on img "submit" at bounding box center [620, 362] width 14 height 16
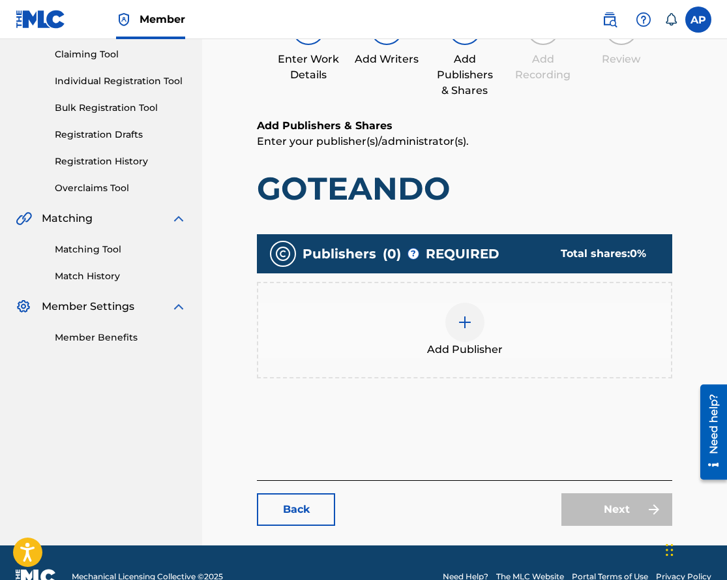
click at [456, 322] on div at bounding box center [465, 322] width 39 height 39
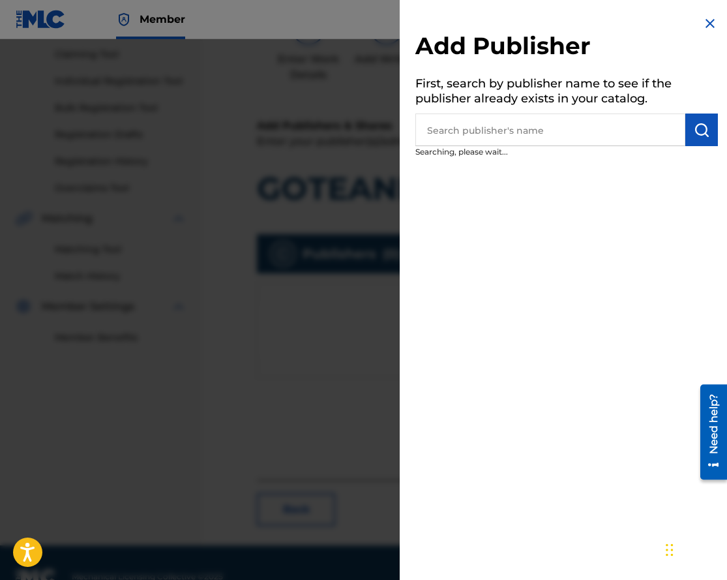
click at [447, 136] on input "text" at bounding box center [551, 130] width 270 height 33
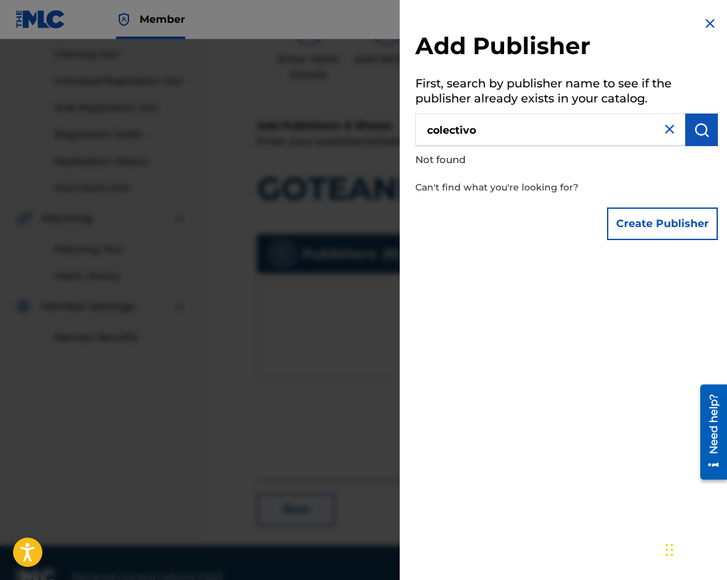
type input "colectivo"
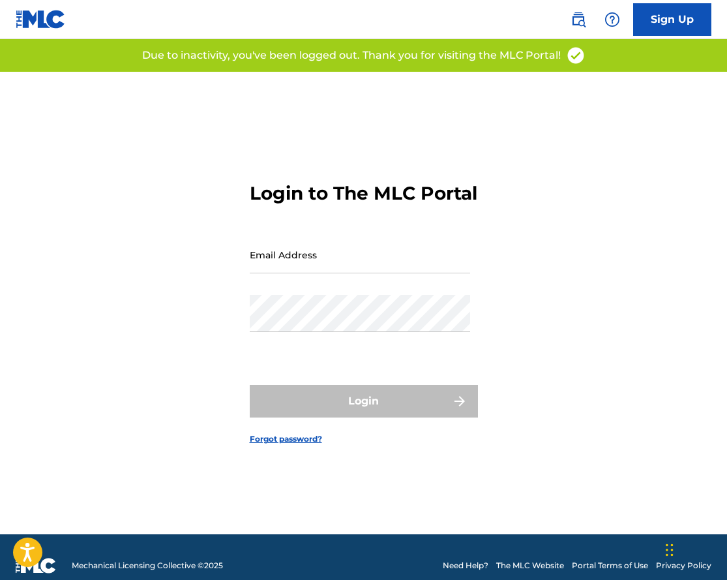
click at [277, 258] on input "Email Address" at bounding box center [360, 254] width 220 height 37
type input "[EMAIL_ADDRESS][DOMAIN_NAME]"
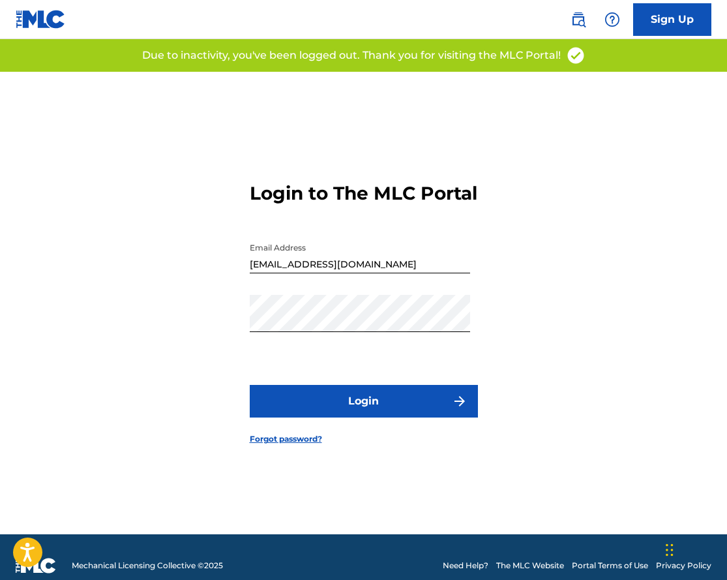
click at [326, 404] on button "Login" at bounding box center [364, 401] width 228 height 33
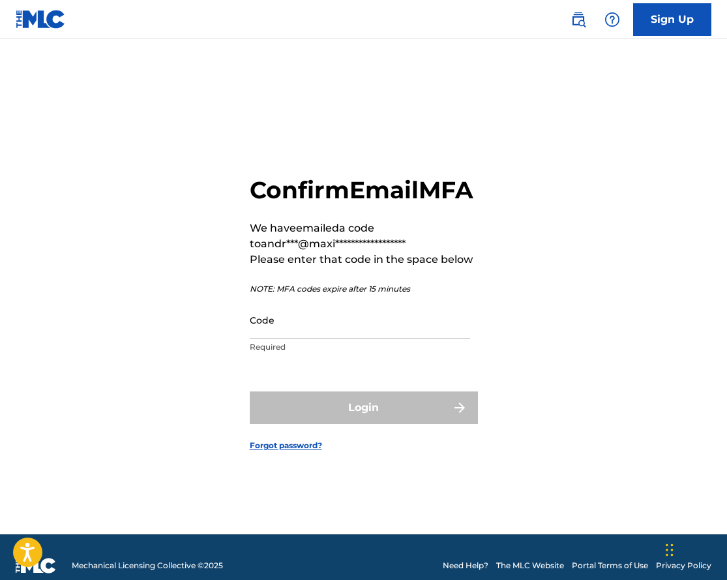
click at [282, 335] on input "Code" at bounding box center [360, 319] width 220 height 37
paste input "321552"
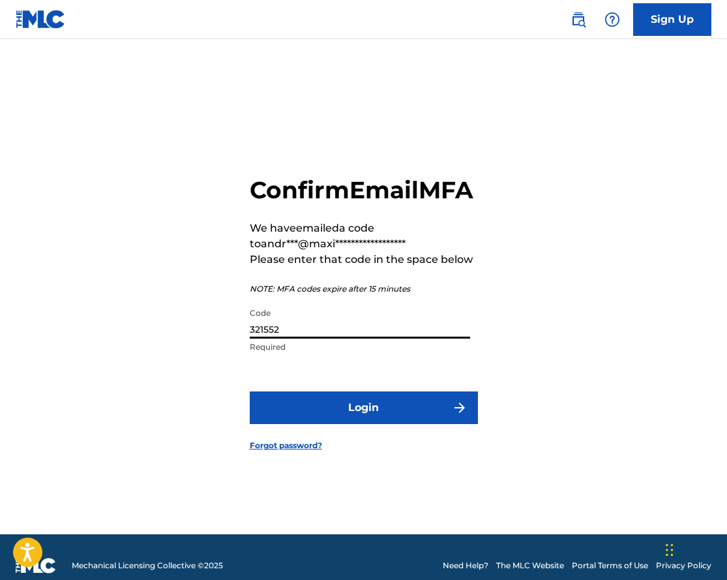
type input "321552"
click at [386, 414] on button "Login" at bounding box center [364, 407] width 228 height 33
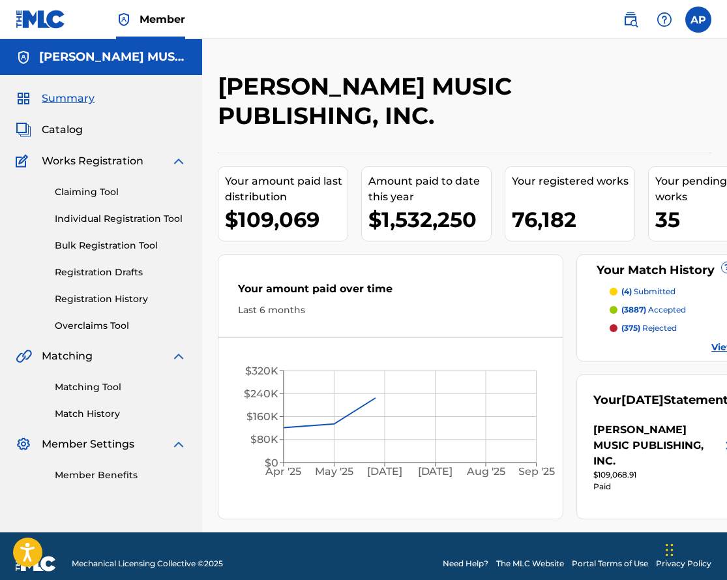
click at [61, 130] on span "Catalog" at bounding box center [62, 130] width 41 height 16
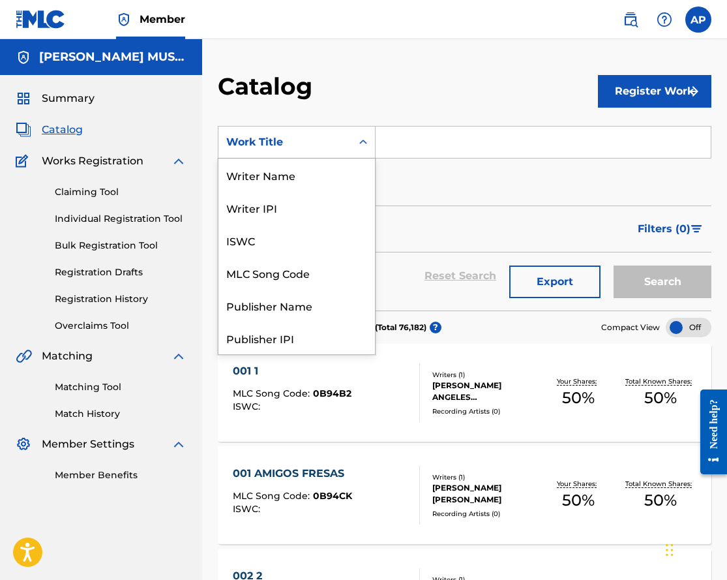
click at [265, 140] on div "Work Title" at bounding box center [284, 142] width 117 height 16
click at [281, 271] on div "MLC Song Code" at bounding box center [297, 272] width 157 height 33
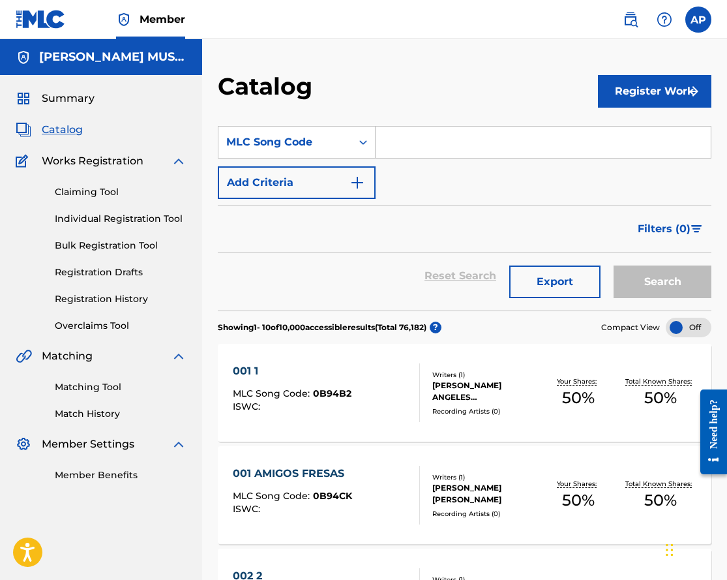
click at [404, 140] on input "Search Form" at bounding box center [543, 142] width 335 height 31
paste input "GB597Z"
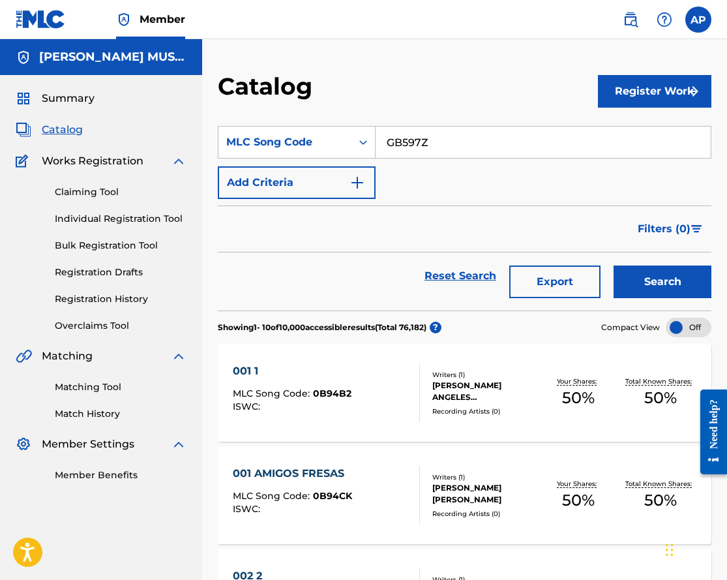
type input "GB597Z"
click at [614, 265] on button "Search" at bounding box center [663, 281] width 98 height 33
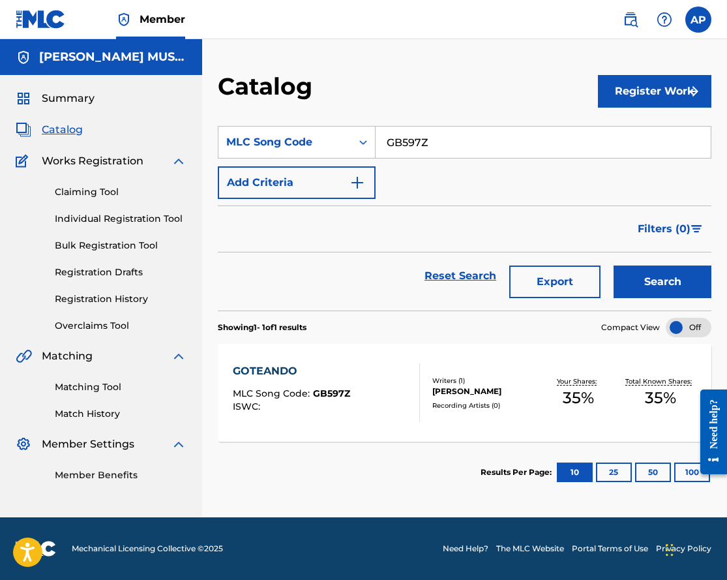
click at [256, 365] on div "GOTEANDO" at bounding box center [291, 371] width 117 height 16
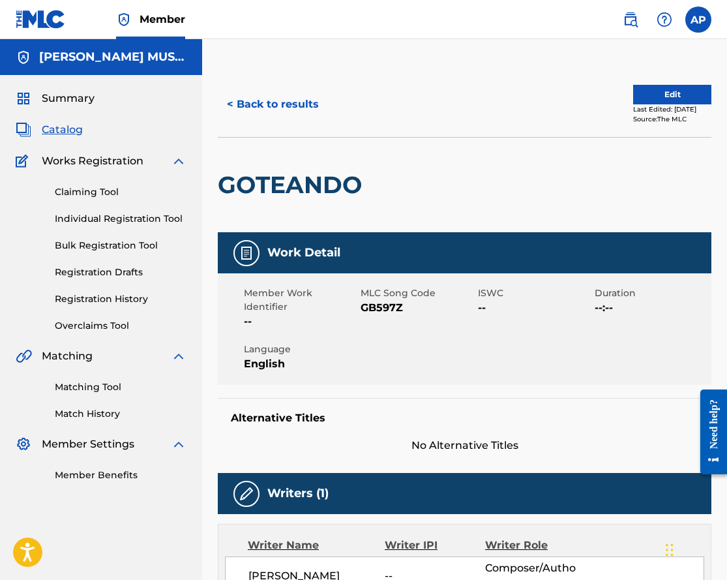
click at [653, 88] on button "Edit" at bounding box center [672, 95] width 78 height 20
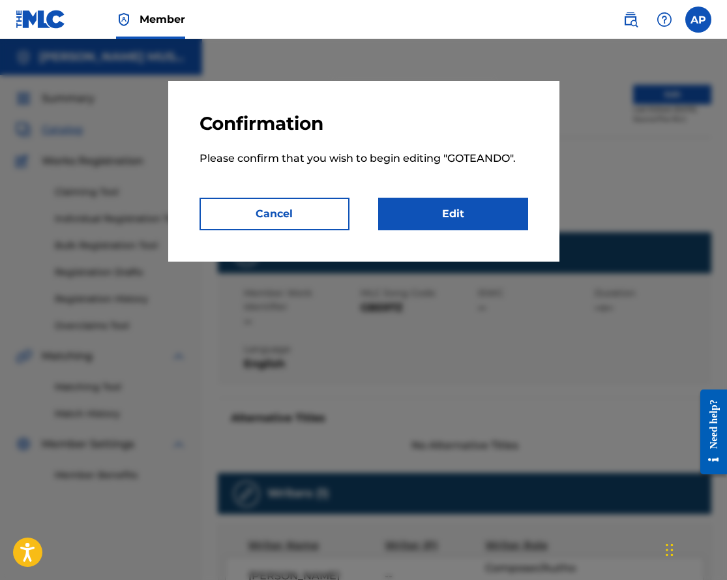
click at [487, 222] on link "Edit" at bounding box center [453, 214] width 150 height 33
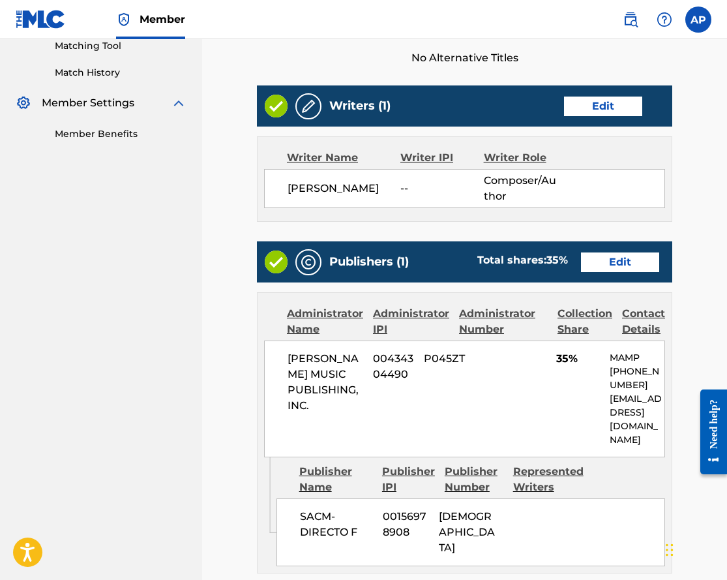
scroll to position [344, 0]
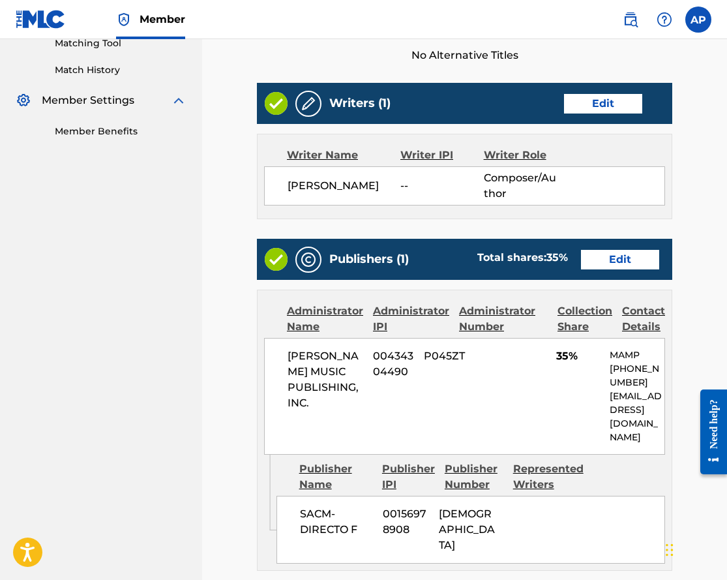
click at [622, 254] on link "Edit" at bounding box center [620, 260] width 78 height 20
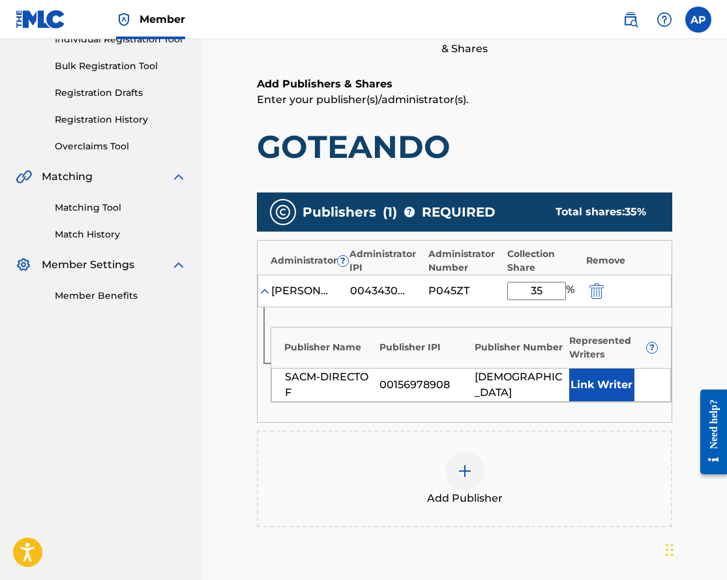
scroll to position [180, 0]
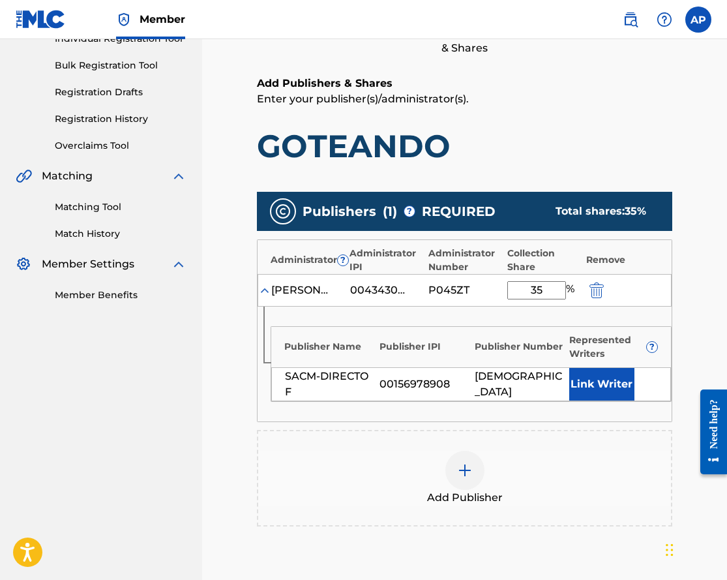
click at [601, 300] on div "[PERSON_NAME] MUSIC PUBLISHING, INC. 00434304490 P045ZT 35 %" at bounding box center [465, 290] width 414 height 33
click at [599, 293] on img "submit" at bounding box center [597, 290] width 14 height 16
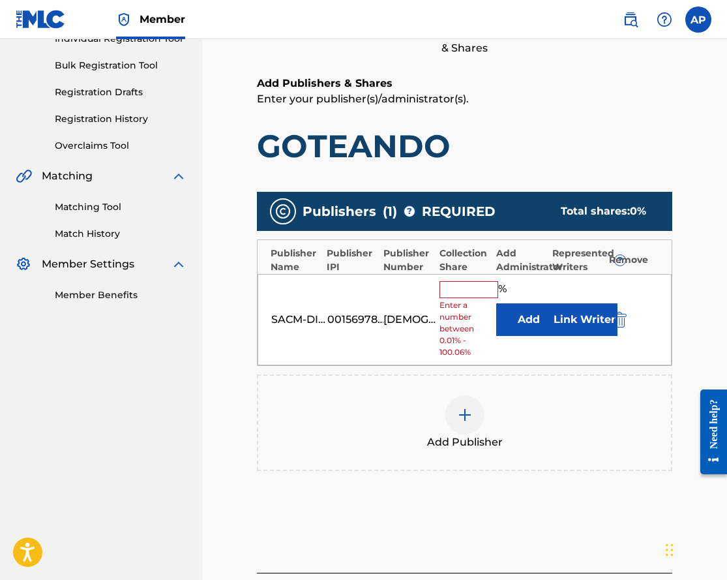
click at [629, 318] on div at bounding box center [638, 319] width 59 height 15
click at [623, 318] on img "submit" at bounding box center [620, 320] width 14 height 16
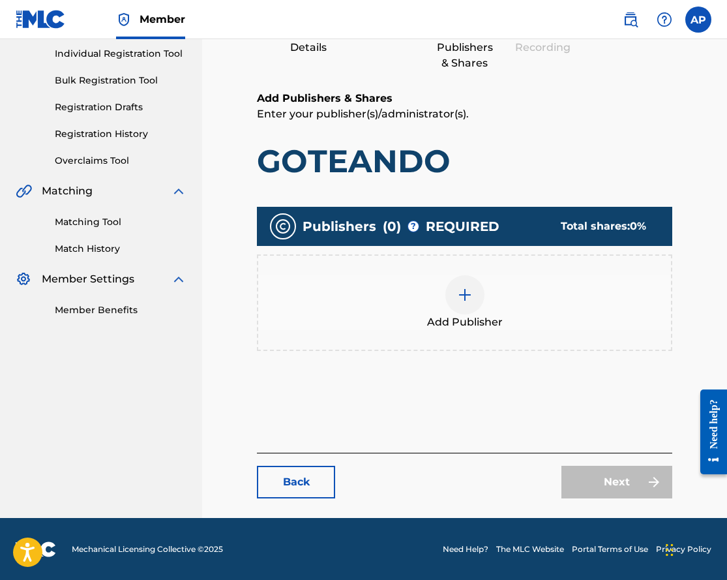
click at [483, 299] on div "Add Publisher" at bounding box center [464, 302] width 413 height 55
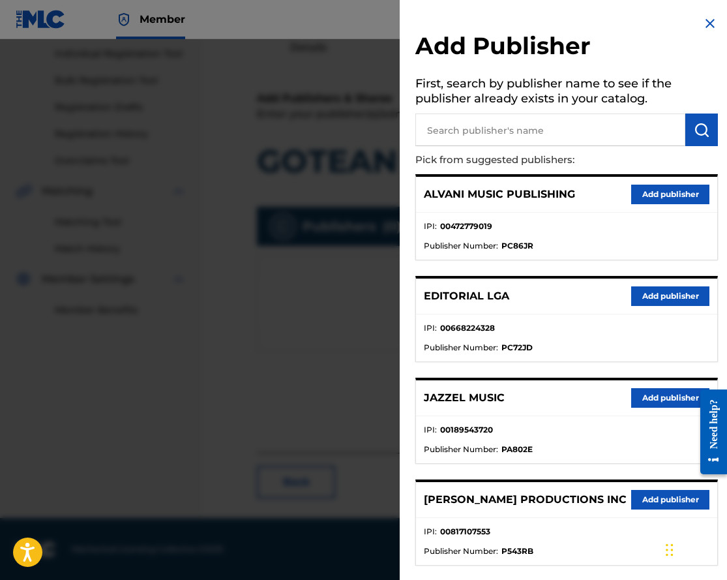
click at [498, 136] on input "text" at bounding box center [551, 130] width 270 height 33
type input "Colectivo"
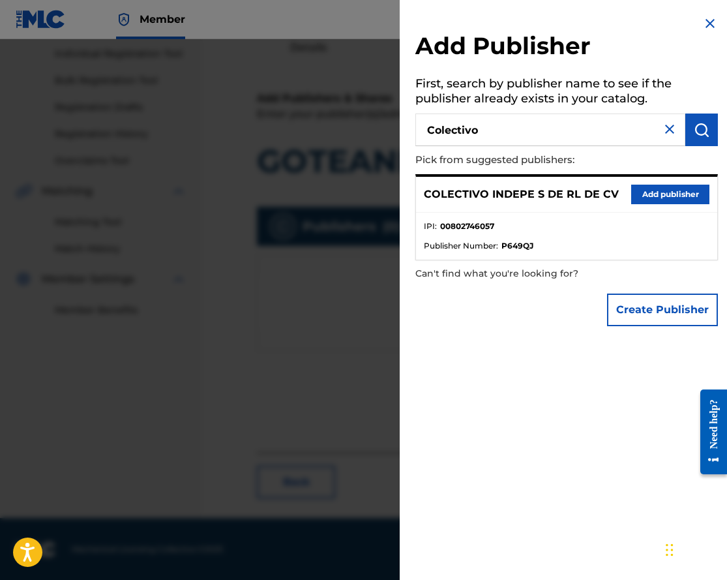
click at [671, 193] on button "Add publisher" at bounding box center [670, 195] width 78 height 20
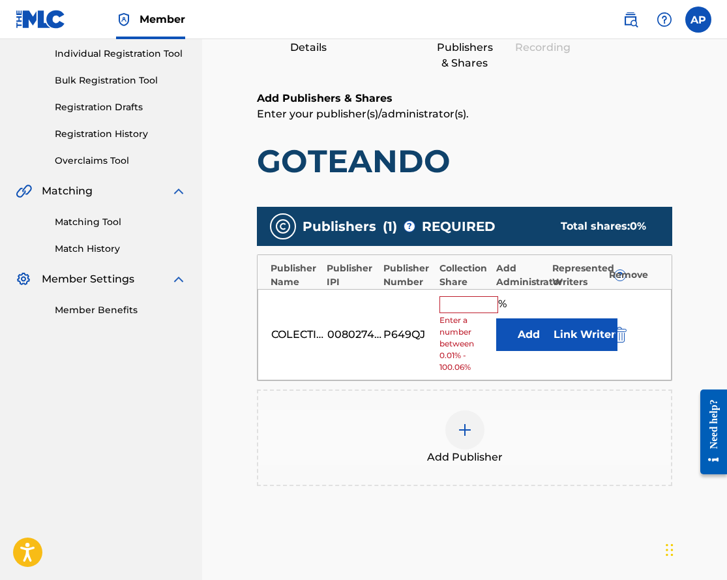
click at [456, 313] on div "% Enter a number between 0.01% - 100.06%" at bounding box center [465, 335] width 50 height 78
click at [527, 340] on button "Add" at bounding box center [528, 334] width 65 height 33
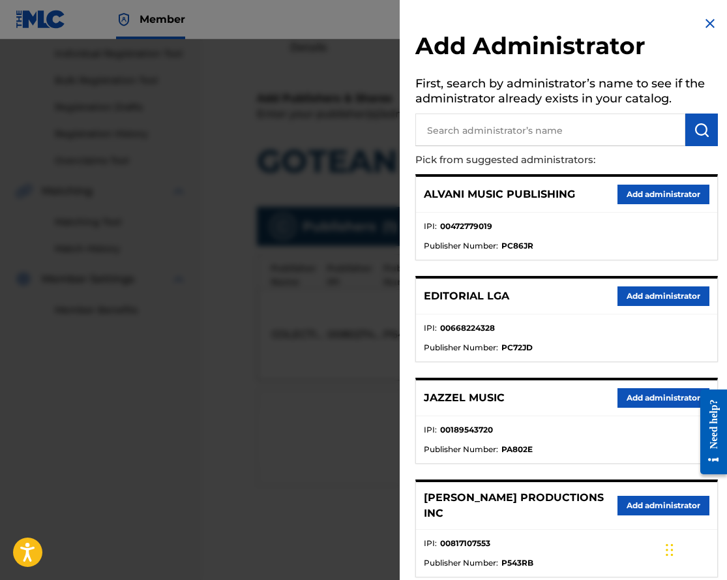
click at [482, 132] on input "text" at bounding box center [551, 130] width 270 height 33
type input "max"
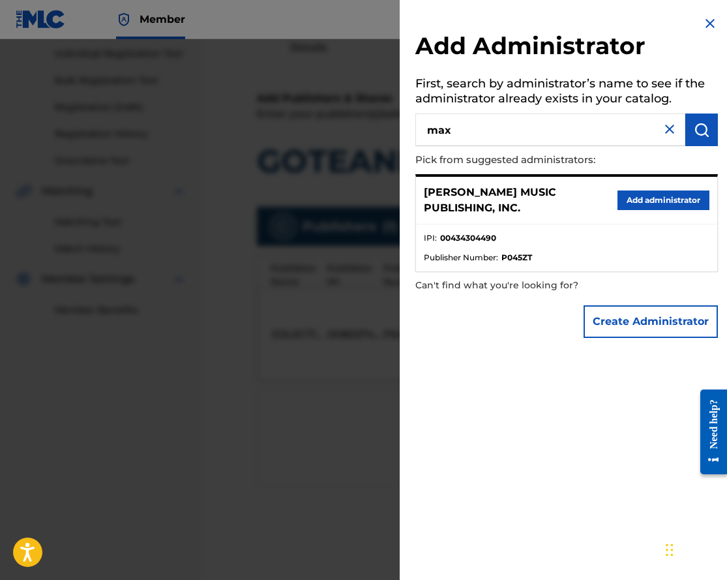
click at [665, 198] on button "Add administrator" at bounding box center [664, 200] width 92 height 20
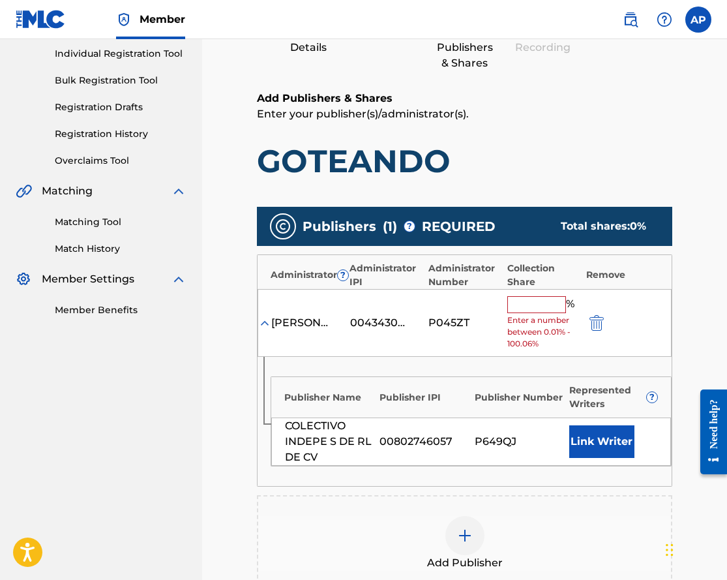
click at [525, 300] on input "text" at bounding box center [537, 304] width 59 height 17
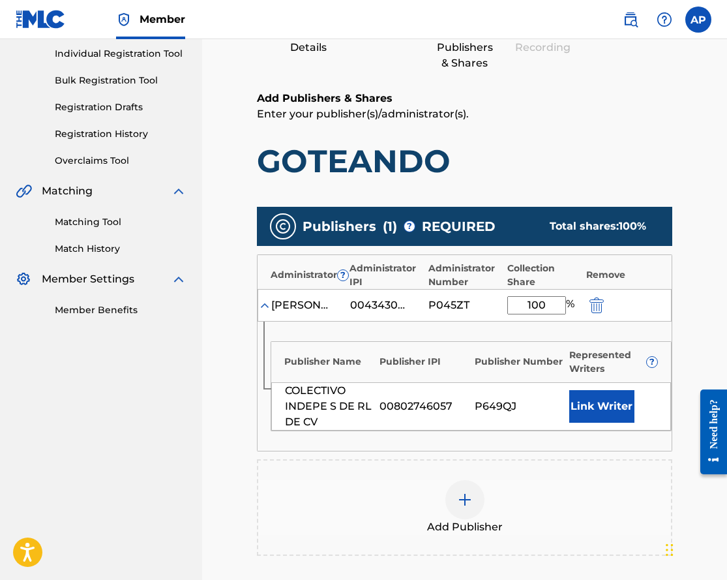
scroll to position [164, 0]
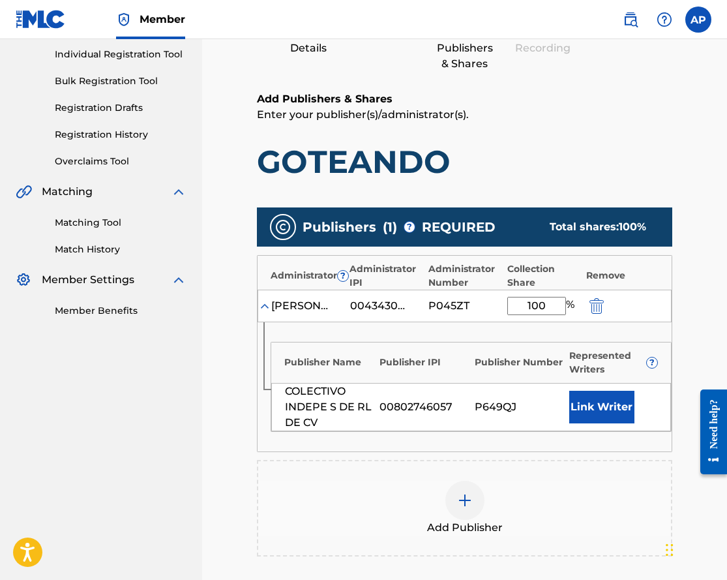
type input "100"
click at [247, 208] on main "Catalog Enter Work Details Add Writers Add Publishers & Shares Add Recording Re…" at bounding box center [465, 315] width 494 height 816
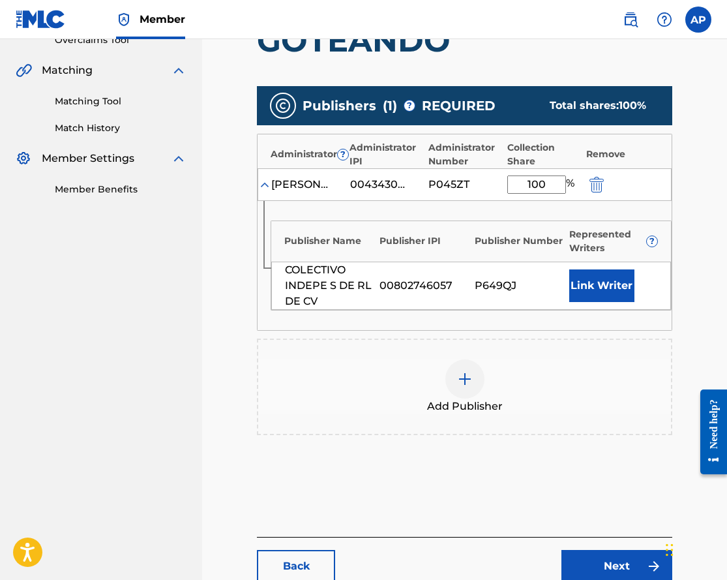
scroll to position [314, 0]
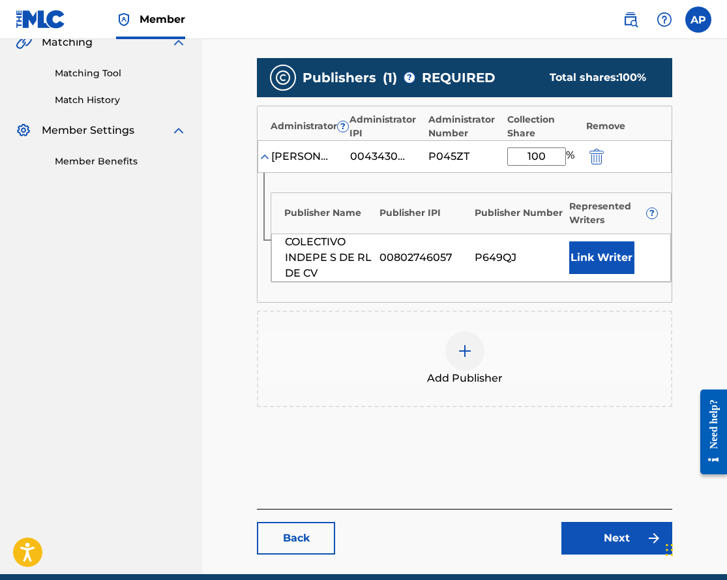
click at [582, 528] on link "Next" at bounding box center [617, 538] width 111 height 33
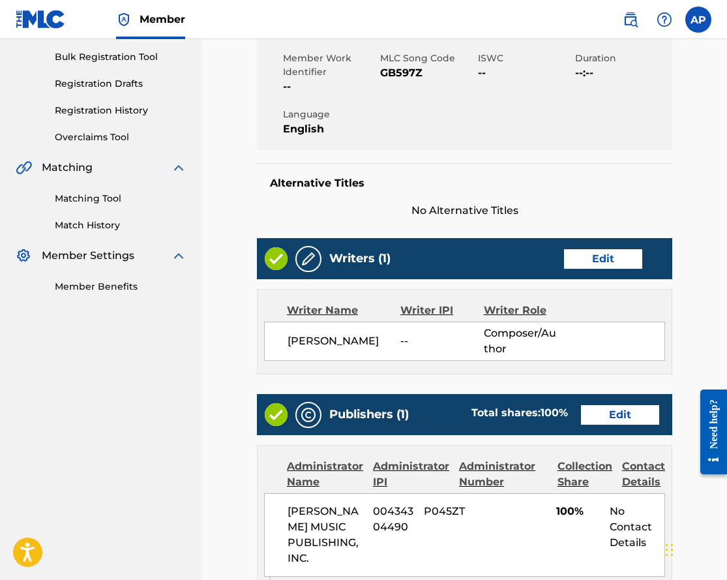
scroll to position [565, 0]
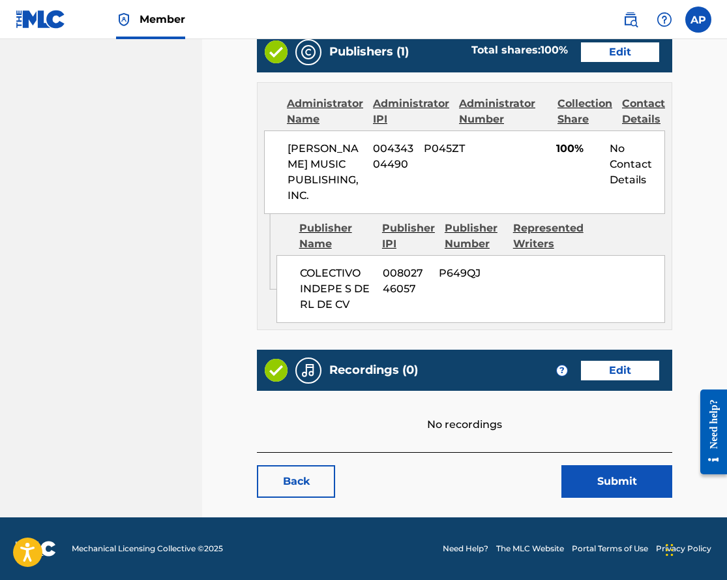
click at [593, 479] on button "Submit" at bounding box center [617, 481] width 111 height 33
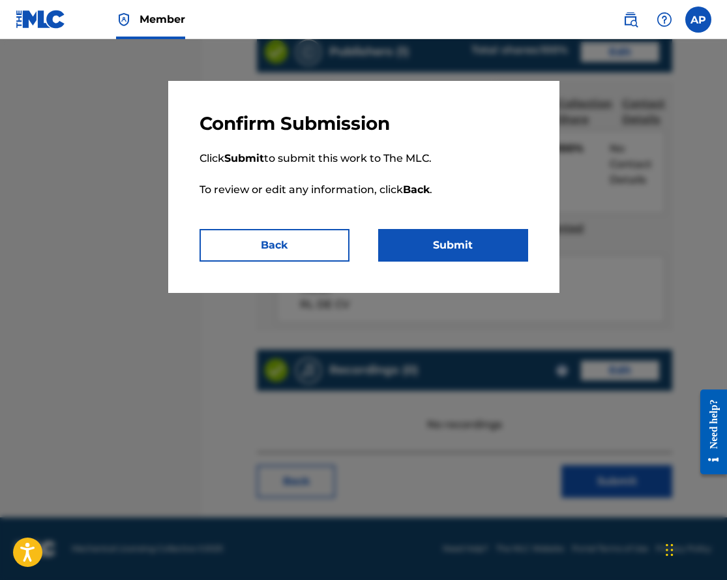
click at [432, 250] on button "Submit" at bounding box center [453, 245] width 150 height 33
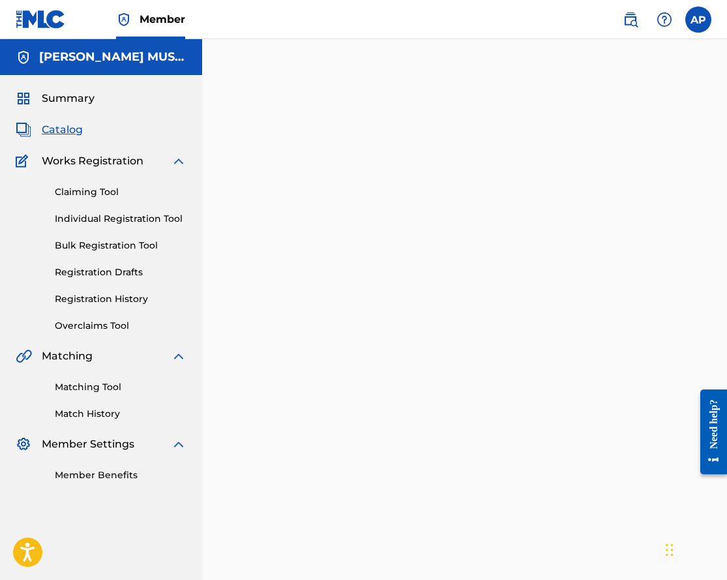
click at [55, 130] on span "Catalog" at bounding box center [62, 130] width 41 height 16
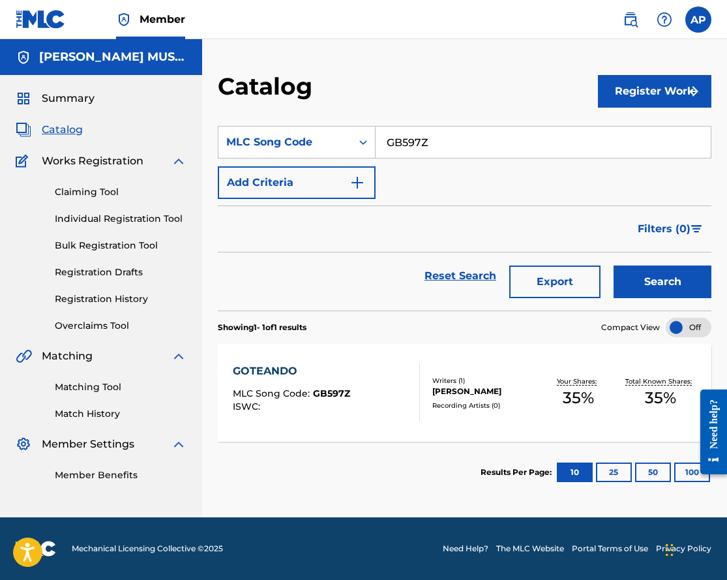
click at [397, 144] on input "GB597Z" at bounding box center [543, 142] width 335 height 31
paste input "IY48L4"
type input "IY48L4"
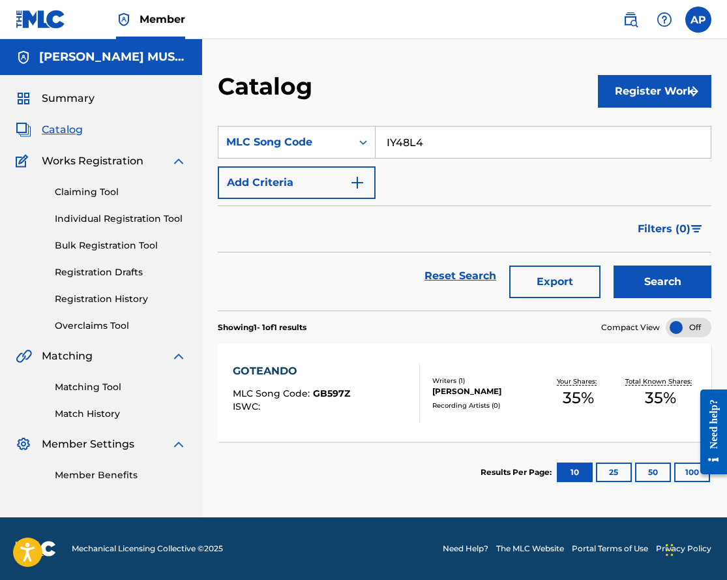
click at [614, 265] on button "Search" at bounding box center [663, 281] width 98 height 33
click at [264, 369] on div "INSOMNIO" at bounding box center [289, 371] width 113 height 16
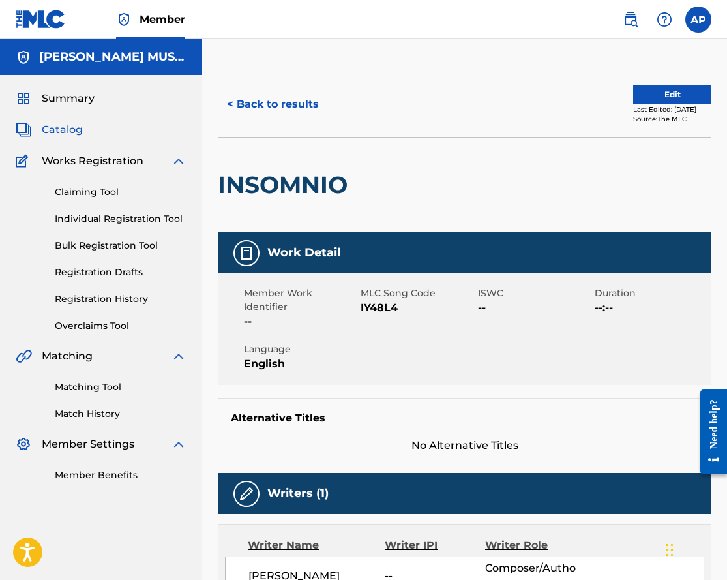
click at [680, 94] on button "Edit" at bounding box center [672, 95] width 78 height 20
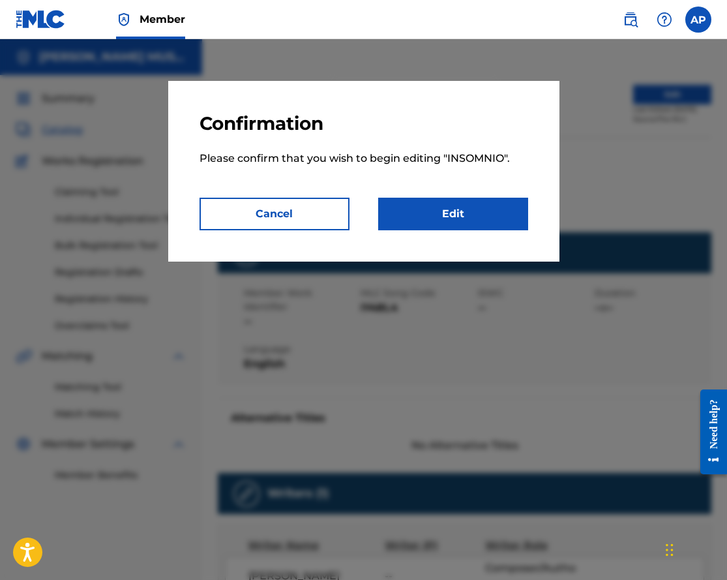
click at [412, 237] on div "Confirmation Please confirm that you wish to begin editing " INSOMNIO ". Cancel…" at bounding box center [363, 171] width 391 height 181
click at [415, 214] on link "Edit" at bounding box center [453, 214] width 150 height 33
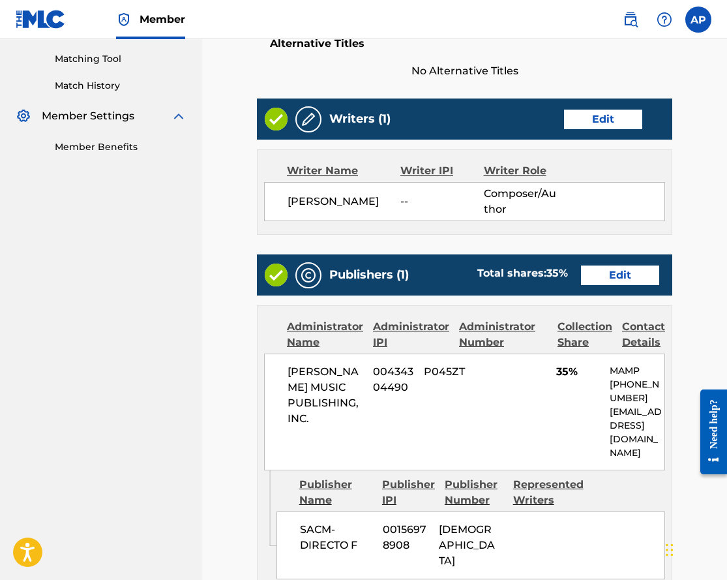
scroll to position [349, 0]
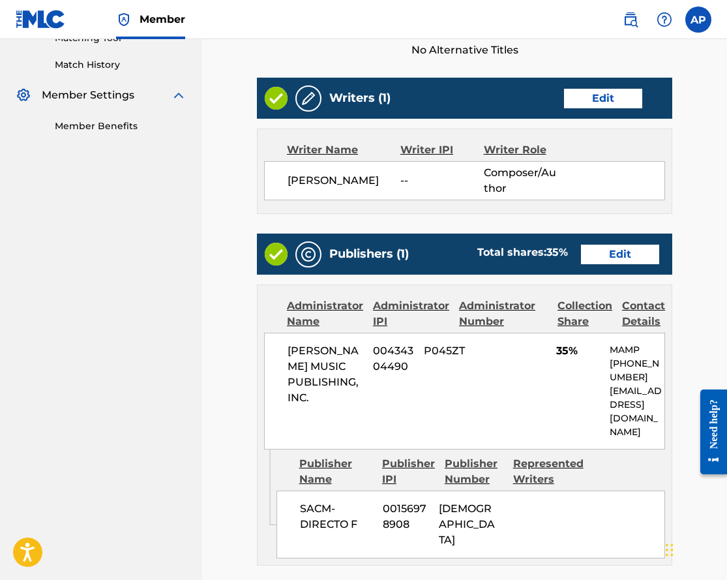
click at [600, 252] on link "Edit" at bounding box center [620, 255] width 78 height 20
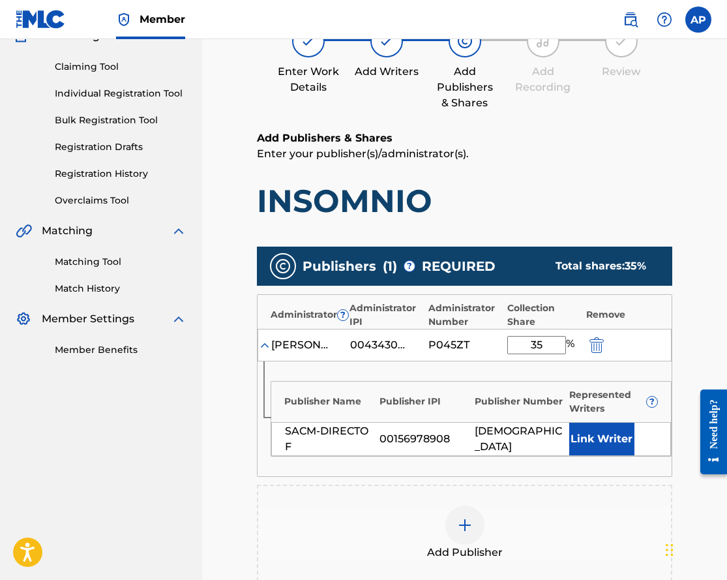
scroll to position [132, 0]
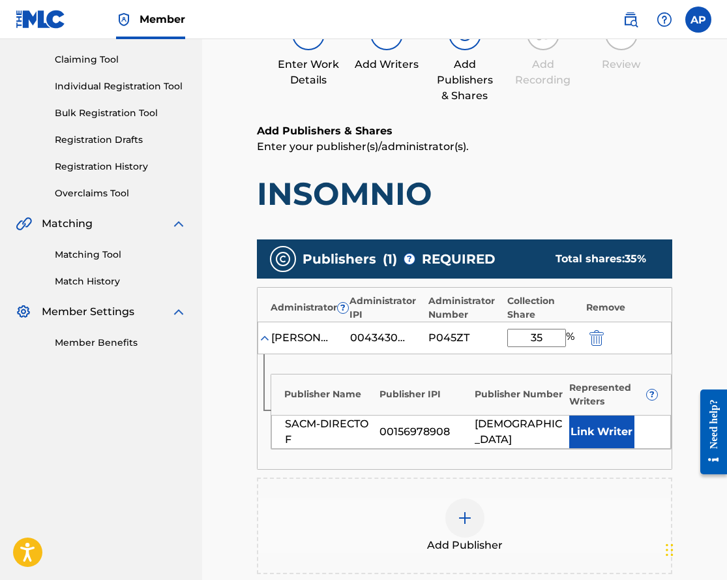
click at [597, 339] on img "submit" at bounding box center [597, 338] width 14 height 16
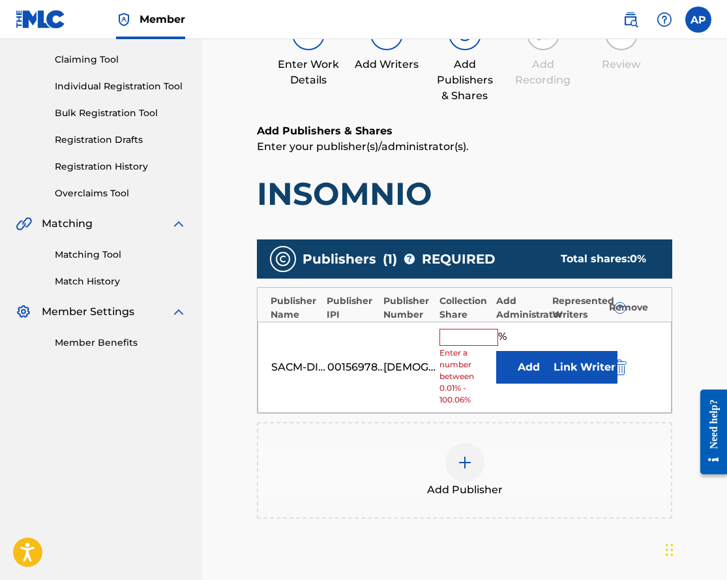
click at [628, 367] on div at bounding box center [638, 366] width 59 height 15
click at [624, 367] on img "submit" at bounding box center [620, 367] width 14 height 16
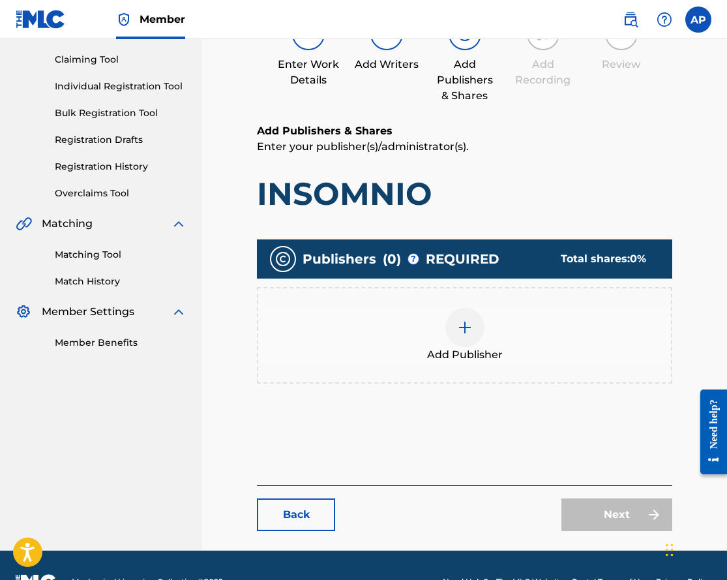
click at [470, 333] on img at bounding box center [465, 328] width 16 height 16
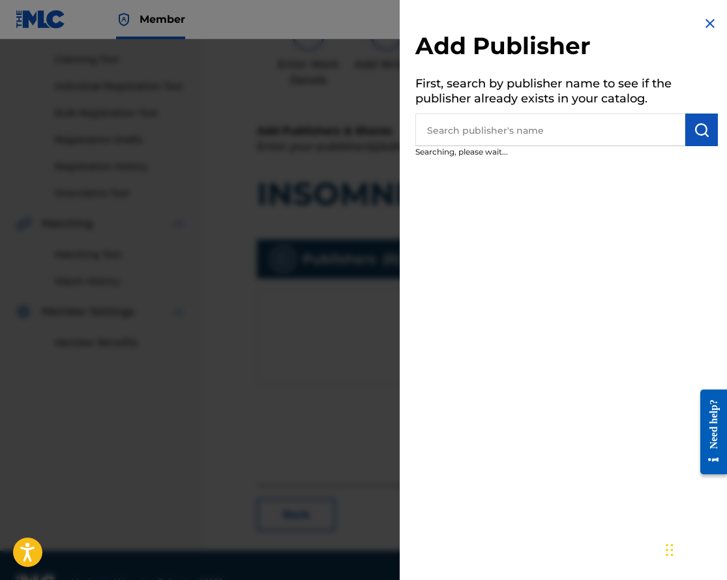
click at [525, 132] on input "text" at bounding box center [551, 130] width 270 height 33
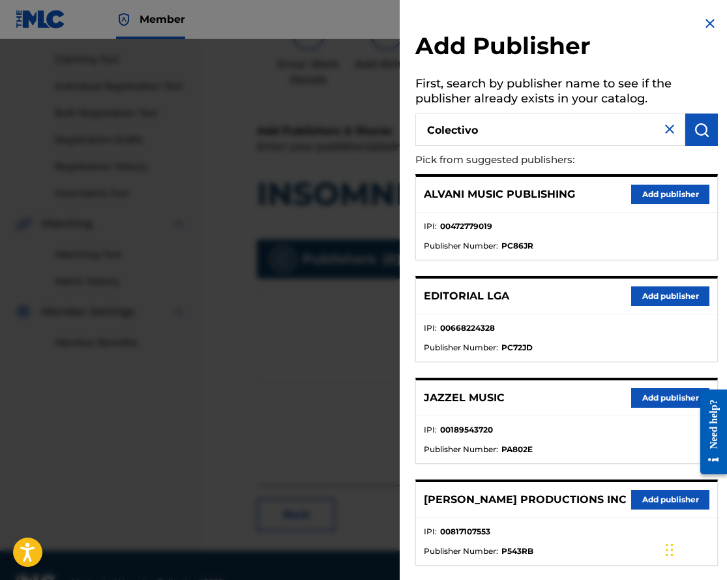
type input "Colectivo"
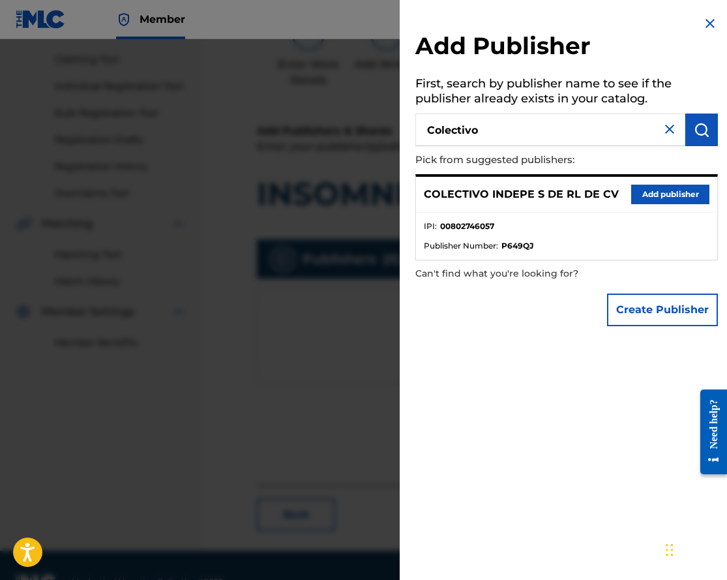
click at [682, 200] on button "Add publisher" at bounding box center [670, 195] width 78 height 20
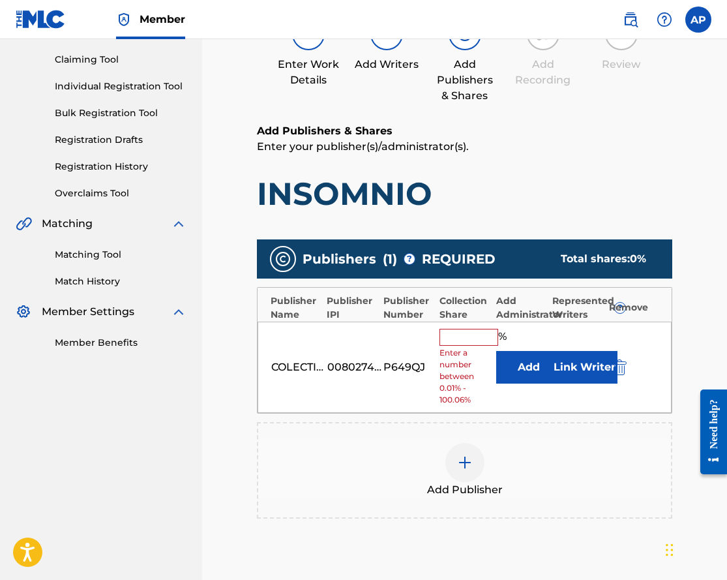
click at [534, 367] on button "Add" at bounding box center [528, 367] width 65 height 33
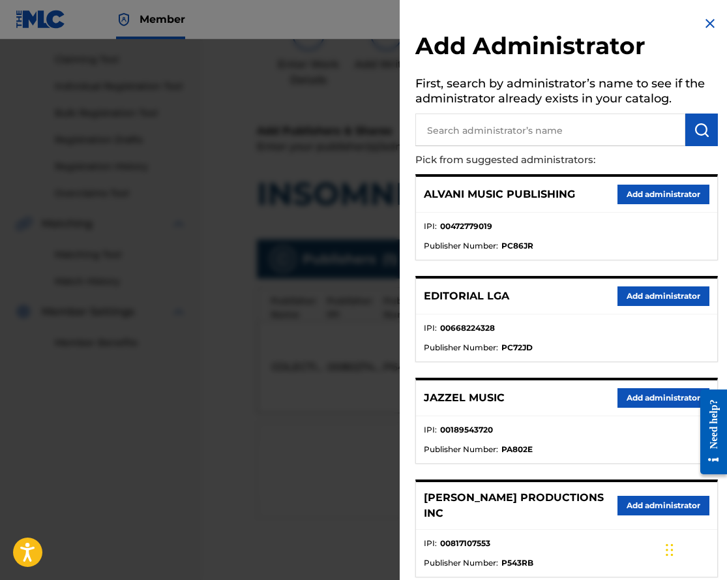
click at [517, 134] on input "text" at bounding box center [551, 130] width 270 height 33
type input "max"
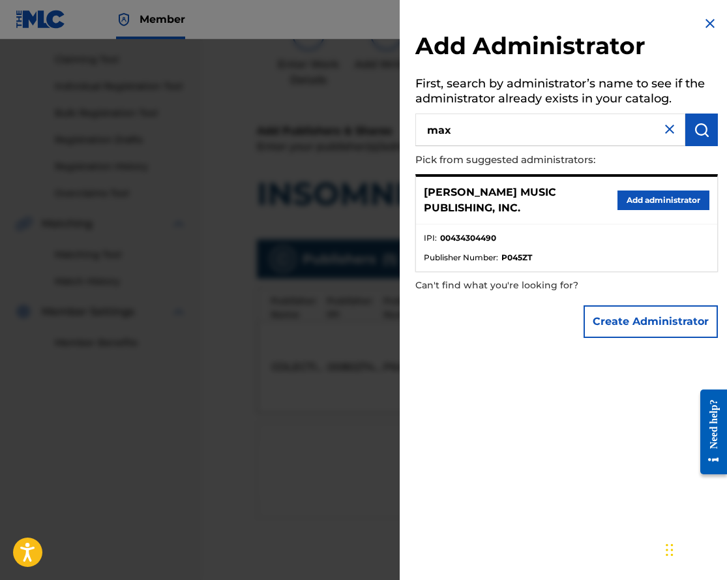
click at [656, 190] on button "Add administrator" at bounding box center [664, 200] width 92 height 20
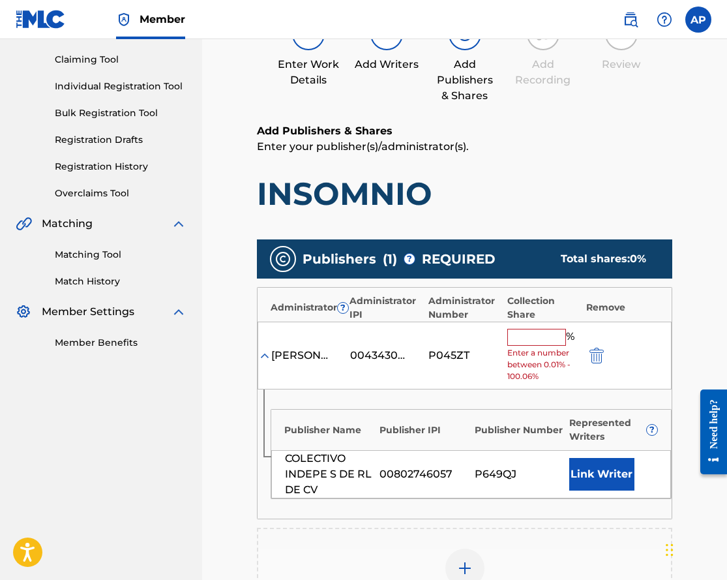
click at [521, 346] on div "% Enter a number between 0.01% - 100.06%" at bounding box center [544, 356] width 72 height 54
click at [521, 337] on input "text" at bounding box center [537, 337] width 59 height 17
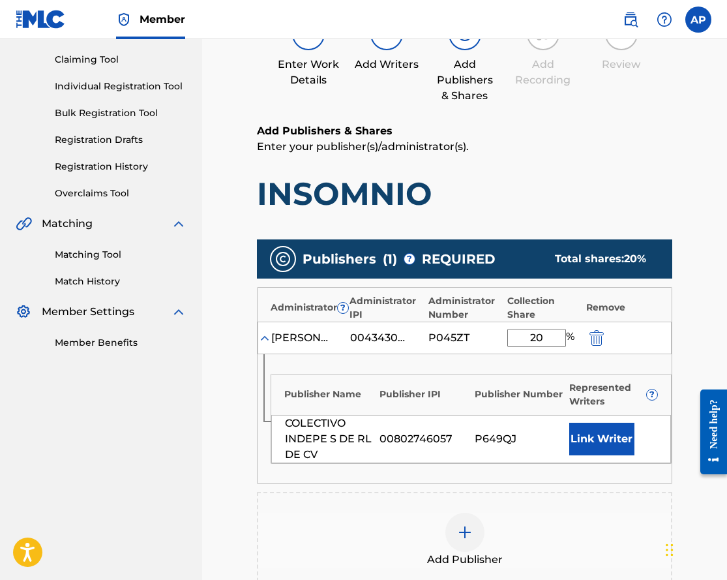
type input "2"
type input "100"
click at [673, 337] on main "Catalog Enter Work Details Add Writers Add Publishers & Shares Add Recording Re…" at bounding box center [465, 347] width 494 height 816
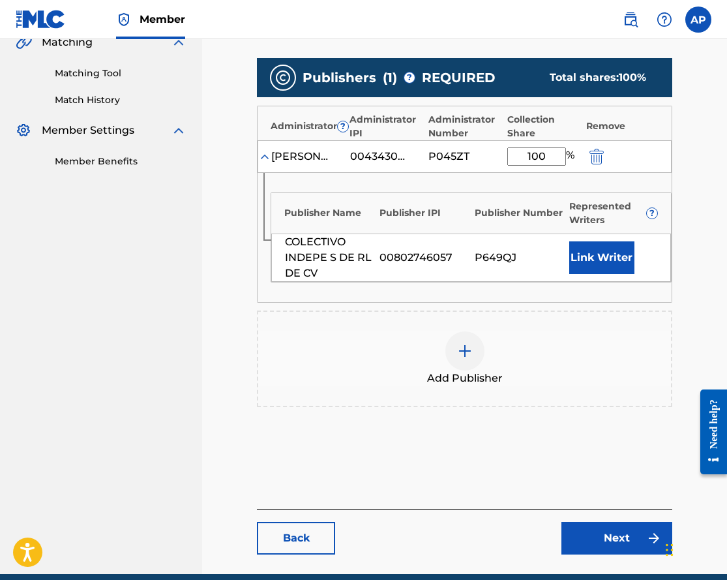
scroll to position [316, 0]
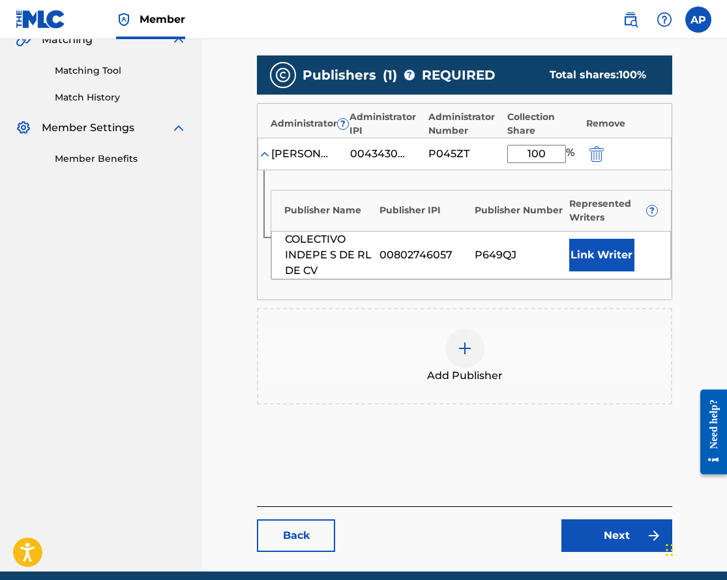
click at [618, 535] on link "Next" at bounding box center [617, 535] width 111 height 33
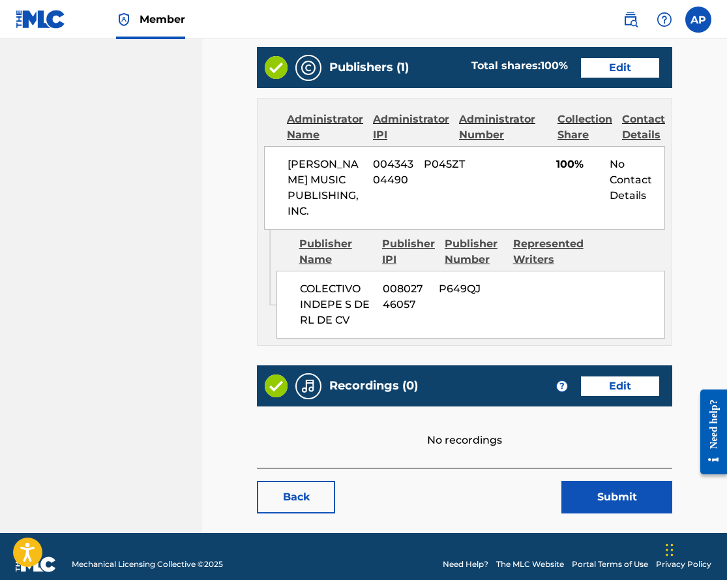
scroll to position [534, 0]
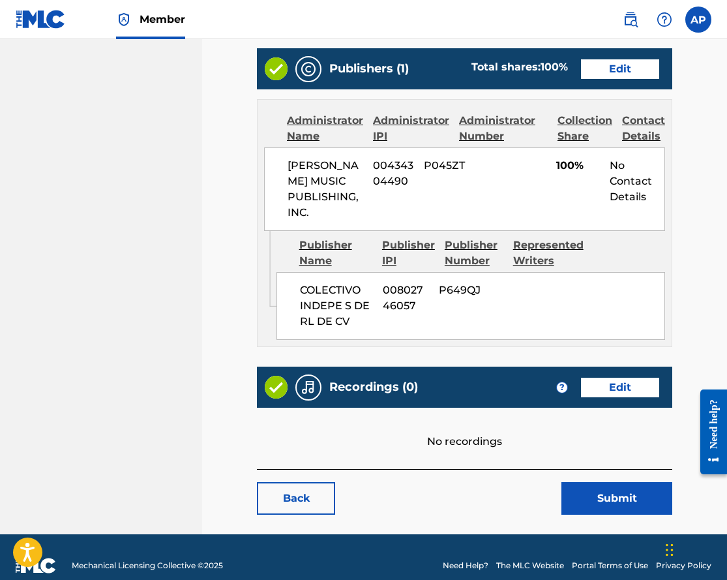
click at [579, 511] on button "Submit" at bounding box center [617, 498] width 111 height 33
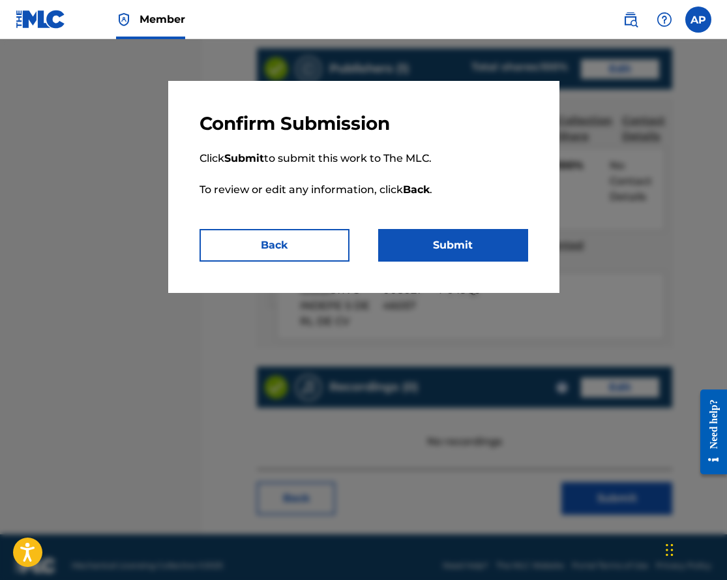
click at [495, 230] on button "Submit" at bounding box center [453, 245] width 150 height 33
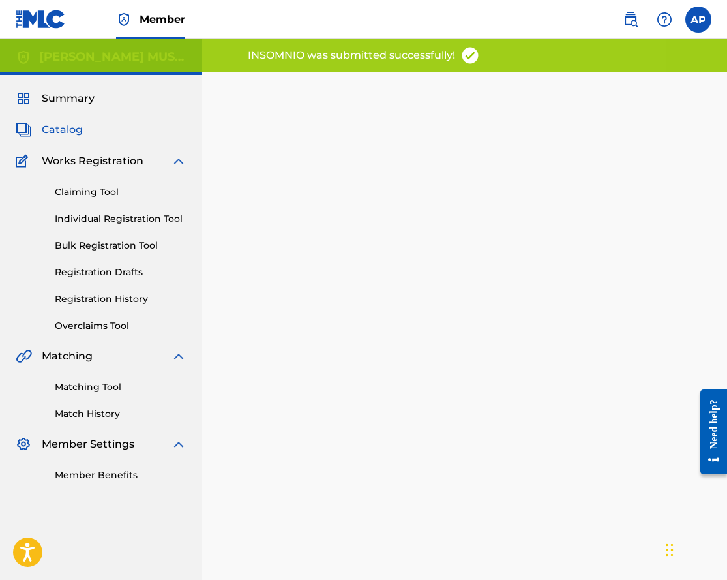
click at [73, 127] on span "Catalog" at bounding box center [62, 130] width 41 height 16
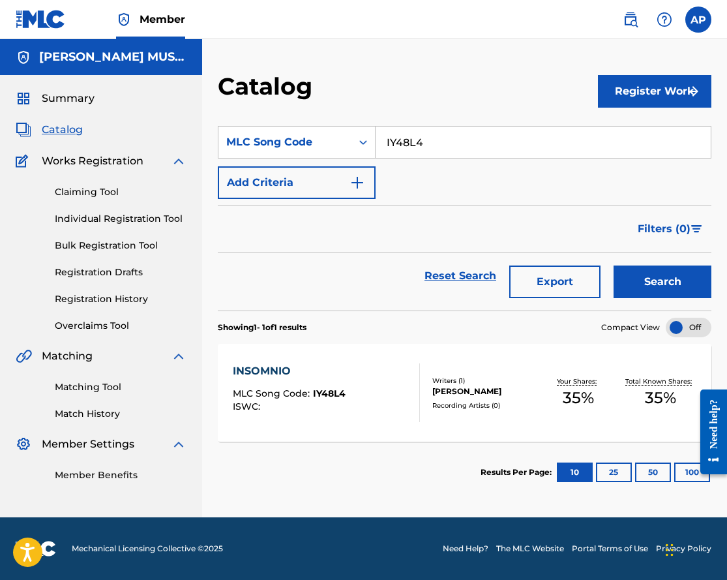
click at [396, 140] on input "IY48L4" at bounding box center [543, 142] width 335 height 31
paste input "5"
type input "IY48L5"
click at [614, 265] on button "Search" at bounding box center [663, 281] width 98 height 33
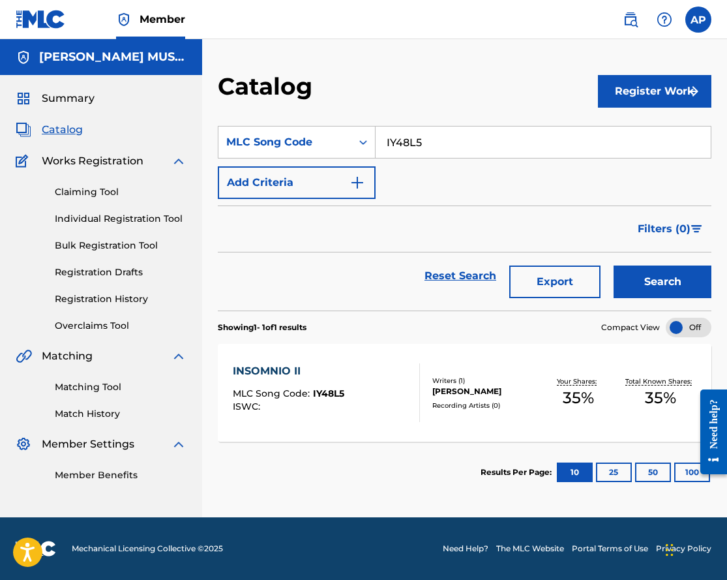
click at [259, 372] on div "INSOMNIO II" at bounding box center [289, 371] width 112 height 16
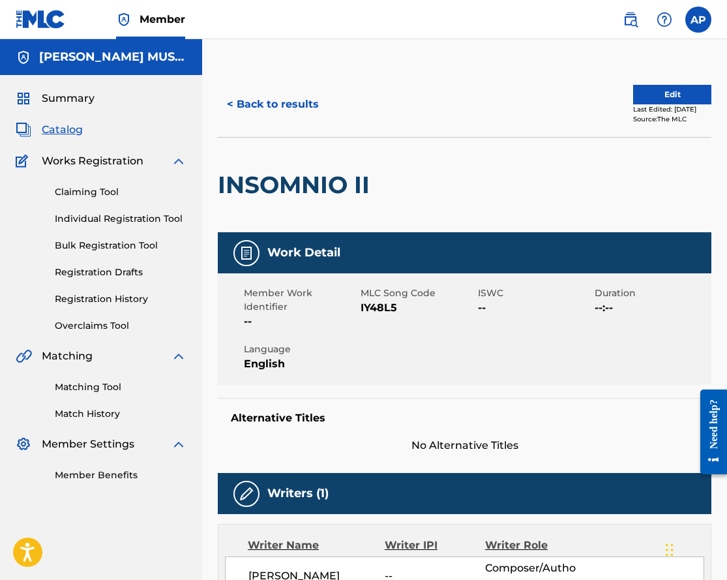
click at [485, 152] on div at bounding box center [433, 185] width 114 height 95
click at [690, 102] on button "Edit" at bounding box center [672, 95] width 78 height 20
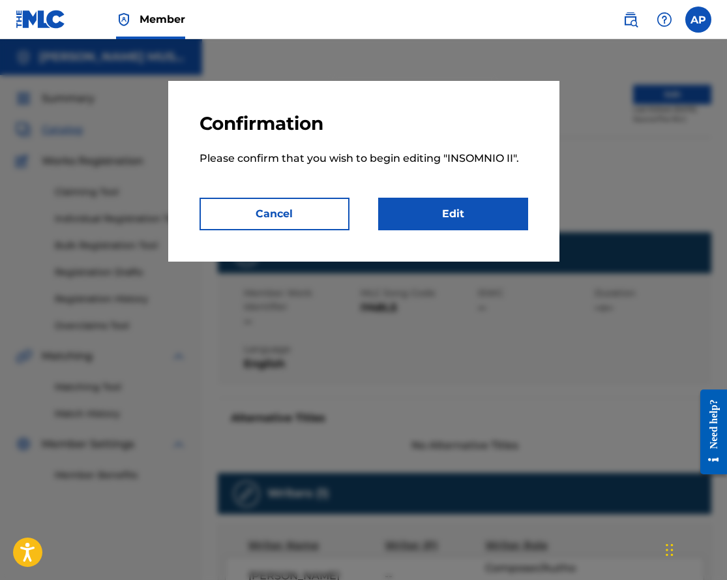
click at [445, 232] on div "Confirmation Please confirm that you wish to begin editing " INSOMNIO II ". Can…" at bounding box center [363, 171] width 391 height 181
click at [443, 223] on link "Edit" at bounding box center [453, 214] width 150 height 33
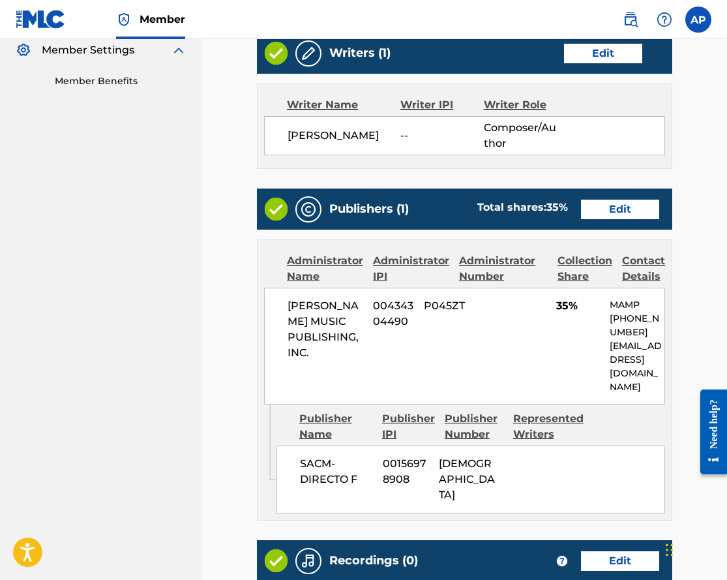
scroll to position [395, 0]
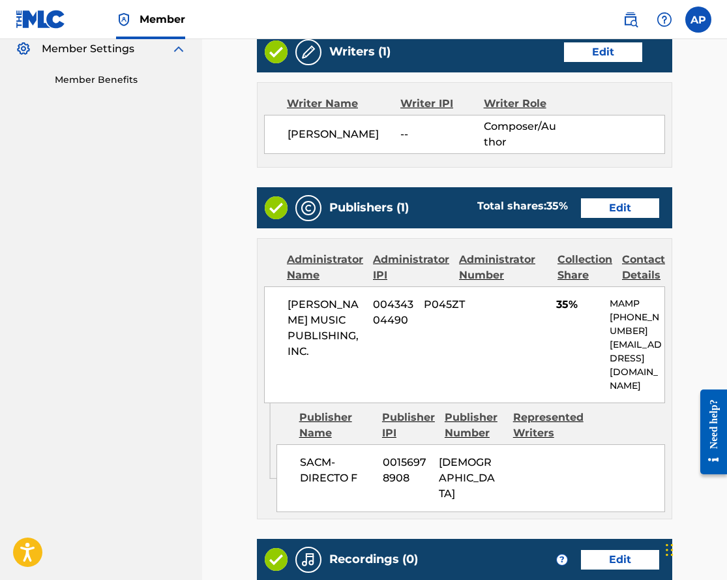
click at [620, 210] on link "Edit" at bounding box center [620, 208] width 78 height 20
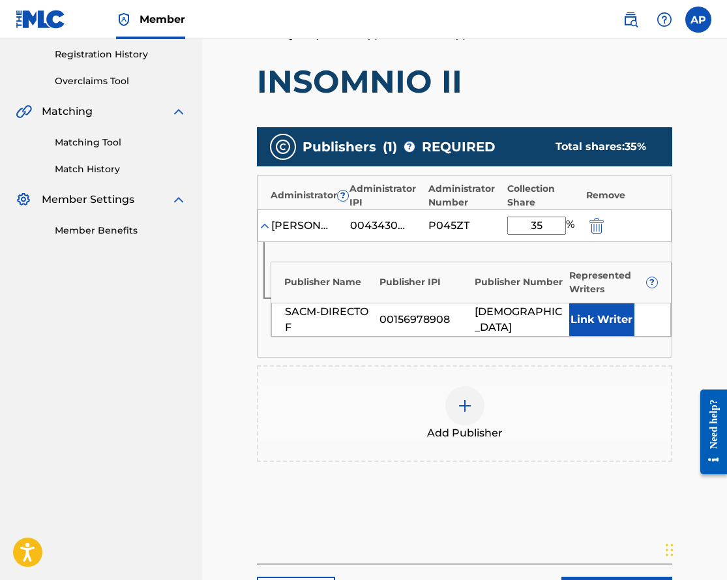
scroll to position [245, 0]
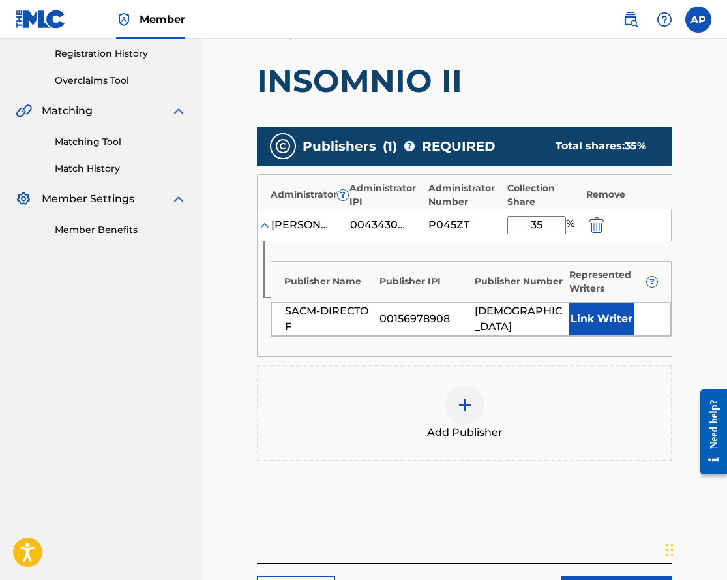
click at [601, 229] on img "submit" at bounding box center [597, 225] width 14 height 16
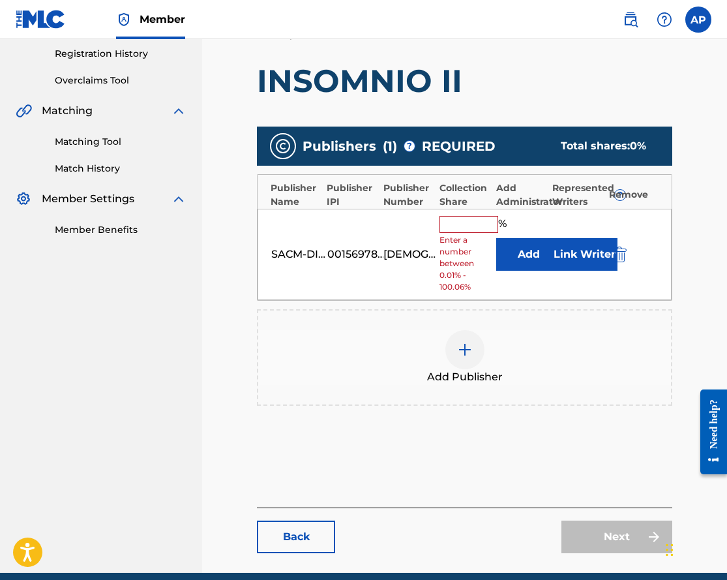
click at [619, 244] on div "SACM-DIRECTO F 00156978908 PA24SM % Enter a number between 0.01% - 100.06% Add …" at bounding box center [465, 255] width 414 height 92
click at [620, 249] on img "submit" at bounding box center [620, 255] width 14 height 16
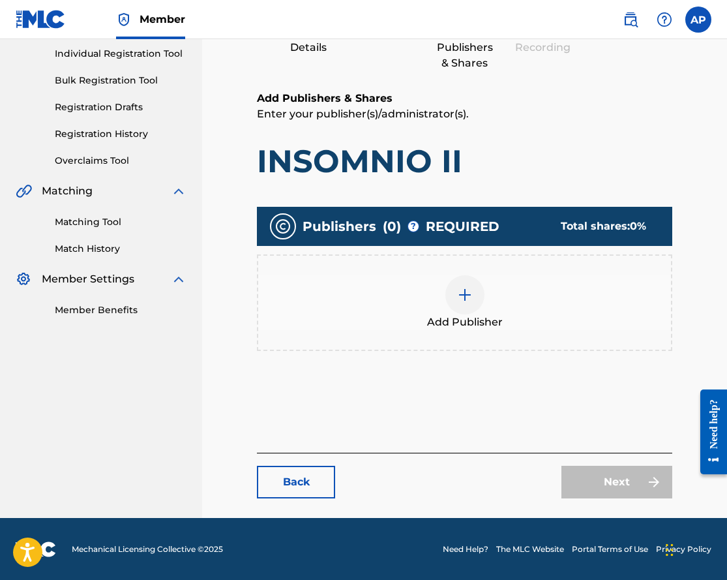
click at [474, 304] on div at bounding box center [465, 294] width 39 height 39
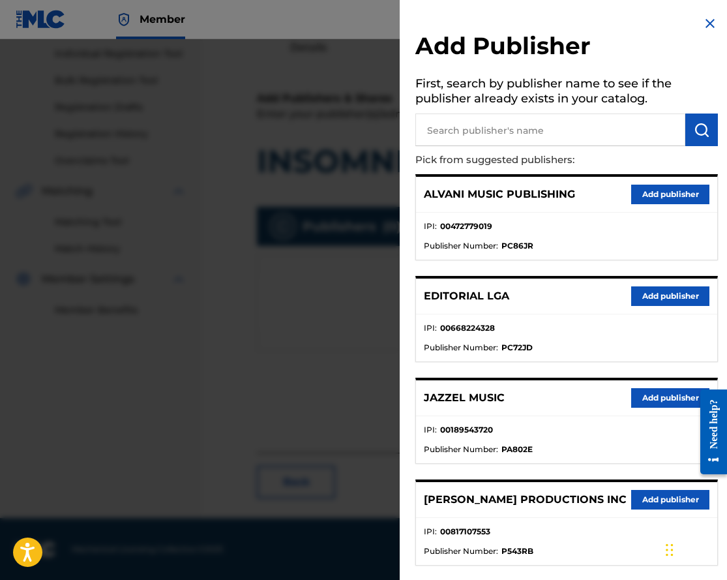
click at [450, 142] on input "text" at bounding box center [551, 130] width 270 height 33
type input "colectivo"
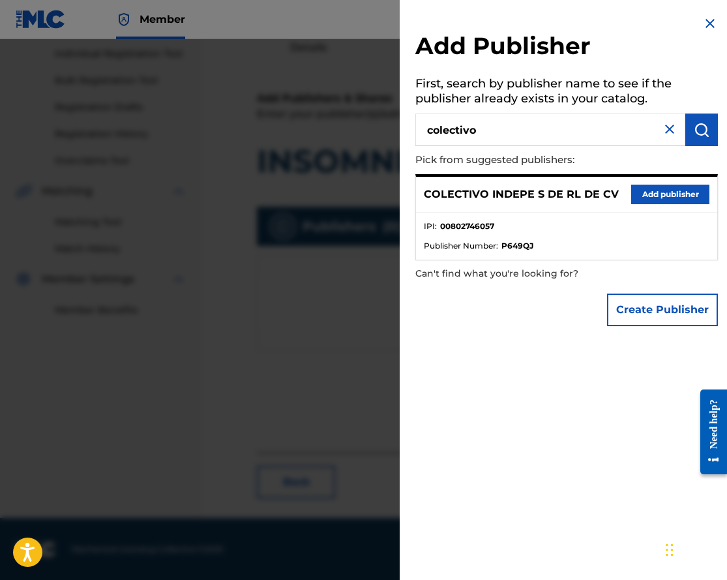
click at [631, 194] on button "Add publisher" at bounding box center [670, 195] width 78 height 20
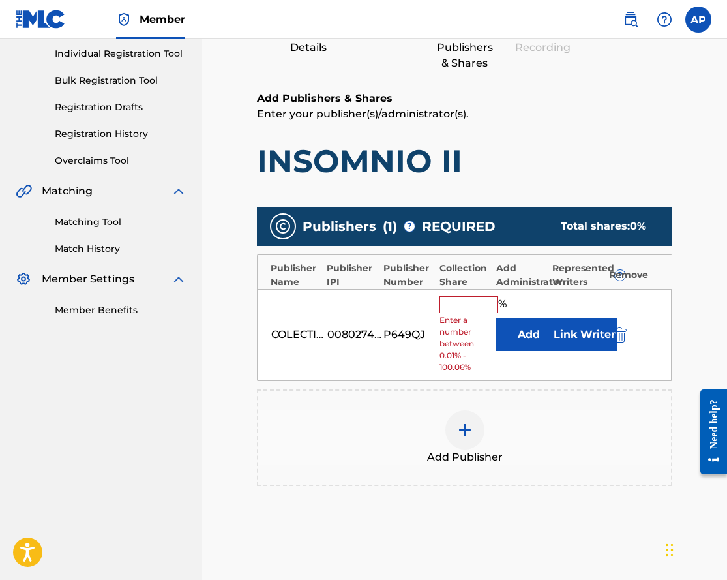
click at [523, 331] on button "Add" at bounding box center [528, 334] width 65 height 33
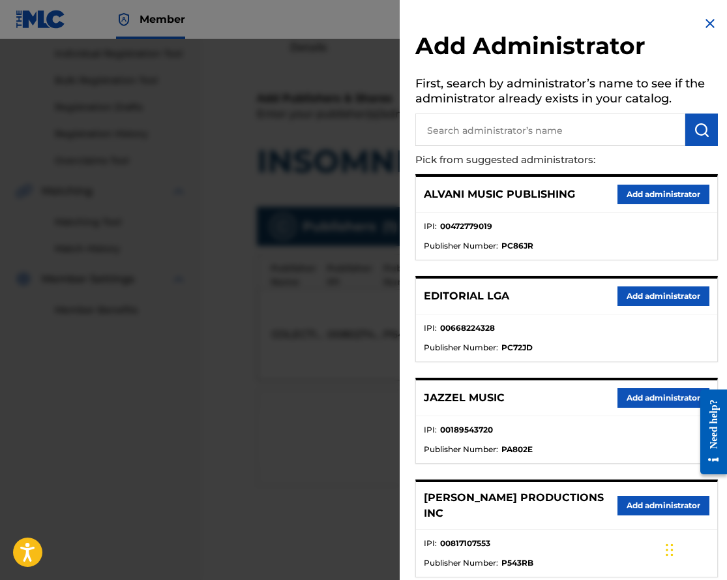
click at [504, 136] on input "text" at bounding box center [551, 130] width 270 height 33
type input "max"
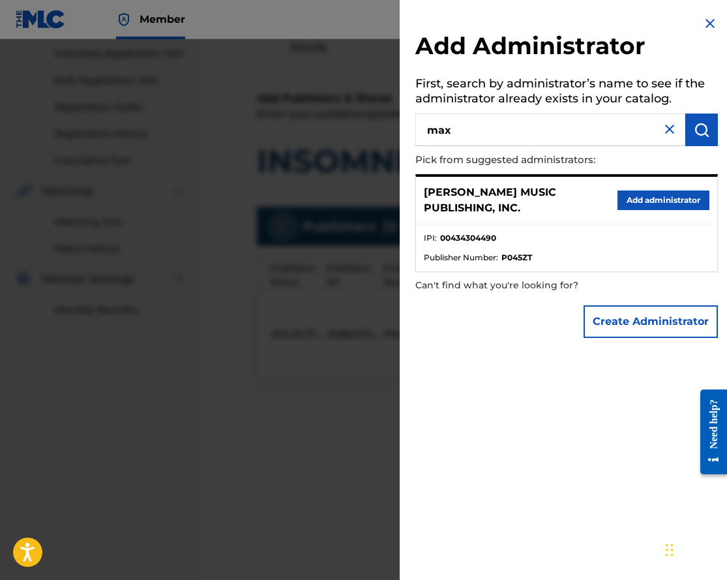
click at [625, 202] on button "Add administrator" at bounding box center [664, 200] width 92 height 20
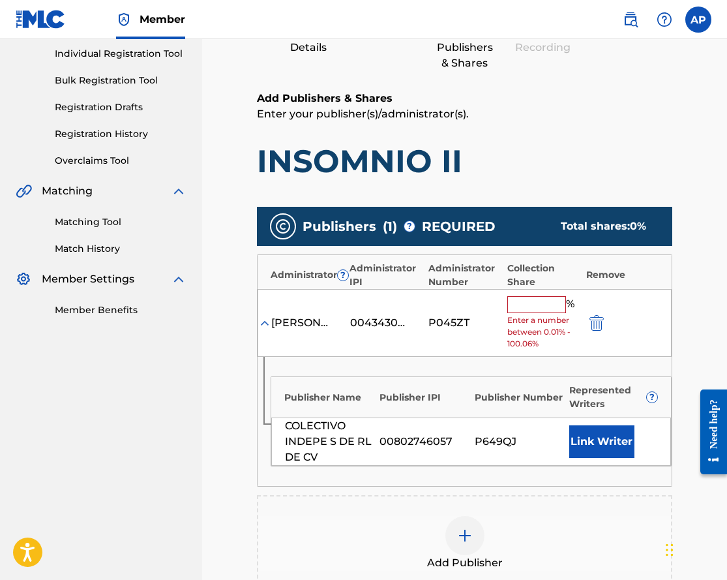
click at [518, 301] on input "text" at bounding box center [537, 304] width 59 height 17
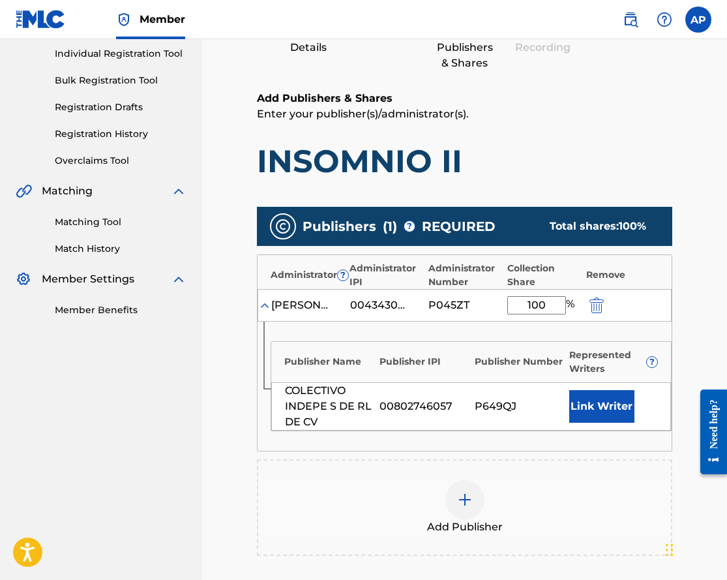
type input "100"
click at [690, 313] on main "Catalog Enter Work Details Add Writers Add Publishers & Shares Add Recording Re…" at bounding box center [465, 315] width 494 height 816
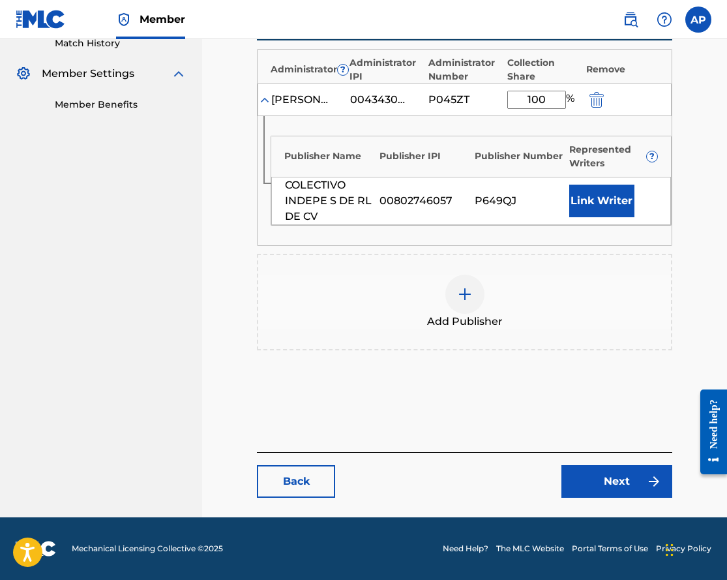
click at [621, 485] on link "Next" at bounding box center [617, 481] width 111 height 33
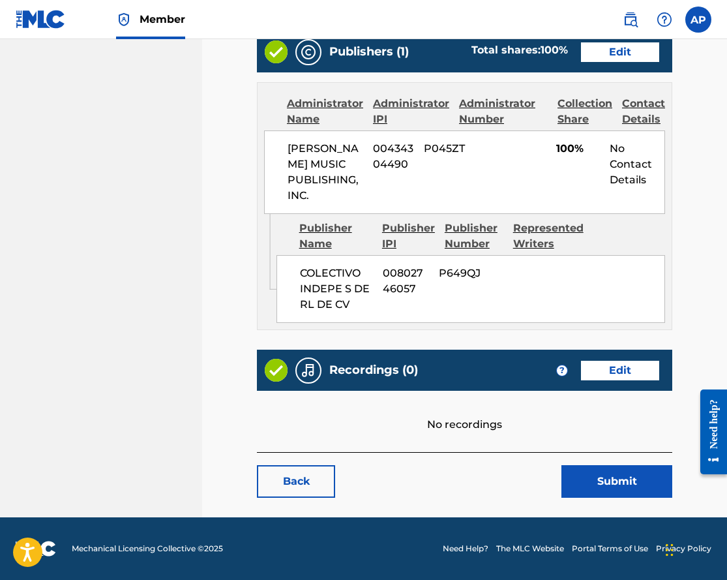
scroll to position [565, 0]
click at [584, 468] on button "Submit" at bounding box center [617, 481] width 111 height 33
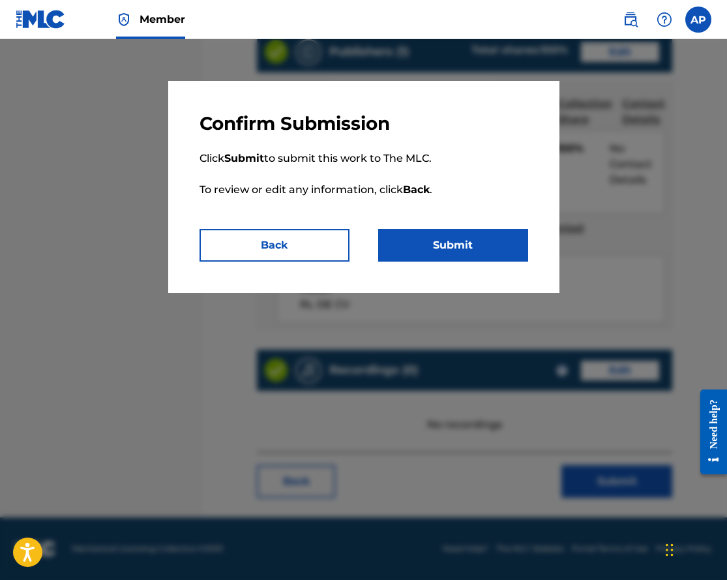
click at [404, 260] on button "Submit" at bounding box center [453, 245] width 150 height 33
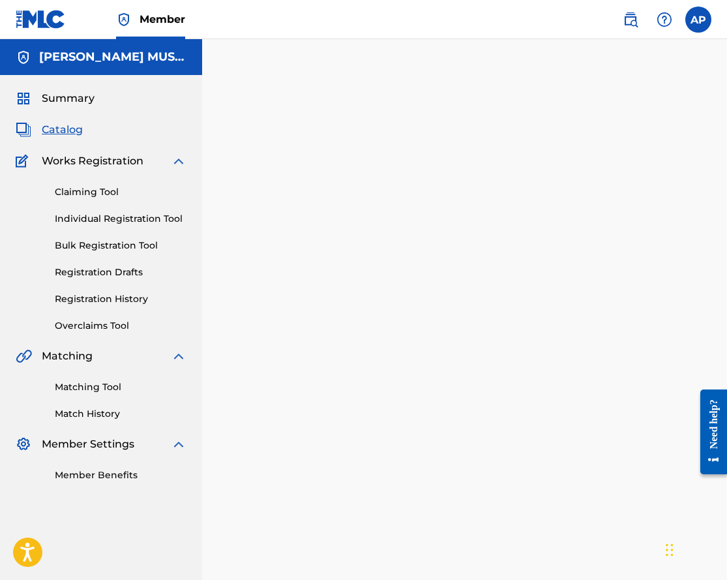
click at [66, 128] on span "Catalog" at bounding box center [62, 130] width 41 height 16
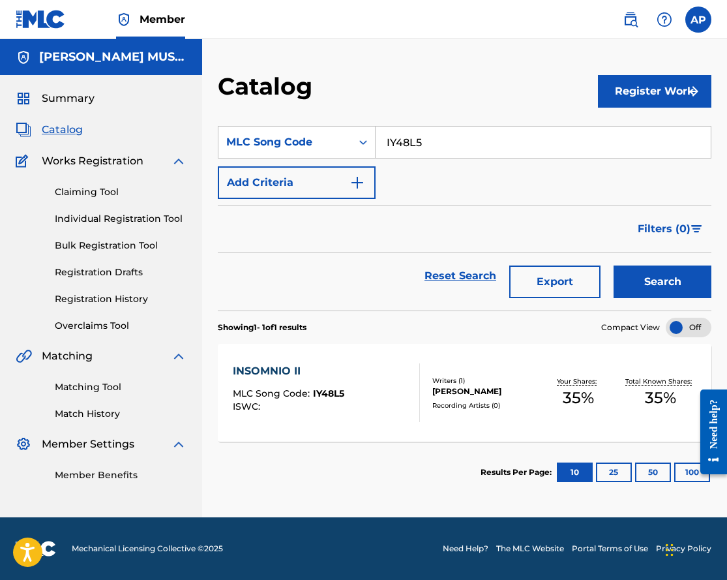
click at [399, 146] on input "IY48L5" at bounding box center [543, 142] width 335 height 31
paste input "751K"
type input "IY751K"
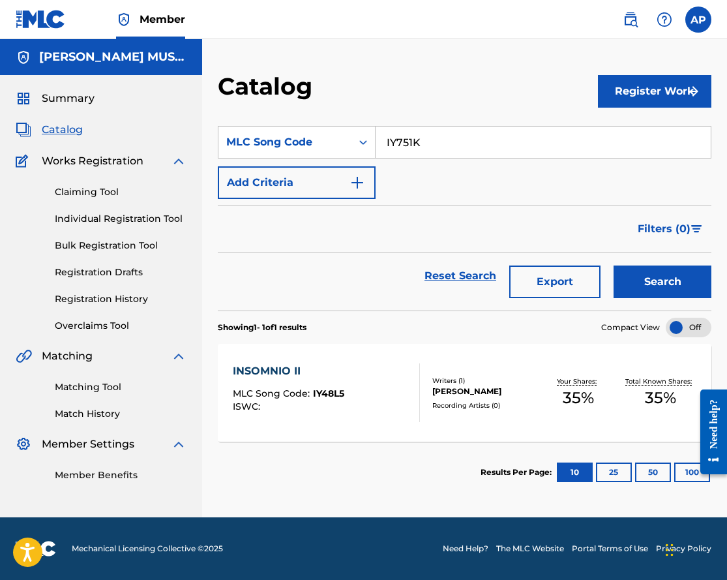
click at [614, 265] on button "Search" at bounding box center [663, 281] width 98 height 33
click at [249, 372] on div "INTRO" at bounding box center [288, 371] width 110 height 16
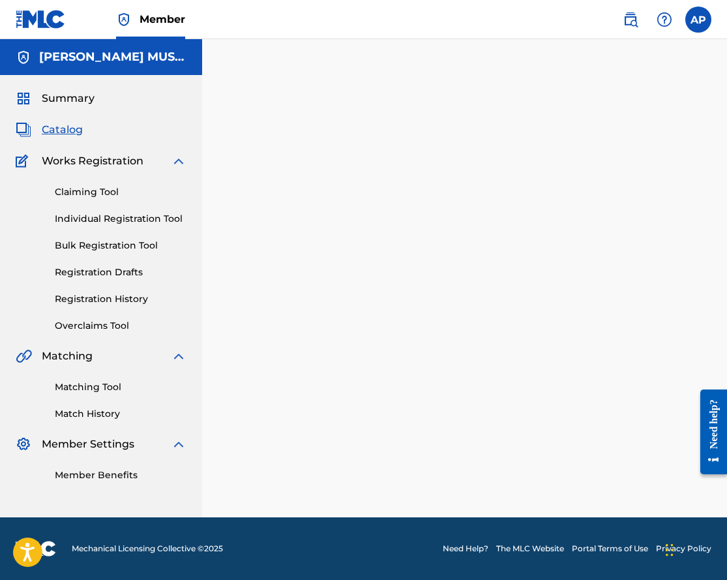
click at [74, 130] on span "Catalog" at bounding box center [62, 130] width 41 height 16
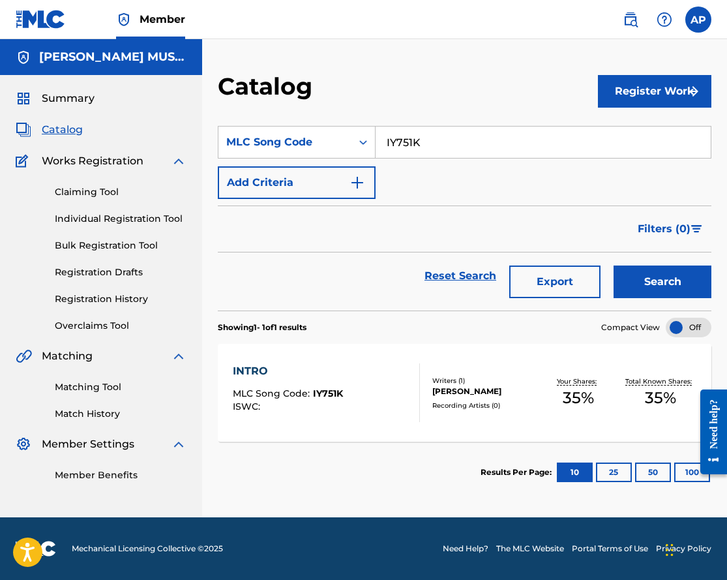
click at [246, 373] on div "INTRO" at bounding box center [288, 371] width 110 height 16
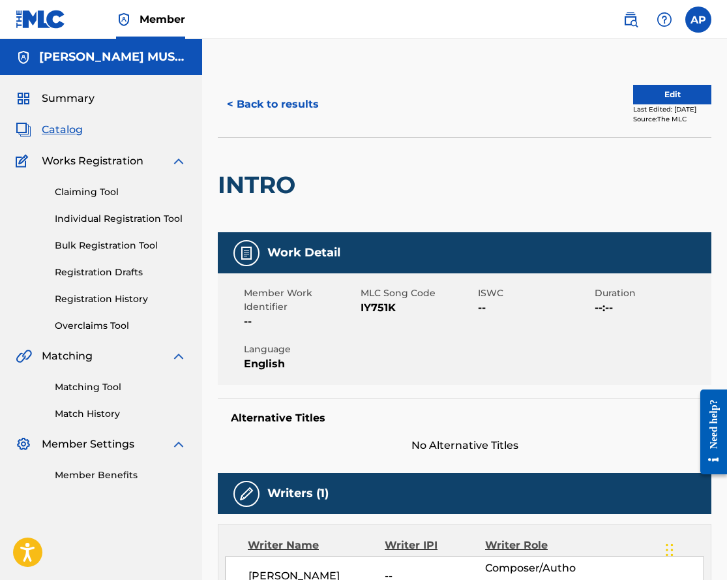
click at [661, 97] on button "Edit" at bounding box center [672, 95] width 78 height 20
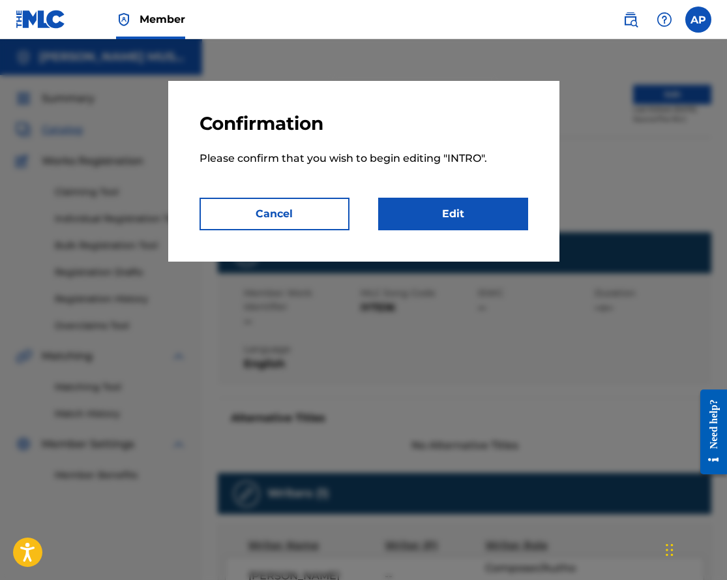
click at [440, 204] on link "Edit" at bounding box center [453, 214] width 150 height 33
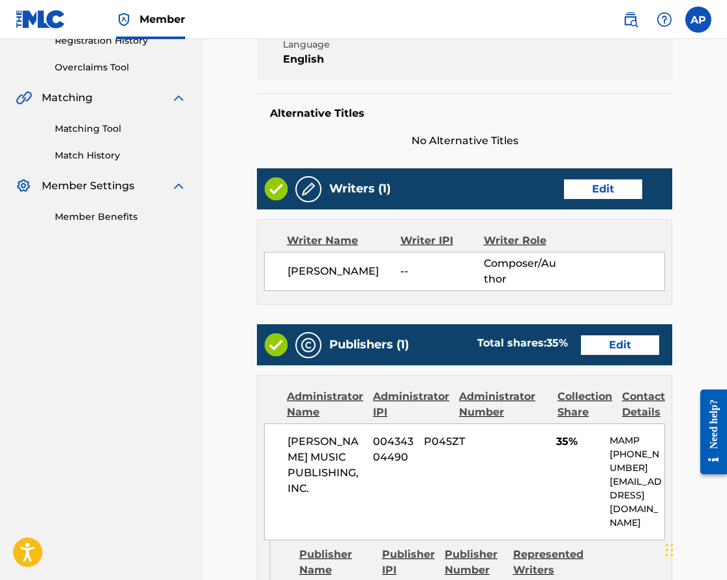
scroll to position [314, 0]
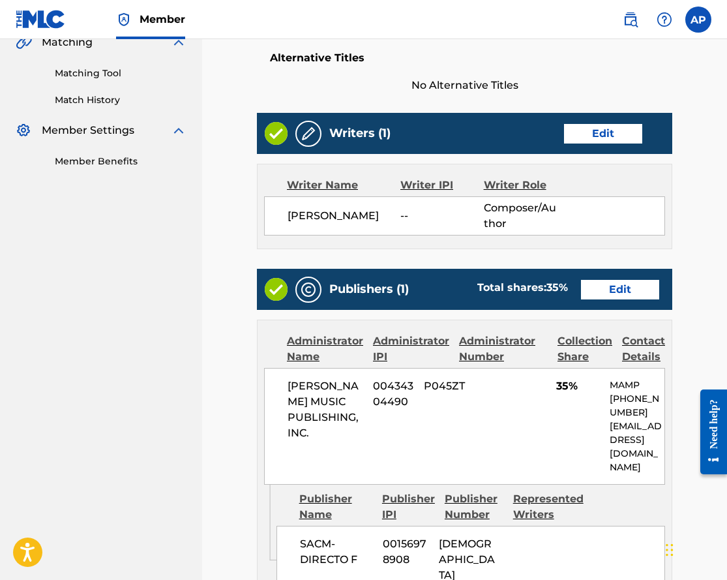
click at [624, 281] on link "Edit" at bounding box center [620, 290] width 78 height 20
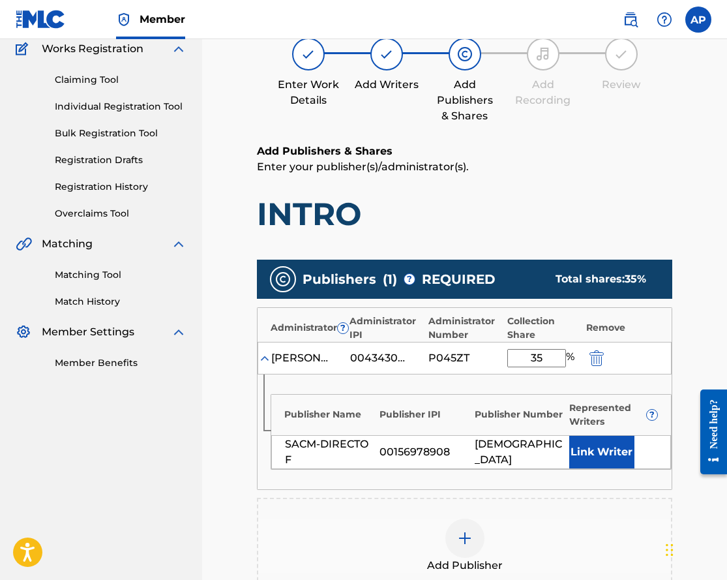
scroll to position [140, 0]
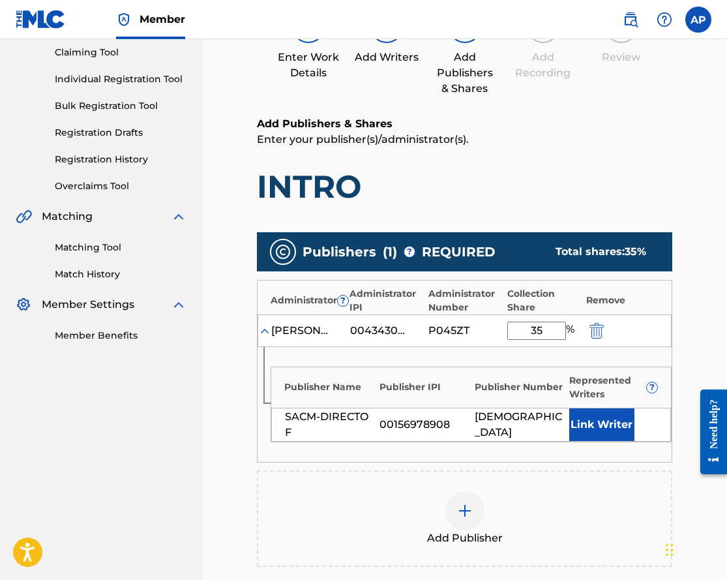
click at [593, 341] on div "[PERSON_NAME] MUSIC PUBLISHING, INC. 00434304490 P045ZT 35 %" at bounding box center [465, 330] width 414 height 33
click at [606, 339] on div "[PERSON_NAME] MUSIC PUBLISHING, INC. 00434304490 P045ZT 35 %" at bounding box center [465, 330] width 414 height 33
click at [597, 337] on img "submit" at bounding box center [597, 331] width 14 height 16
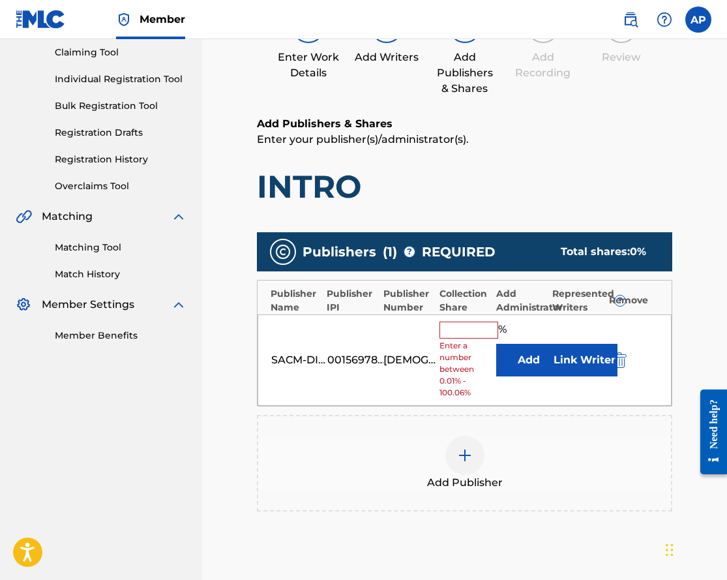
click at [621, 369] on div "SACM-DIRECTO F 00156978908 PA24SM % Enter a number between 0.01% - 100.06% Add …" at bounding box center [465, 360] width 414 height 92
click at [620, 363] on img "submit" at bounding box center [620, 360] width 14 height 16
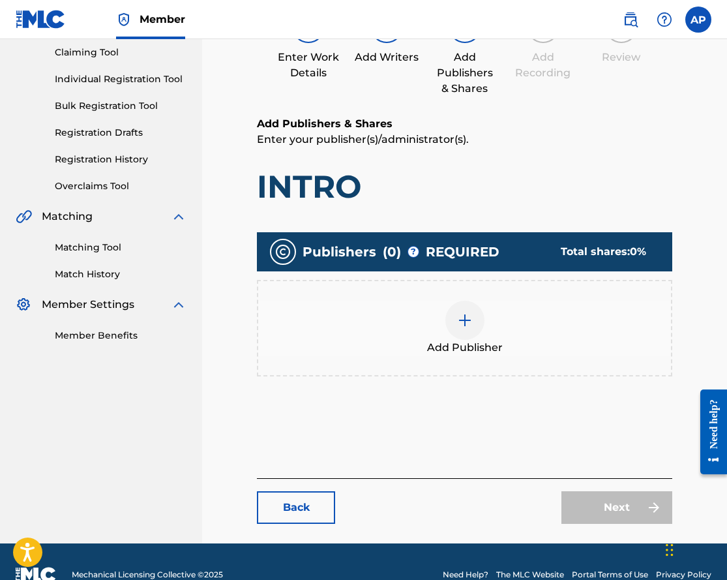
click at [472, 337] on div at bounding box center [465, 320] width 39 height 39
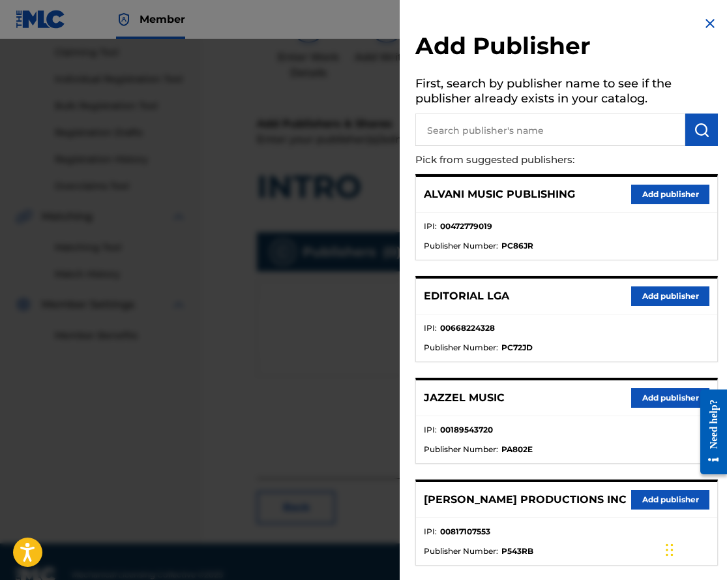
click at [486, 133] on input "text" at bounding box center [551, 130] width 270 height 33
type input "Colectivo"
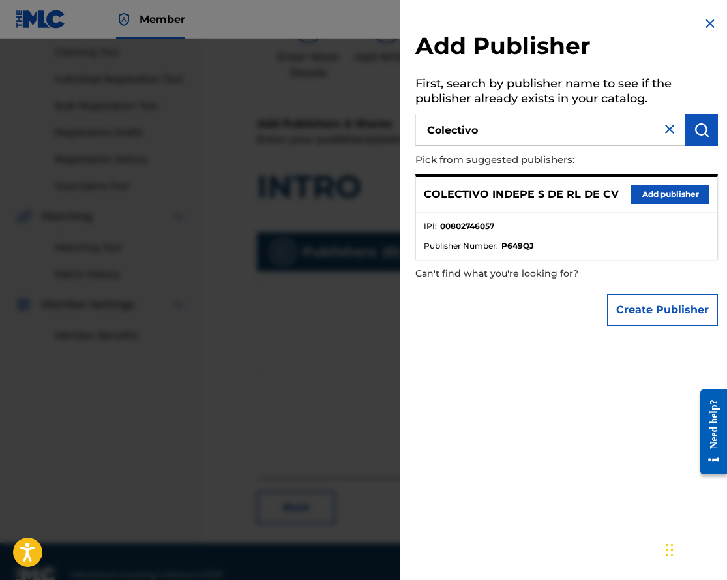
click at [649, 186] on button "Add publisher" at bounding box center [670, 195] width 78 height 20
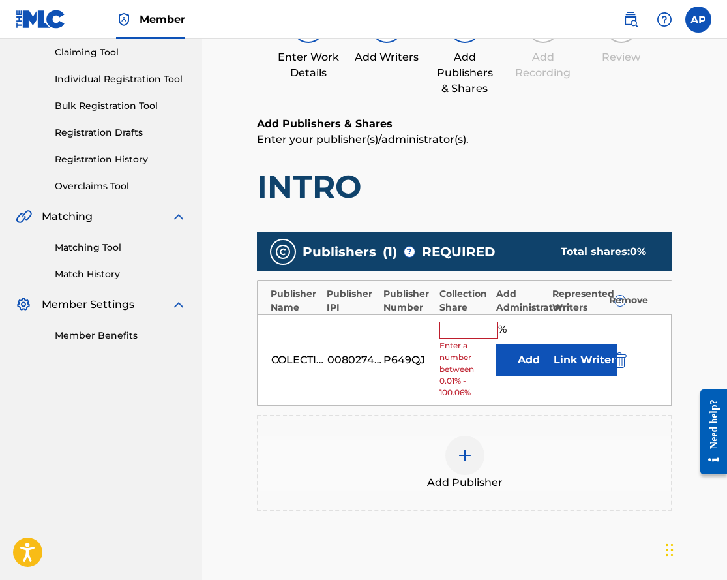
click at [535, 357] on button "Add" at bounding box center [528, 360] width 65 height 33
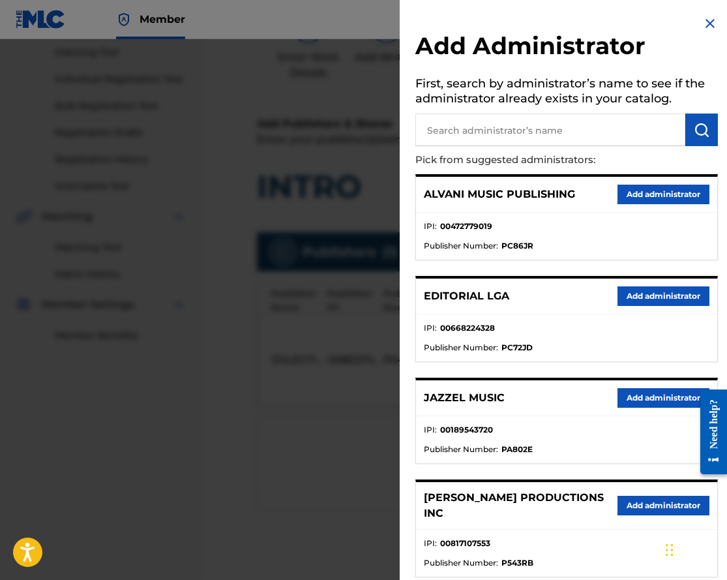
click at [472, 132] on input "text" at bounding box center [551, 130] width 270 height 33
type input "maximo"
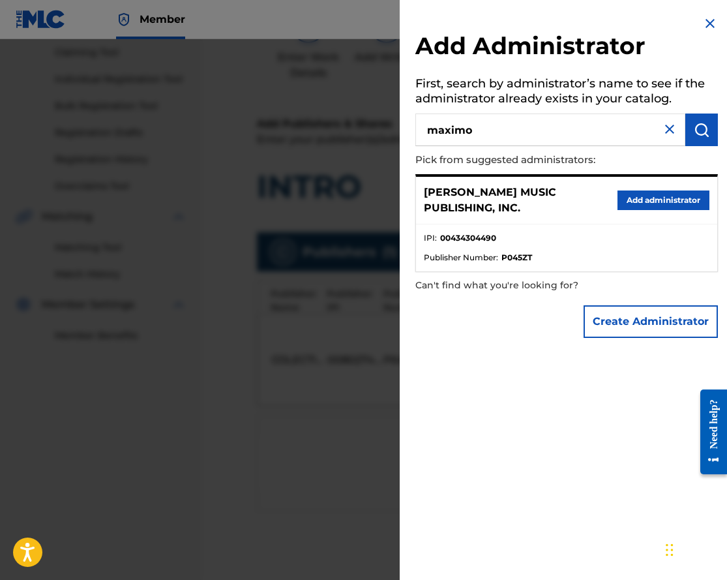
click at [642, 195] on button "Add administrator" at bounding box center [664, 200] width 92 height 20
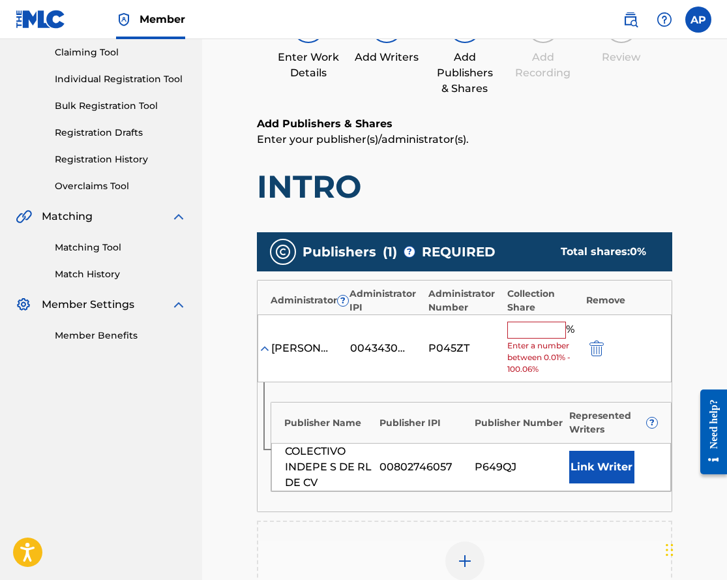
click at [544, 319] on div "[PERSON_NAME] MUSIC PUBLISHING, INC. 00434304490 P045ZT % Enter a number betwee…" at bounding box center [465, 348] width 414 height 68
click at [544, 326] on input "text" at bounding box center [537, 330] width 59 height 17
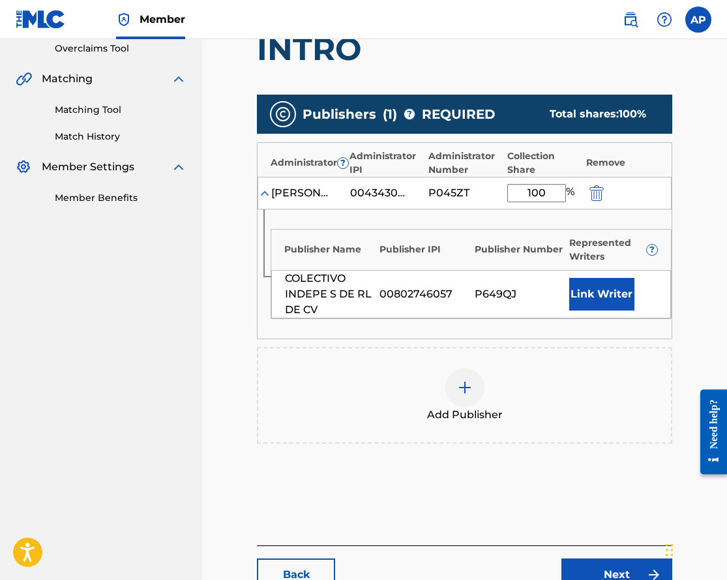
scroll to position [310, 0]
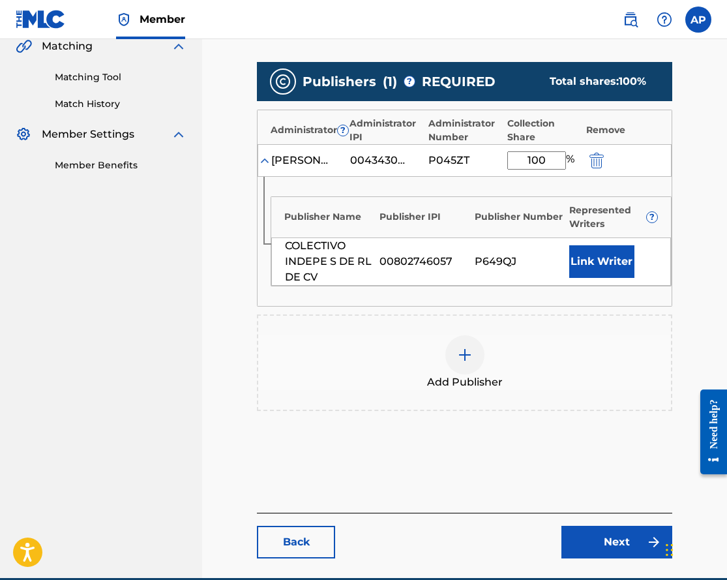
type input "100"
click at [598, 532] on link "Next" at bounding box center [617, 542] width 111 height 33
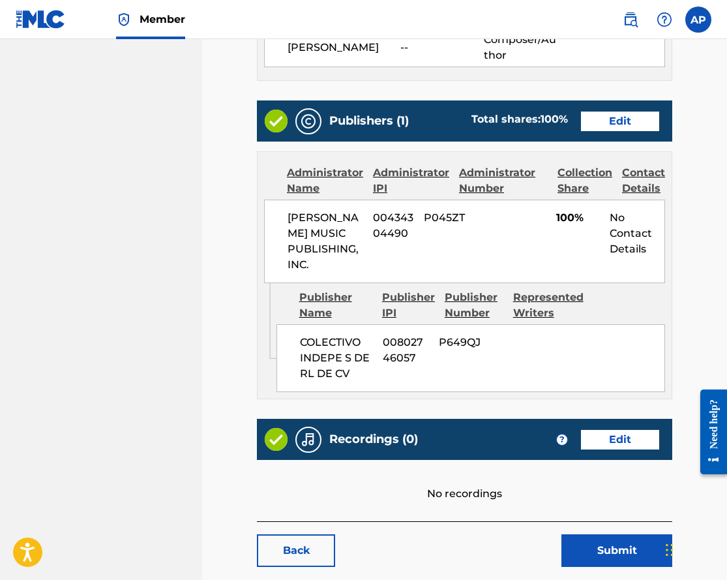
scroll to position [483, 0]
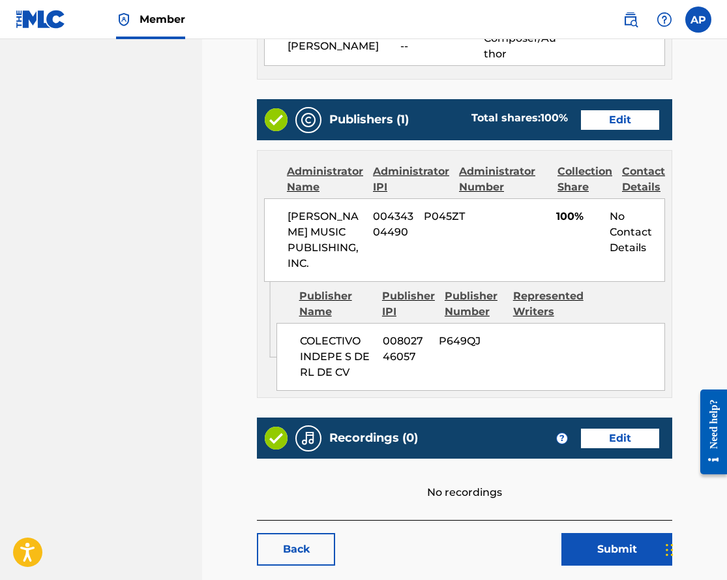
click at [595, 442] on link "Edit" at bounding box center [620, 439] width 78 height 20
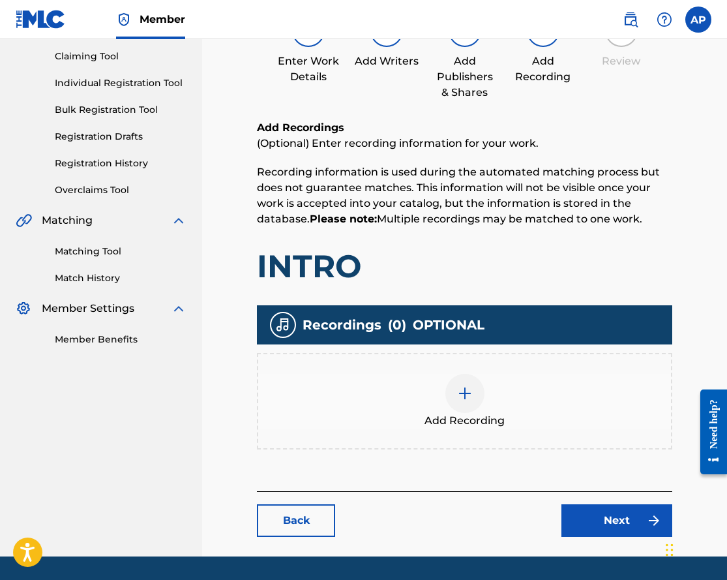
scroll to position [174, 0]
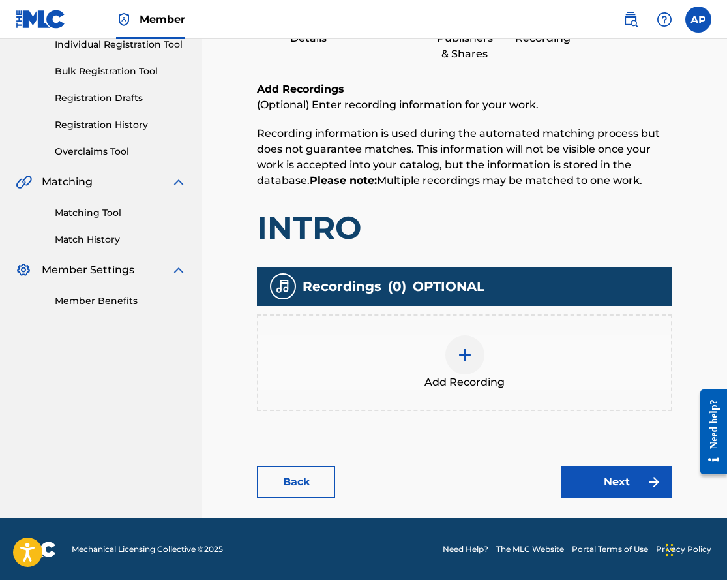
click at [460, 345] on div at bounding box center [465, 354] width 39 height 39
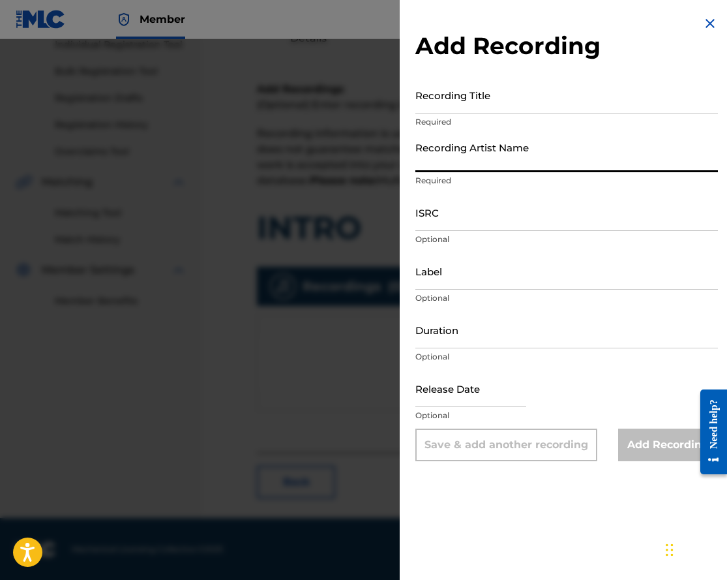
click at [446, 163] on input "Recording Artist Name" at bounding box center [567, 153] width 303 height 37
paste input "[PERSON_NAME]"
type input "[PERSON_NAME]"
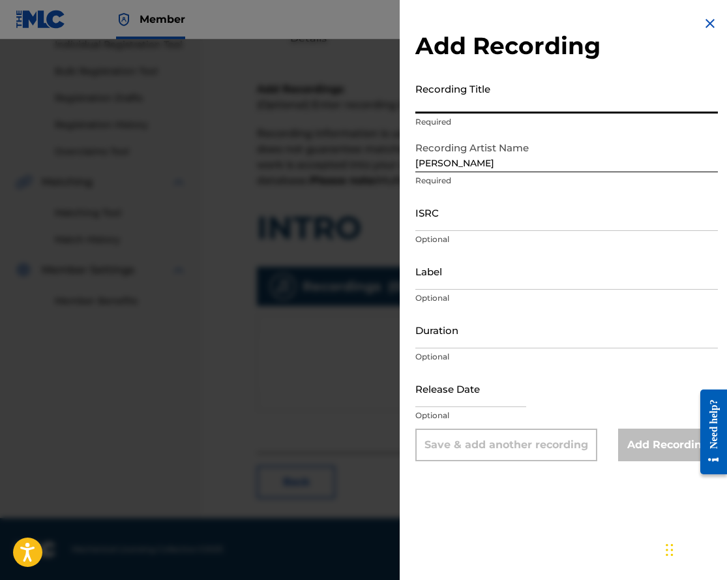
click at [464, 96] on input "Recording Title" at bounding box center [567, 94] width 303 height 37
paste input "INTRO"
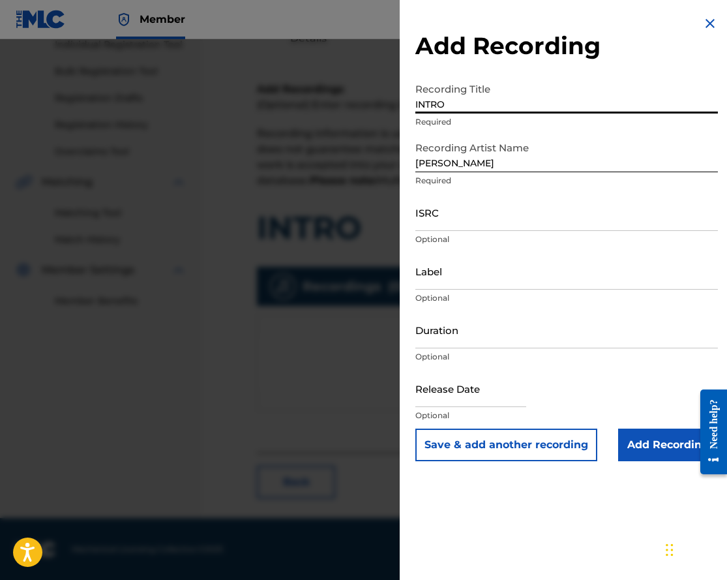
type input "INTRO"
click at [678, 439] on input "Add Recording" at bounding box center [668, 445] width 100 height 33
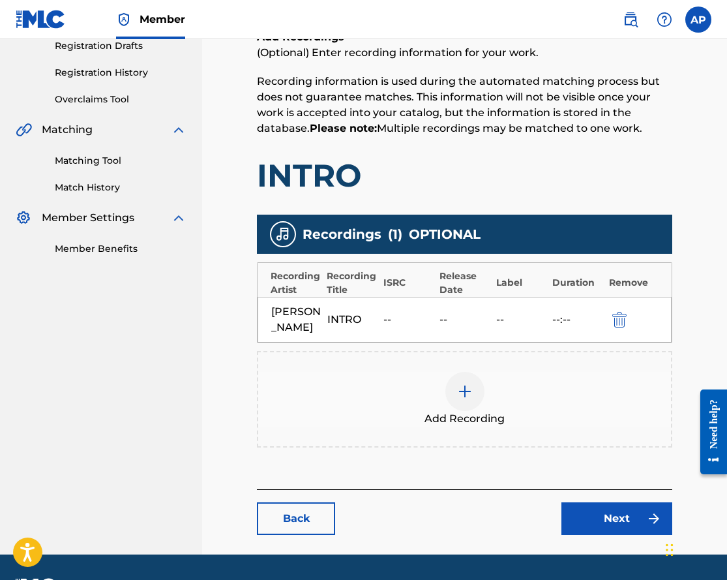
scroll to position [264, 0]
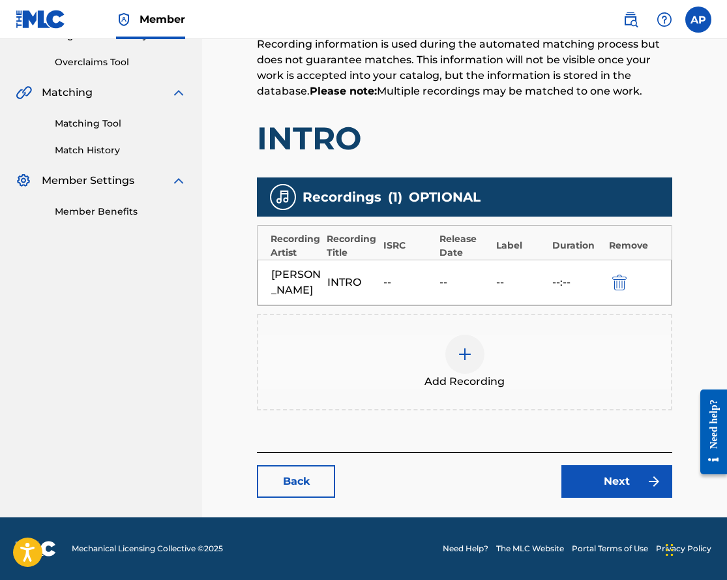
click at [583, 475] on link "Next" at bounding box center [617, 481] width 111 height 33
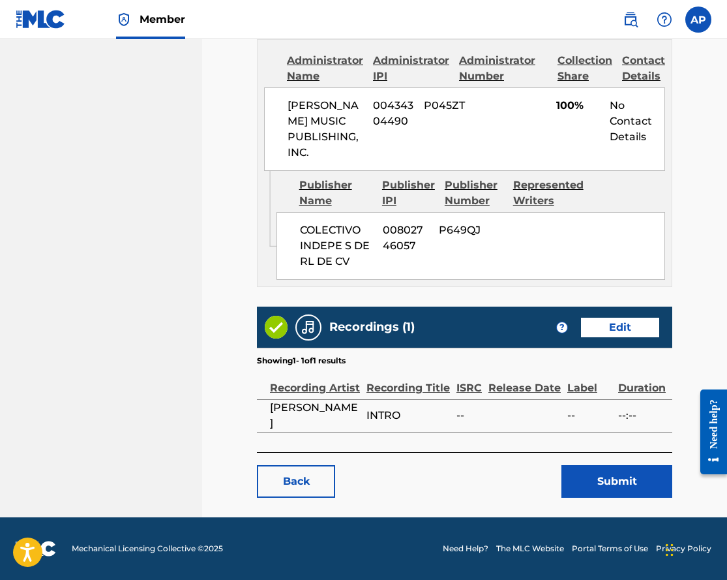
scroll to position [607, 0]
click at [613, 487] on button "Submit" at bounding box center [617, 481] width 111 height 33
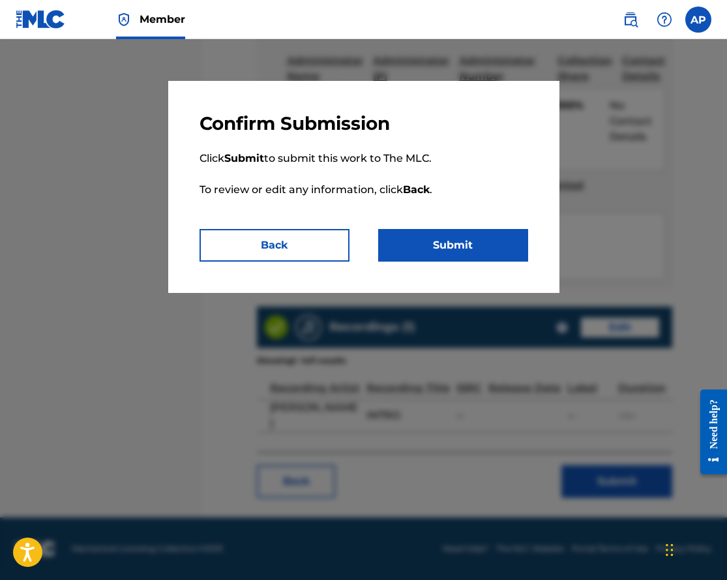
click at [475, 237] on button "Submit" at bounding box center [453, 245] width 150 height 33
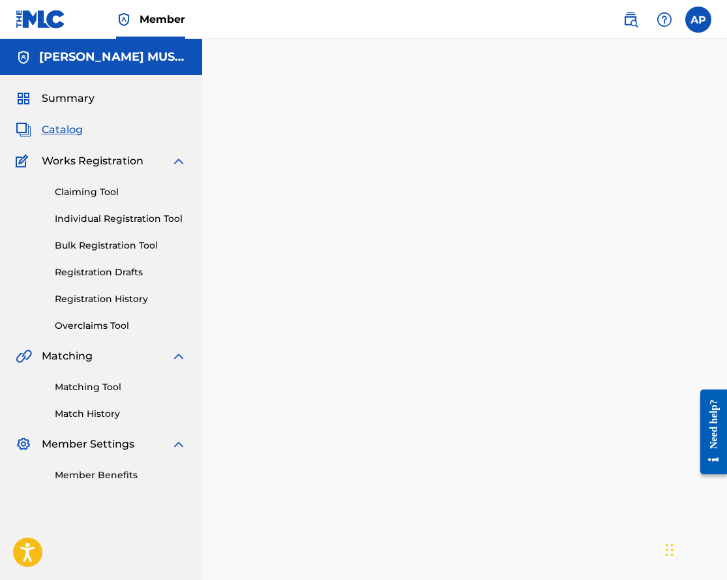
click at [76, 130] on span "Catalog" at bounding box center [62, 130] width 41 height 16
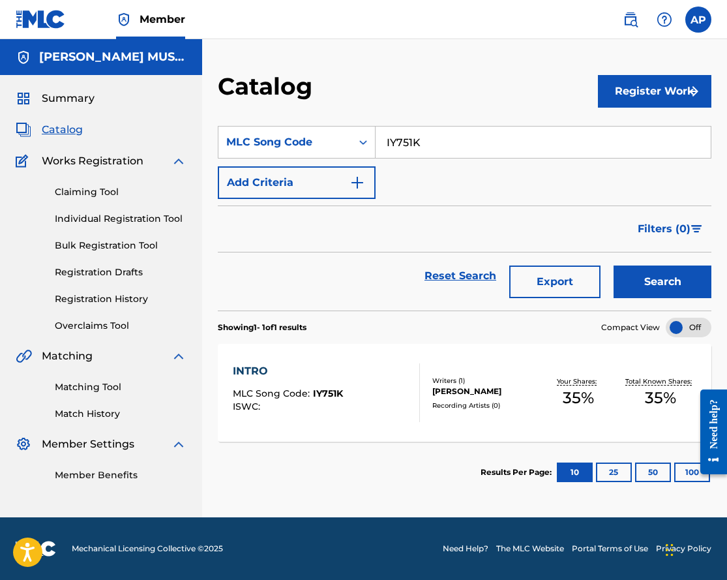
click at [403, 135] on input "IY751K" at bounding box center [543, 142] width 335 height 31
paste input "LT6G8R"
type input "LT6G8R"
click at [614, 265] on button "Search" at bounding box center [663, 281] width 98 height 33
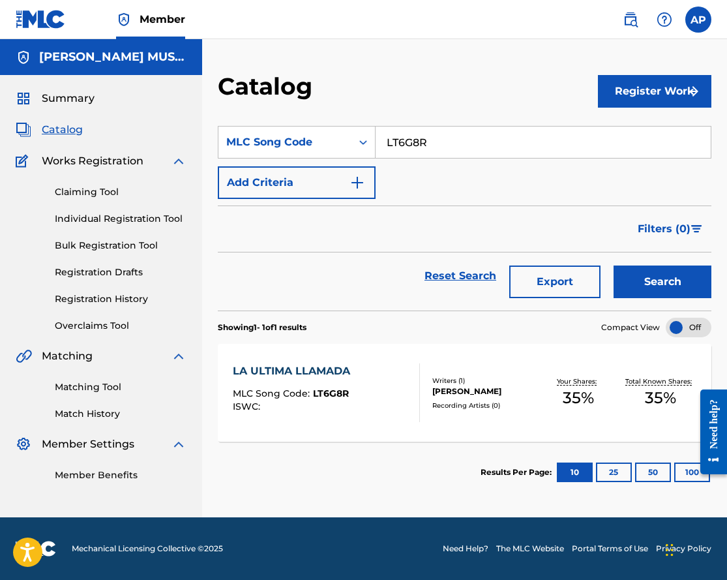
click at [279, 369] on div "LA ULTIMA LLAMADA" at bounding box center [295, 371] width 124 height 16
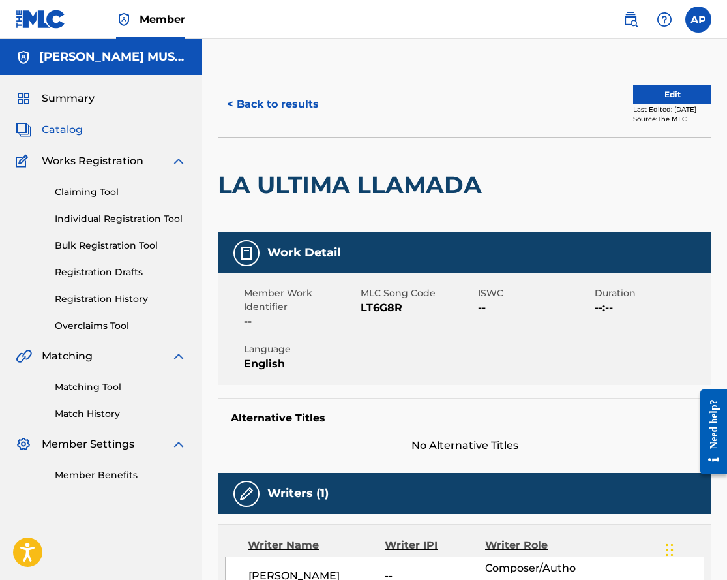
click at [673, 84] on div "< Back to results Edit Last Edited: [DATE] Source: The MLC" at bounding box center [465, 104] width 494 height 65
click at [673, 91] on button "Edit" at bounding box center [672, 95] width 78 height 20
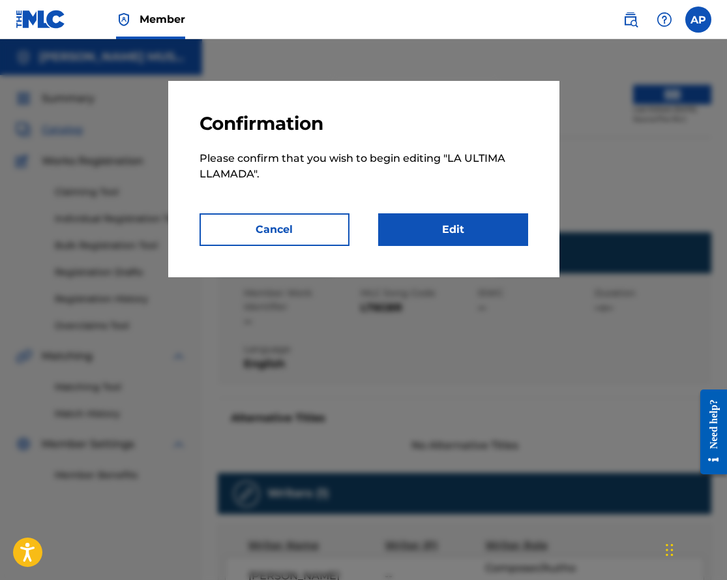
click at [432, 235] on link "Edit" at bounding box center [453, 229] width 150 height 33
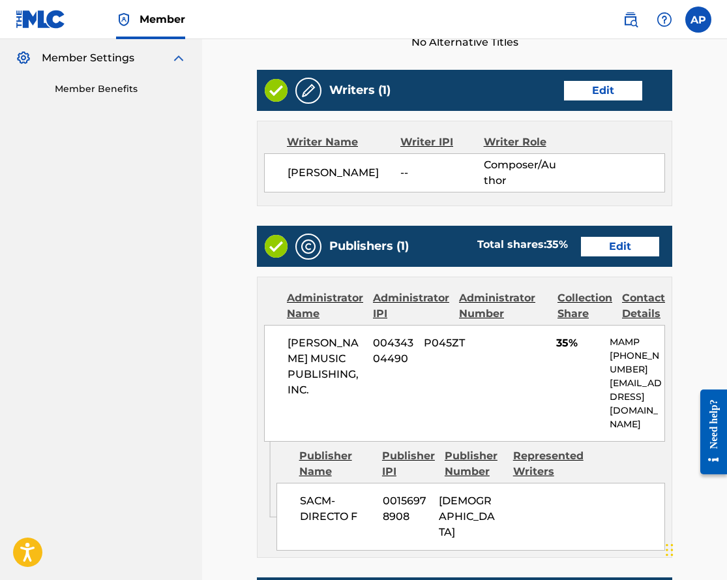
scroll to position [387, 0]
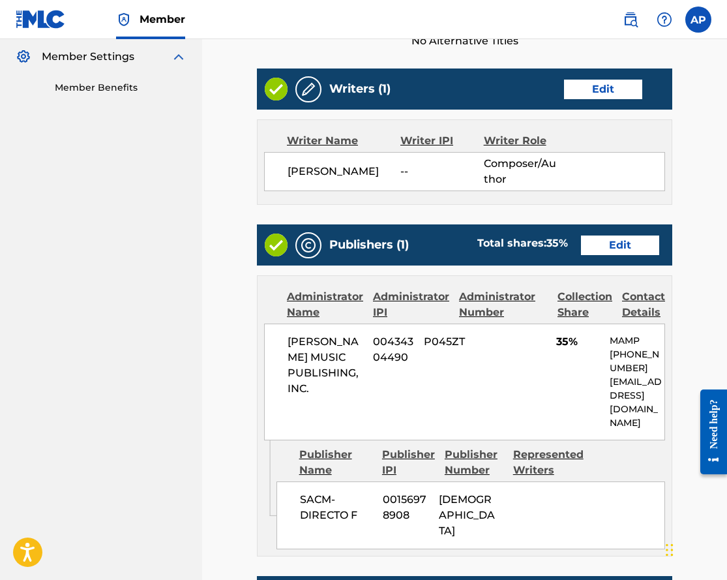
click at [620, 239] on link "Edit" at bounding box center [620, 245] width 78 height 20
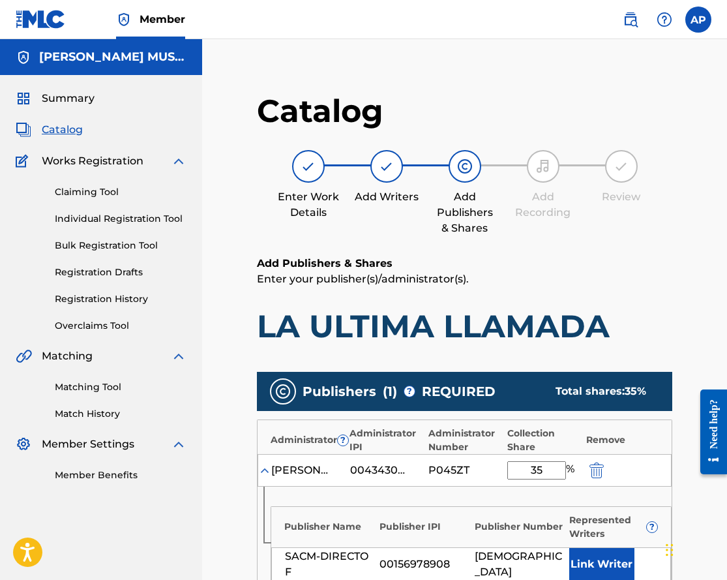
click at [599, 474] on img "submit" at bounding box center [597, 471] width 14 height 16
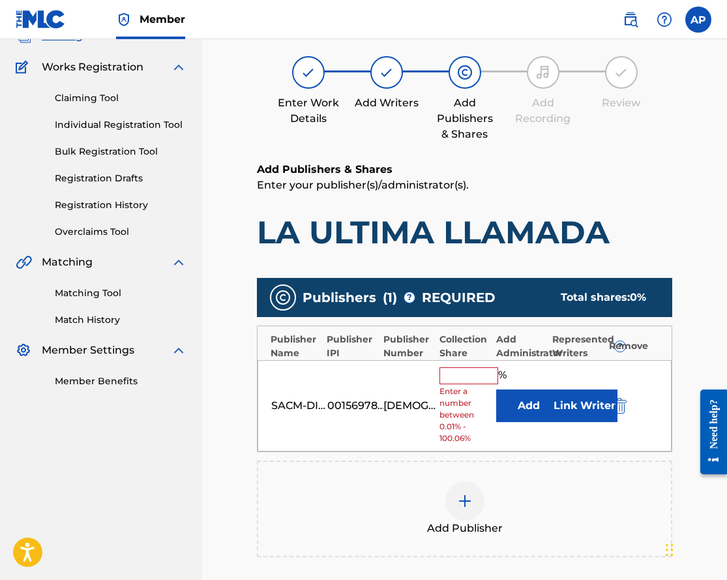
scroll to position [93, 0]
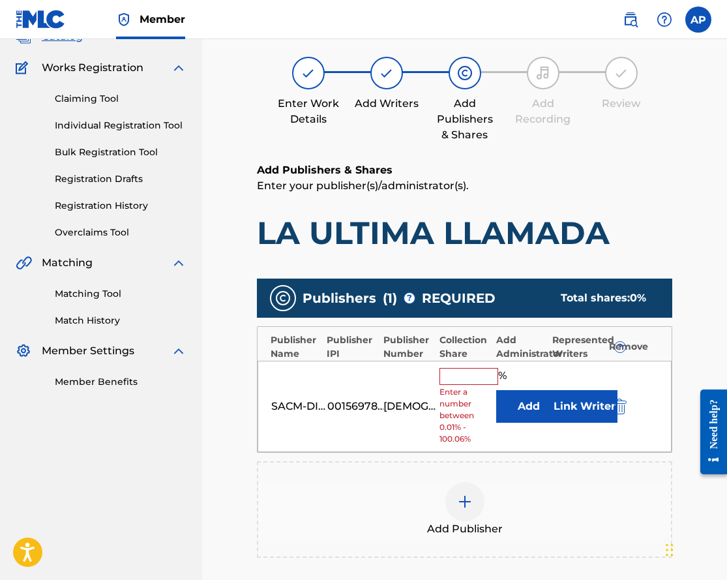
click at [626, 407] on img "submit" at bounding box center [620, 407] width 14 height 16
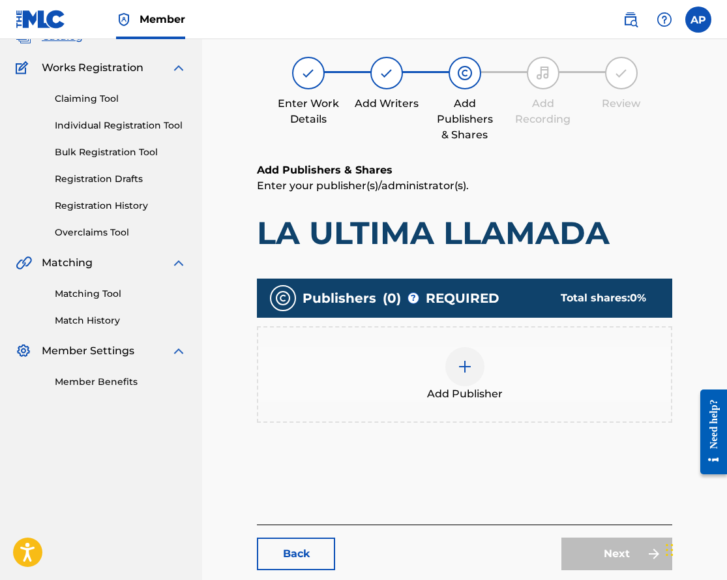
click at [468, 371] on img at bounding box center [465, 367] width 16 height 16
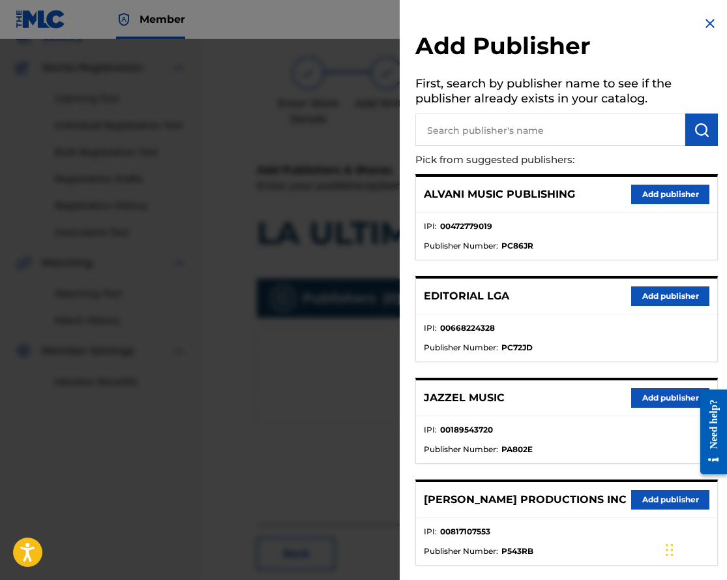
click at [481, 141] on input "text" at bounding box center [551, 130] width 270 height 33
type input "colectivo"
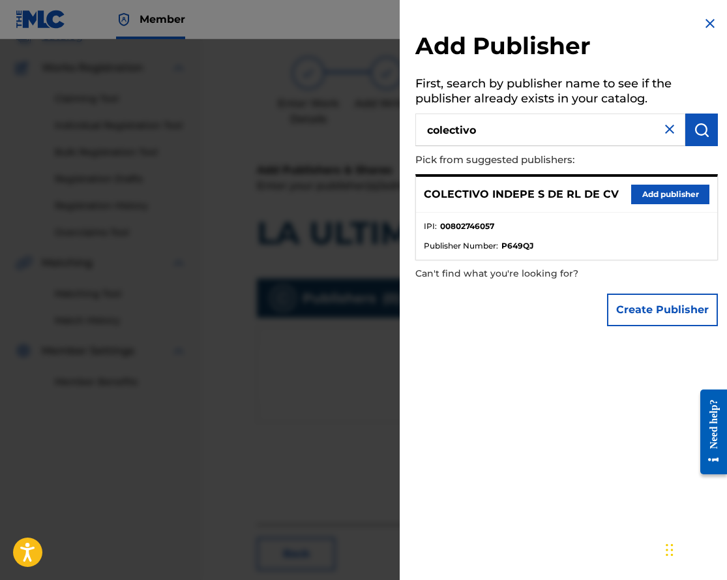
click at [646, 197] on button "Add publisher" at bounding box center [670, 195] width 78 height 20
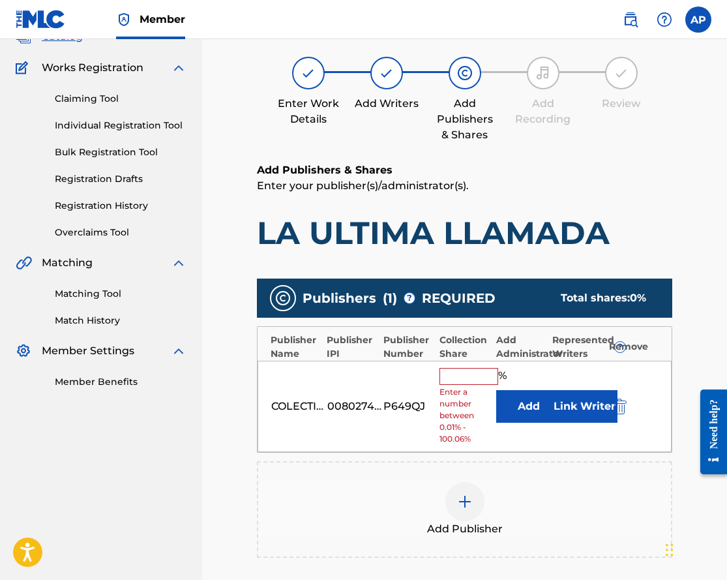
click at [534, 407] on button "Add" at bounding box center [528, 406] width 65 height 33
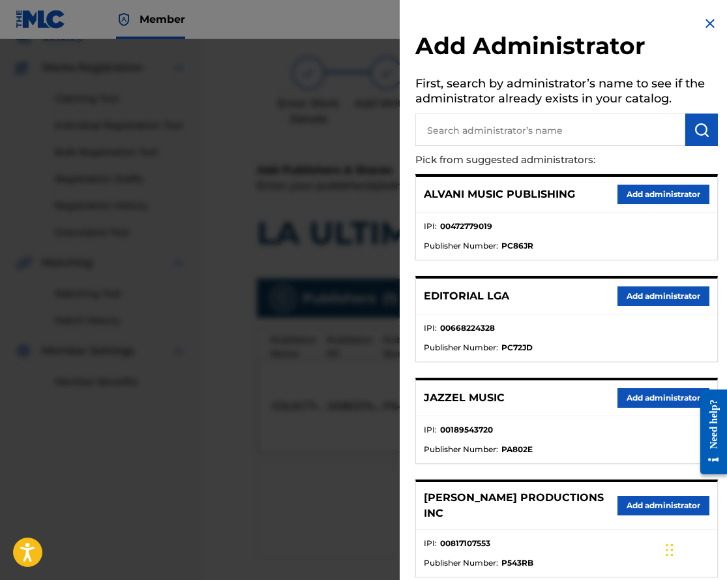
click at [489, 136] on input "text" at bounding box center [551, 130] width 270 height 33
type input "max"
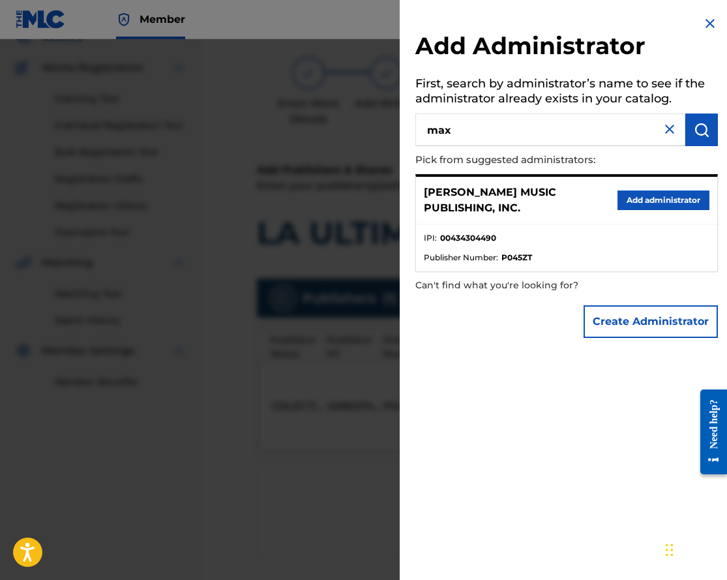
click at [628, 204] on button "Add administrator" at bounding box center [664, 200] width 92 height 20
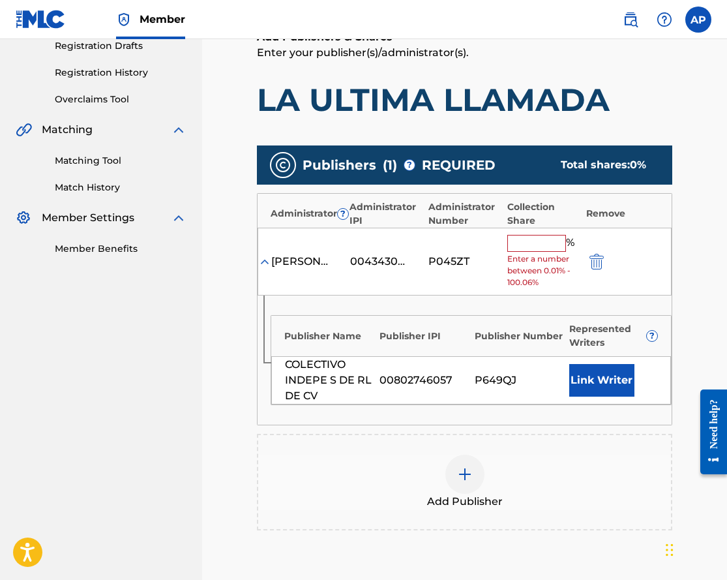
scroll to position [228, 0]
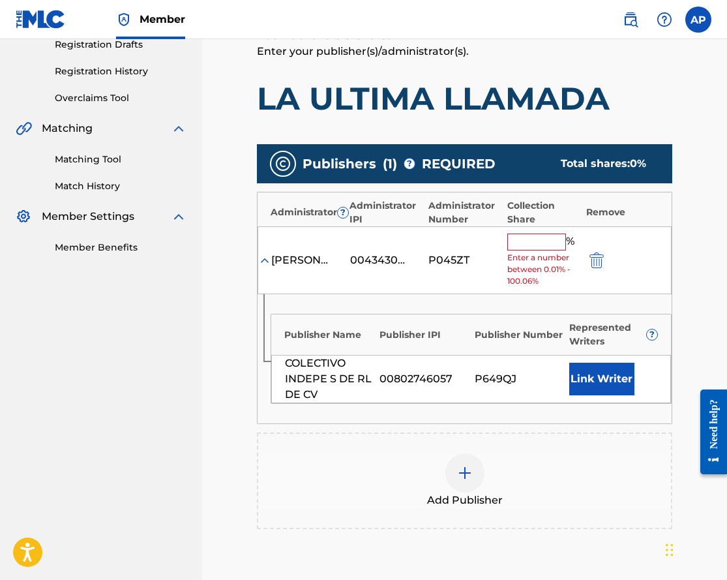
click at [549, 244] on input "text" at bounding box center [537, 242] width 59 height 17
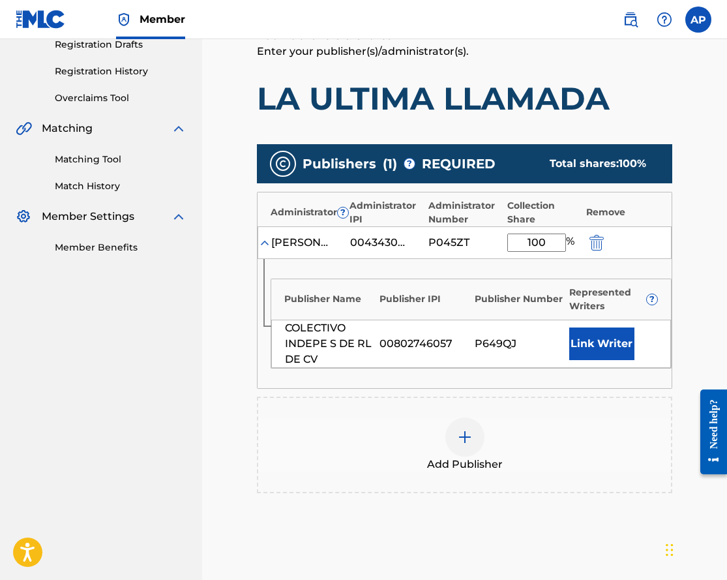
type input "100"
click at [705, 282] on main "Catalog Enter Work Details Add Writers Add Publishers & Shares Add Recording Re…" at bounding box center [465, 252] width 494 height 816
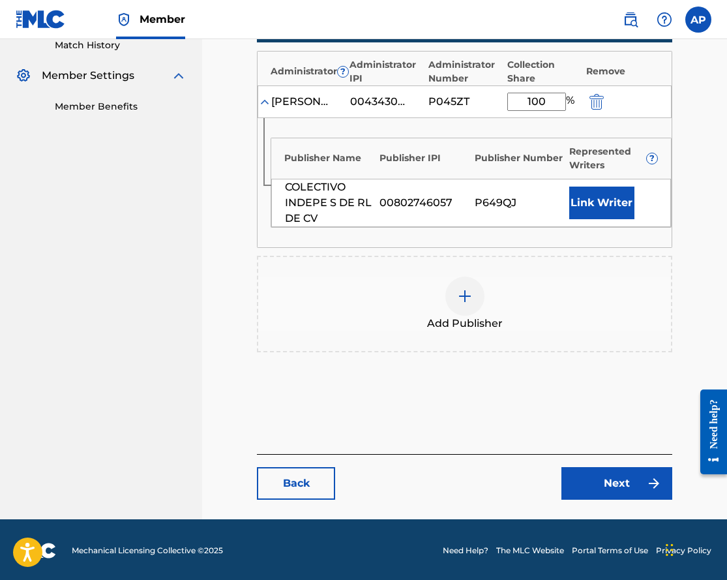
click at [648, 479] on img at bounding box center [654, 484] width 16 height 16
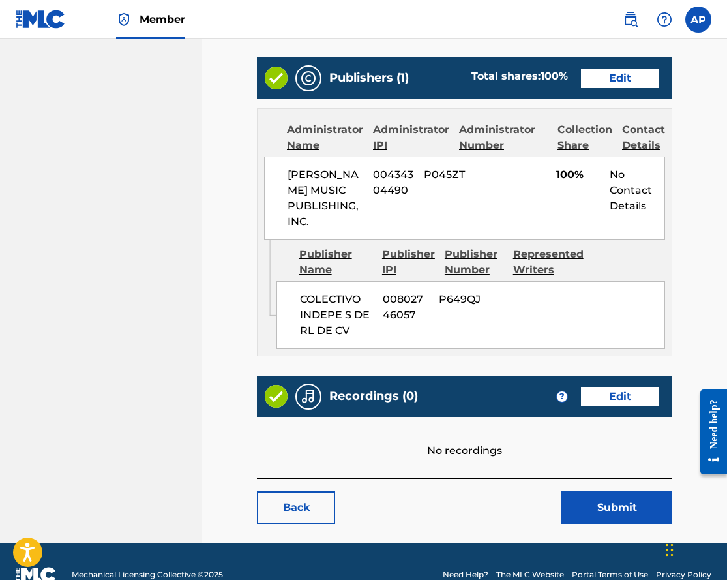
scroll to position [558, 0]
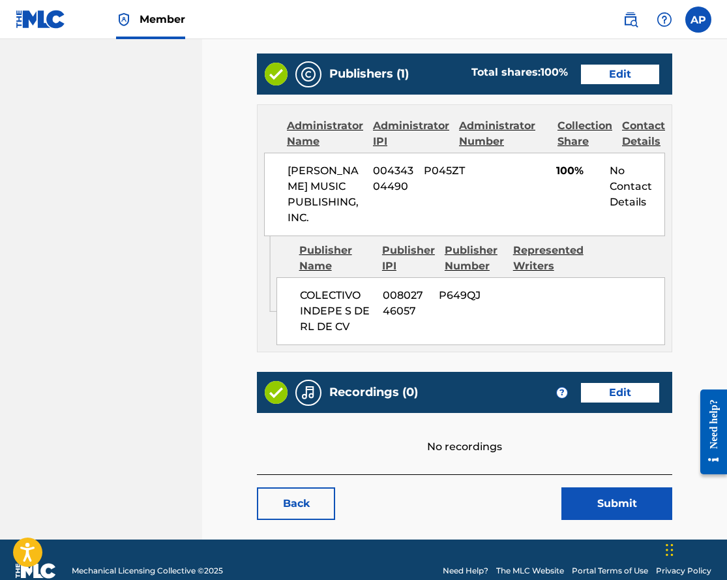
click at [592, 402] on link "Edit" at bounding box center [620, 393] width 78 height 20
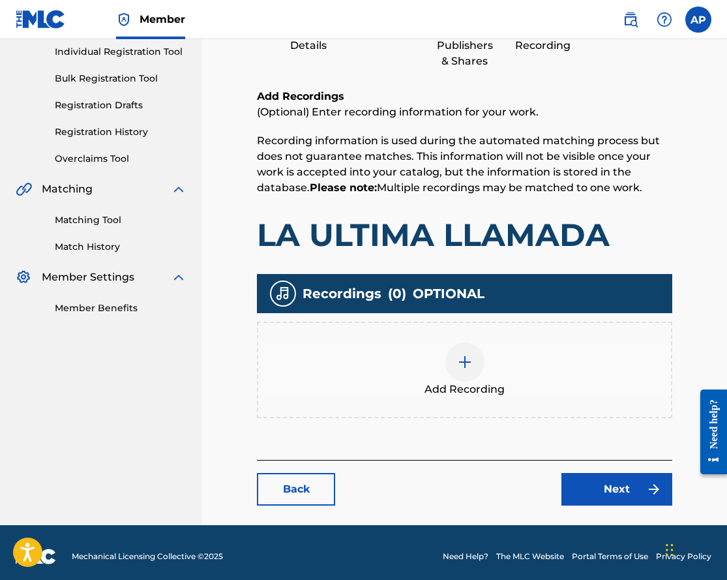
scroll to position [170, 0]
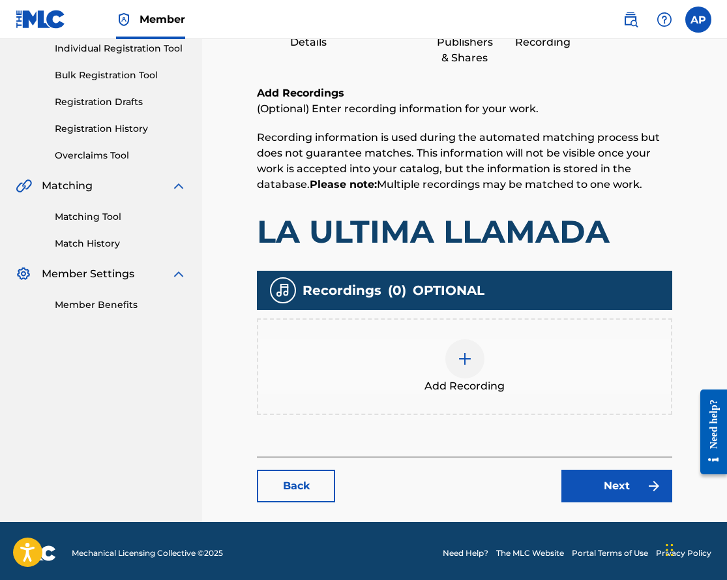
click at [464, 368] on div at bounding box center [465, 358] width 39 height 39
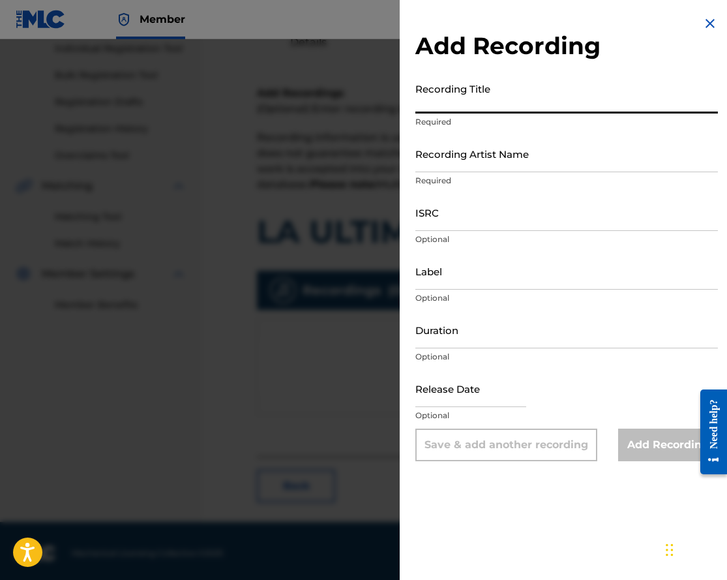
click at [512, 96] on input "Recording Title" at bounding box center [567, 94] width 303 height 37
paste input "LA ULTIMA LLAMADA"
type input "LA ULTIMA LLAMADA"
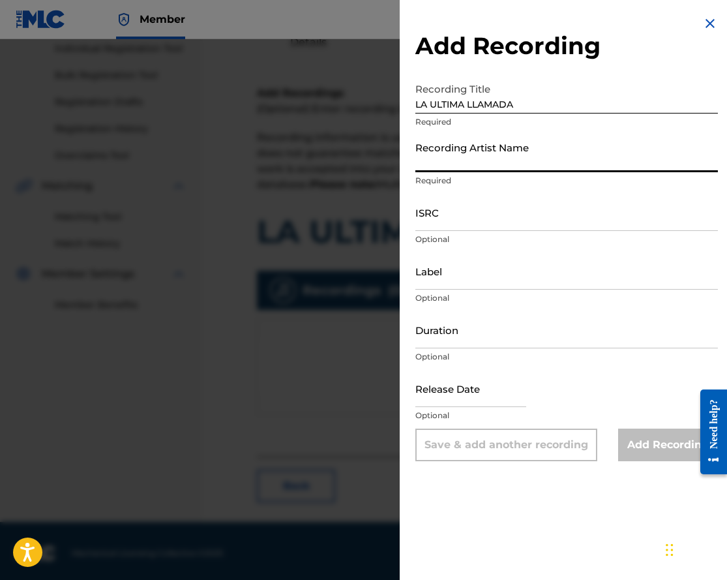
click at [446, 156] on input "Recording Artist Name" at bounding box center [567, 153] width 303 height 37
paste input "[PERSON_NAME]"
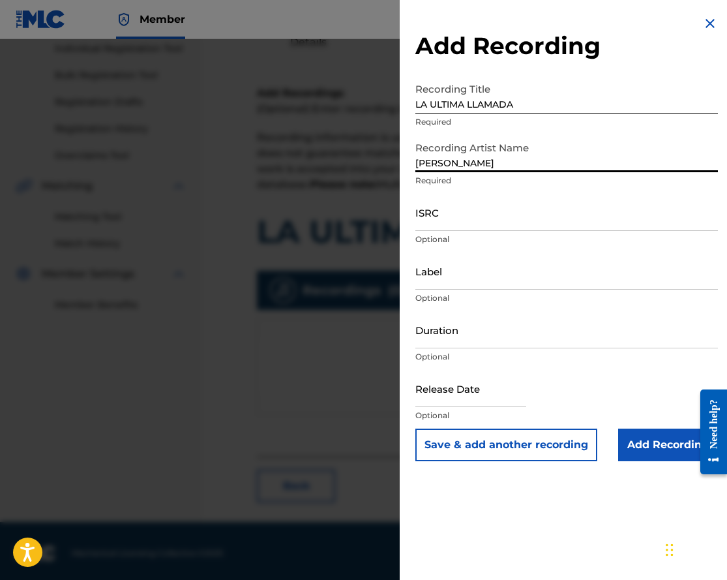
type input "[PERSON_NAME]"
click at [661, 434] on input "Add Recording" at bounding box center [668, 445] width 100 height 33
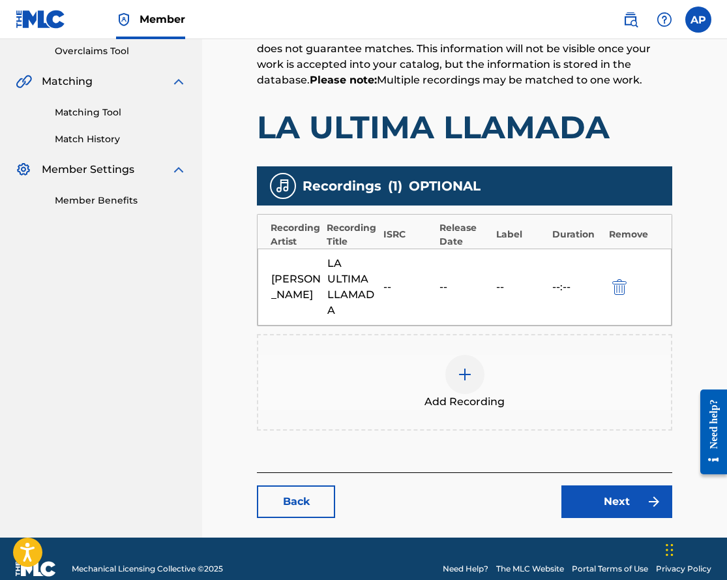
scroll to position [275, 0]
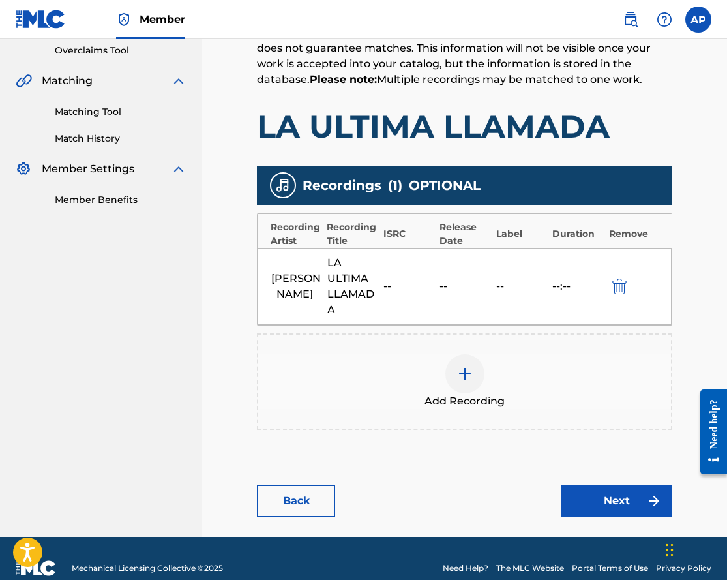
click at [637, 487] on link "Next" at bounding box center [617, 501] width 111 height 33
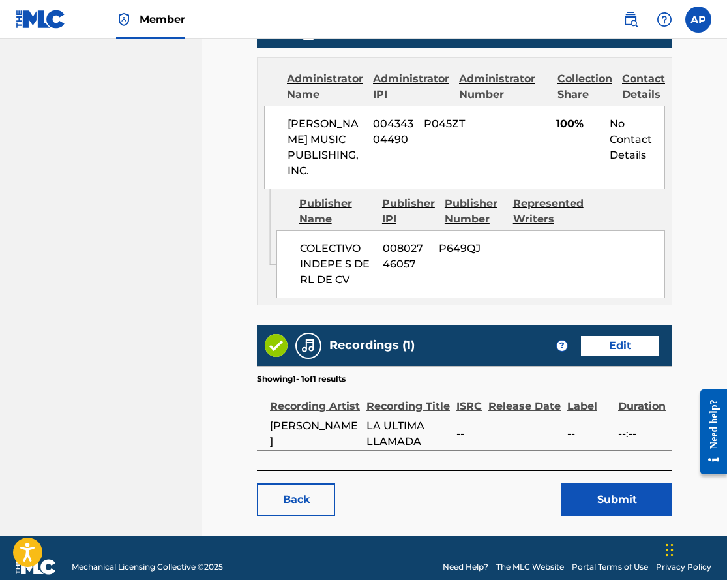
scroll to position [637, 0]
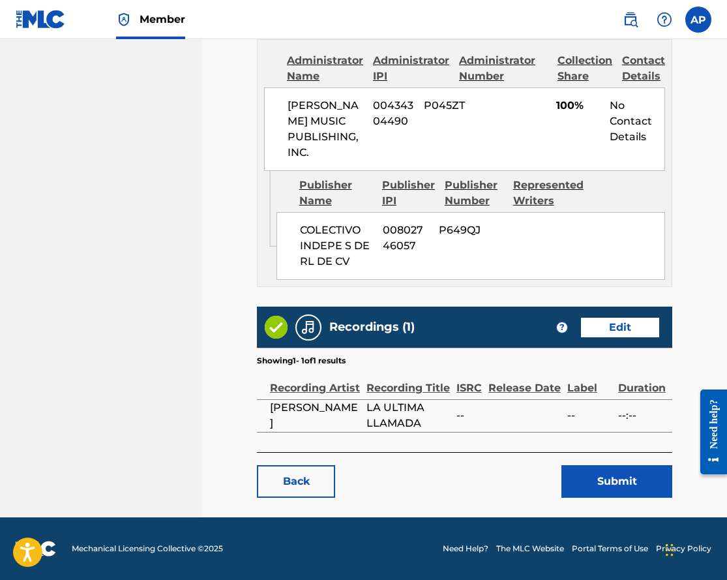
click at [588, 476] on button "Submit" at bounding box center [617, 481] width 111 height 33
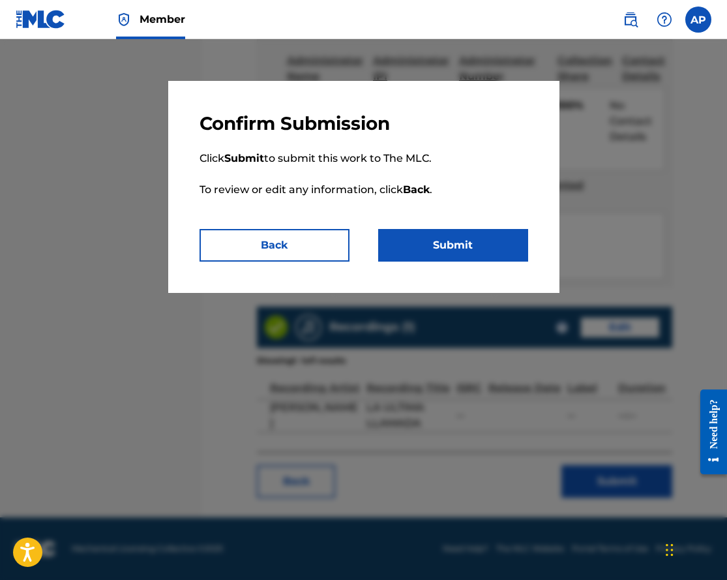
click at [398, 250] on button "Submit" at bounding box center [453, 245] width 150 height 33
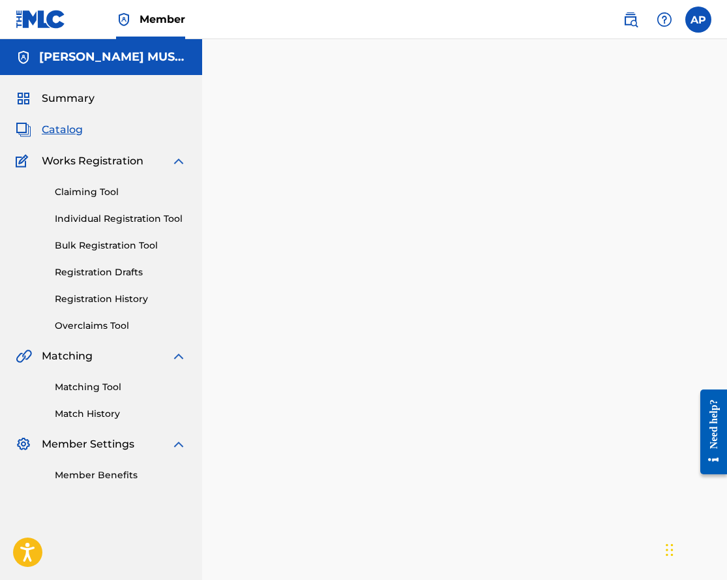
click at [90, 169] on div "Claiming Tool Individual Registration Tool Bulk Registration Tool Registration …" at bounding box center [101, 251] width 171 height 164
click at [68, 120] on div "Summary Catalog Works Registration Claiming Tool Individual Registration Tool B…" at bounding box center [101, 286] width 202 height 423
click at [68, 125] on span "Catalog" at bounding box center [62, 130] width 41 height 16
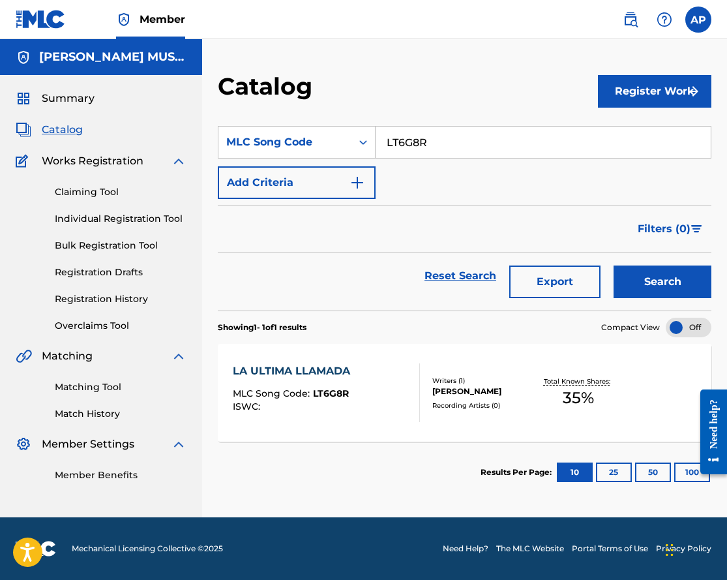
click at [416, 132] on input "LT6G8R" at bounding box center [543, 142] width 335 height 31
paste input "S820X"
type input "LS820X"
click at [614, 265] on button "Search" at bounding box center [663, 281] width 98 height 33
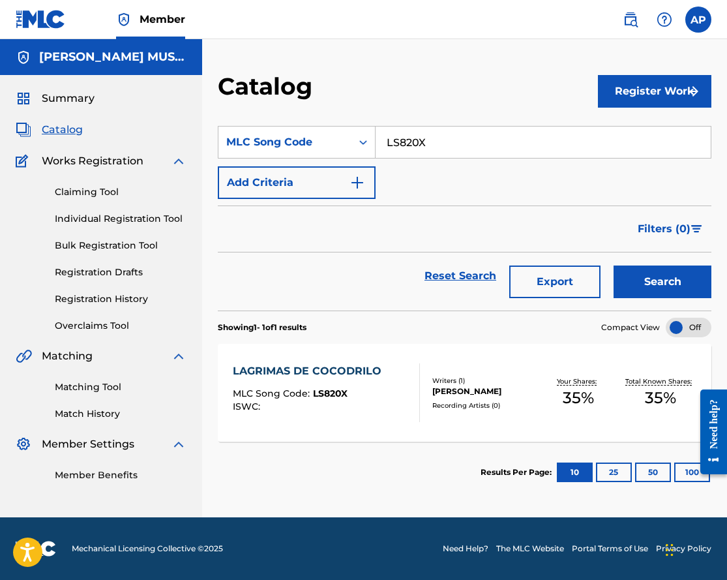
click at [340, 370] on div "LAGRIMAS DE COCODRILO" at bounding box center [310, 371] width 155 height 16
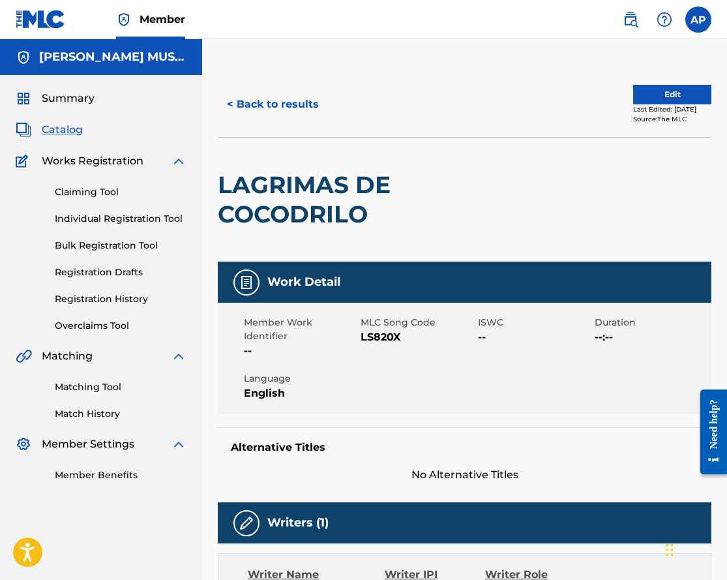
click at [271, 275] on h5 "Work Detail" at bounding box center [303, 282] width 73 height 15
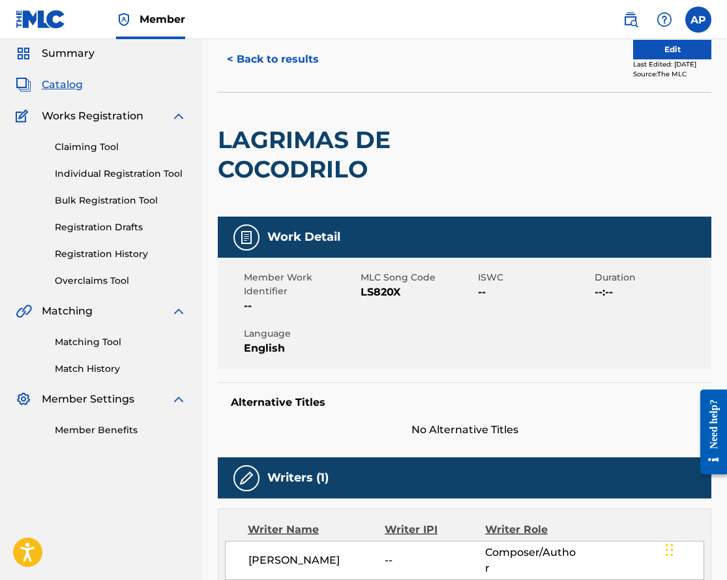
scroll to position [43, 0]
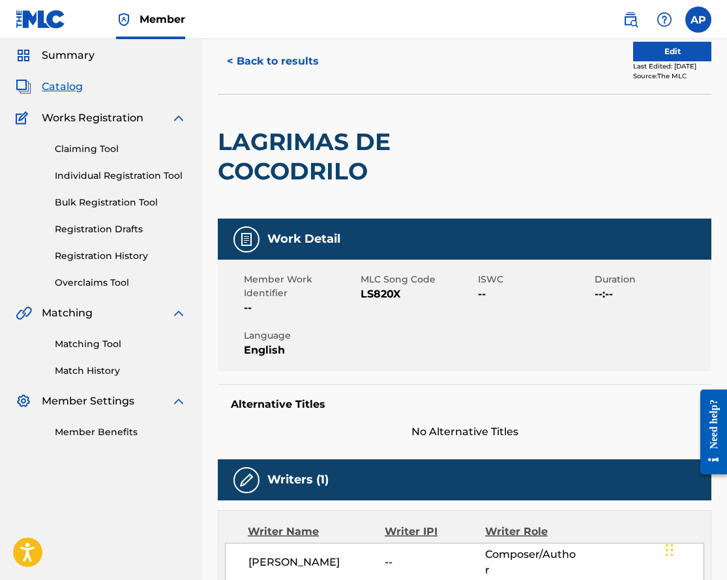
click at [659, 60] on button "Edit" at bounding box center [672, 52] width 78 height 20
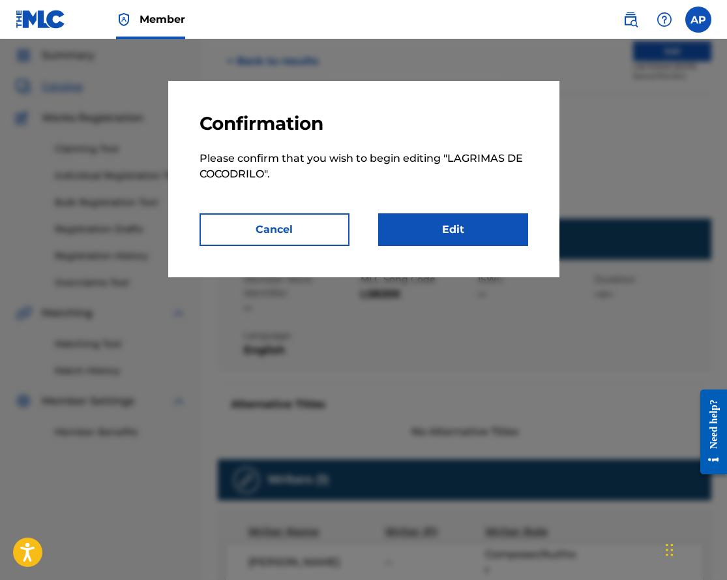
click at [389, 226] on link "Edit" at bounding box center [453, 229] width 150 height 33
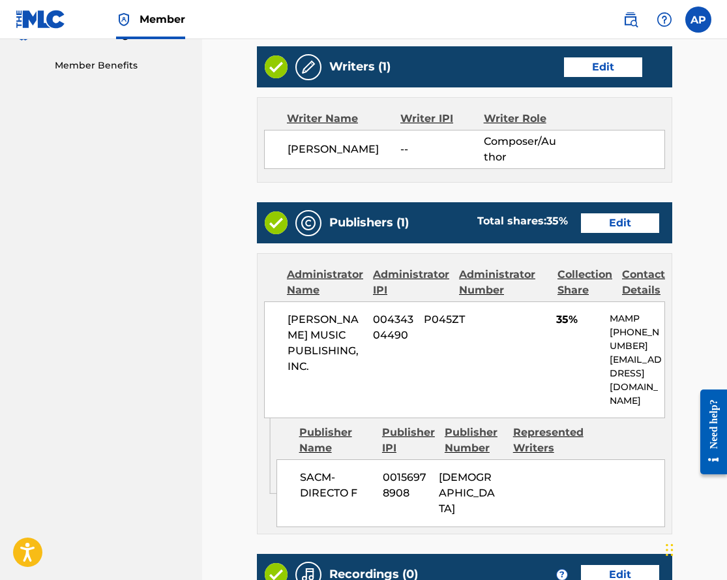
scroll to position [417, 0]
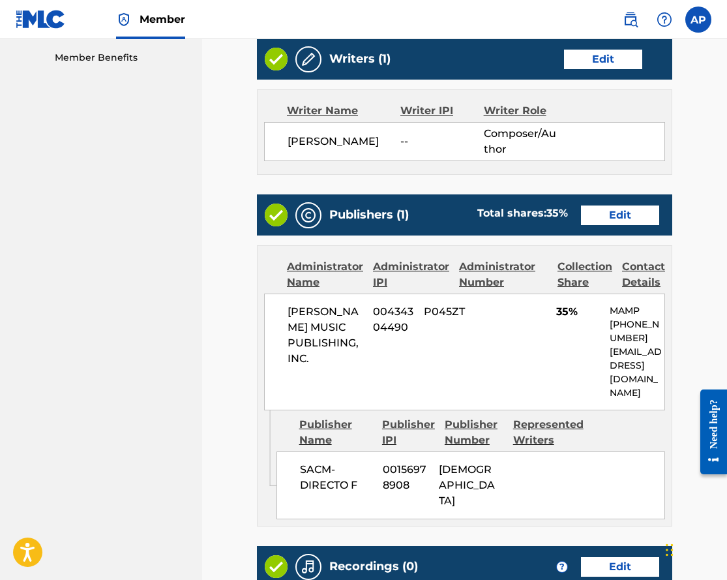
click at [583, 224] on div "Publishers (1) Total shares: 35 % Edit" at bounding box center [465, 214] width 416 height 41
click at [588, 220] on link "Edit" at bounding box center [620, 215] width 78 height 20
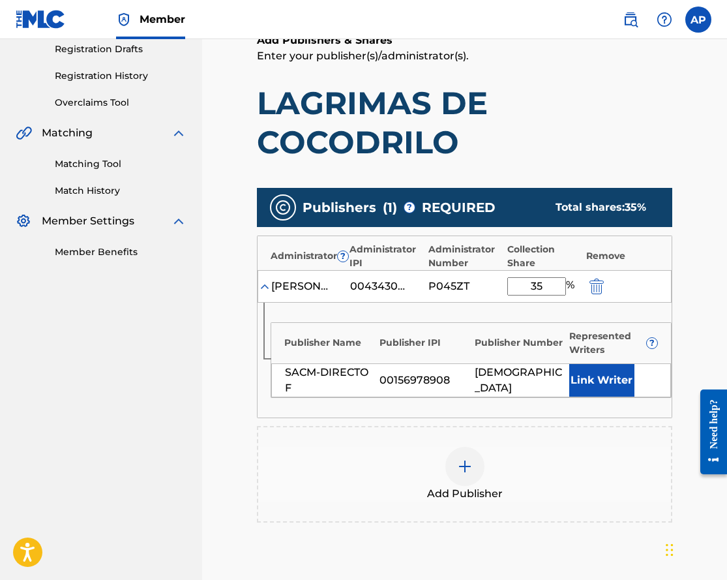
scroll to position [235, 0]
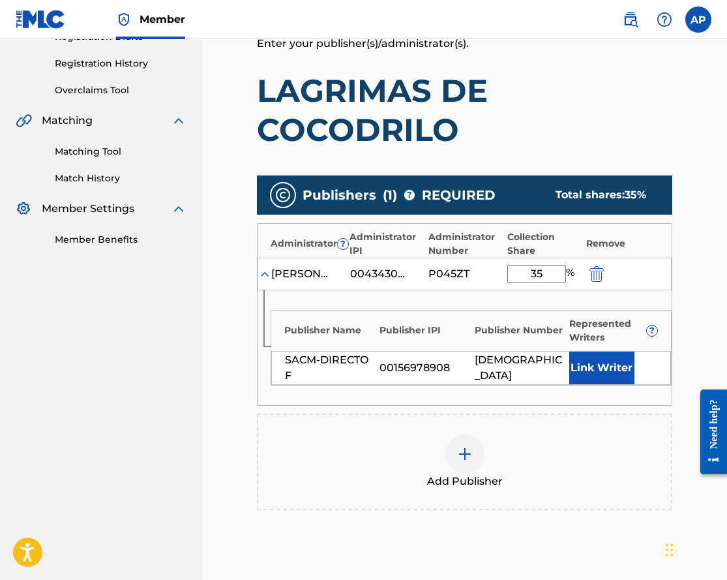
click at [586, 282] on div "[PERSON_NAME] MUSIC PUBLISHING, INC. 00434304490 P045ZT 35 %" at bounding box center [465, 274] width 414 height 33
click at [594, 276] on img "submit" at bounding box center [597, 274] width 14 height 16
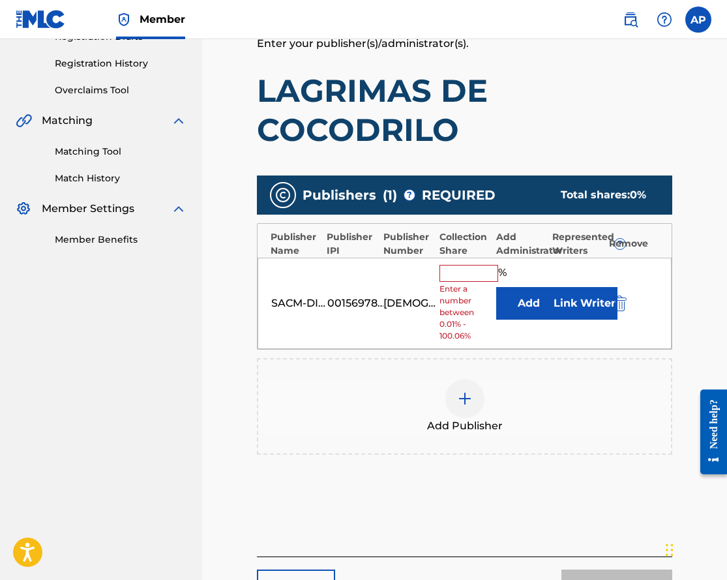
click at [615, 299] on img "submit" at bounding box center [620, 304] width 14 height 16
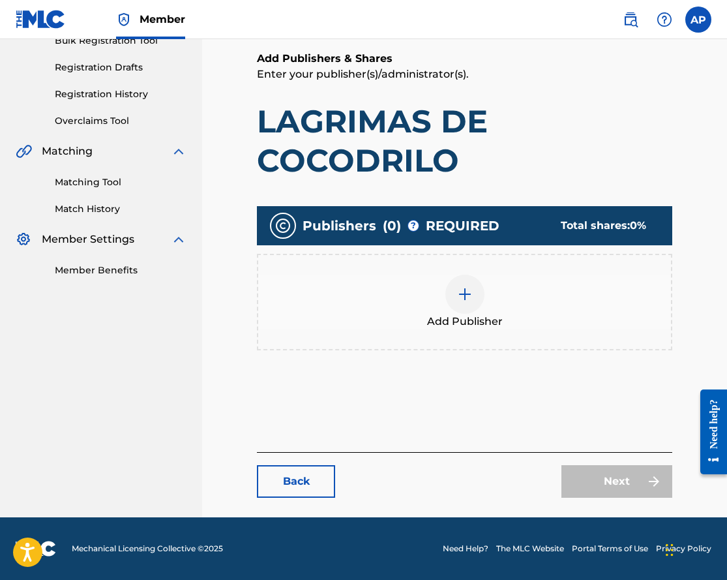
scroll to position [204, 0]
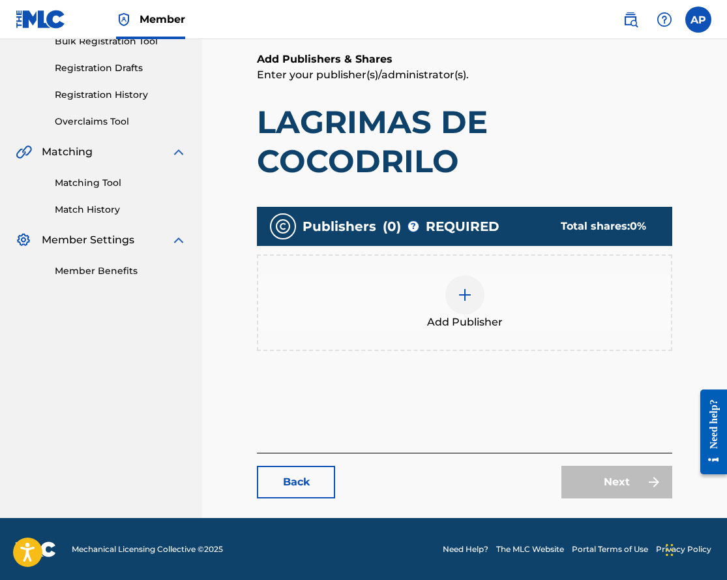
click at [455, 297] on div at bounding box center [465, 294] width 39 height 39
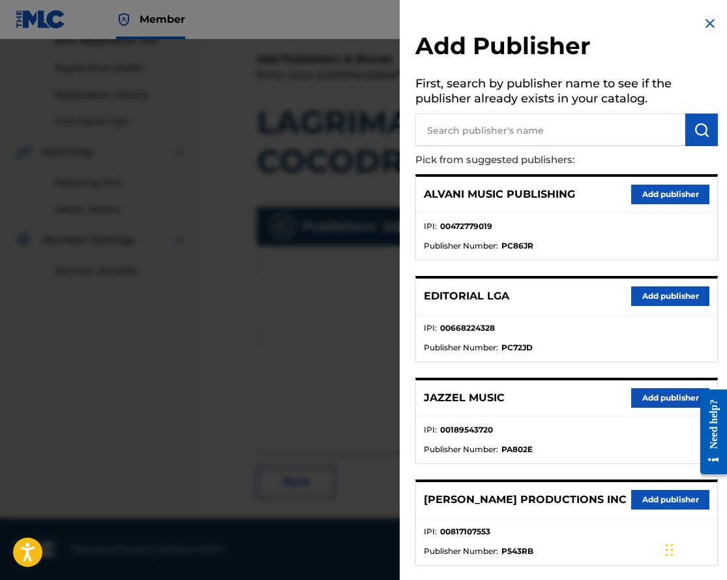
click at [457, 137] on input "text" at bounding box center [551, 130] width 270 height 33
type input "Colectivo"
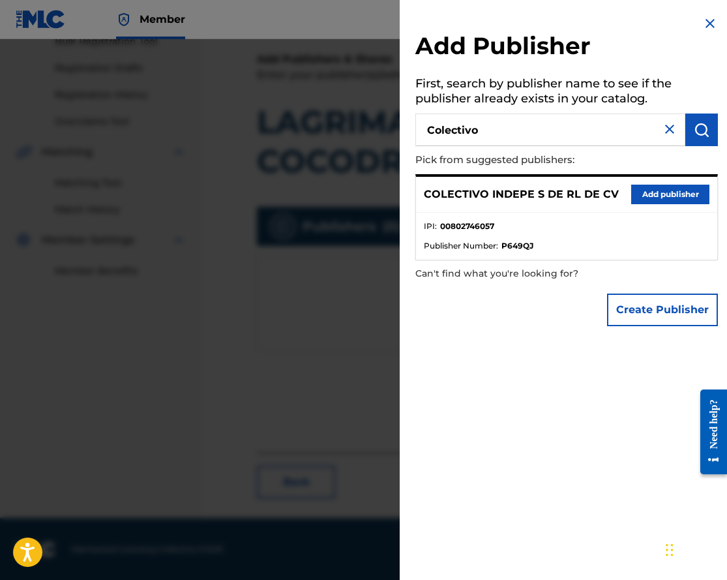
click at [669, 183] on div "COLECTIVO INDEPE S DE RL DE CV Add publisher" at bounding box center [566, 195] width 301 height 36
click at [669, 198] on button "Add publisher" at bounding box center [670, 195] width 78 height 20
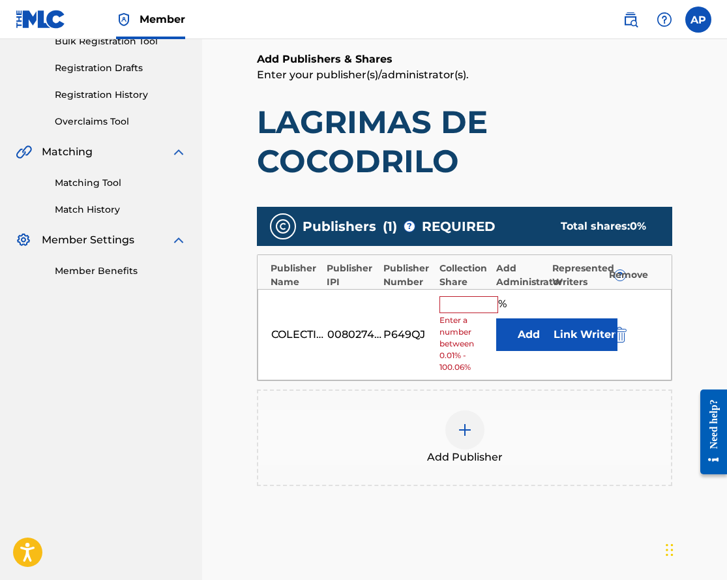
click at [515, 331] on button "Add" at bounding box center [528, 334] width 65 height 33
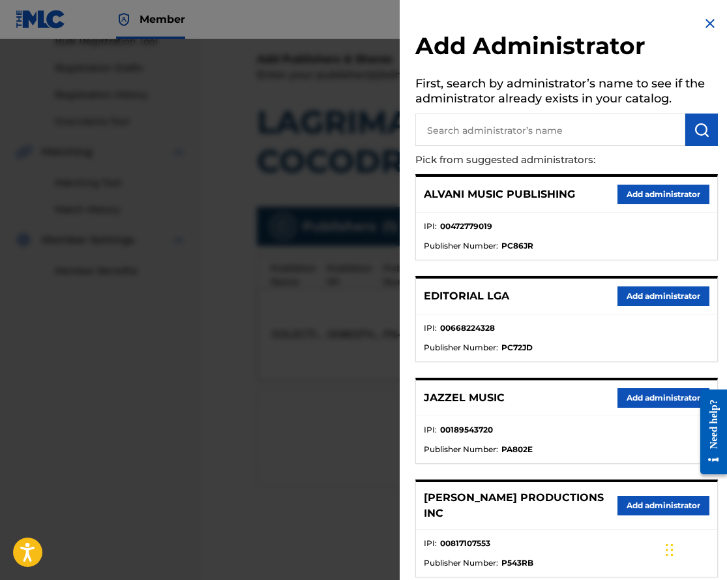
click at [486, 131] on input "text" at bounding box center [551, 130] width 270 height 33
type input "max"
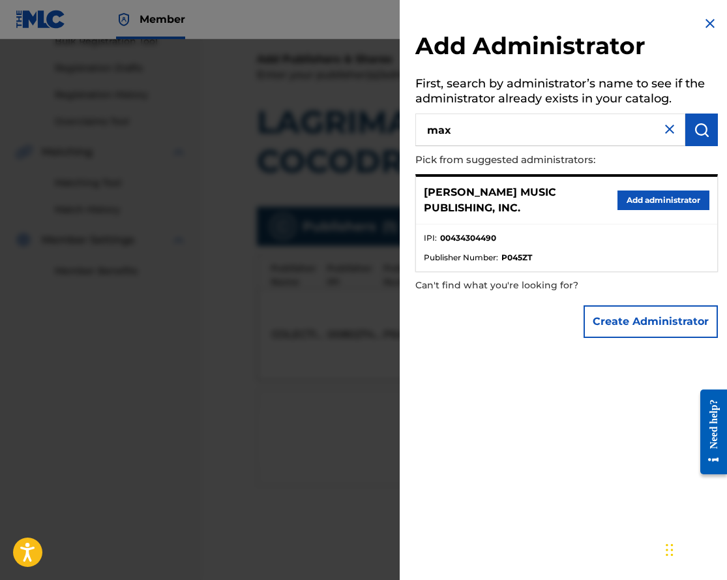
click at [634, 204] on button "Add administrator" at bounding box center [664, 200] width 92 height 20
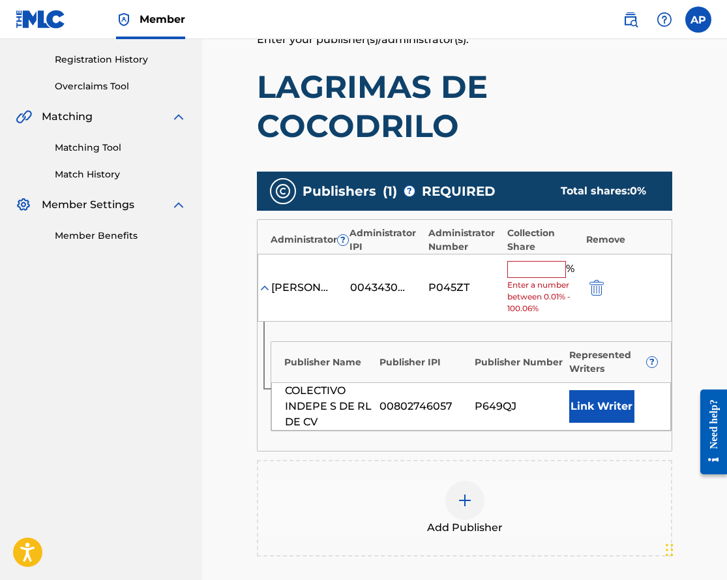
scroll to position [249, 0]
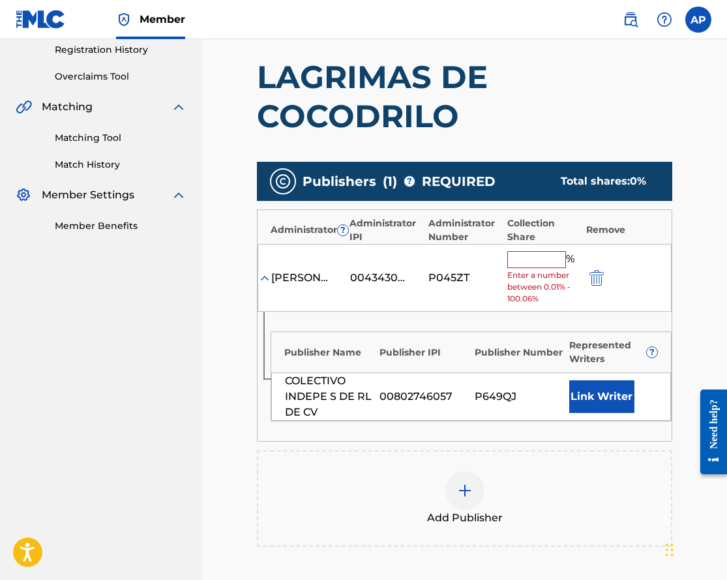
click at [538, 275] on span "Enter a number between 0.01% - 100.06%" at bounding box center [544, 286] width 72 height 35
click at [534, 265] on input "text" at bounding box center [537, 259] width 59 height 17
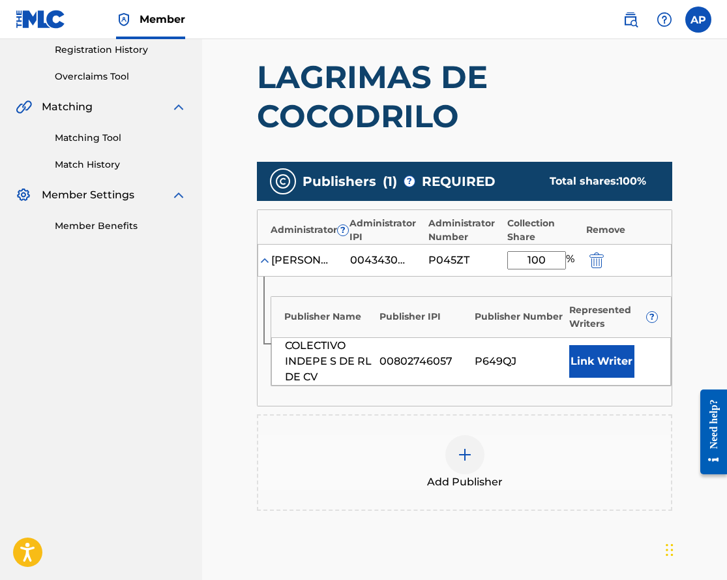
type input "100"
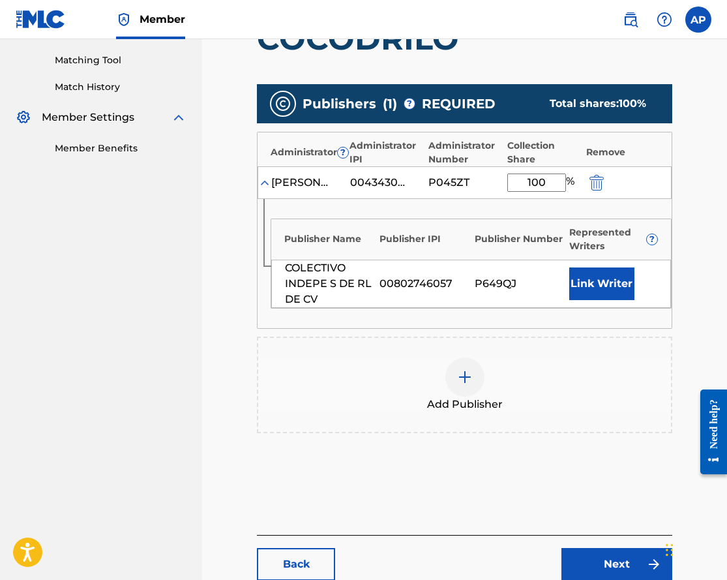
scroll to position [340, 0]
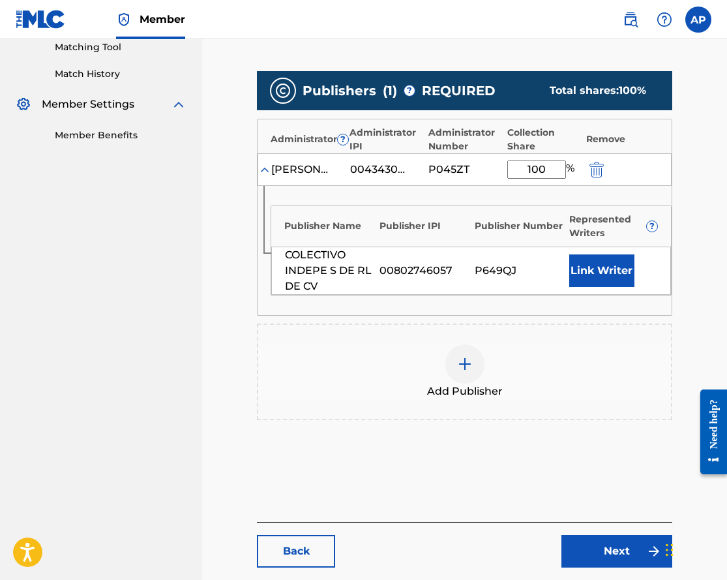
click at [609, 538] on link "Next" at bounding box center [617, 551] width 111 height 33
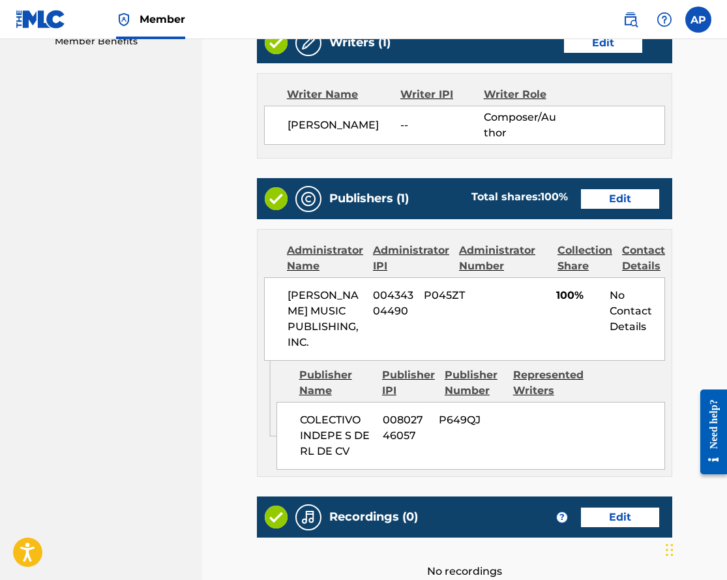
scroll to position [594, 0]
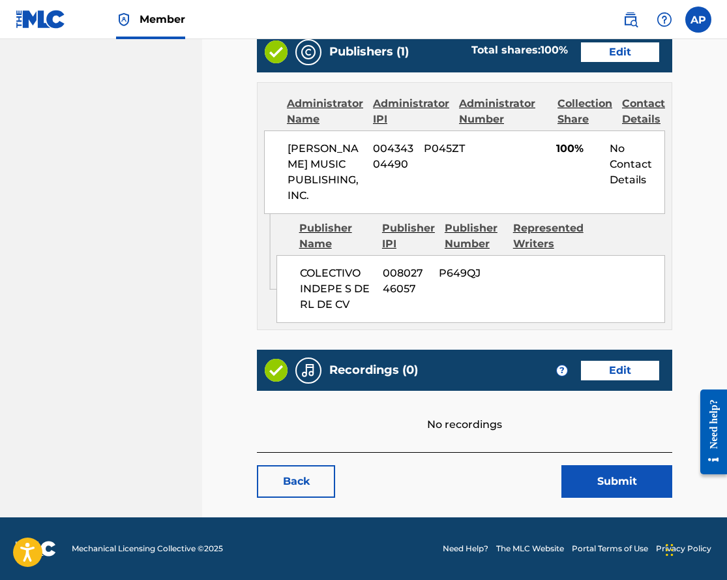
click at [584, 494] on button "Submit" at bounding box center [617, 481] width 111 height 33
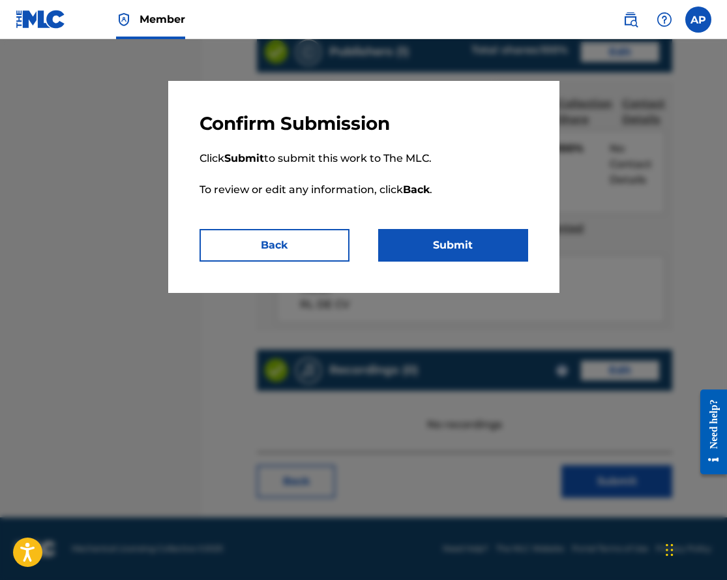
click at [398, 247] on button "Submit" at bounding box center [453, 245] width 150 height 33
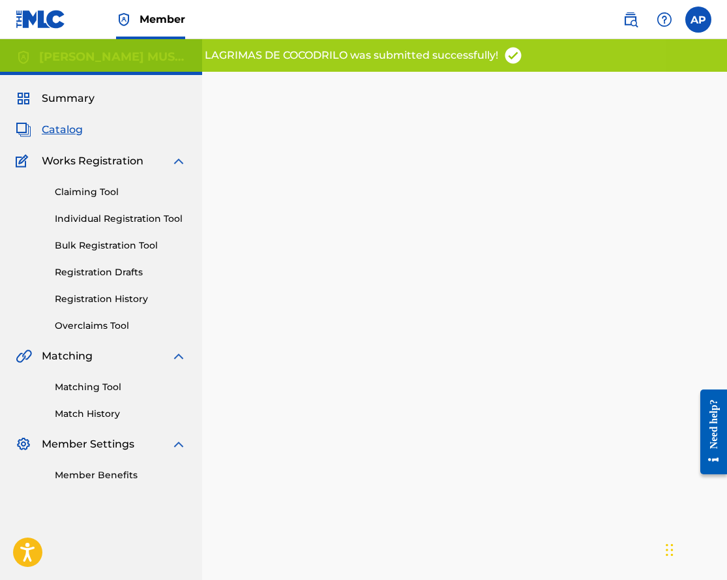
click at [68, 128] on span "Catalog" at bounding box center [62, 130] width 41 height 16
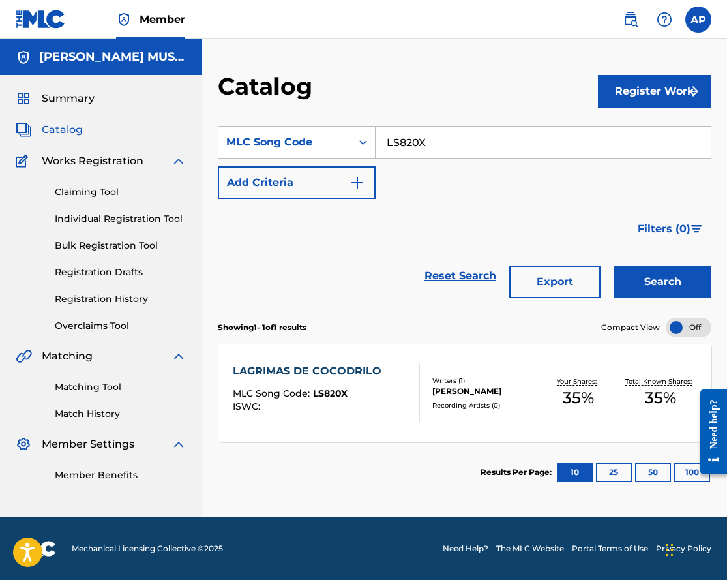
click at [402, 135] on input "LS820X" at bounding box center [543, 142] width 335 height 31
paste input "MV39OW"
type input "MV39OW"
click at [614, 265] on button "Search" at bounding box center [663, 281] width 98 height 33
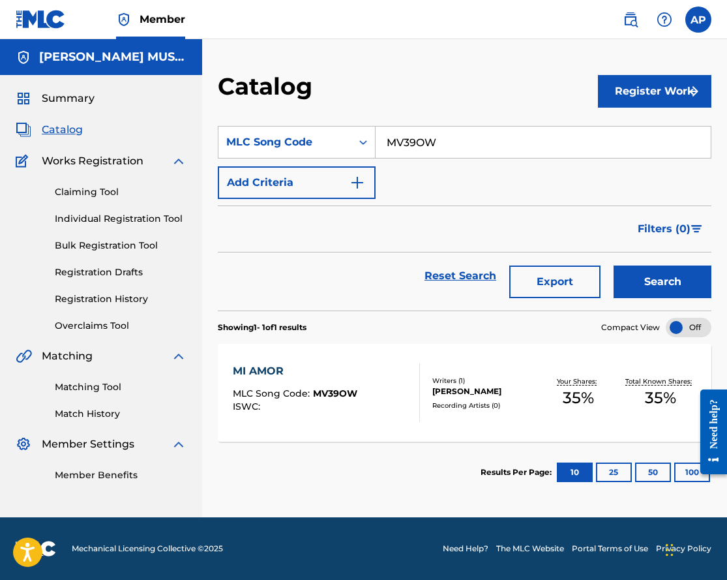
click at [273, 363] on div "MI AMOR MLC Song Code : MV39OW ISWC : Writers ( 1 ) [PERSON_NAME] Recording Art…" at bounding box center [465, 393] width 494 height 98
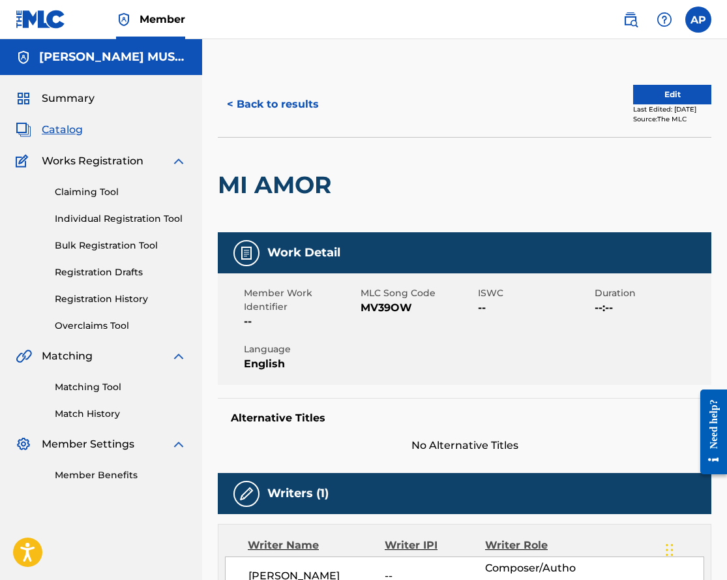
click at [642, 104] on div "Last Edited: [DATE]" at bounding box center [672, 109] width 78 height 10
click at [646, 91] on button "Edit" at bounding box center [672, 95] width 78 height 20
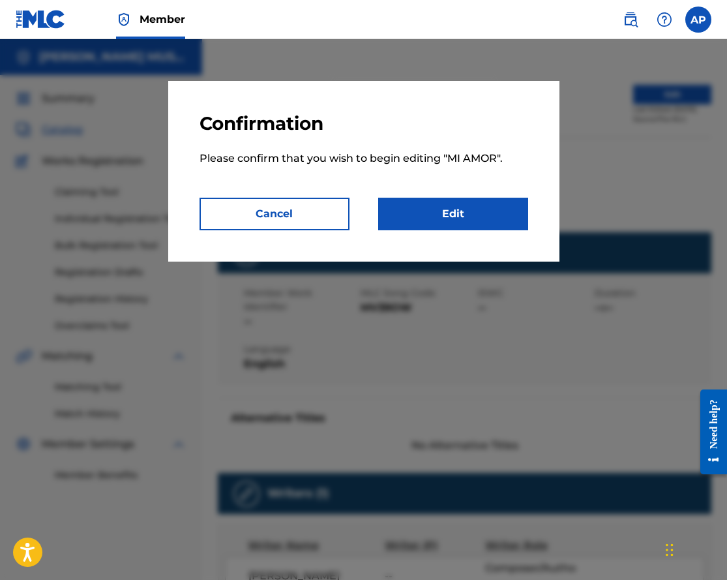
click at [443, 226] on link "Edit" at bounding box center [453, 214] width 150 height 33
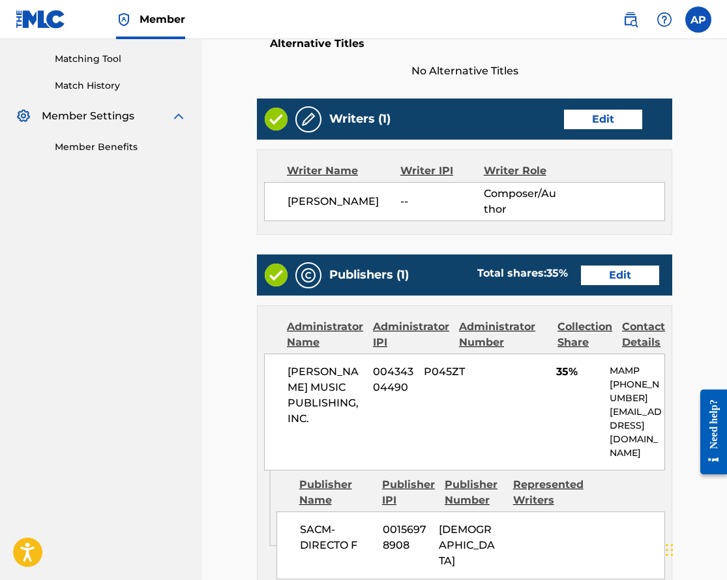
scroll to position [356, 0]
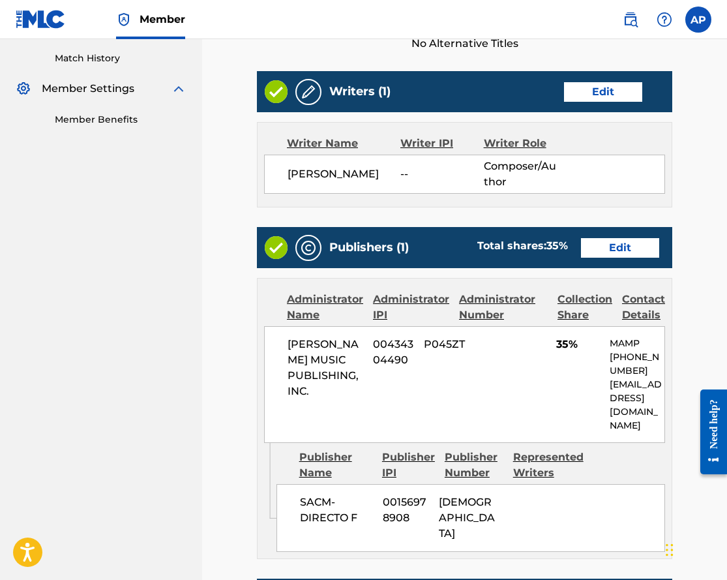
click at [626, 247] on link "Edit" at bounding box center [620, 248] width 78 height 20
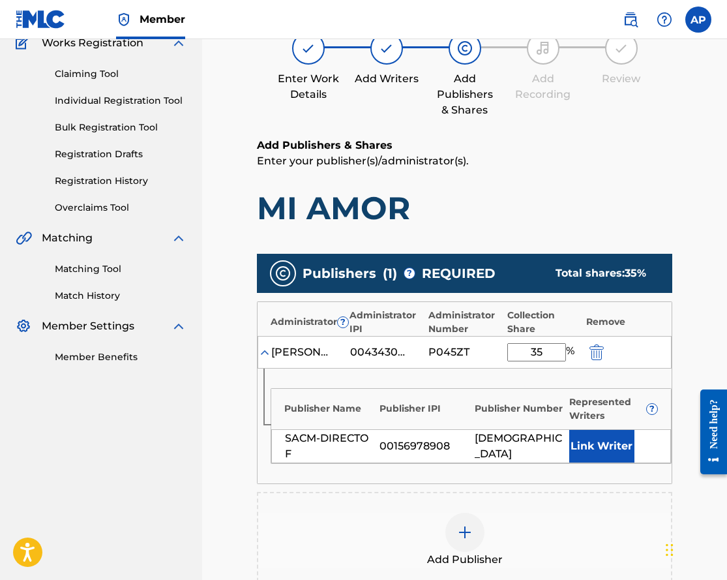
scroll to position [129, 0]
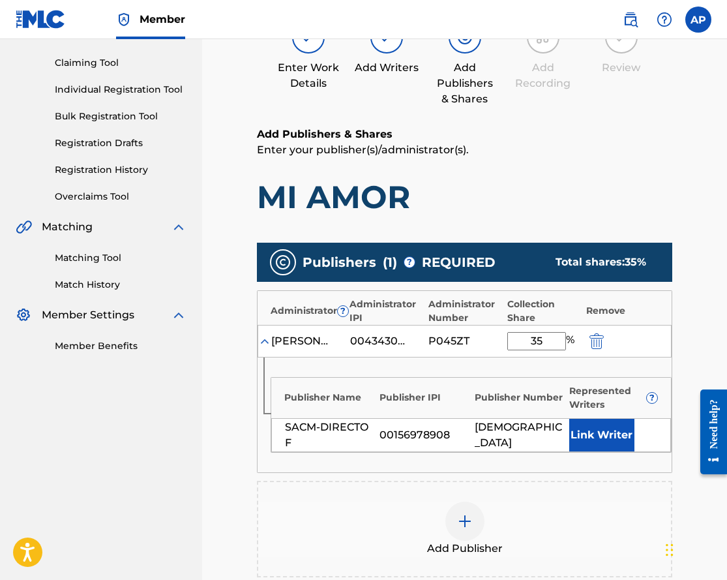
click at [598, 342] on img "submit" at bounding box center [597, 341] width 14 height 16
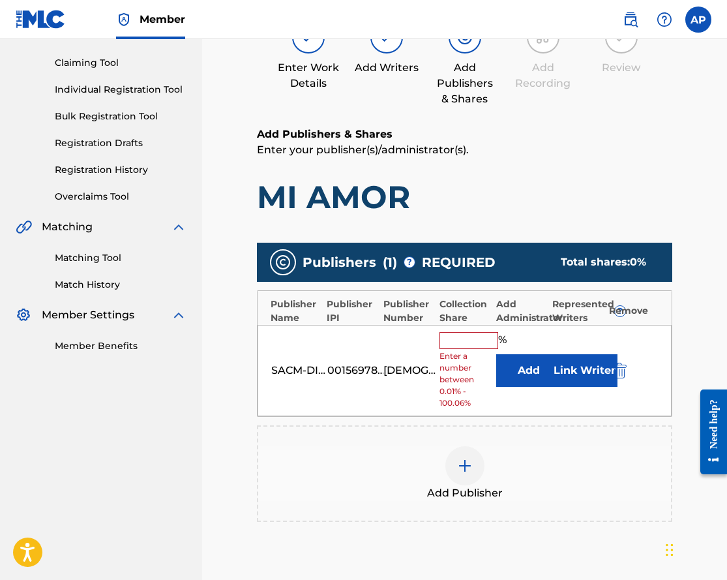
click at [618, 370] on img "submit" at bounding box center [620, 371] width 14 height 16
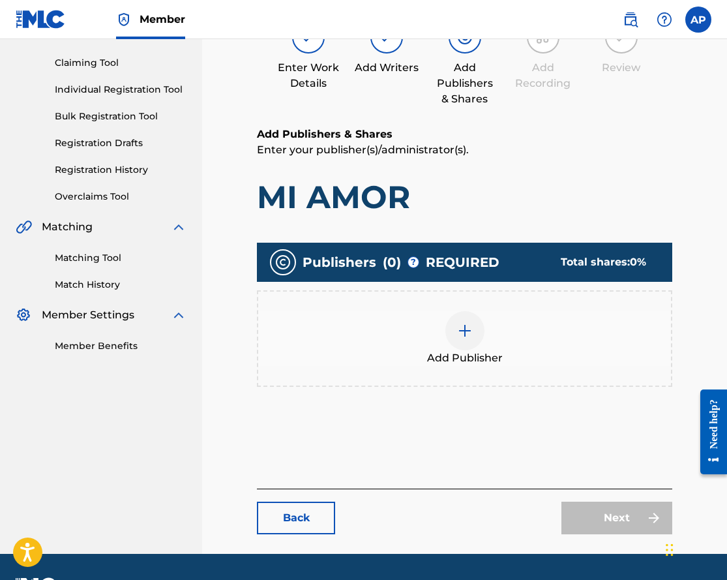
click at [468, 333] on img at bounding box center [465, 331] width 16 height 16
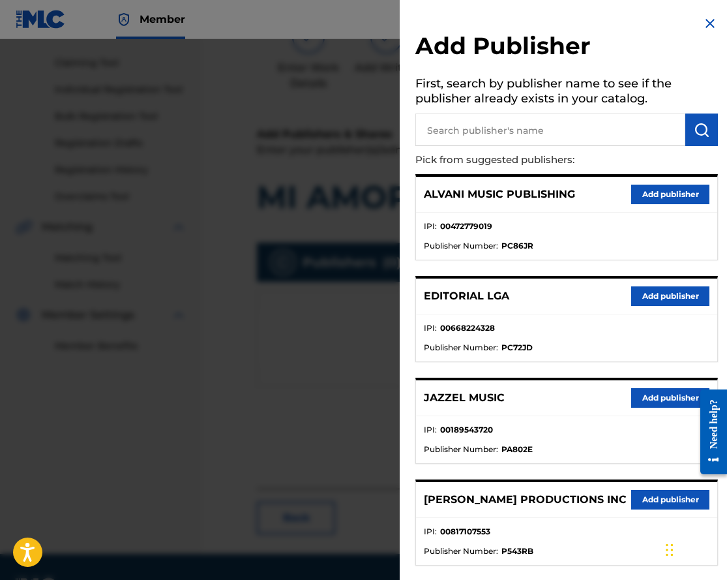
click at [513, 100] on h5 "First, search by publisher name to see if the publisher already exists in your …" at bounding box center [567, 92] width 303 height 41
click at [508, 134] on input "text" at bounding box center [551, 130] width 270 height 33
type input "colectivo"
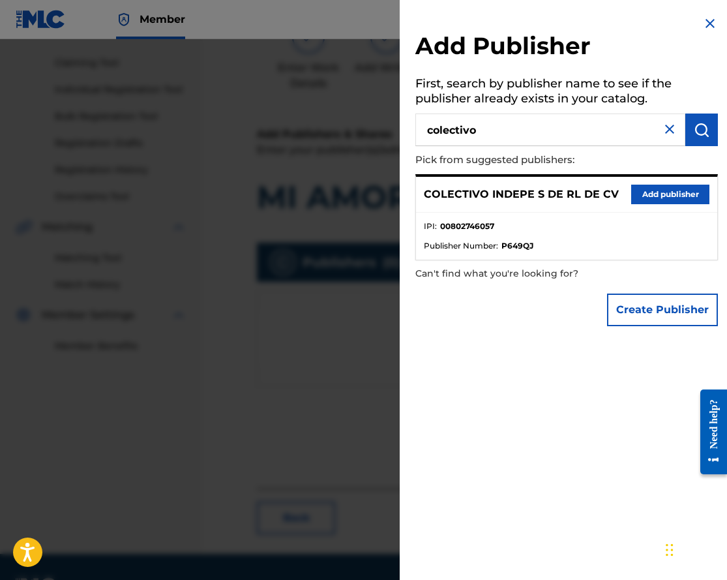
click at [654, 188] on button "Add publisher" at bounding box center [670, 195] width 78 height 20
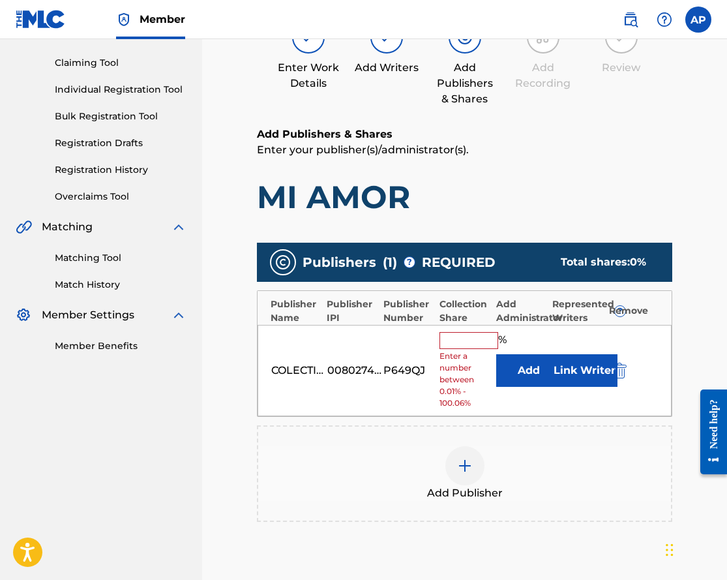
click at [541, 367] on button "Add" at bounding box center [528, 370] width 65 height 33
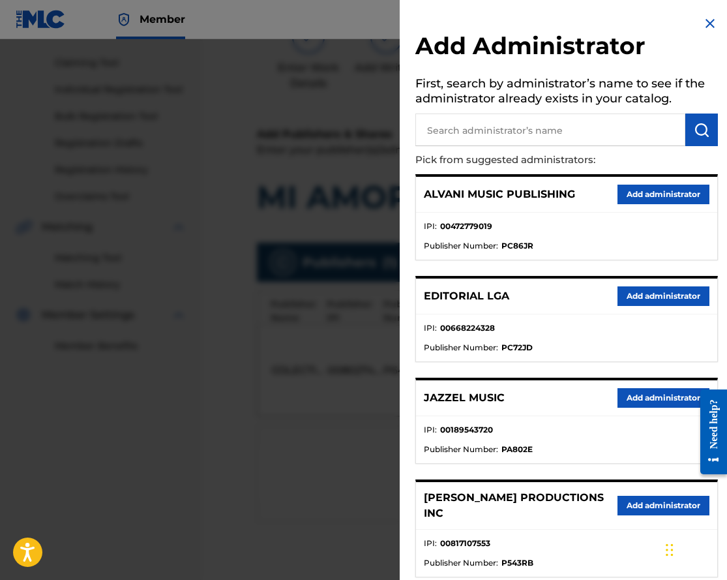
click at [522, 145] on input "text" at bounding box center [551, 130] width 270 height 33
type input "max"
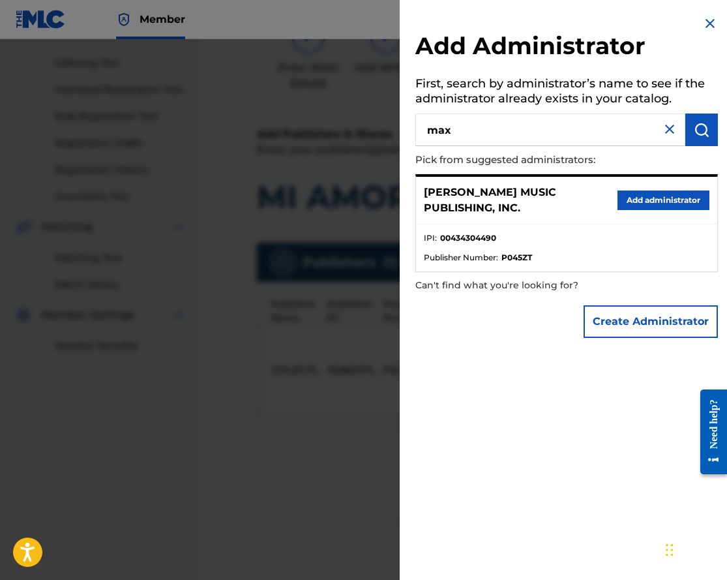
click at [652, 193] on button "Add administrator" at bounding box center [664, 200] width 92 height 20
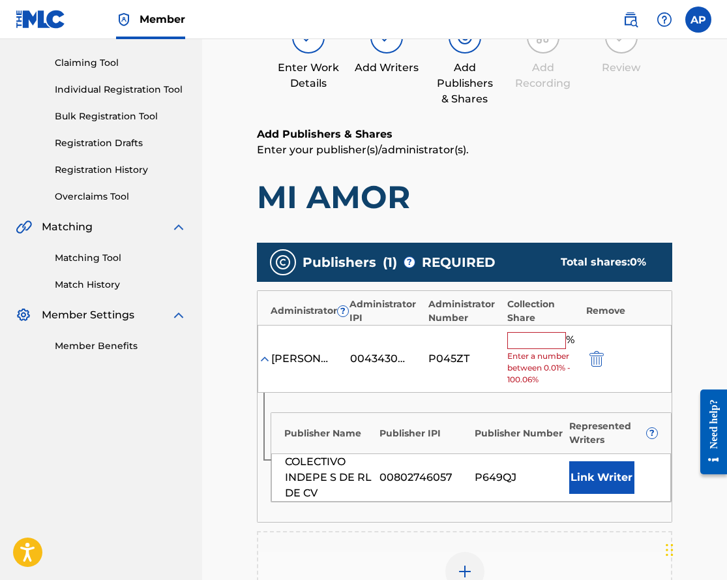
scroll to position [179, 0]
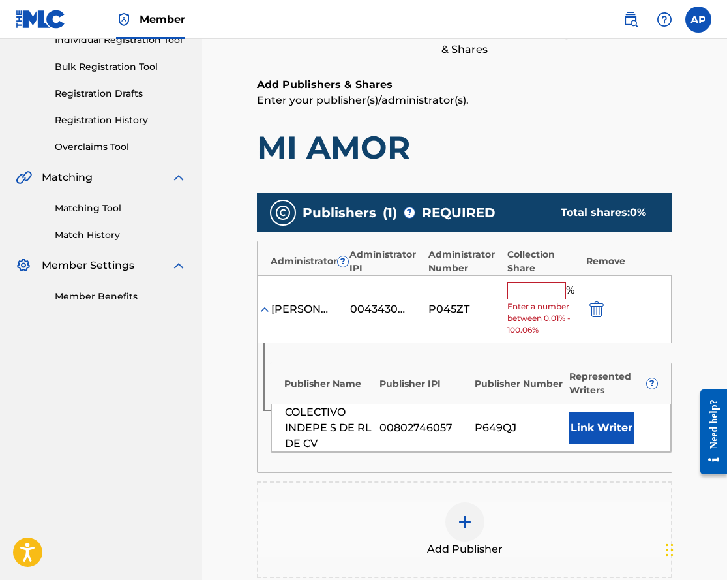
click at [541, 287] on input "text" at bounding box center [537, 290] width 59 height 17
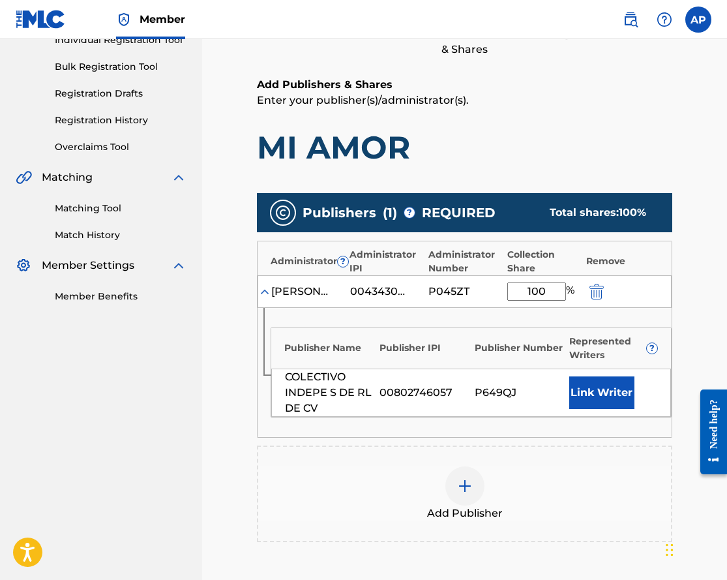
type input "100"
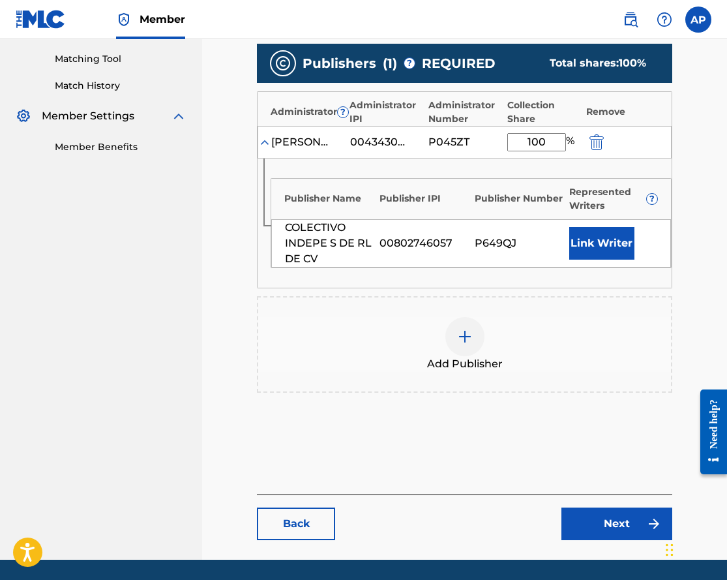
click at [572, 515] on link "Next" at bounding box center [617, 524] width 111 height 33
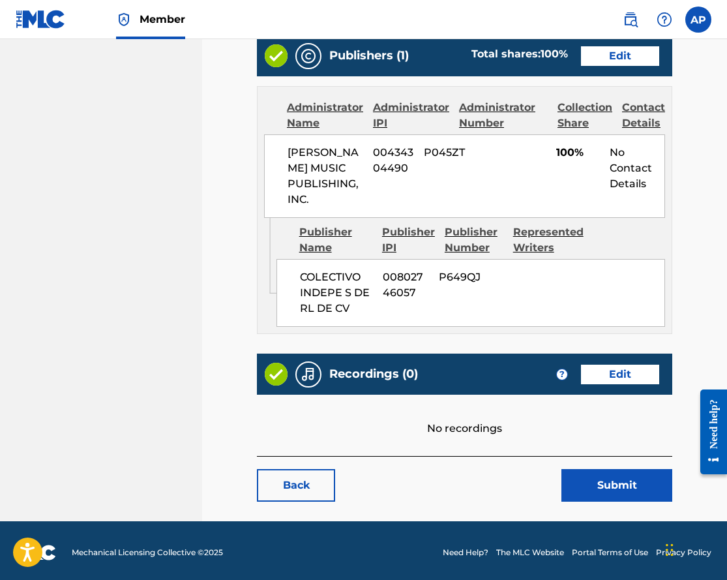
scroll to position [548, 0]
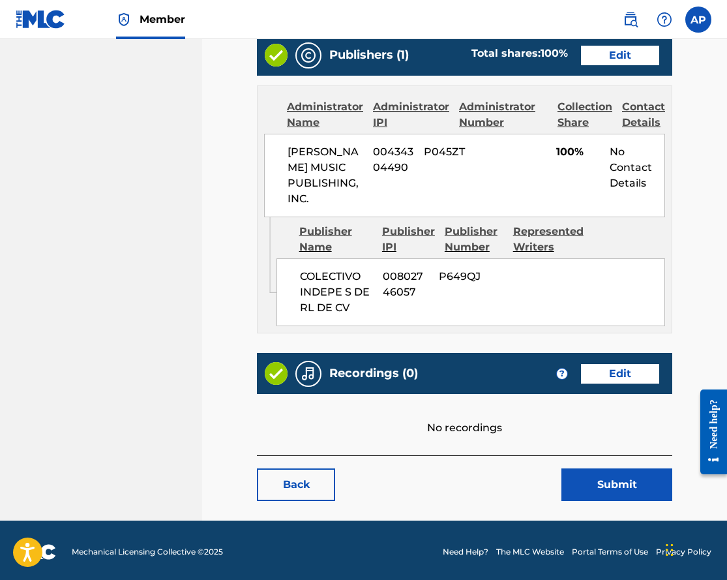
click at [603, 490] on button "Submit" at bounding box center [617, 484] width 111 height 33
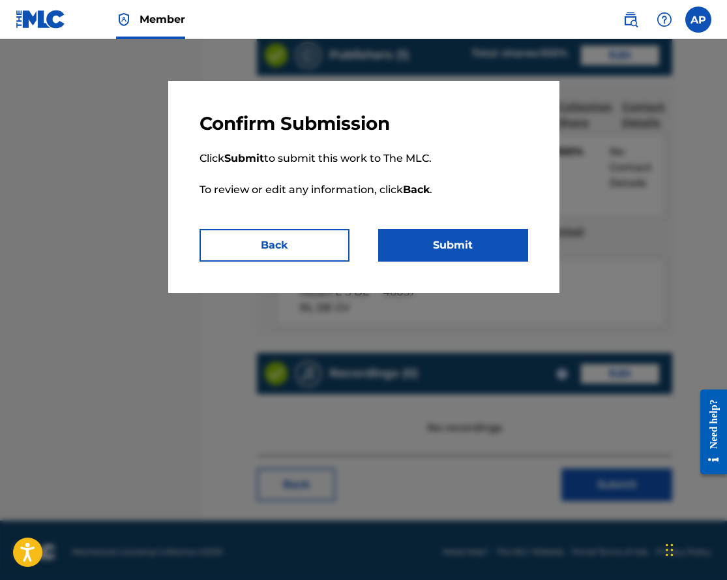
click at [497, 252] on button "Submit" at bounding box center [453, 245] width 150 height 33
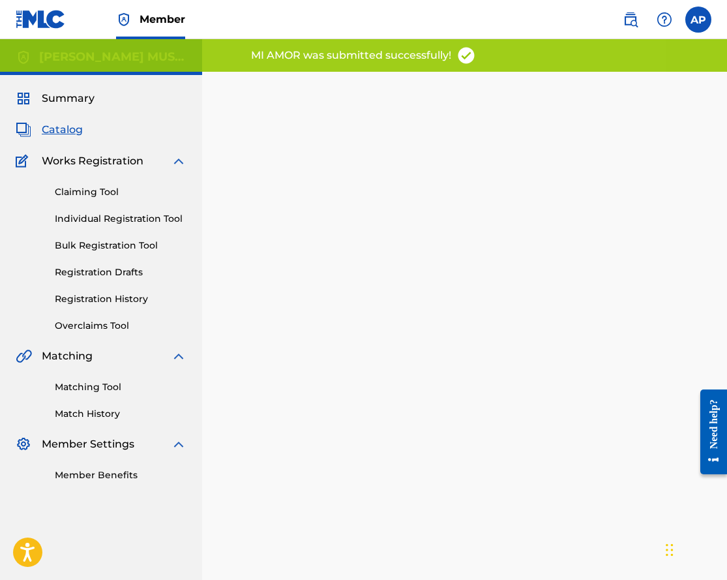
click at [38, 234] on div "Claiming Tool Individual Registration Tool Bulk Registration Tool Registration …" at bounding box center [101, 251] width 171 height 164
click at [29, 235] on div "Claiming Tool Individual Registration Tool Bulk Registration Tool Registration …" at bounding box center [101, 251] width 171 height 164
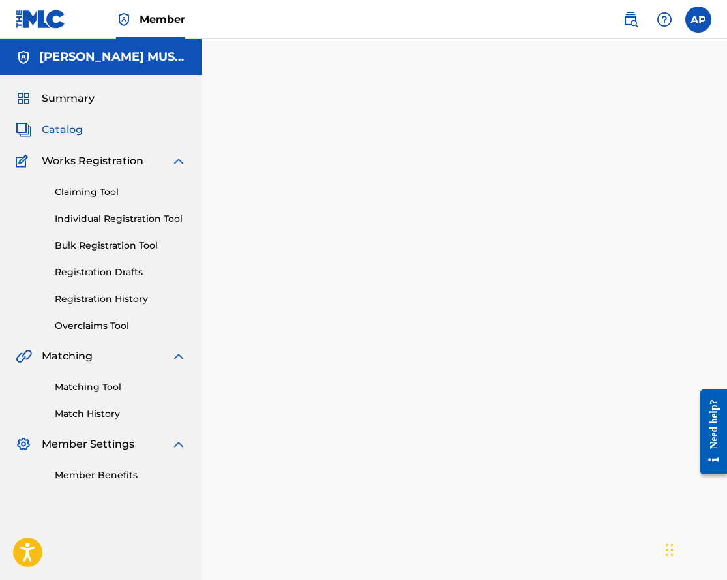
click at [65, 128] on span "Catalog" at bounding box center [62, 130] width 41 height 16
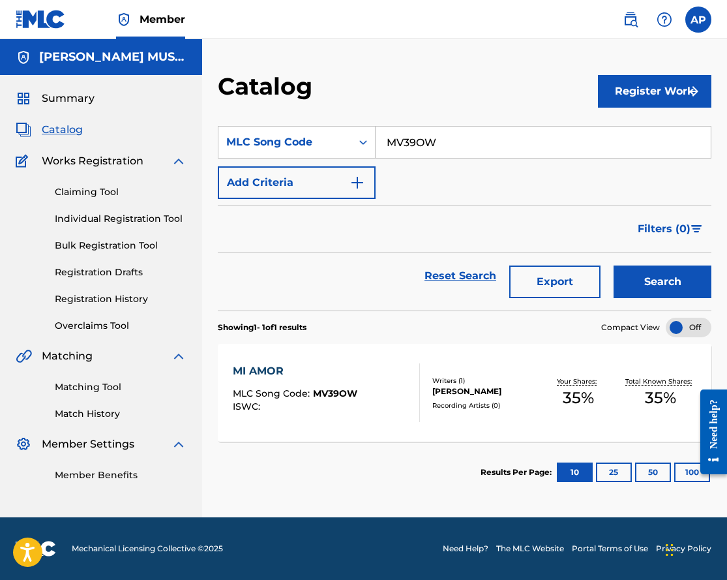
click at [381, 144] on input "MV39OW" at bounding box center [543, 142] width 335 height 31
paste input "N968X3"
type input "N968X3"
click at [614, 265] on button "Search" at bounding box center [663, 281] width 98 height 33
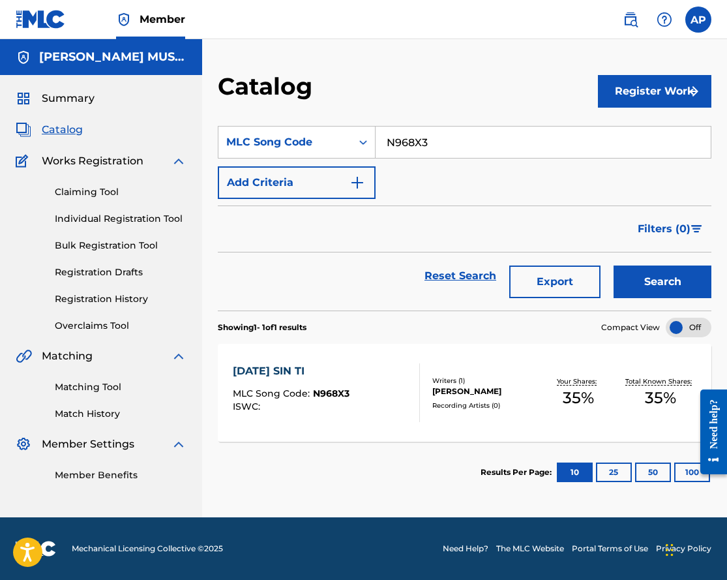
click at [280, 376] on div "[DATE] SIN TI" at bounding box center [291, 371] width 117 height 16
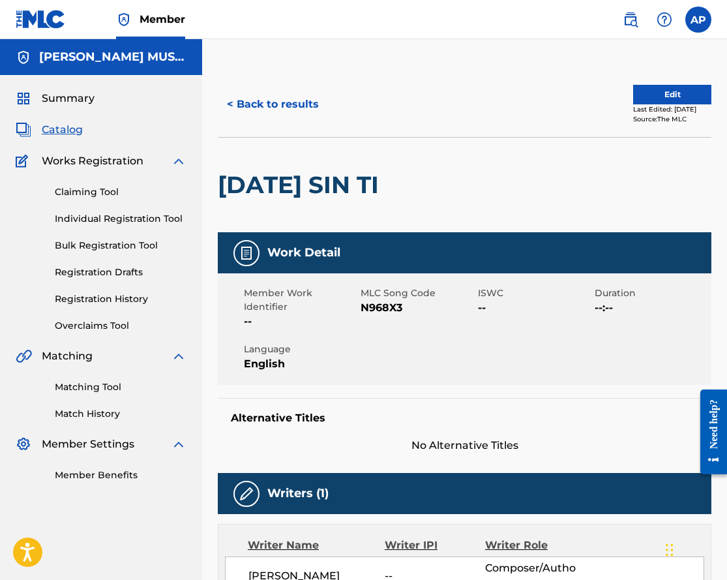
click at [635, 98] on button "Edit" at bounding box center [672, 95] width 78 height 20
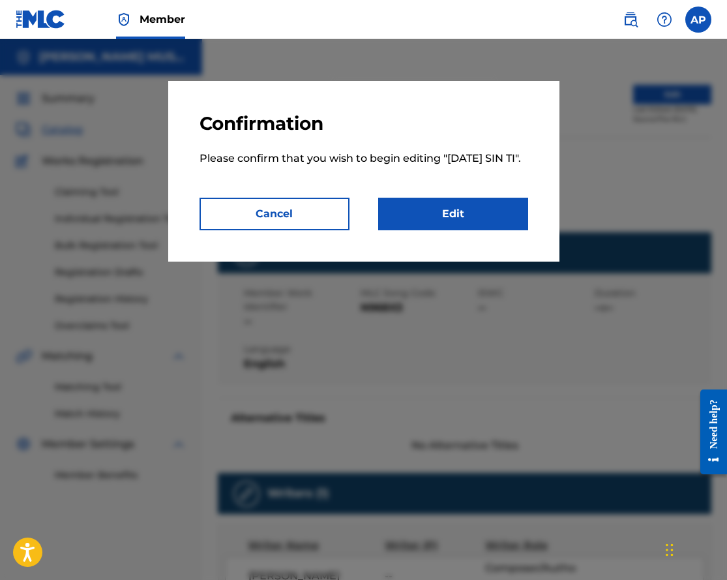
click at [423, 215] on link "Edit" at bounding box center [453, 214] width 150 height 33
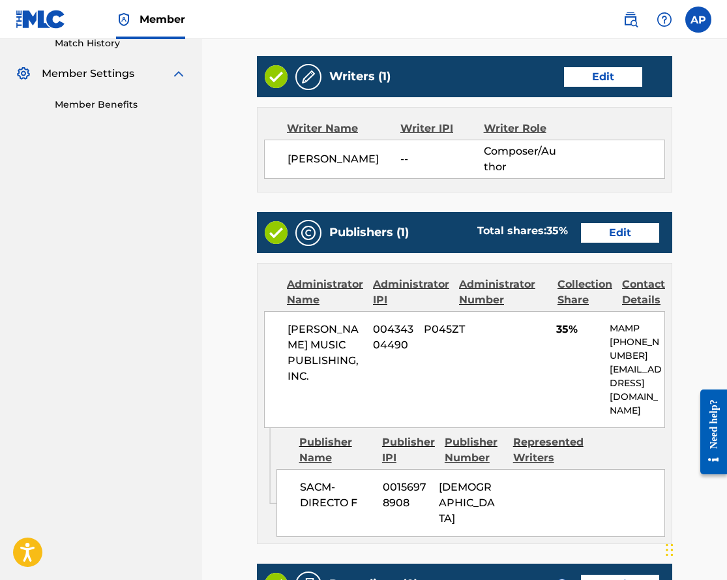
scroll to position [410, 0]
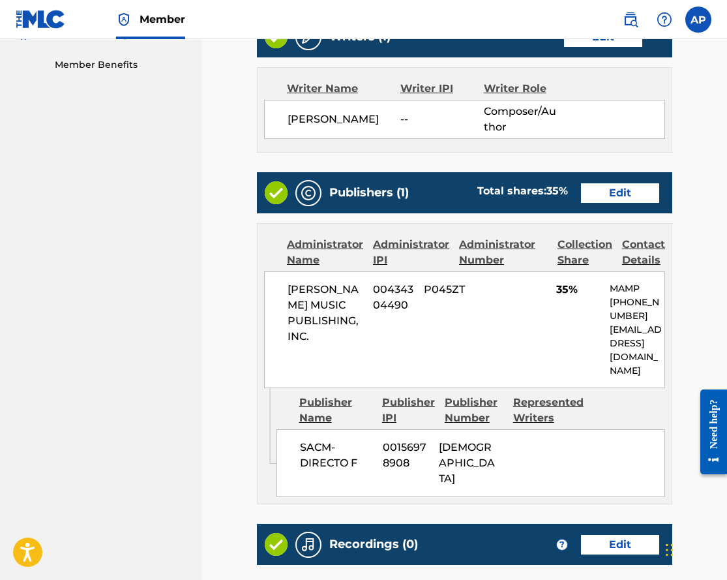
click at [617, 183] on link "Edit" at bounding box center [620, 193] width 78 height 20
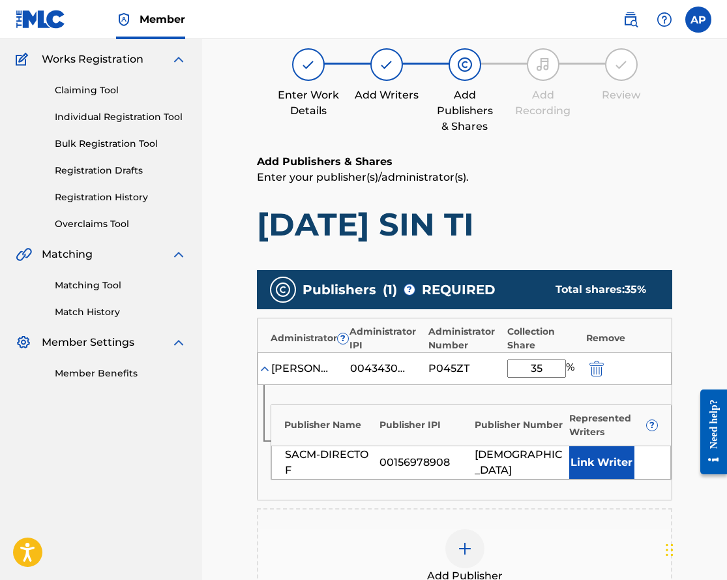
scroll to position [167, 0]
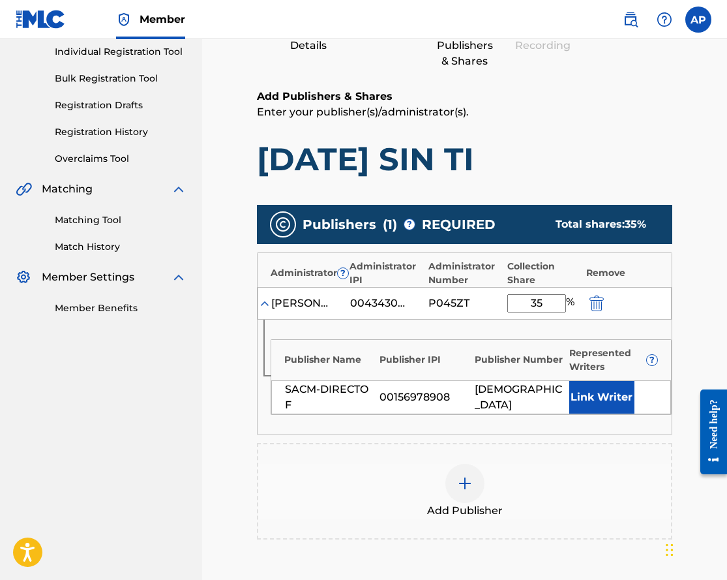
click at [596, 304] on img "submit" at bounding box center [597, 304] width 14 height 16
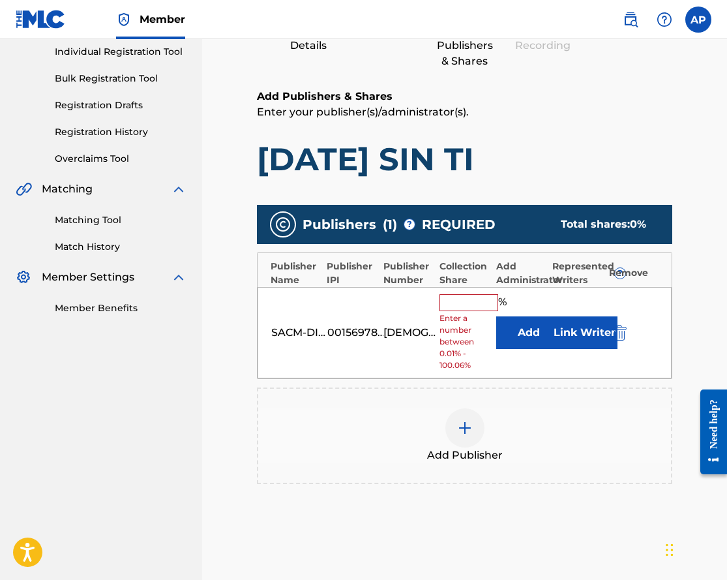
click at [617, 331] on img "submit" at bounding box center [620, 333] width 14 height 16
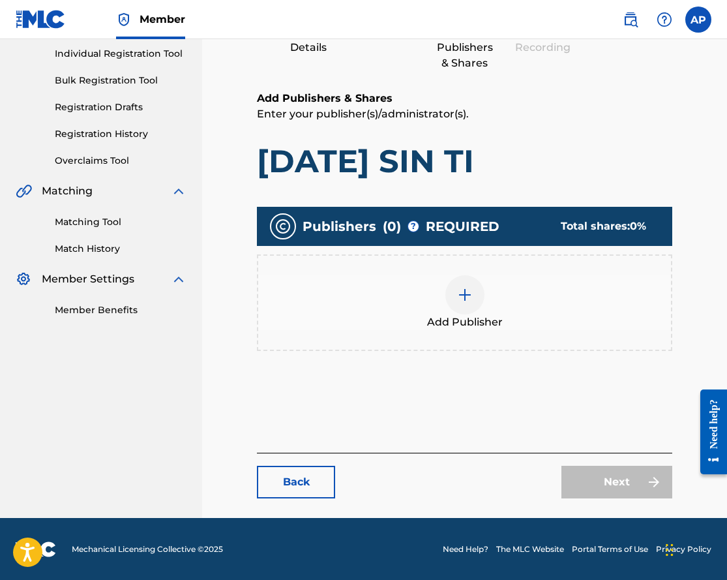
click at [477, 307] on div at bounding box center [465, 294] width 39 height 39
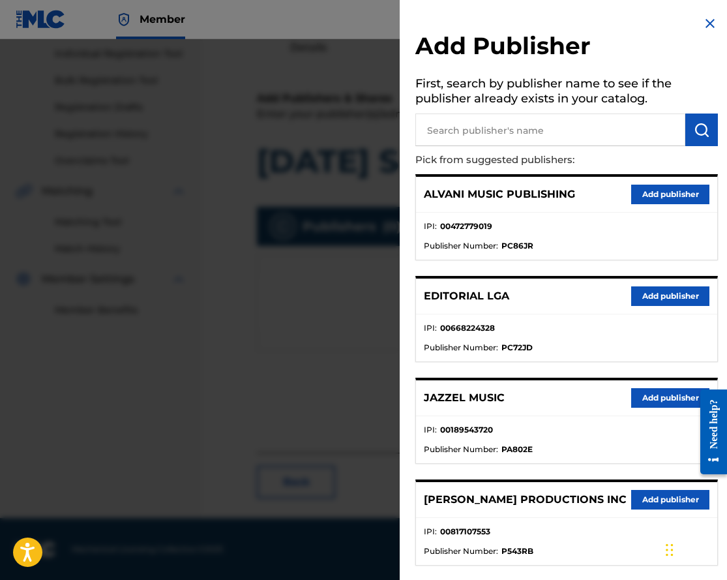
click at [467, 142] on input "text" at bounding box center [551, 130] width 270 height 33
type input "Colectivo"
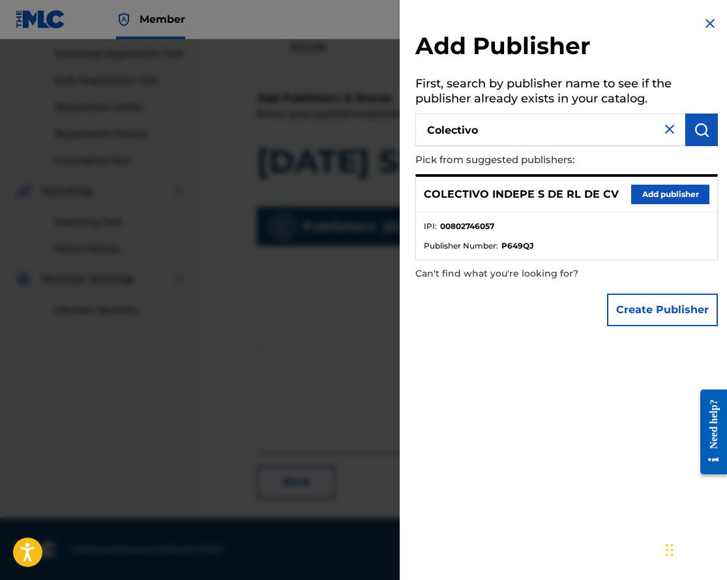
click at [647, 193] on button "Add publisher" at bounding box center [670, 195] width 78 height 20
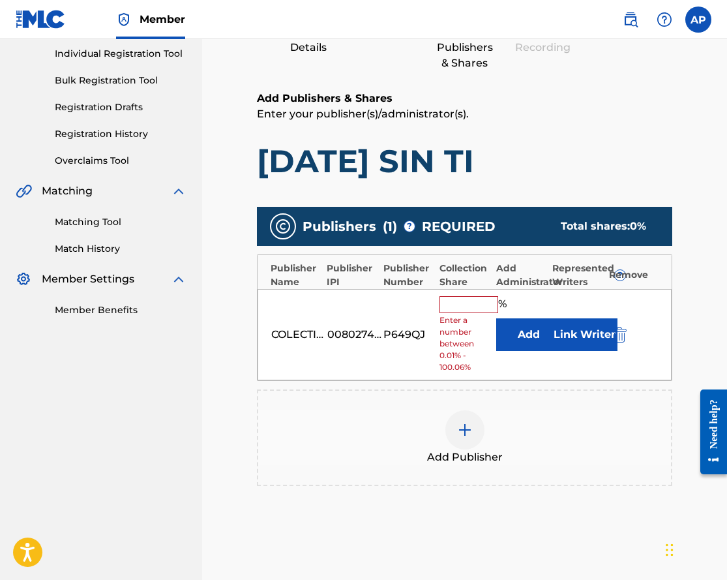
click at [500, 322] on button "Add" at bounding box center [528, 334] width 65 height 33
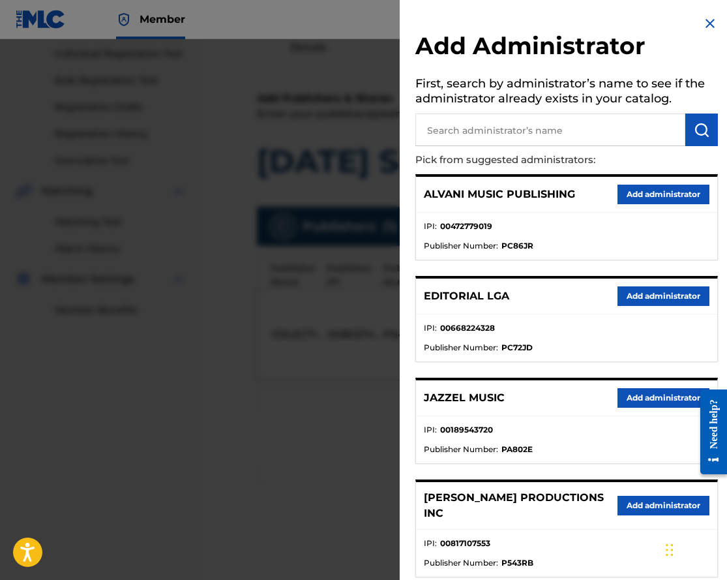
click at [492, 130] on input "text" at bounding box center [551, 130] width 270 height 33
type input "max"
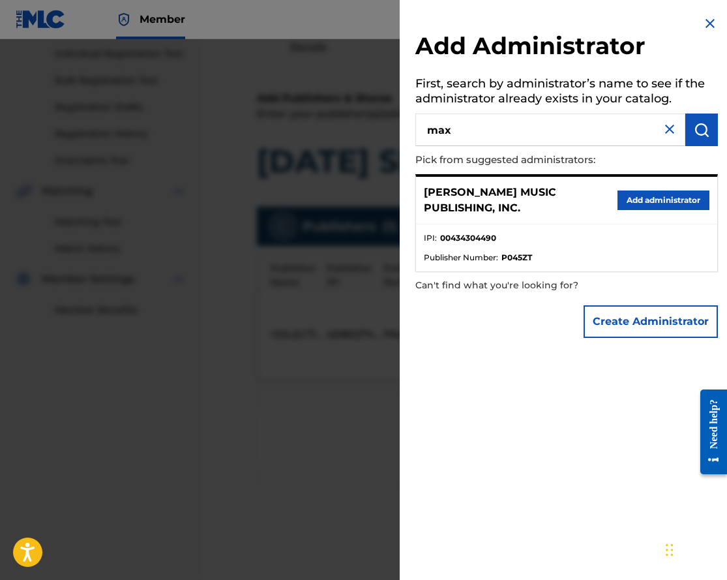
click at [651, 192] on button "Add administrator" at bounding box center [664, 200] width 92 height 20
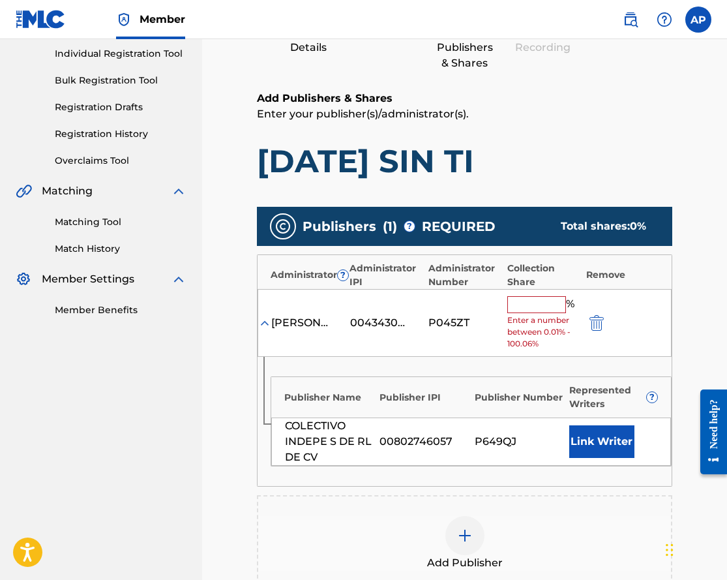
click at [527, 306] on input "text" at bounding box center [537, 304] width 59 height 17
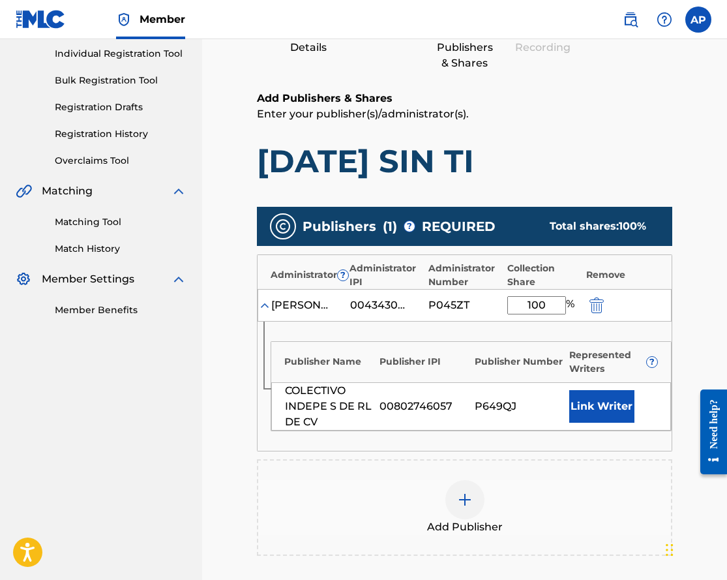
type input "100"
click at [613, 143] on h1 "[DATE] SIN TI" at bounding box center [465, 161] width 416 height 39
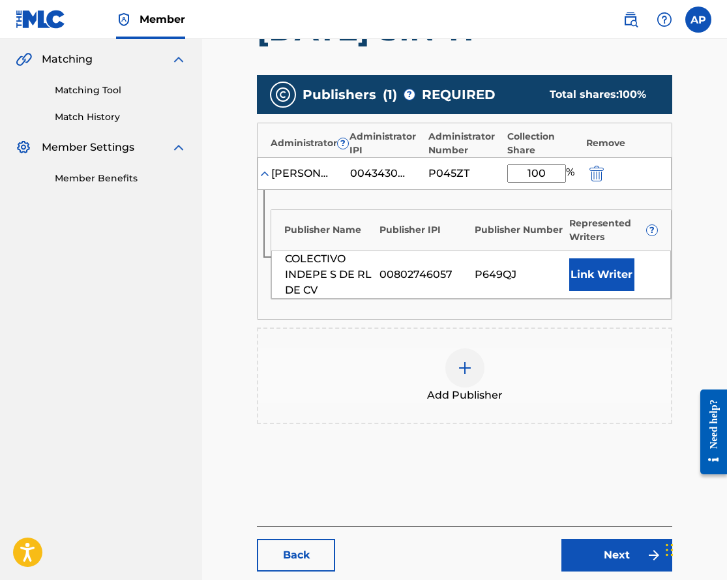
scroll to position [308, 0]
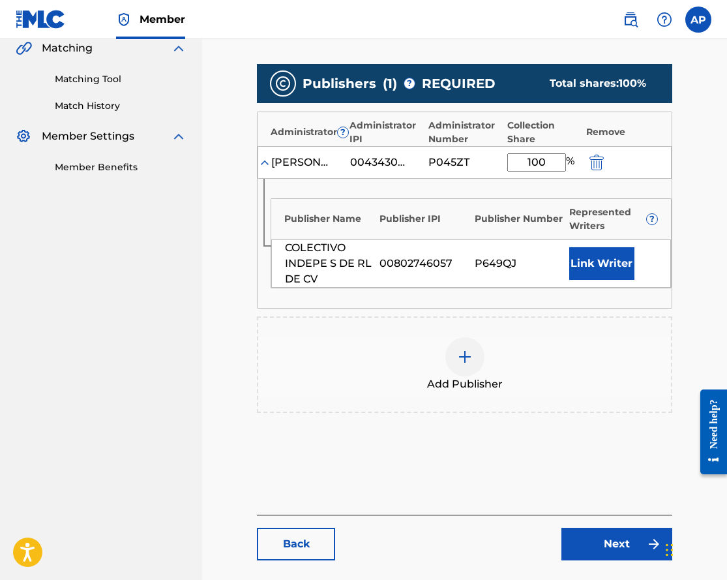
click at [623, 536] on link "Next" at bounding box center [617, 544] width 111 height 33
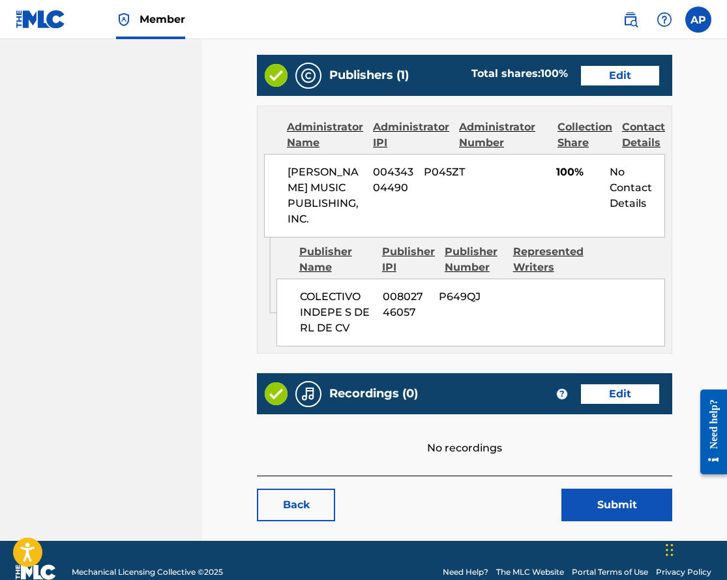
scroll to position [528, 0]
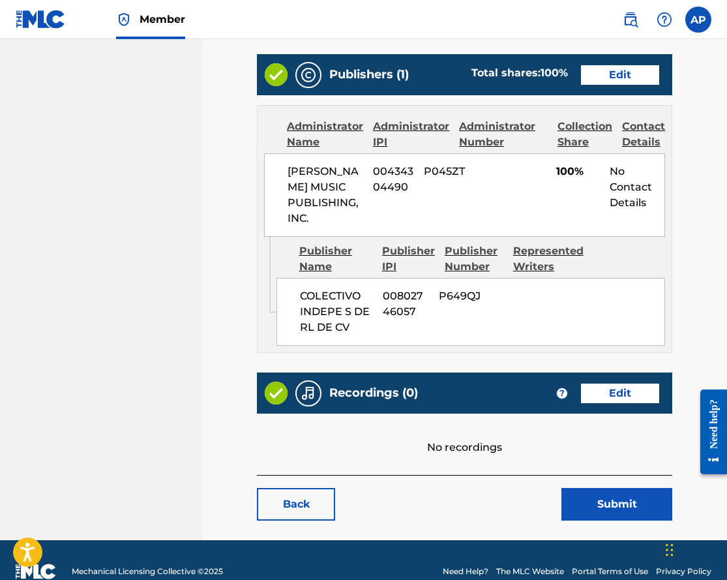
click at [589, 515] on button "Submit" at bounding box center [617, 504] width 111 height 33
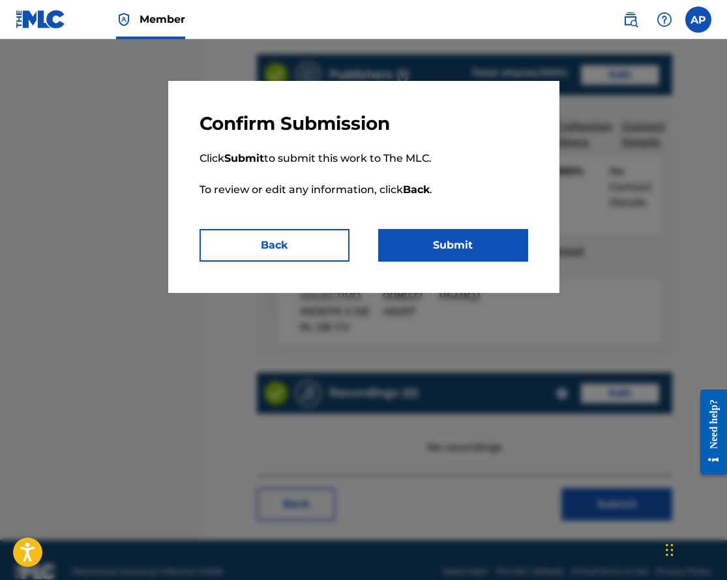
click at [461, 249] on button "Submit" at bounding box center [453, 245] width 150 height 33
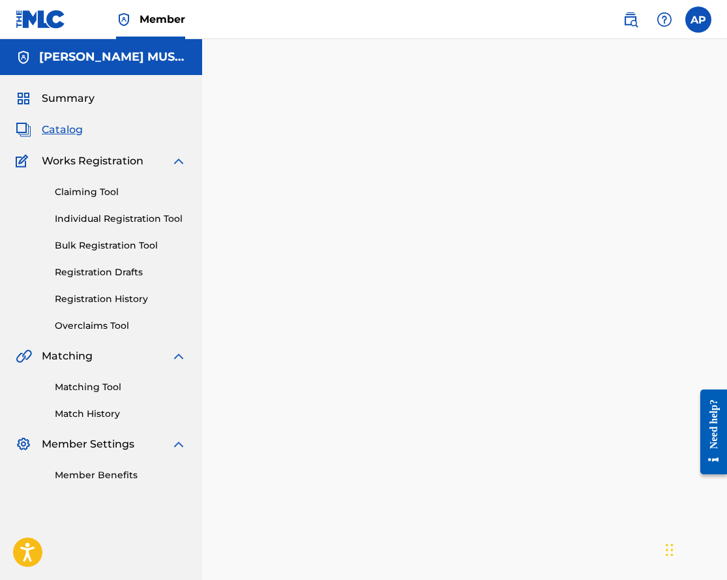
click at [59, 128] on span "Catalog" at bounding box center [62, 130] width 41 height 16
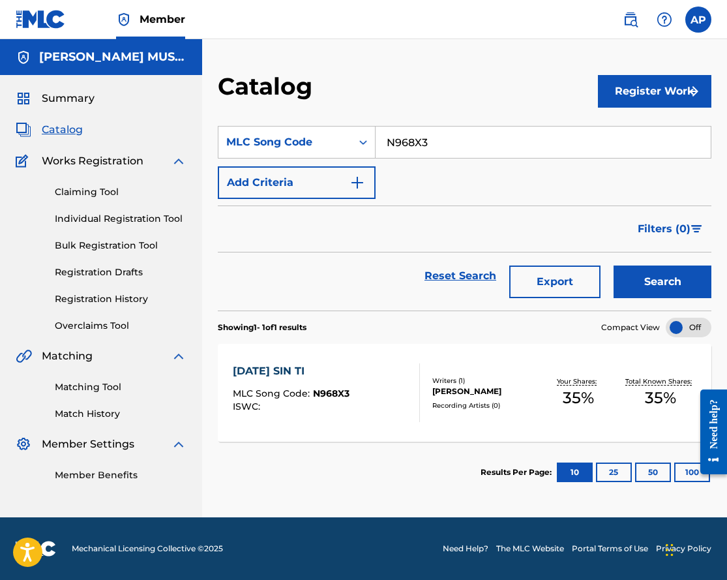
click at [291, 369] on div "[DATE] SIN TI" at bounding box center [291, 371] width 117 height 16
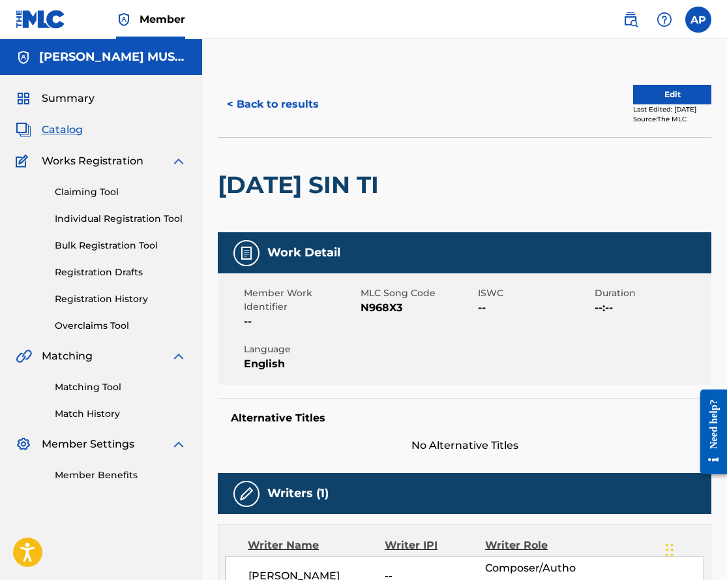
click at [672, 91] on button "Edit" at bounding box center [672, 95] width 78 height 20
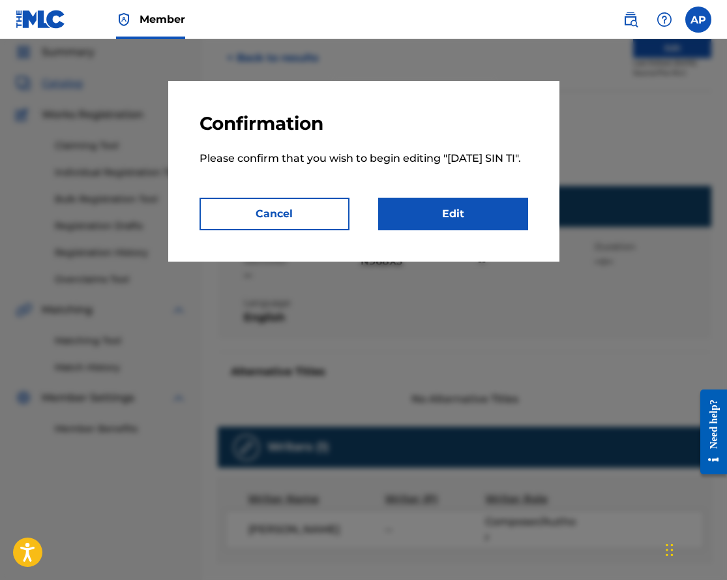
scroll to position [48, 0]
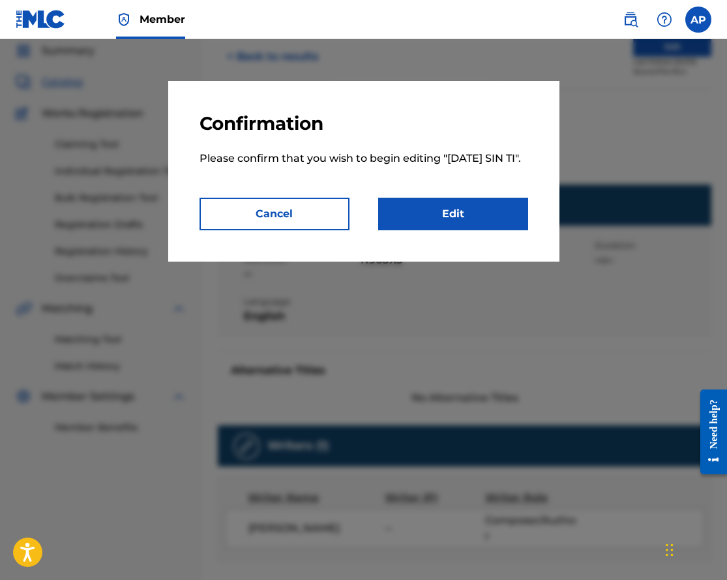
click at [489, 198] on p "Please confirm that you wish to begin editing " [DATE] SIN TI "." at bounding box center [364, 166] width 329 height 63
click at [485, 216] on link "Edit" at bounding box center [453, 214] width 150 height 33
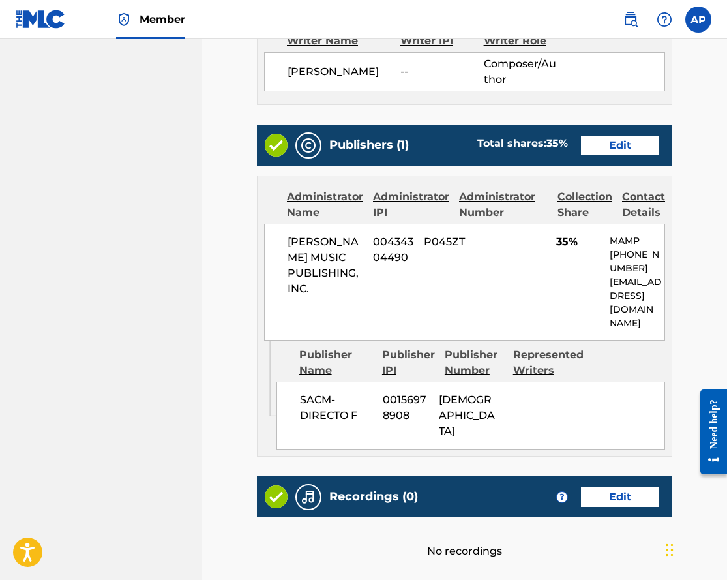
scroll to position [459, 0]
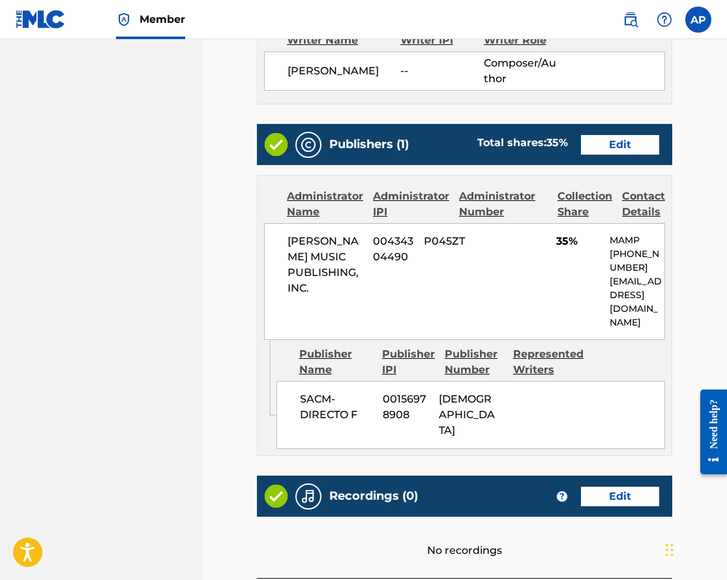
click at [592, 144] on link "Edit" at bounding box center [620, 145] width 78 height 20
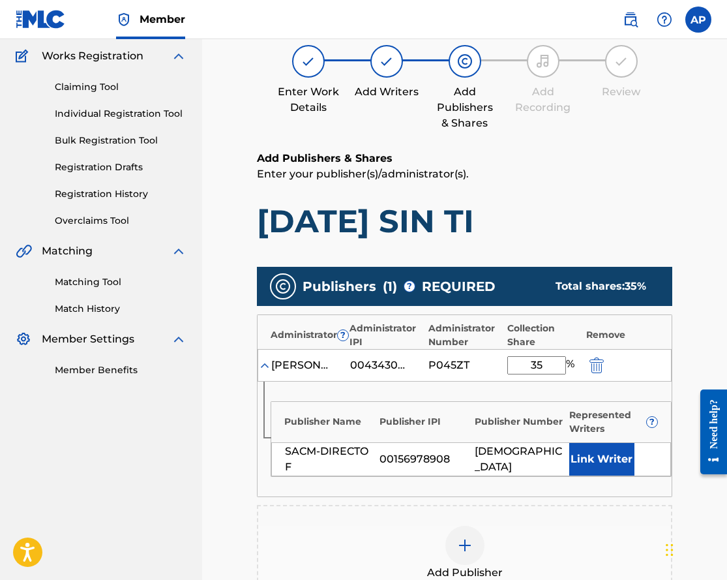
scroll to position [104, 0]
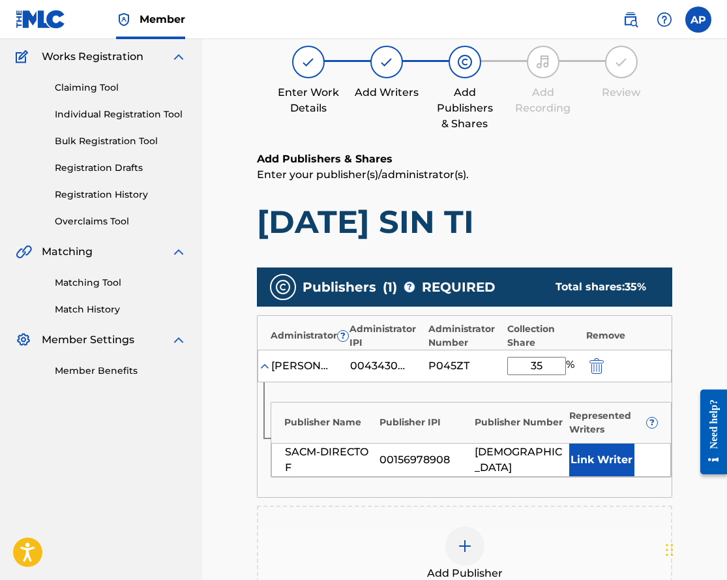
click at [598, 364] on img "submit" at bounding box center [597, 366] width 14 height 16
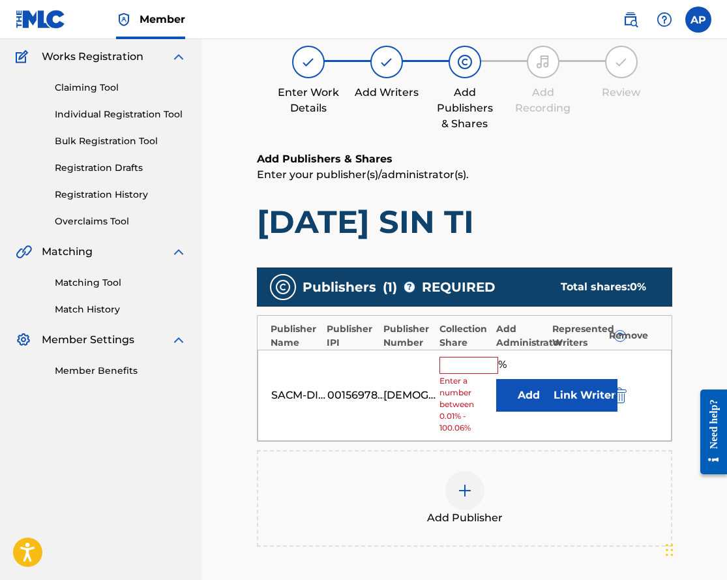
click at [618, 387] on img "submit" at bounding box center [620, 395] width 14 height 16
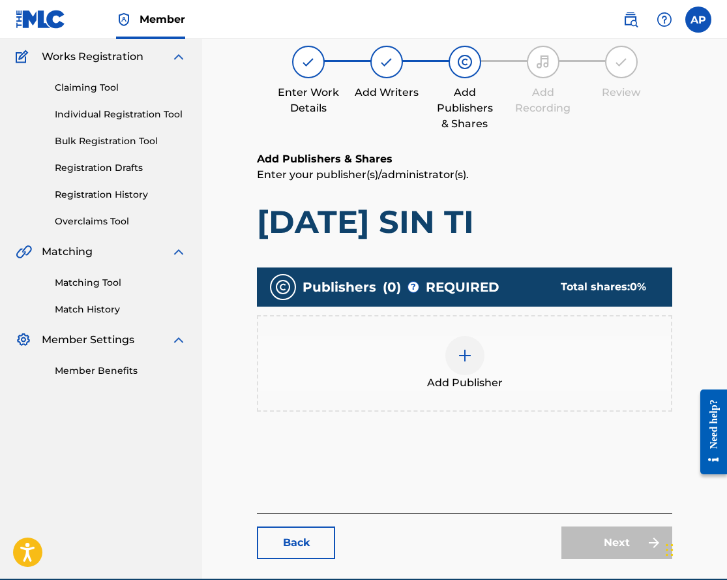
click at [473, 351] on div at bounding box center [465, 355] width 39 height 39
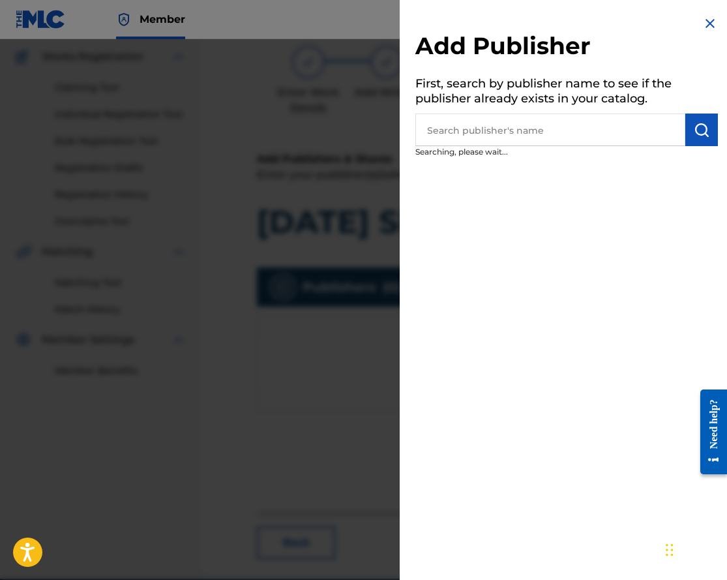
click at [455, 131] on input "text" at bounding box center [551, 130] width 270 height 33
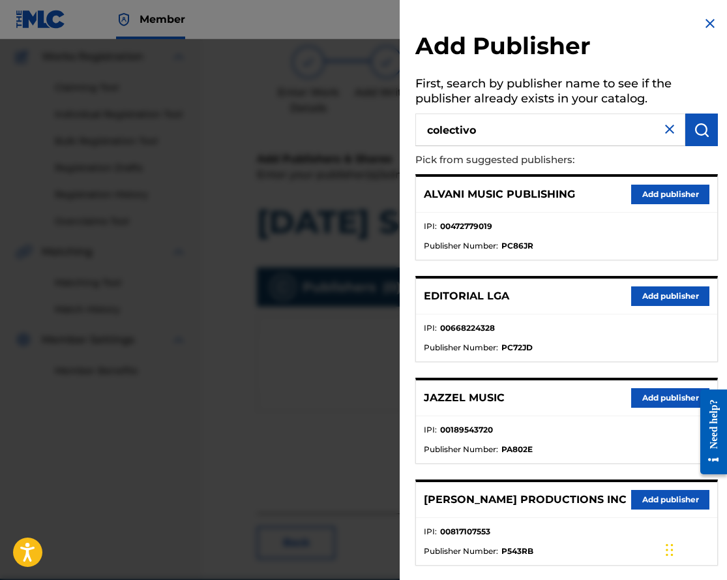
type input "colectivo"
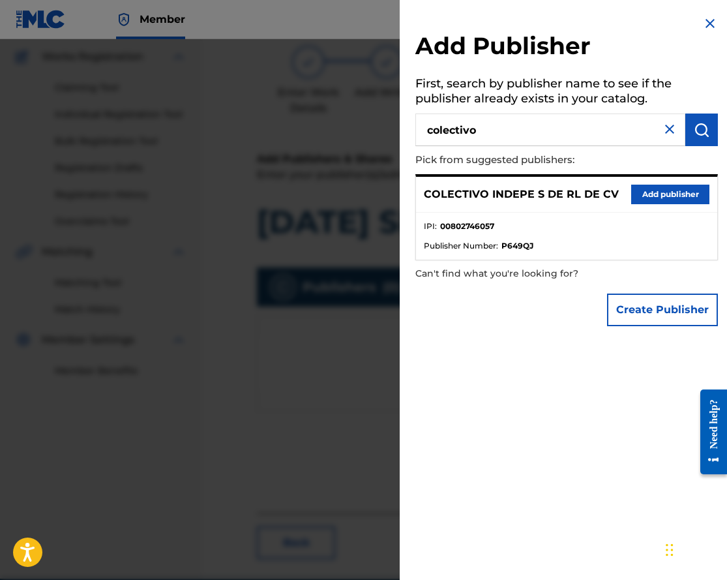
click at [662, 190] on button "Add publisher" at bounding box center [670, 195] width 78 height 20
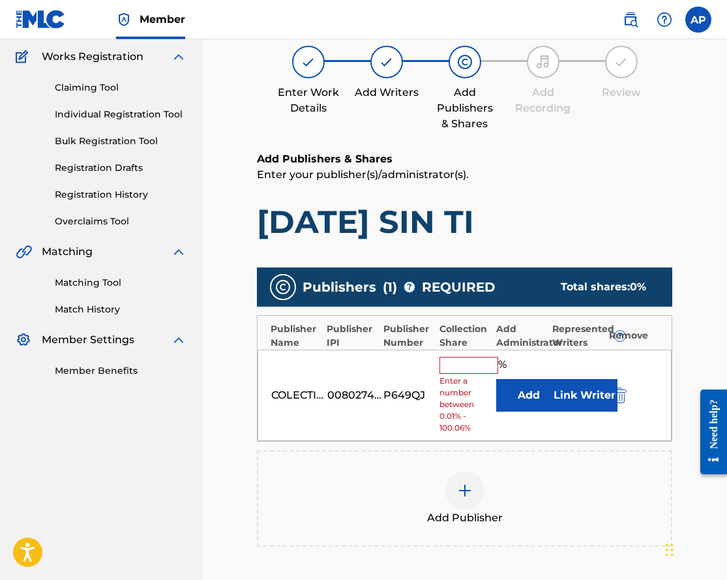
click at [514, 392] on button "Add" at bounding box center [528, 395] width 65 height 33
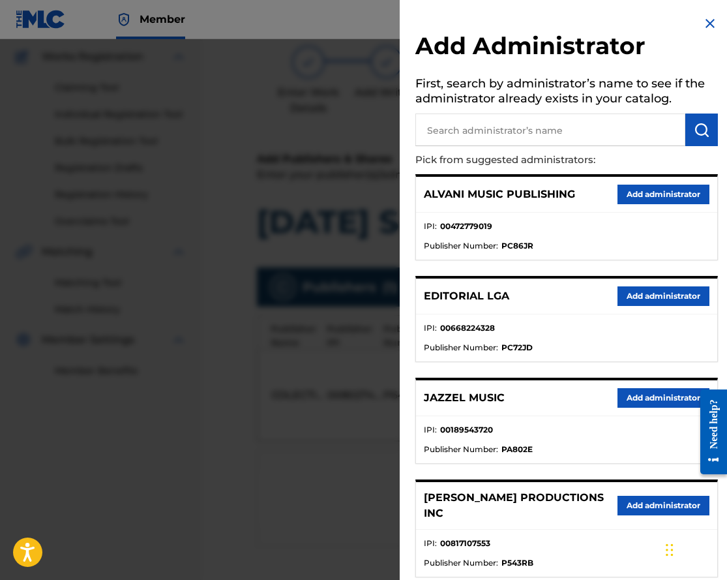
click at [437, 131] on input "text" at bounding box center [551, 130] width 270 height 33
type input "max"
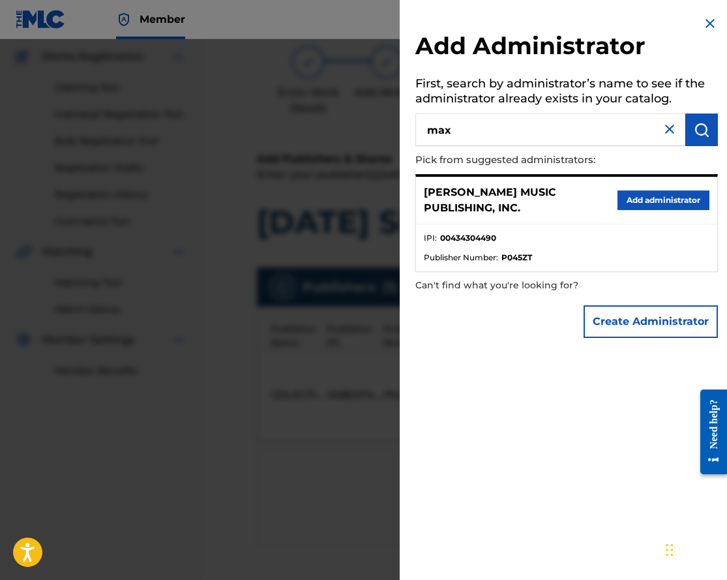
click at [624, 200] on button "Add administrator" at bounding box center [664, 200] width 92 height 20
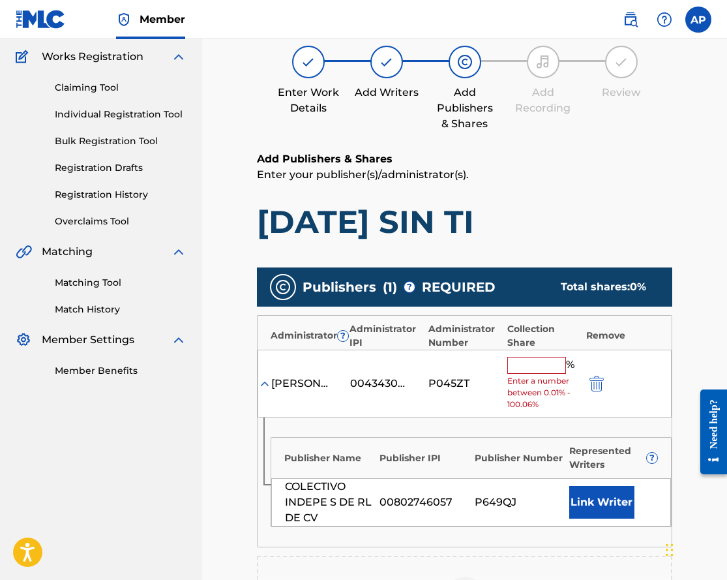
click at [517, 378] on span "Enter a number between 0.01% - 100.06%" at bounding box center [544, 392] width 72 height 35
click at [518, 367] on input "text" at bounding box center [537, 365] width 59 height 17
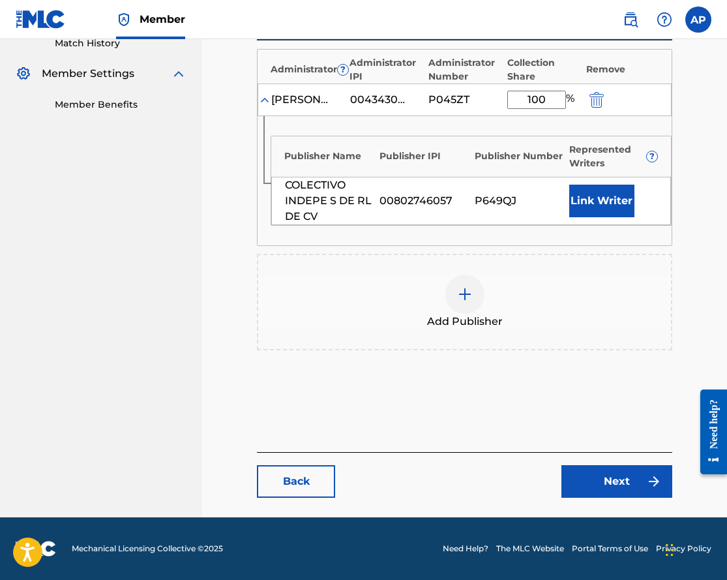
type input "100"
click at [592, 470] on link "Next" at bounding box center [617, 481] width 111 height 33
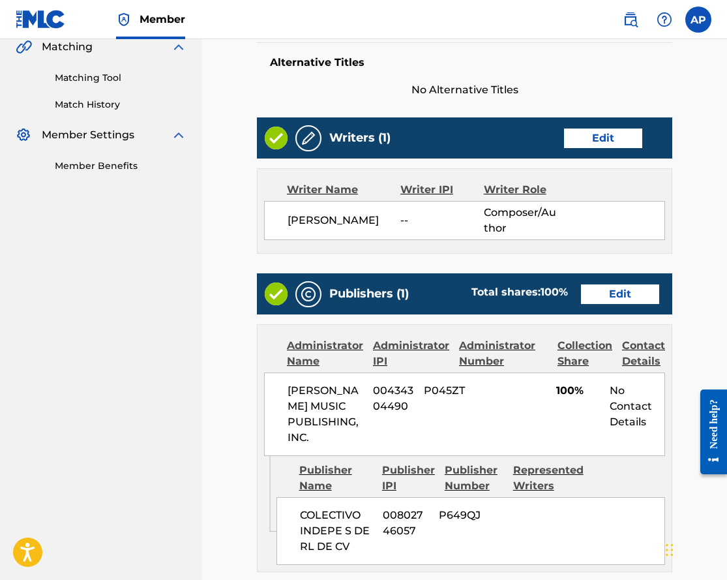
scroll to position [565, 0]
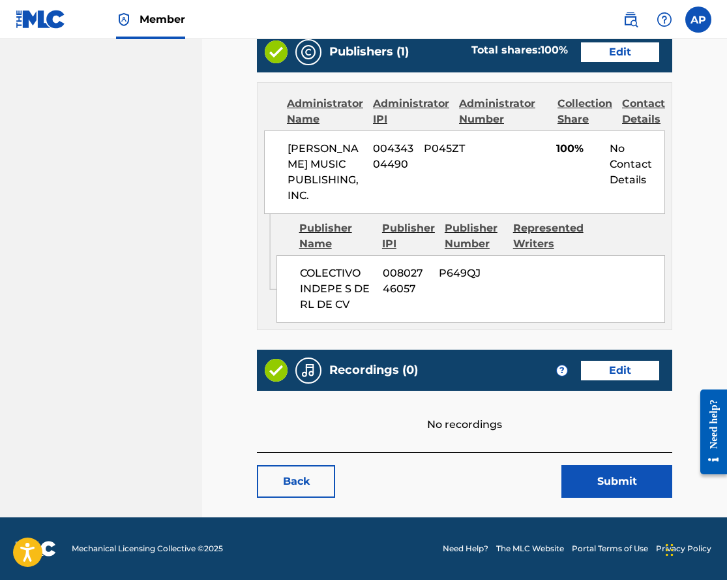
click at [605, 372] on link "Edit" at bounding box center [620, 371] width 78 height 20
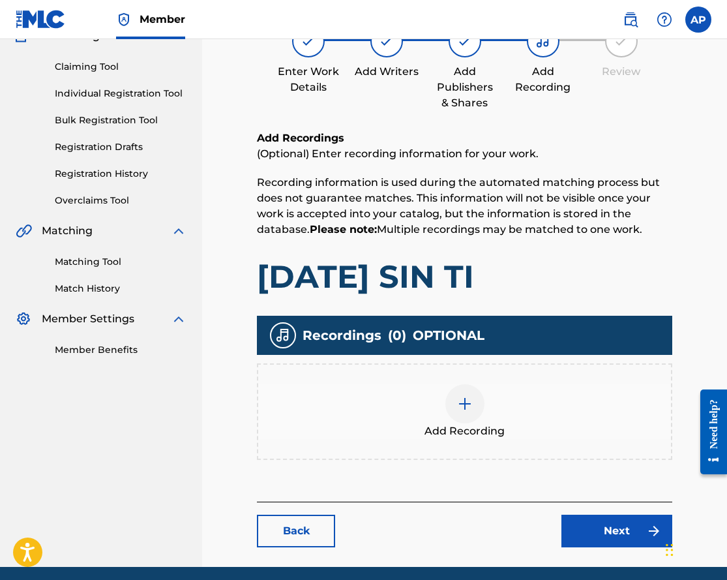
scroll to position [124, 0]
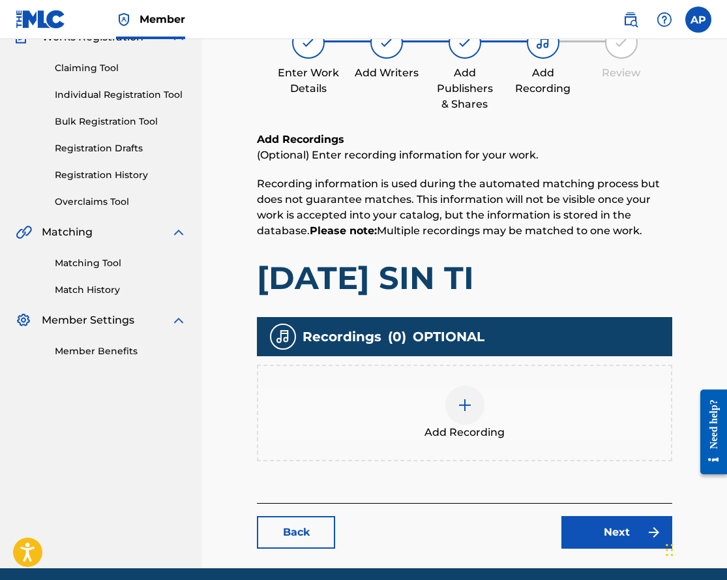
click at [454, 405] on div at bounding box center [465, 405] width 39 height 39
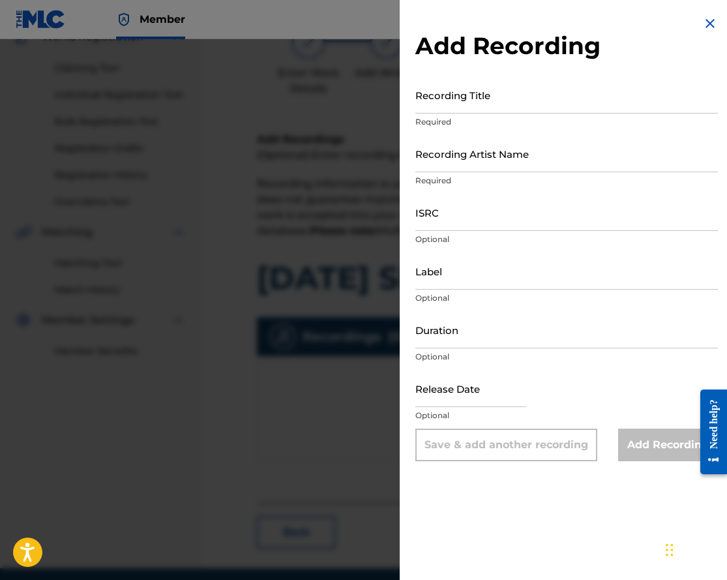
click at [444, 110] on input "Recording Title" at bounding box center [567, 94] width 303 height 37
click at [440, 157] on input "Recording Artist Name" at bounding box center [567, 153] width 303 height 37
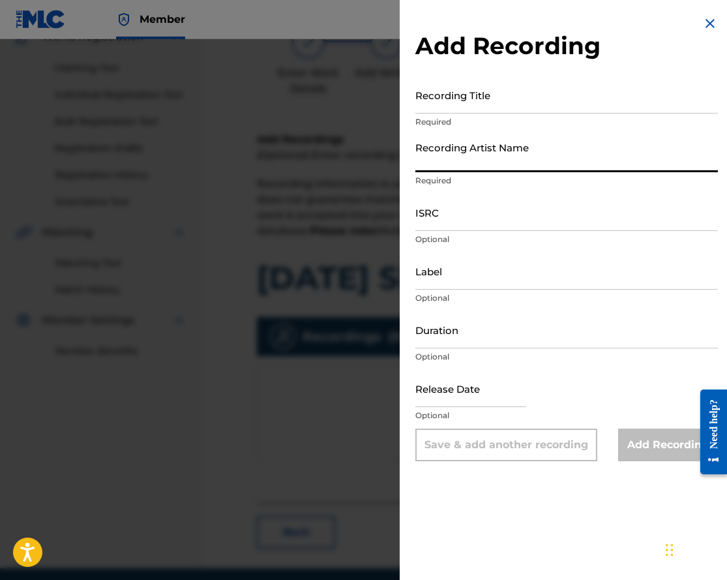
paste input "[PERSON_NAME]"
type input "[PERSON_NAME]"
click at [456, 74] on div "Add Recording Recording Title Required Recording Artist Name [PERSON_NAME] Requ…" at bounding box center [567, 238] width 334 height 477
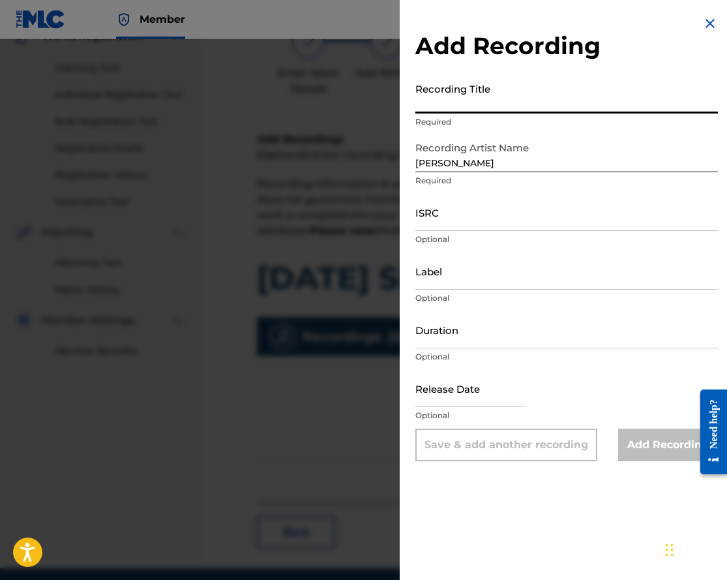
click at [456, 93] on input "Recording Title" at bounding box center [567, 94] width 303 height 37
paste input "OTRA CIUDAD"
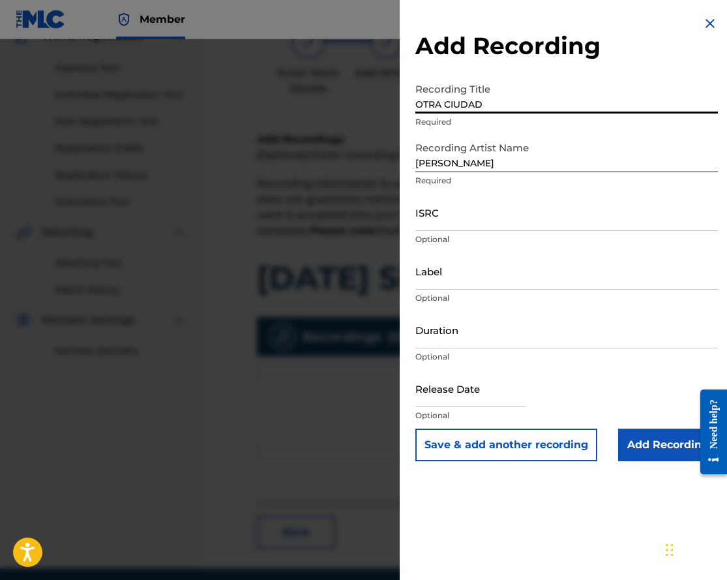
type input "OTRA CIUDAD"
click at [638, 437] on input "Add Recording" at bounding box center [668, 445] width 100 height 33
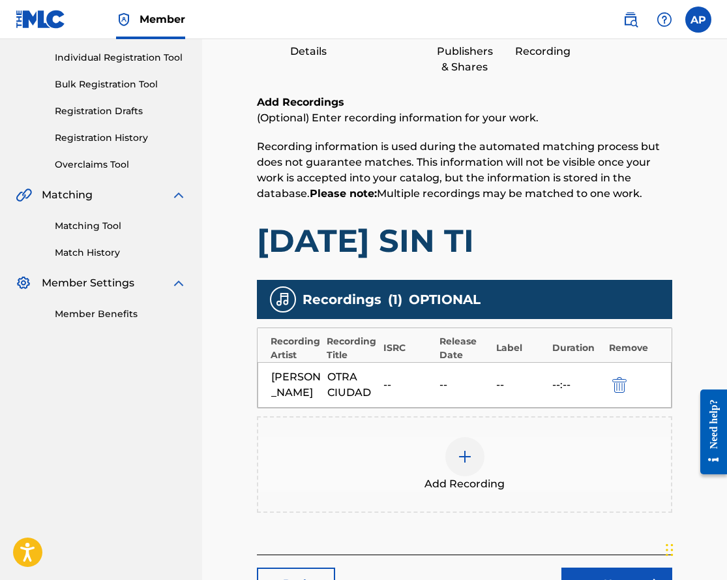
scroll to position [162, 0]
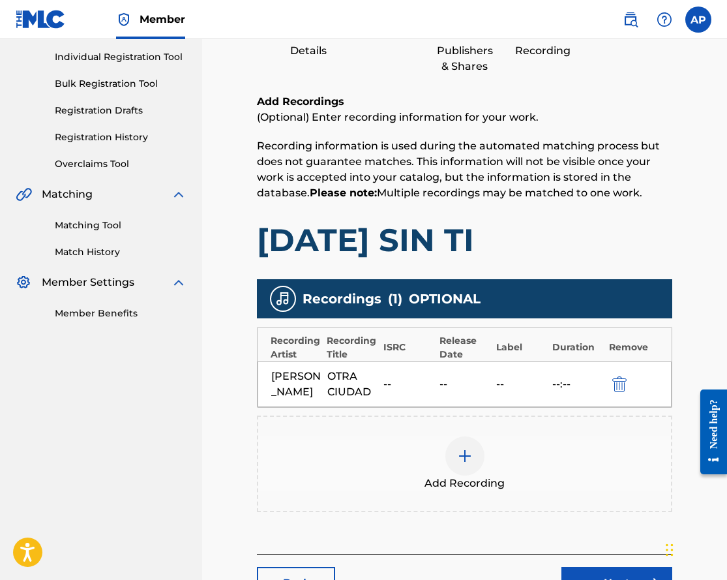
click at [625, 390] on img "submit" at bounding box center [620, 384] width 14 height 16
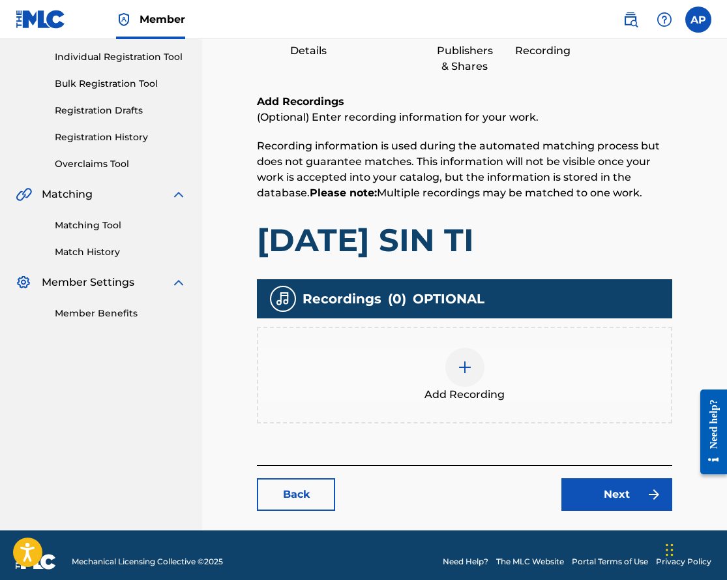
click at [468, 365] on img at bounding box center [465, 367] width 16 height 16
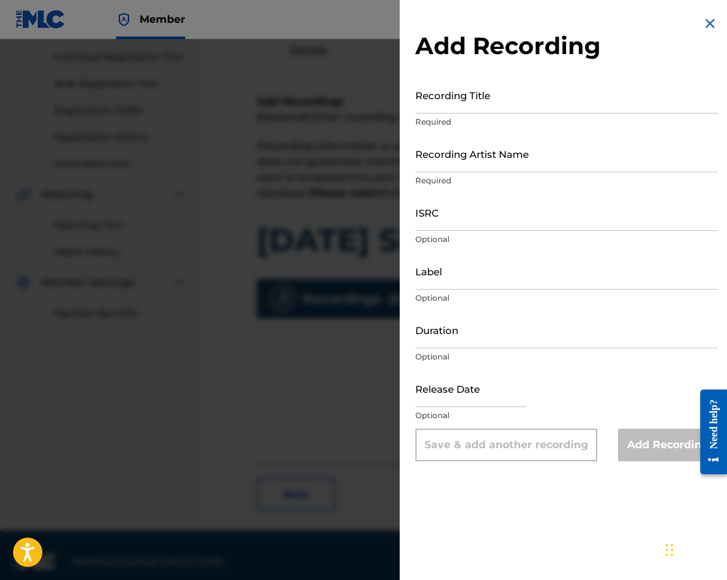
click at [490, 108] on input "Recording Title" at bounding box center [567, 94] width 303 height 37
paste input "[DATE] SIN TI"
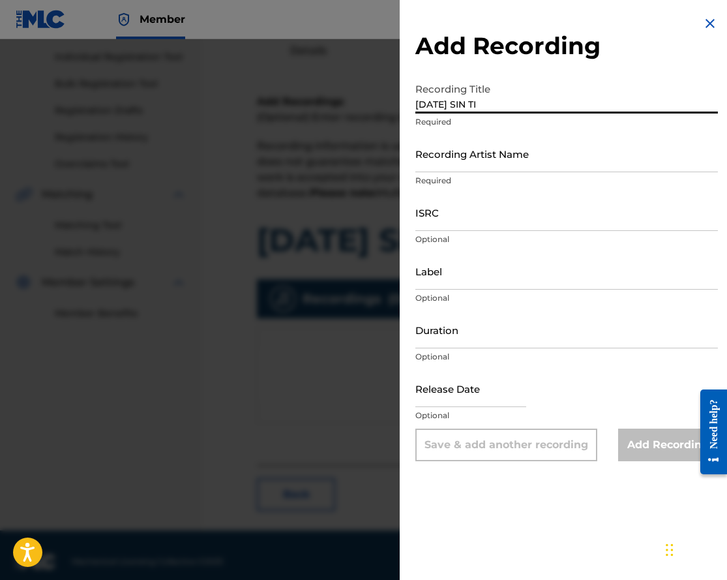
type input "[DATE] SIN TI"
click at [451, 158] on input "Recording Artist Name" at bounding box center [567, 153] width 303 height 37
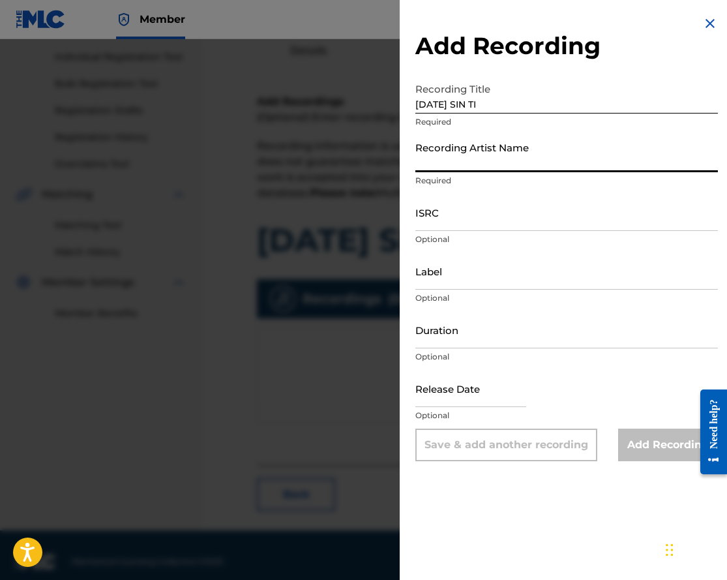
click at [703, 24] on img at bounding box center [711, 24] width 16 height 16
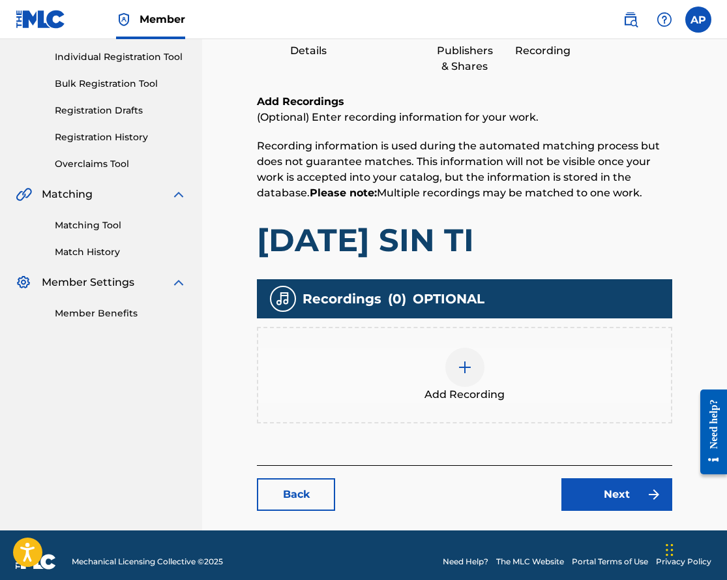
scroll to position [174, 0]
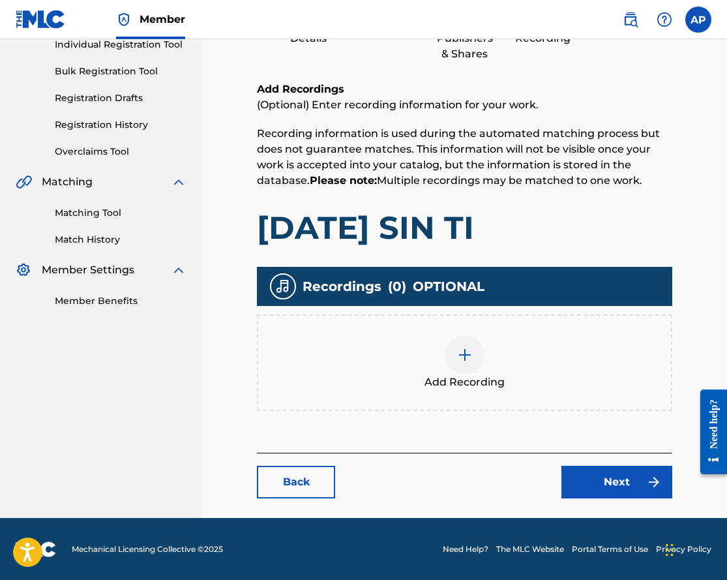
click at [572, 484] on link "Next" at bounding box center [617, 482] width 111 height 33
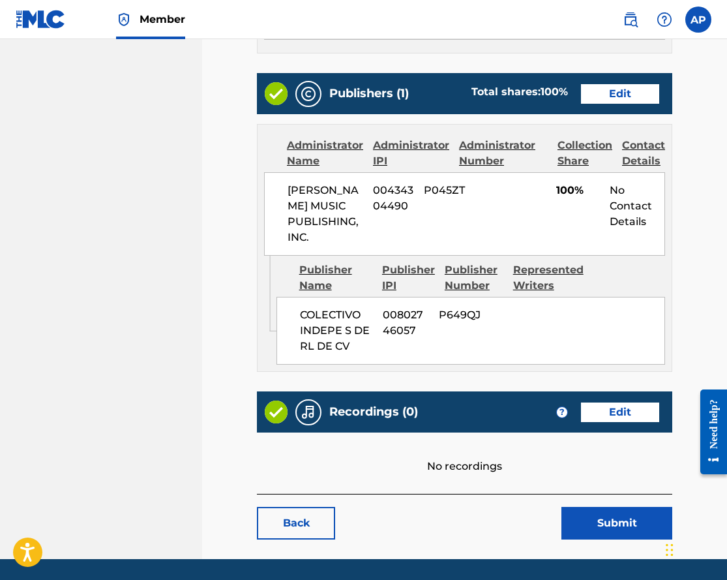
scroll to position [523, 0]
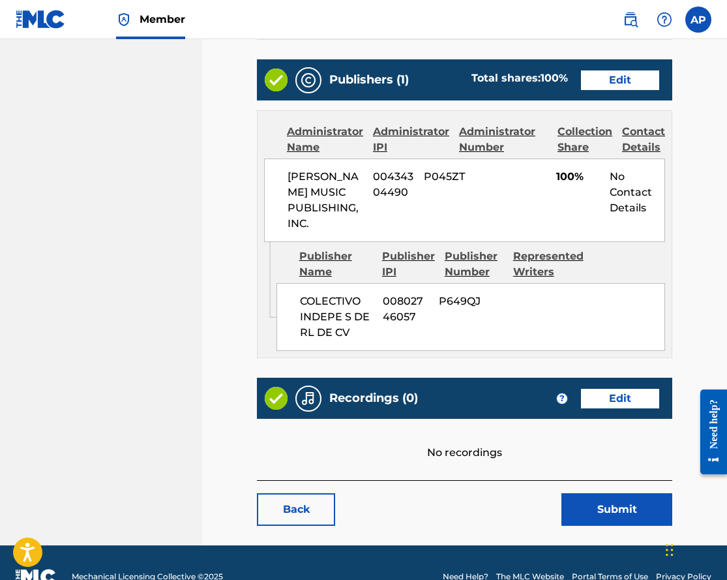
click at [594, 526] on button "Submit" at bounding box center [617, 509] width 111 height 33
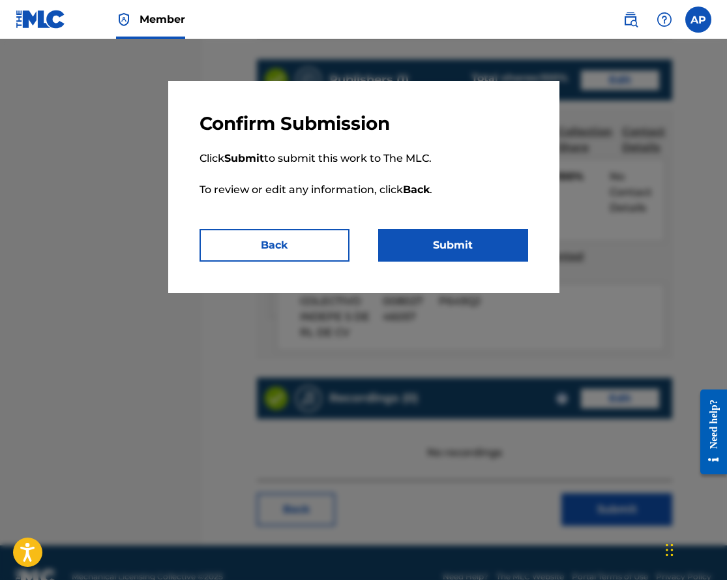
click at [499, 250] on button "Submit" at bounding box center [453, 245] width 150 height 33
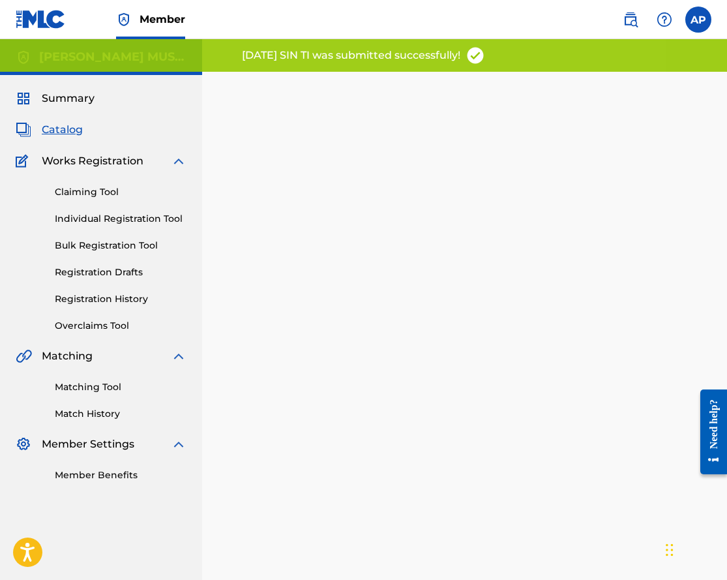
click at [68, 125] on span "Catalog" at bounding box center [62, 130] width 41 height 16
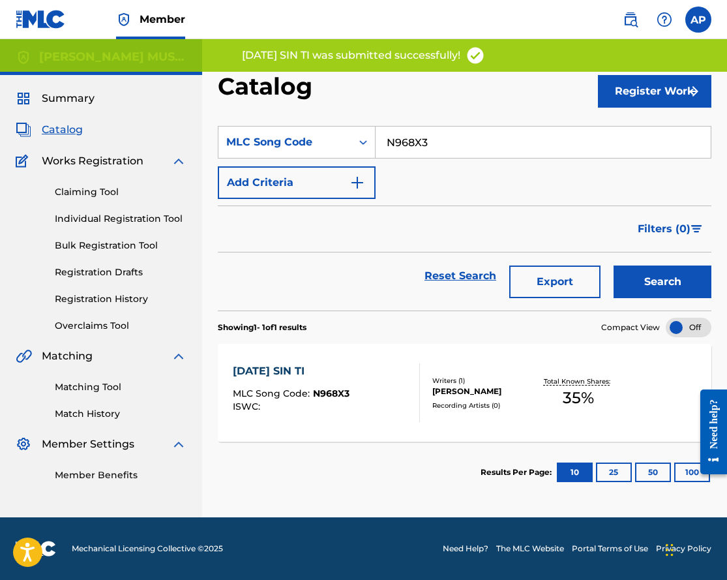
click at [389, 140] on input "N968X3" at bounding box center [543, 142] width 335 height 31
paste input "OM7BHN"
type input "OM7BHN"
click at [614, 265] on button "Search" at bounding box center [663, 281] width 98 height 33
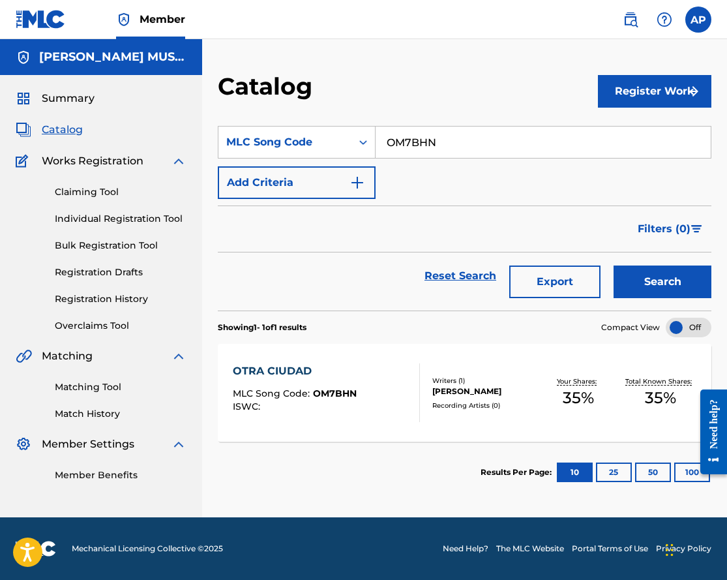
click at [285, 364] on div "OTRA CIUDAD" at bounding box center [295, 371] width 124 height 16
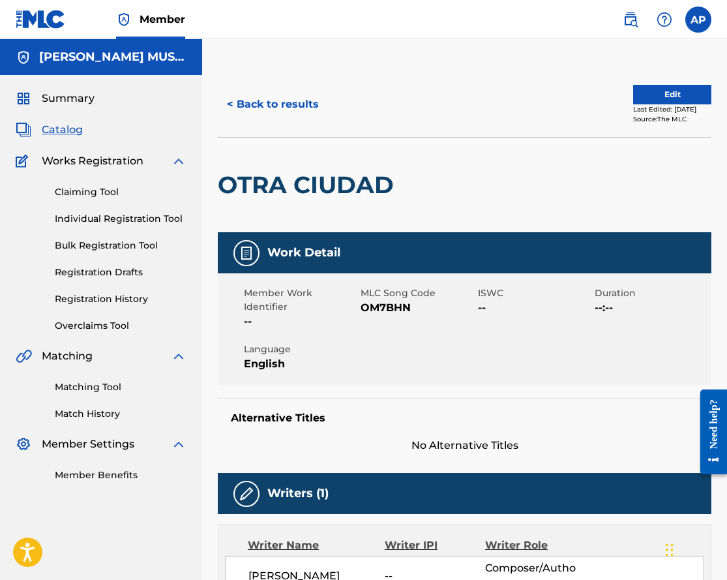
click at [673, 90] on button "Edit" at bounding box center [672, 95] width 78 height 20
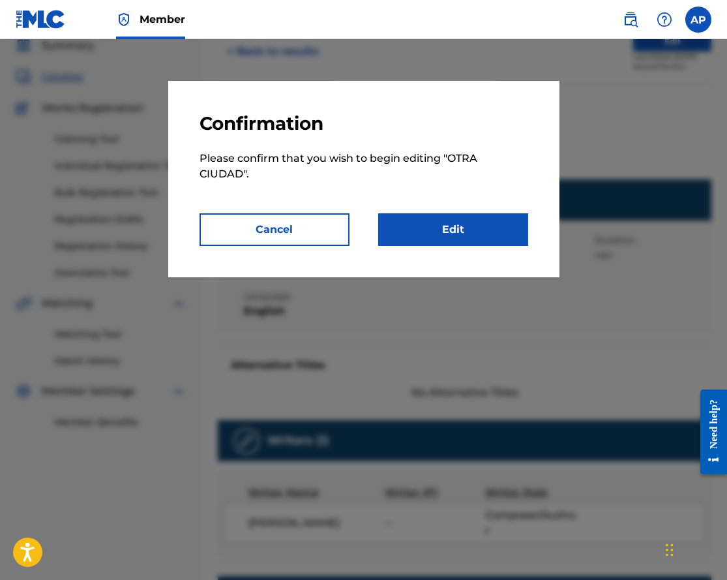
scroll to position [50, 0]
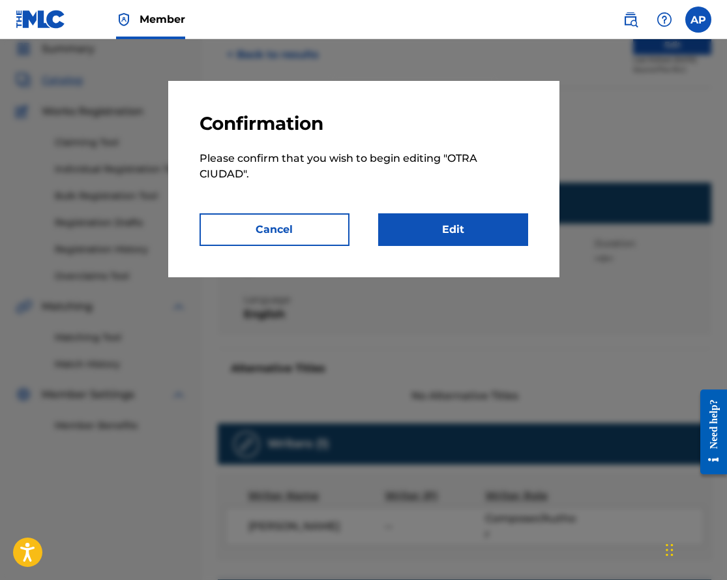
click at [468, 226] on link "Edit" at bounding box center [453, 229] width 150 height 33
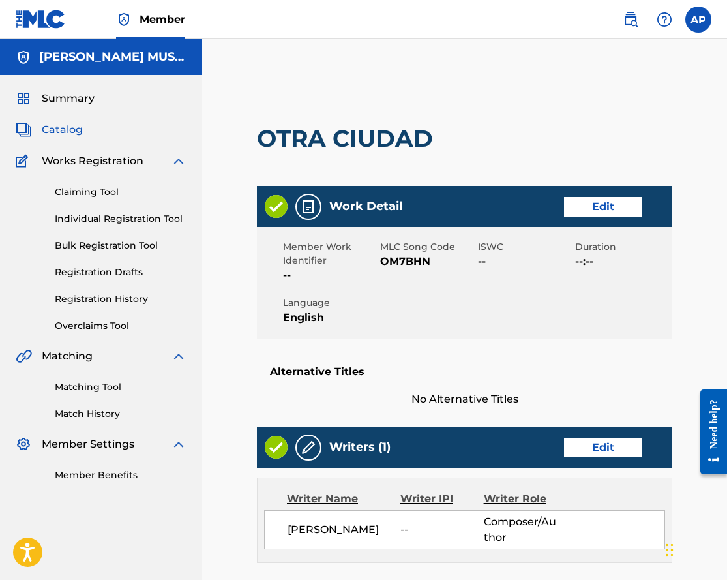
scroll to position [567, 0]
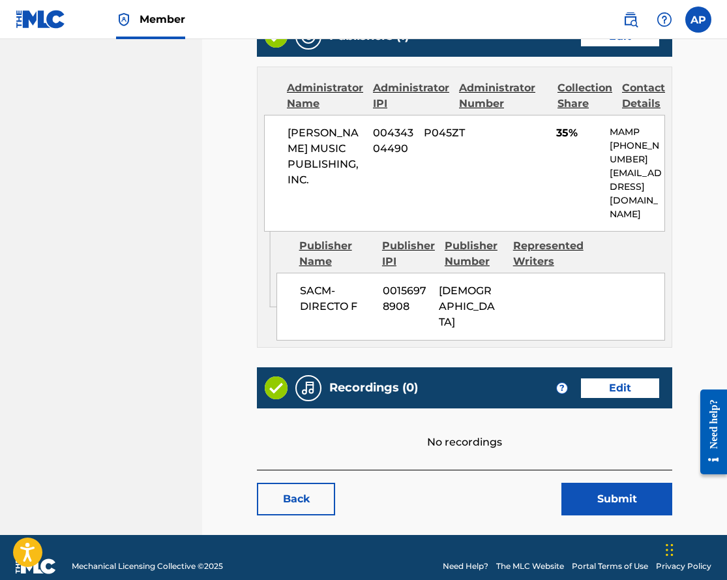
click at [601, 378] on link "Edit" at bounding box center [620, 388] width 78 height 20
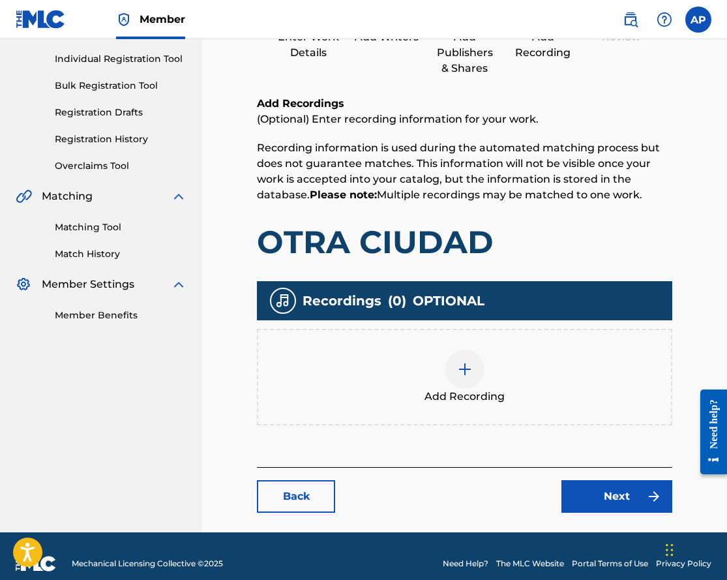
scroll to position [165, 0]
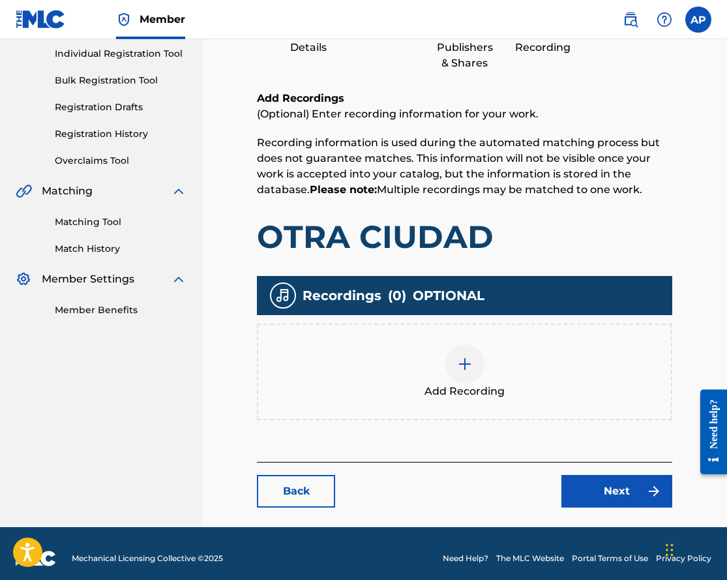
click at [457, 368] on img at bounding box center [465, 364] width 16 height 16
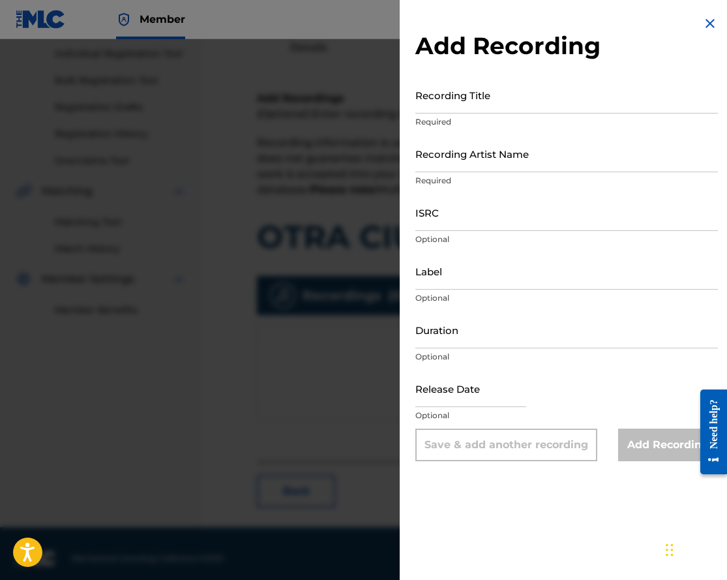
click at [455, 87] on input "Recording Title" at bounding box center [567, 94] width 303 height 37
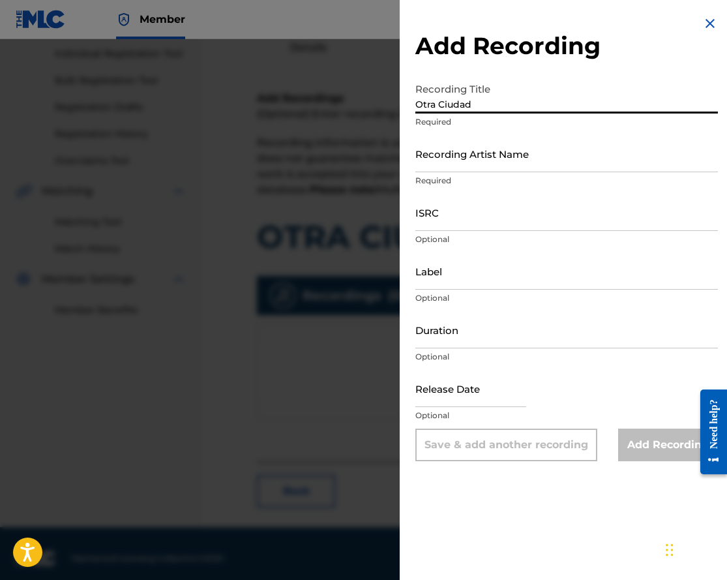
type input "Otra Ciudad"
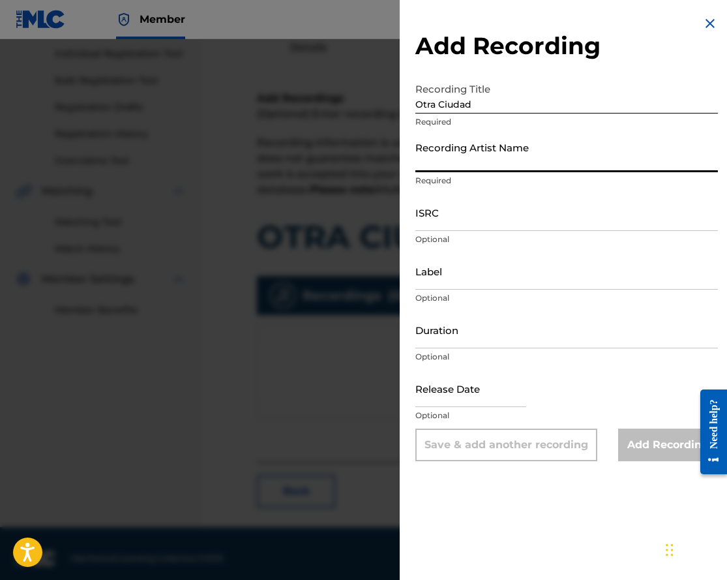
click at [480, 146] on input "Recording Artist Name" at bounding box center [567, 153] width 303 height 37
paste input "[PERSON_NAME]"
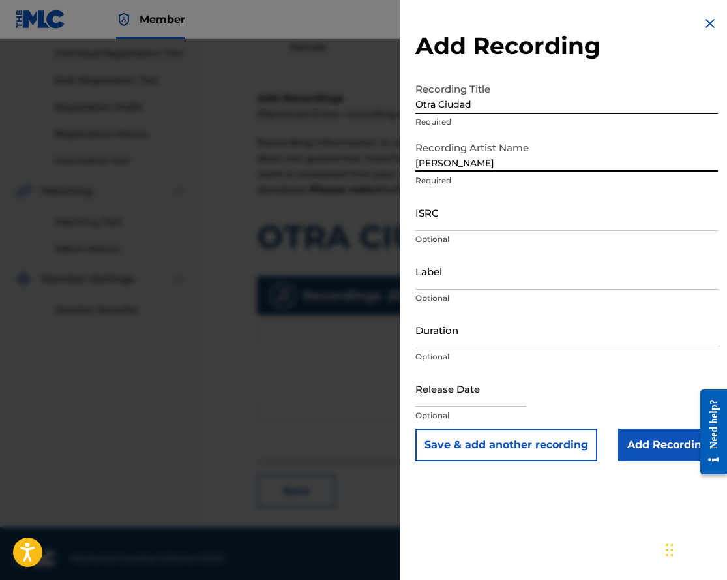
type input "[PERSON_NAME]"
click at [637, 431] on input "Add Recording" at bounding box center [668, 445] width 100 height 33
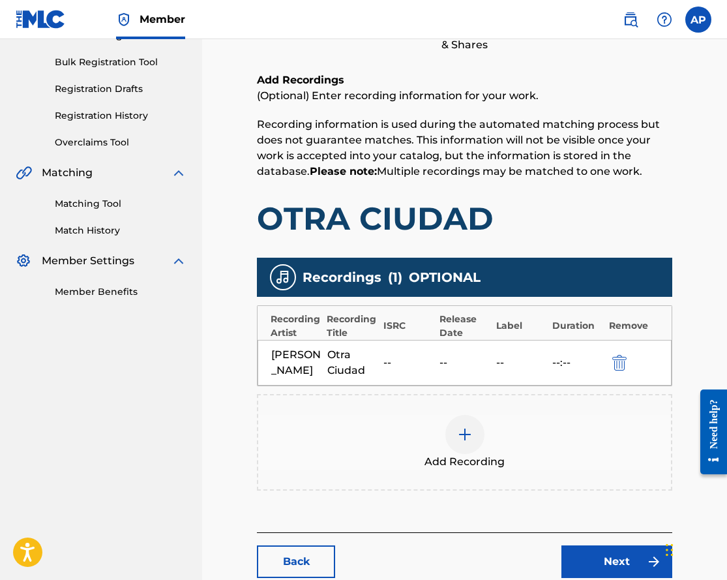
scroll to position [241, 0]
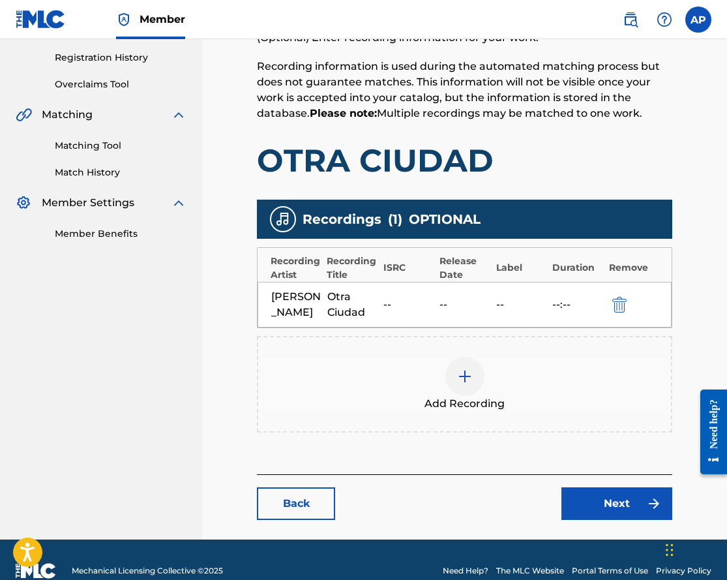
click at [577, 481] on div "Back Next" at bounding box center [465, 497] width 416 height 46
click at [577, 486] on div "Back Next" at bounding box center [465, 497] width 416 height 46
click at [581, 491] on link "Next" at bounding box center [617, 503] width 111 height 33
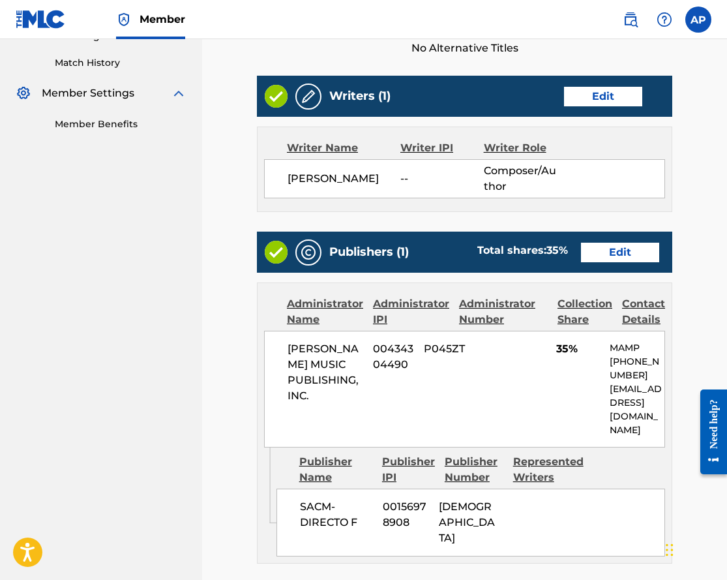
scroll to position [352, 0]
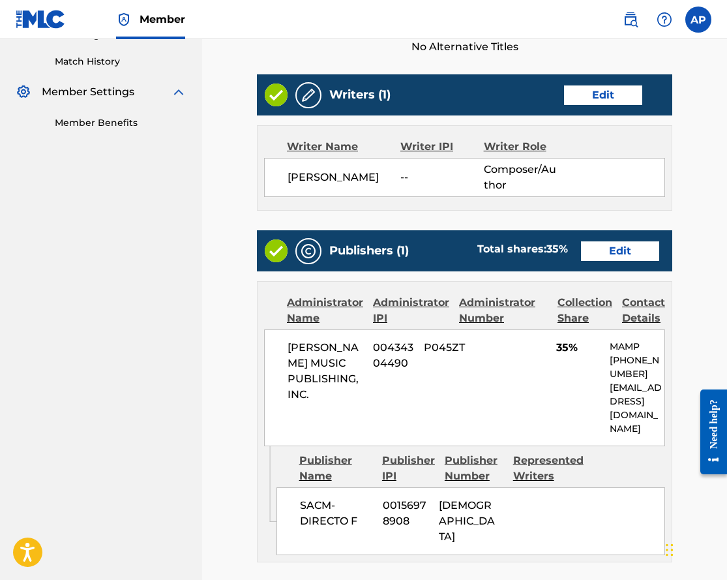
click at [614, 251] on link "Edit" at bounding box center [620, 251] width 78 height 20
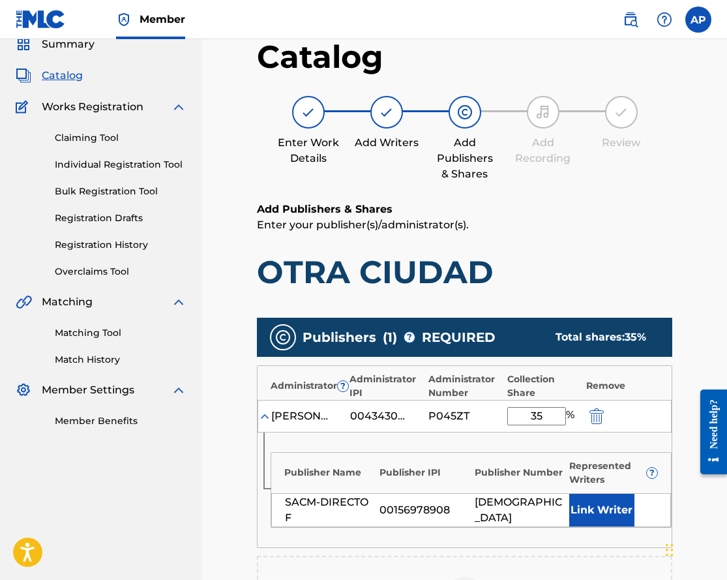
scroll to position [63, 0]
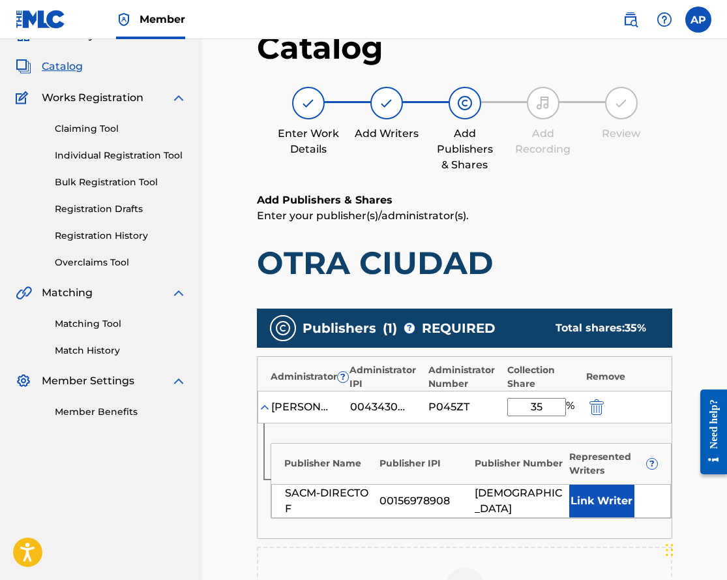
click at [590, 403] on img "submit" at bounding box center [597, 407] width 14 height 16
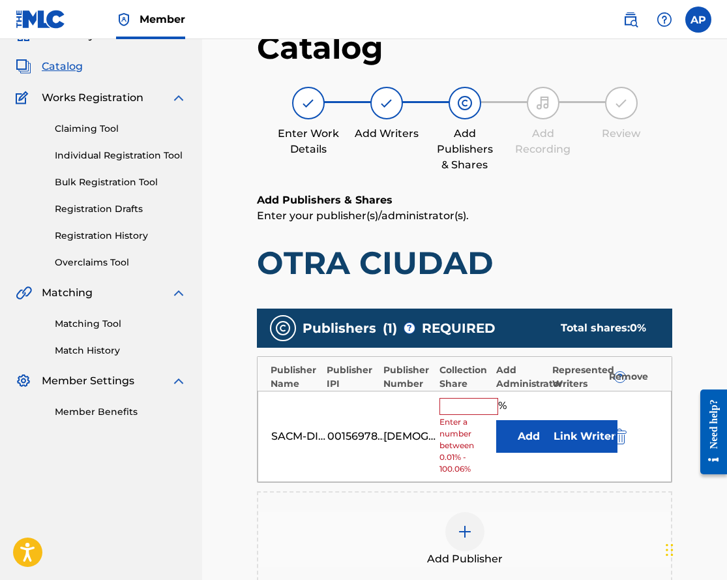
click at [618, 436] on img "submit" at bounding box center [620, 437] width 14 height 16
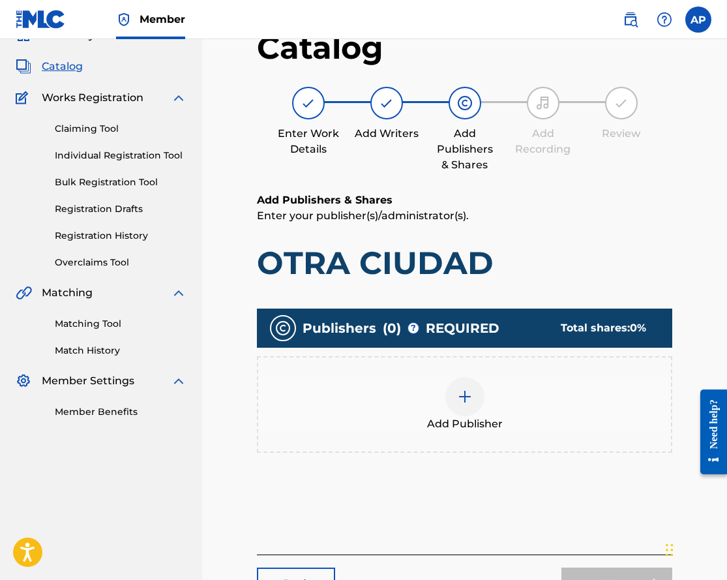
click at [457, 393] on img at bounding box center [465, 397] width 16 height 16
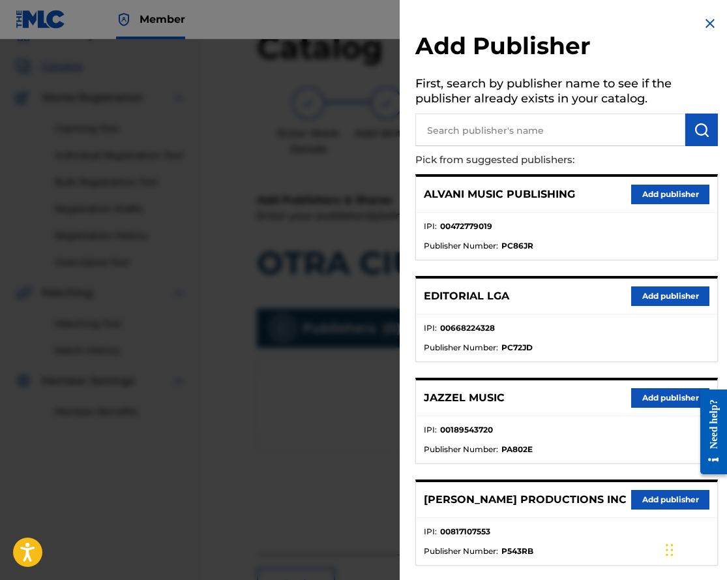
click at [455, 118] on input "text" at bounding box center [551, 130] width 270 height 33
type input "X"
type input "Colectivo"
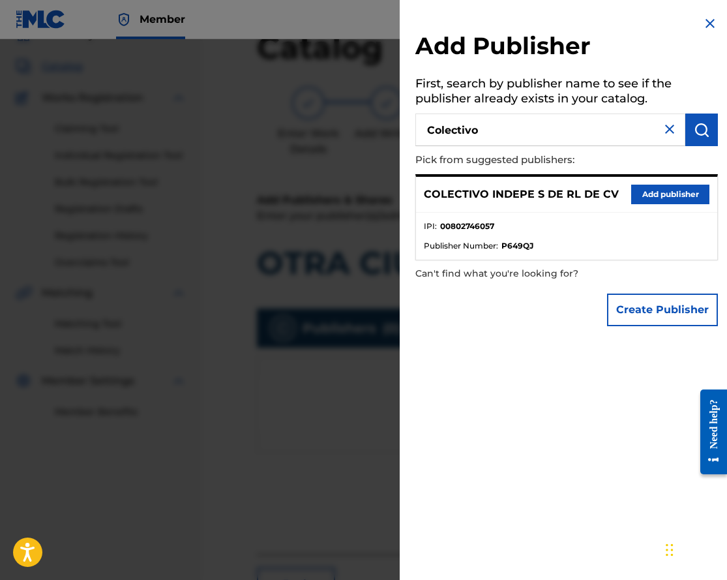
click at [656, 189] on button "Add publisher" at bounding box center [670, 195] width 78 height 20
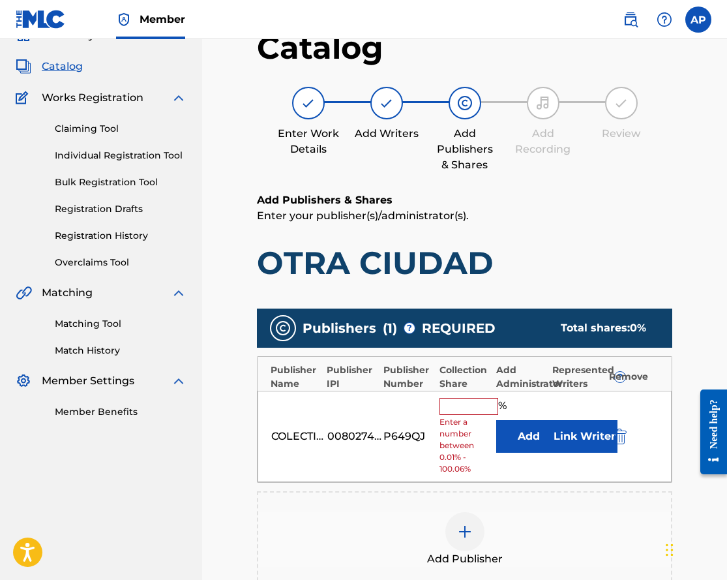
click at [517, 425] on button "Add" at bounding box center [528, 436] width 65 height 33
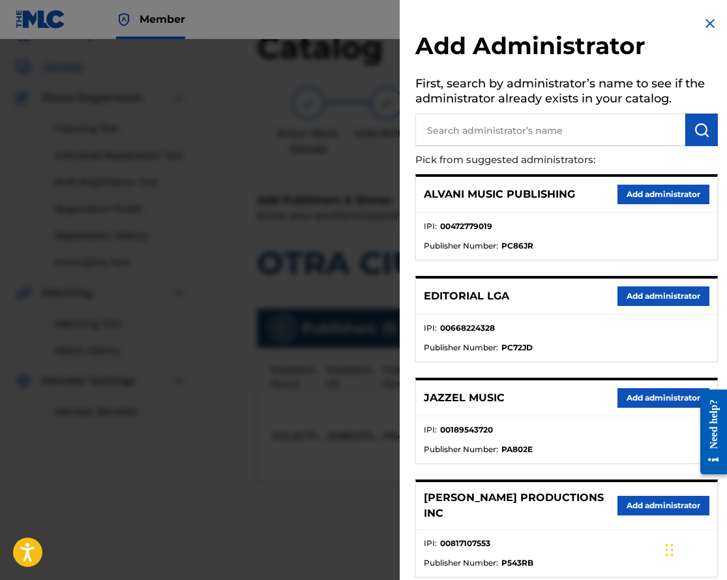
click at [478, 136] on input "text" at bounding box center [551, 130] width 270 height 33
type input "k"
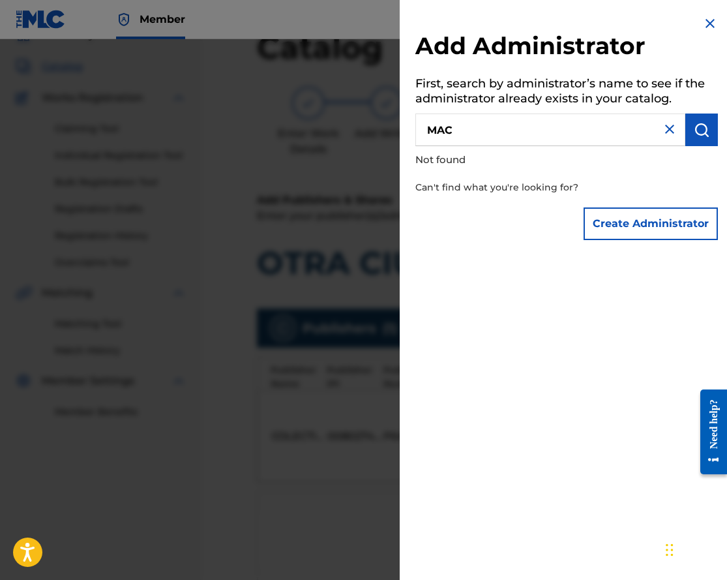
click at [449, 141] on input "MAC" at bounding box center [551, 130] width 270 height 33
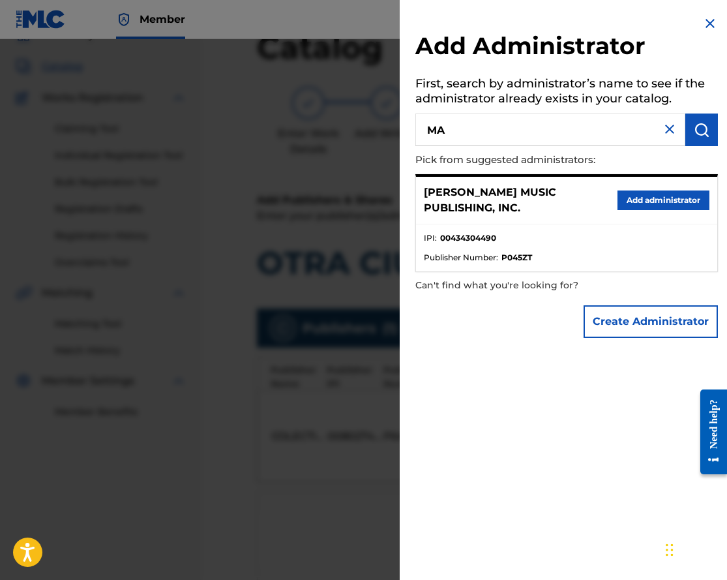
type input "MA"
click at [642, 214] on div "[PERSON_NAME] MUSIC PUBLISHING, INC. Add administrator" at bounding box center [566, 201] width 301 height 48
click at [642, 205] on button "Add administrator" at bounding box center [664, 200] width 92 height 20
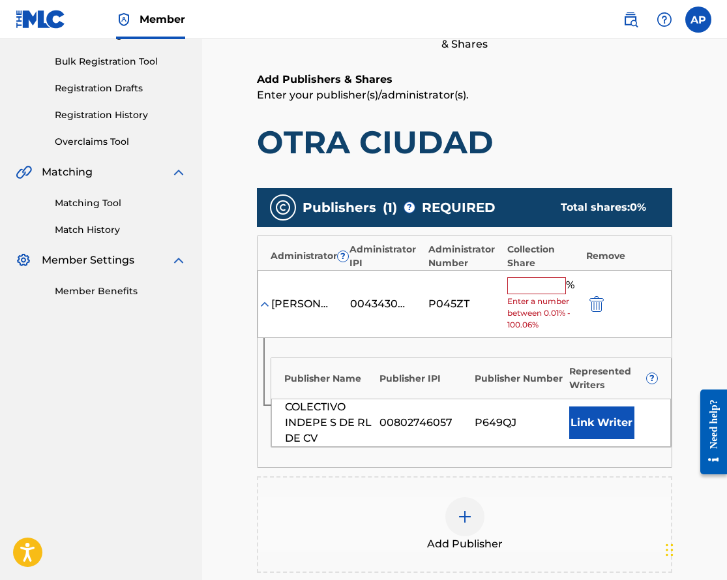
scroll to position [209, 0]
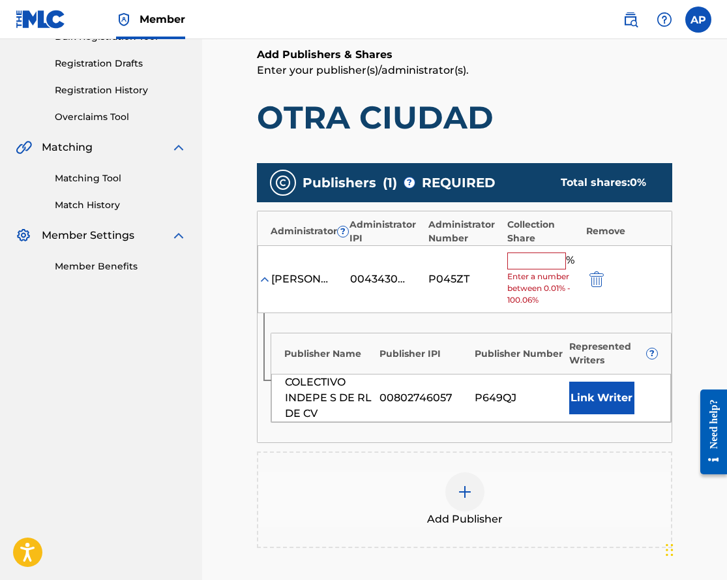
click at [524, 262] on input "text" at bounding box center [537, 260] width 59 height 17
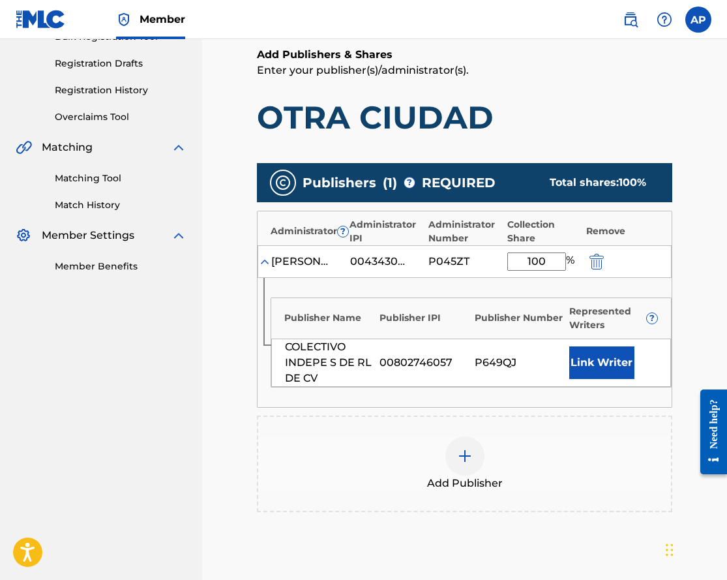
type input "100"
click at [708, 311] on main "Catalog Enter Work Details Add Writers Add Publishers & Shares Add Recording Re…" at bounding box center [465, 271] width 494 height 816
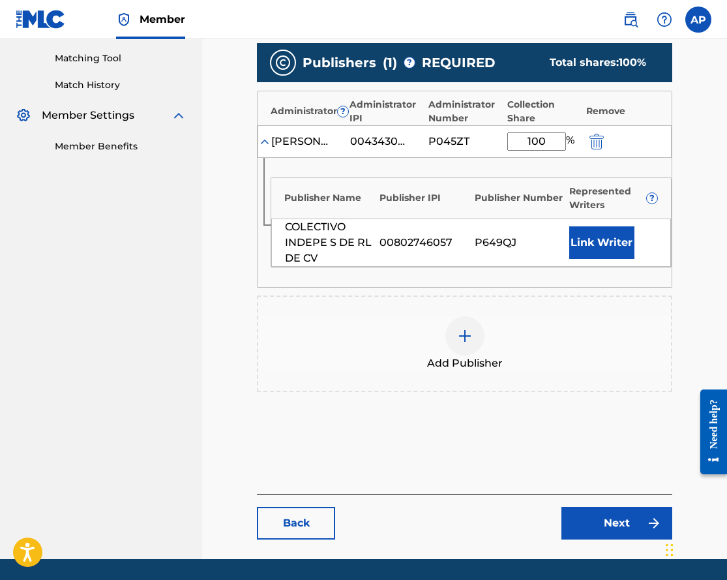
scroll to position [352, 0]
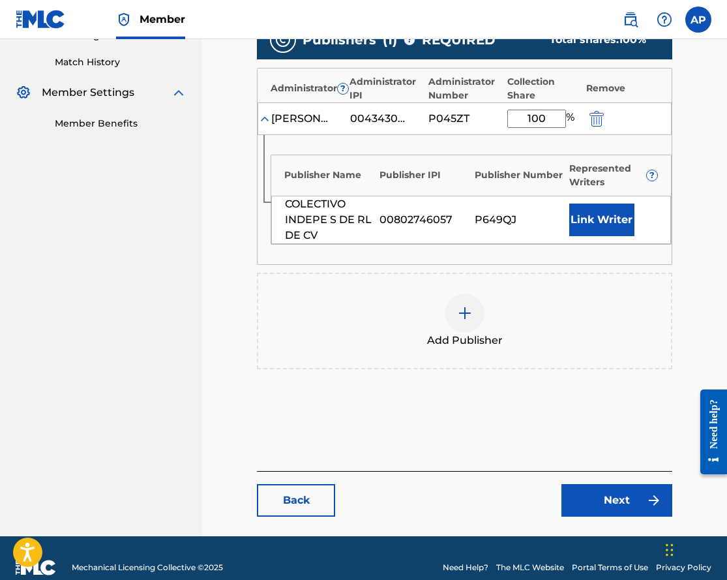
click at [608, 502] on link "Next" at bounding box center [617, 500] width 111 height 33
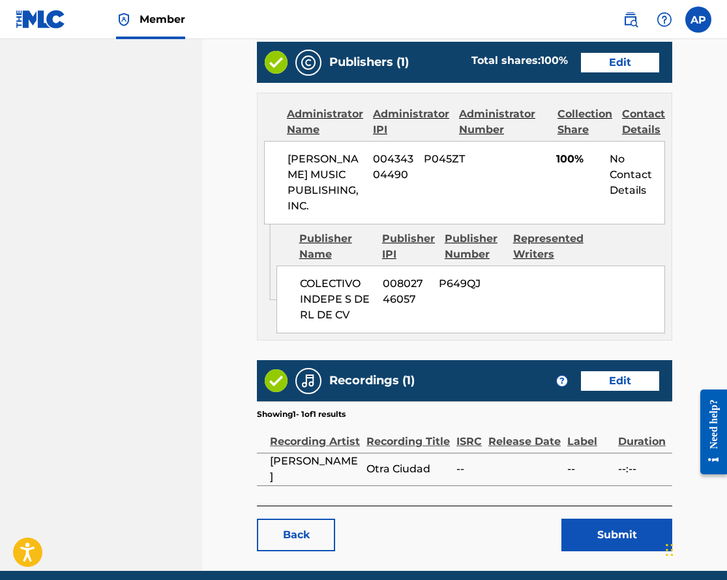
scroll to position [542, 0]
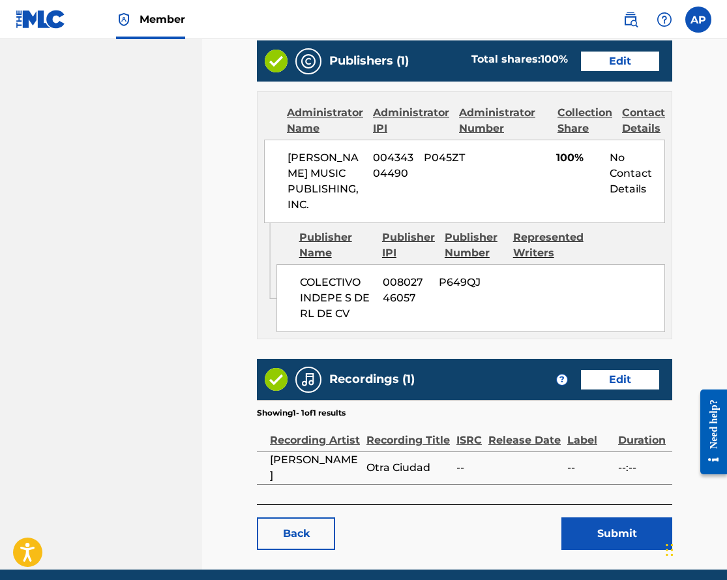
click at [606, 541] on button "Submit" at bounding box center [617, 533] width 111 height 33
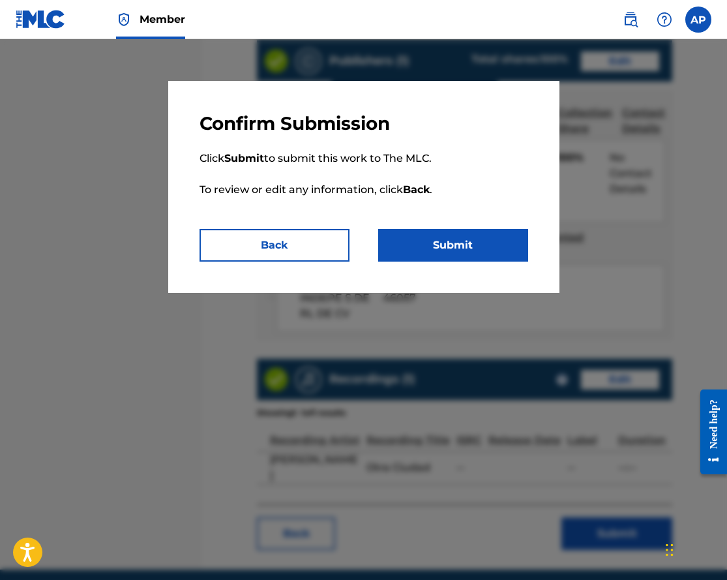
click at [496, 242] on button "Submit" at bounding box center [453, 245] width 150 height 33
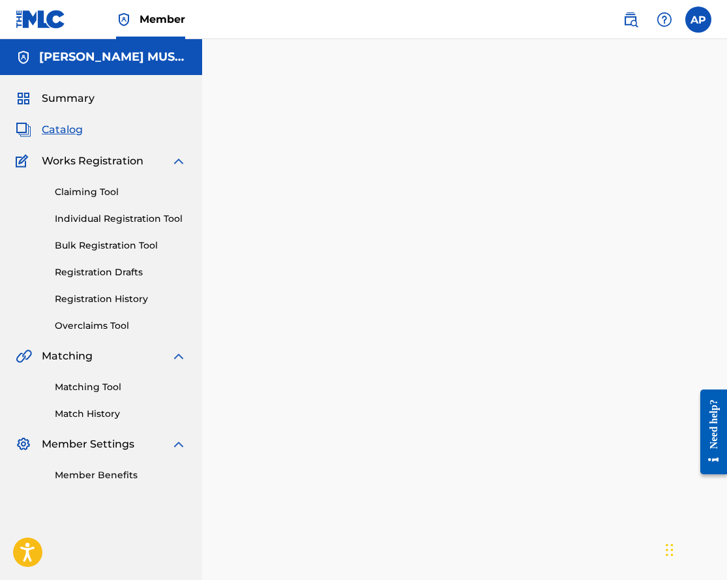
click at [48, 133] on span "Catalog" at bounding box center [62, 130] width 41 height 16
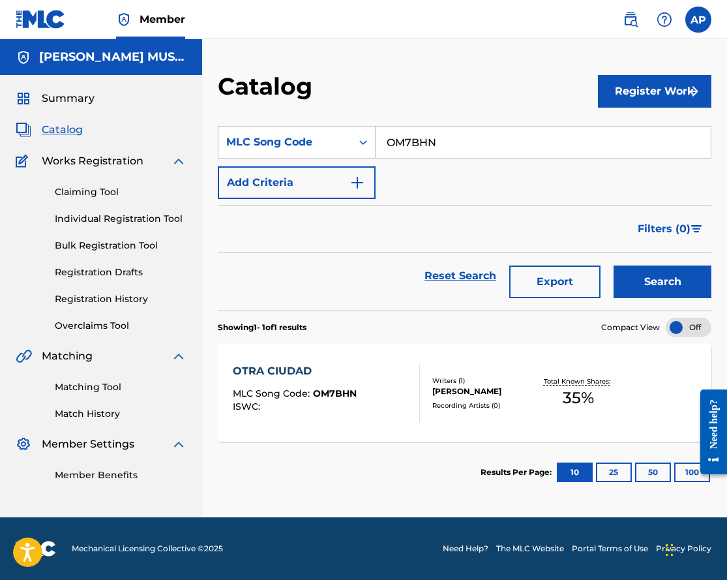
click at [444, 159] on div "SearchWithCriteriaa5d7c5aa-a8cd-4033-9ae3-cafd9ae0751c MLC Song Code OM7BHN Add…" at bounding box center [465, 162] width 494 height 73
click at [437, 152] on input "OM7BHN" at bounding box center [543, 142] width 335 height 31
paste input "S61PAK"
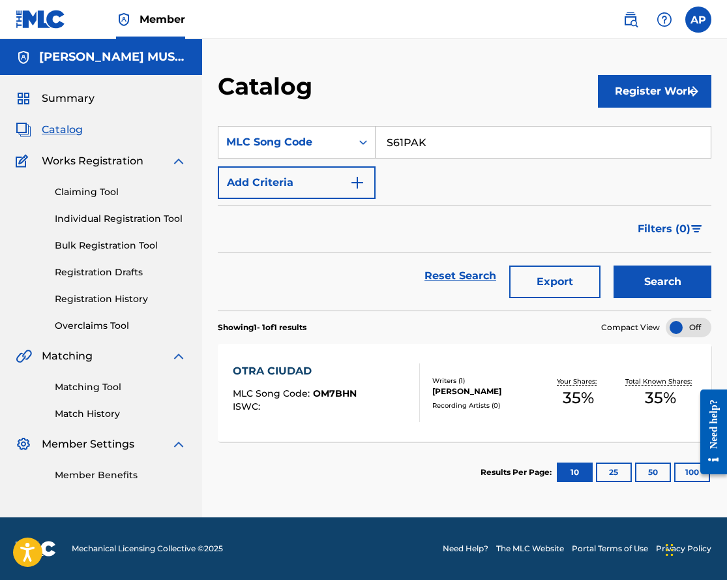
type input "S61PAK"
click at [614, 265] on button "Search" at bounding box center [663, 281] width 98 height 33
click at [286, 366] on div "SOLTE LA RIENDA" at bounding box center [290, 371] width 115 height 16
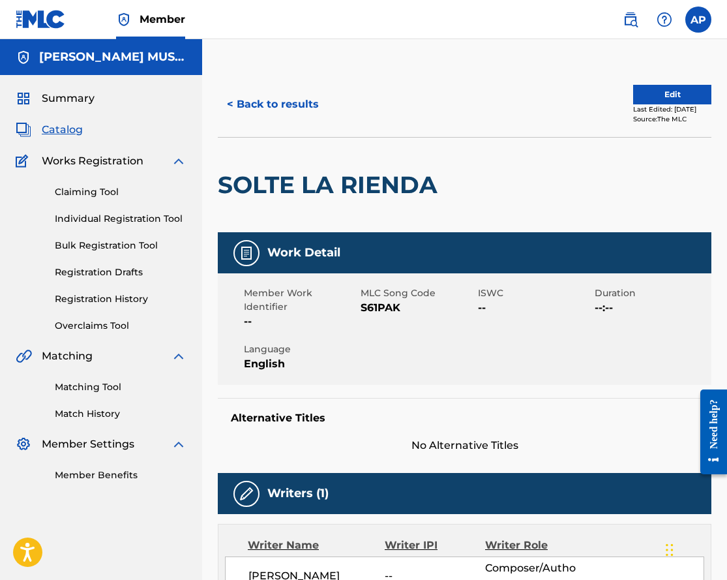
click at [666, 85] on button "Edit" at bounding box center [672, 95] width 78 height 20
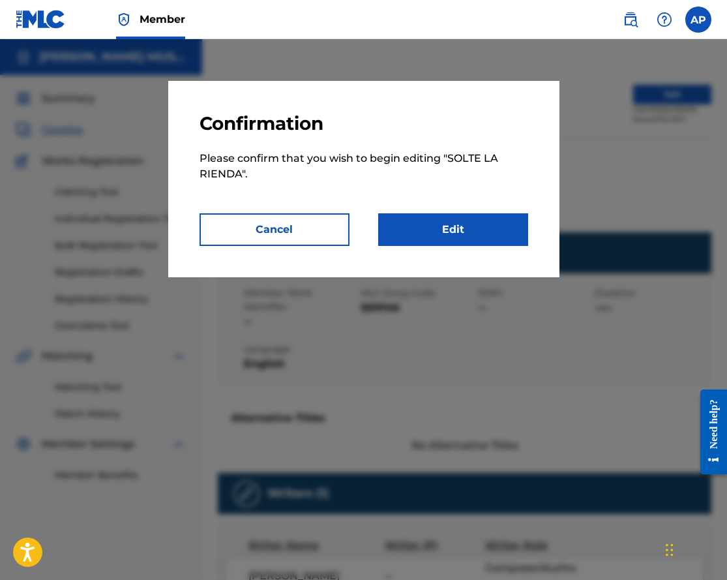
click at [416, 219] on link "Edit" at bounding box center [453, 229] width 150 height 33
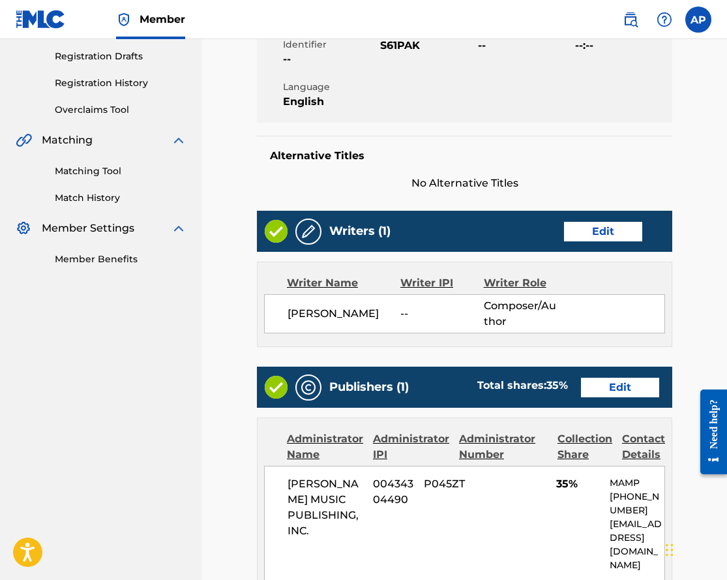
scroll to position [387, 0]
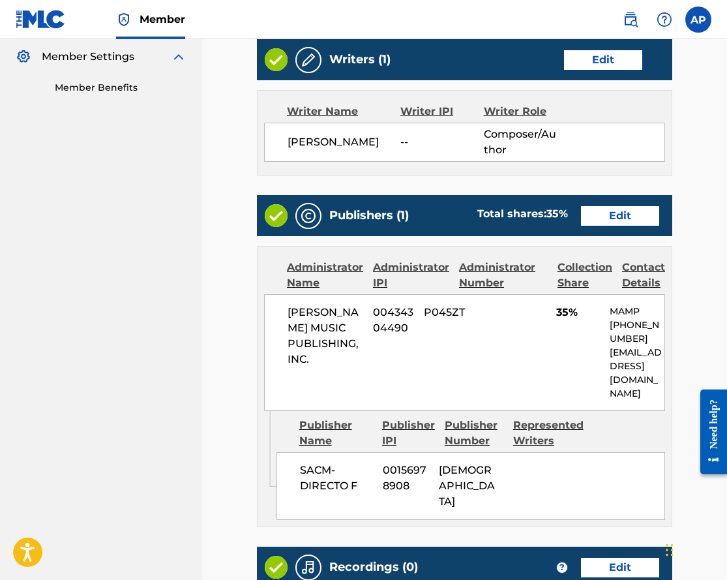
click at [639, 210] on link "Edit" at bounding box center [620, 216] width 78 height 20
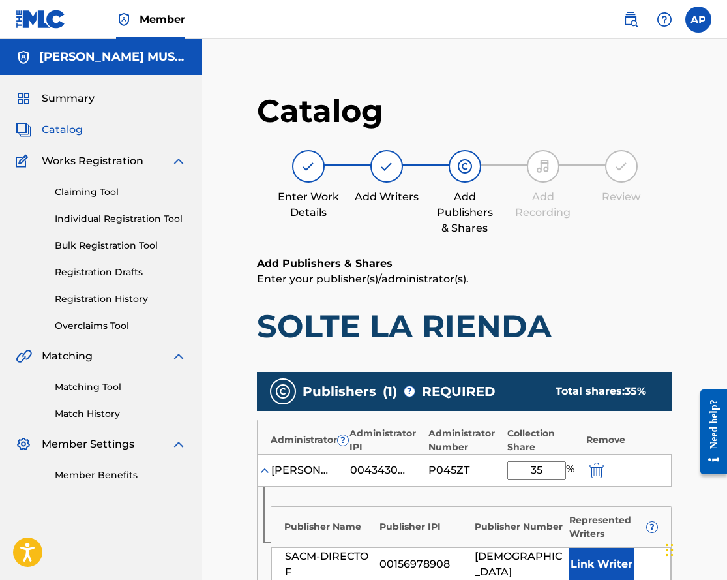
click at [599, 472] on img "submit" at bounding box center [597, 471] width 14 height 16
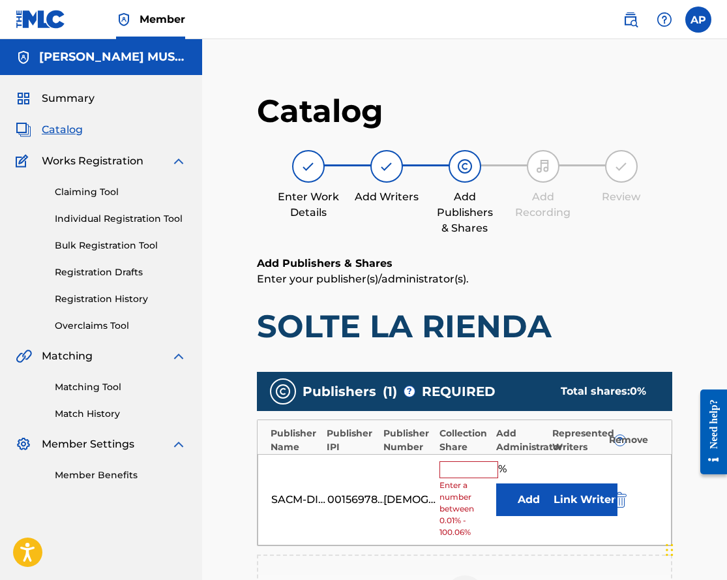
click at [618, 493] on img "submit" at bounding box center [620, 500] width 14 height 16
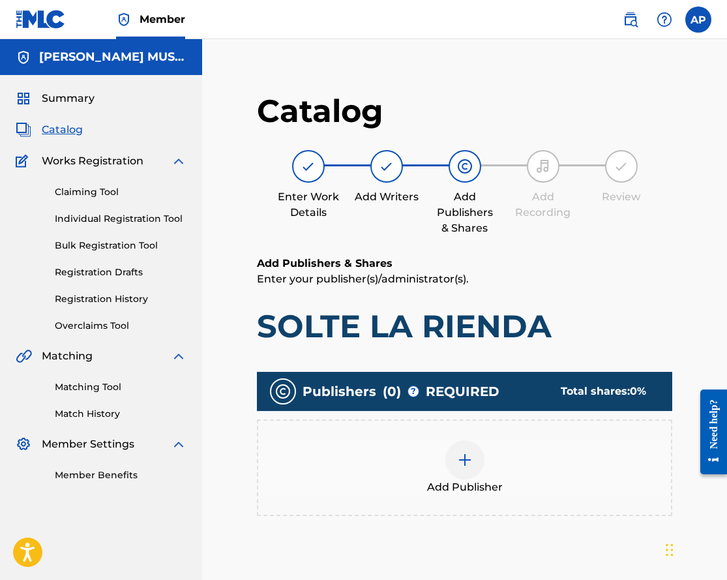
scroll to position [134, 0]
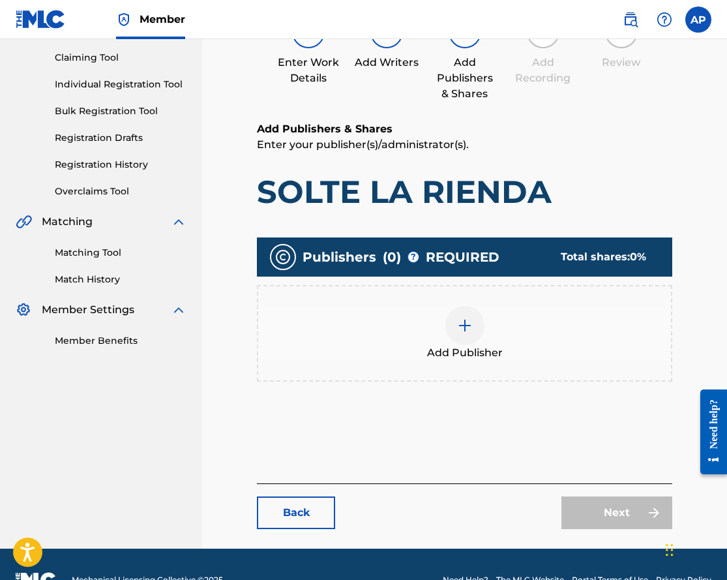
click at [471, 322] on img at bounding box center [465, 326] width 16 height 16
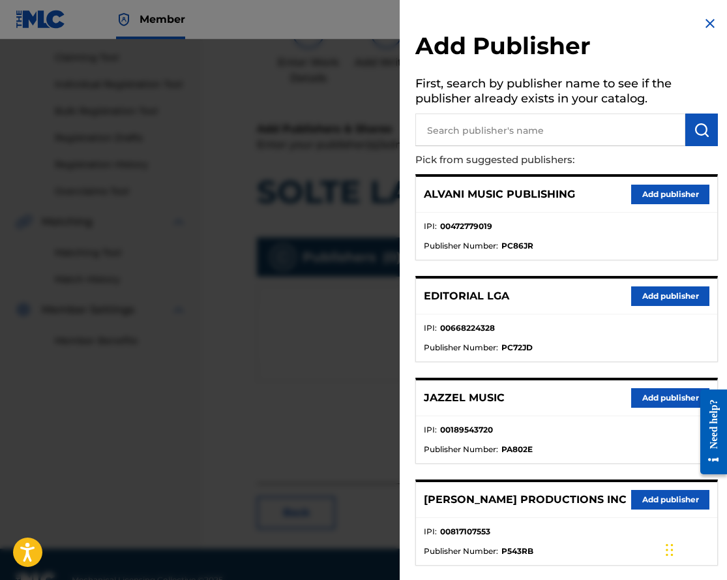
click at [483, 127] on input "text" at bounding box center [551, 130] width 270 height 33
type input "COLECTIVO"
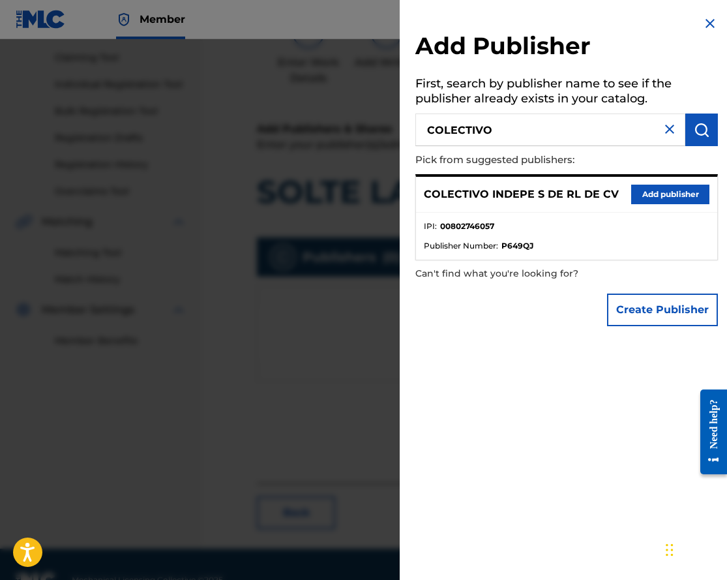
click at [633, 192] on button "Add publisher" at bounding box center [670, 195] width 78 height 20
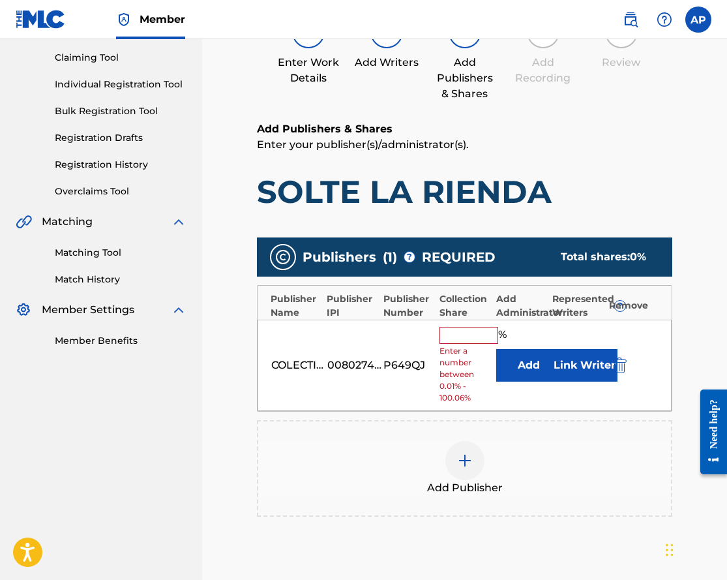
click at [519, 357] on button "Add" at bounding box center [528, 365] width 65 height 33
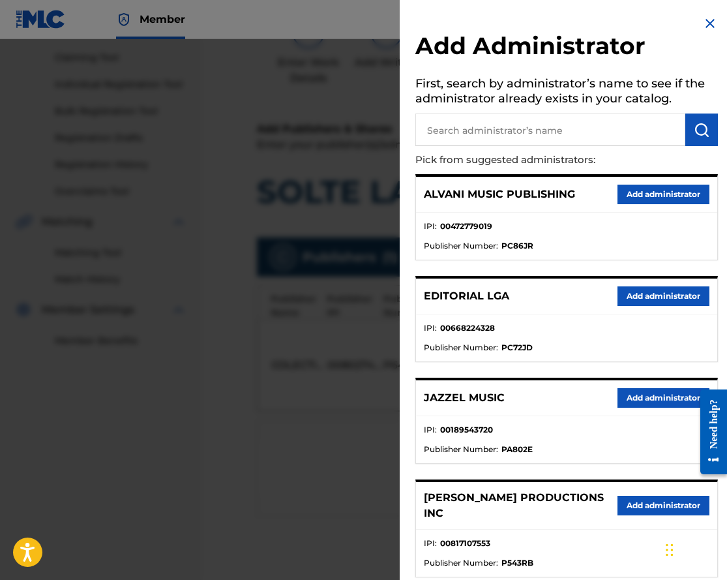
click at [536, 146] on p "Pick from suggested administrators:" at bounding box center [530, 160] width 228 height 28
click at [534, 134] on input "text" at bounding box center [551, 130] width 270 height 33
type input "MAX"
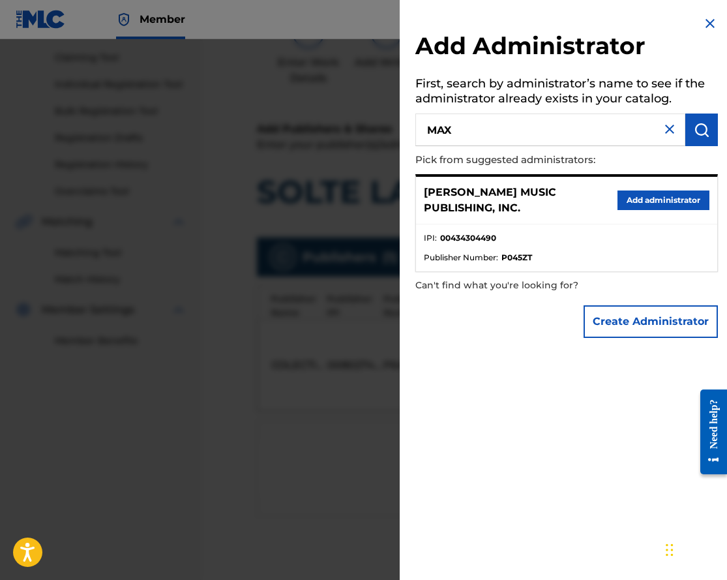
click at [626, 193] on button "Add administrator" at bounding box center [664, 200] width 92 height 20
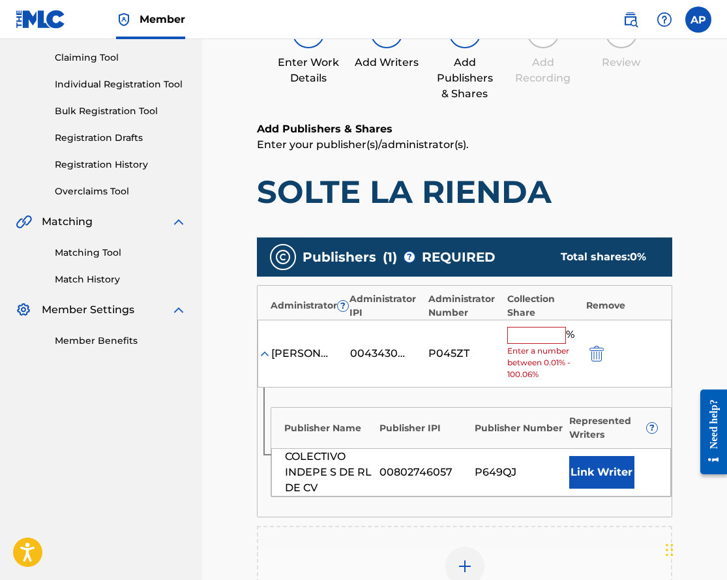
click at [532, 332] on input "text" at bounding box center [537, 335] width 59 height 17
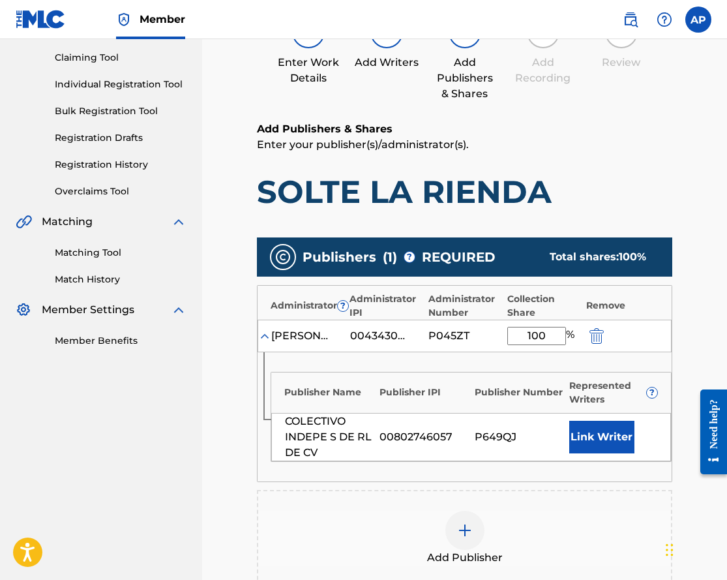
type input "100"
click at [635, 157] on div "Add Publishers & Shares Enter your publisher(s)/administrator(s). SOLTE LA RIEN…" at bounding box center [465, 166] width 416 height 90
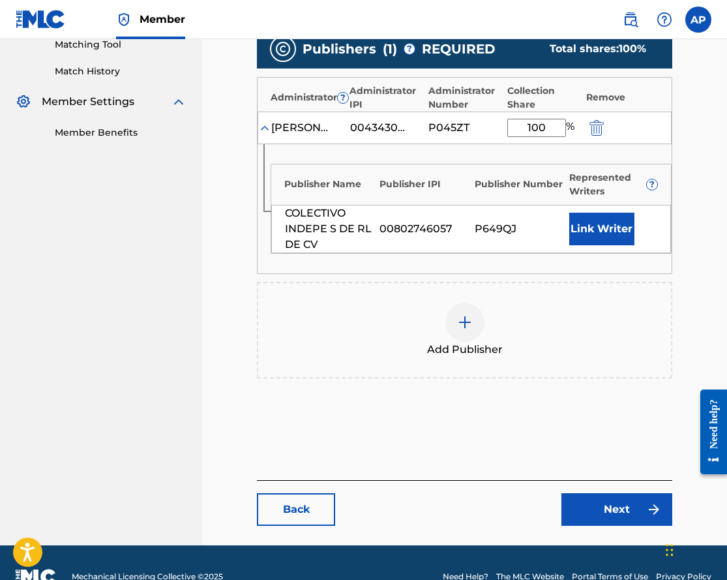
scroll to position [354, 0]
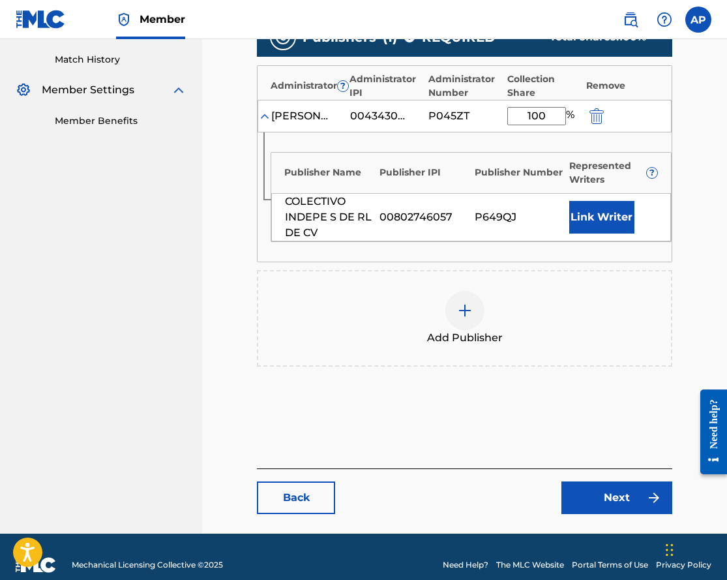
click at [590, 488] on link "Next" at bounding box center [617, 497] width 111 height 33
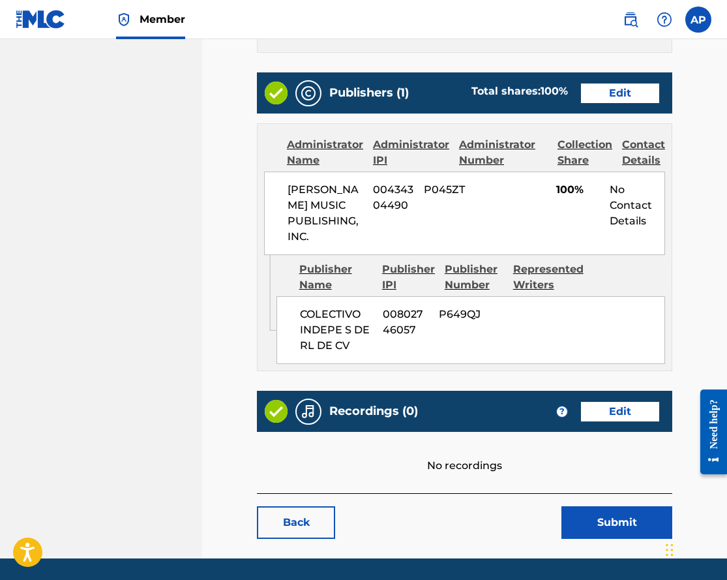
scroll to position [513, 0]
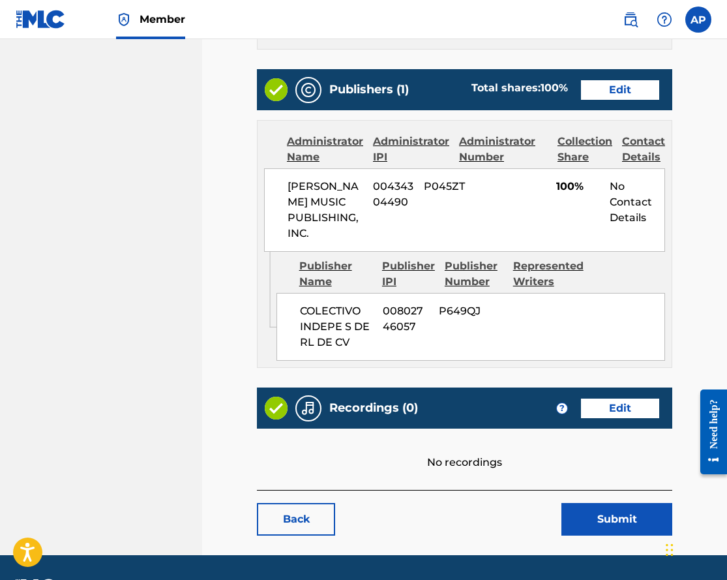
click at [604, 418] on link "Edit" at bounding box center [620, 409] width 78 height 20
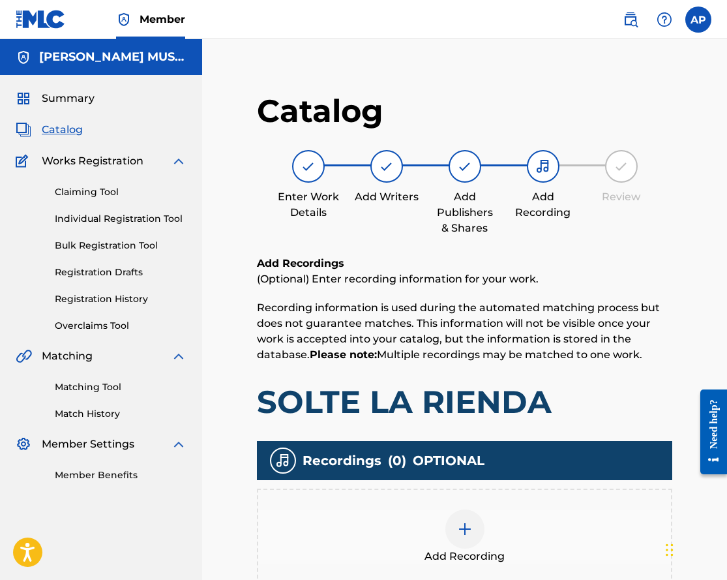
scroll to position [85, 0]
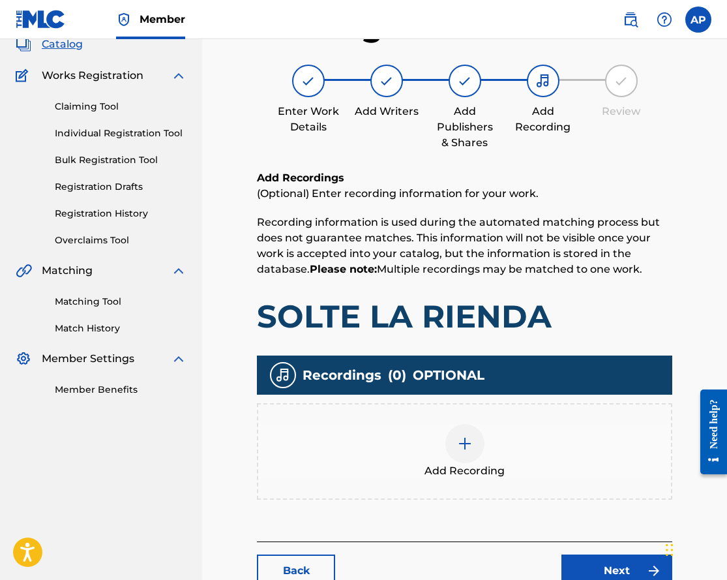
click at [490, 331] on h1 "SOLTE LA RIENDA" at bounding box center [465, 316] width 416 height 39
click at [489, 327] on h1 "SOLTE LA RIENDA" at bounding box center [465, 316] width 416 height 39
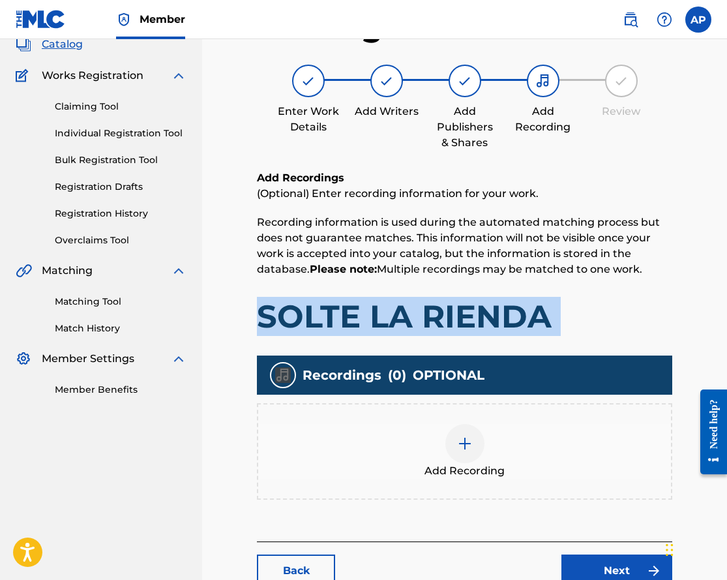
click at [489, 327] on h1 "SOLTE LA RIENDA" at bounding box center [465, 316] width 416 height 39
click at [466, 447] on img at bounding box center [465, 444] width 16 height 16
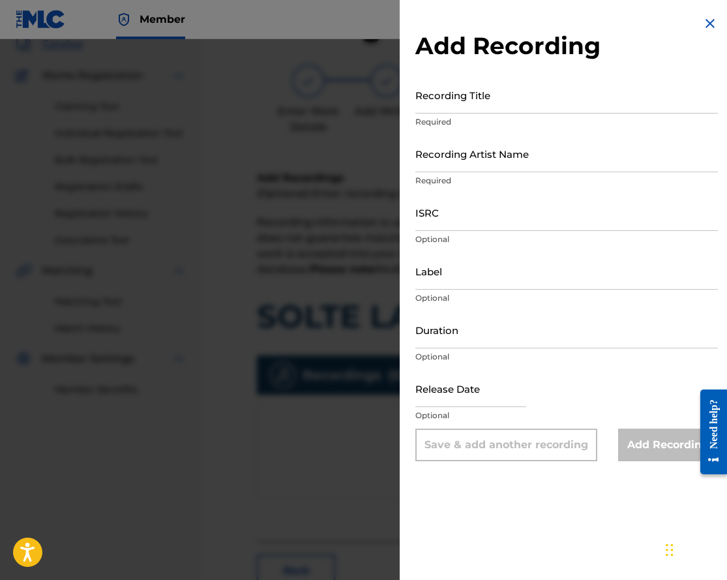
click at [506, 119] on p "Required" at bounding box center [567, 122] width 303 height 12
click at [495, 108] on input "Recording Title" at bounding box center [567, 94] width 303 height 37
paste input "SOLTE LA RIENDA"
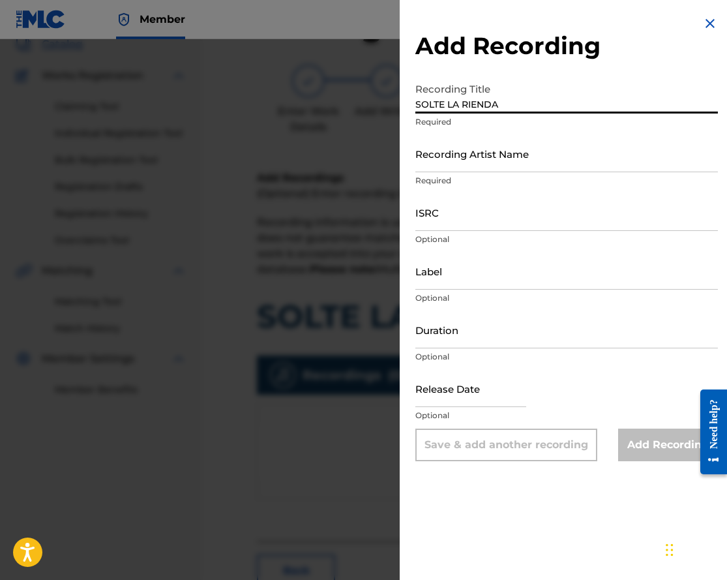
paste input "SOLTE LA RIENDA"
click at [466, 93] on input "SOLTE LA RIENDASOLTE LA RIENDA" at bounding box center [567, 94] width 303 height 37
click at [466, 104] on input "SOLTE LA RIENDASOLTE LA RIENDA" at bounding box center [567, 94] width 303 height 37
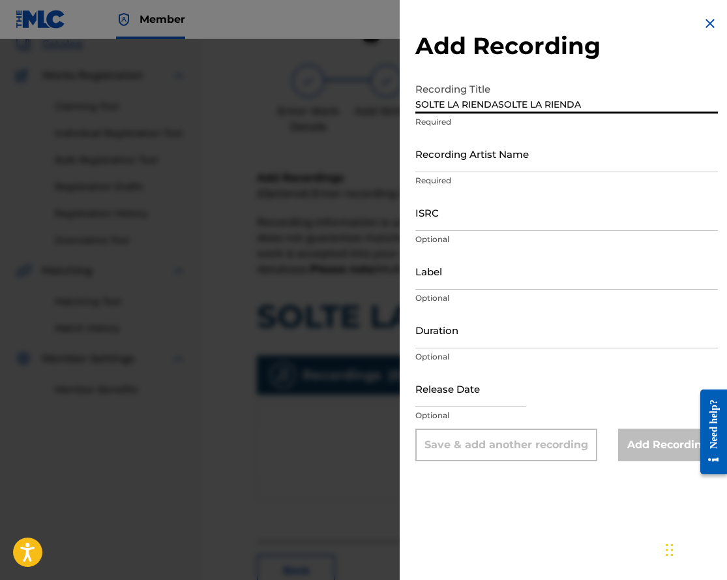
paste input "SOLTE LA RIENDA"
click at [466, 104] on input "SOLTE LA SOLTE LA RIENDA LA RIENDA" at bounding box center [567, 94] width 303 height 37
paste input
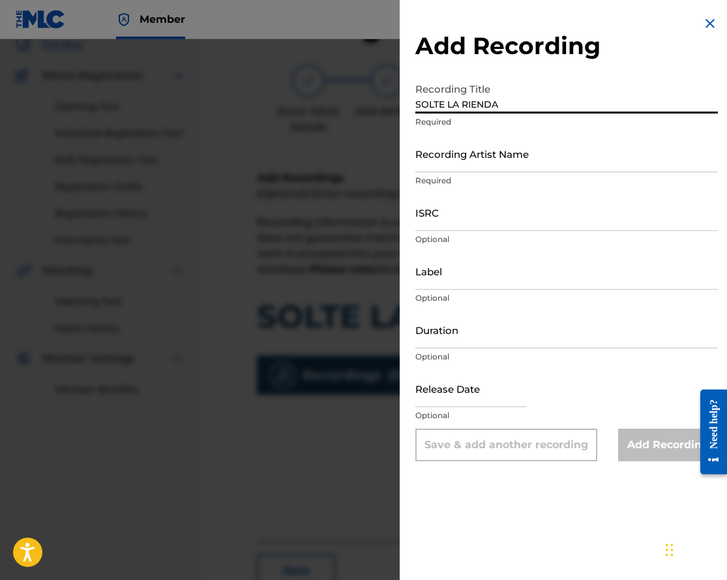
type input "SOLTE LA RIENDA"
click at [482, 155] on input "Recording Artist Name" at bounding box center [567, 153] width 303 height 37
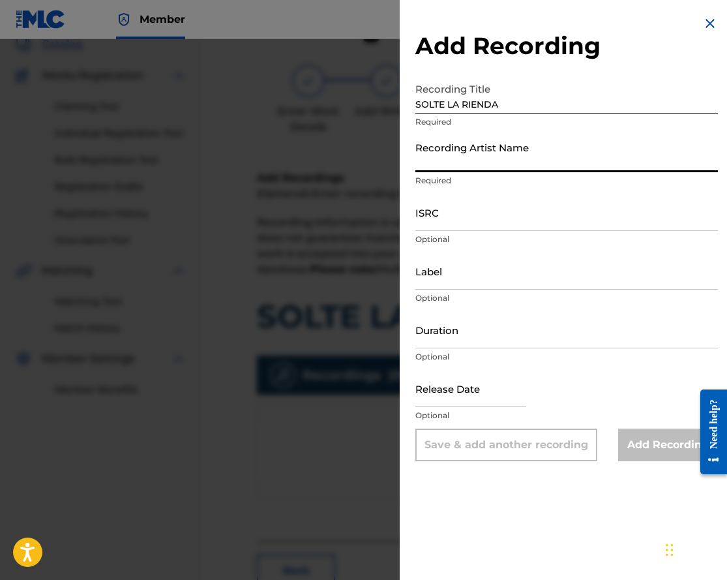
paste input "[PERSON_NAME]"
type input "[PERSON_NAME]"
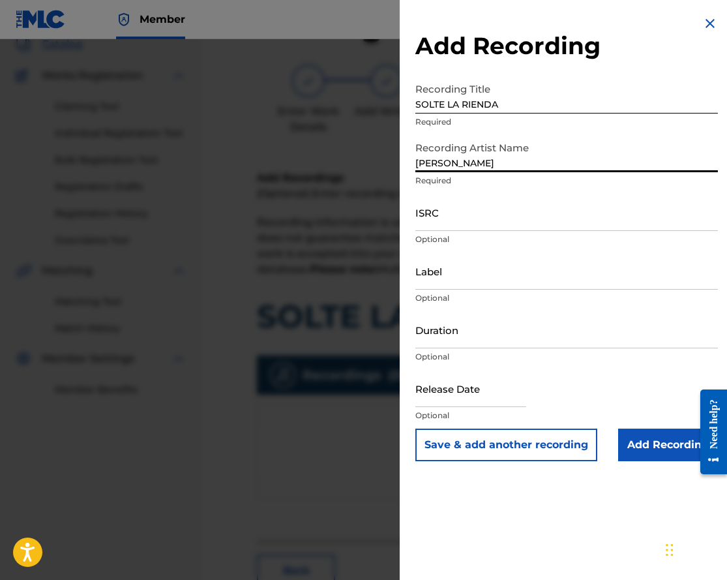
click at [618, 432] on input "Add Recording" at bounding box center [668, 445] width 100 height 33
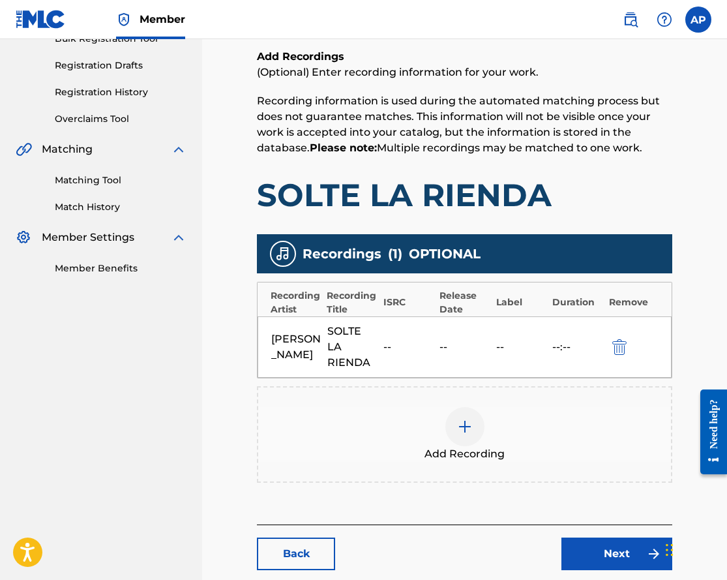
scroll to position [205, 0]
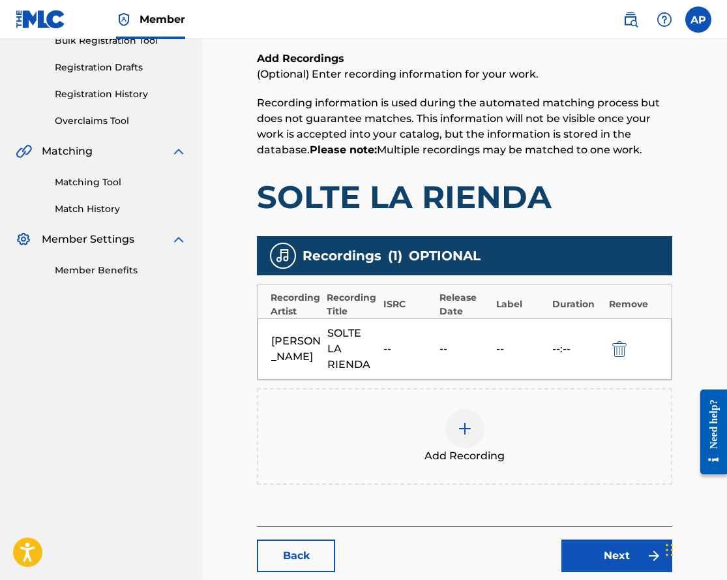
click at [607, 539] on link "Next" at bounding box center [617, 555] width 111 height 33
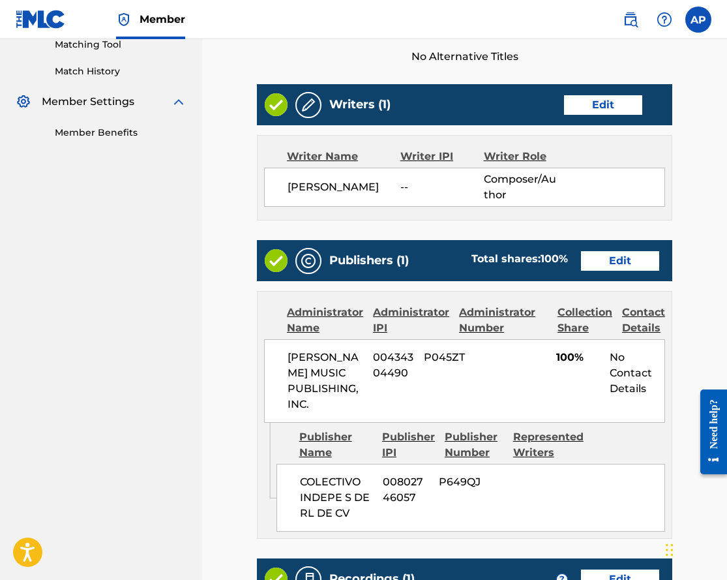
scroll to position [607, 0]
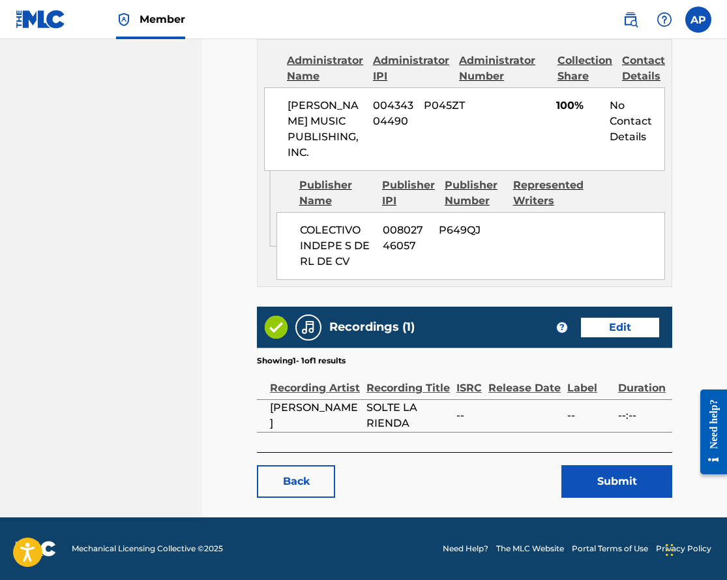
click at [609, 479] on button "Submit" at bounding box center [617, 481] width 111 height 33
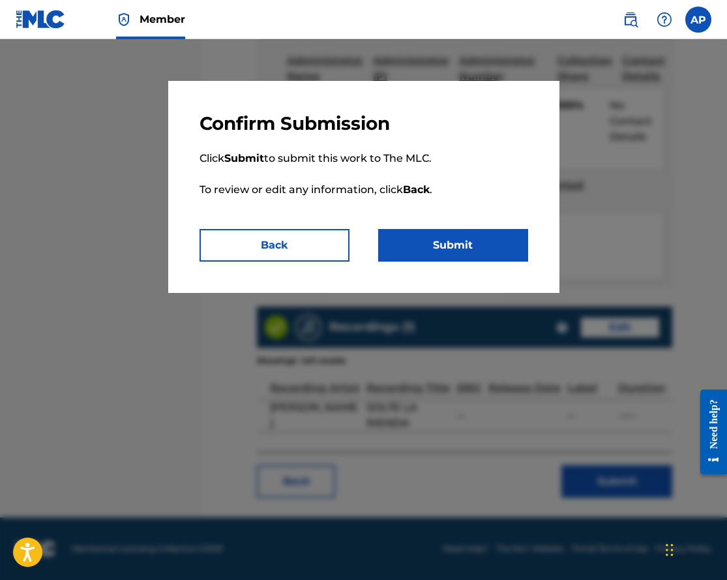
click at [479, 228] on p "Click Submit to submit this work to The MLC. To review or edit any information,…" at bounding box center [364, 182] width 329 height 94
click at [483, 235] on button "Submit" at bounding box center [453, 245] width 150 height 33
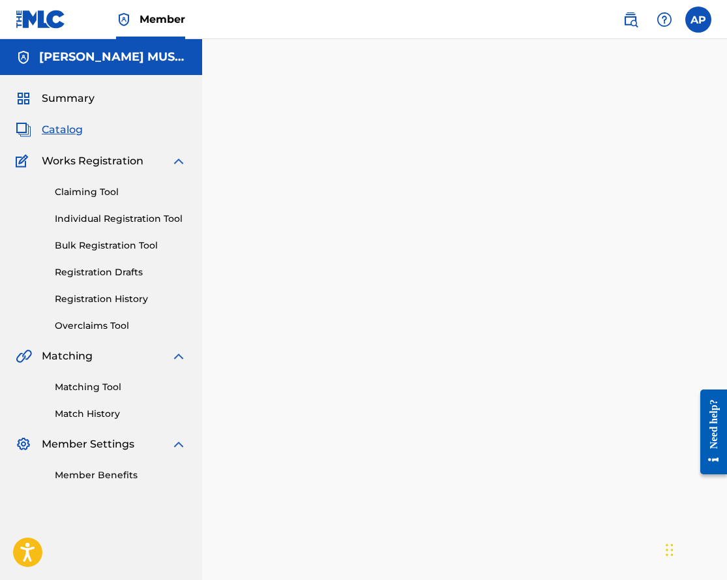
click at [62, 123] on span "Catalog" at bounding box center [62, 130] width 41 height 16
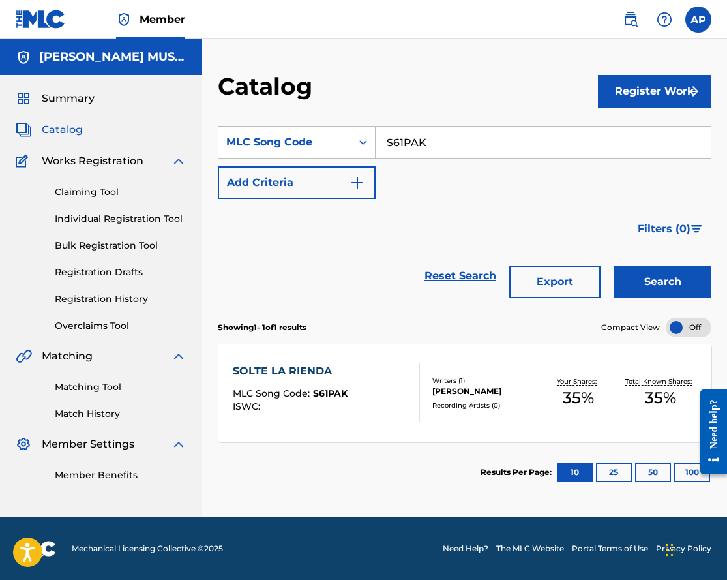
click at [398, 146] on input "S61PAK" at bounding box center [543, 142] width 335 height 31
paste input "[DEMOGRAPHIC_DATA]"
type input "[DEMOGRAPHIC_DATA]"
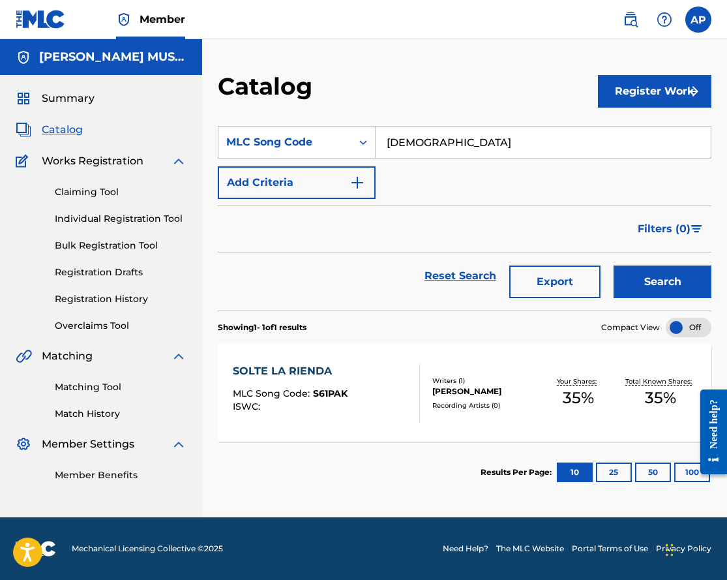
click at [614, 265] on button "Search" at bounding box center [663, 281] width 98 height 33
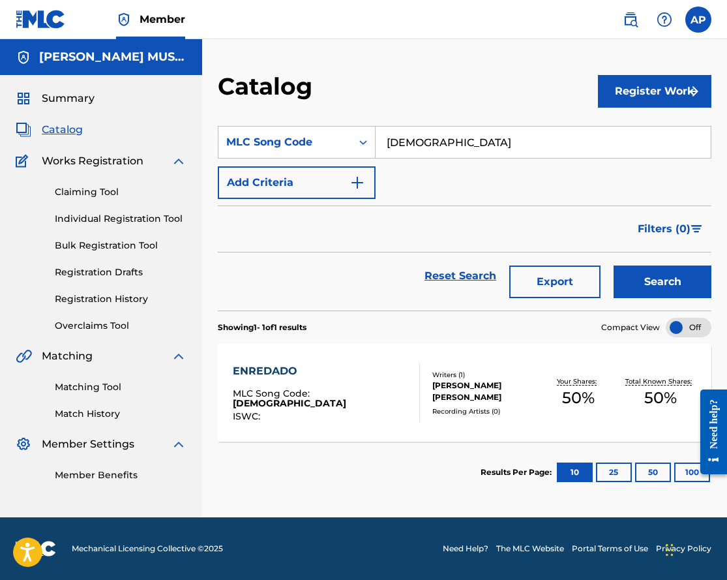
click at [289, 368] on div "ENREDADO" at bounding box center [321, 371] width 177 height 16
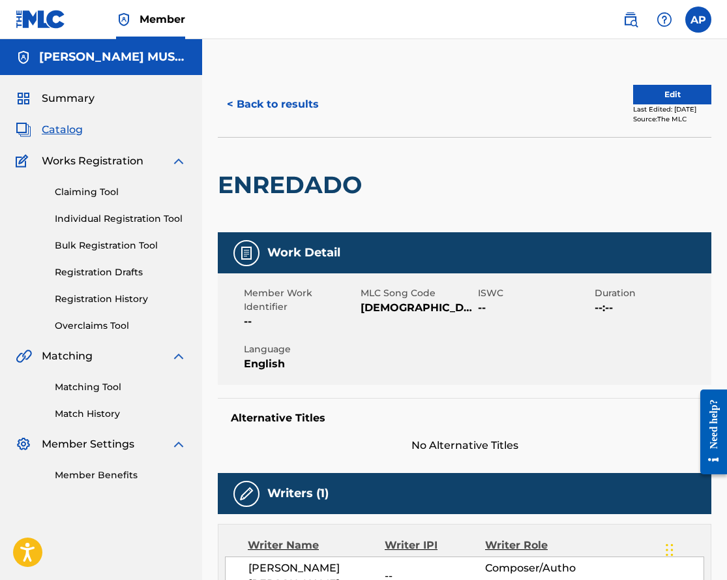
click at [645, 96] on button "Edit" at bounding box center [672, 95] width 78 height 20
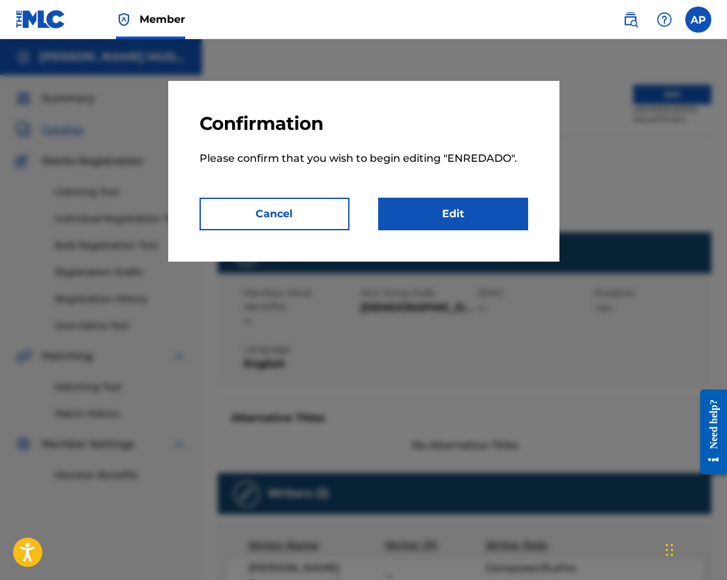
click at [456, 224] on link "Edit" at bounding box center [453, 214] width 150 height 33
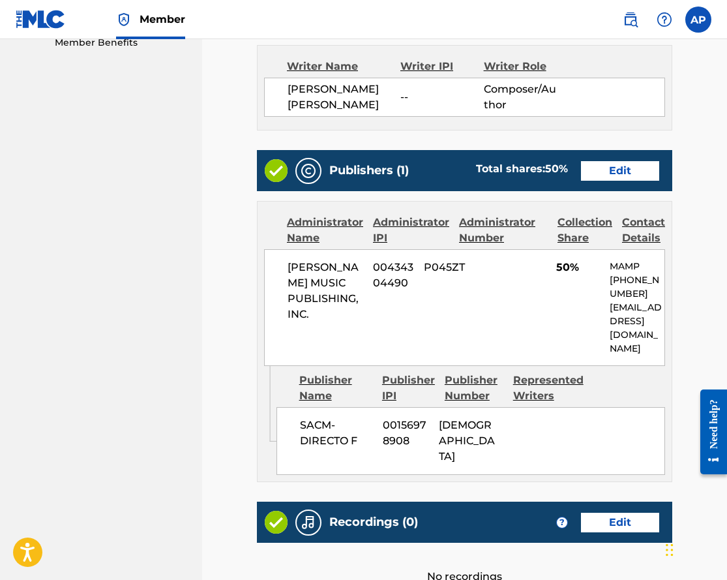
scroll to position [433, 0]
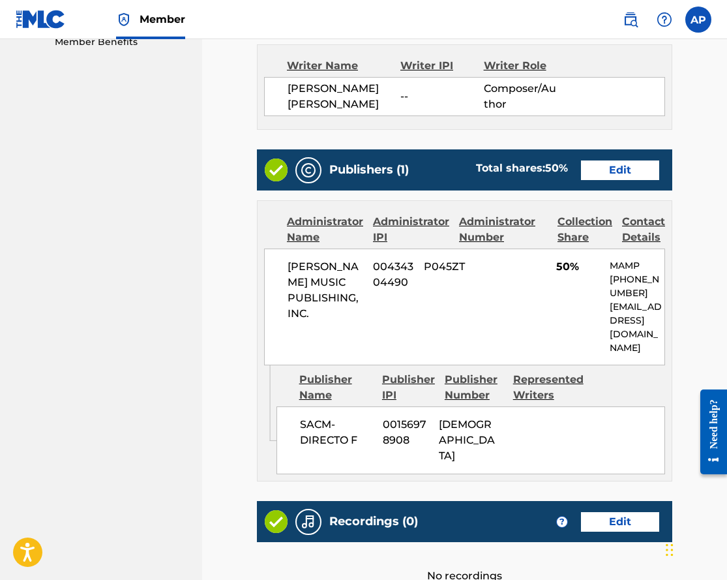
click at [626, 180] on div "Publishers (1) Total shares: 50 % Edit" at bounding box center [465, 169] width 416 height 41
click at [624, 170] on link "Edit" at bounding box center [620, 170] width 78 height 20
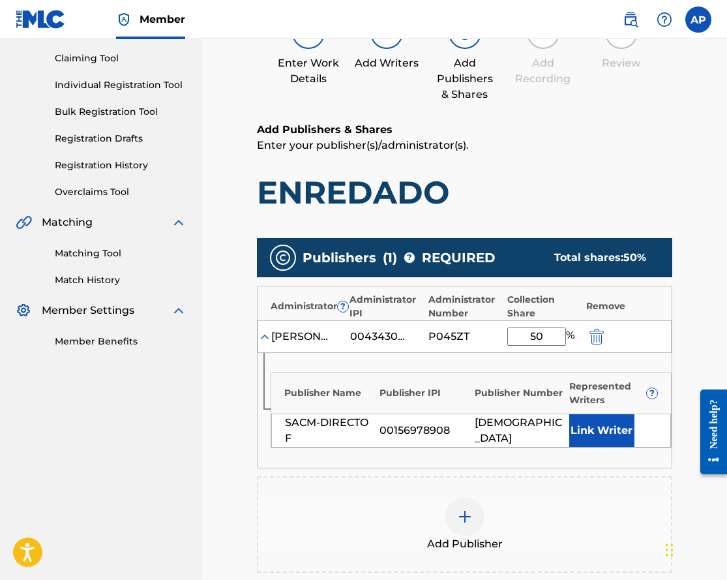
scroll to position [135, 0]
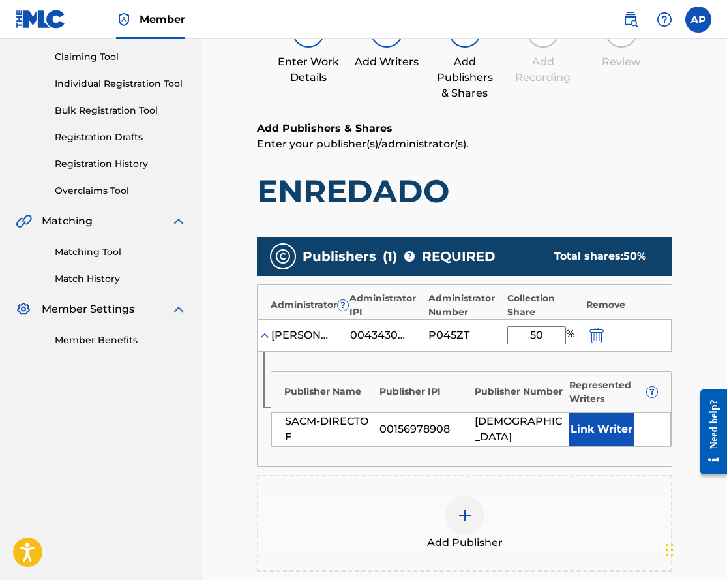
click at [595, 344] on div "[PERSON_NAME] MUSIC PUBLISHING, INC. 00434304490 P045ZT 50 %" at bounding box center [465, 335] width 414 height 33
click at [596, 341] on img "submit" at bounding box center [597, 335] width 14 height 16
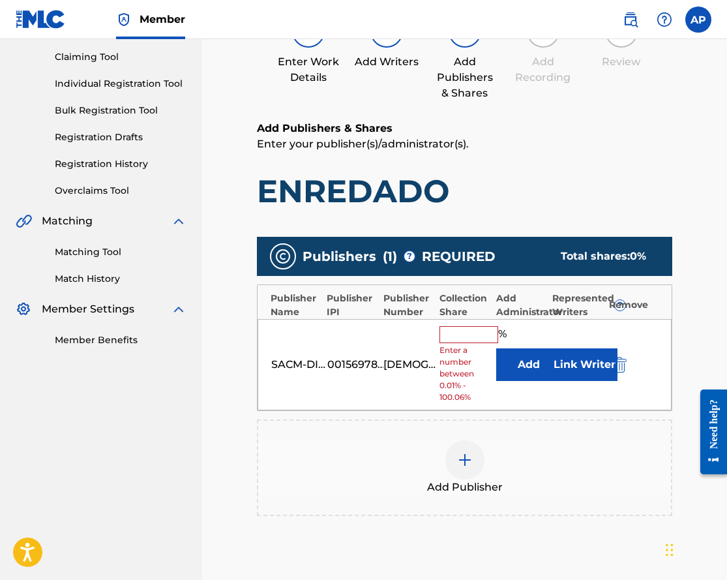
click at [621, 361] on img "submit" at bounding box center [620, 365] width 14 height 16
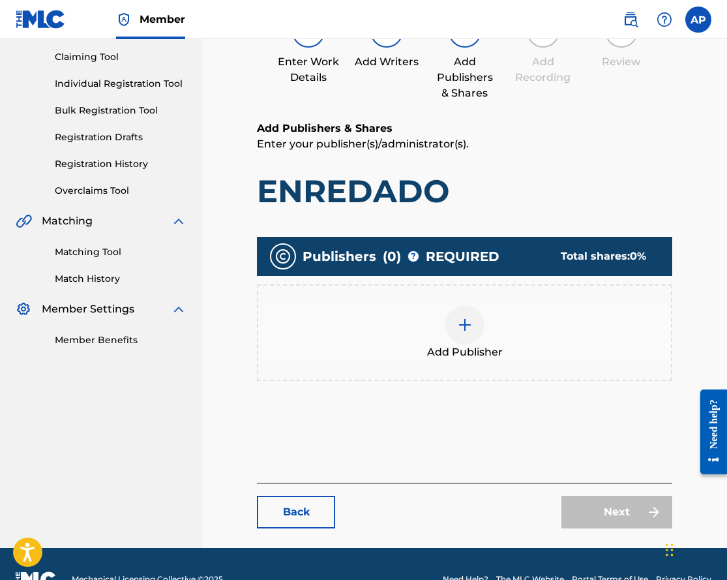
click at [461, 322] on img at bounding box center [465, 325] width 16 height 16
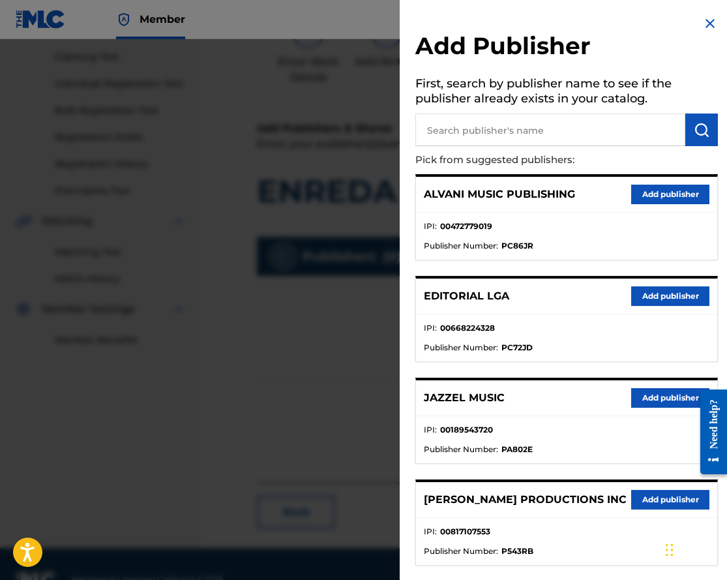
click at [475, 136] on input "text" at bounding box center [551, 130] width 270 height 33
type input "COLECTIVO"
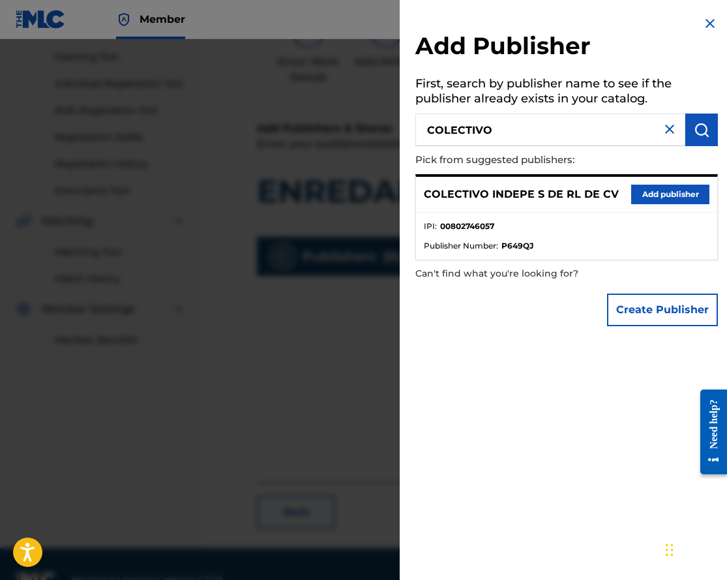
click at [643, 194] on button "Add publisher" at bounding box center [670, 195] width 78 height 20
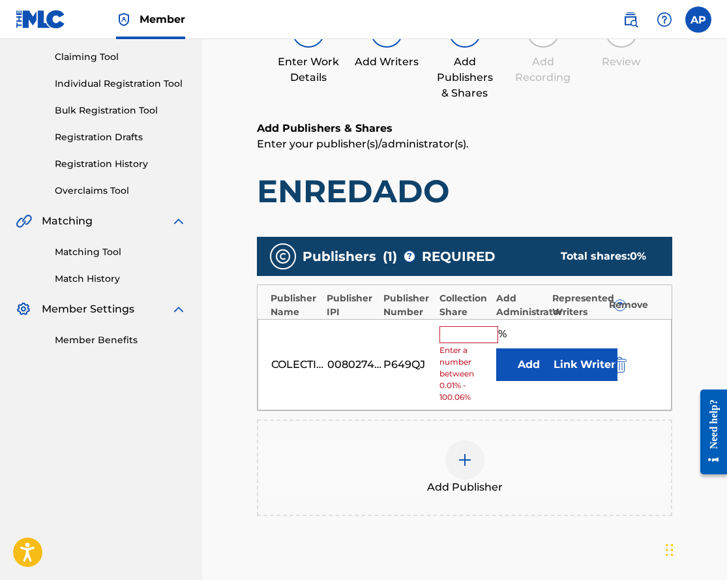
click at [512, 353] on button "Add" at bounding box center [528, 364] width 65 height 33
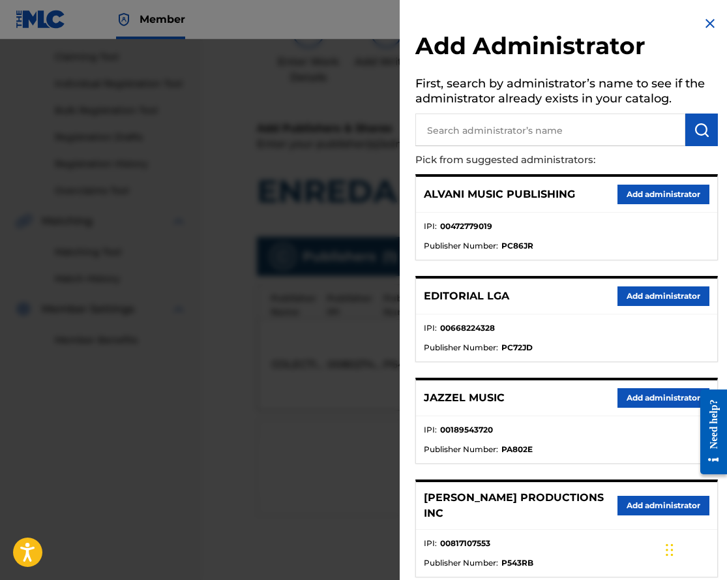
click at [480, 138] on input "text" at bounding box center [551, 130] width 270 height 33
type input "MAX"
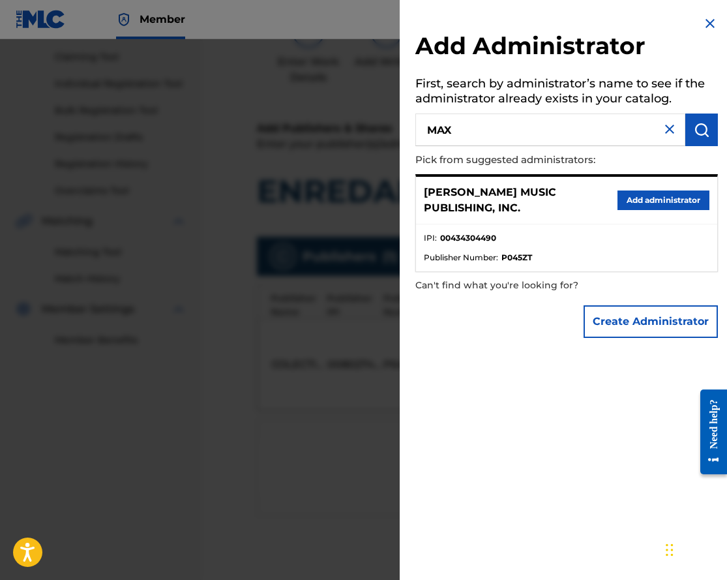
click at [658, 202] on button "Add administrator" at bounding box center [664, 200] width 92 height 20
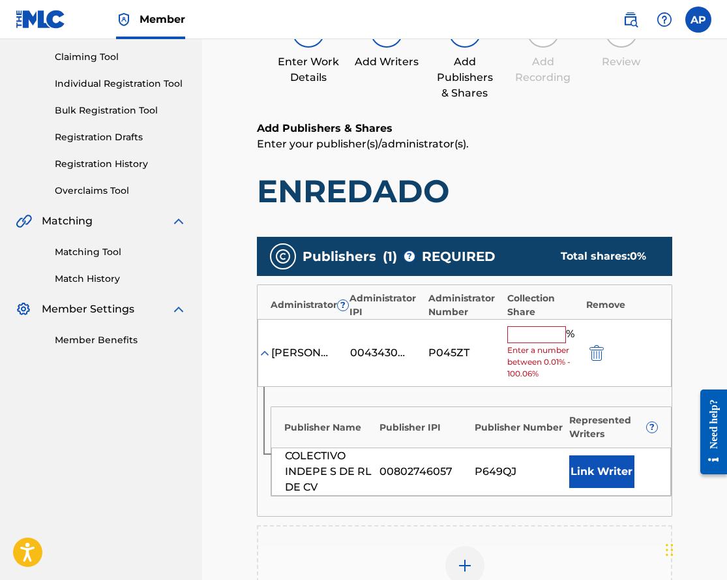
click at [515, 363] on span "Enter a number between 0.01% - 100.06%" at bounding box center [544, 361] width 72 height 35
click at [519, 337] on input "text" at bounding box center [537, 334] width 59 height 17
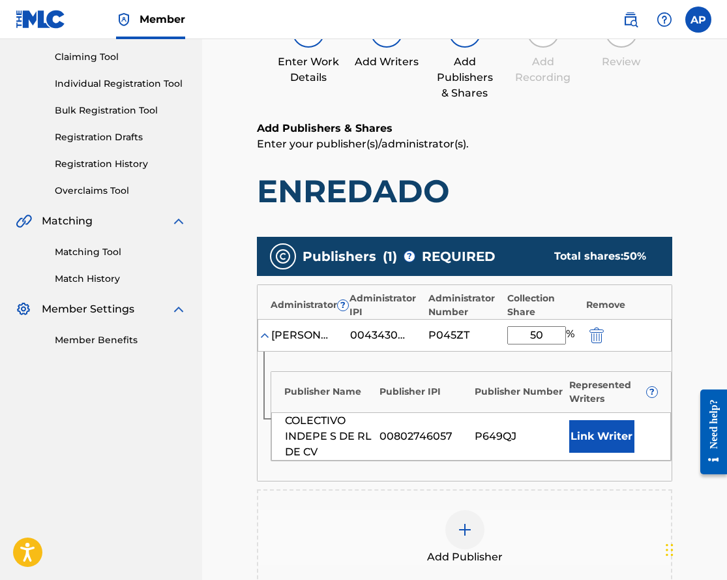
type input "50"
click at [586, 204] on h1 "ENREDADO" at bounding box center [465, 191] width 416 height 39
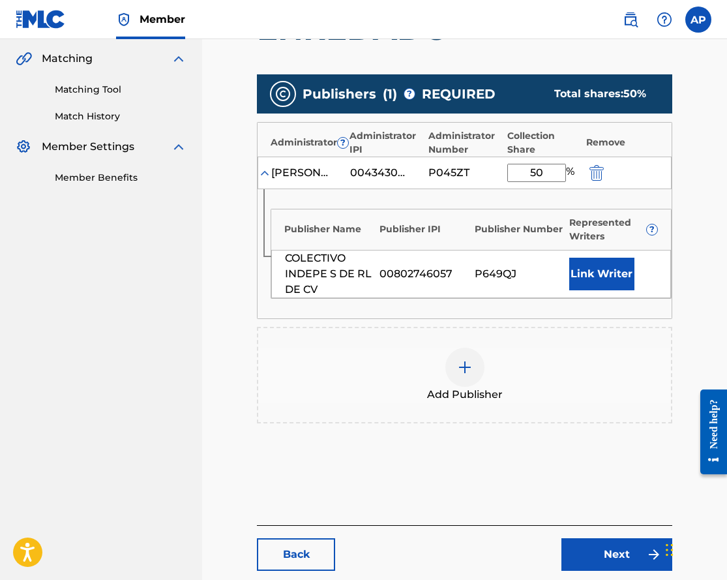
scroll to position [303, 0]
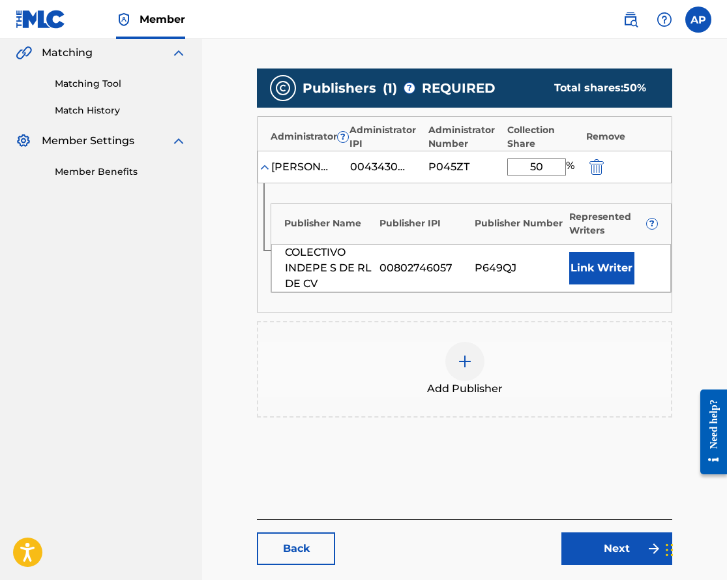
click at [587, 547] on link "Next" at bounding box center [617, 548] width 111 height 33
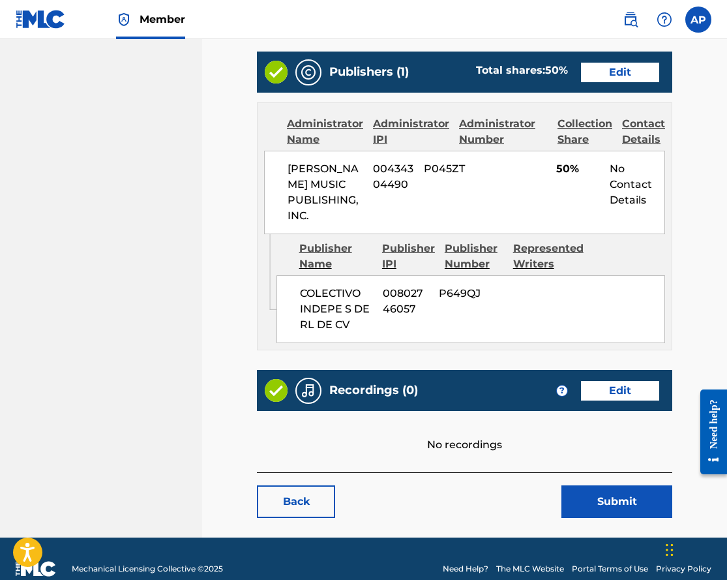
scroll to position [536, 0]
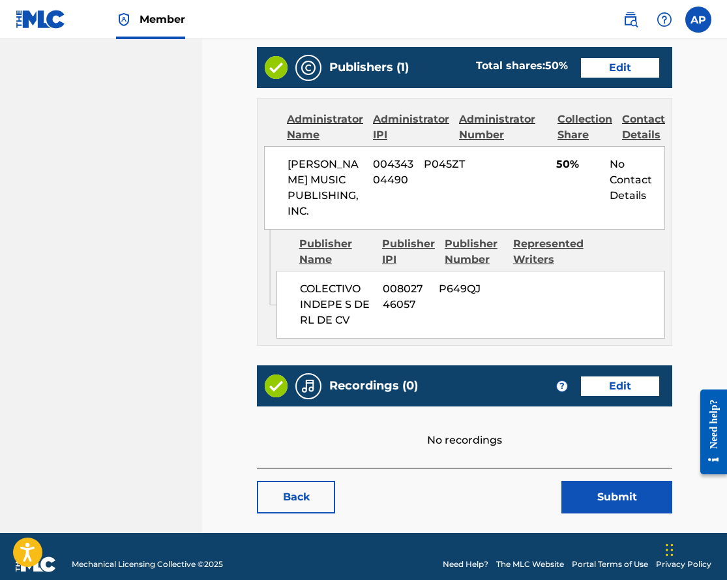
click at [588, 501] on button "Submit" at bounding box center [617, 497] width 111 height 33
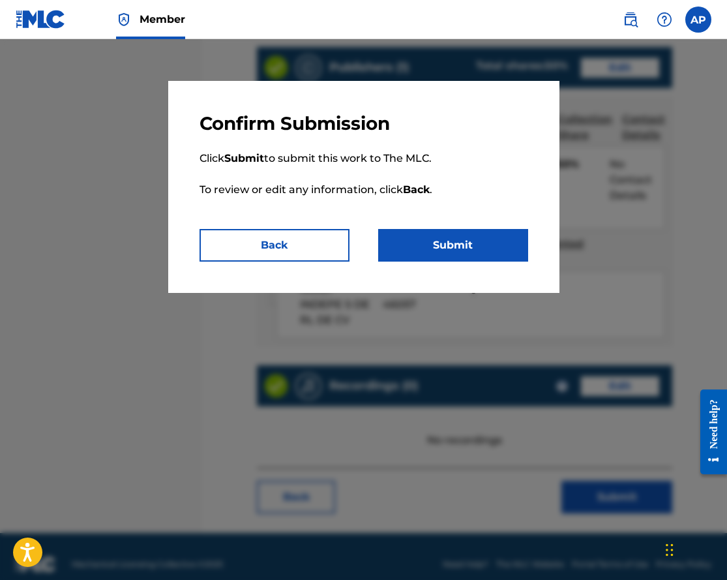
click at [476, 229] on button "Submit" at bounding box center [453, 245] width 150 height 33
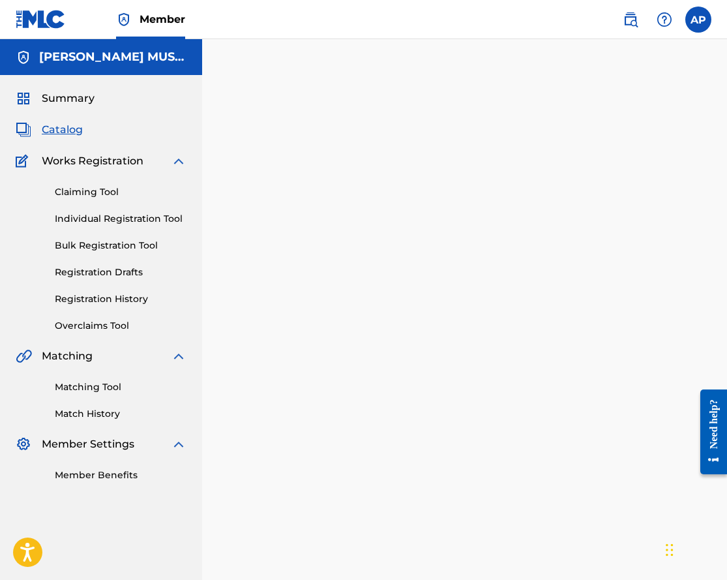
click at [69, 130] on span "Catalog" at bounding box center [62, 130] width 41 height 16
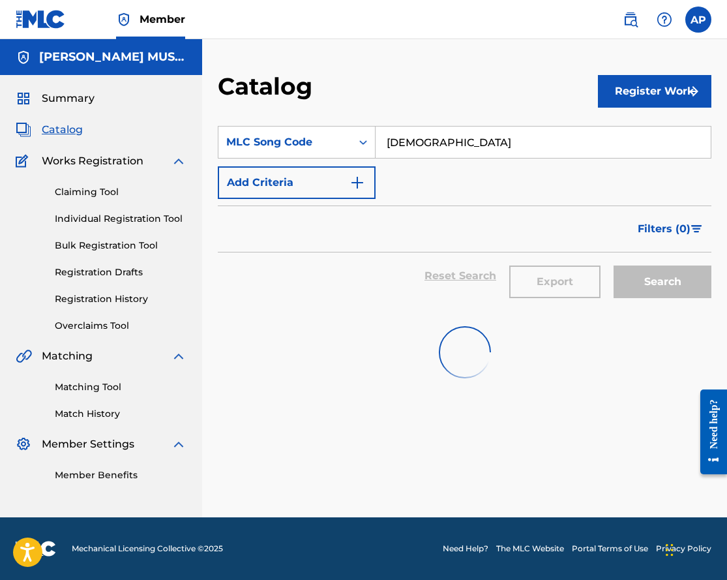
click at [397, 141] on input "[DEMOGRAPHIC_DATA]" at bounding box center [543, 142] width 335 height 31
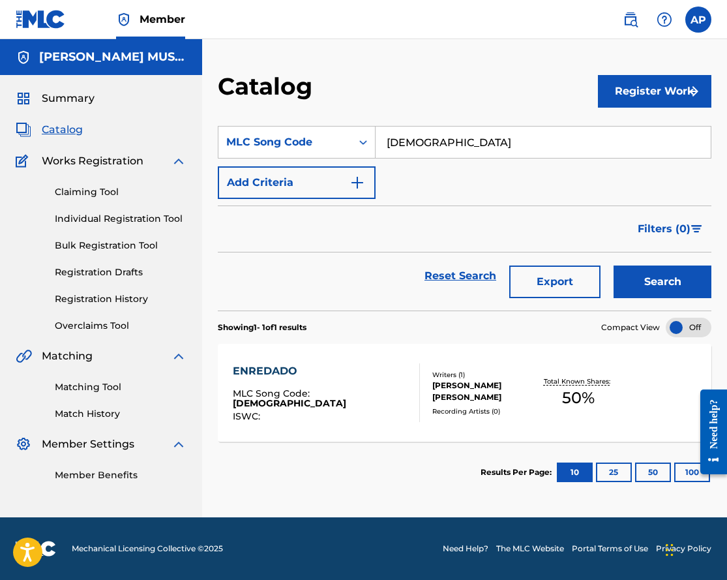
click at [397, 141] on input "[DEMOGRAPHIC_DATA]" at bounding box center [543, 142] width 335 height 31
paste input "DA8CEU"
type input "DA8CEU"
click at [614, 265] on button "Search" at bounding box center [663, 281] width 98 height 33
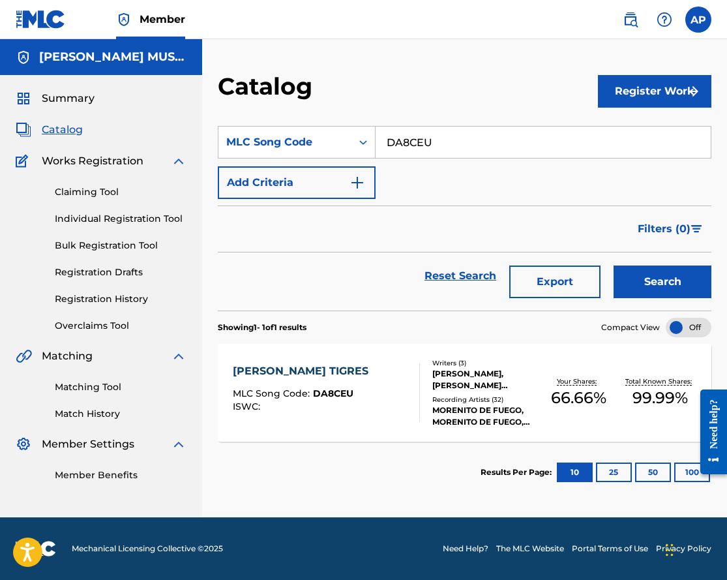
click at [281, 369] on div "[PERSON_NAME] TIGRES" at bounding box center [304, 371] width 142 height 16
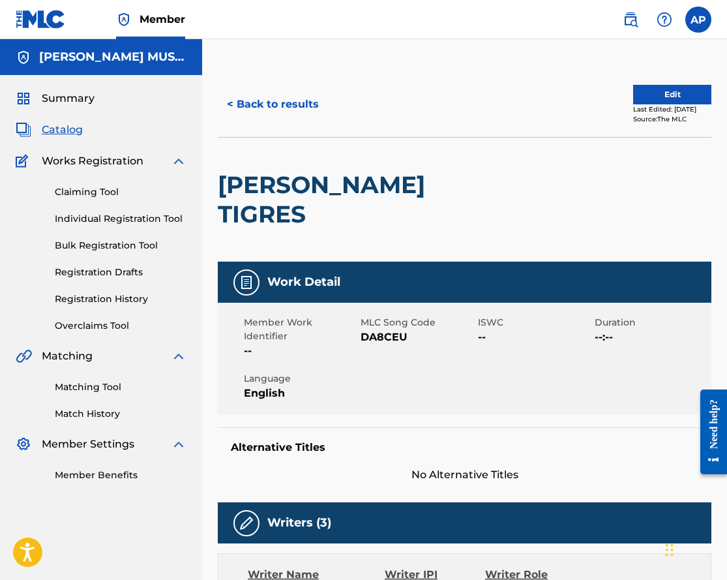
click at [647, 97] on button "Edit" at bounding box center [672, 95] width 78 height 20
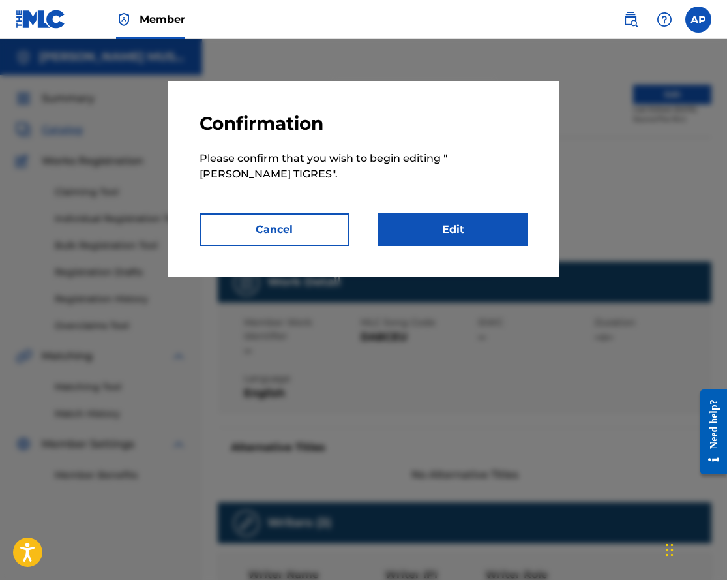
click at [408, 222] on link "Edit" at bounding box center [453, 229] width 150 height 33
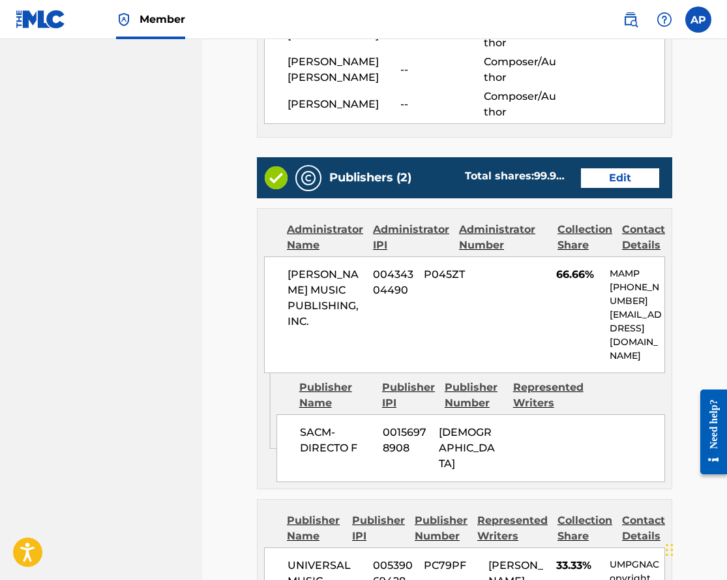
scroll to position [523, 0]
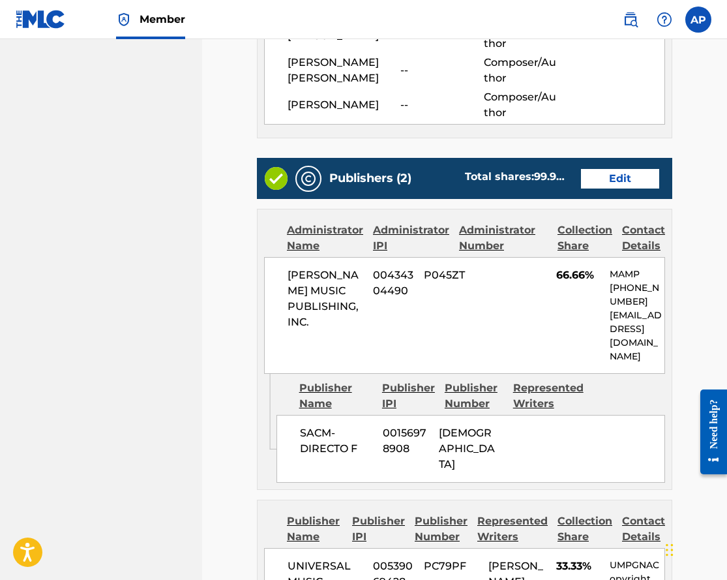
click at [607, 169] on link "Edit" at bounding box center [620, 179] width 78 height 20
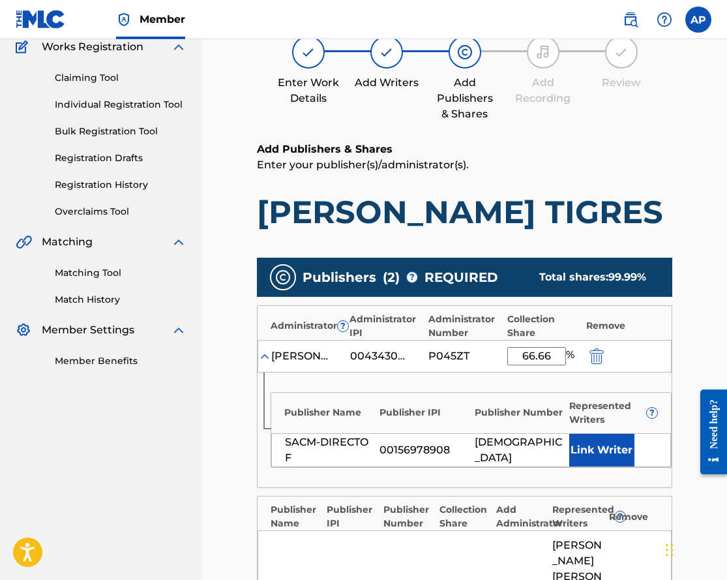
scroll to position [119, 0]
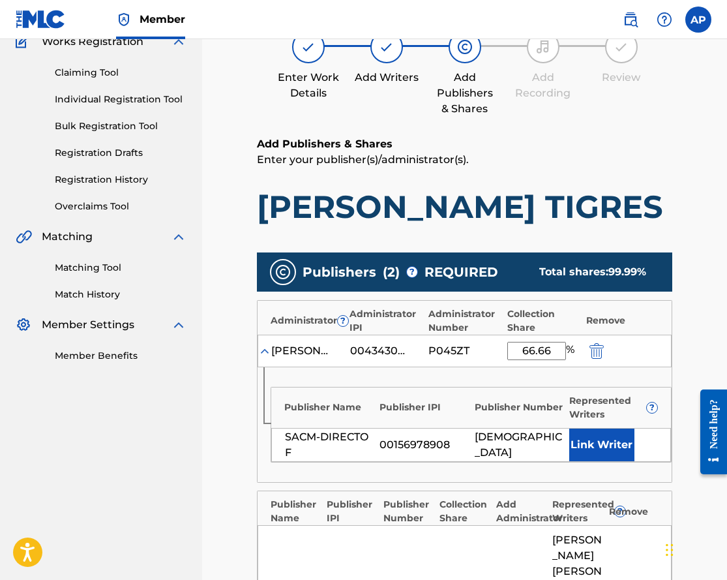
click at [601, 352] on img "submit" at bounding box center [597, 351] width 14 height 16
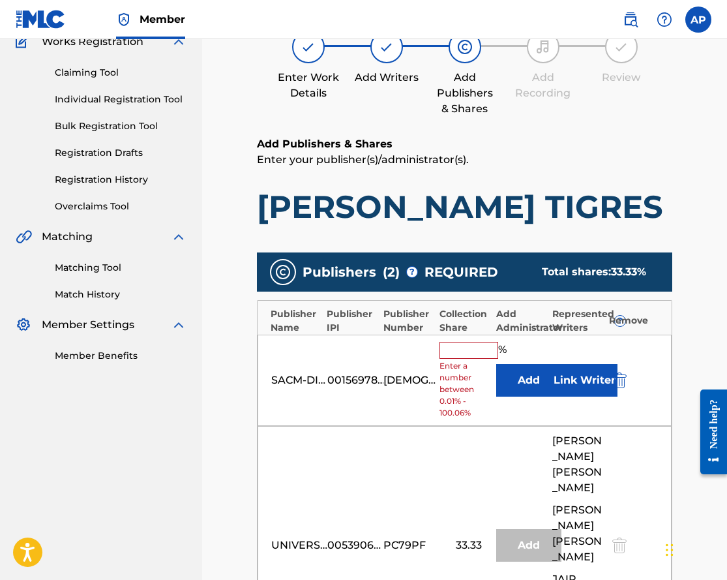
click at [622, 383] on img "submit" at bounding box center [620, 380] width 14 height 16
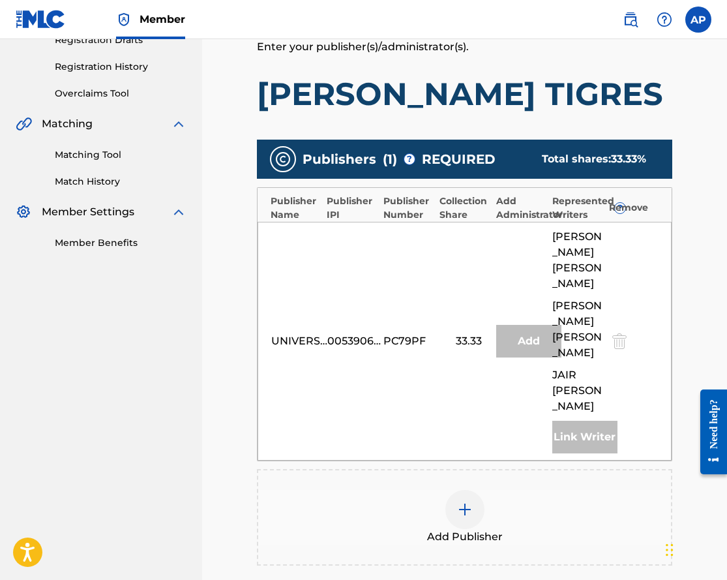
scroll to position [254, 0]
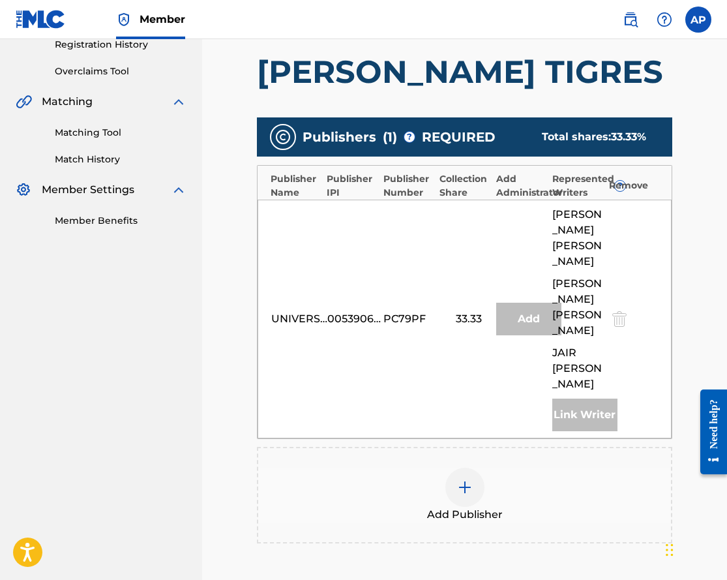
click at [470, 479] on img at bounding box center [465, 487] width 16 height 16
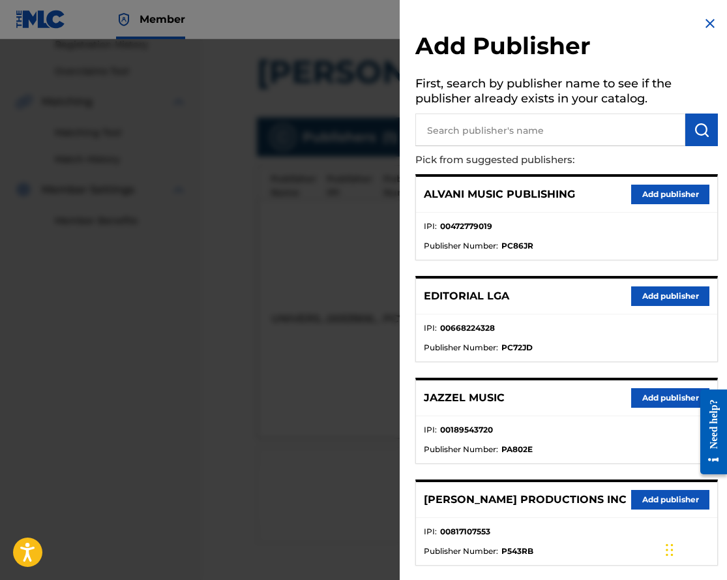
click at [476, 134] on input "text" at bounding box center [551, 130] width 270 height 33
type input "COLECTIVO"
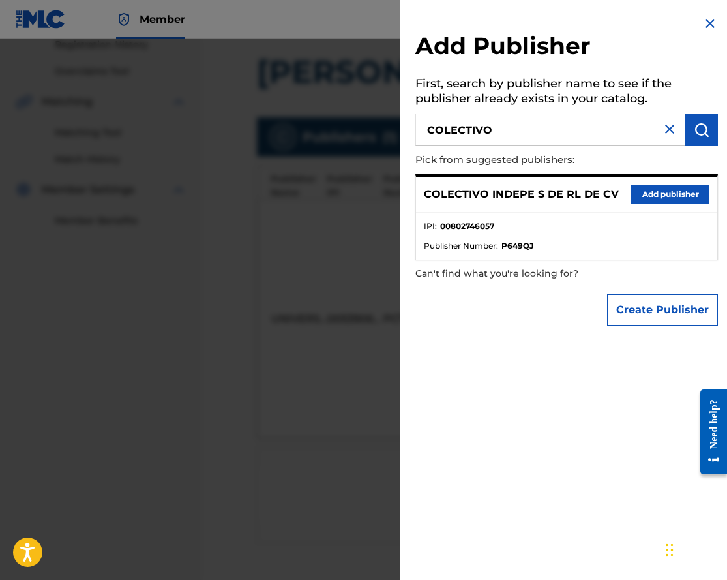
click at [618, 194] on div "COLECTIVO INDEPE S DE RL DE CV Add publisher" at bounding box center [566, 195] width 301 height 36
click at [635, 192] on button "Add publisher" at bounding box center [670, 195] width 78 height 20
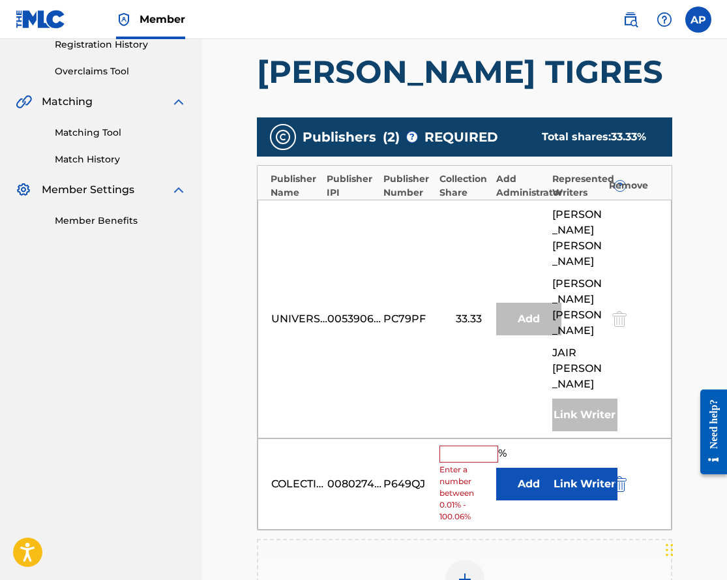
click at [509, 468] on button "Add" at bounding box center [528, 484] width 65 height 33
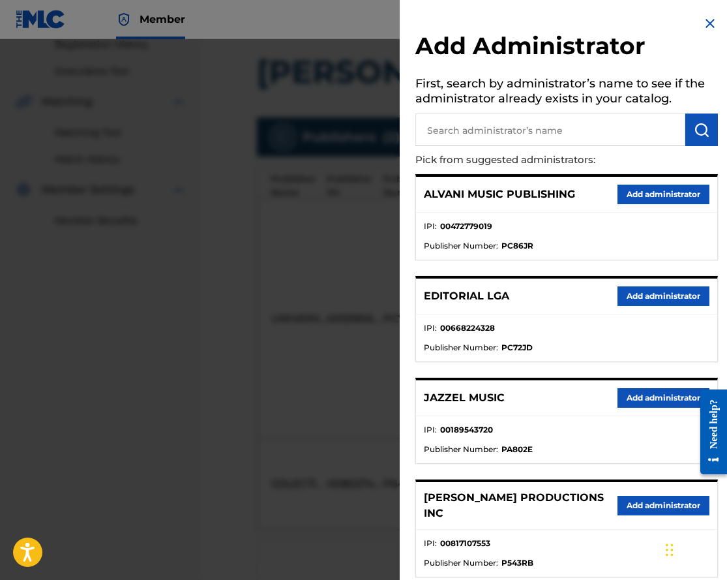
click at [476, 135] on input "text" at bounding box center [551, 130] width 270 height 33
type input "MAX"
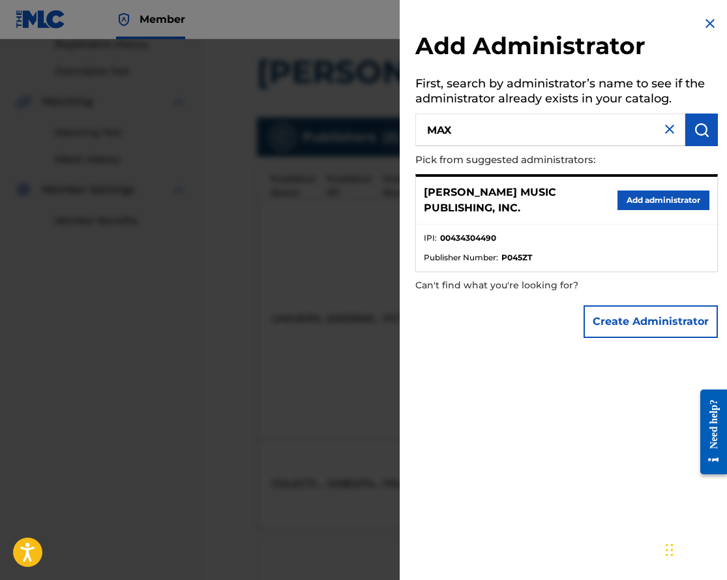
click at [618, 200] on button "Add administrator" at bounding box center [664, 200] width 92 height 20
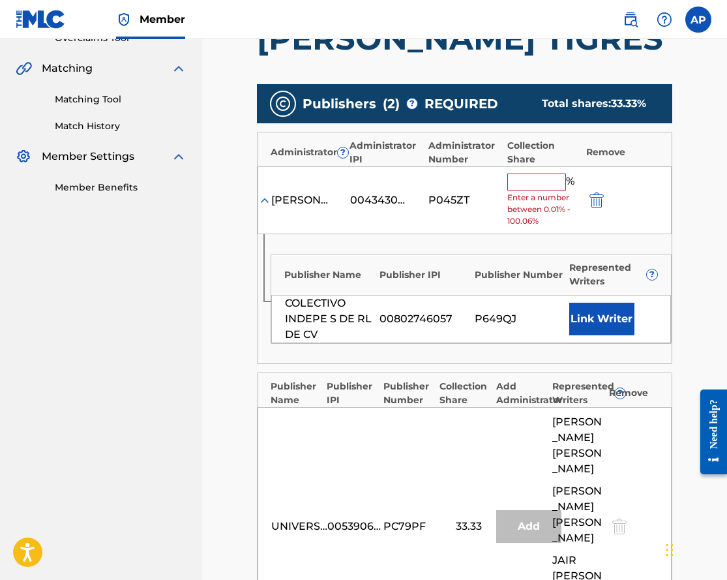
scroll to position [296, 0]
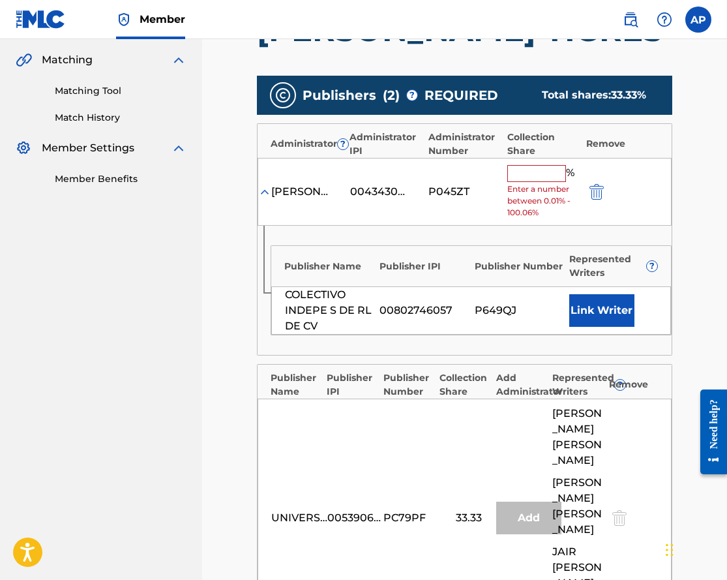
click at [522, 179] on input "text" at bounding box center [537, 173] width 59 height 17
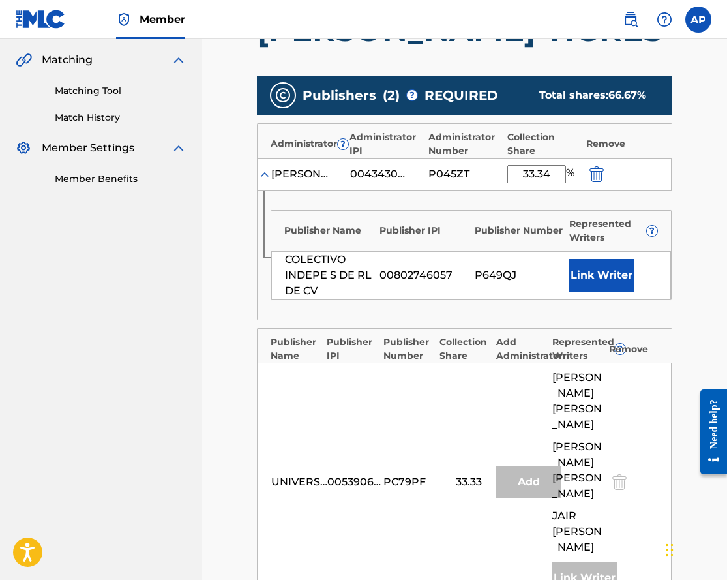
type input "33.34"
click at [697, 190] on main "Catalog Enter Work Details Add Writers Add Publishers & Shares Add Recording Re…" at bounding box center [465, 325] width 494 height 1099
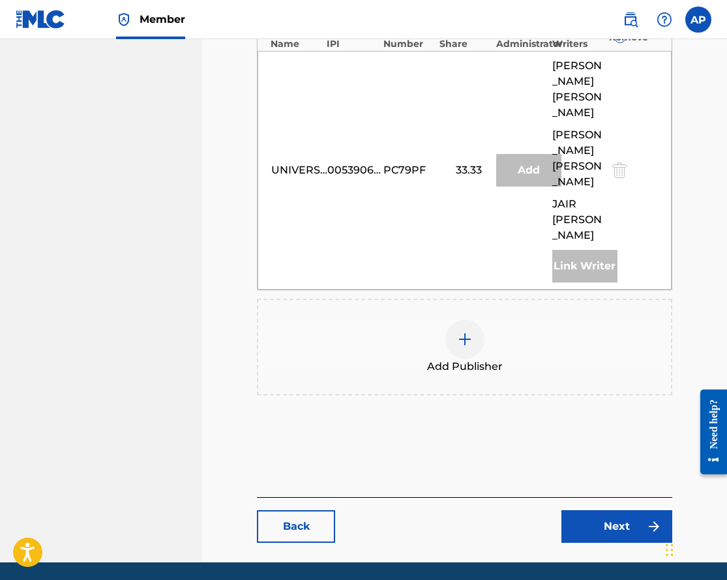
scroll to position [627, 0]
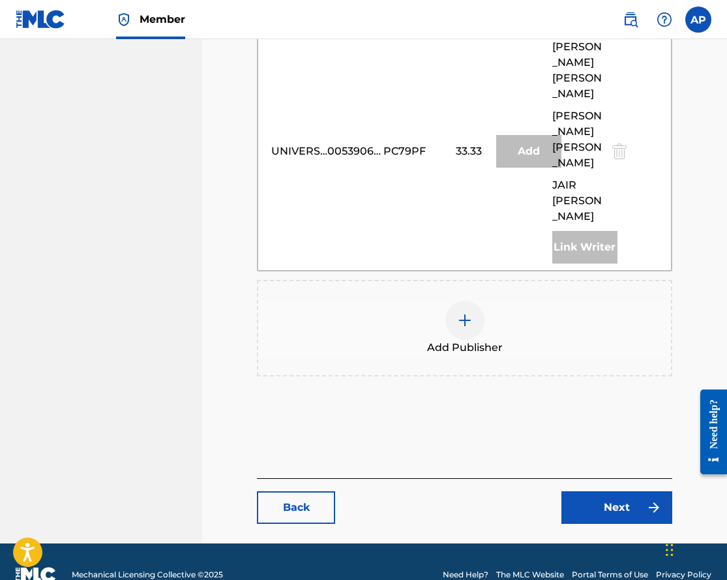
click at [589, 478] on div "Back Next" at bounding box center [465, 501] width 416 height 46
click at [593, 491] on link "Next" at bounding box center [617, 507] width 111 height 33
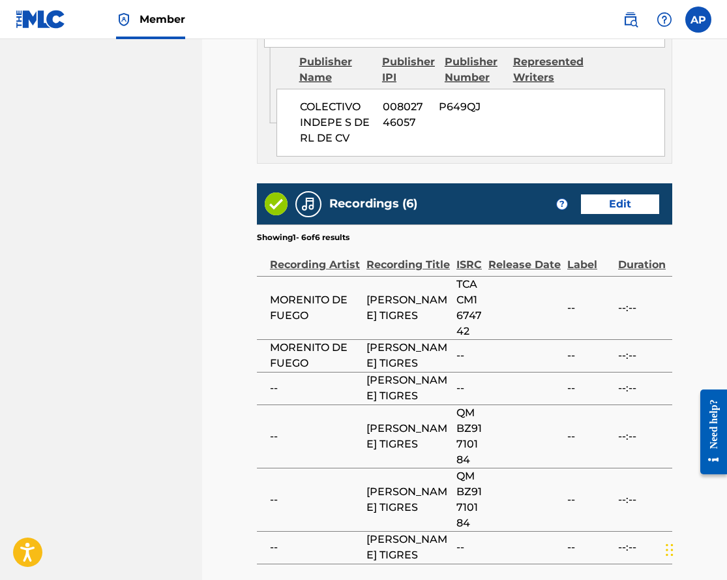
scroll to position [1188, 0]
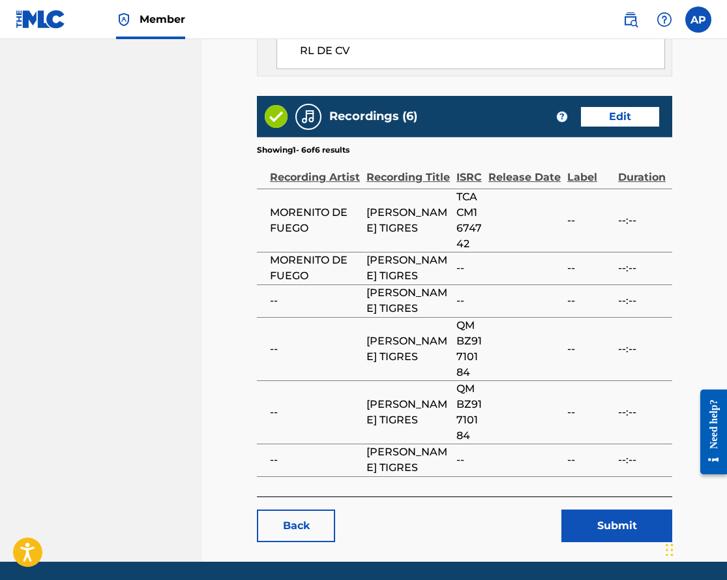
click at [578, 509] on button "Submit" at bounding box center [617, 525] width 111 height 33
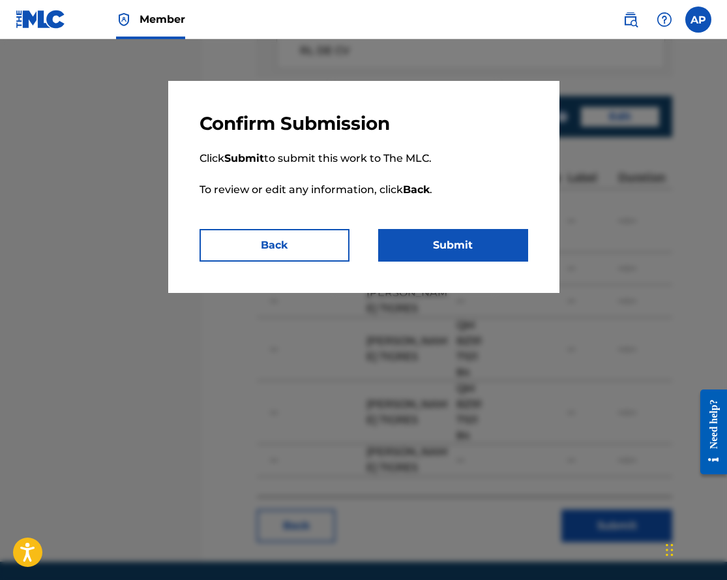
click at [491, 244] on button "Submit" at bounding box center [453, 245] width 150 height 33
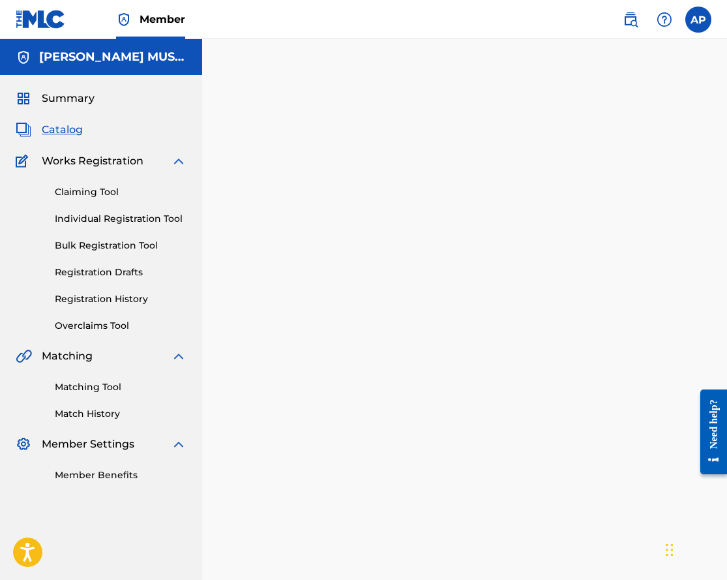
click at [64, 127] on span "Catalog" at bounding box center [62, 130] width 41 height 16
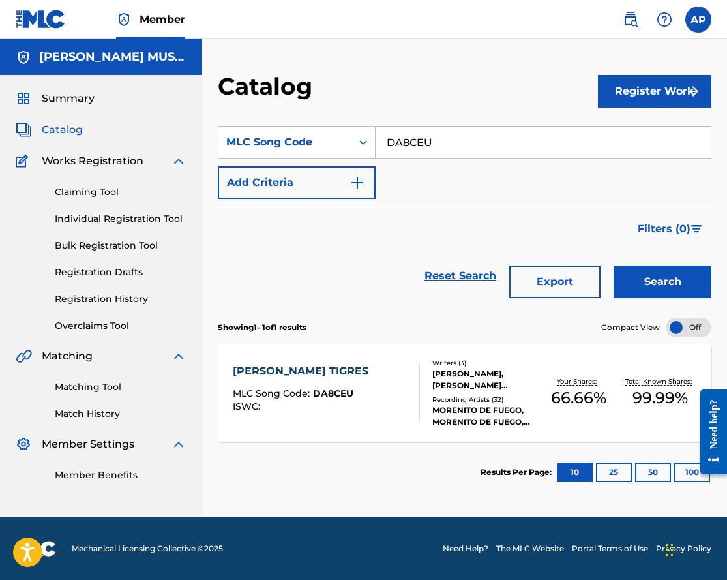
click at [404, 147] on input "DA8CEU" at bounding box center [543, 142] width 335 height 31
paste input "LE9AOL"
click at [614, 265] on button "Search" at bounding box center [663, 281] width 98 height 33
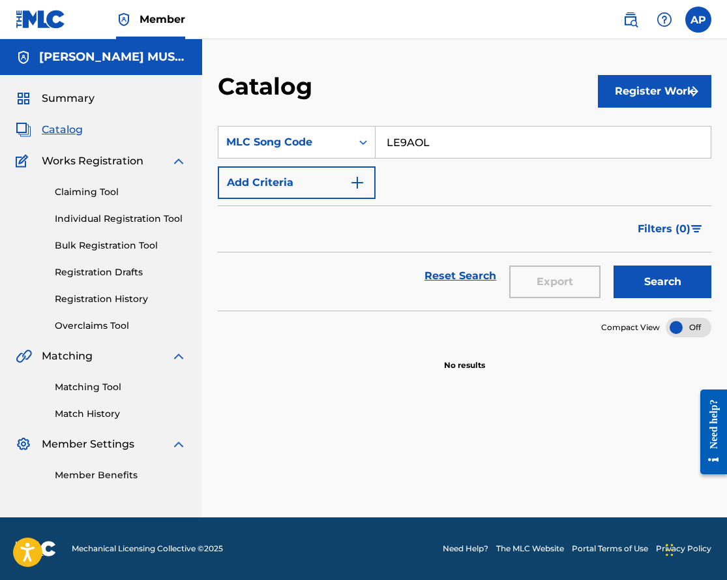
click at [444, 151] on input "LE9AOL" at bounding box center [543, 142] width 335 height 31
click at [614, 265] on button "Search" at bounding box center [663, 281] width 98 height 33
click at [11, 226] on div "Summary Catalog Works Registration Claiming Tool Individual Registration Tool B…" at bounding box center [101, 286] width 202 height 423
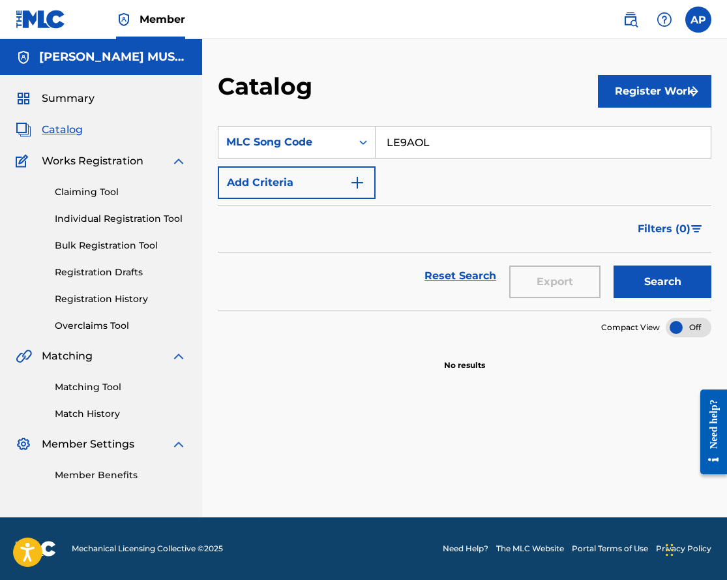
click at [397, 157] on input "LE9AOL" at bounding box center [543, 142] width 335 height 31
click at [397, 149] on input "LE9AOL" at bounding box center [543, 142] width 335 height 31
paste input "AY681C"
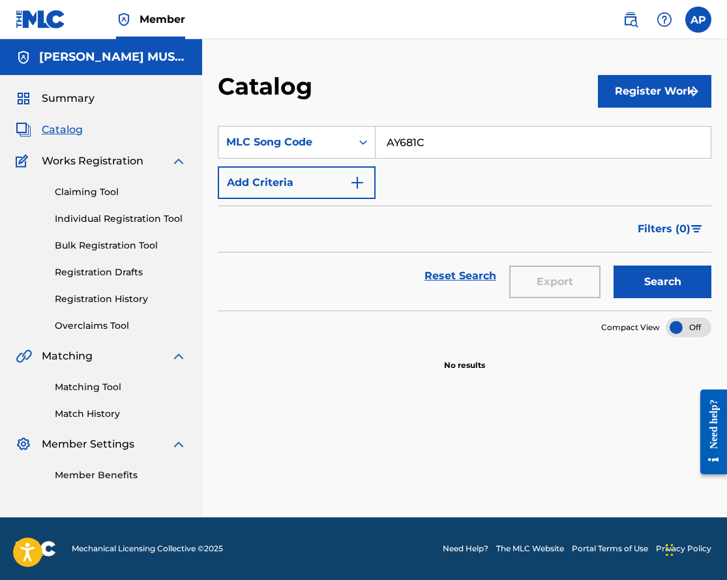
type input "AY681C"
click at [614, 265] on button "Search" at bounding box center [663, 281] width 98 height 33
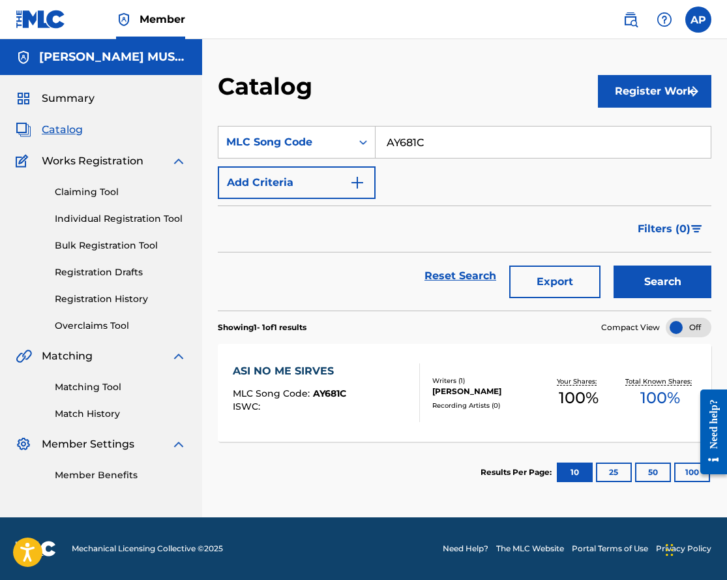
click at [278, 366] on div "ASI NO ME SIRVES" at bounding box center [290, 371] width 114 height 16
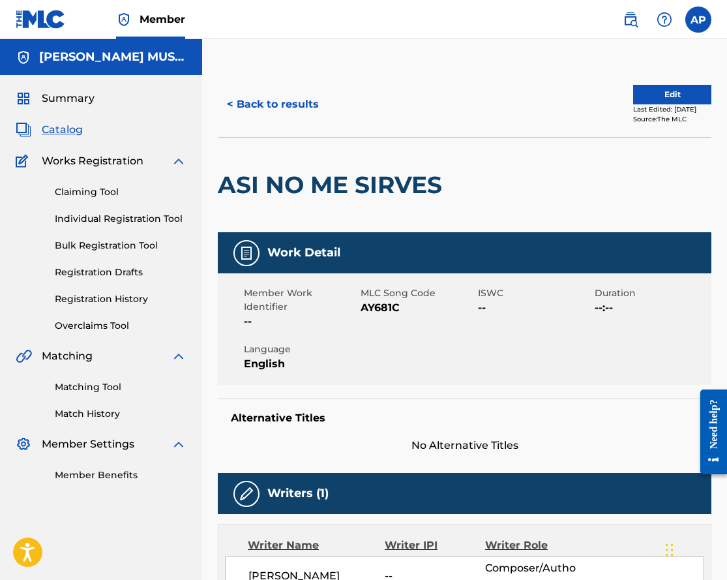
click at [660, 91] on button "Edit" at bounding box center [672, 95] width 78 height 20
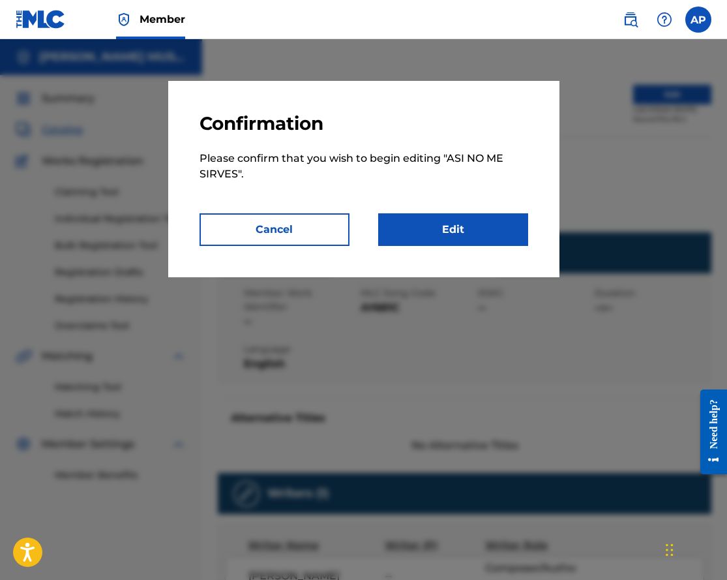
click at [431, 205] on p "Please confirm that you wish to begin editing " ASI NO ME SIRVES "." at bounding box center [364, 174] width 329 height 78
click at [431, 211] on p "Please confirm that you wish to begin editing " ASI NO ME SIRVES "." at bounding box center [364, 174] width 329 height 78
click at [430, 223] on link "Edit" at bounding box center [453, 229] width 150 height 33
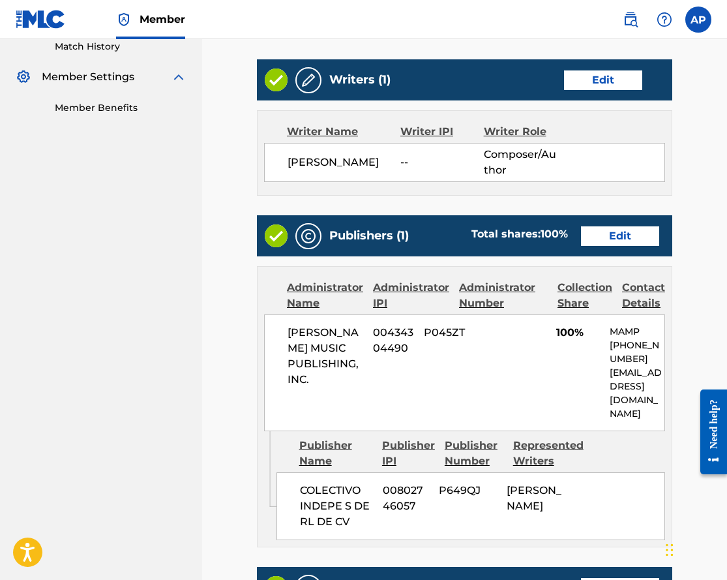
scroll to position [614, 0]
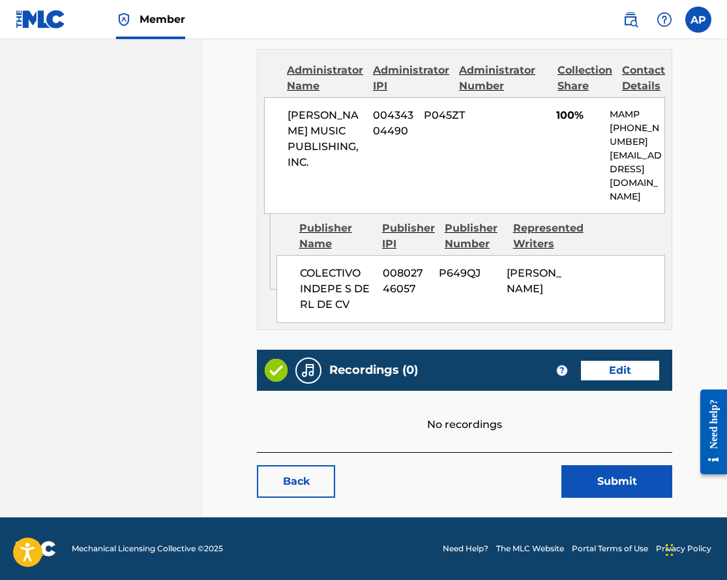
click at [596, 365] on link "Edit" at bounding box center [620, 371] width 78 height 20
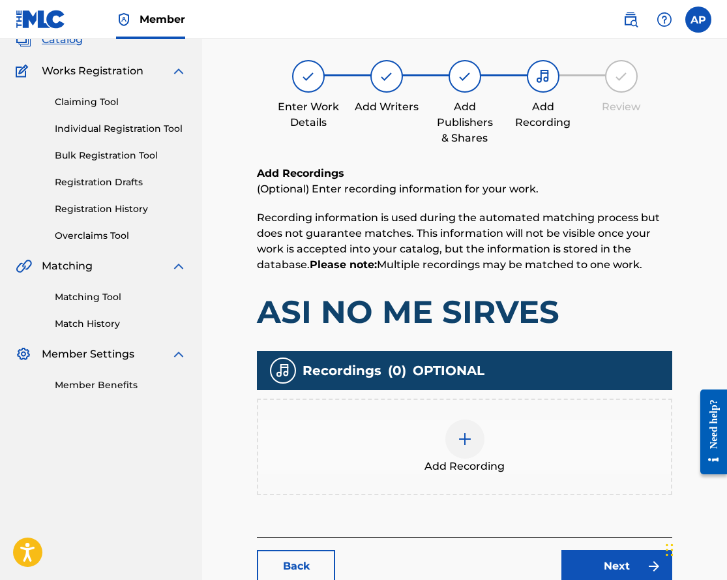
scroll to position [126, 0]
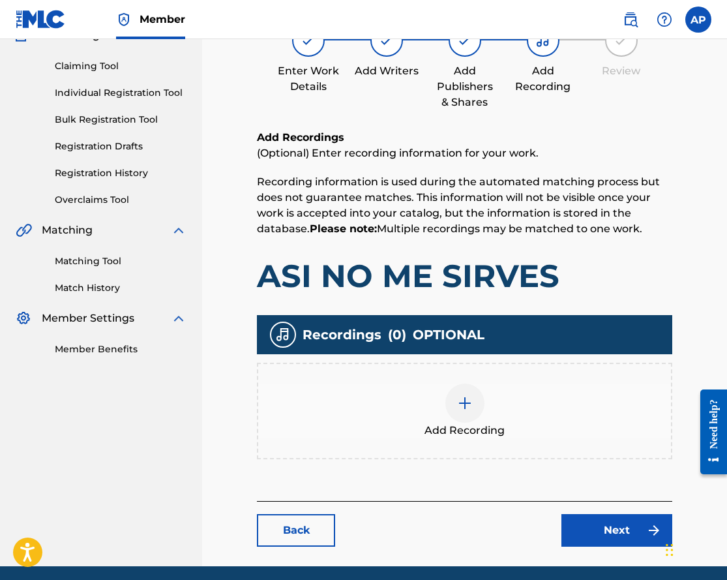
click at [456, 393] on div at bounding box center [465, 403] width 39 height 39
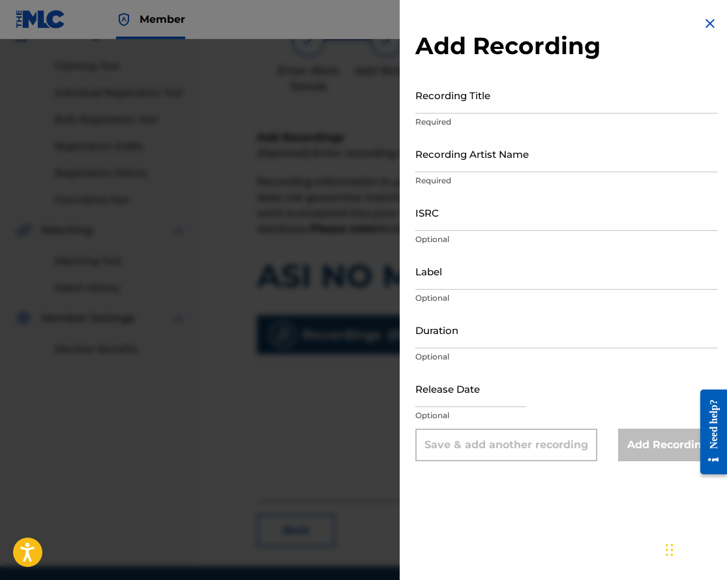
click at [454, 156] on input "Recording Artist Name" at bounding box center [567, 153] width 303 height 37
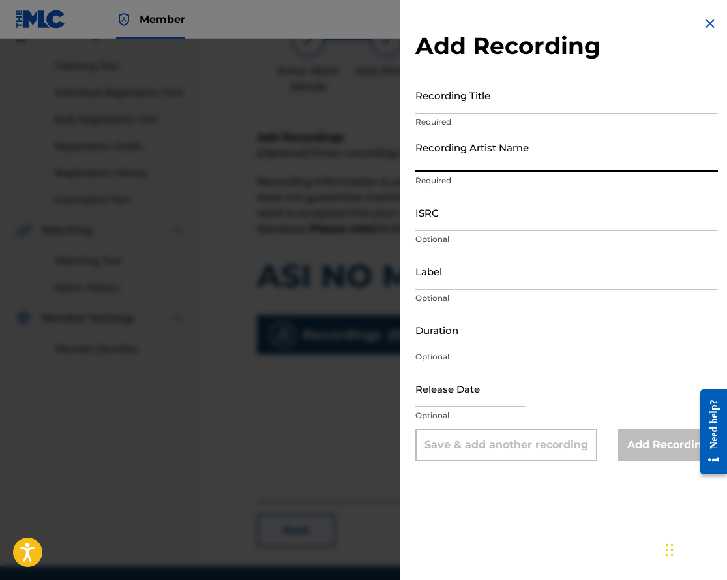
paste input "[PERSON_NAME]"
type input "[PERSON_NAME]"
click at [475, 91] on input "Recording Title" at bounding box center [567, 94] width 303 height 37
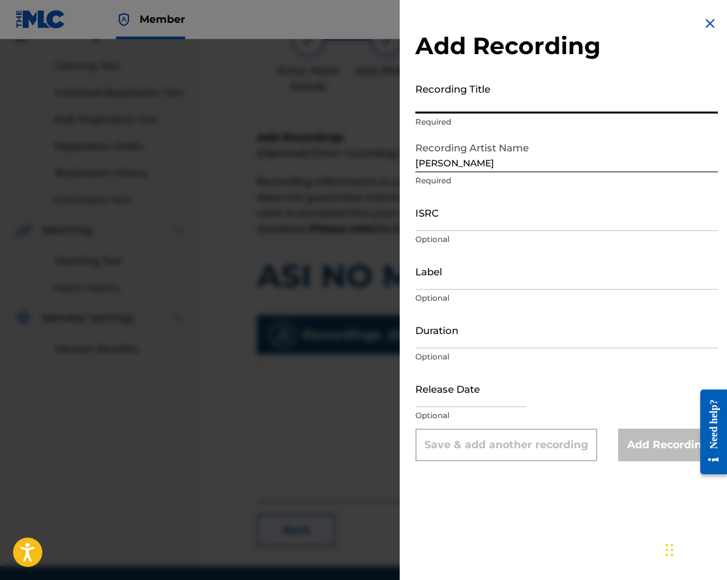
paste input "ASI NO ME SIRVES"
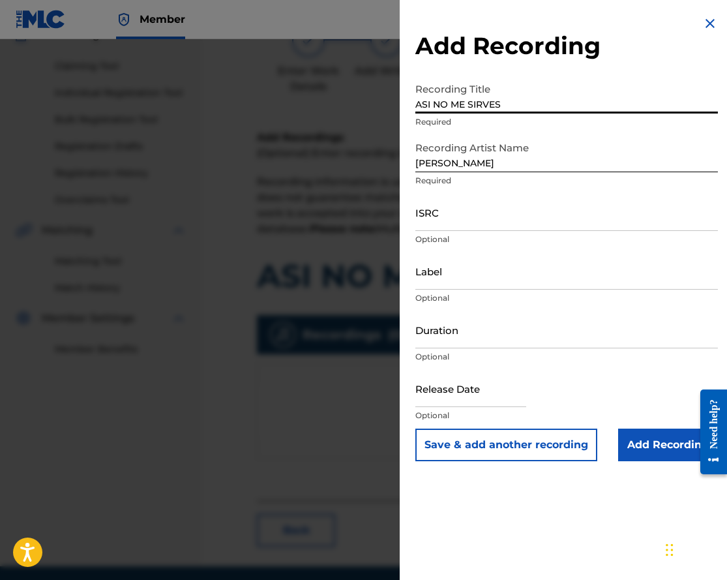
type input "ASI NO ME SIRVES"
click at [633, 432] on input "Add Recording" at bounding box center [668, 445] width 100 height 33
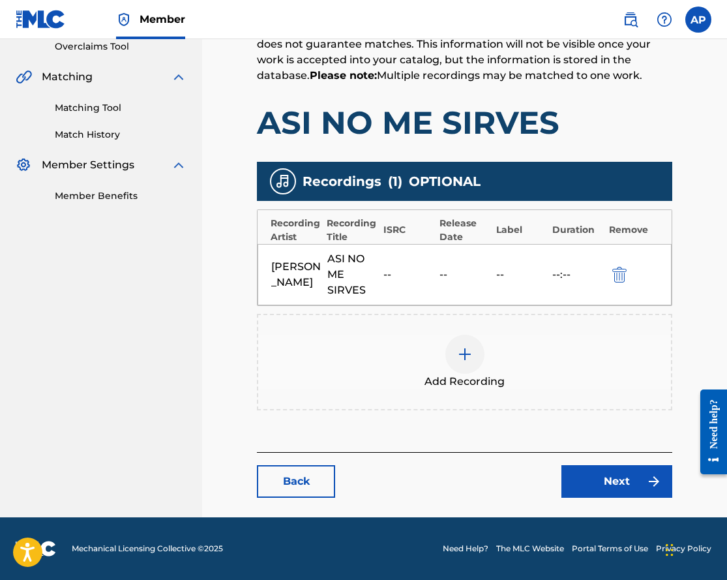
click at [607, 472] on link "Next" at bounding box center [617, 481] width 111 height 33
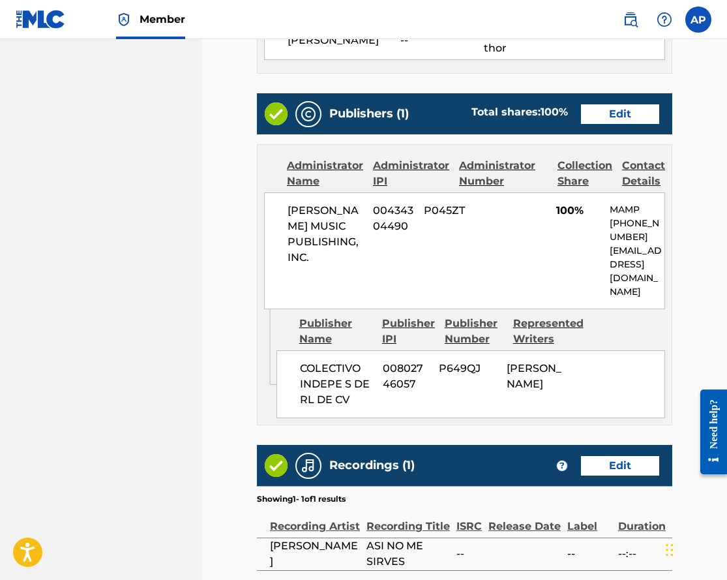
scroll to position [656, 0]
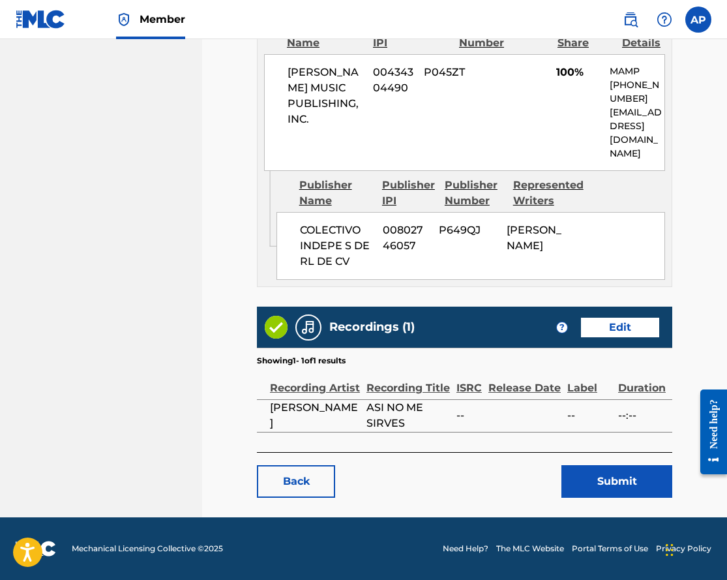
click at [605, 487] on button "Submit" at bounding box center [617, 481] width 111 height 33
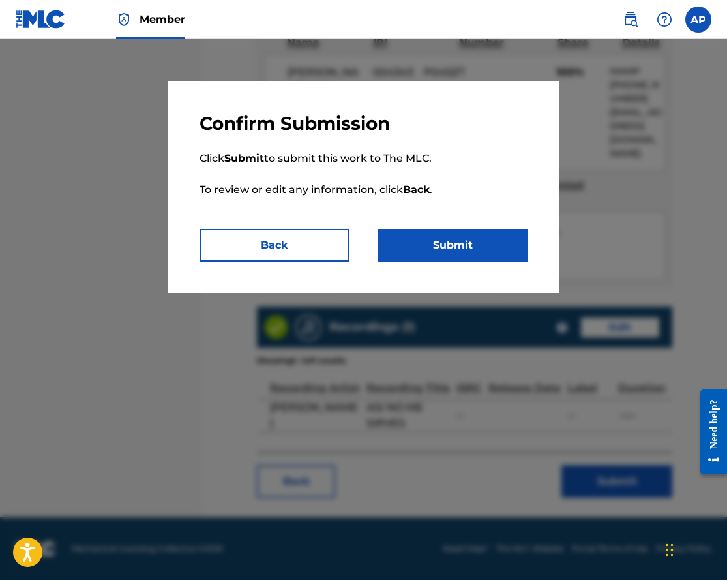
click at [481, 250] on button "Submit" at bounding box center [453, 245] width 150 height 33
